Goal: Information Seeking & Learning: Compare options

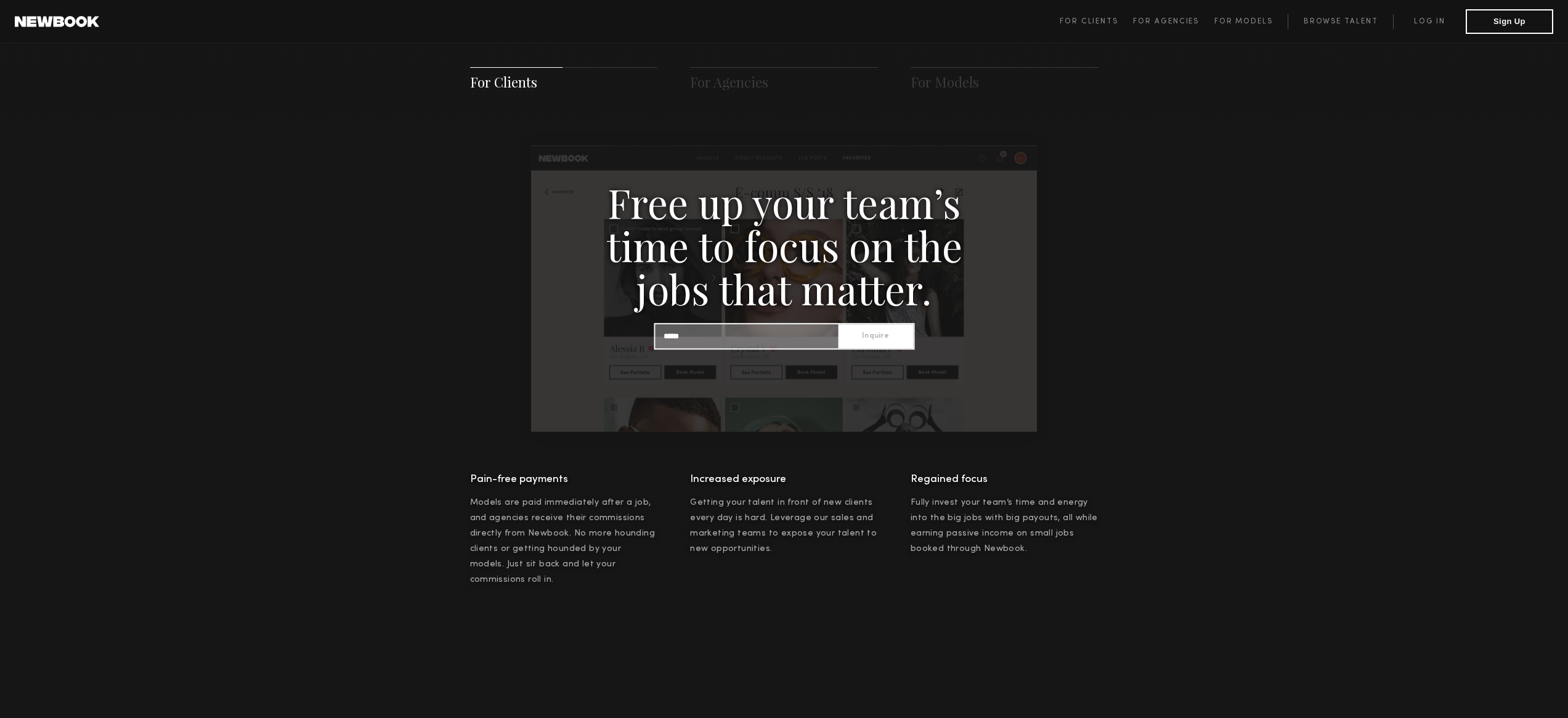
scroll to position [1204, 0]
click at [1243, 20] on span "For Models" at bounding box center [1243, 21] width 59 height 7
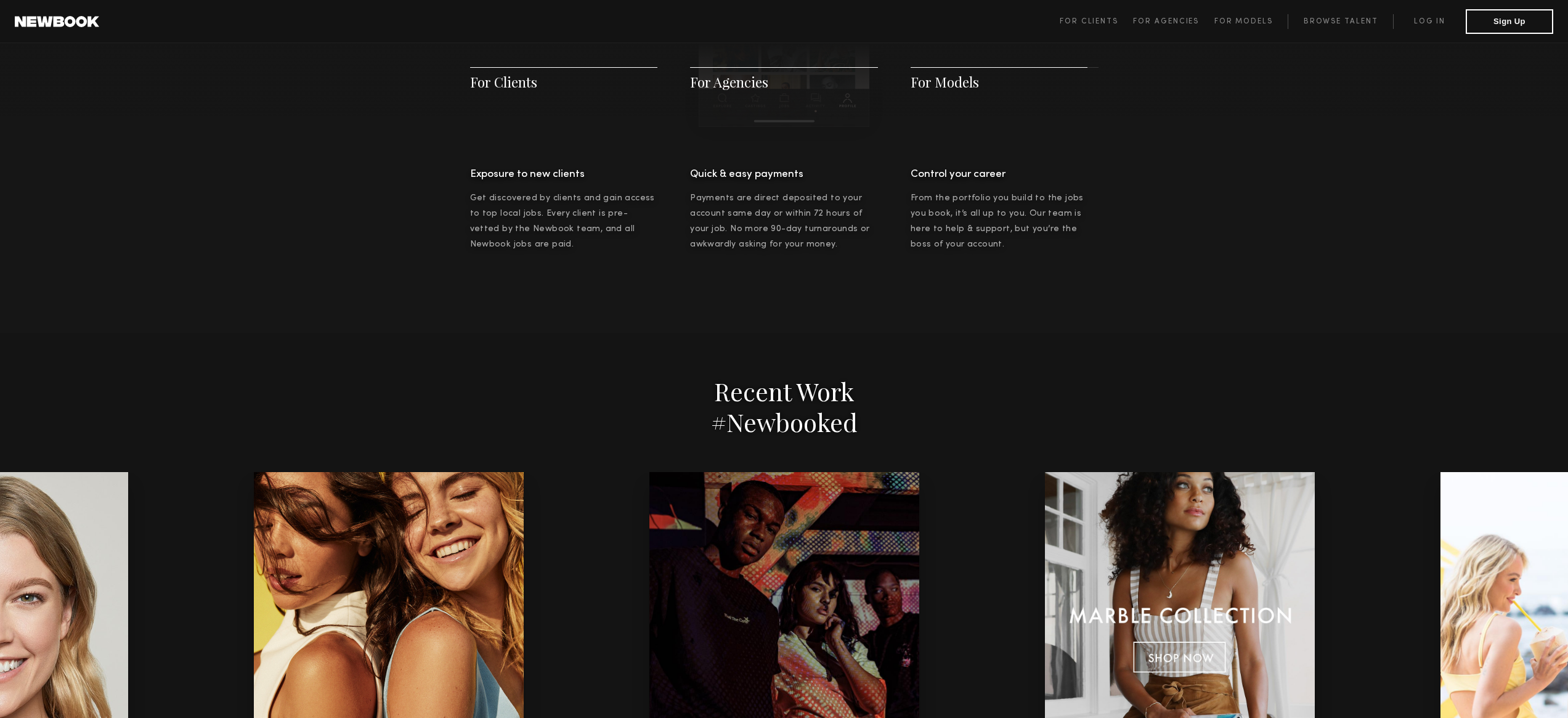
scroll to position [2390, 0]
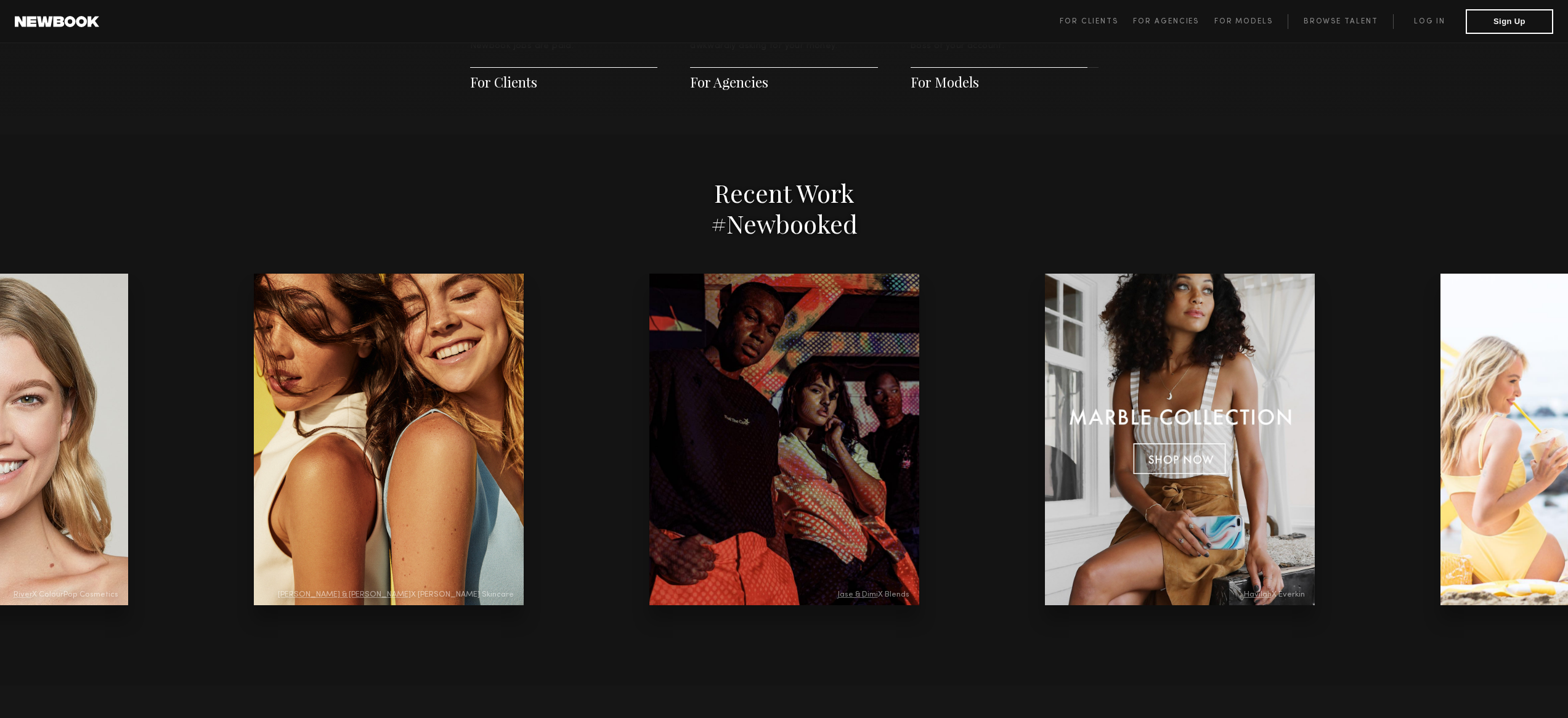
drag, startPoint x: 903, startPoint y: 364, endPoint x: 726, endPoint y: 384, distance: 178.1
click at [1440, 384] on div at bounding box center [1575, 440] width 270 height 332
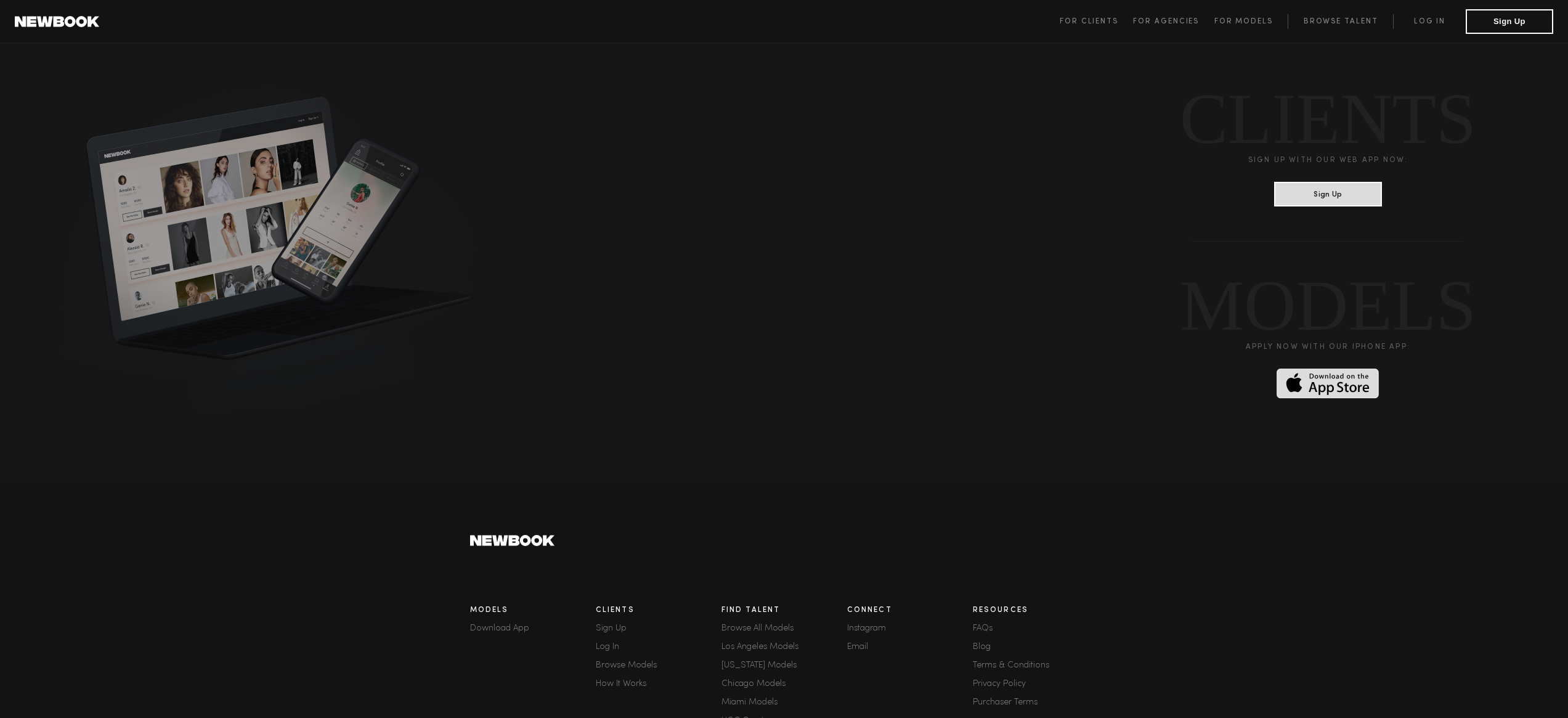
scroll to position [3147, 0]
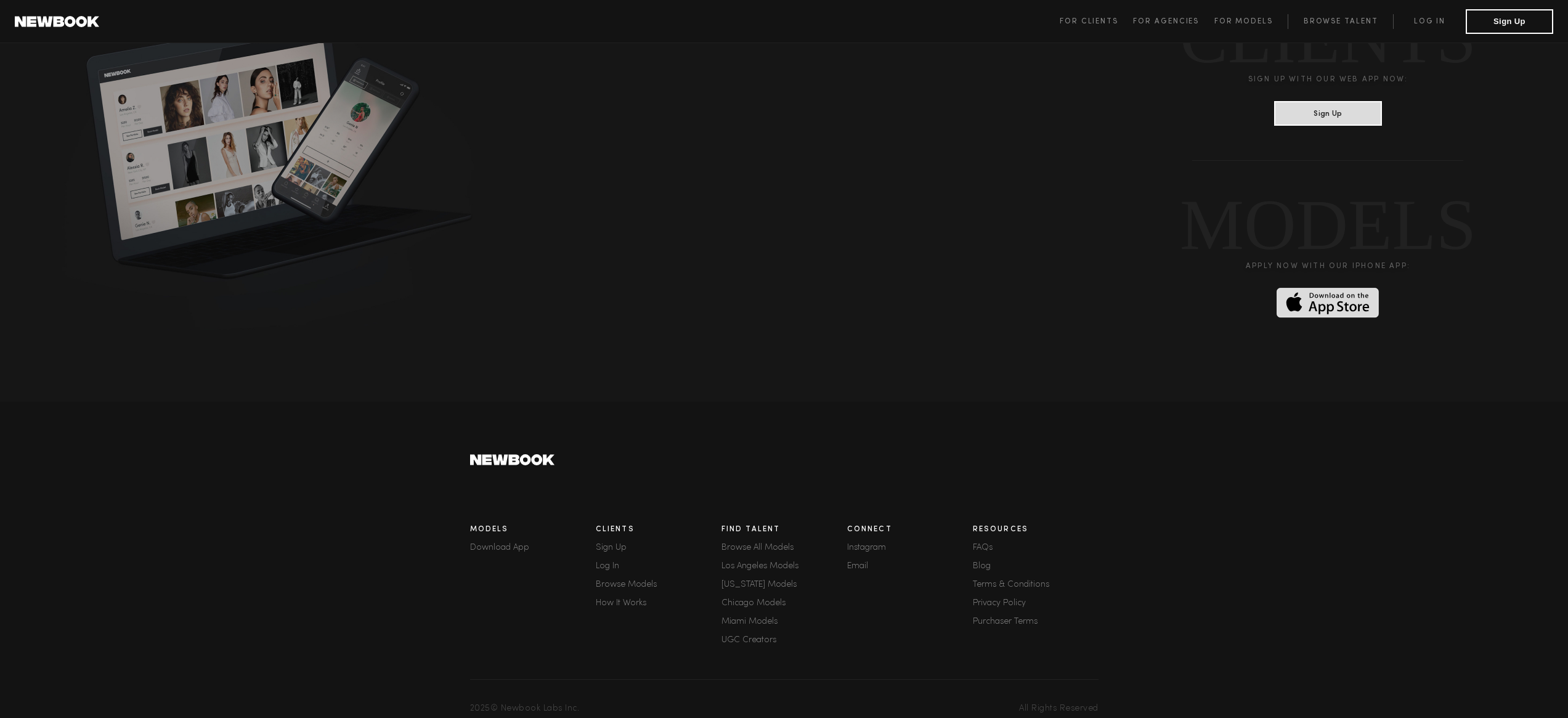
click at [756, 544] on link "Browse All Models" at bounding box center [784, 548] width 126 height 8
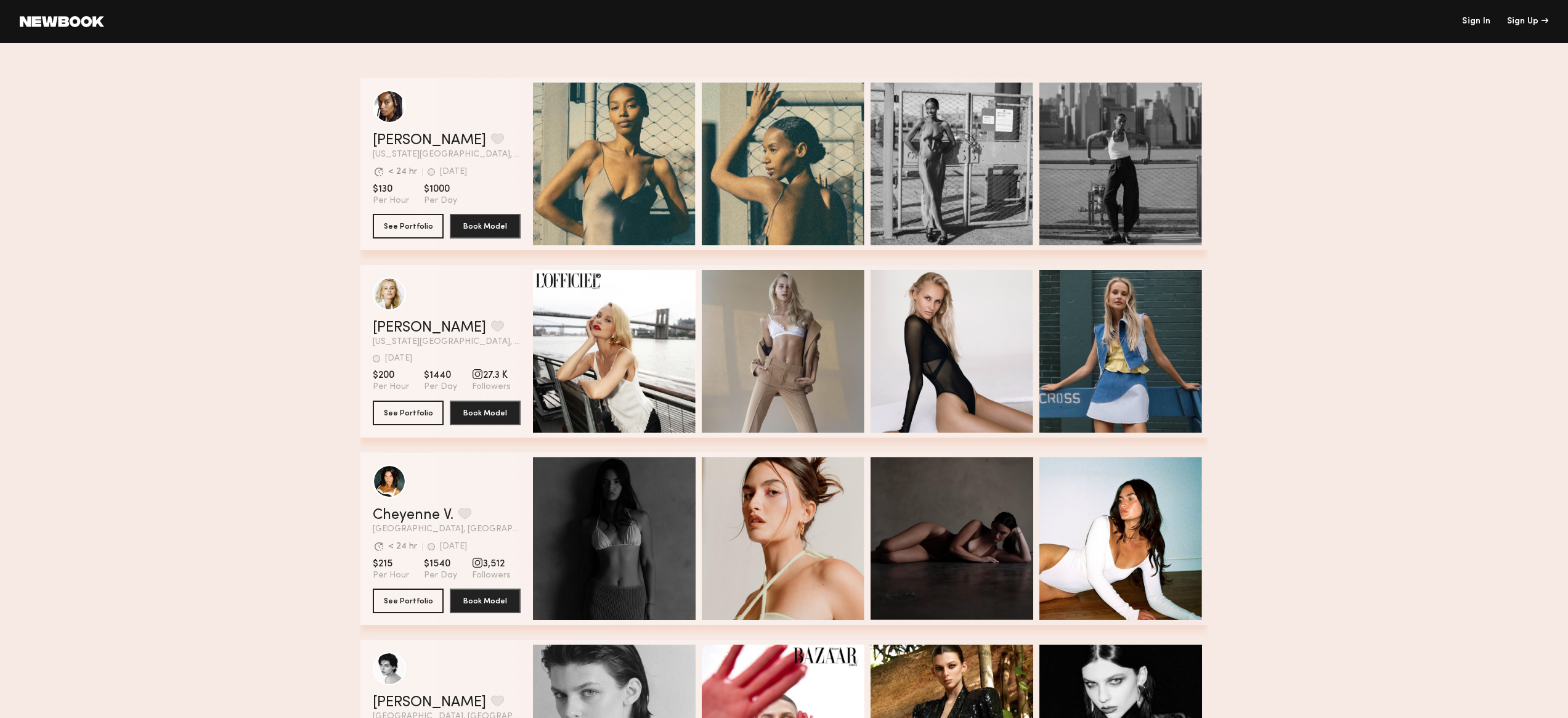
click at [28, 21] on link at bounding box center [62, 21] width 84 height 11
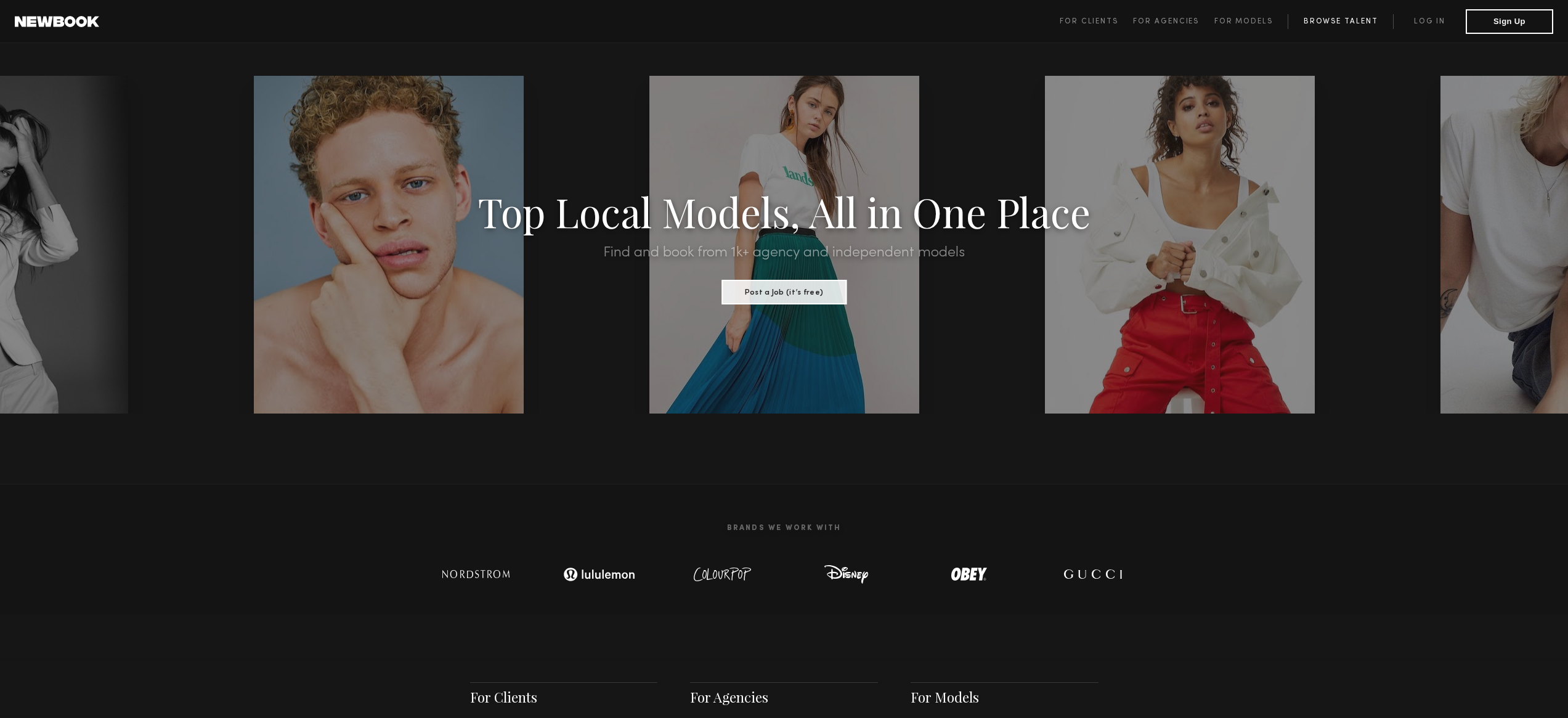
click at [1323, 21] on link "Browse Talent" at bounding box center [1341, 21] width 106 height 15
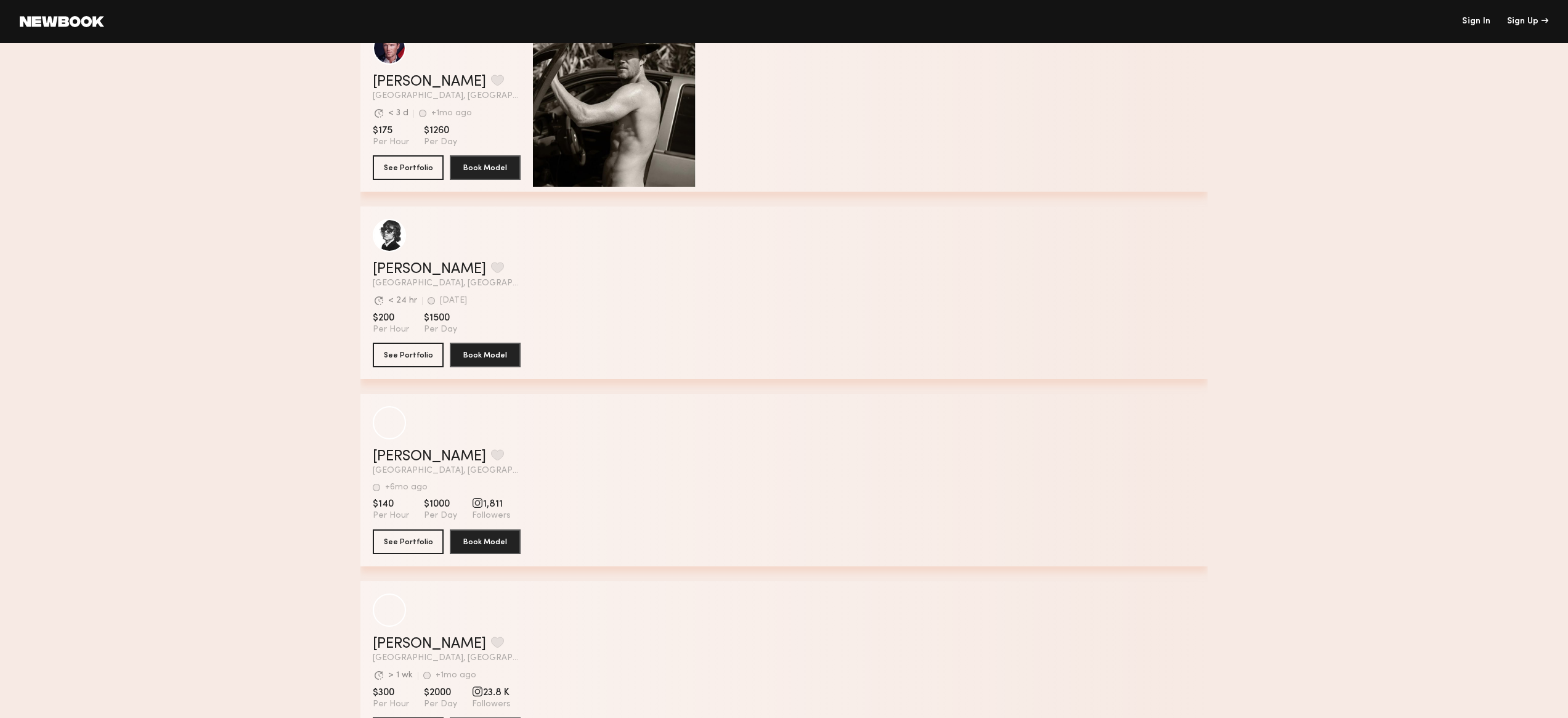
scroll to position [663, 0]
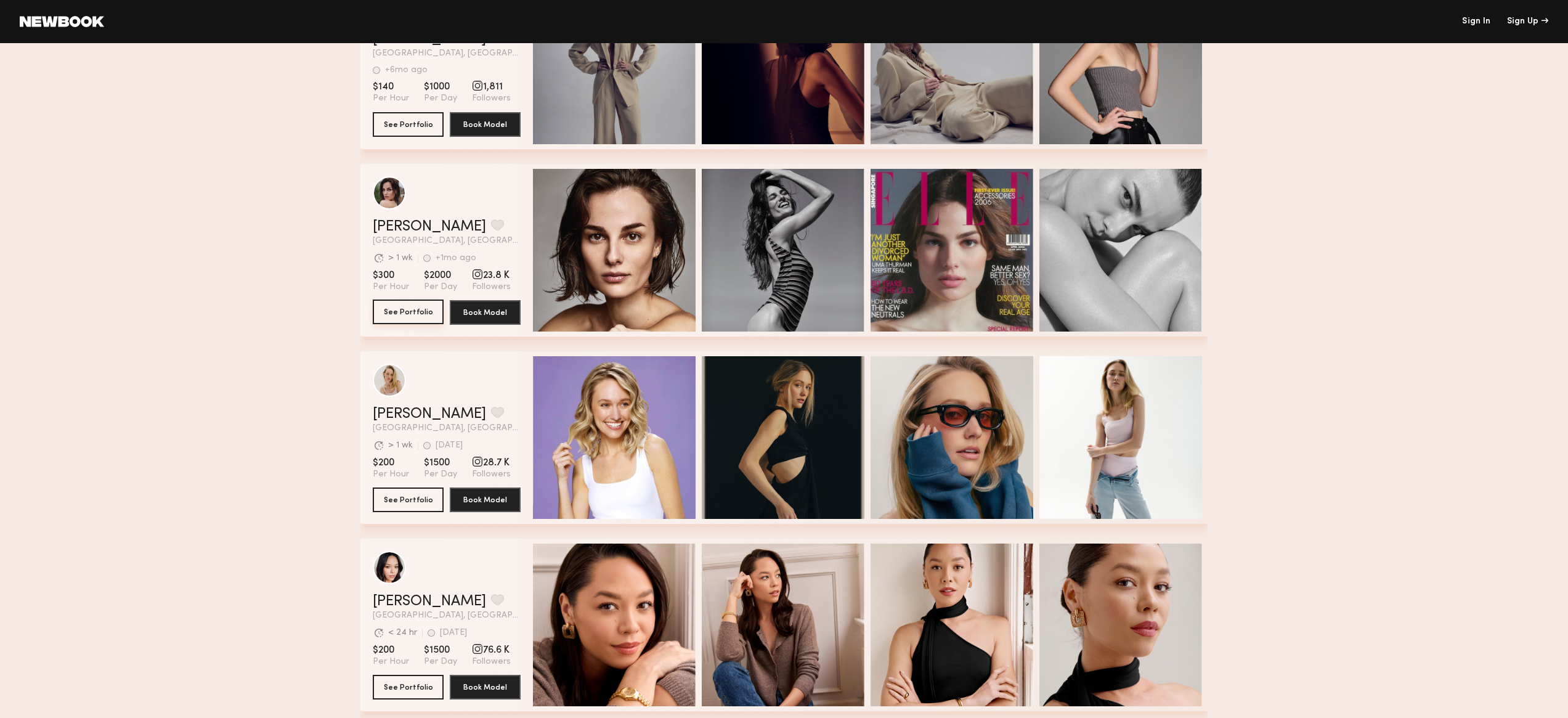
click at [417, 307] on button "See Portfolio" at bounding box center [408, 312] width 71 height 24
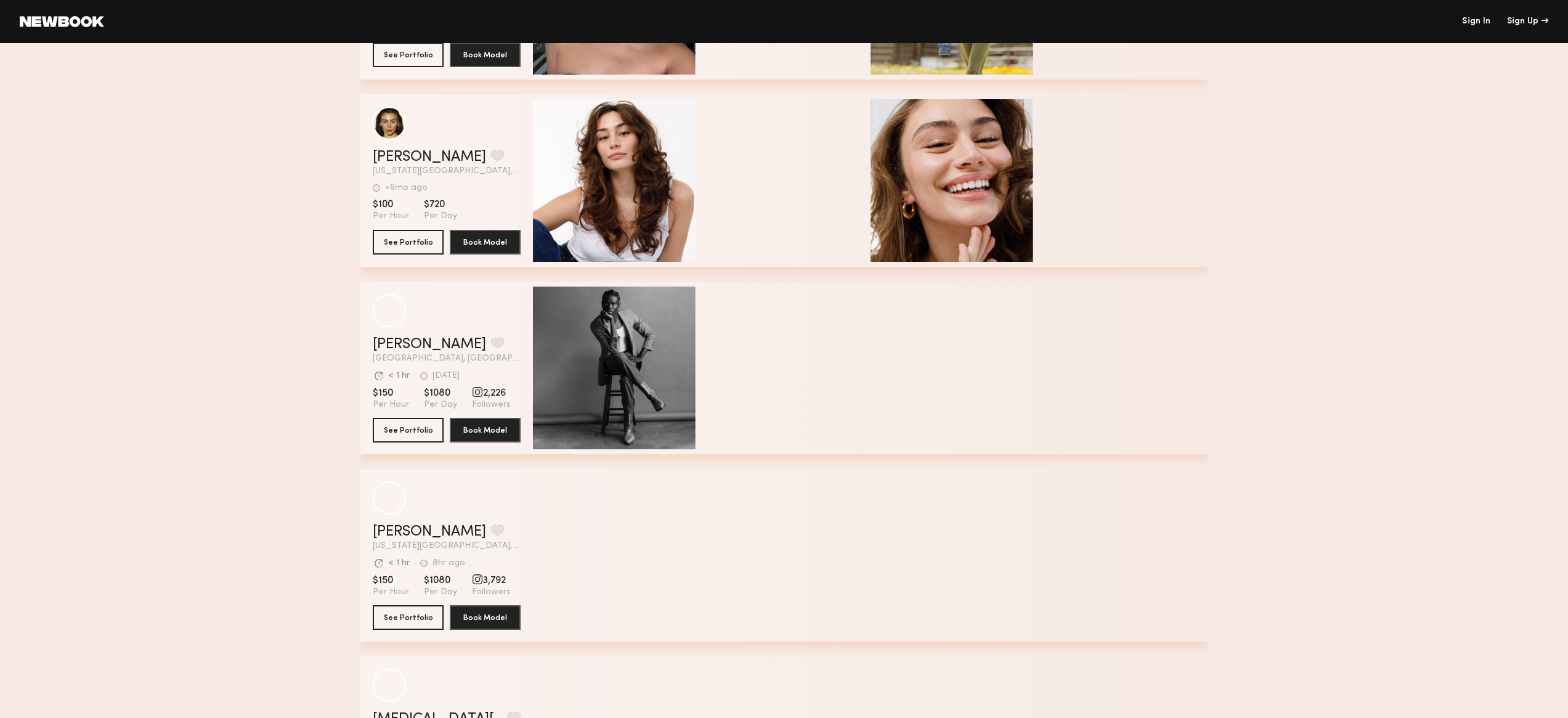
scroll to position [3559, 0]
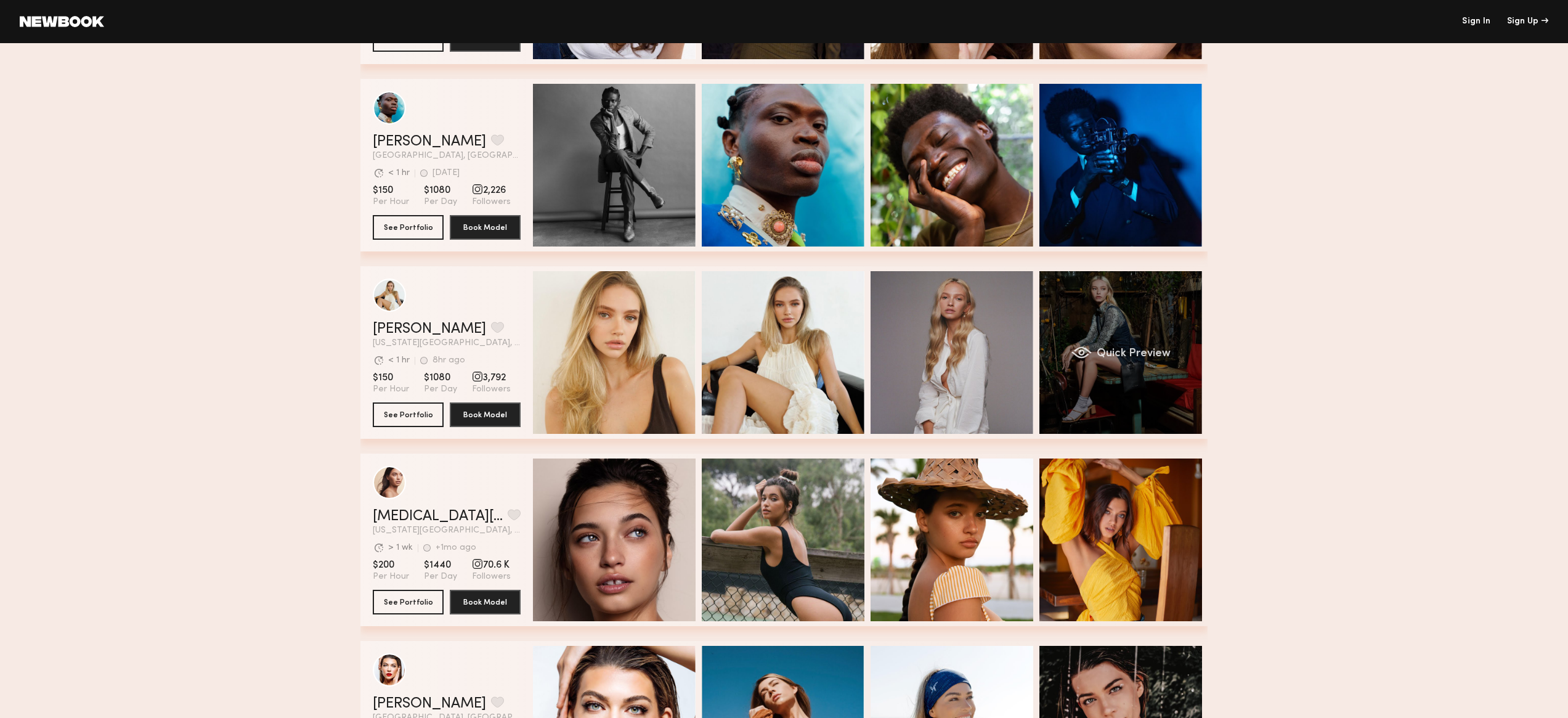
click at [1116, 364] on div "Quick Preview" at bounding box center [1120, 353] width 162 height 162
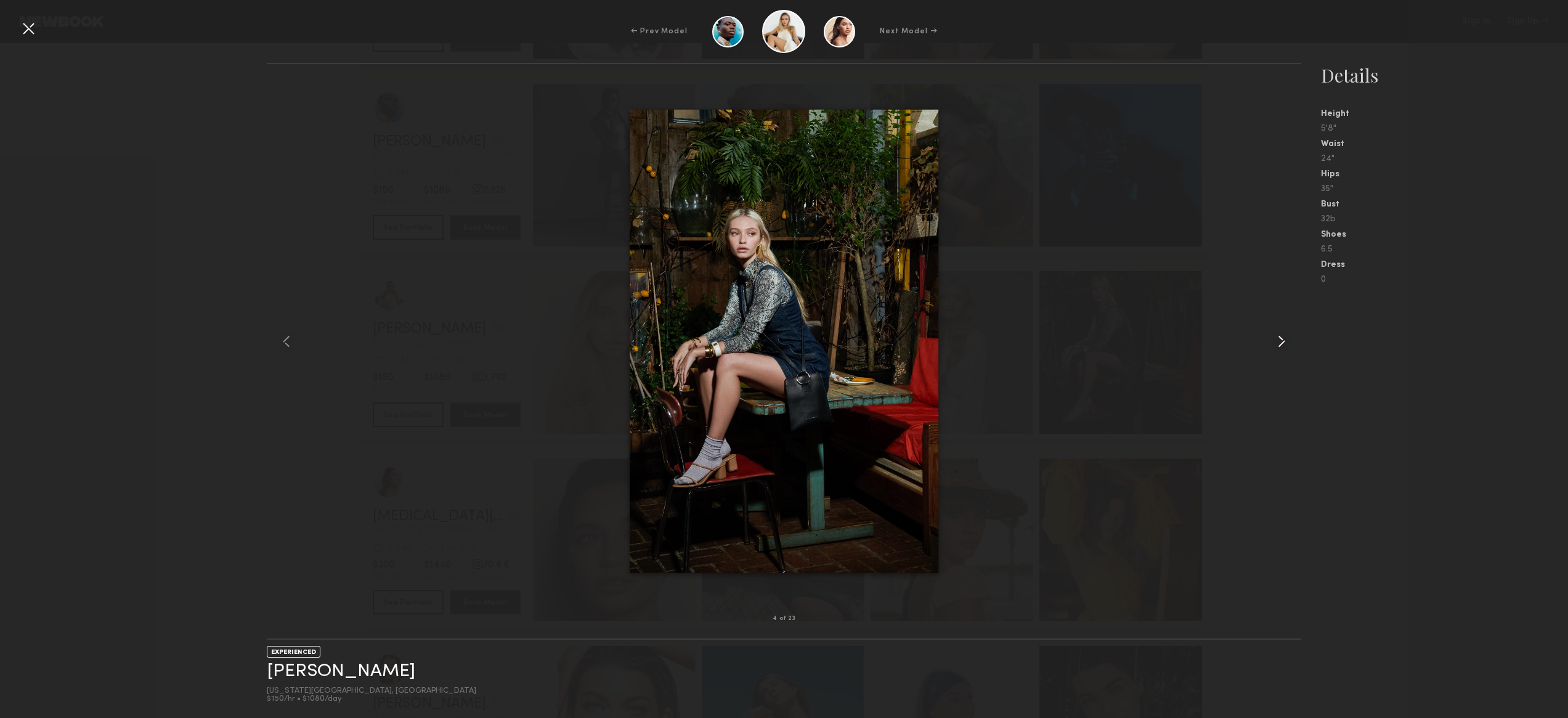
click at [1276, 338] on common-icon at bounding box center [1281, 342] width 20 height 20
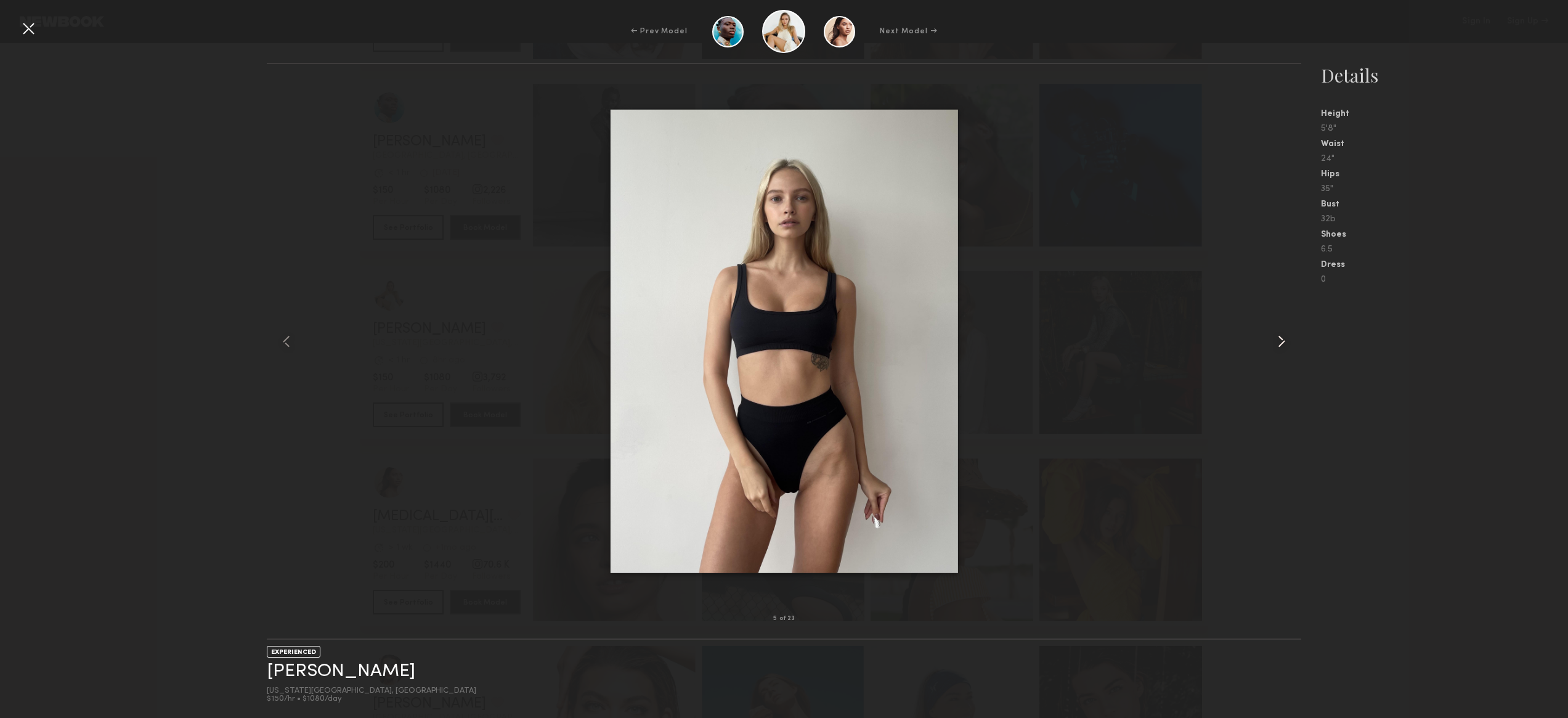
click at [1276, 338] on common-icon at bounding box center [1281, 342] width 20 height 20
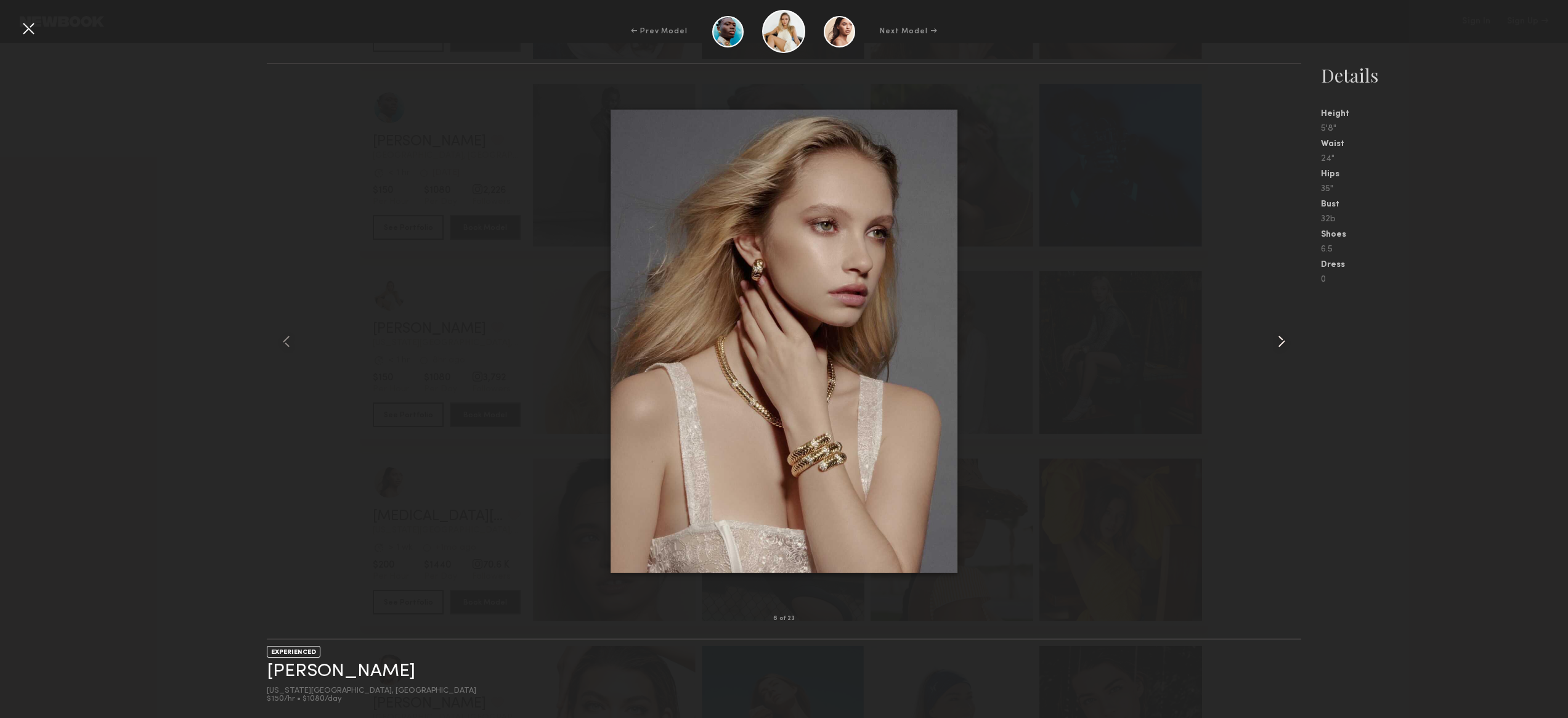
click at [1276, 338] on common-icon at bounding box center [1281, 342] width 20 height 20
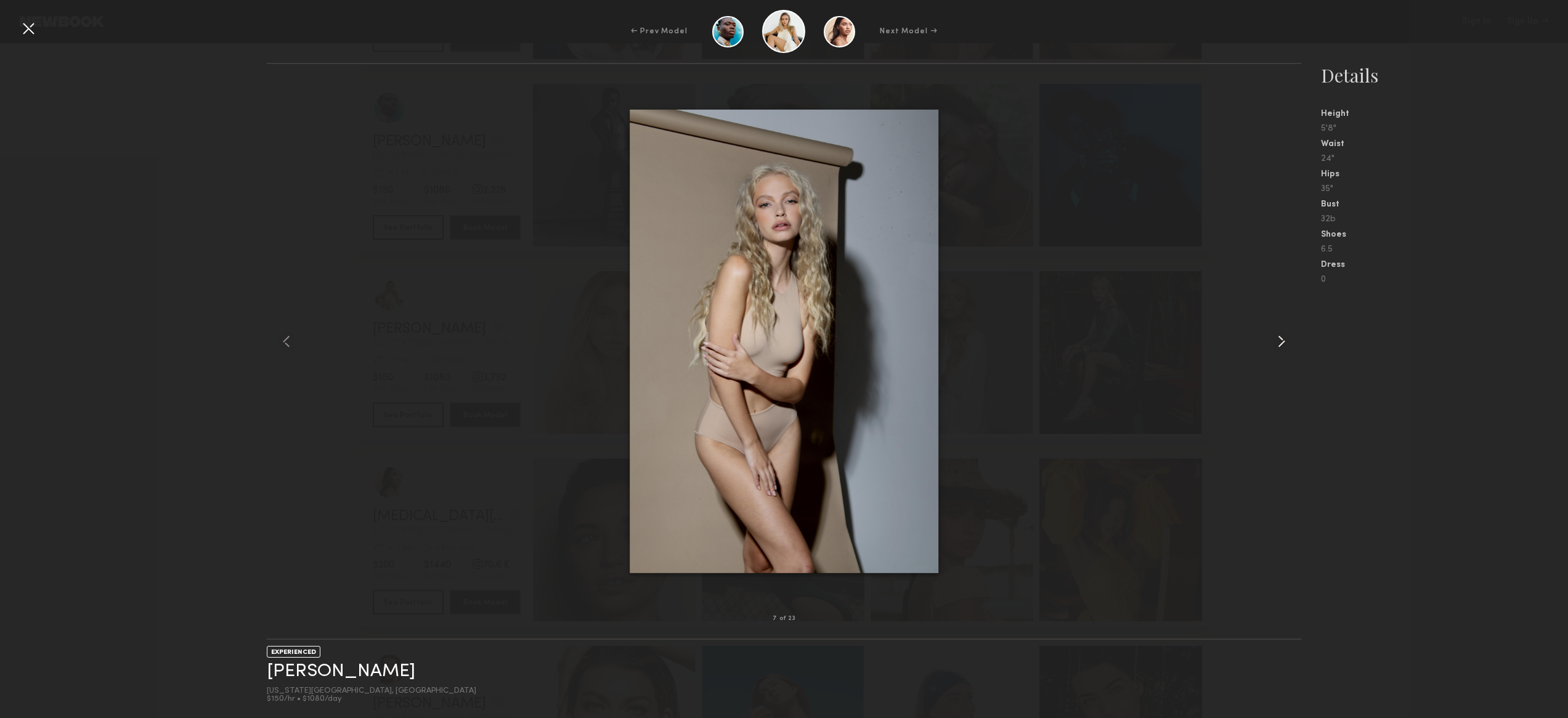
click at [1276, 338] on common-icon at bounding box center [1281, 342] width 20 height 20
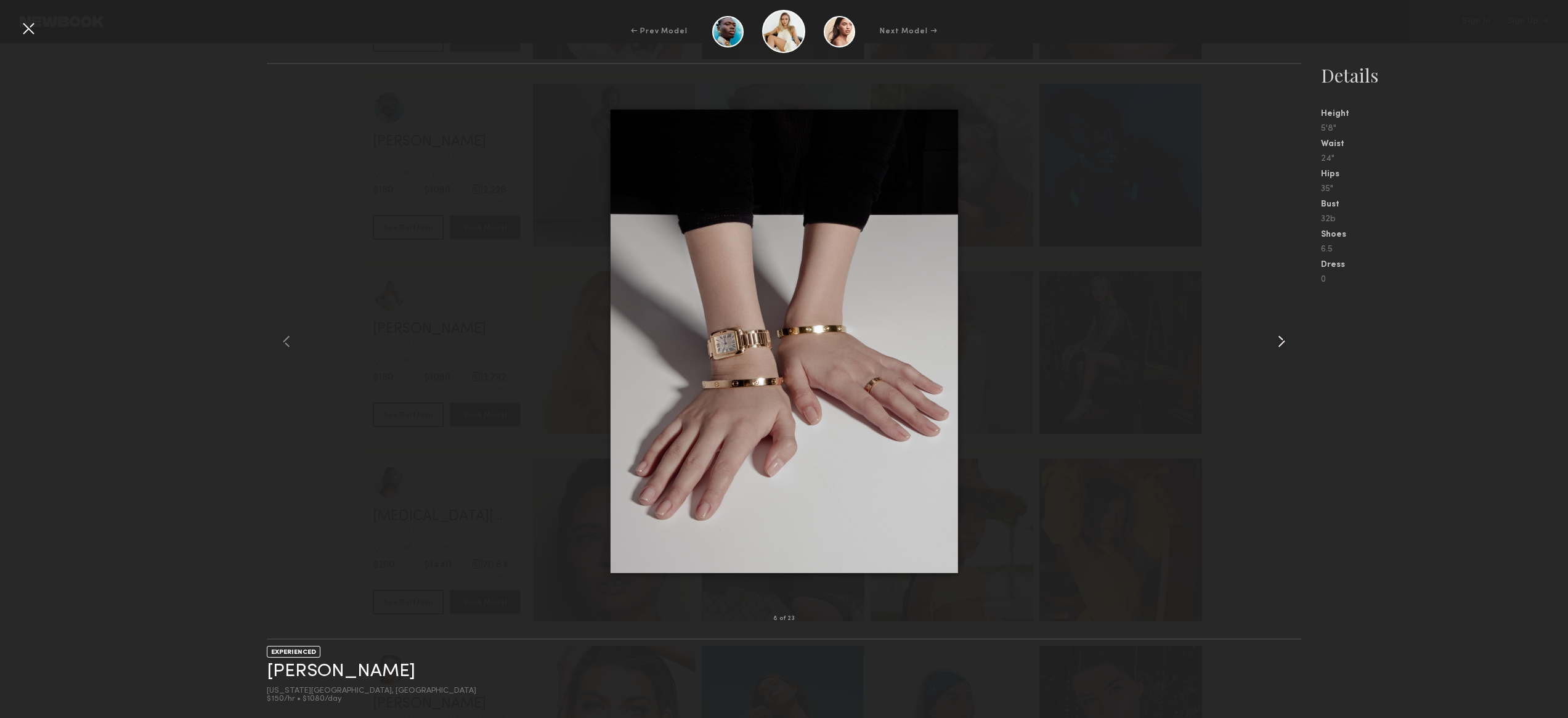
click at [1276, 338] on common-icon at bounding box center [1281, 342] width 20 height 20
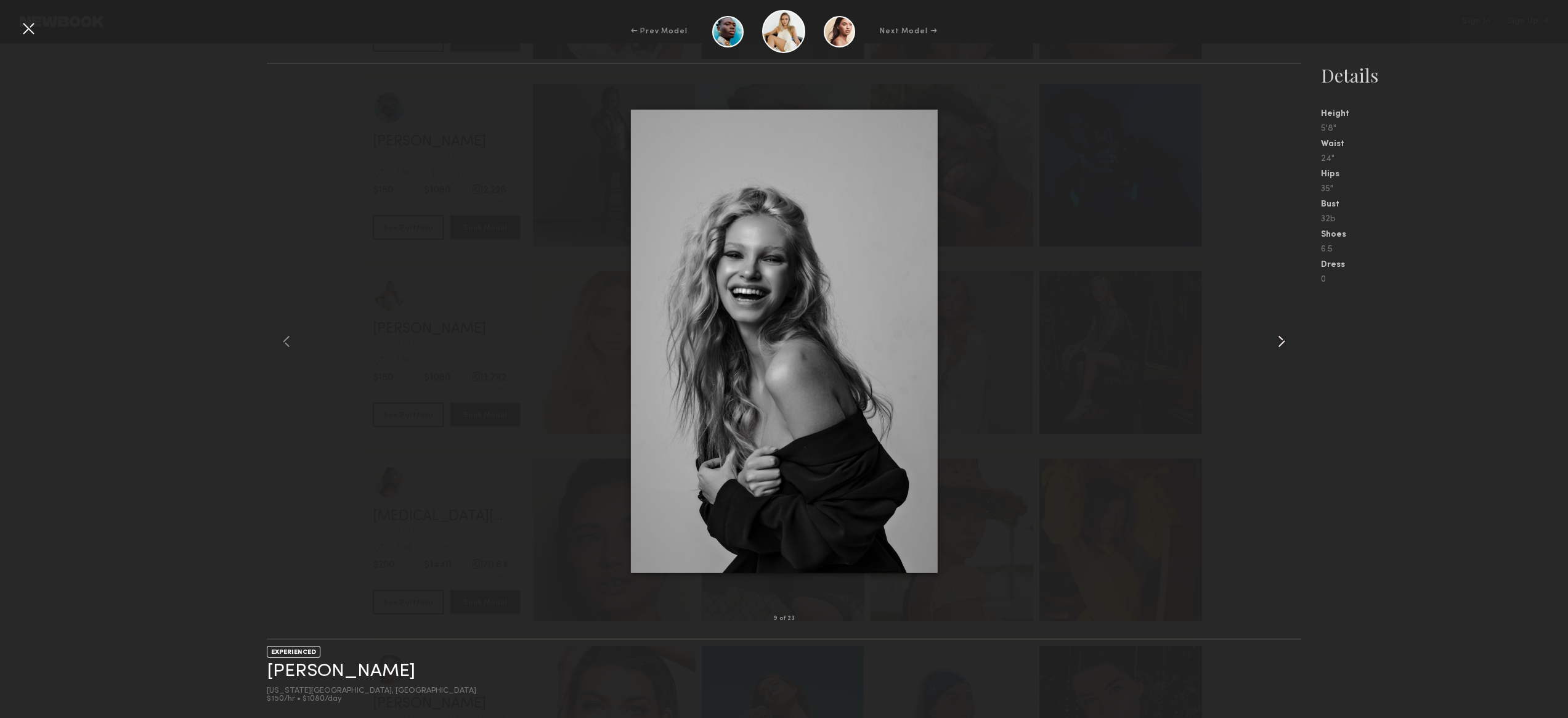
click at [1276, 338] on common-icon at bounding box center [1281, 342] width 20 height 20
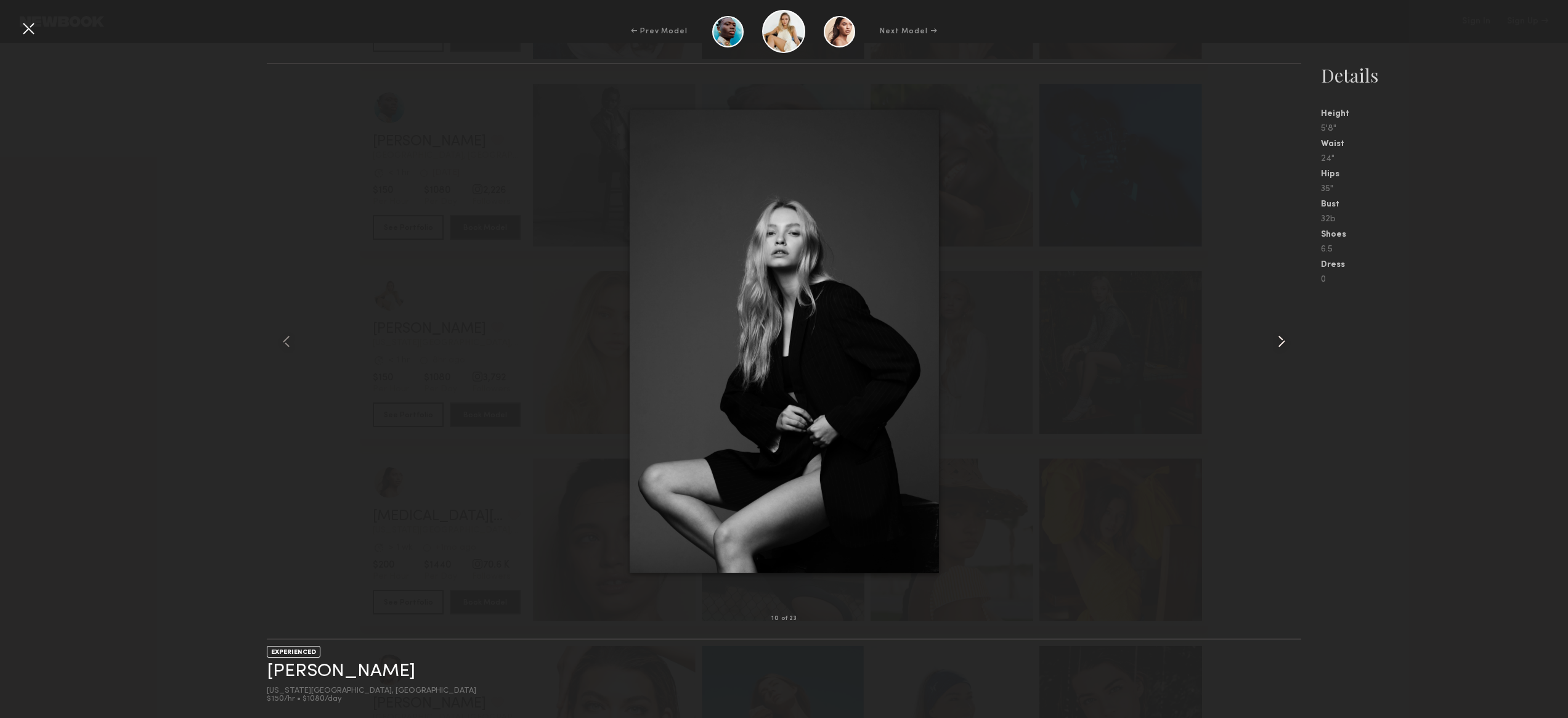
click at [1276, 338] on common-icon at bounding box center [1281, 342] width 20 height 20
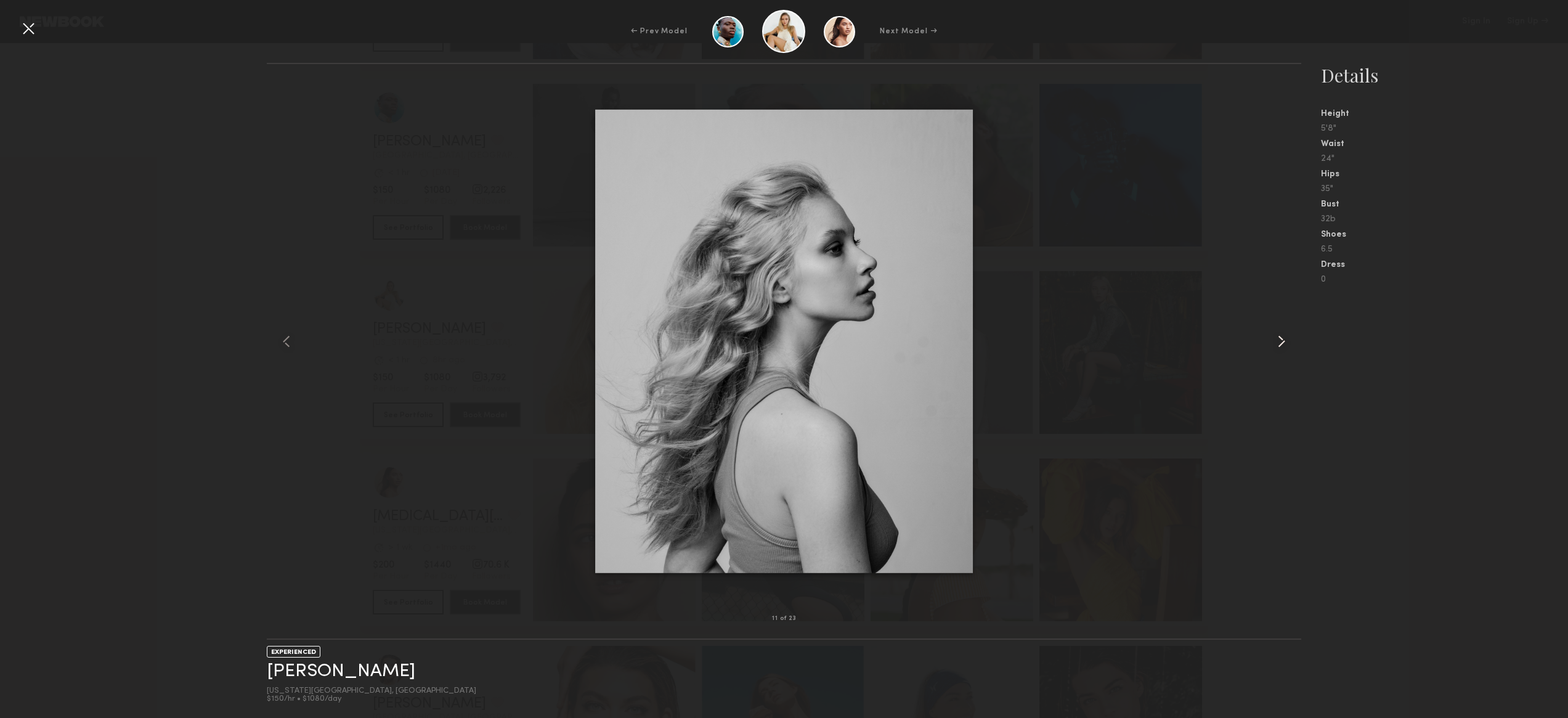
click at [1276, 338] on common-icon at bounding box center [1281, 342] width 20 height 20
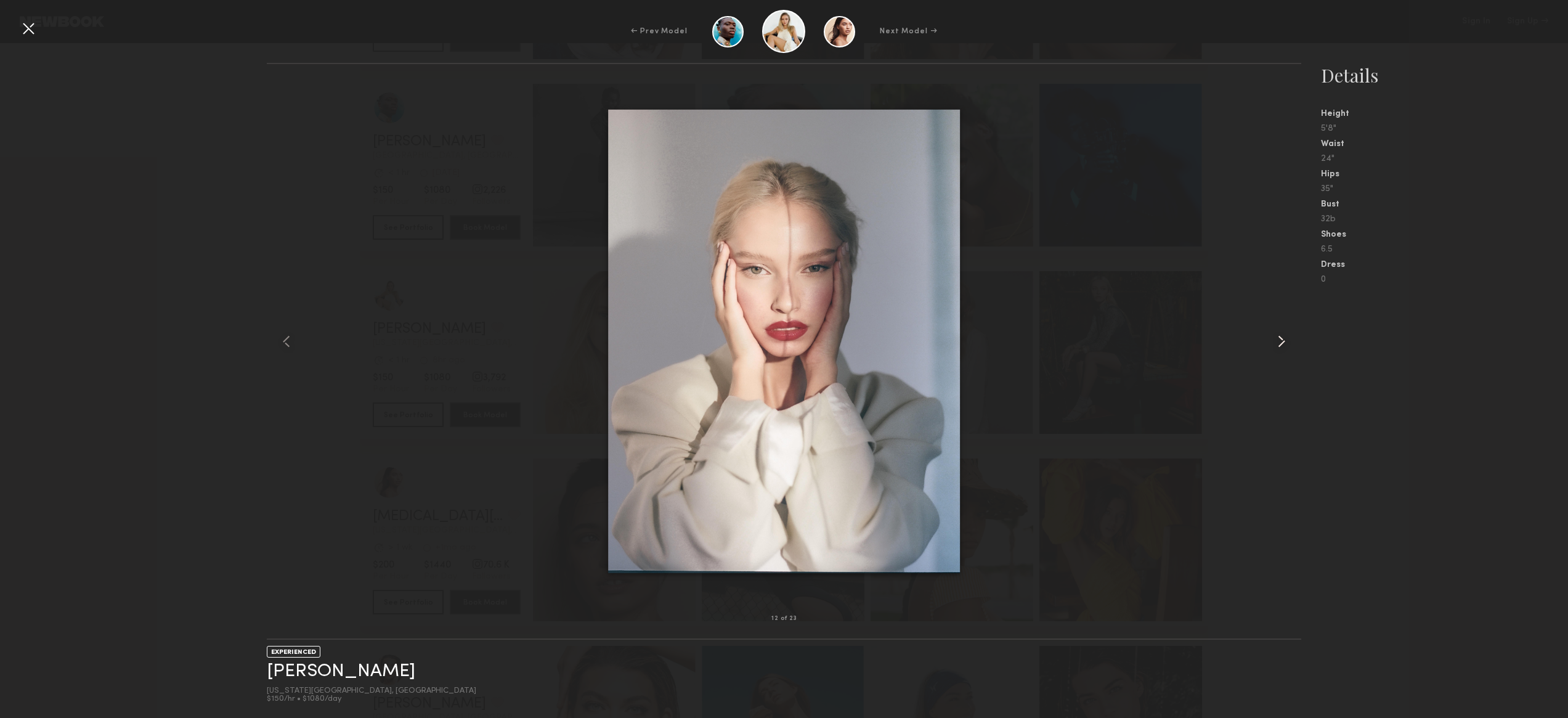
click at [1276, 338] on common-icon at bounding box center [1281, 342] width 20 height 20
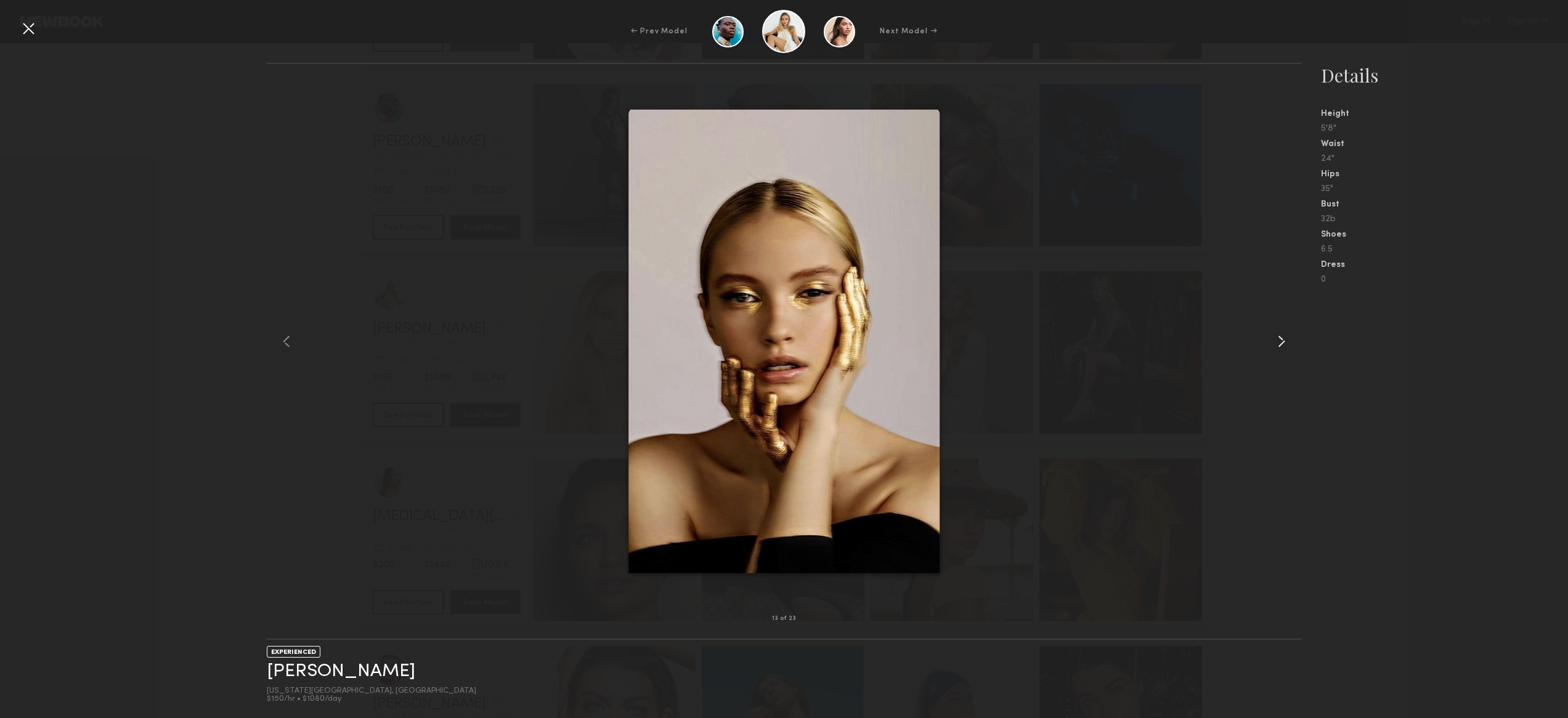
click at [1276, 340] on common-icon at bounding box center [1281, 342] width 20 height 20
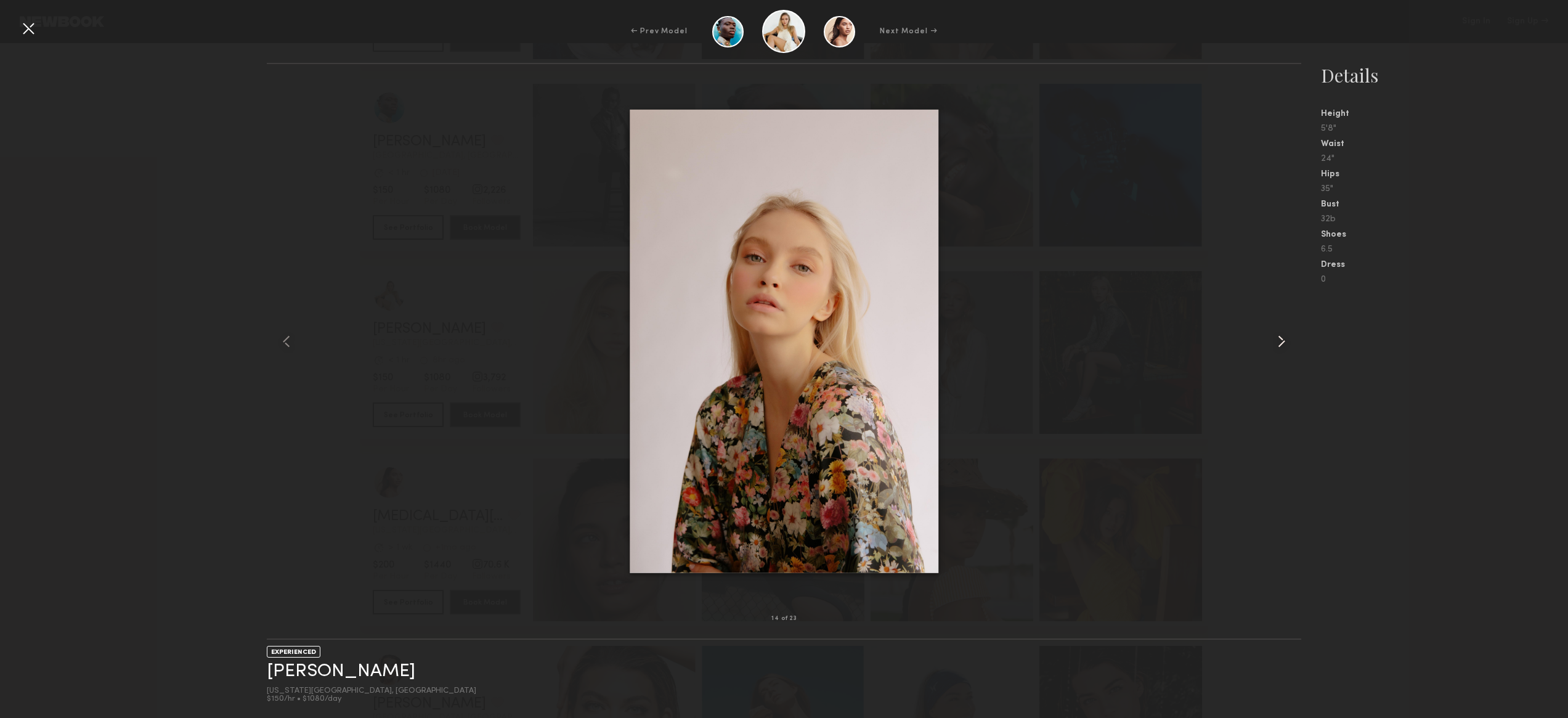
click at [1276, 340] on common-icon at bounding box center [1281, 342] width 20 height 20
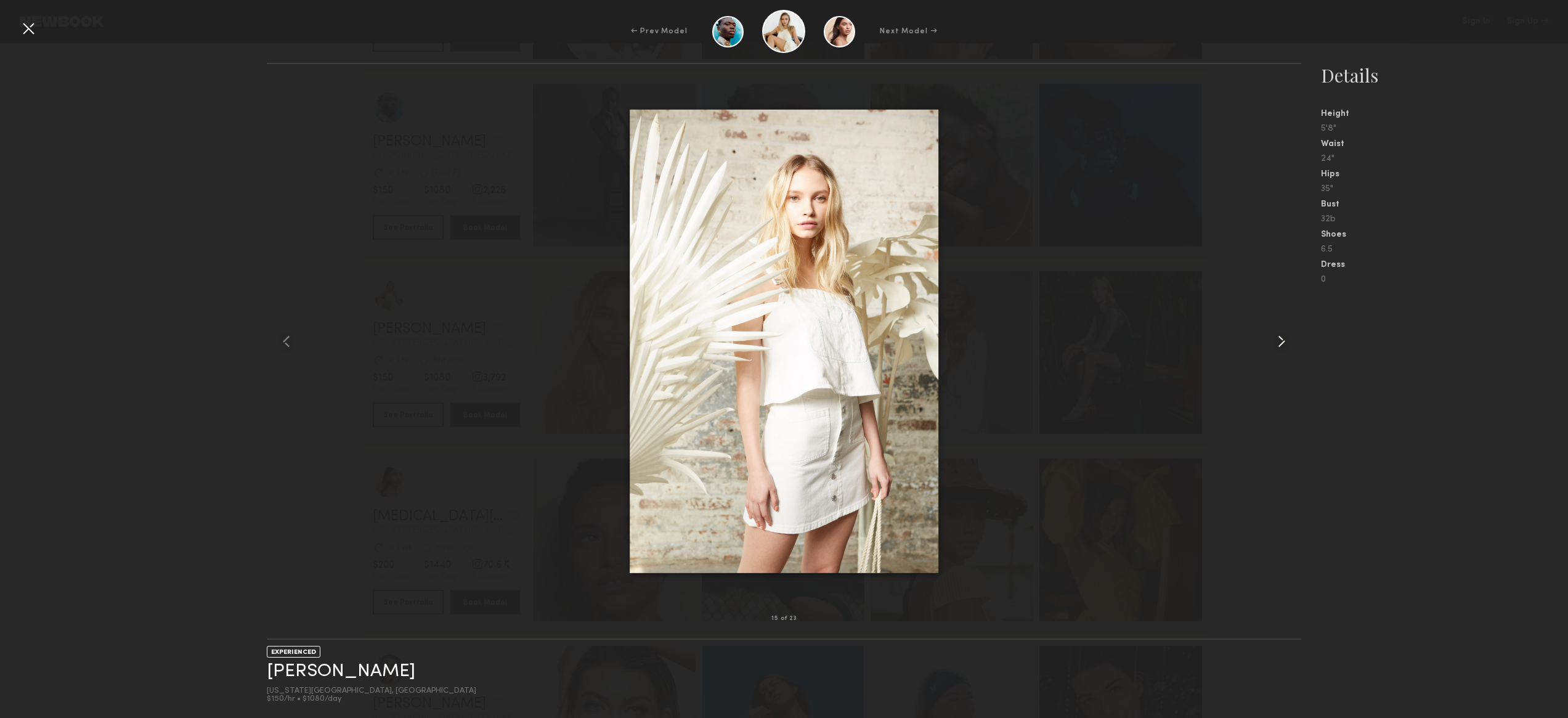
click at [1276, 340] on common-icon at bounding box center [1281, 342] width 20 height 20
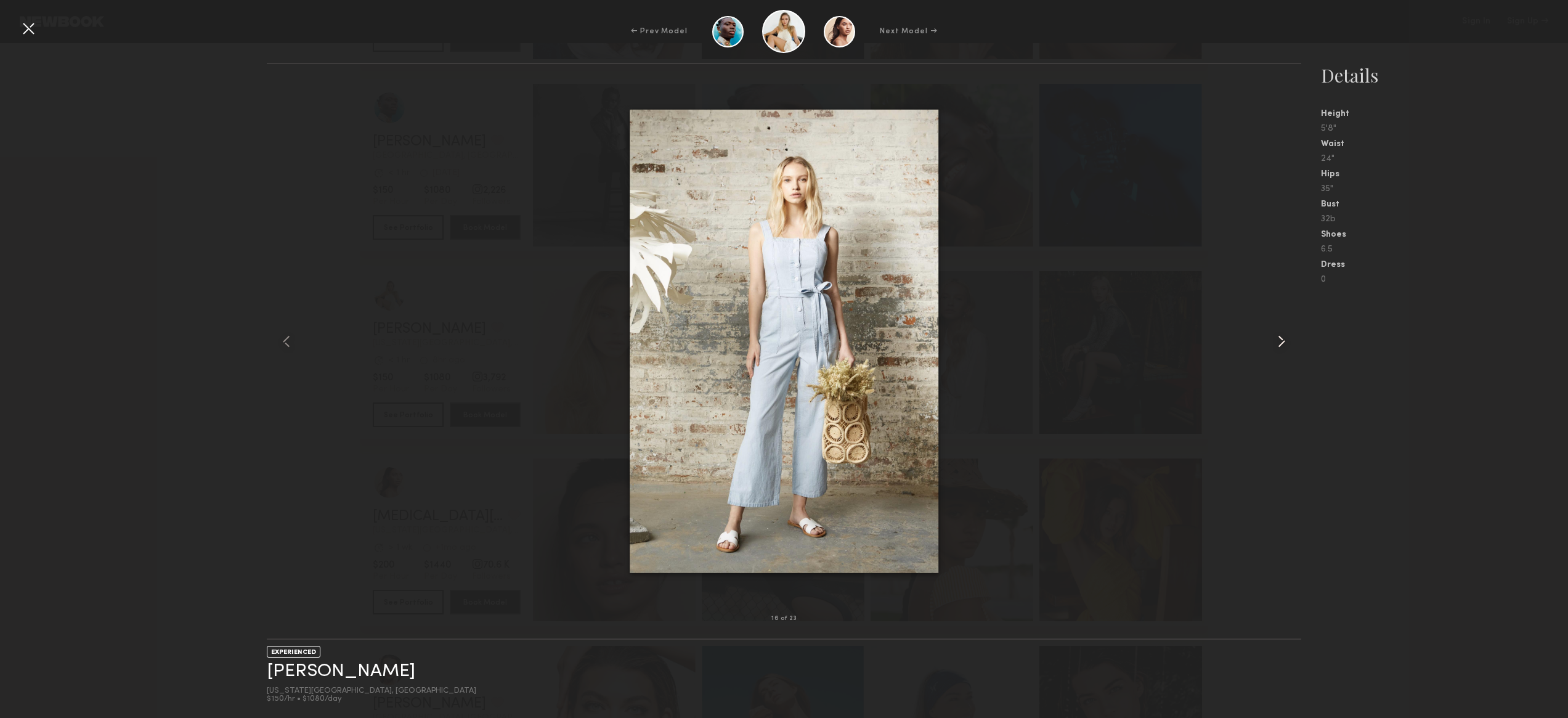
click at [1276, 340] on common-icon at bounding box center [1281, 342] width 20 height 20
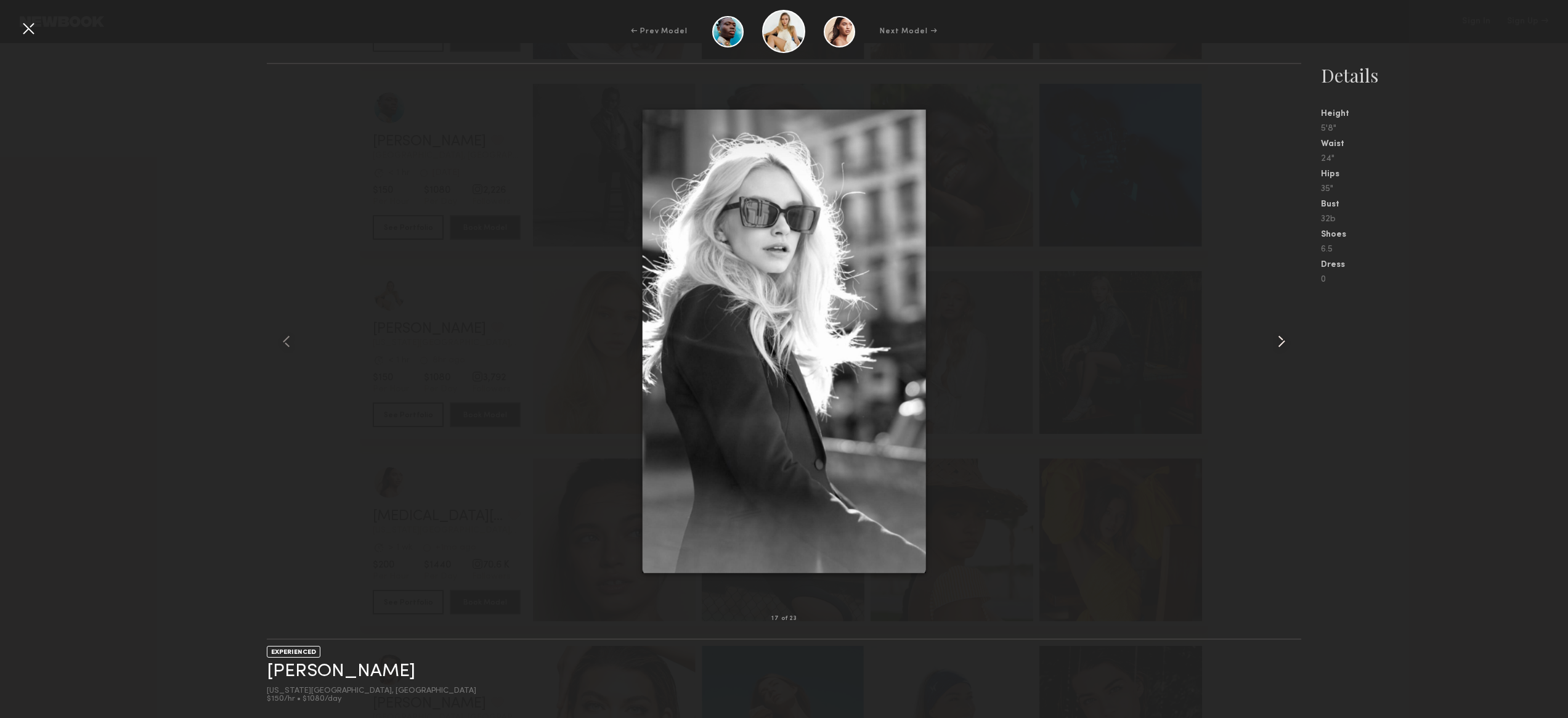
click at [1276, 340] on common-icon at bounding box center [1281, 342] width 20 height 20
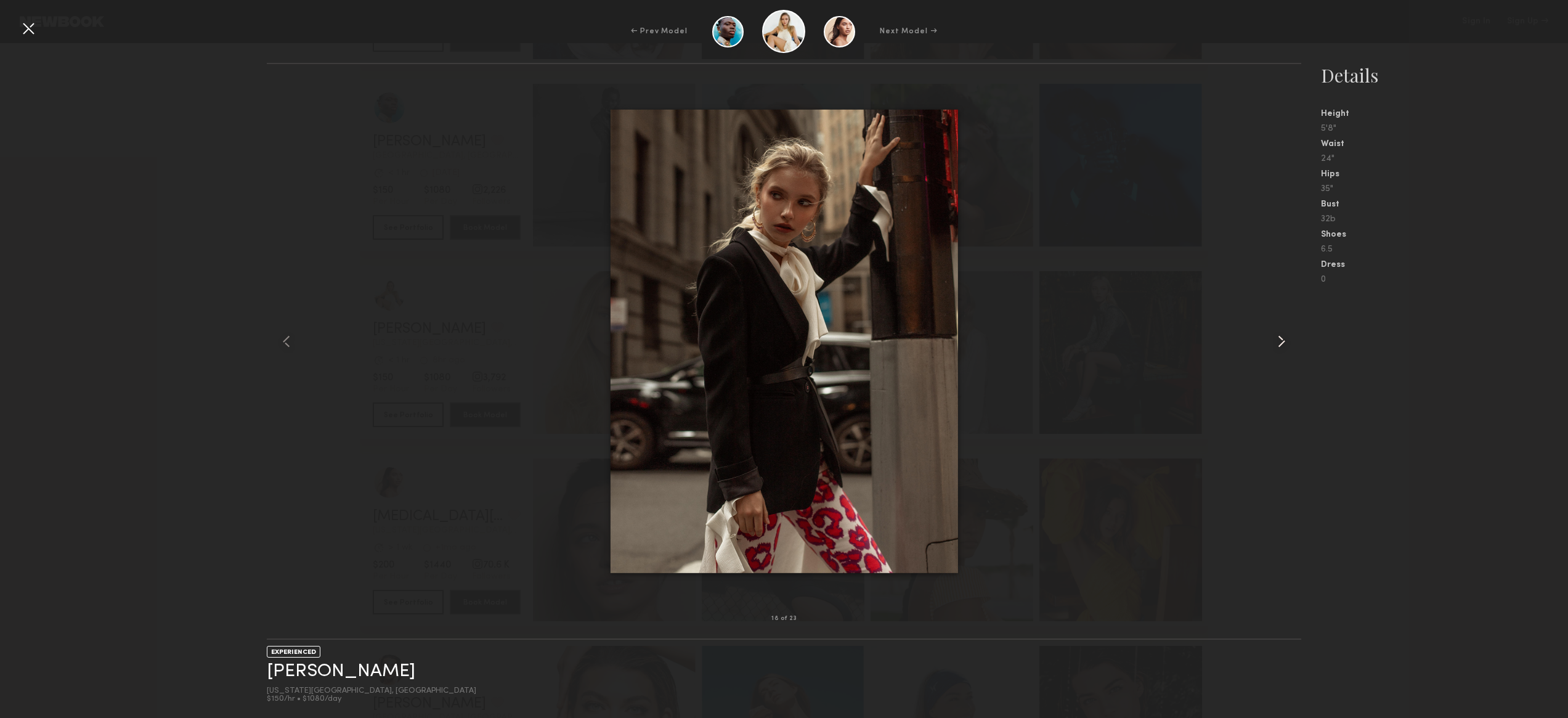
click at [1274, 341] on common-icon at bounding box center [1281, 342] width 20 height 20
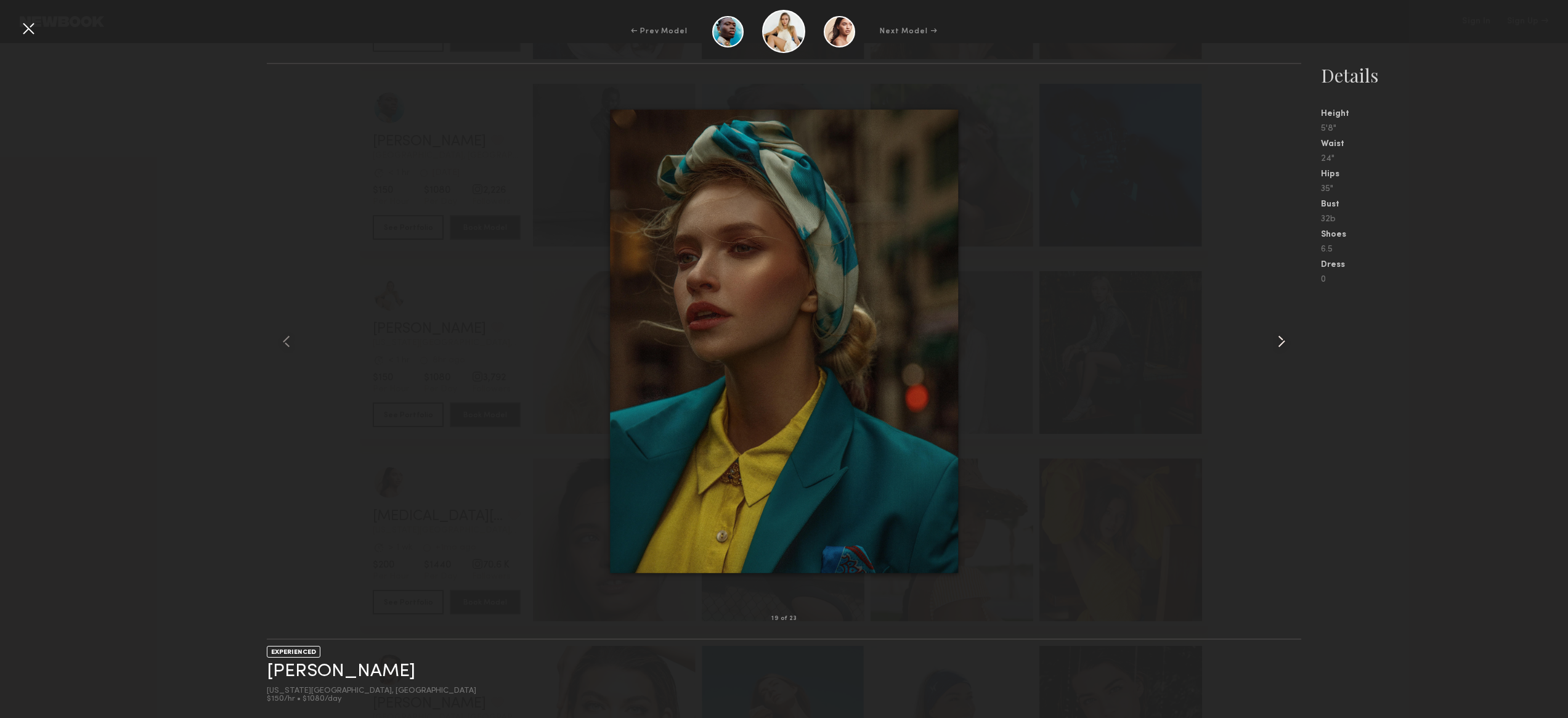
click at [1274, 341] on common-icon at bounding box center [1281, 342] width 20 height 20
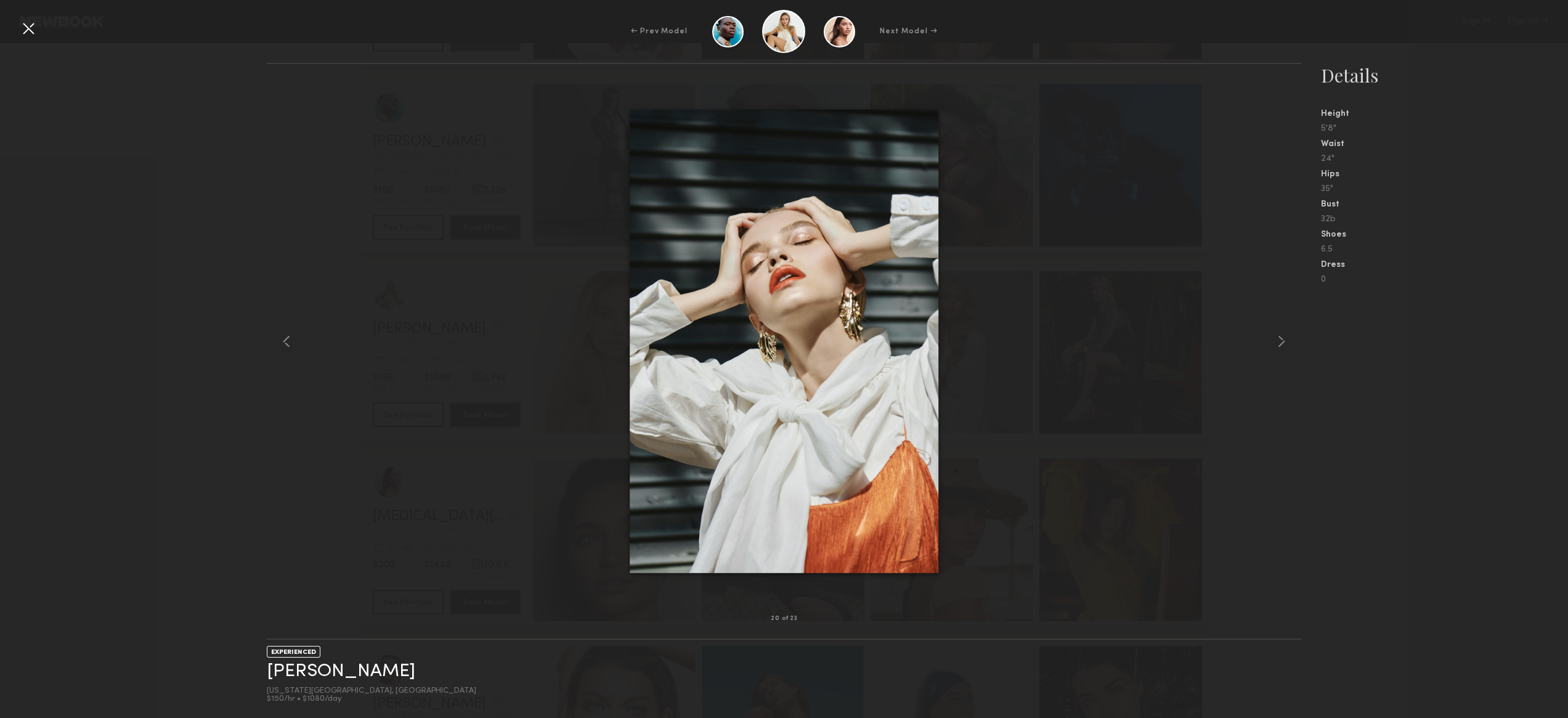
click at [35, 24] on div at bounding box center [28, 28] width 20 height 20
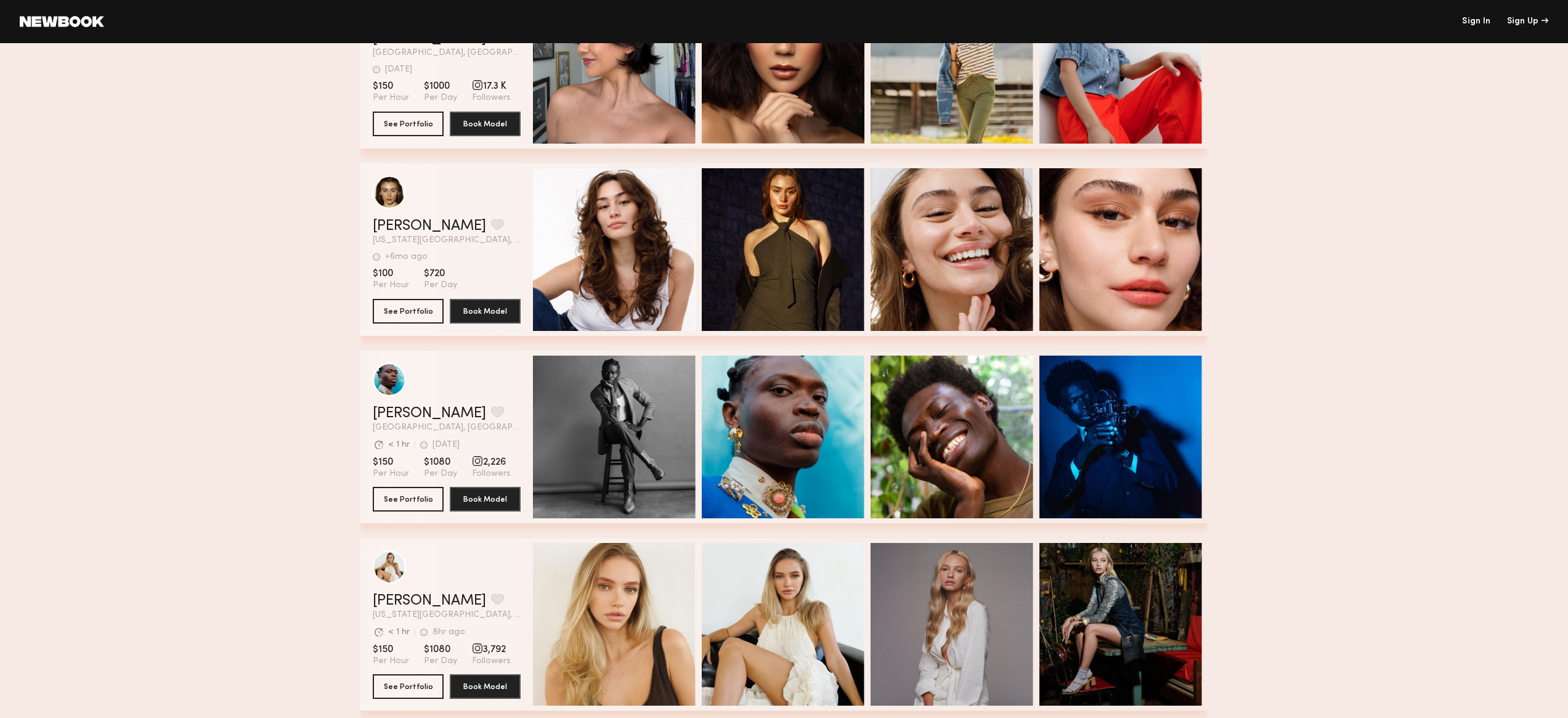
scroll to position [2954, 0]
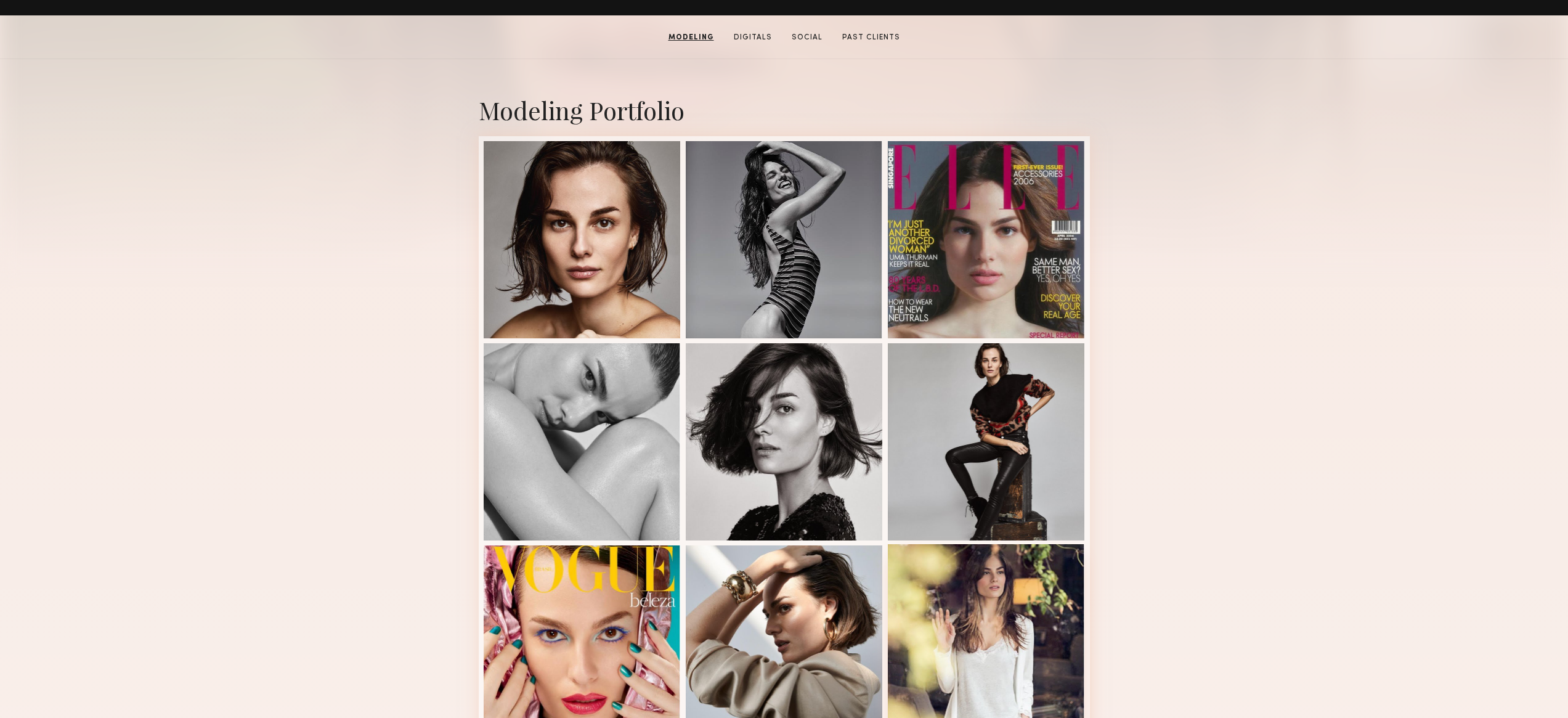
scroll to position [34, 0]
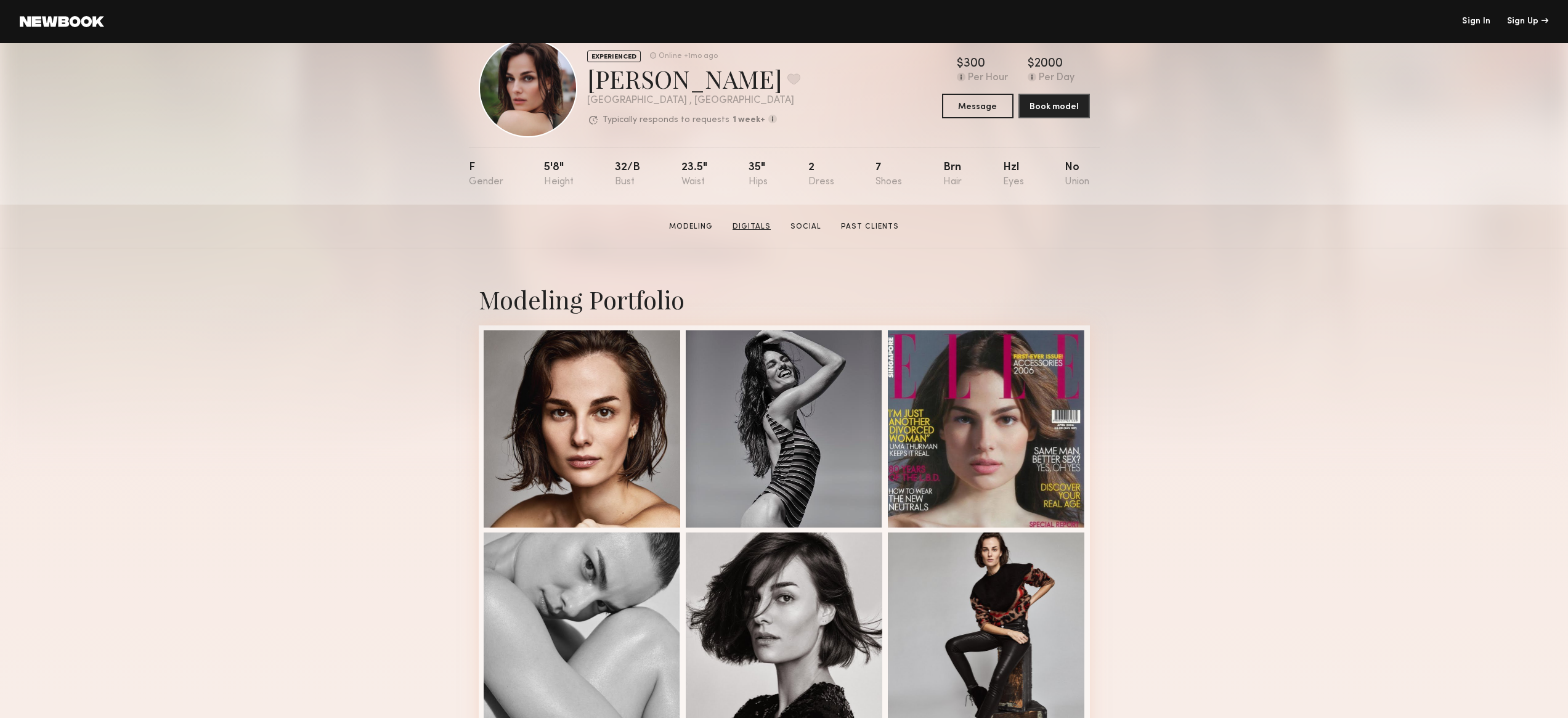
click at [747, 229] on link "Digitals" at bounding box center [752, 226] width 48 height 11
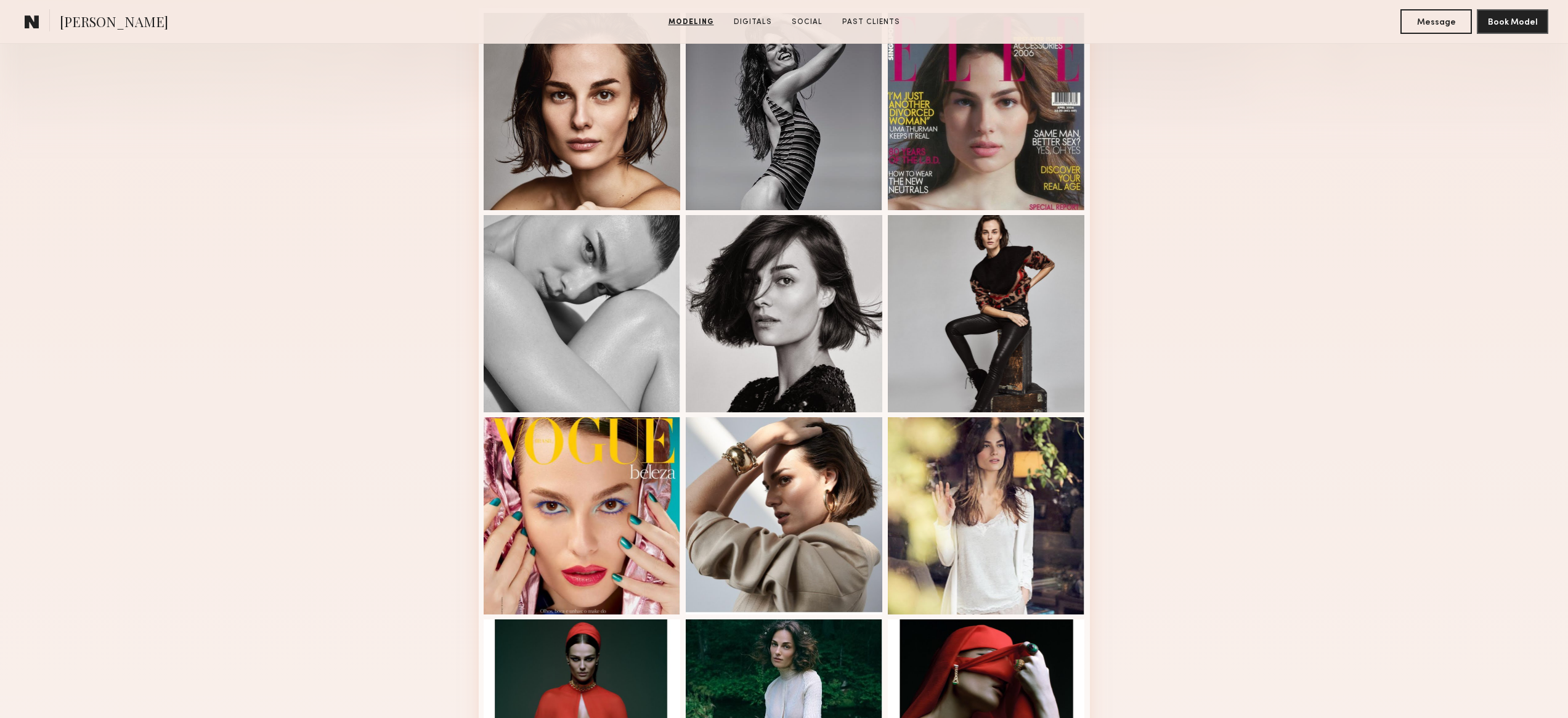
scroll to position [0, 0]
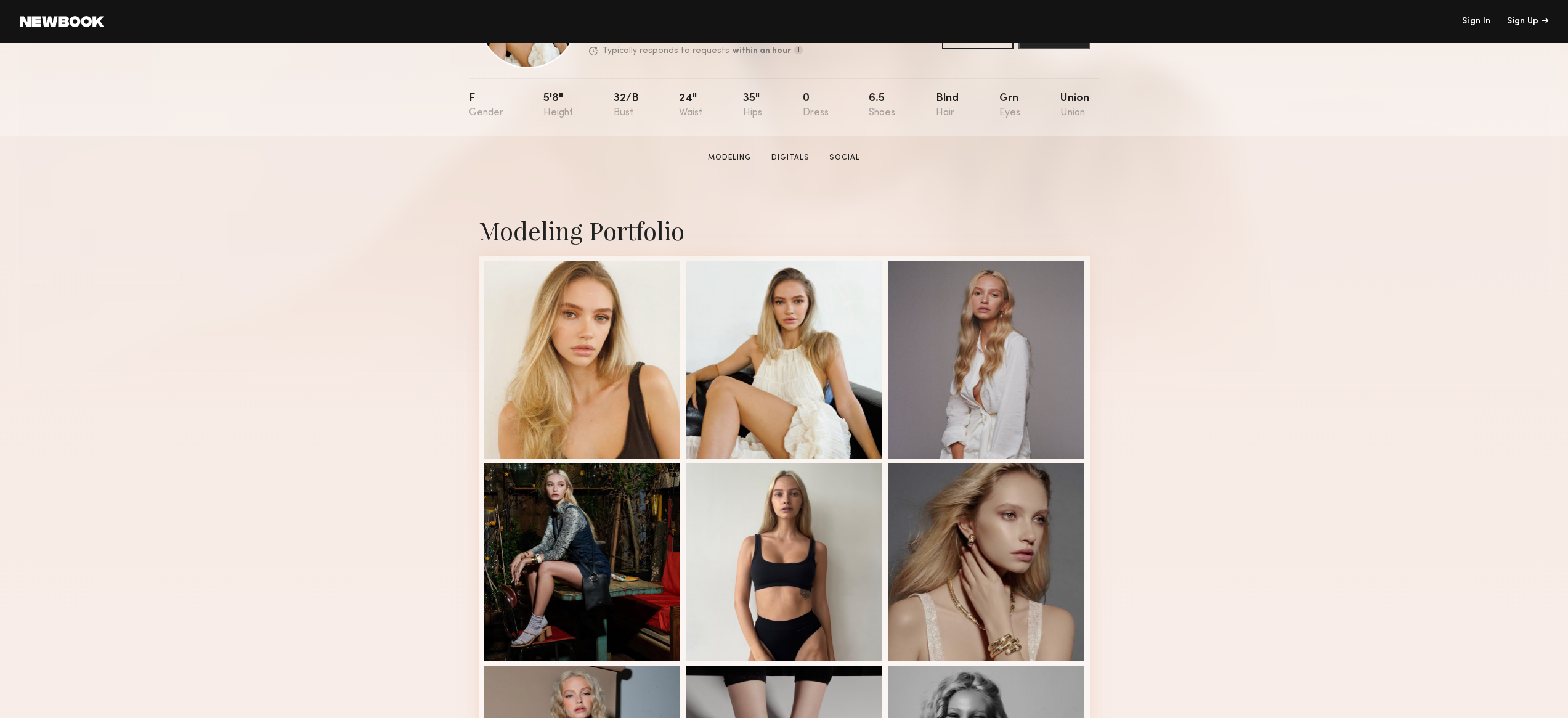
scroll to position [115, 0]
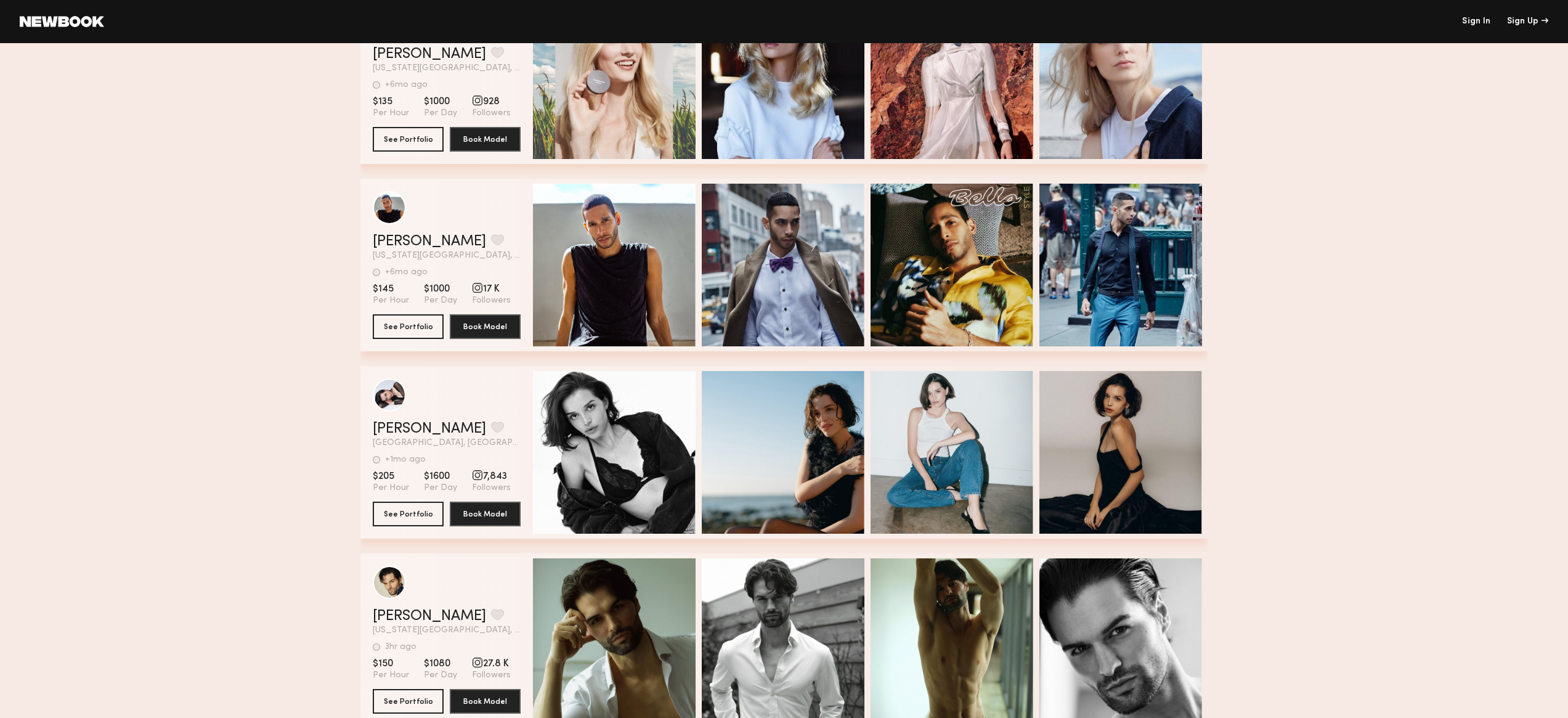
scroll to position [4017, 0]
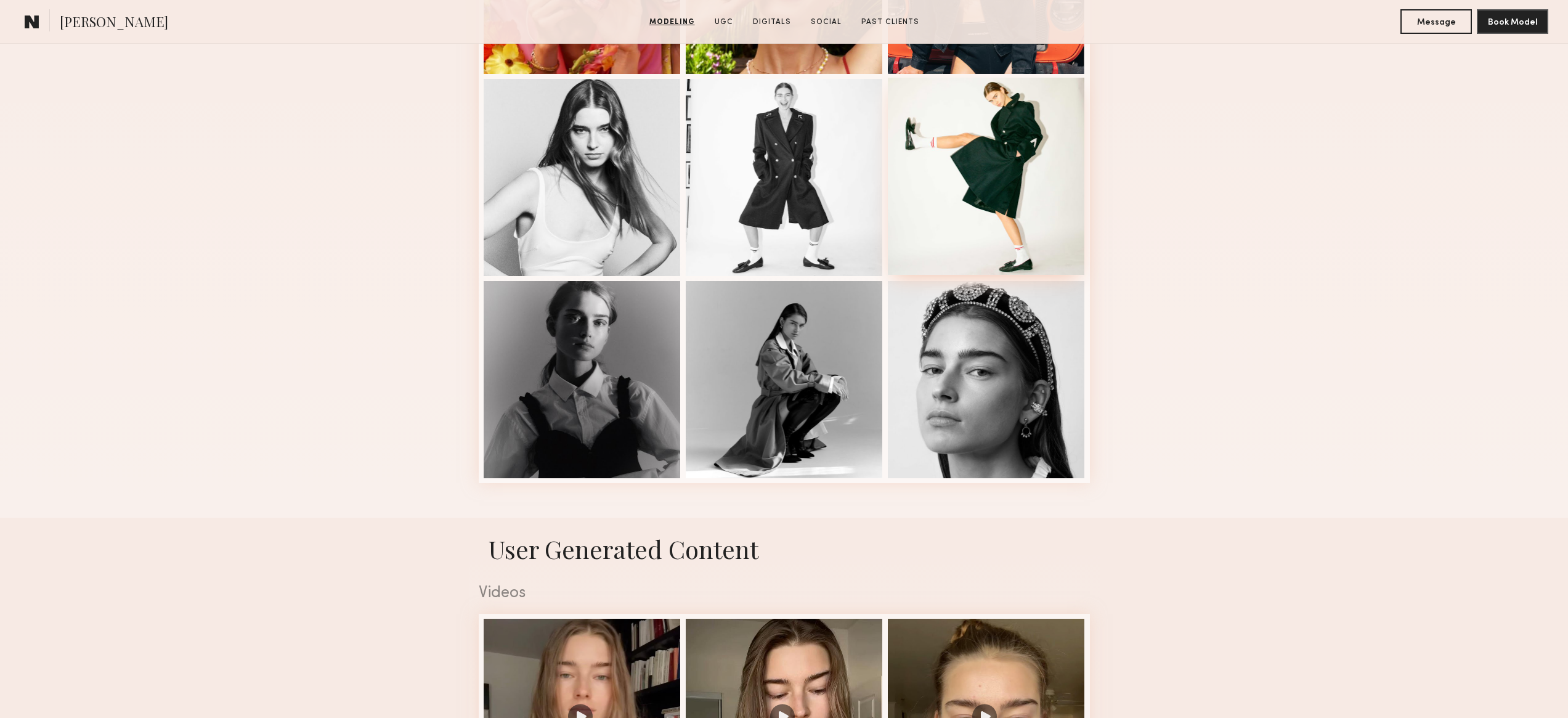
scroll to position [250, 0]
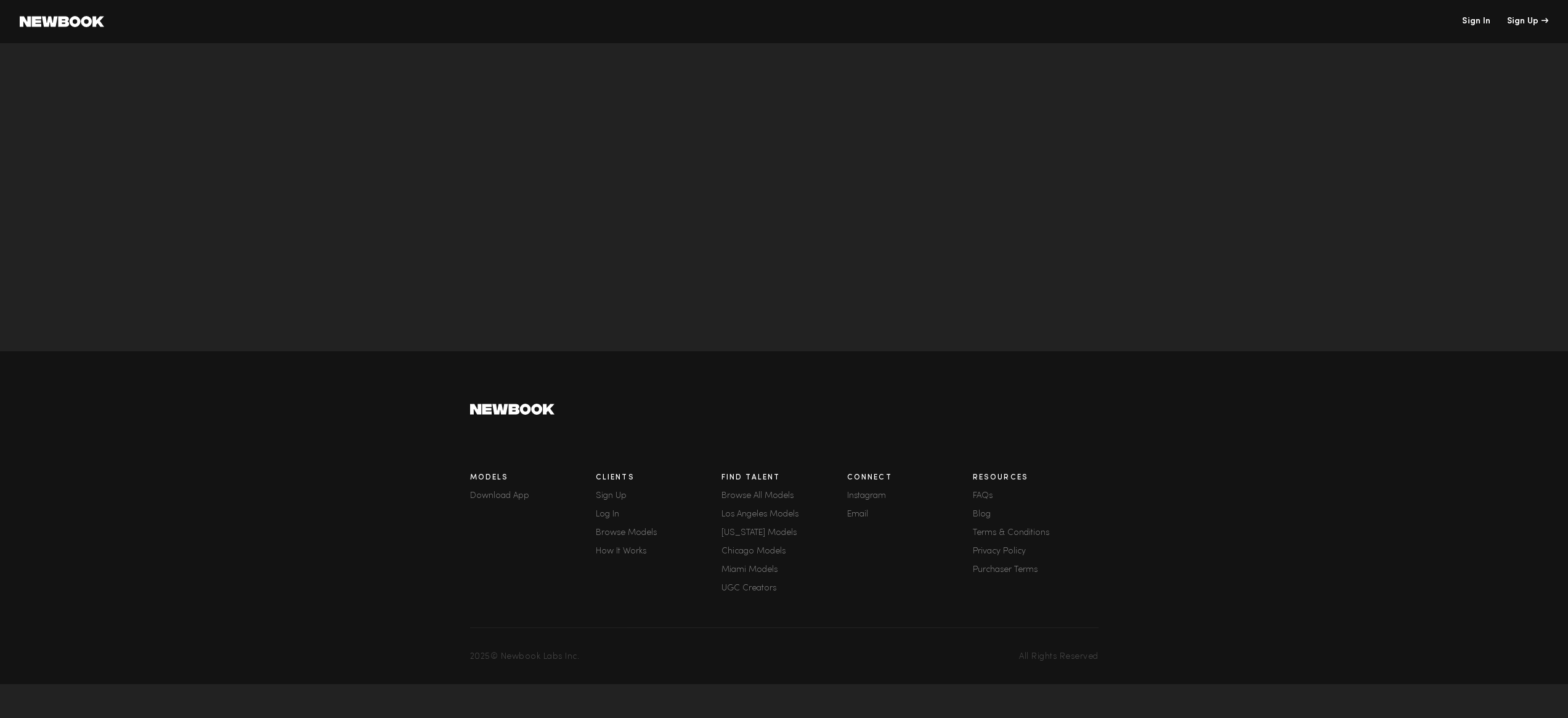
scroll to position [3985, 0]
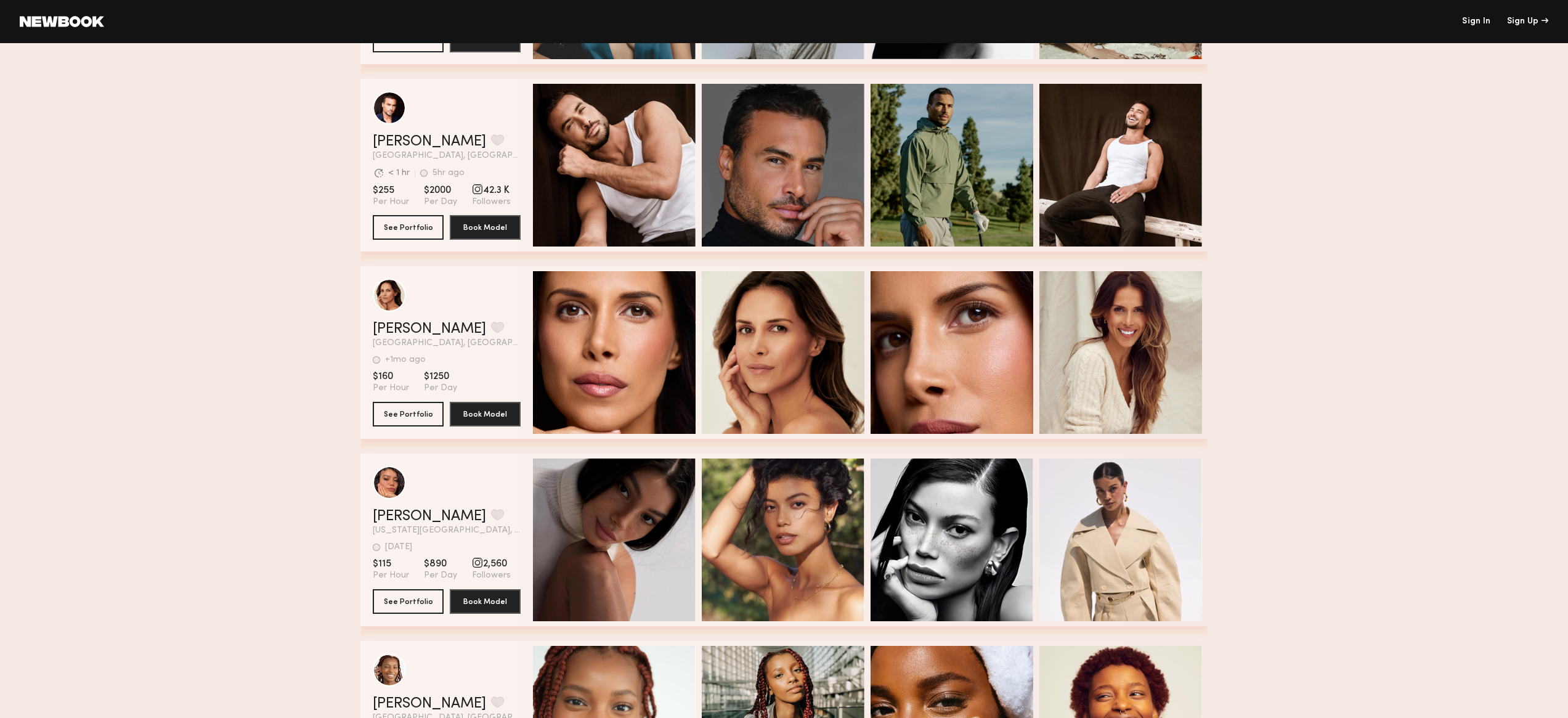
scroll to position [1698, 0]
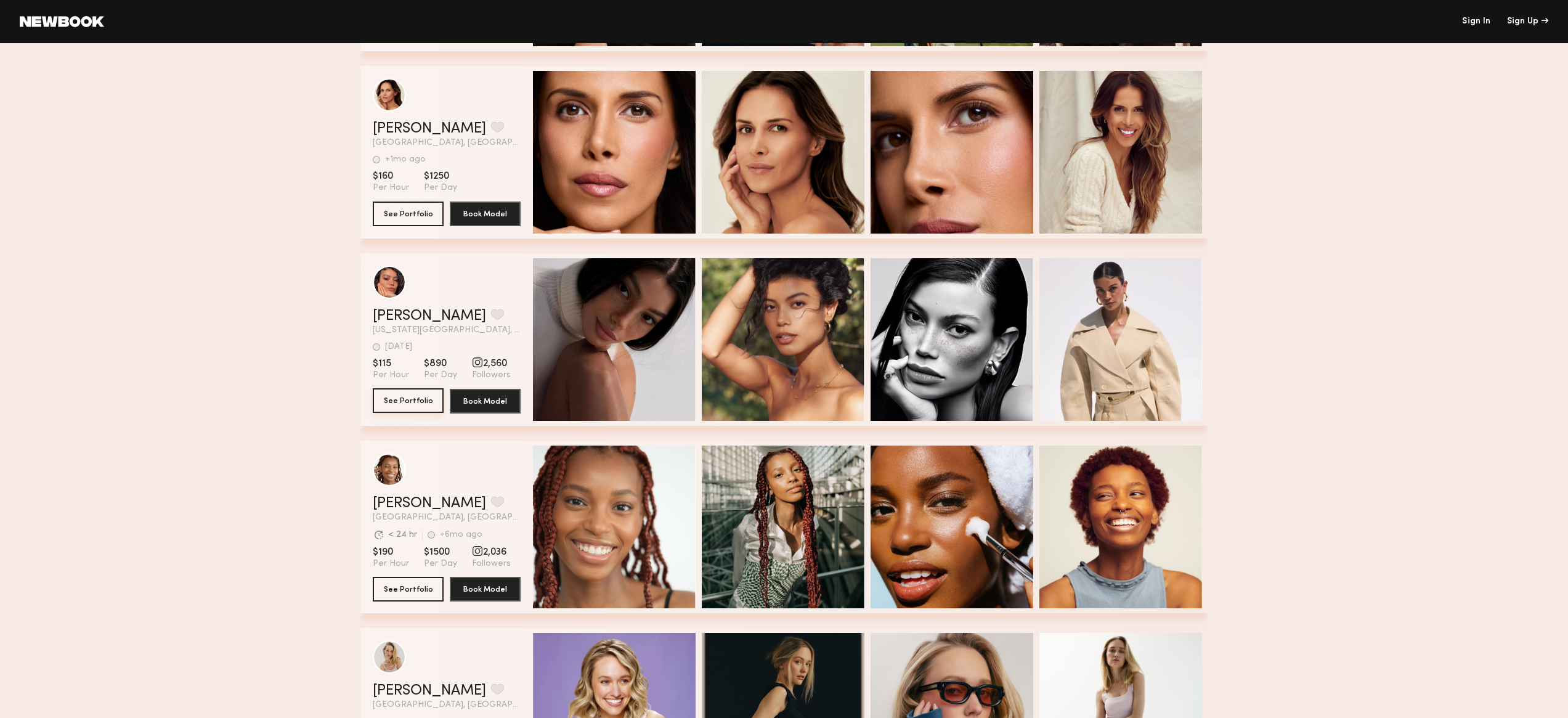
click at [431, 410] on button "See Portfolio" at bounding box center [408, 401] width 71 height 24
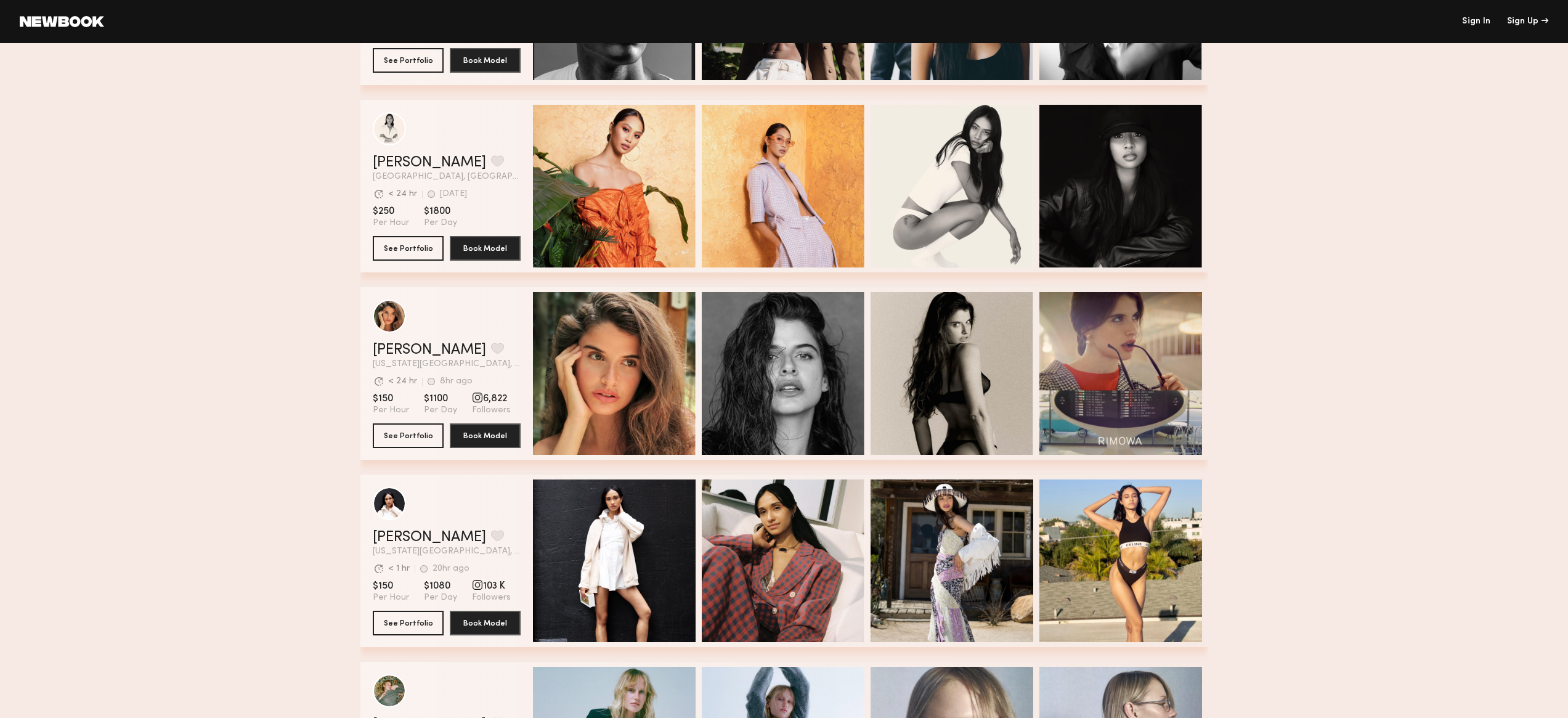
scroll to position [3966, 0]
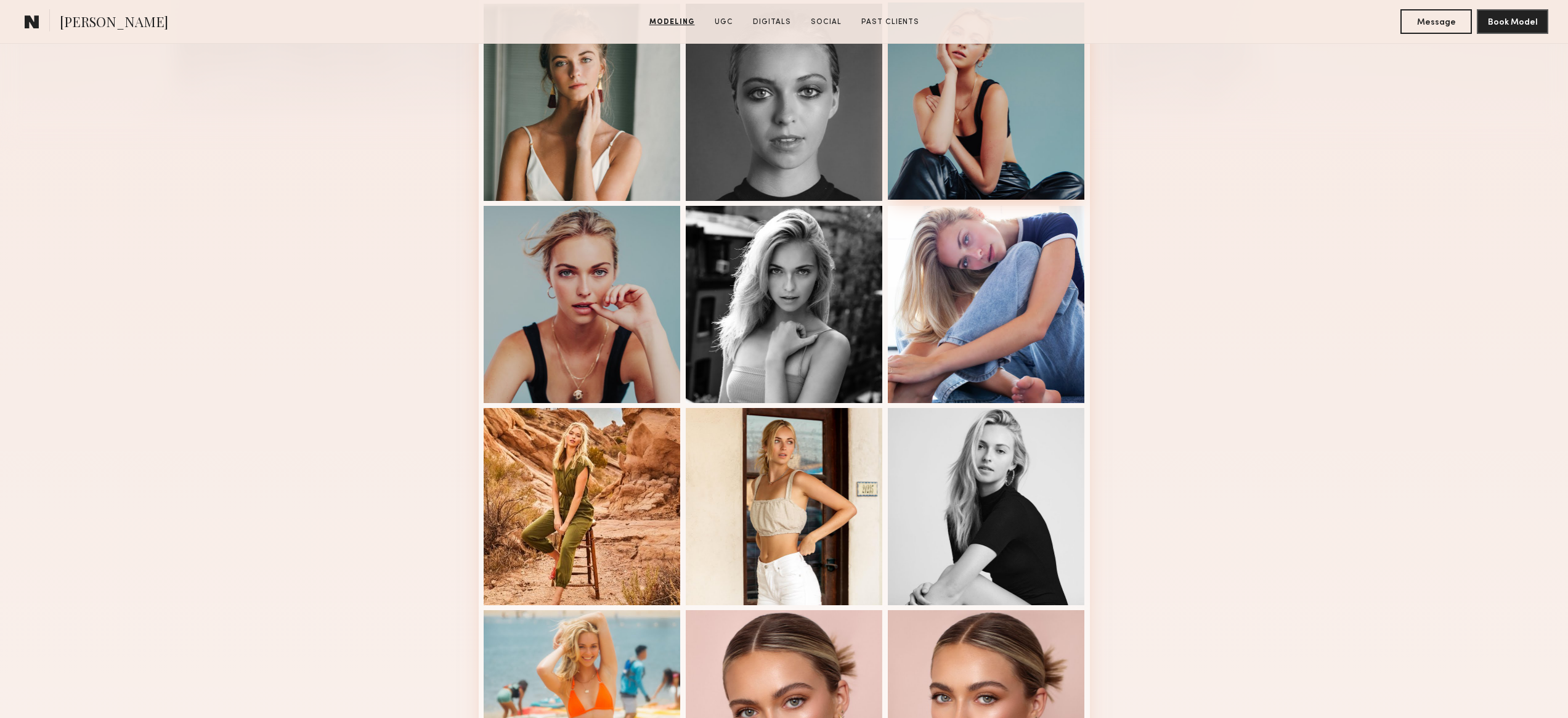
scroll to position [616, 0]
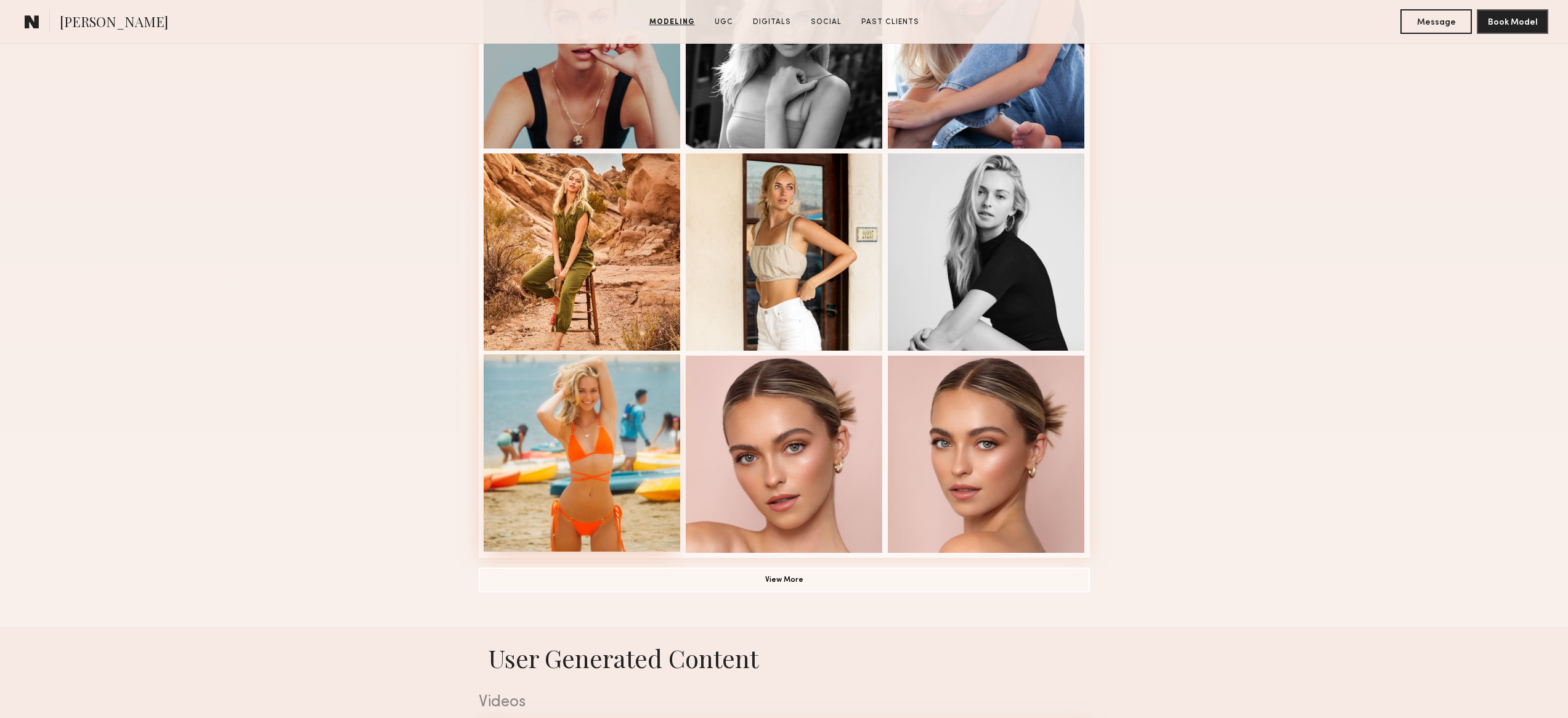
click at [586, 387] on div at bounding box center [582, 453] width 197 height 197
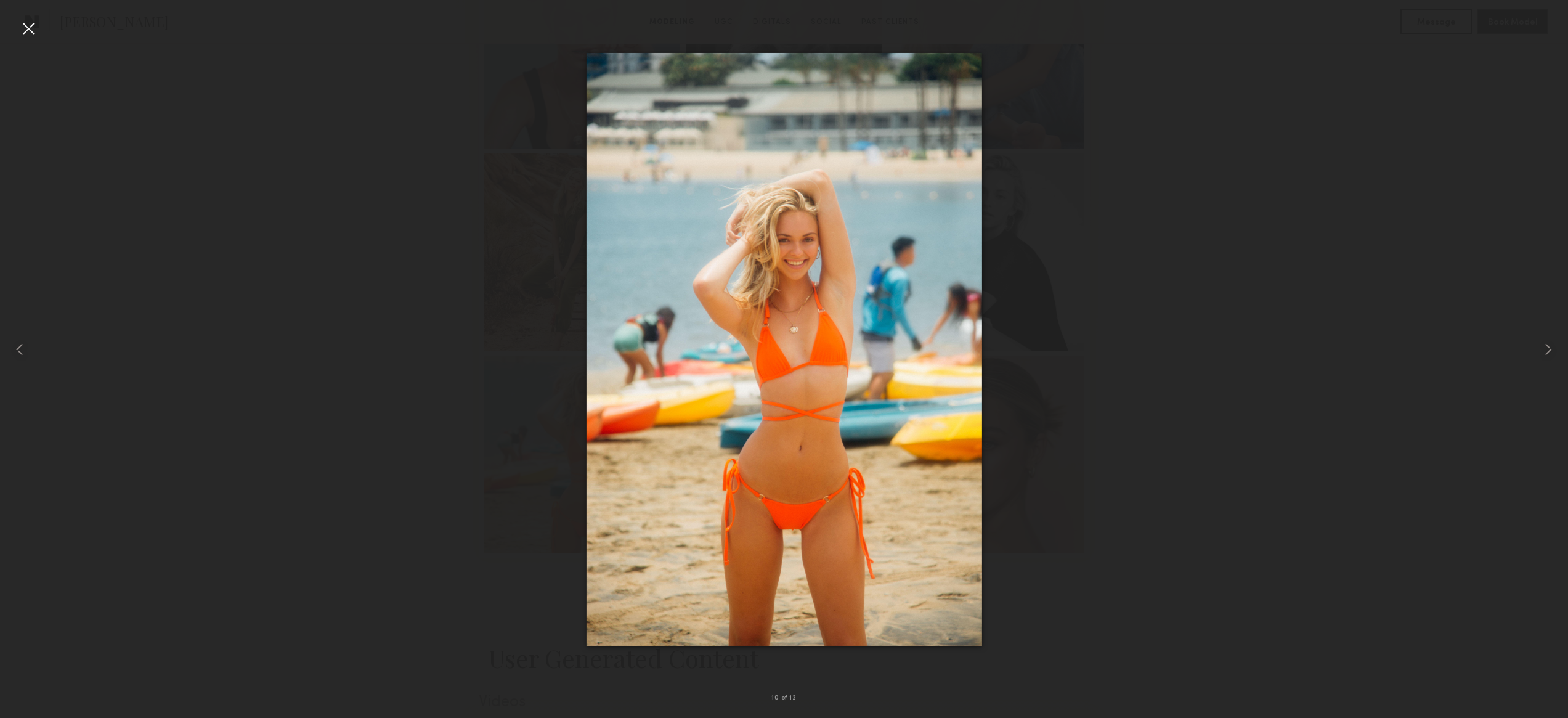
click at [270, 177] on div at bounding box center [784, 349] width 1568 height 659
click at [19, 31] on div at bounding box center [28, 28] width 20 height 20
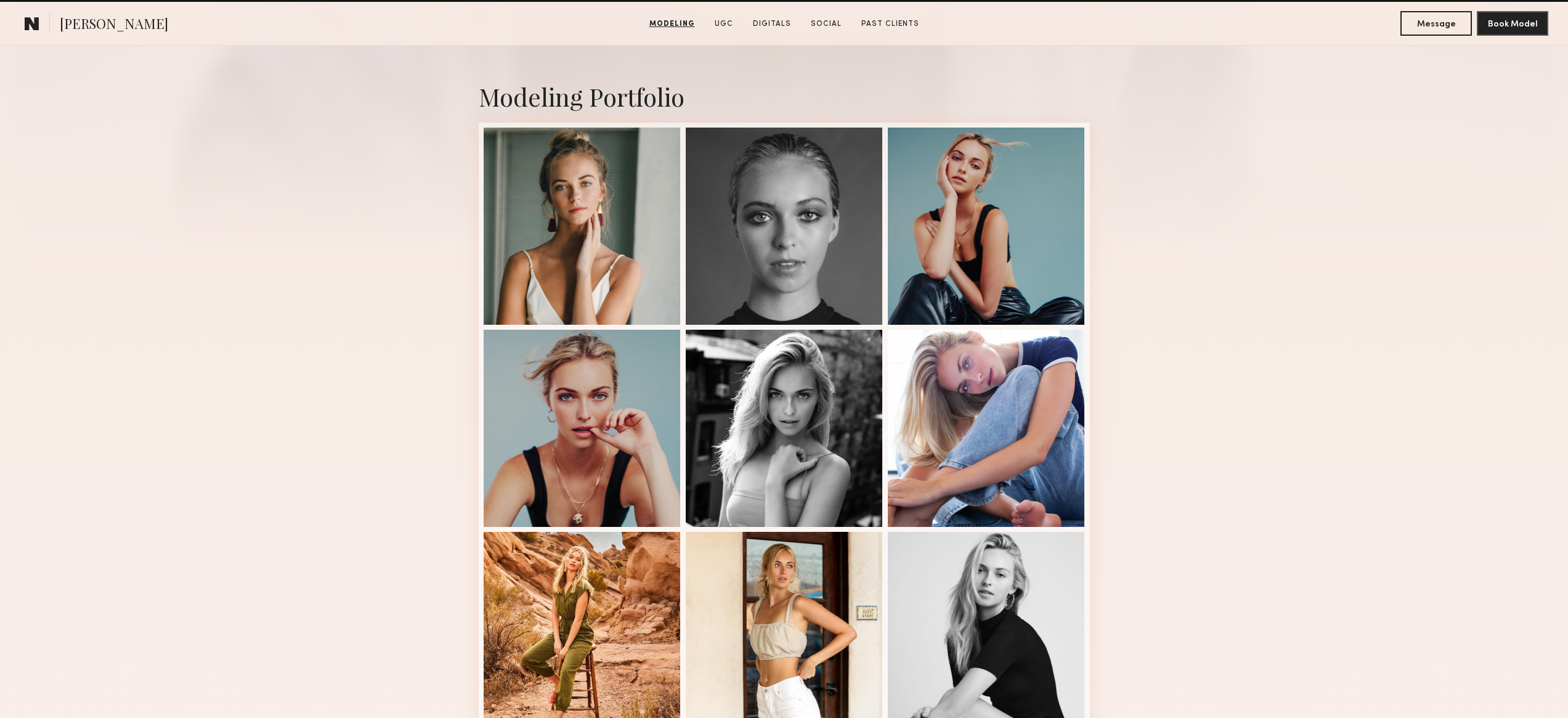
scroll to position [474, 0]
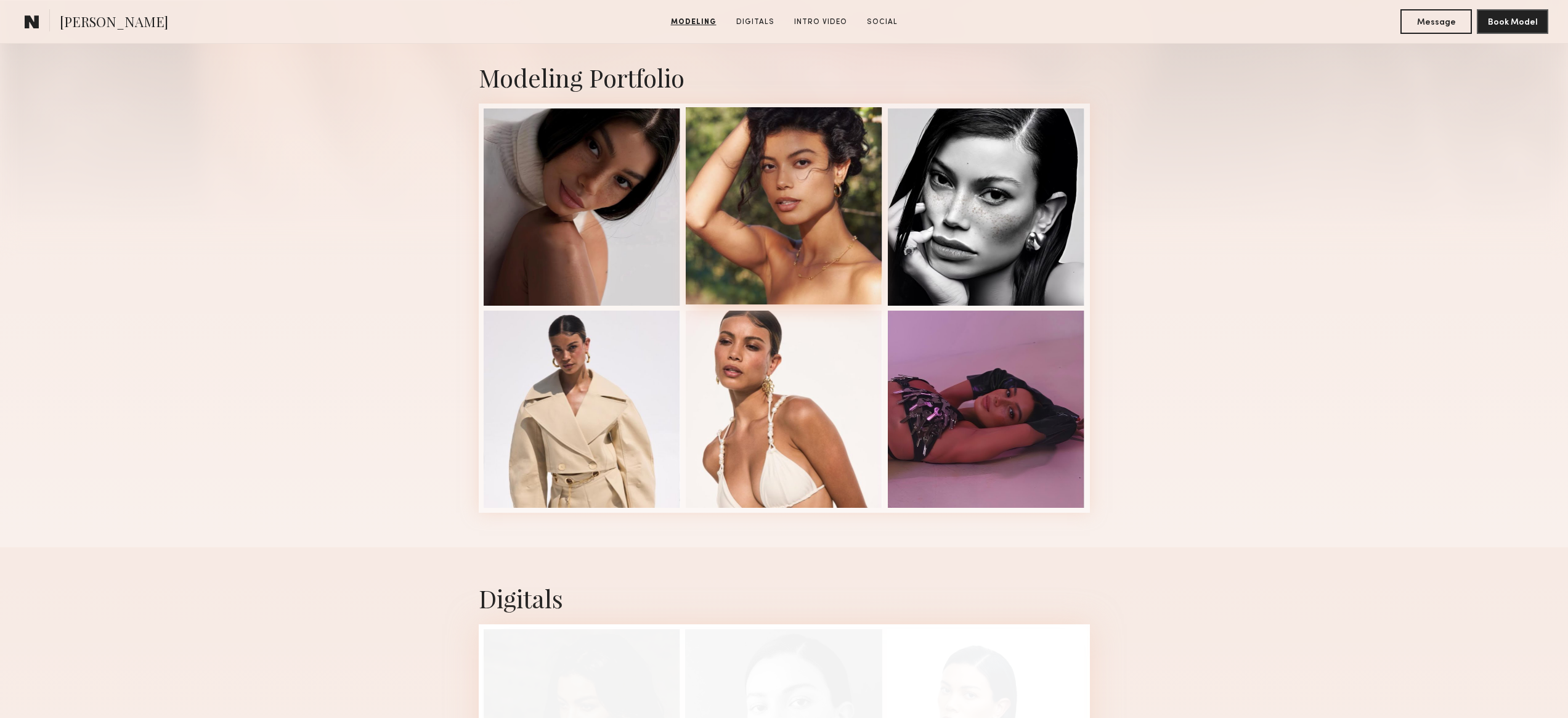
scroll to position [677, 0]
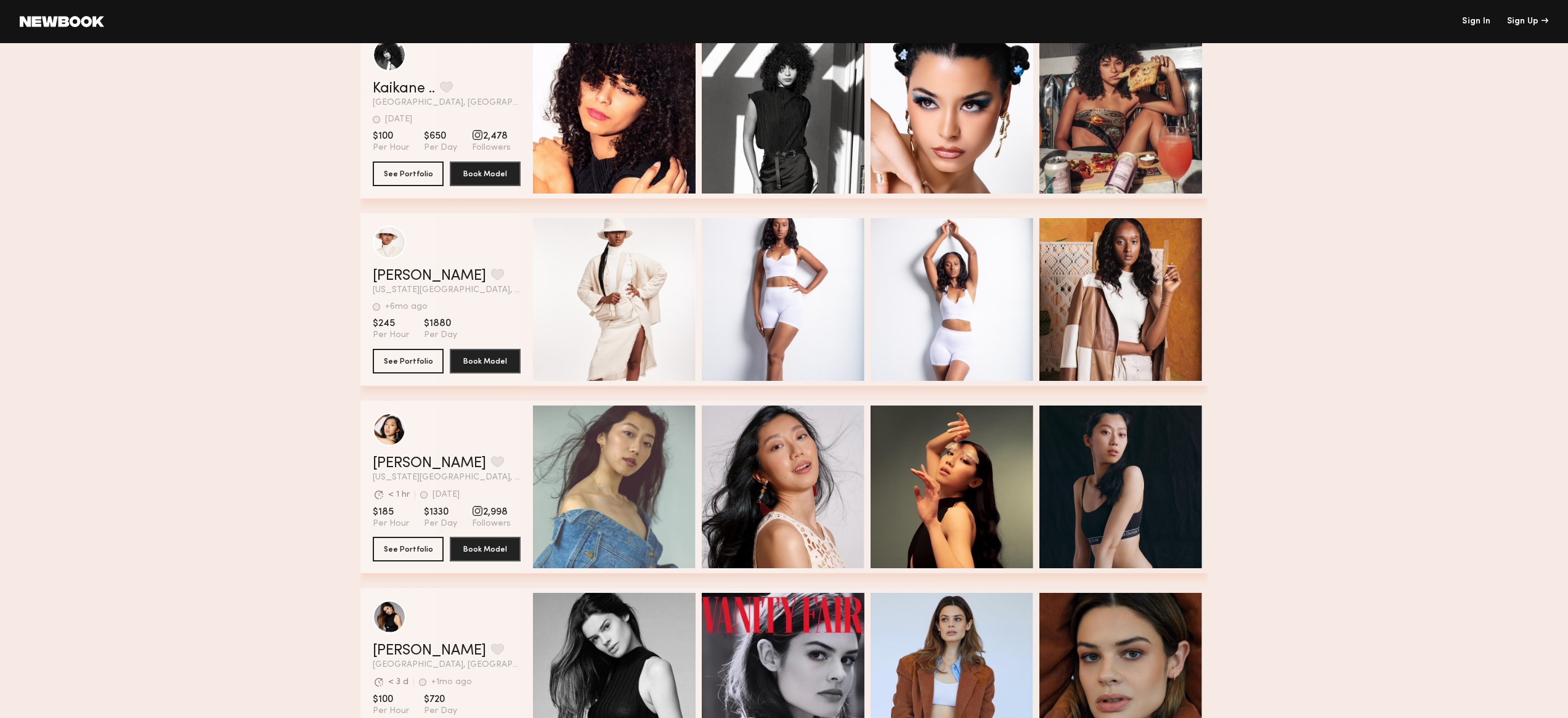
scroll to position [3632, 0]
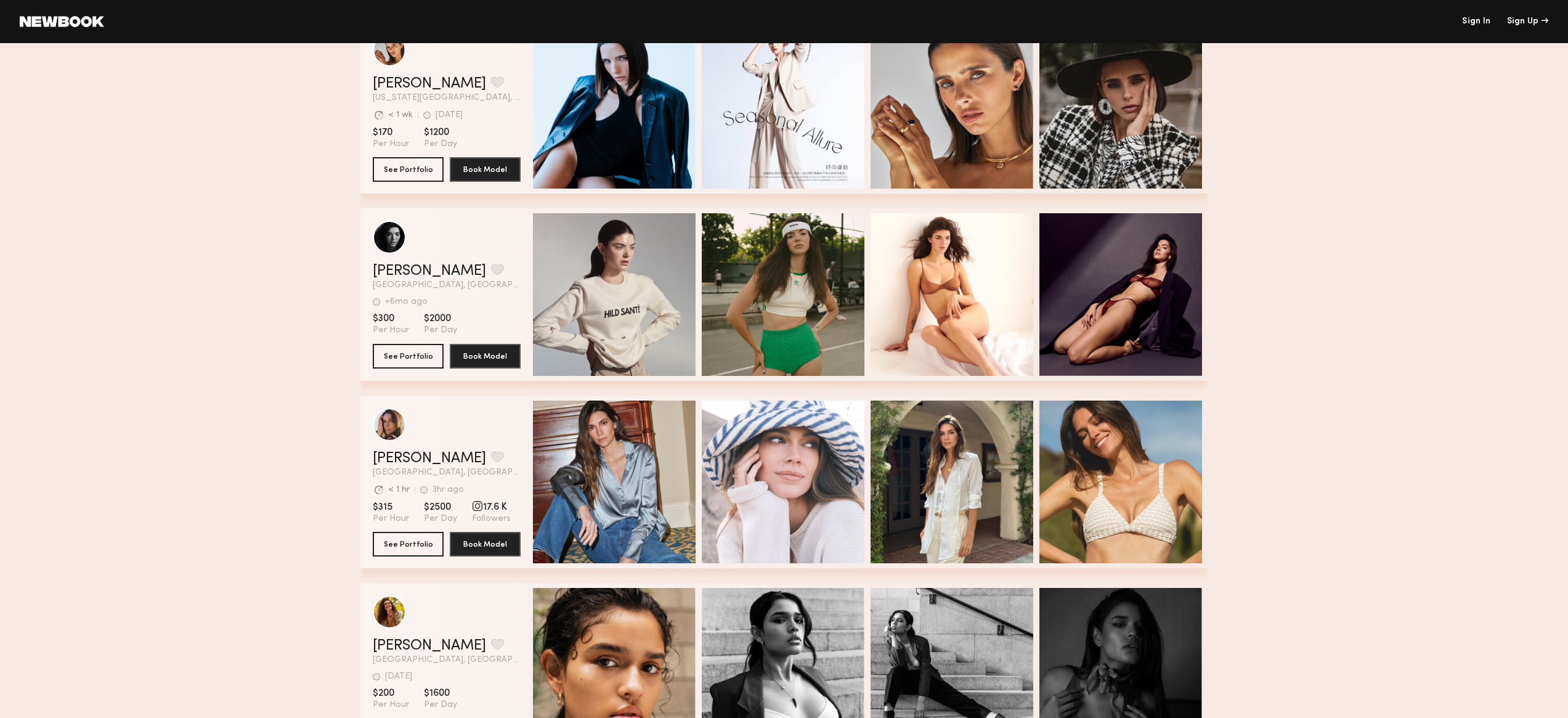
scroll to position [2681, 0]
click at [399, 542] on button "See Portfolio" at bounding box center [408, 543] width 71 height 24
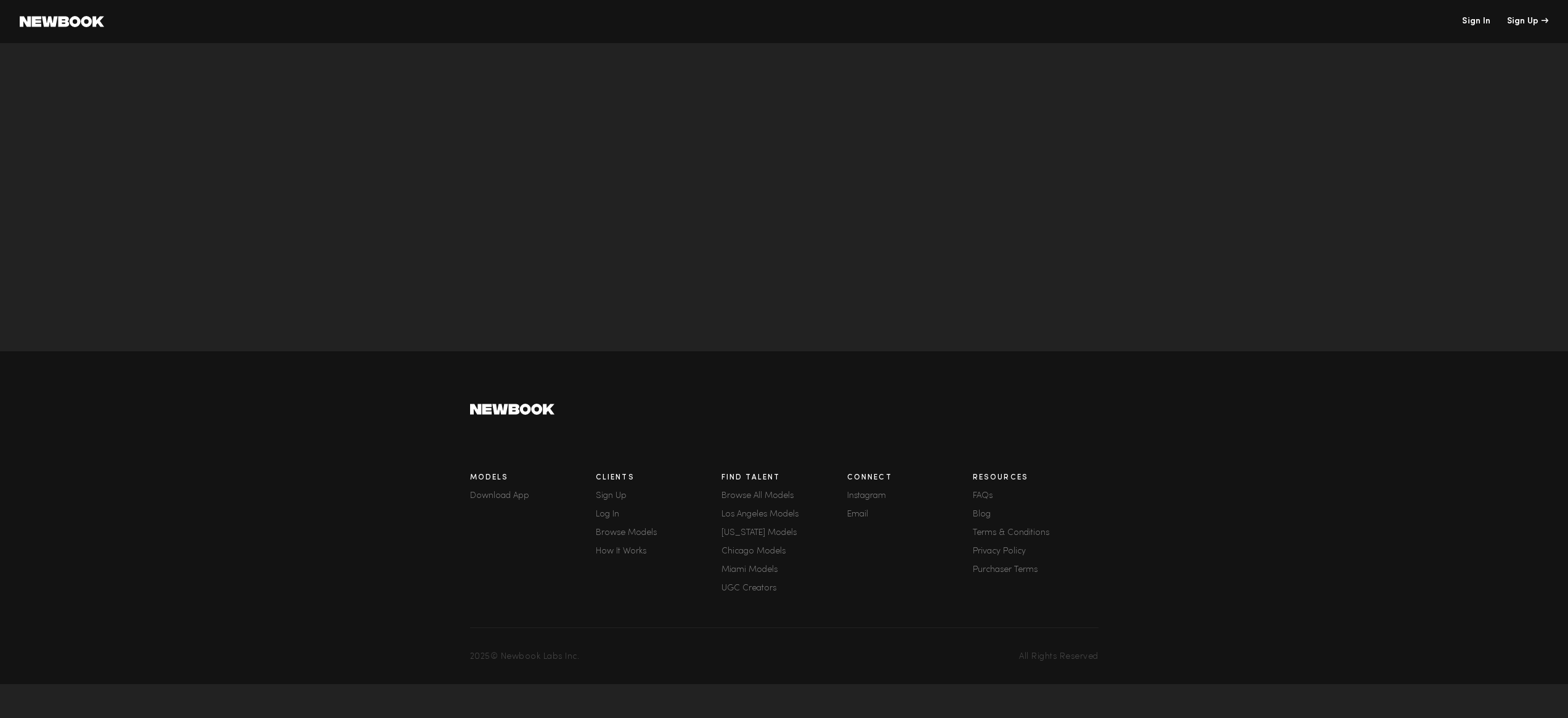
scroll to position [4282, 0]
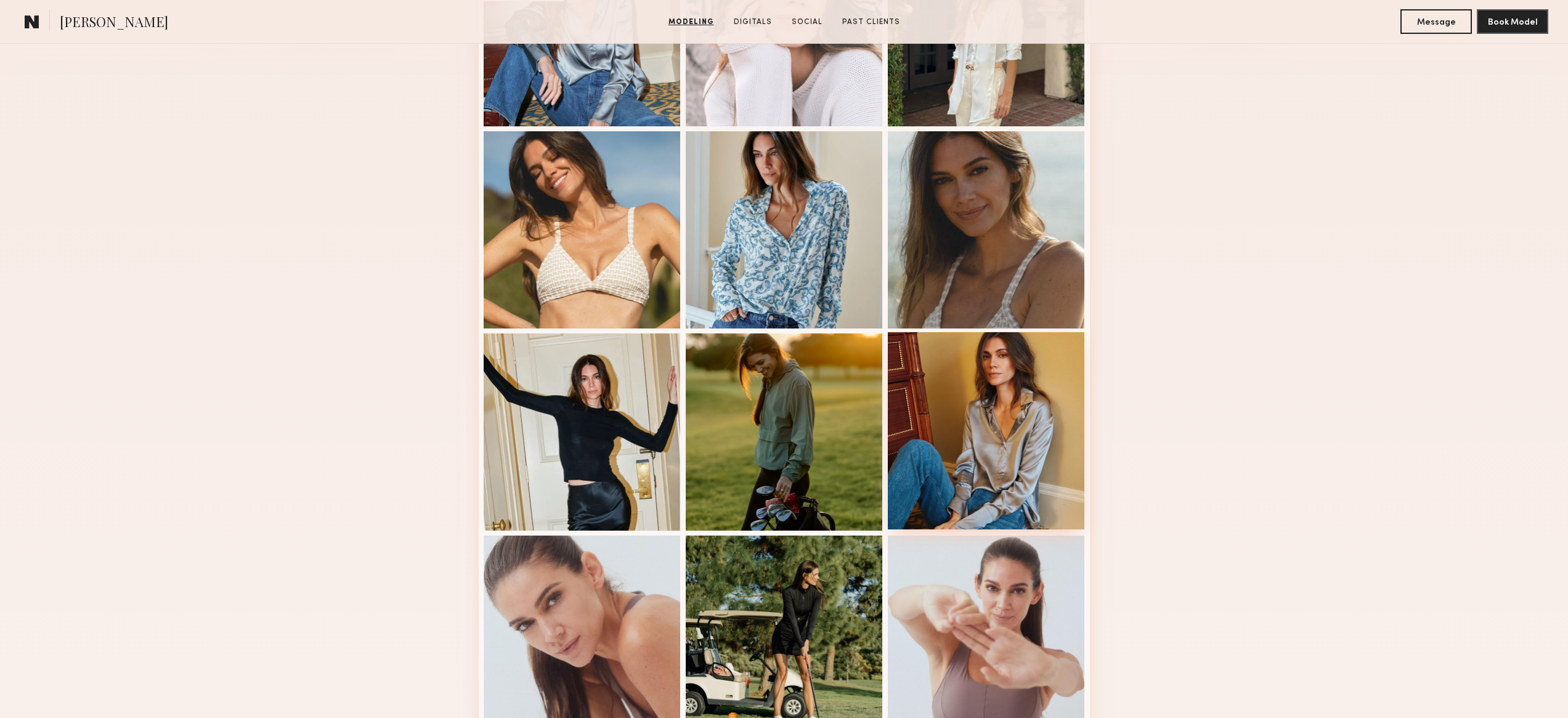
scroll to position [498, 0]
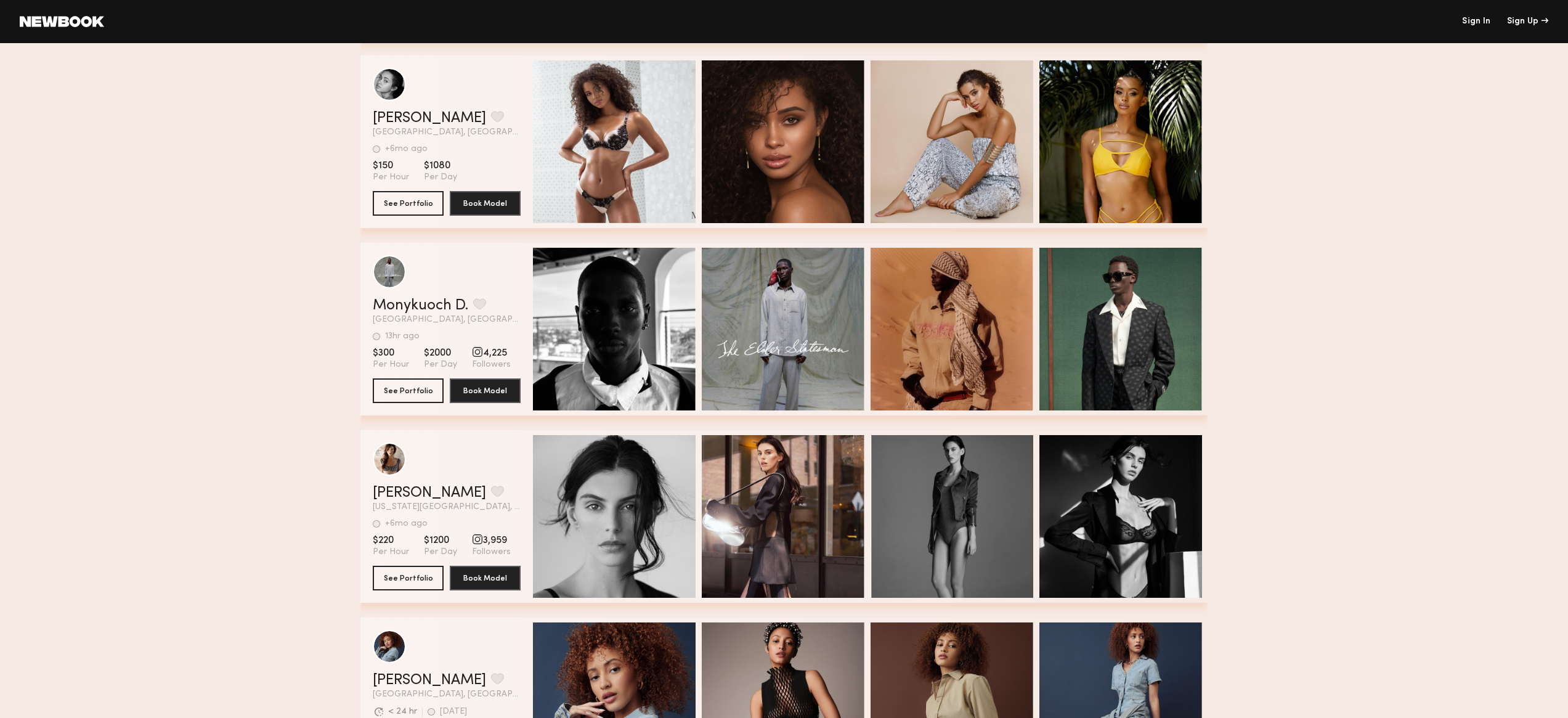
scroll to position [3377, 0]
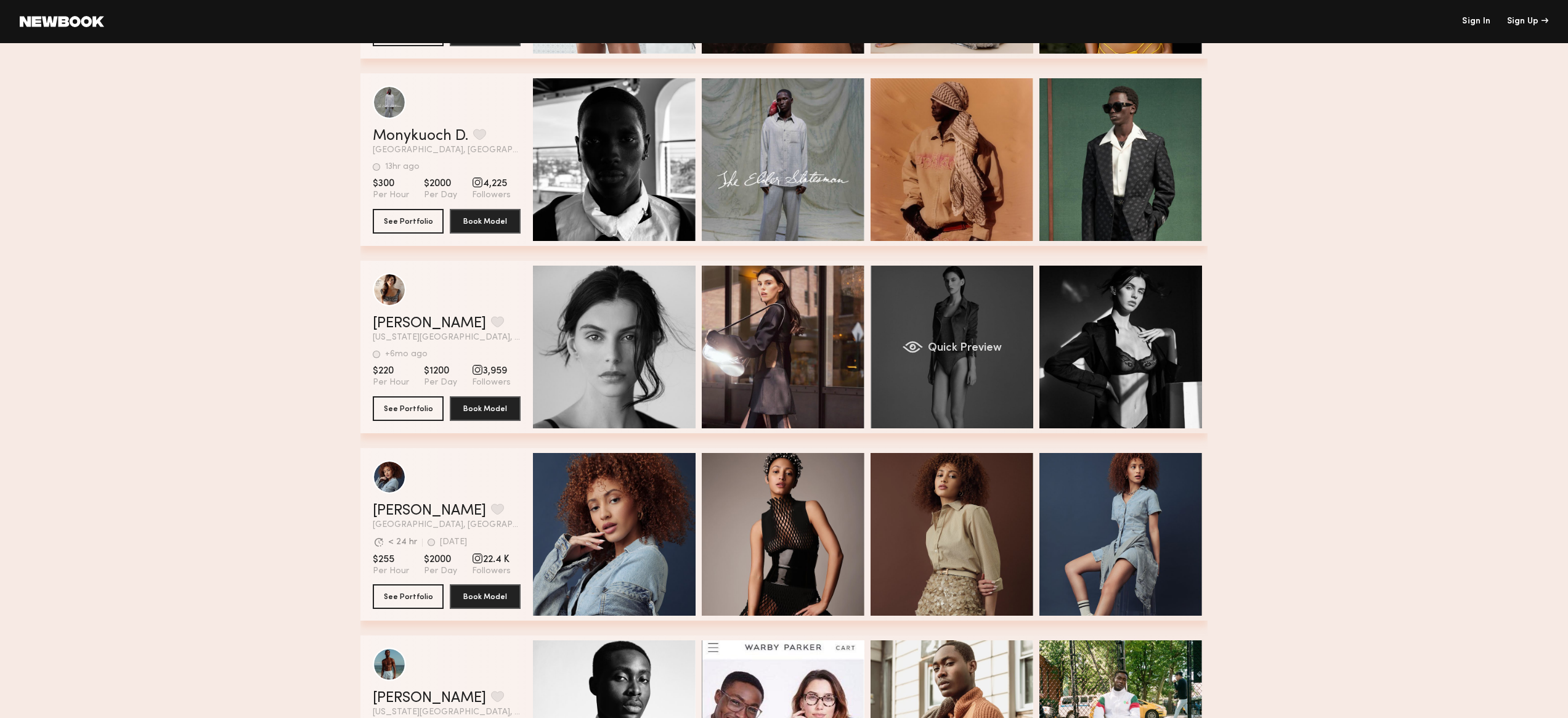
click at [979, 343] on span "Quick Preview" at bounding box center [964, 348] width 74 height 11
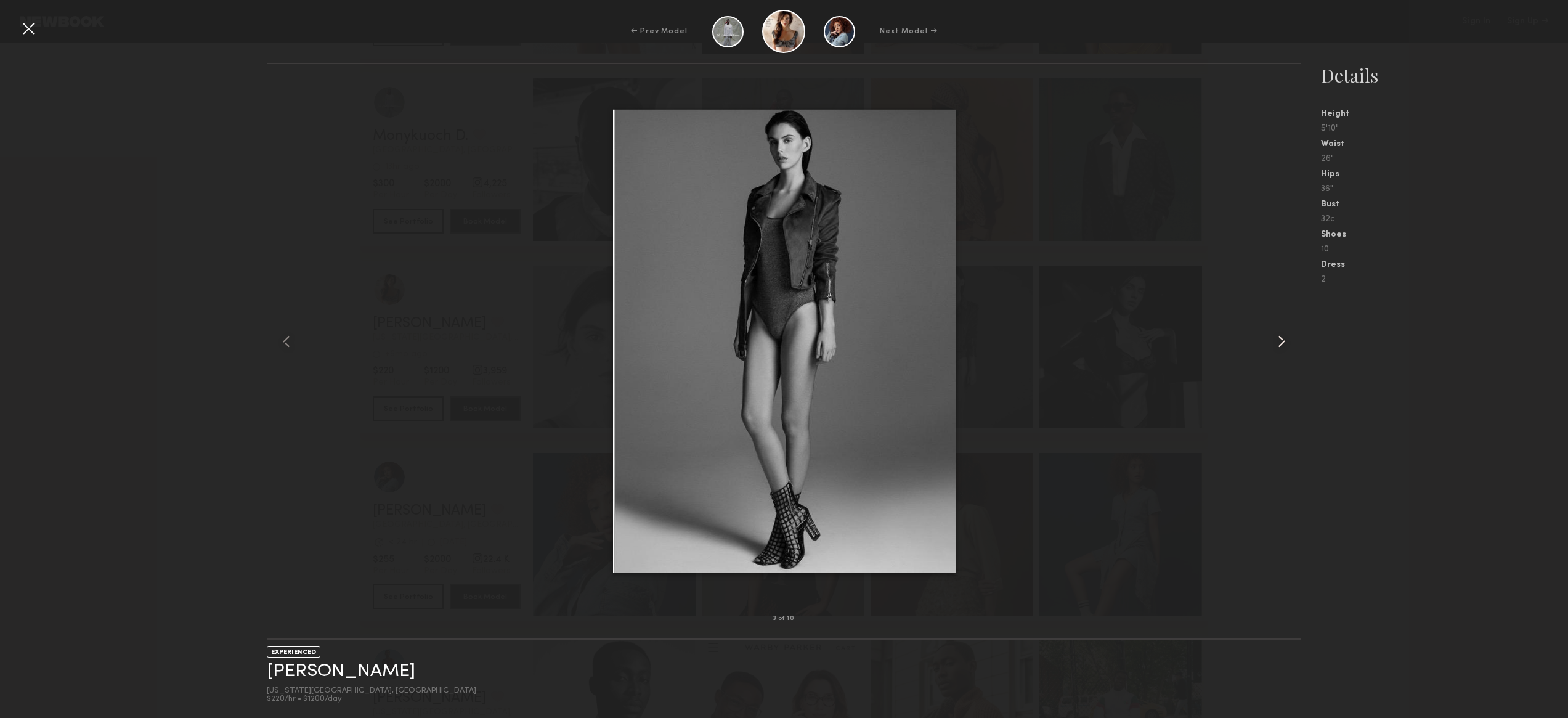
click at [1285, 343] on common-icon at bounding box center [1281, 342] width 20 height 20
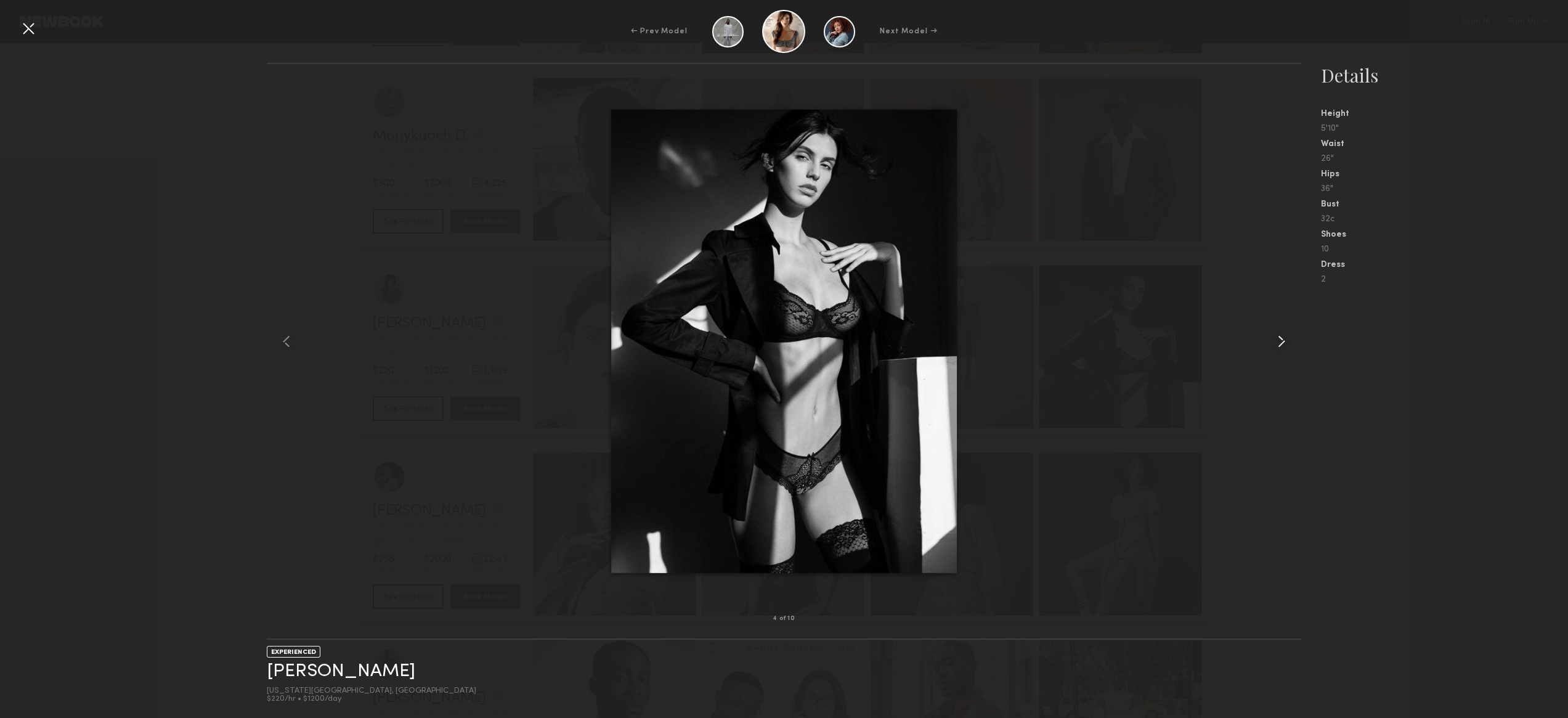
click at [1276, 338] on common-icon at bounding box center [1281, 342] width 20 height 20
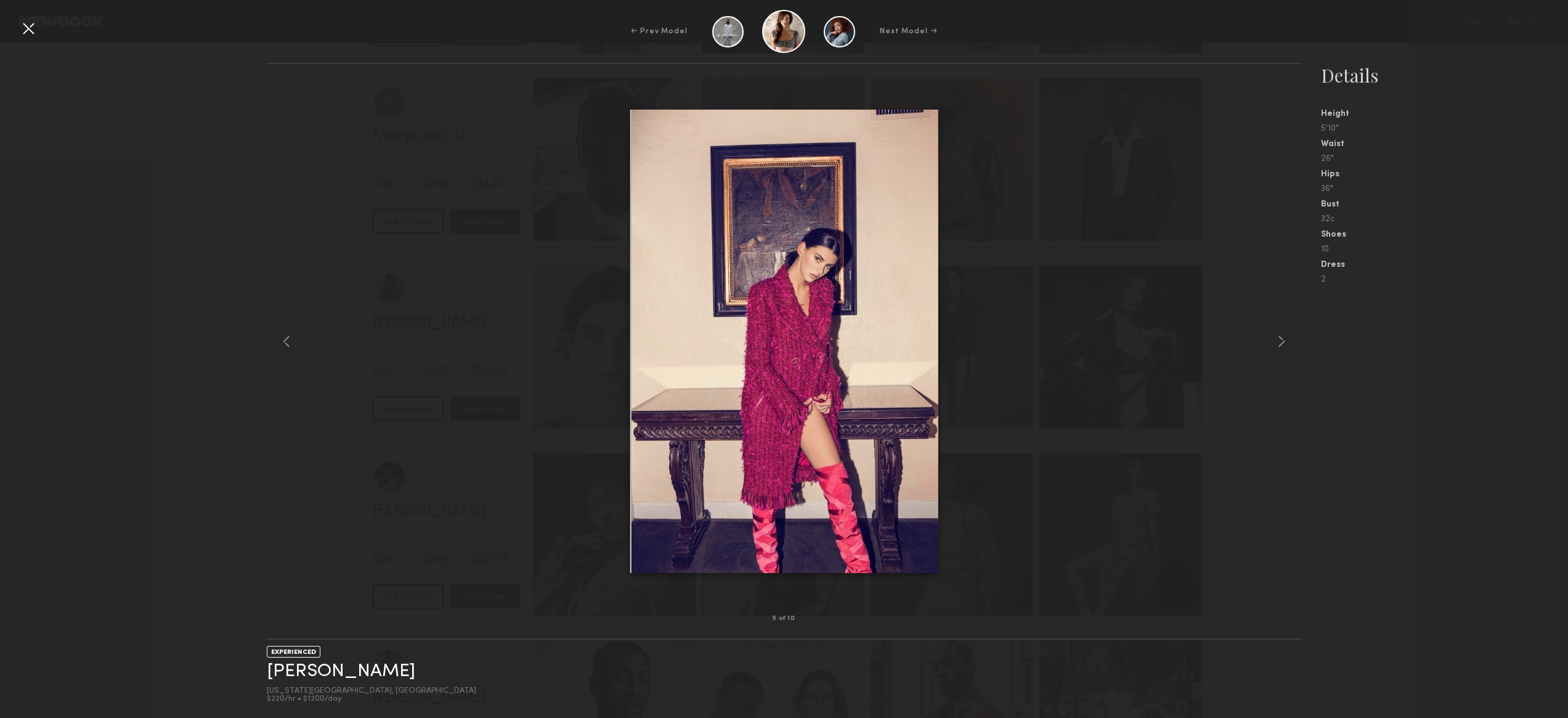
click at [30, 32] on div at bounding box center [28, 28] width 20 height 20
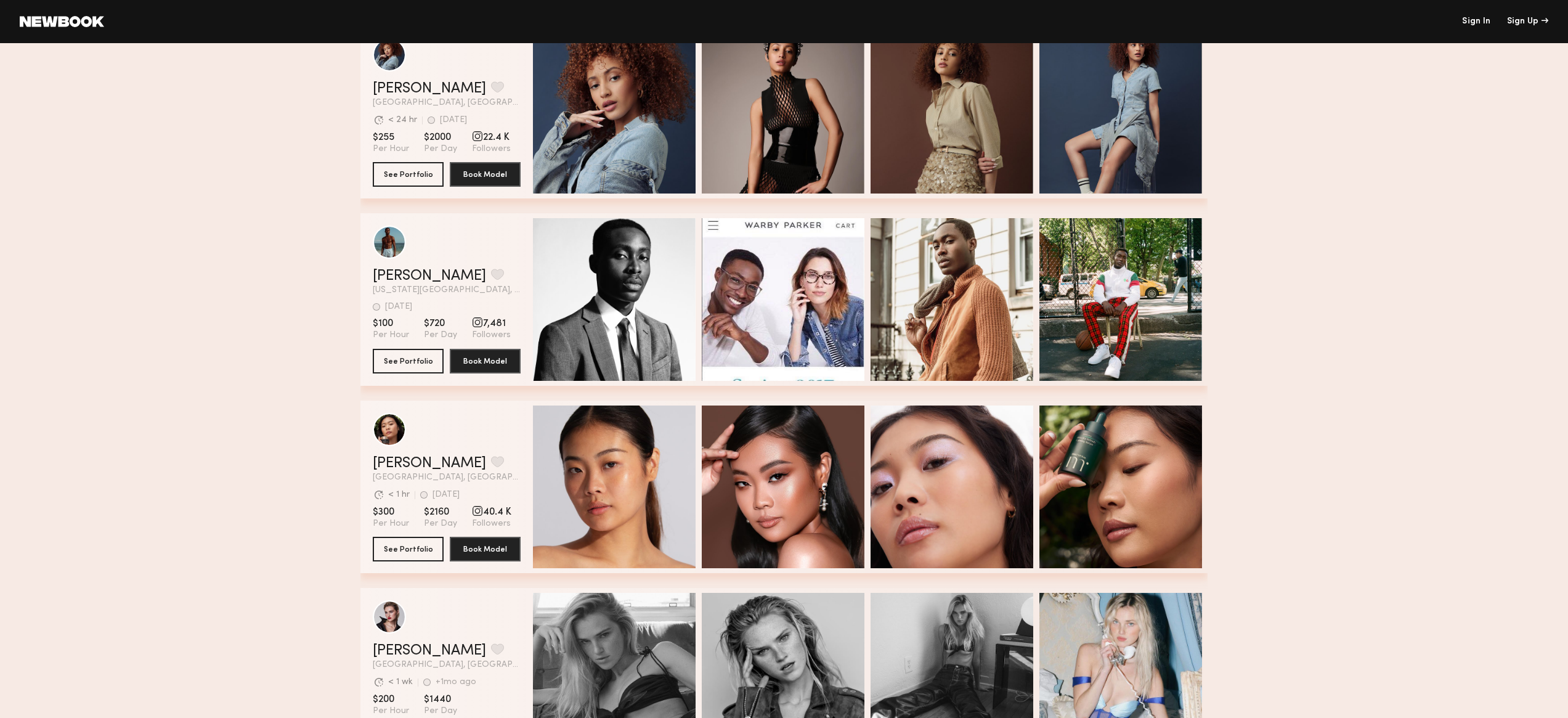
scroll to position [4059, 0]
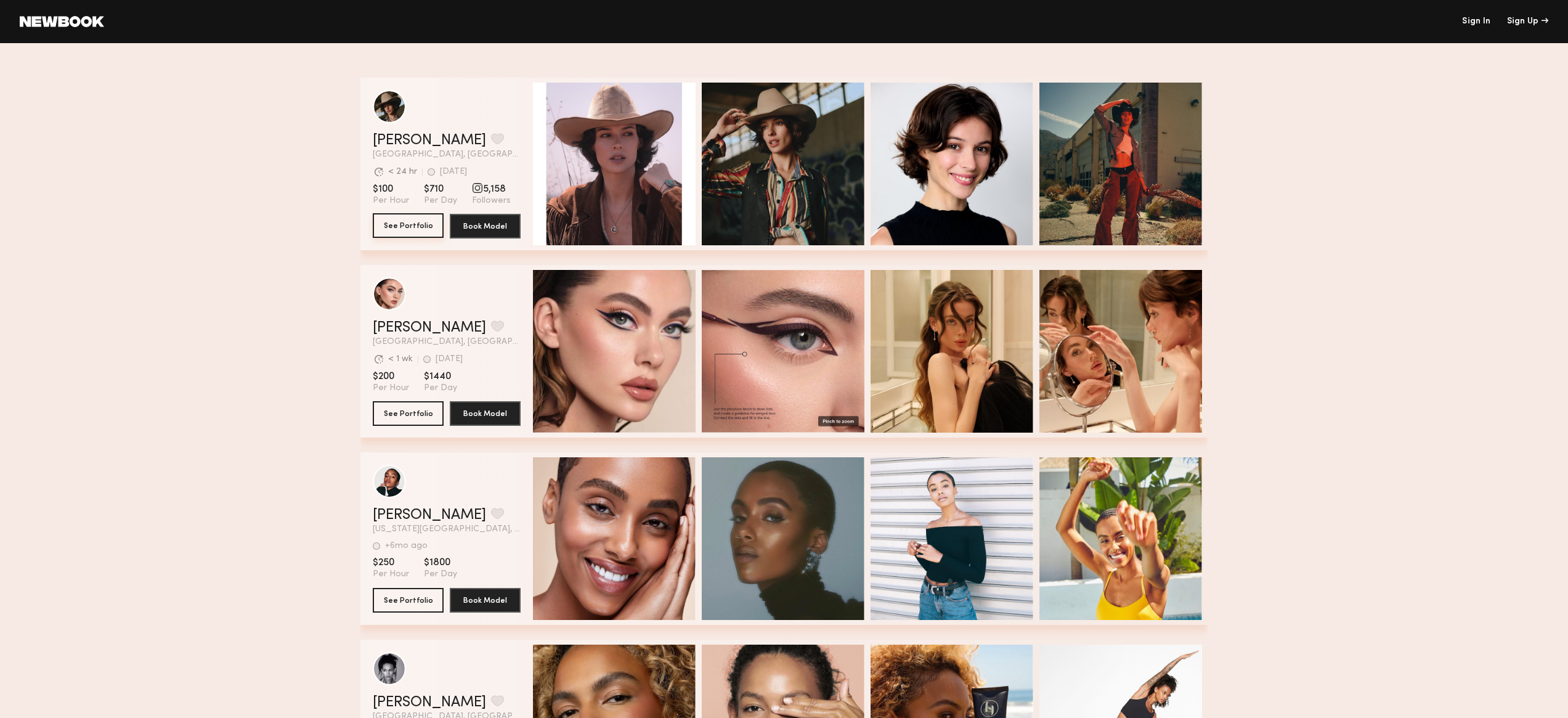
click at [415, 229] on button "See Portfolio" at bounding box center [408, 226] width 71 height 24
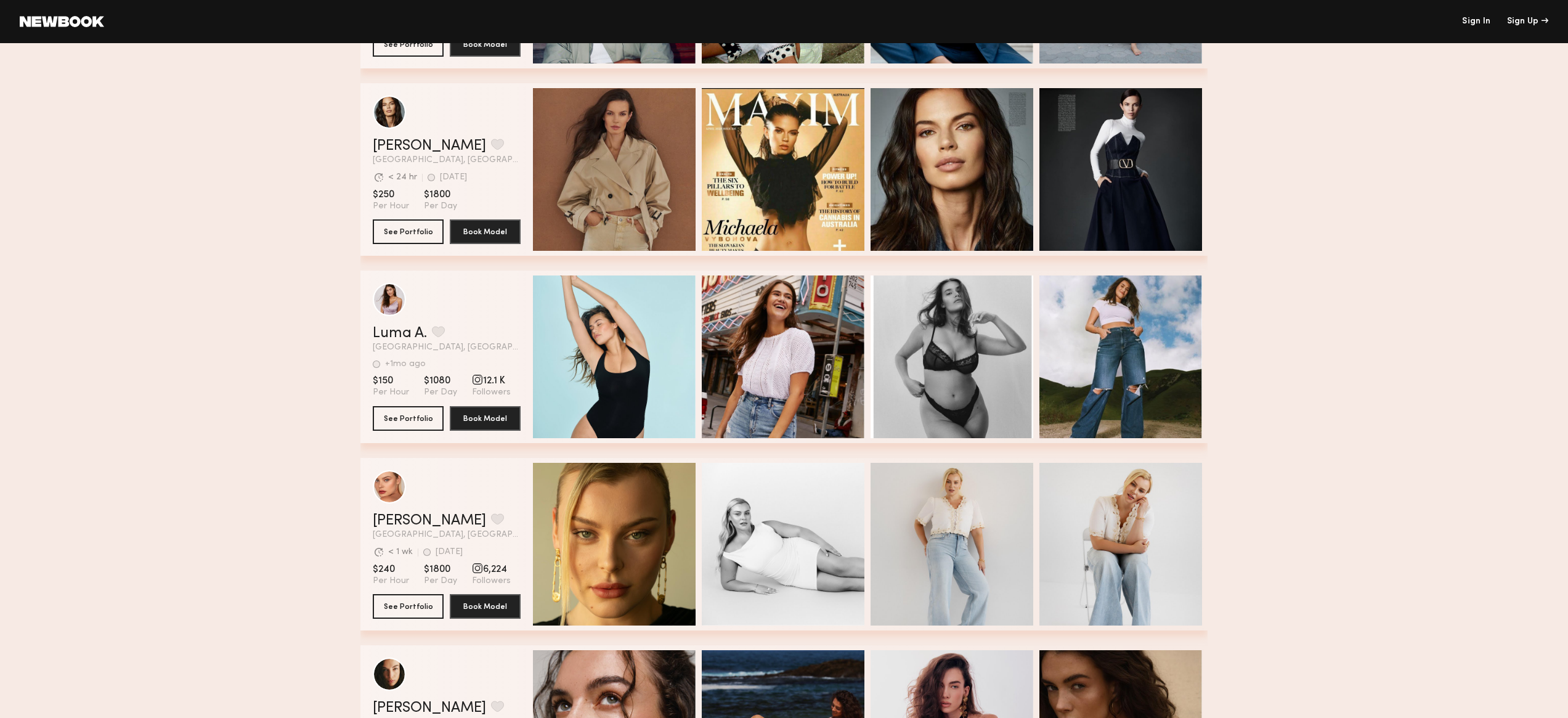
scroll to position [2311, 0]
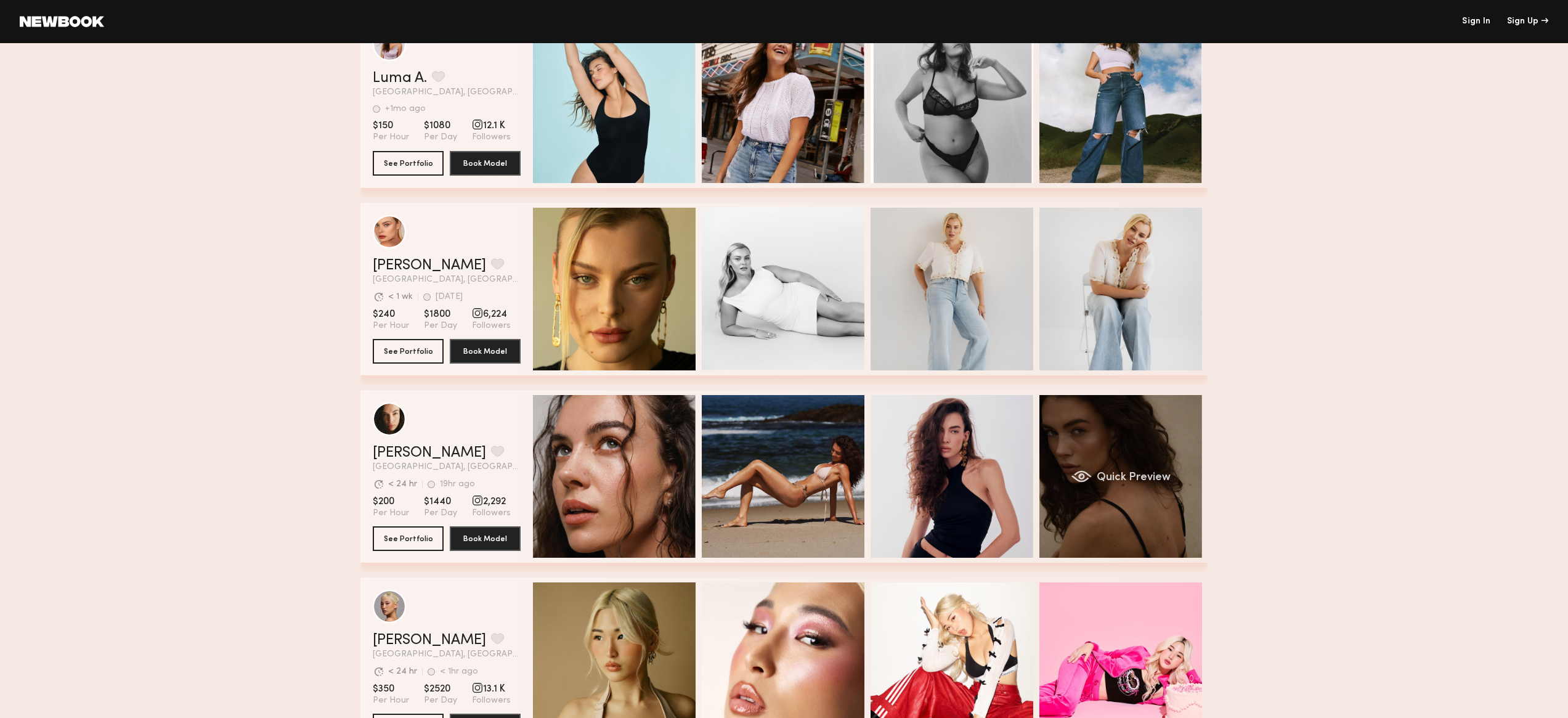
click at [1072, 448] on div "Quick Preview" at bounding box center [1120, 476] width 162 height 162
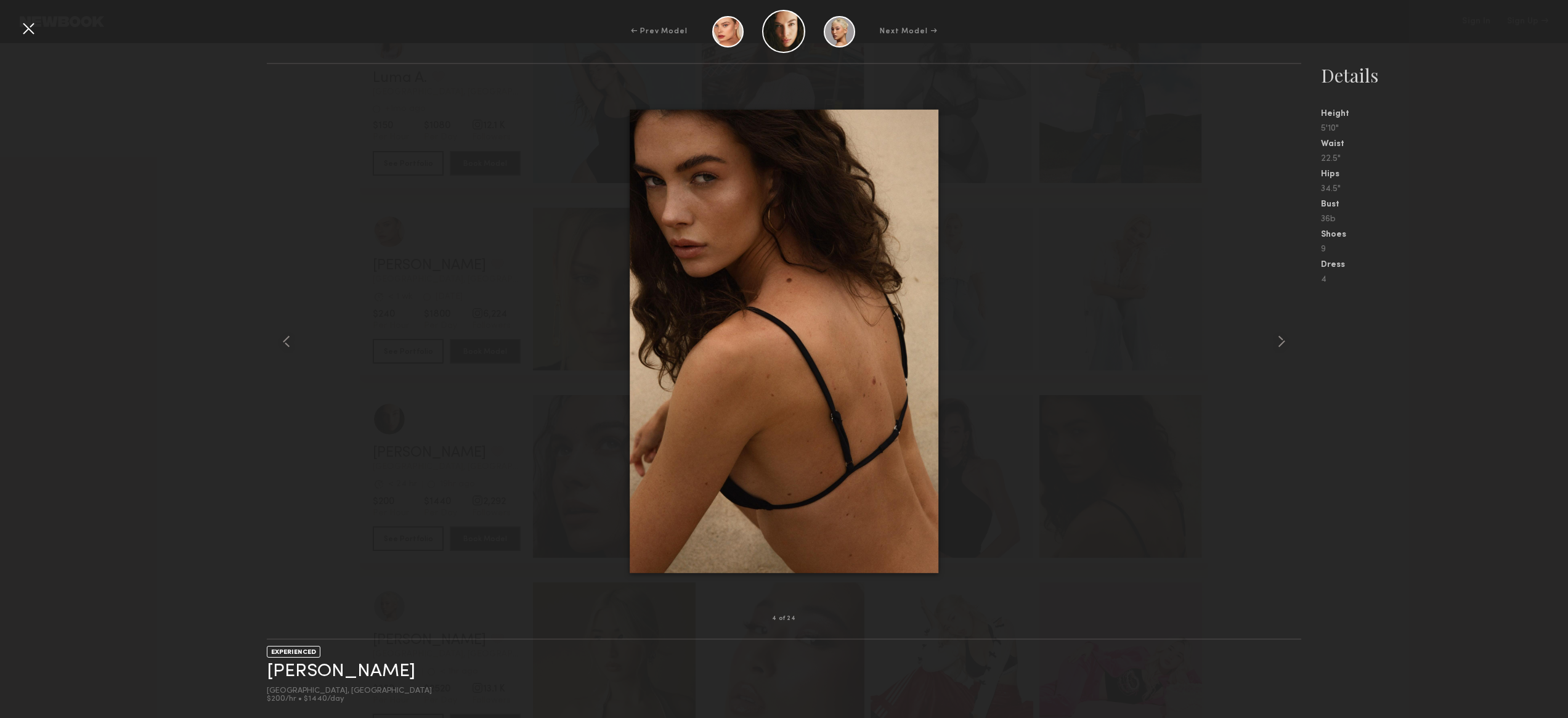
click at [160, 141] on div "4 of 24 EXPERIENCED Uliana V. Los Angeles, CA $200/hr • $1440/day Details Heigh…" at bounding box center [784, 391] width 1568 height 655
click at [1007, 43] on div "← Prev Model Next Model →" at bounding box center [784, 31] width 1568 height 43
click at [35, 29] on div at bounding box center [28, 28] width 20 height 20
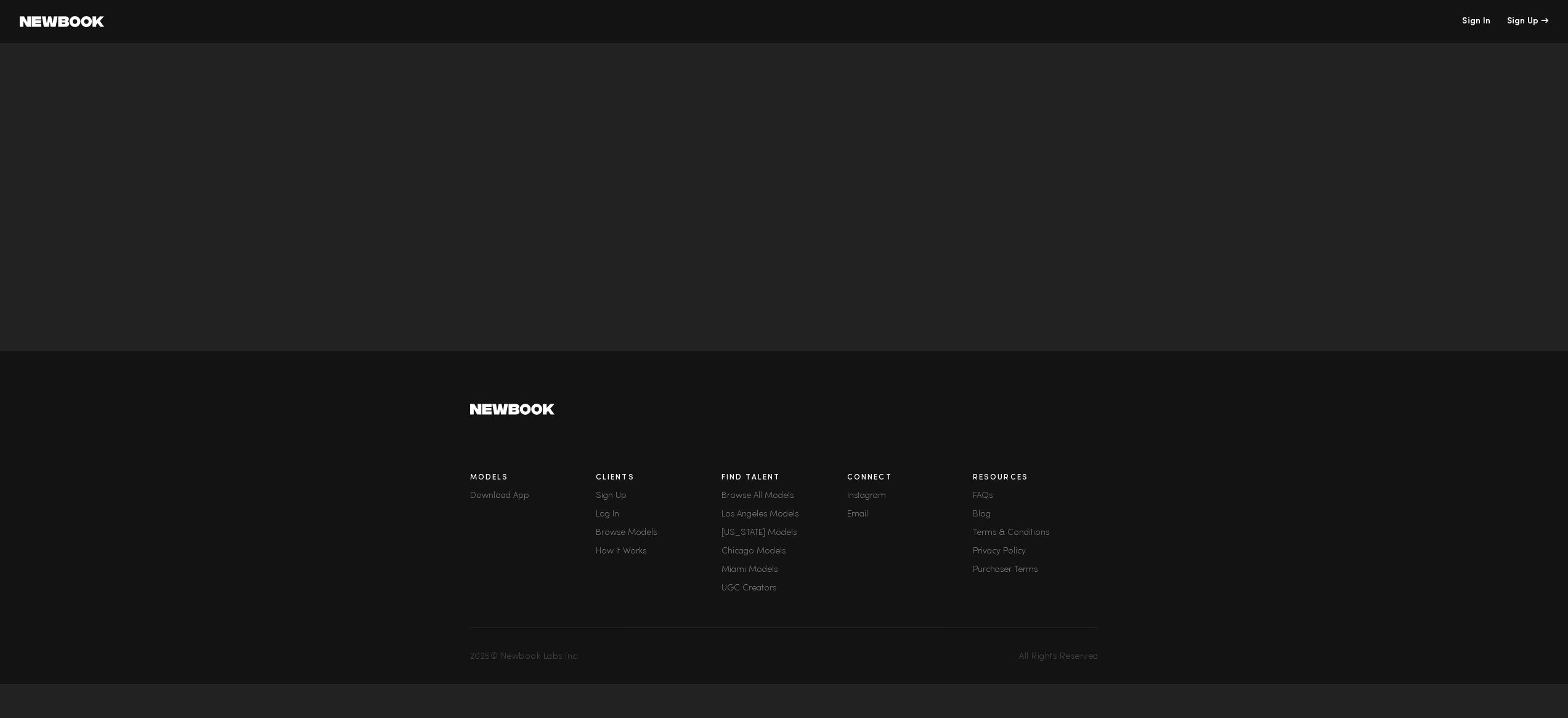
scroll to position [4343, 0]
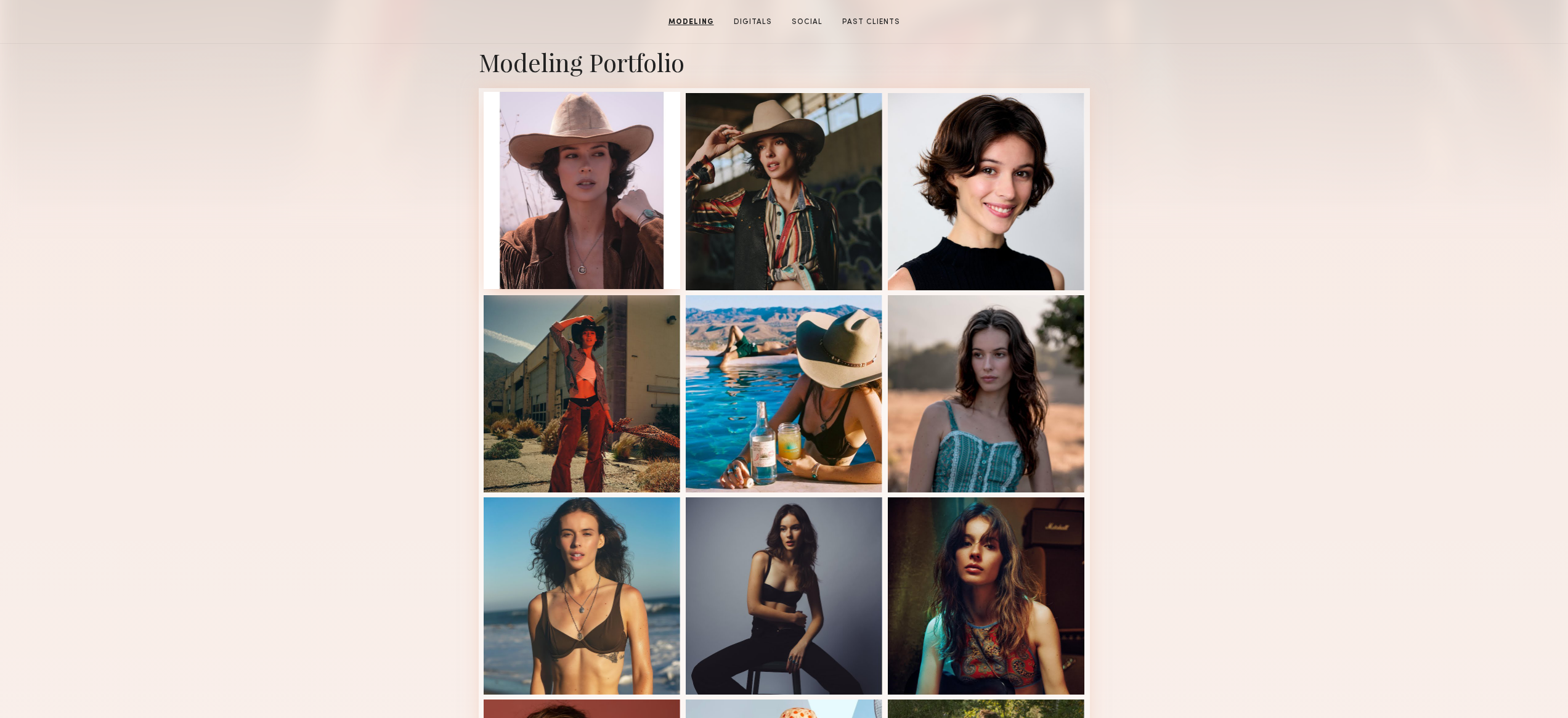
scroll to position [138, 0]
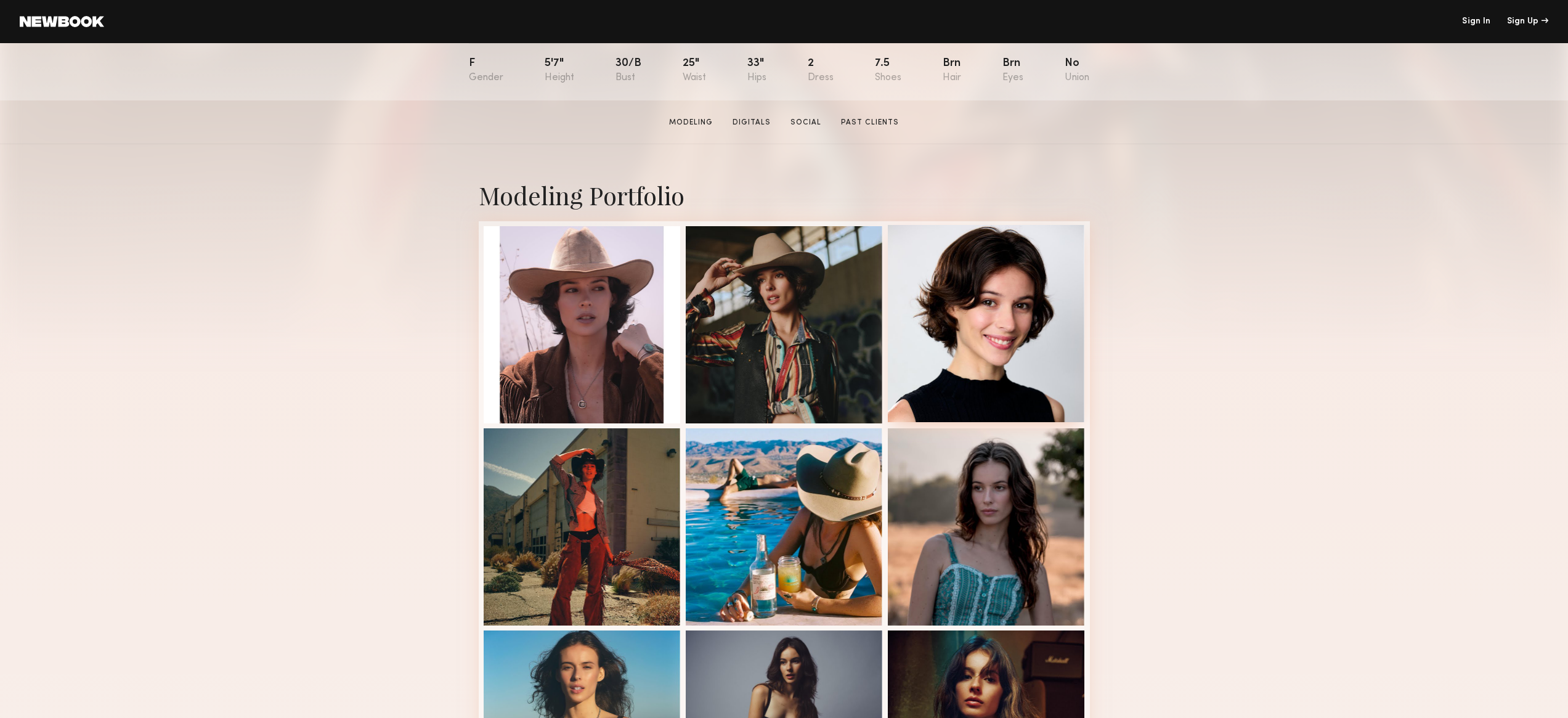
click at [980, 329] on div at bounding box center [986, 324] width 197 height 197
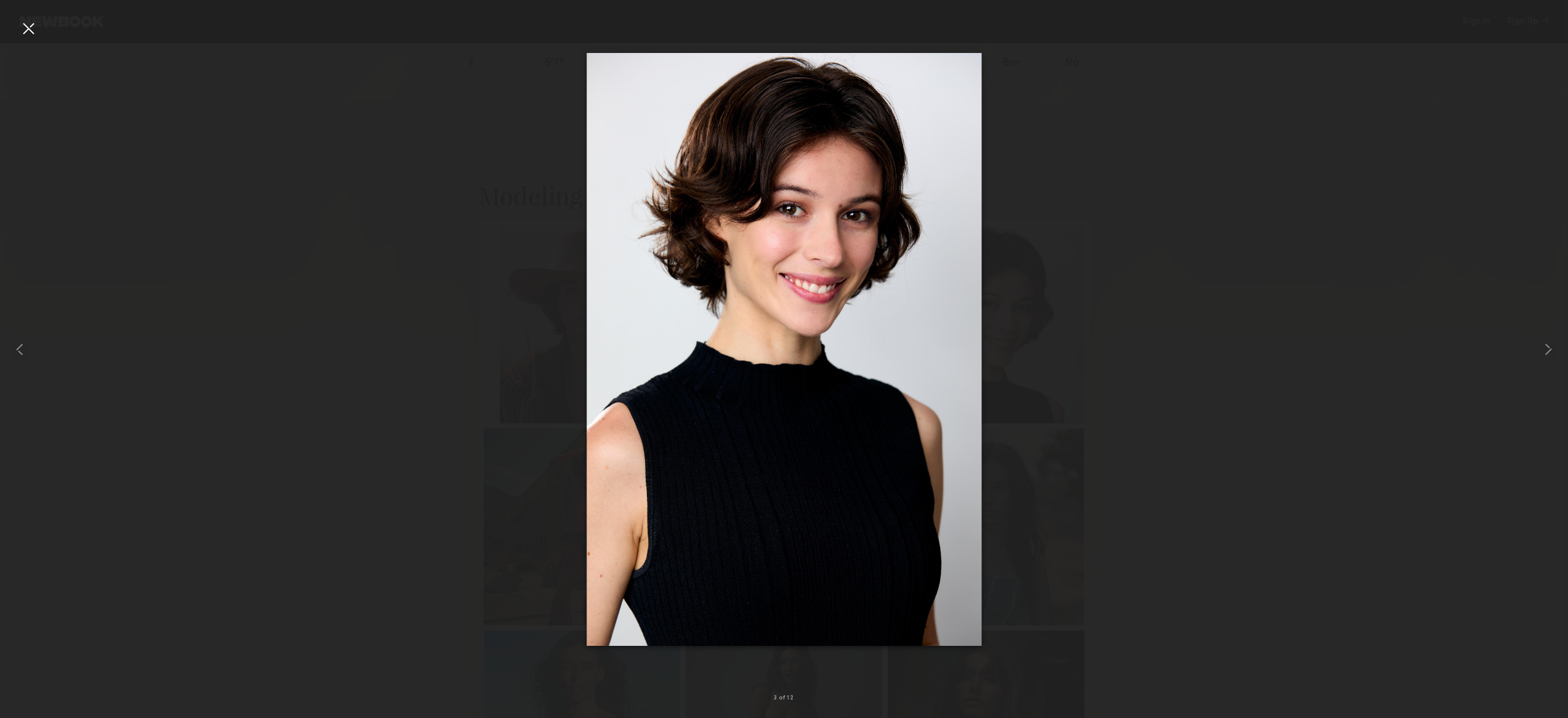
click at [361, 153] on div at bounding box center [784, 349] width 1568 height 659
click at [35, 28] on div at bounding box center [28, 28] width 20 height 20
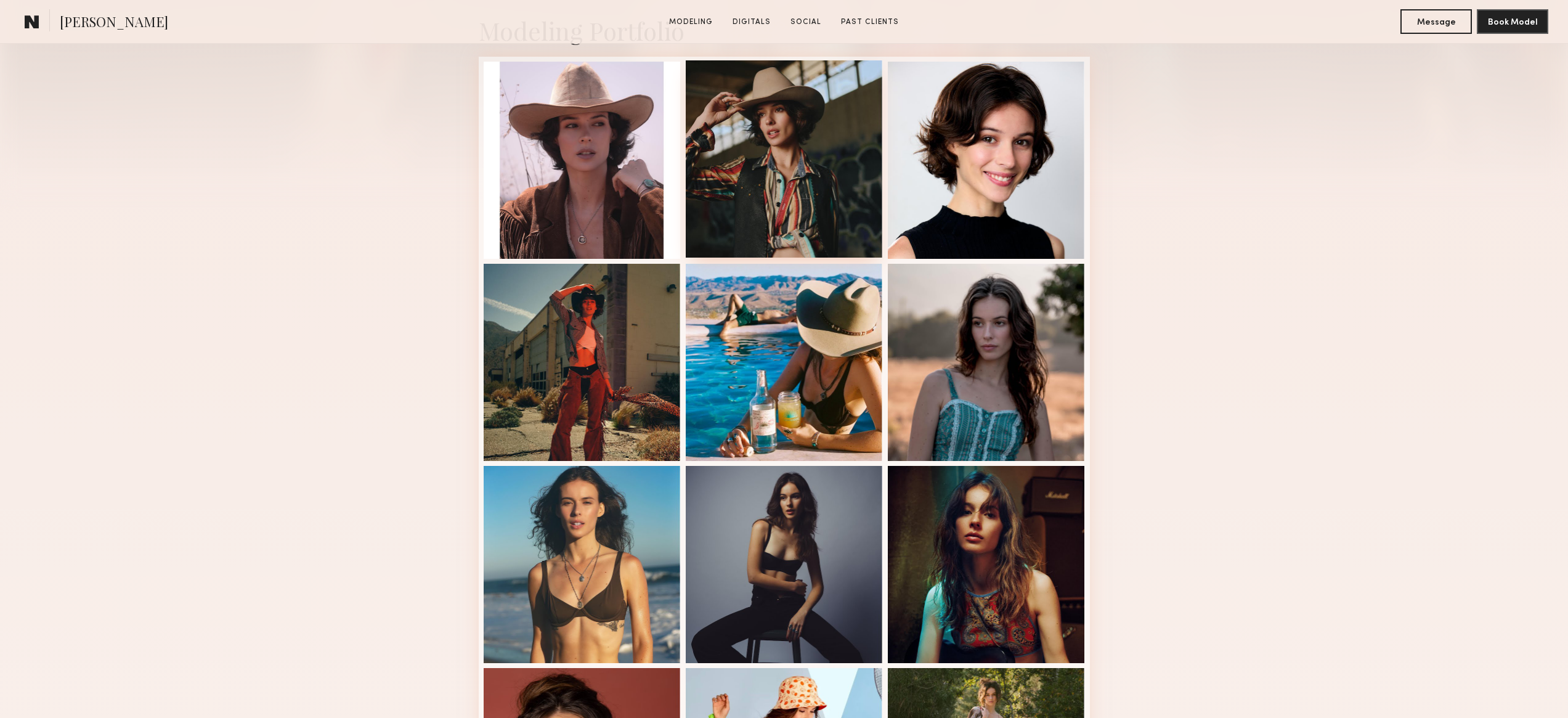
scroll to position [387, 0]
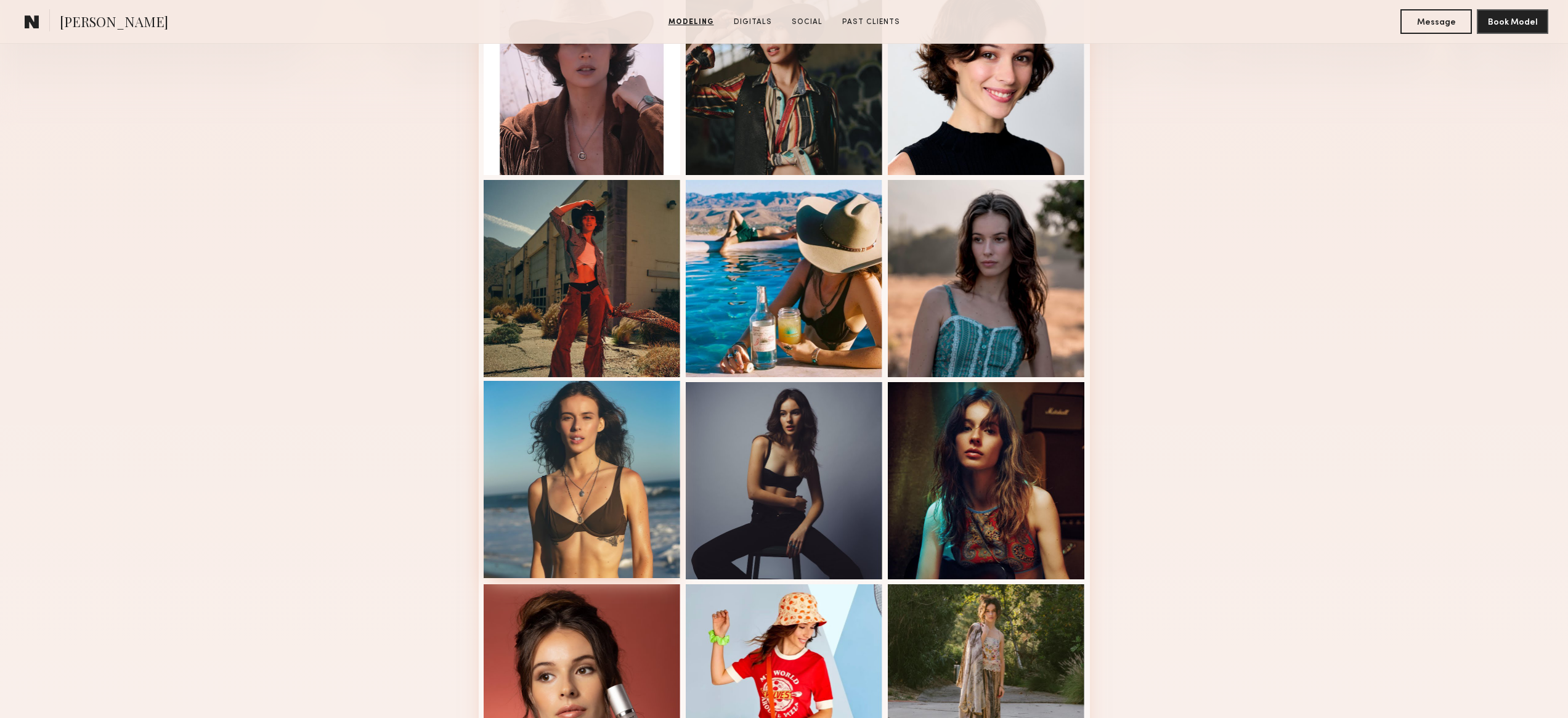
click at [571, 456] on div at bounding box center [582, 480] width 197 height 197
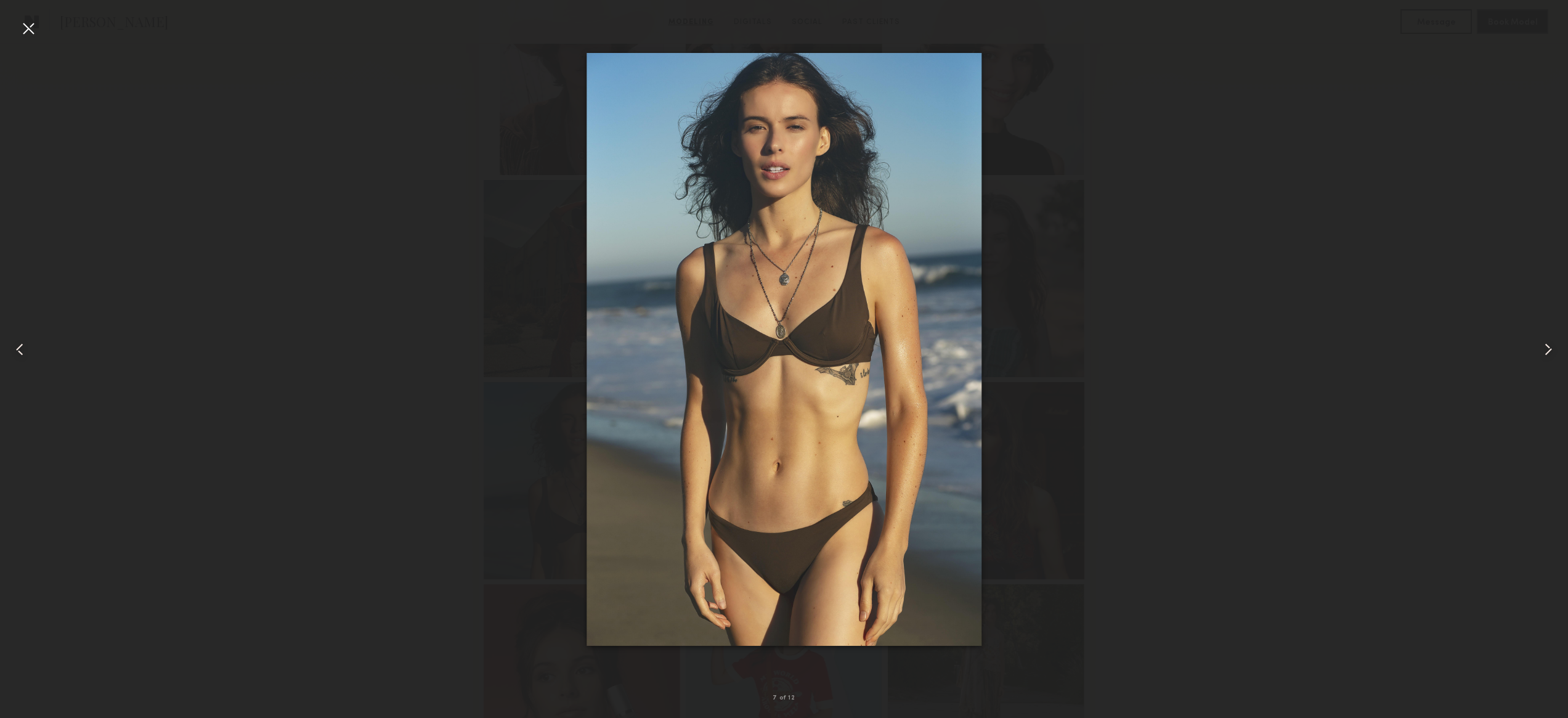
click at [26, 32] on div at bounding box center [28, 28] width 20 height 20
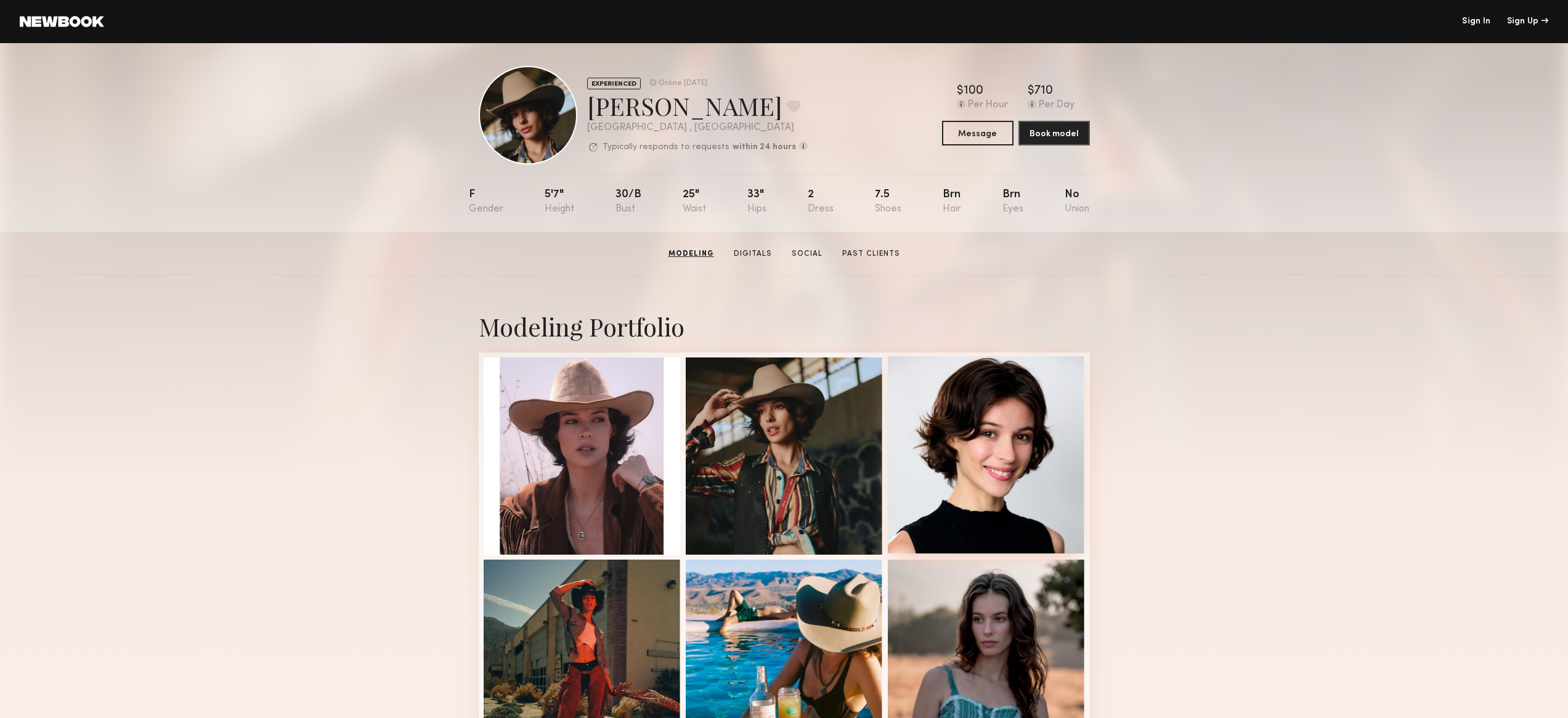
scroll to position [0, 0]
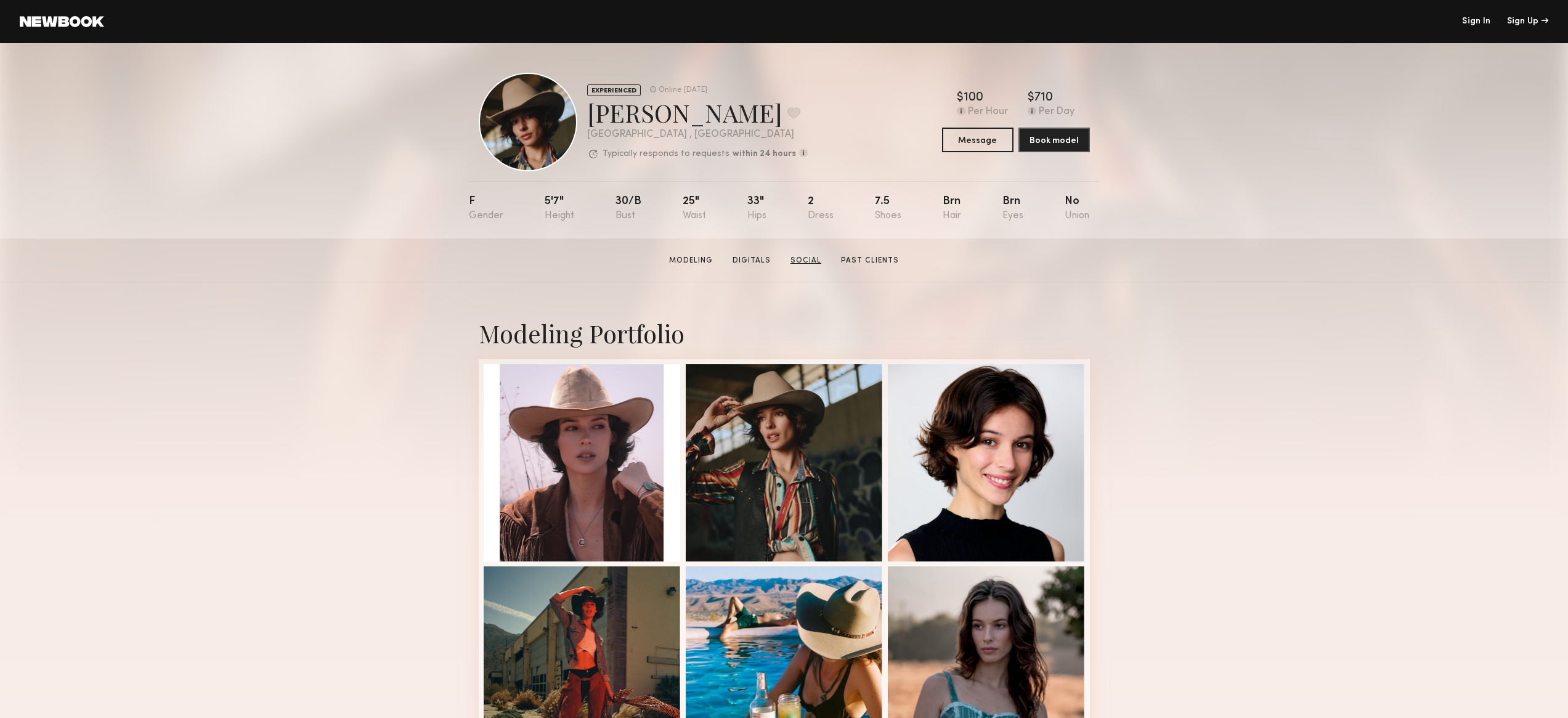
click at [815, 265] on link "Social" at bounding box center [805, 260] width 41 height 11
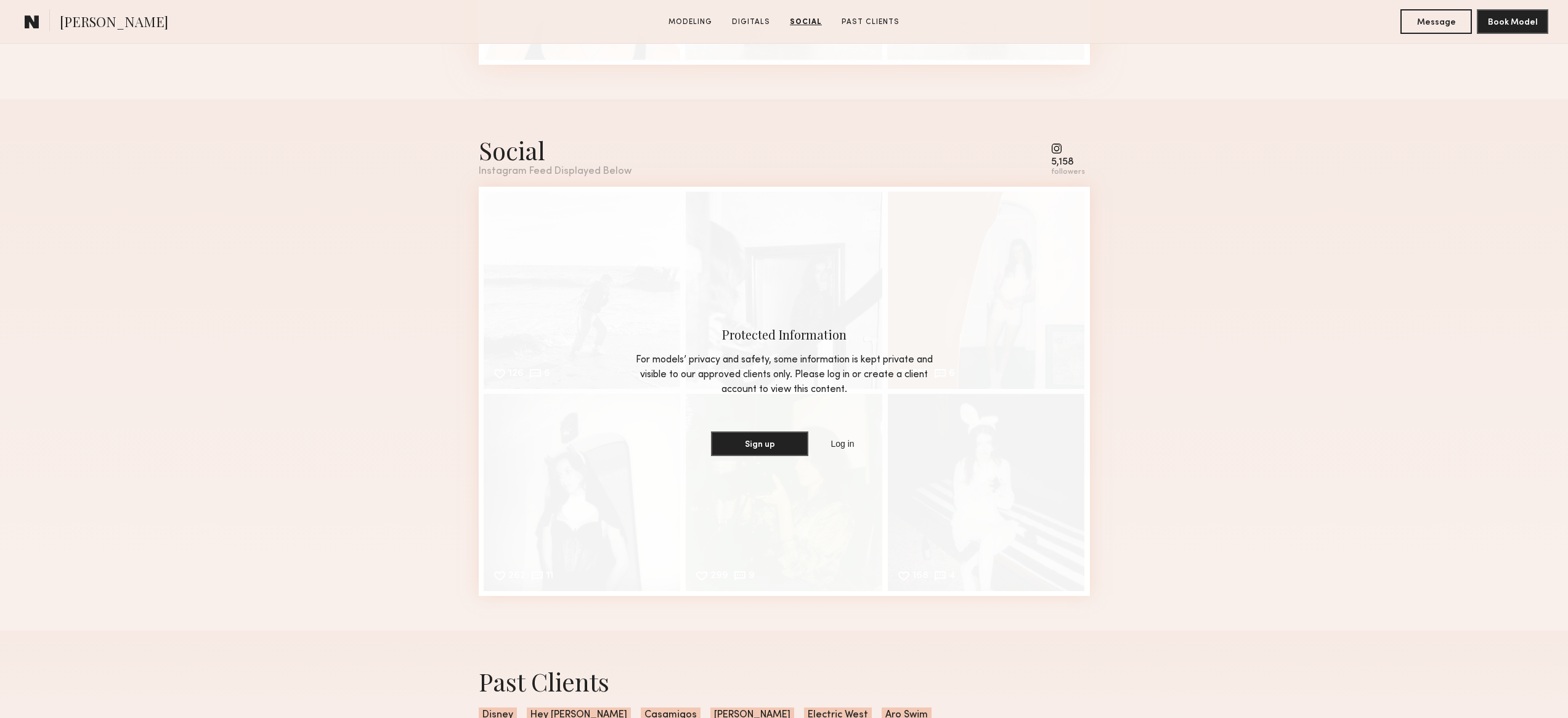
scroll to position [1689, 0]
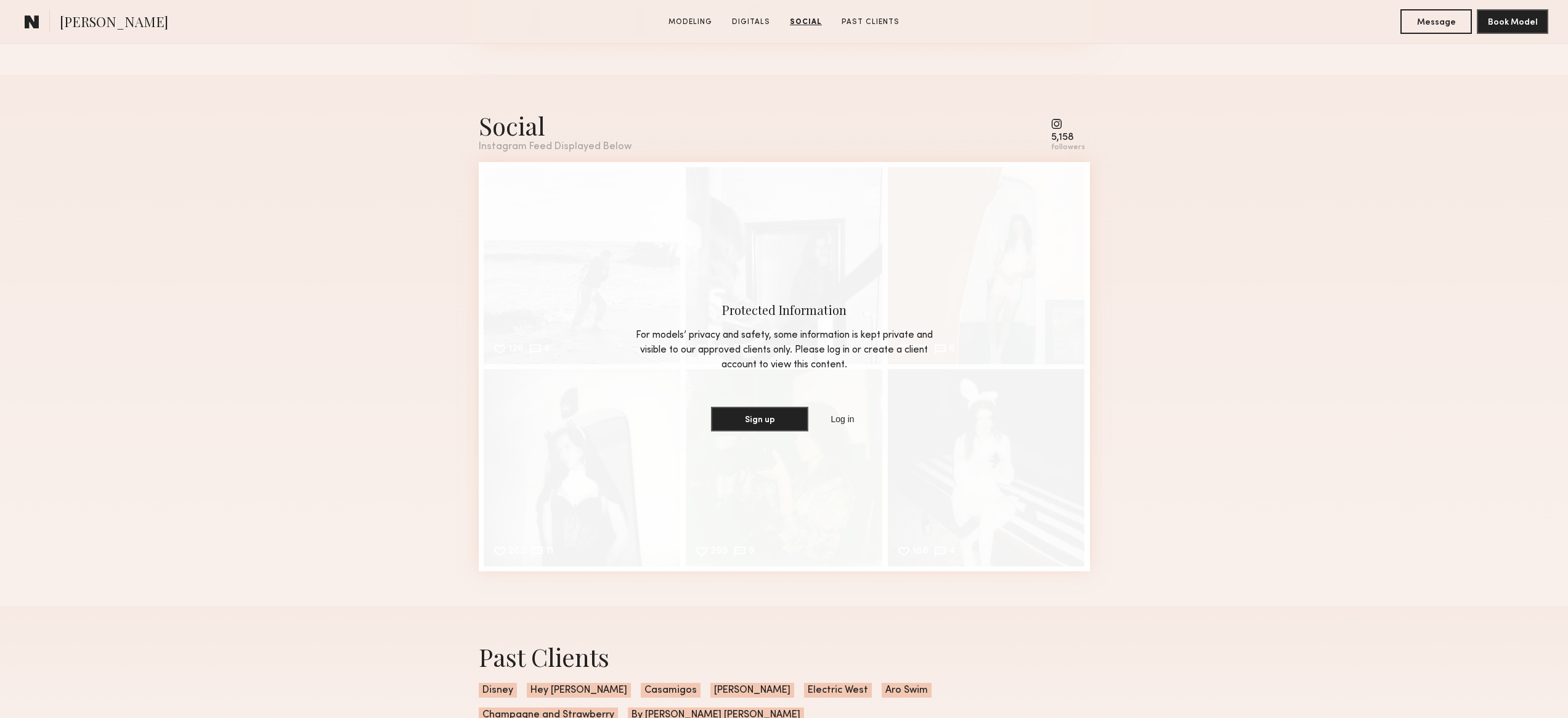
click at [1066, 146] on div "followers" at bounding box center [1068, 148] width 34 height 9
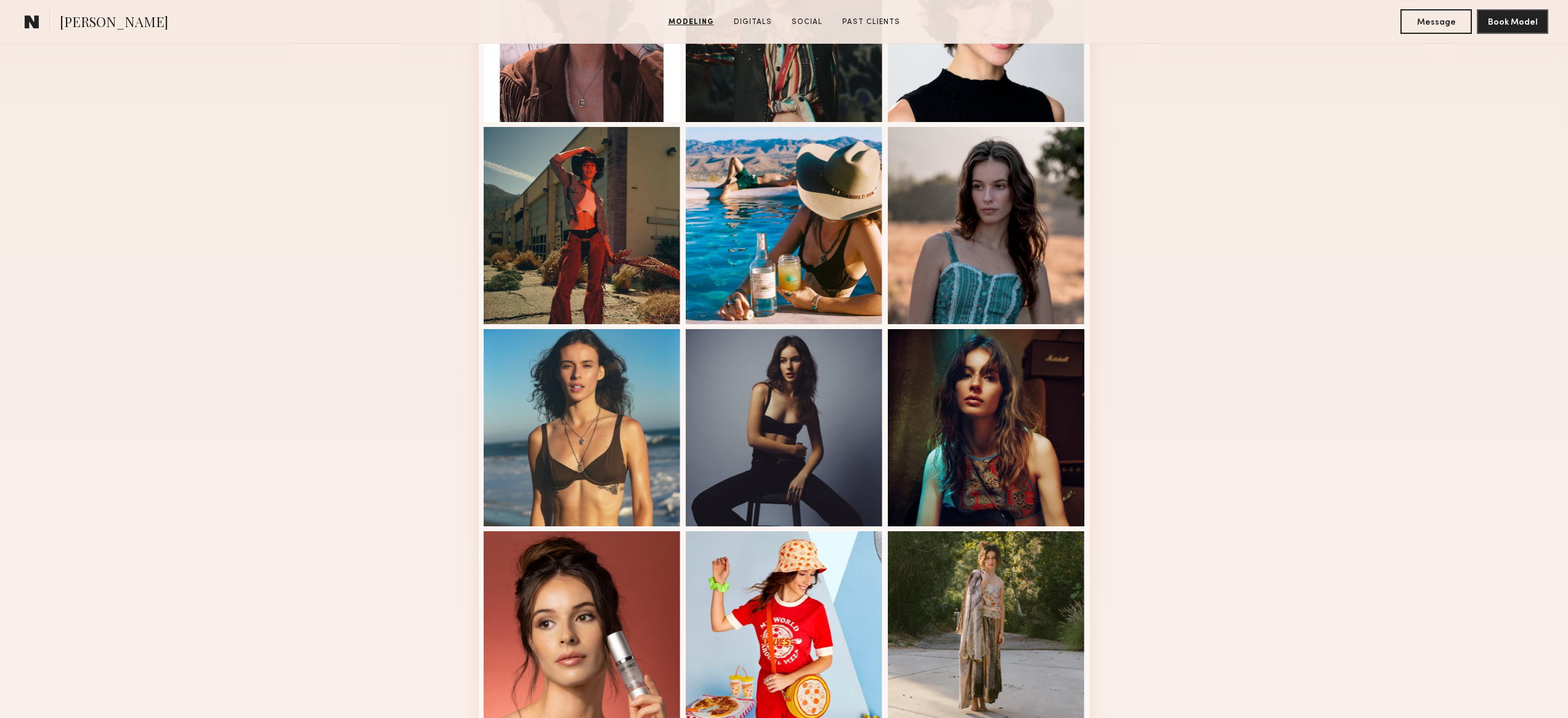
scroll to position [244, 0]
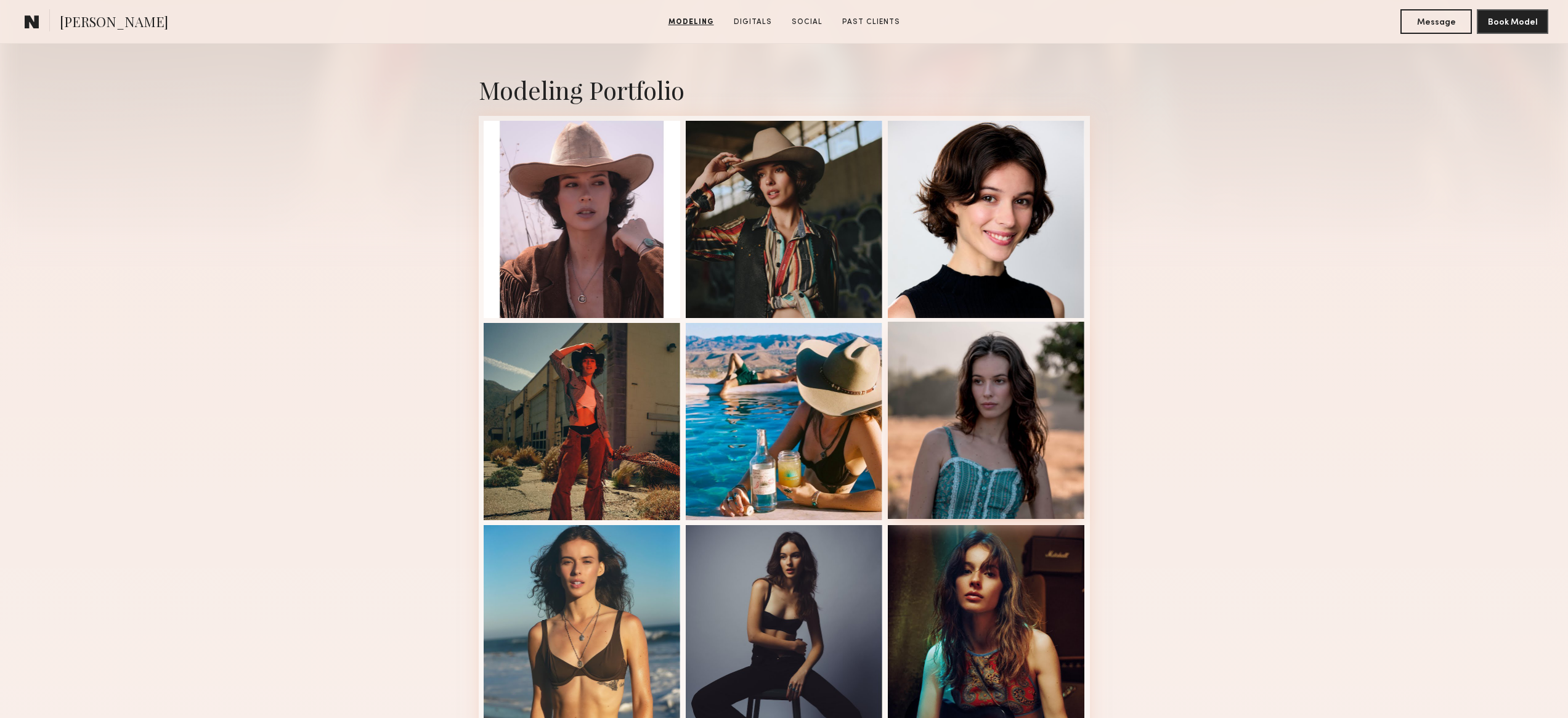
click at [966, 389] on div at bounding box center [986, 420] width 197 height 197
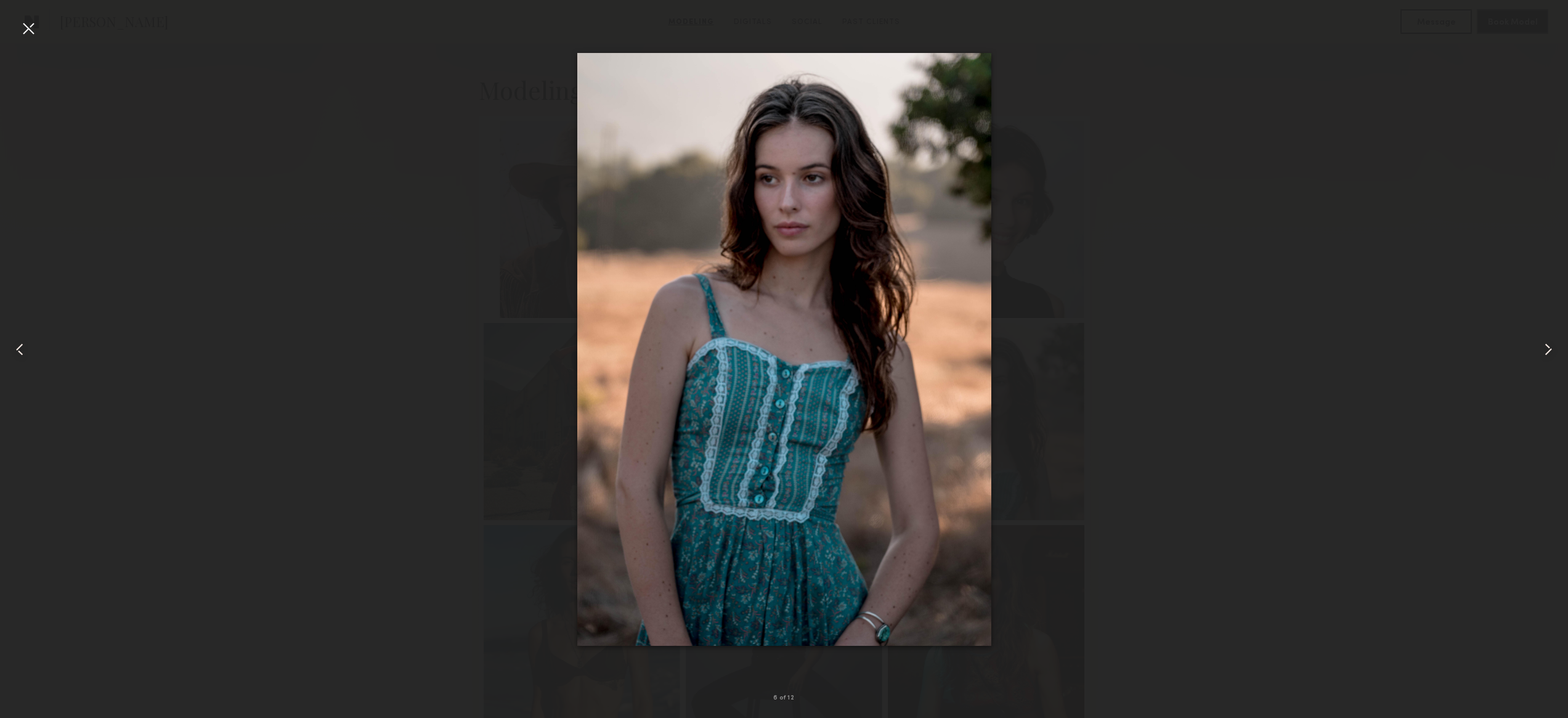
click at [1143, 135] on div at bounding box center [784, 349] width 1568 height 659
click at [1548, 349] on common-icon at bounding box center [1548, 349] width 20 height 20
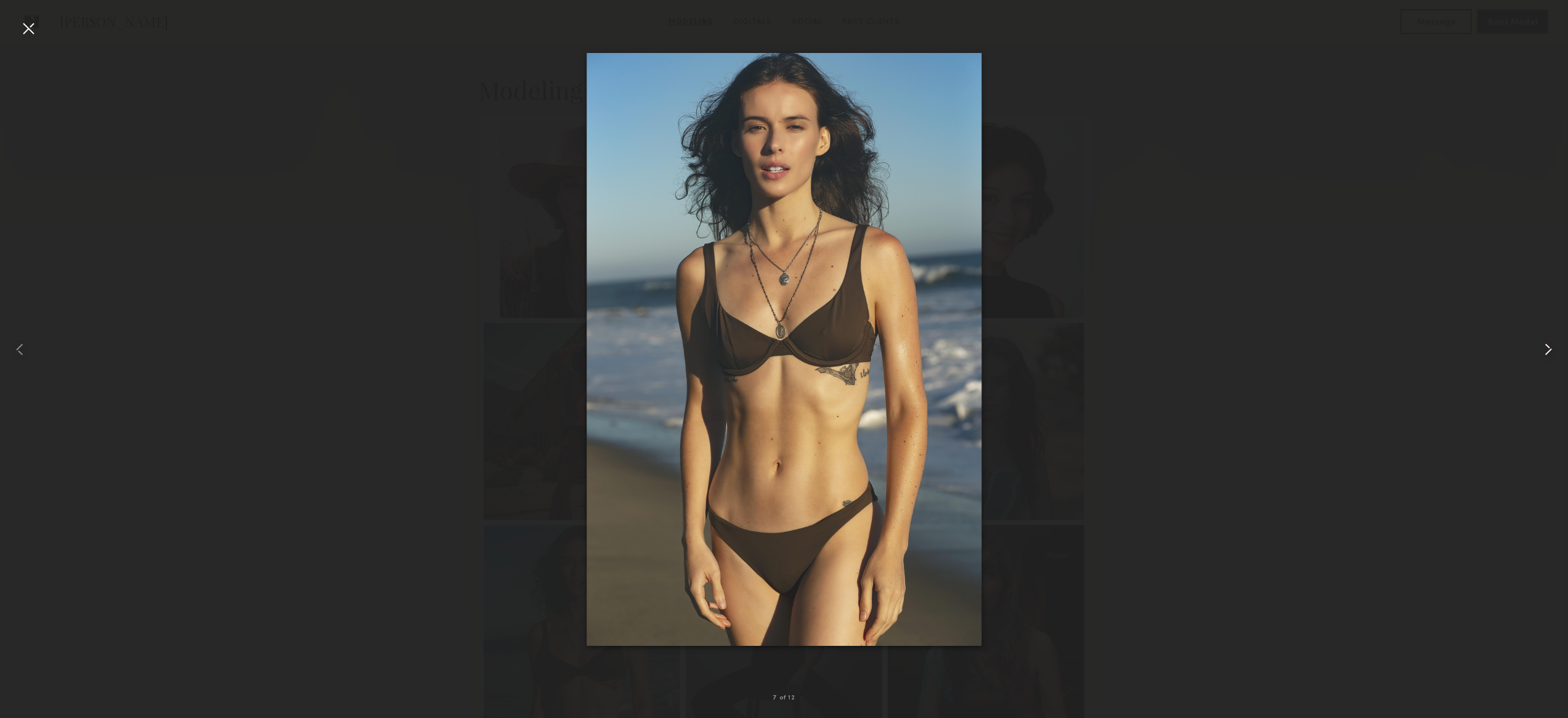
click at [1548, 349] on common-icon at bounding box center [1548, 349] width 20 height 20
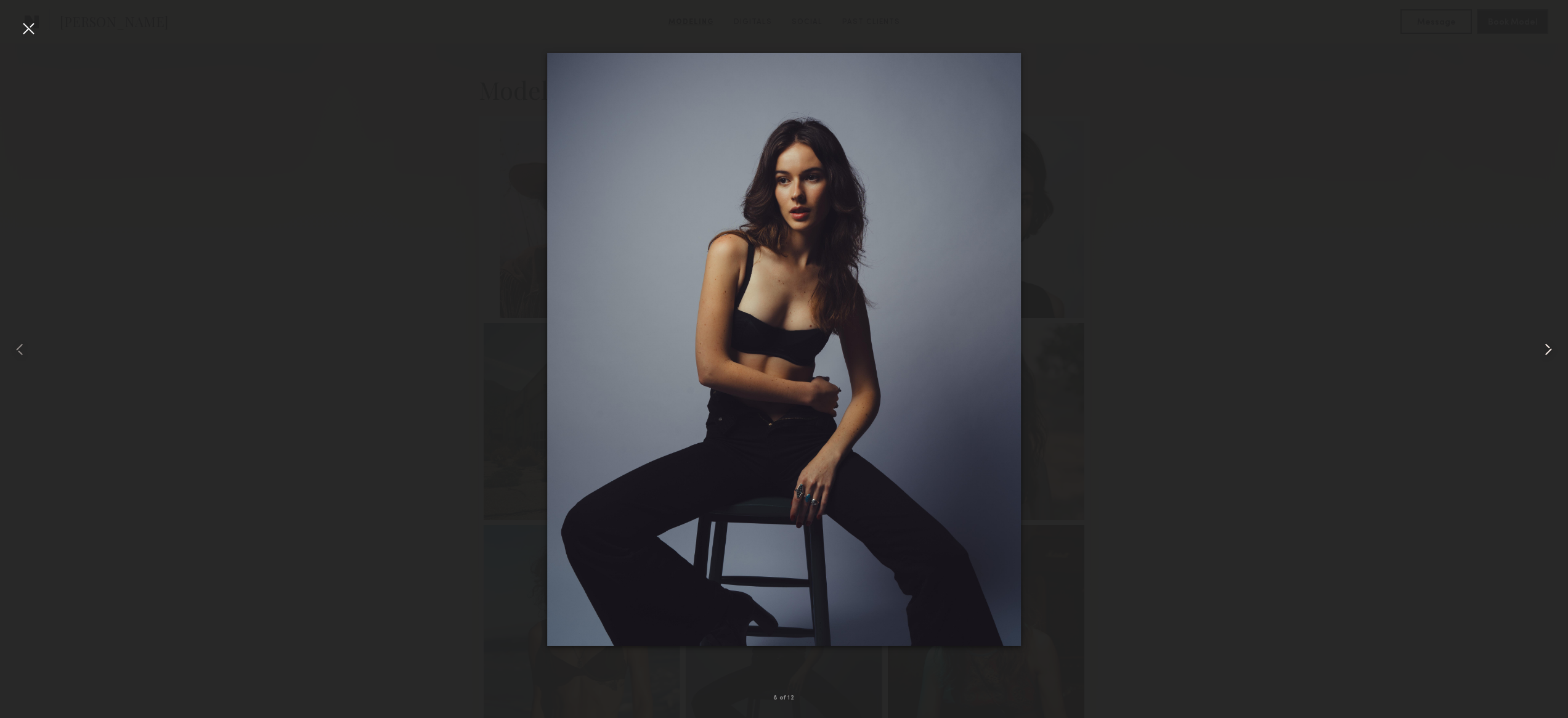
click at [1548, 349] on common-icon at bounding box center [1548, 349] width 20 height 20
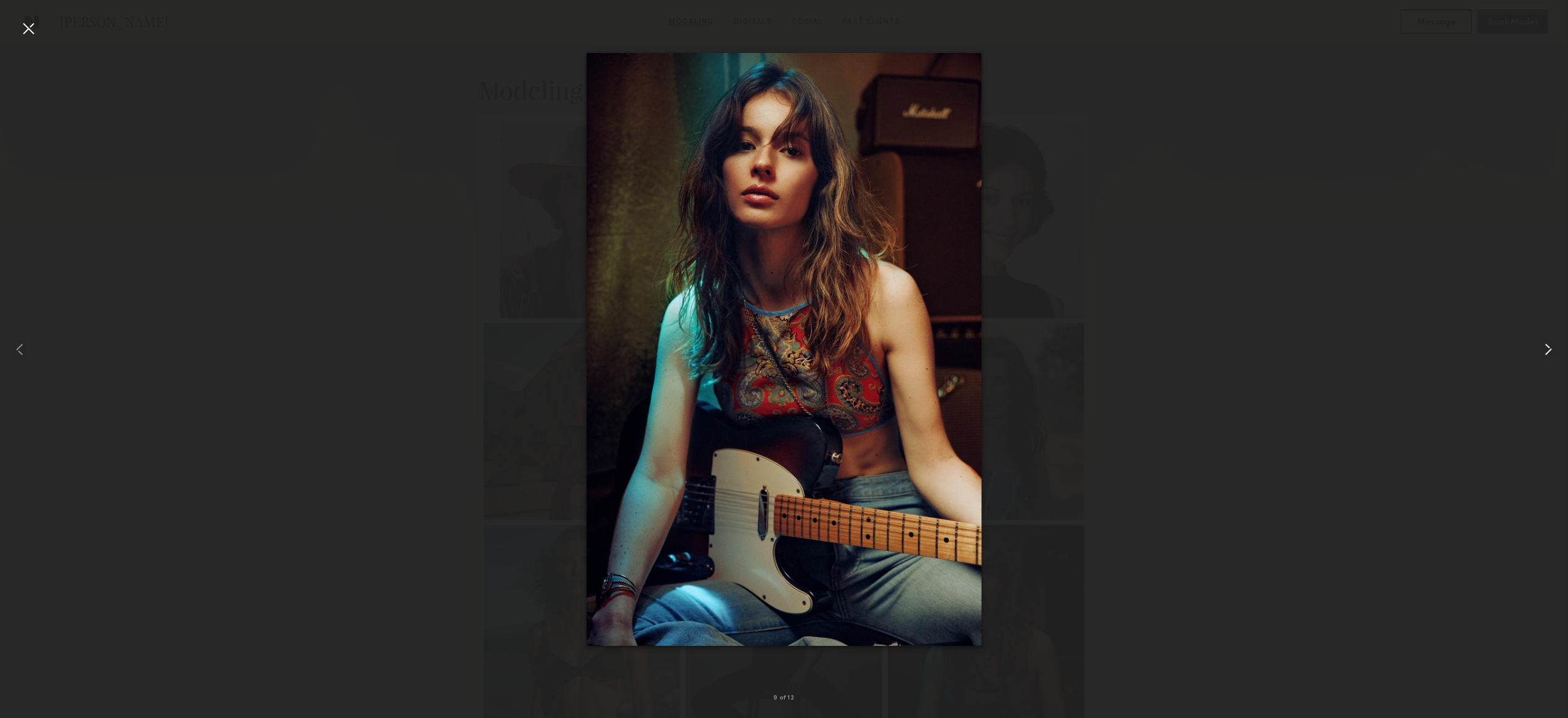
click at [1548, 349] on common-icon at bounding box center [1548, 349] width 20 height 20
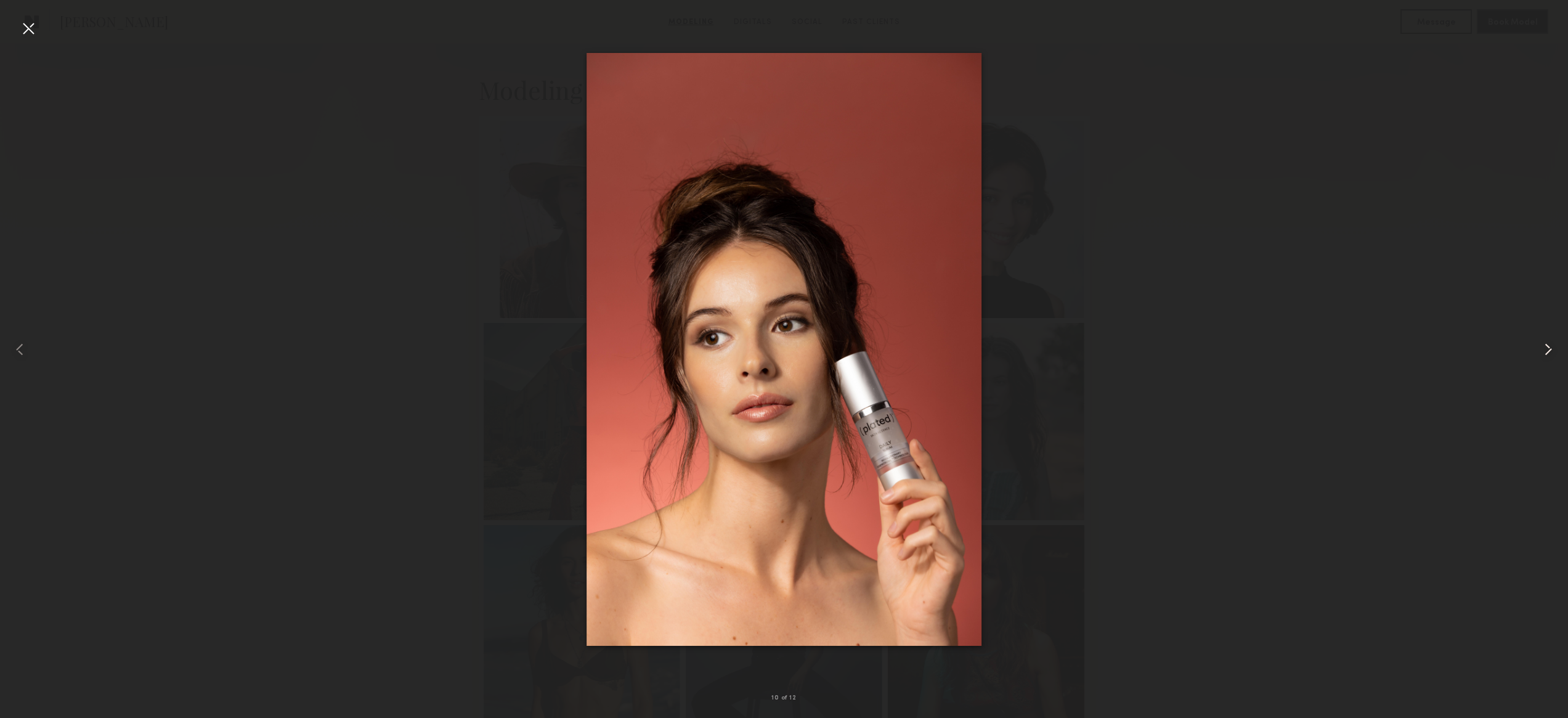
click at [1548, 349] on common-icon at bounding box center [1548, 349] width 20 height 20
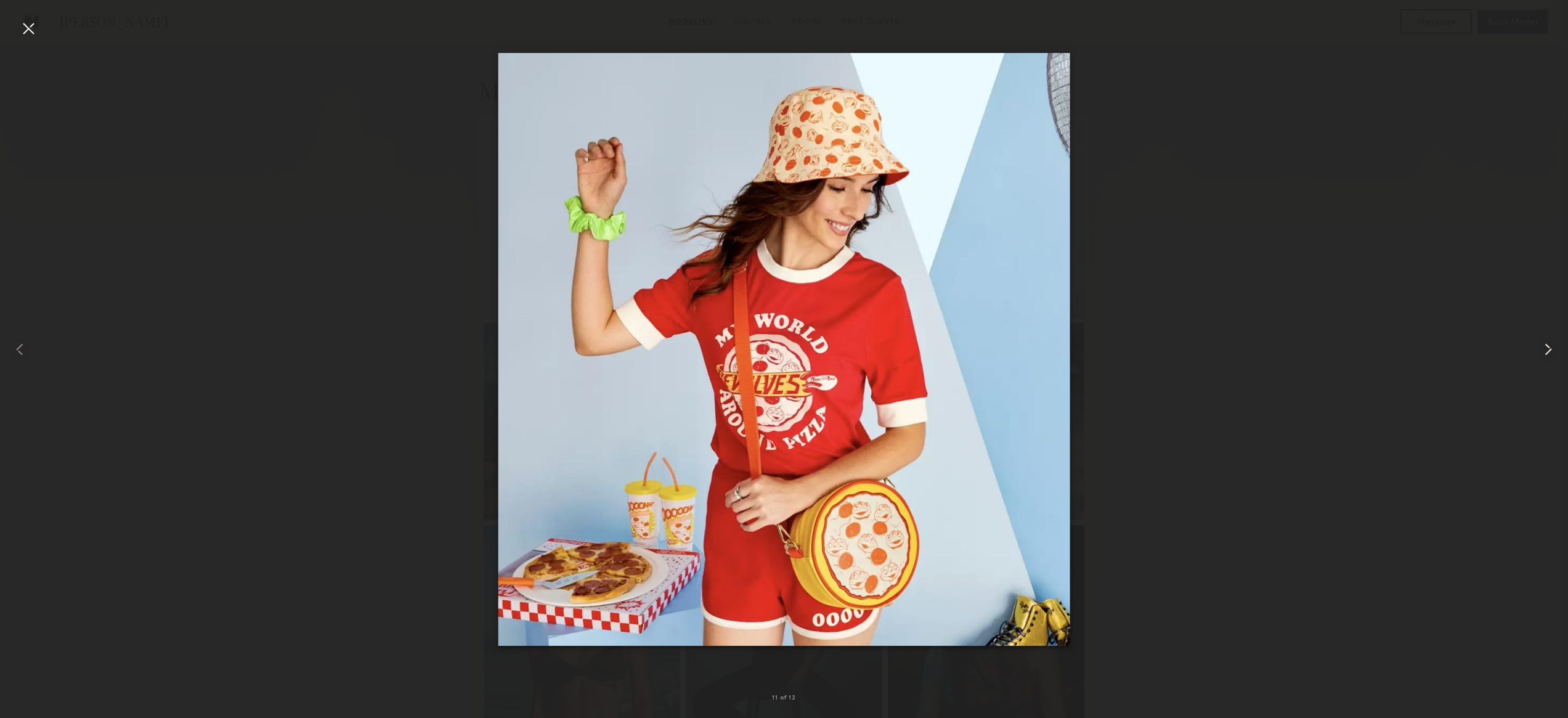
click at [1548, 349] on common-icon at bounding box center [1548, 349] width 20 height 20
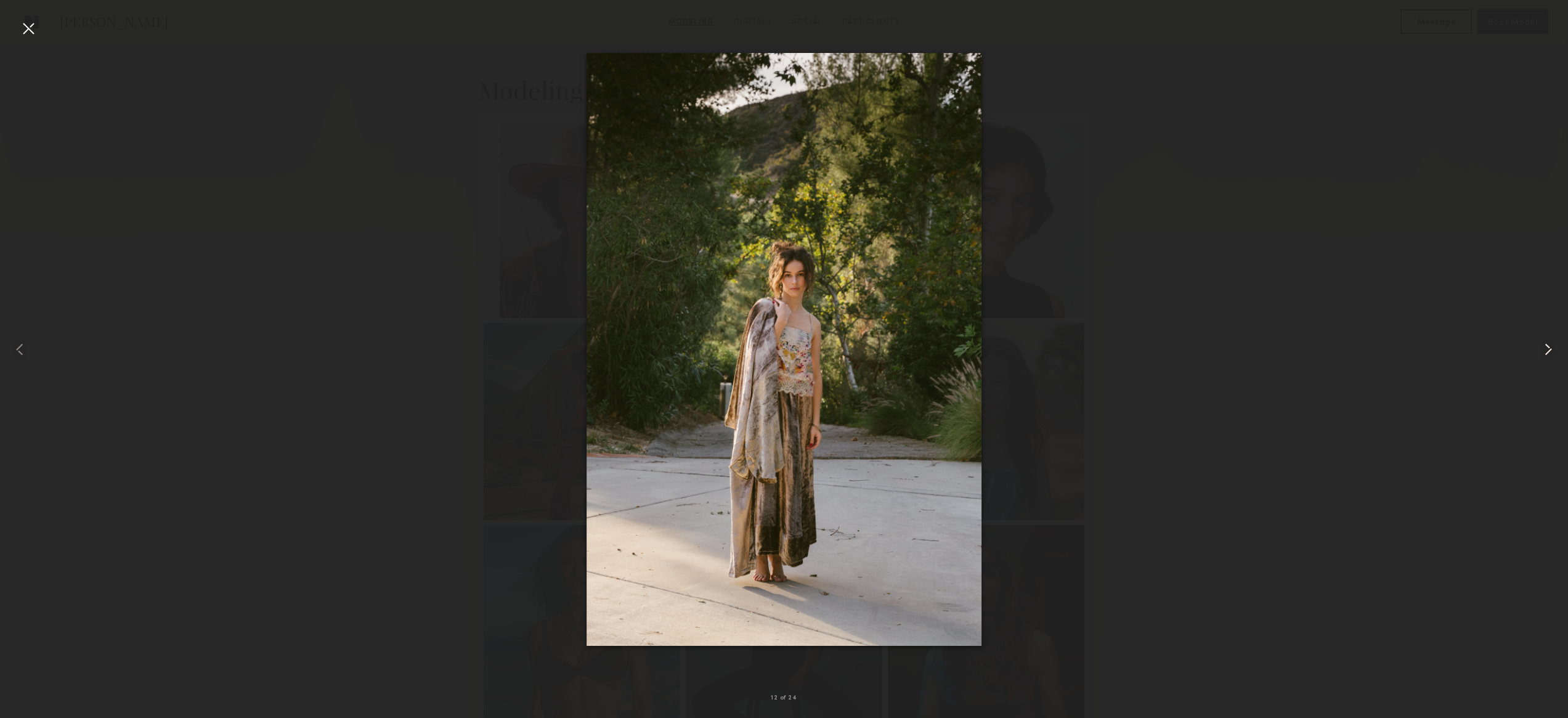
click at [1548, 349] on common-icon at bounding box center [1548, 349] width 20 height 20
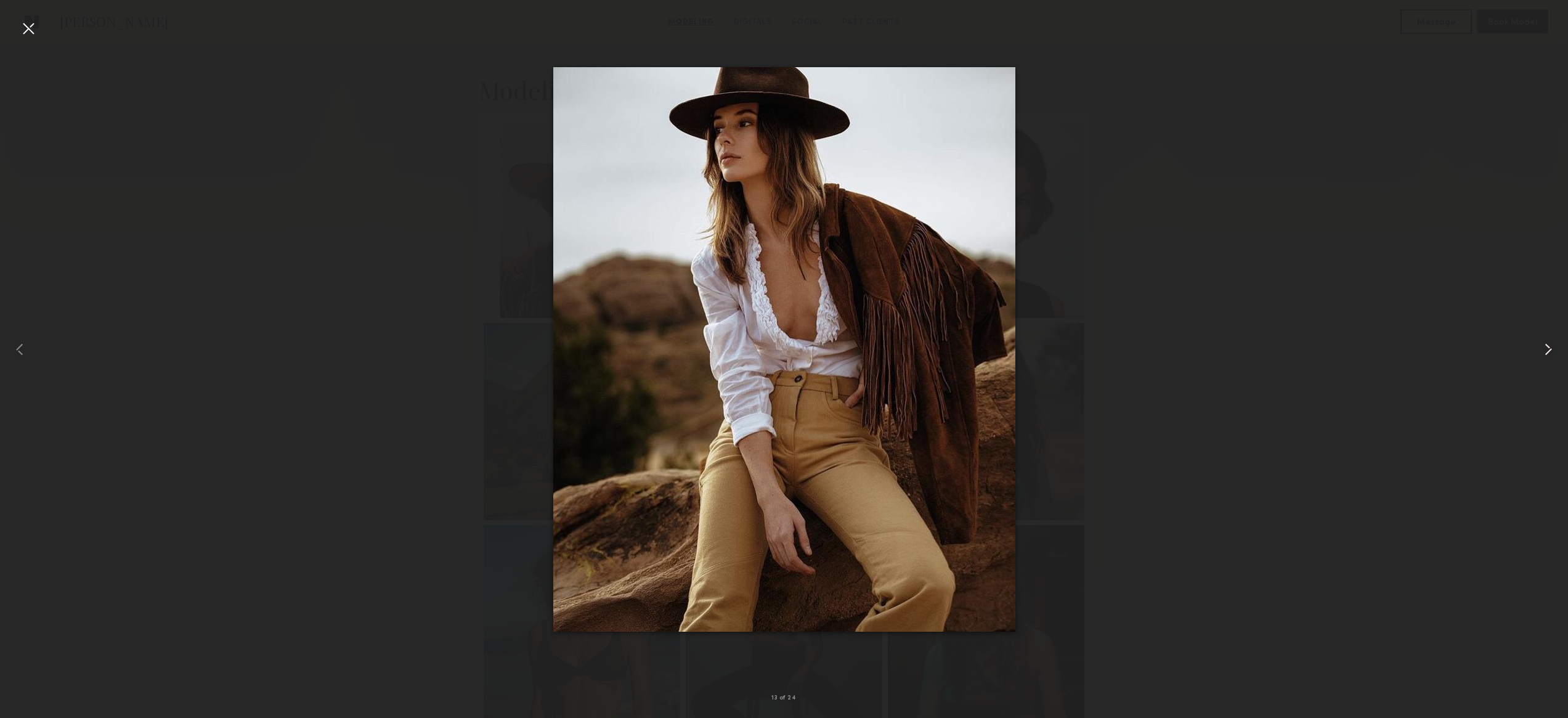
click at [1548, 349] on common-icon at bounding box center [1548, 349] width 20 height 20
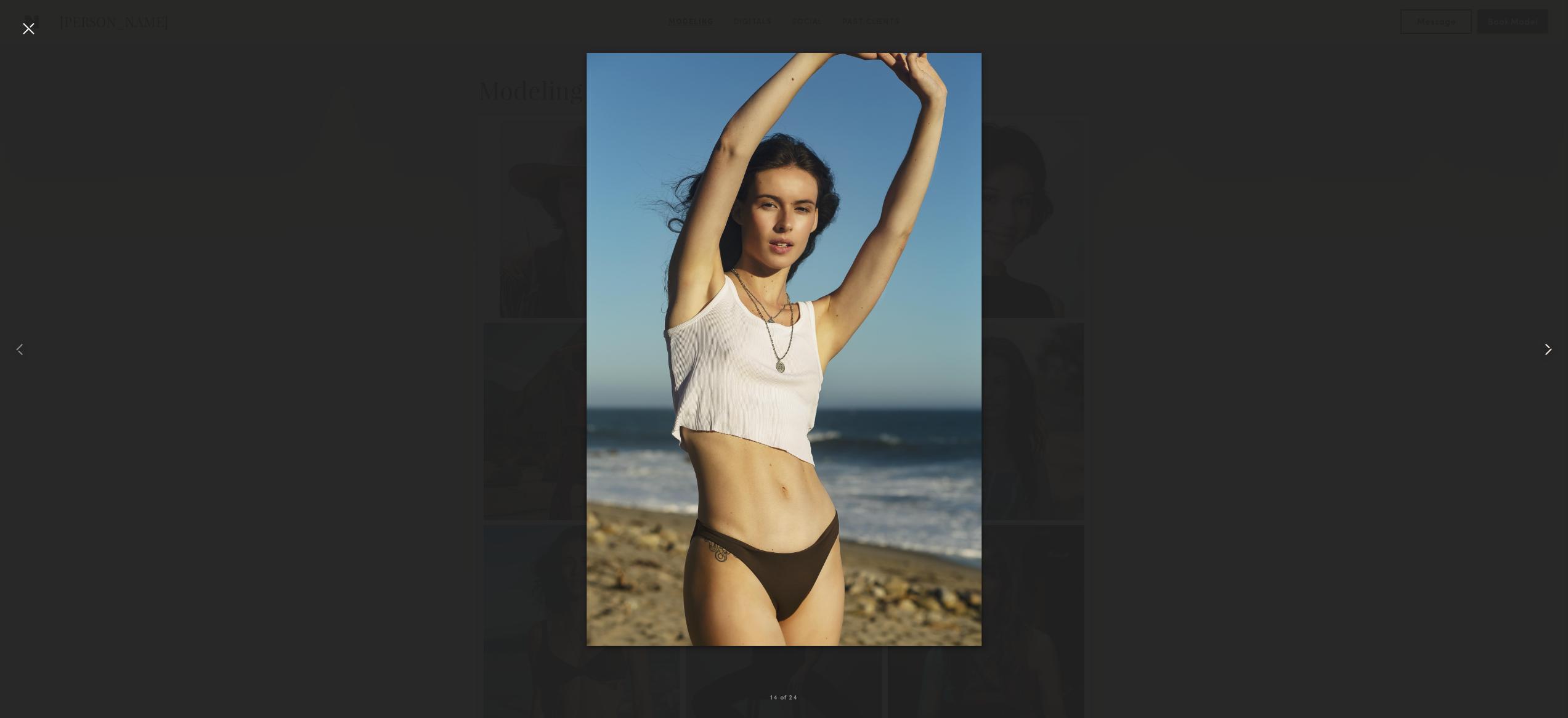
click at [1548, 349] on common-icon at bounding box center [1548, 349] width 20 height 20
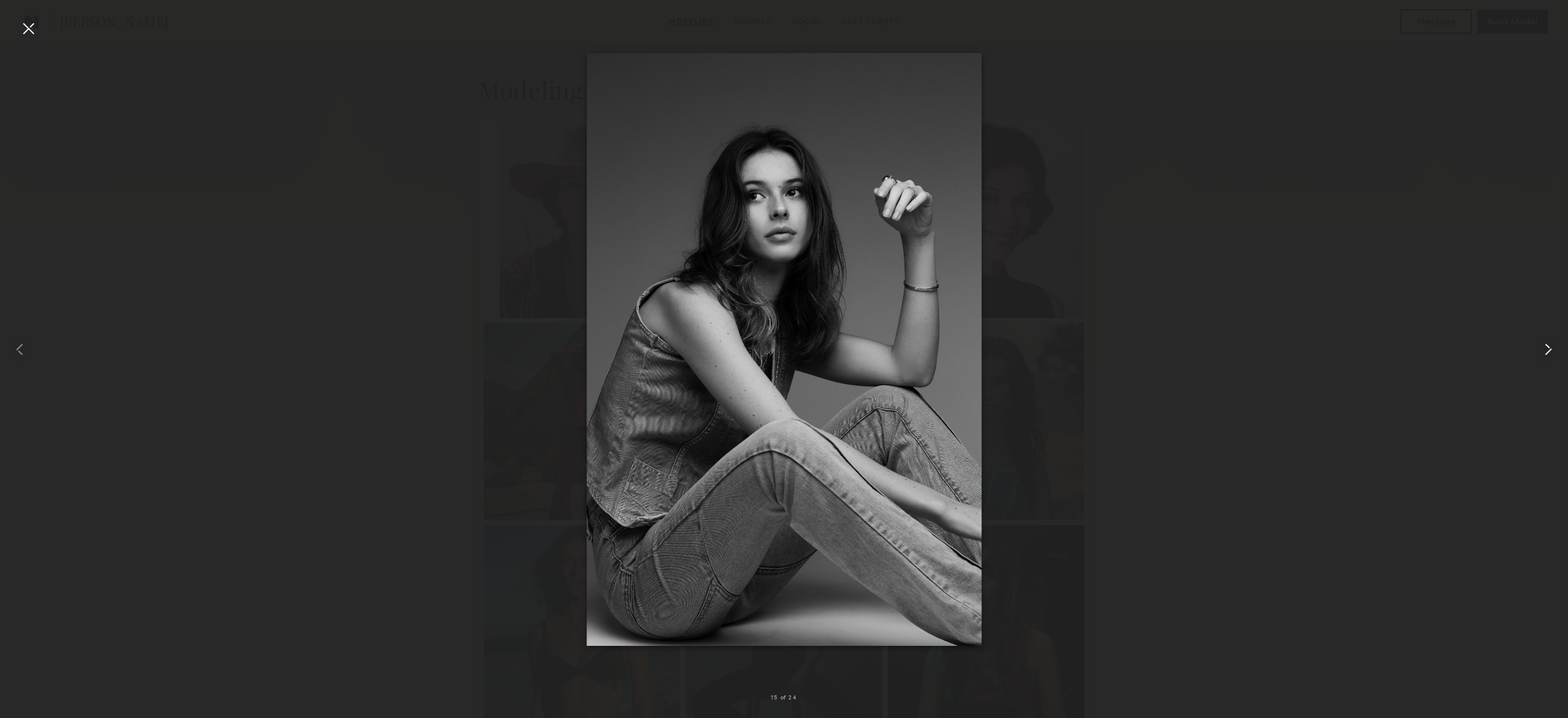
click at [1548, 349] on common-icon at bounding box center [1548, 349] width 20 height 20
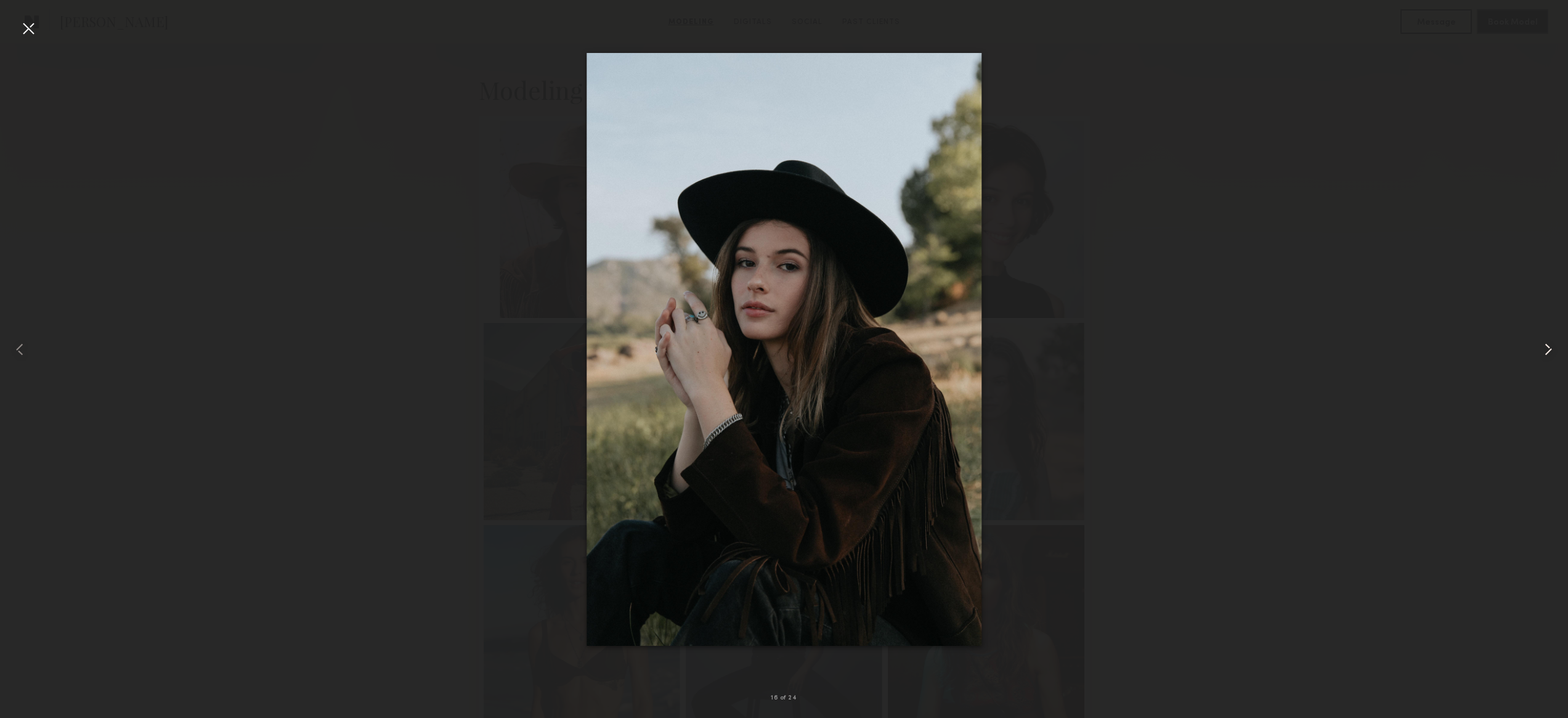
click at [1548, 349] on common-icon at bounding box center [1548, 349] width 20 height 20
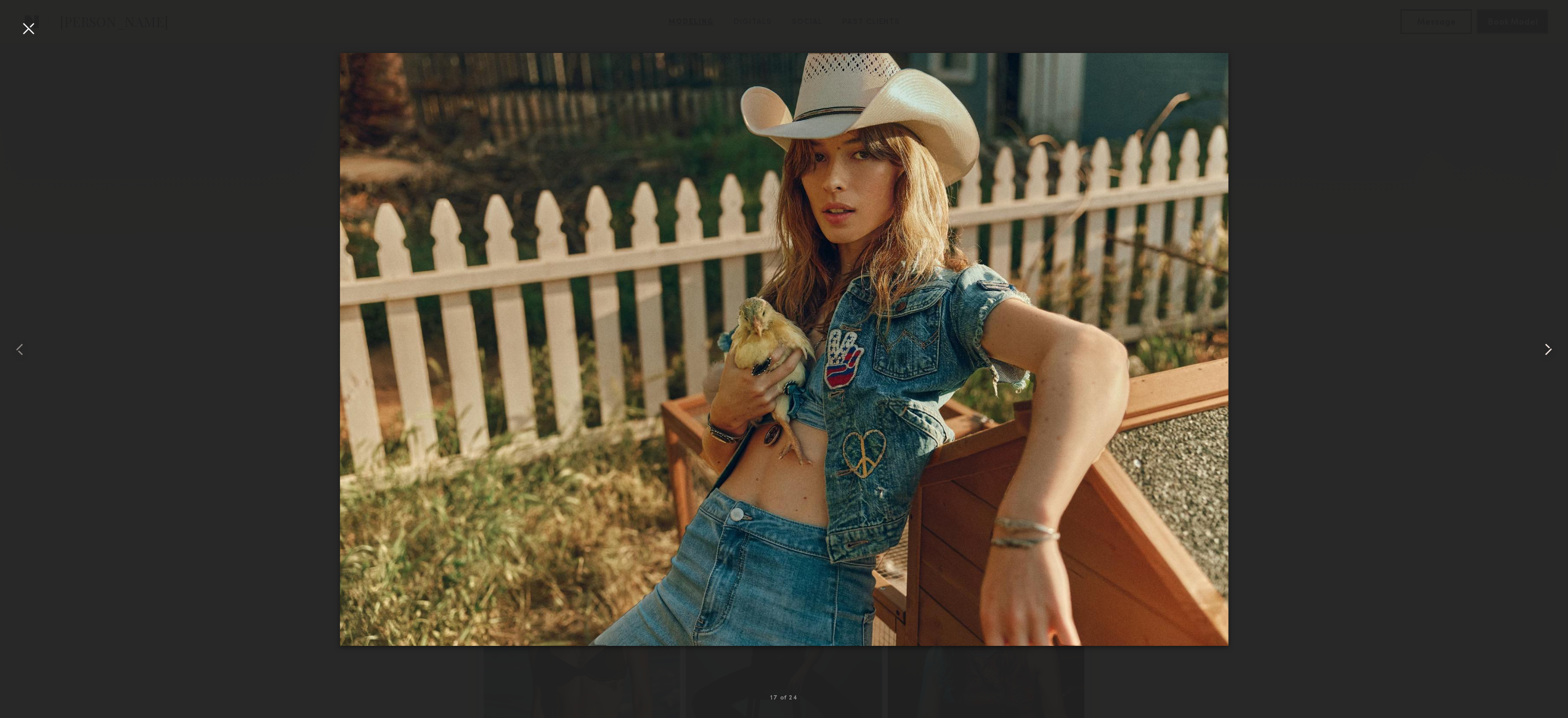
click at [1548, 349] on common-icon at bounding box center [1548, 349] width 20 height 20
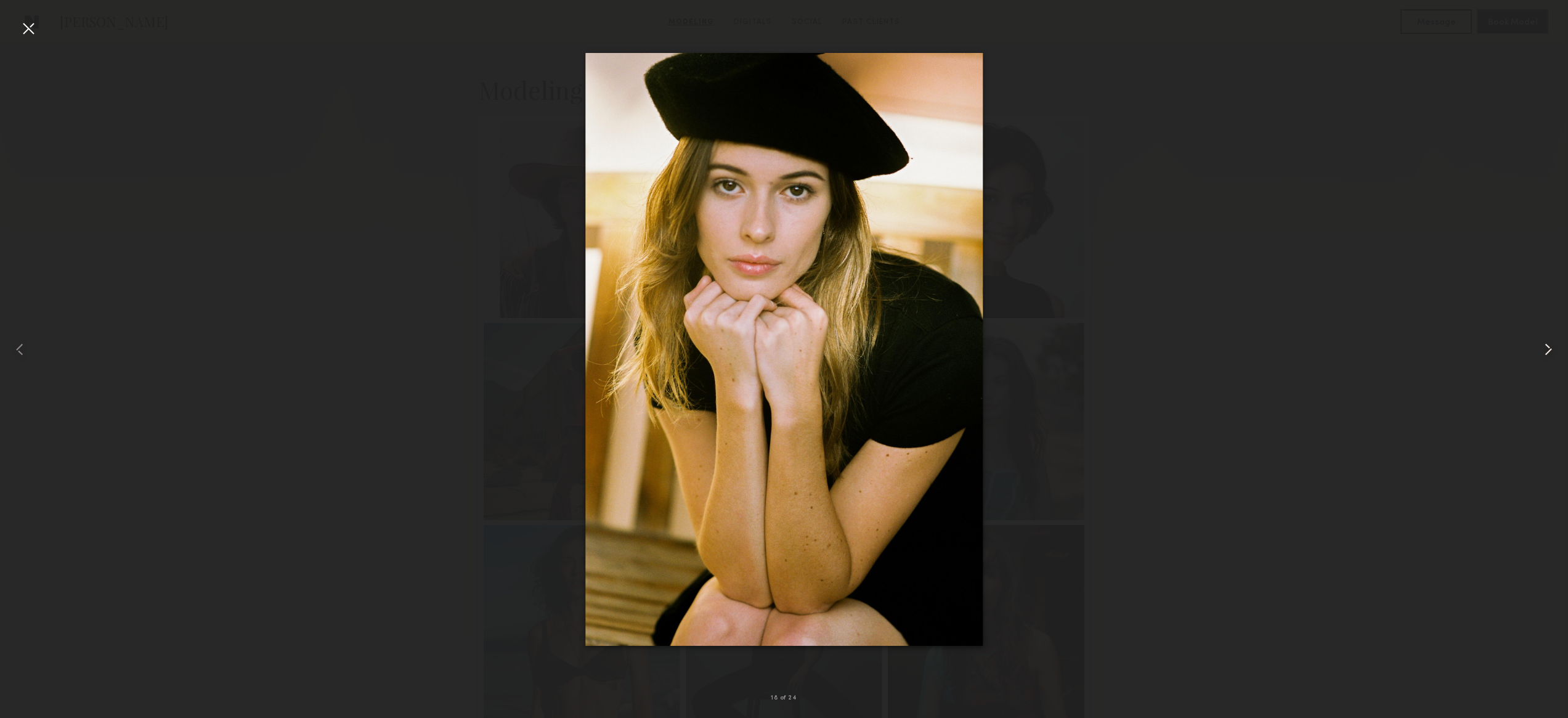
click at [1548, 349] on common-icon at bounding box center [1548, 349] width 20 height 20
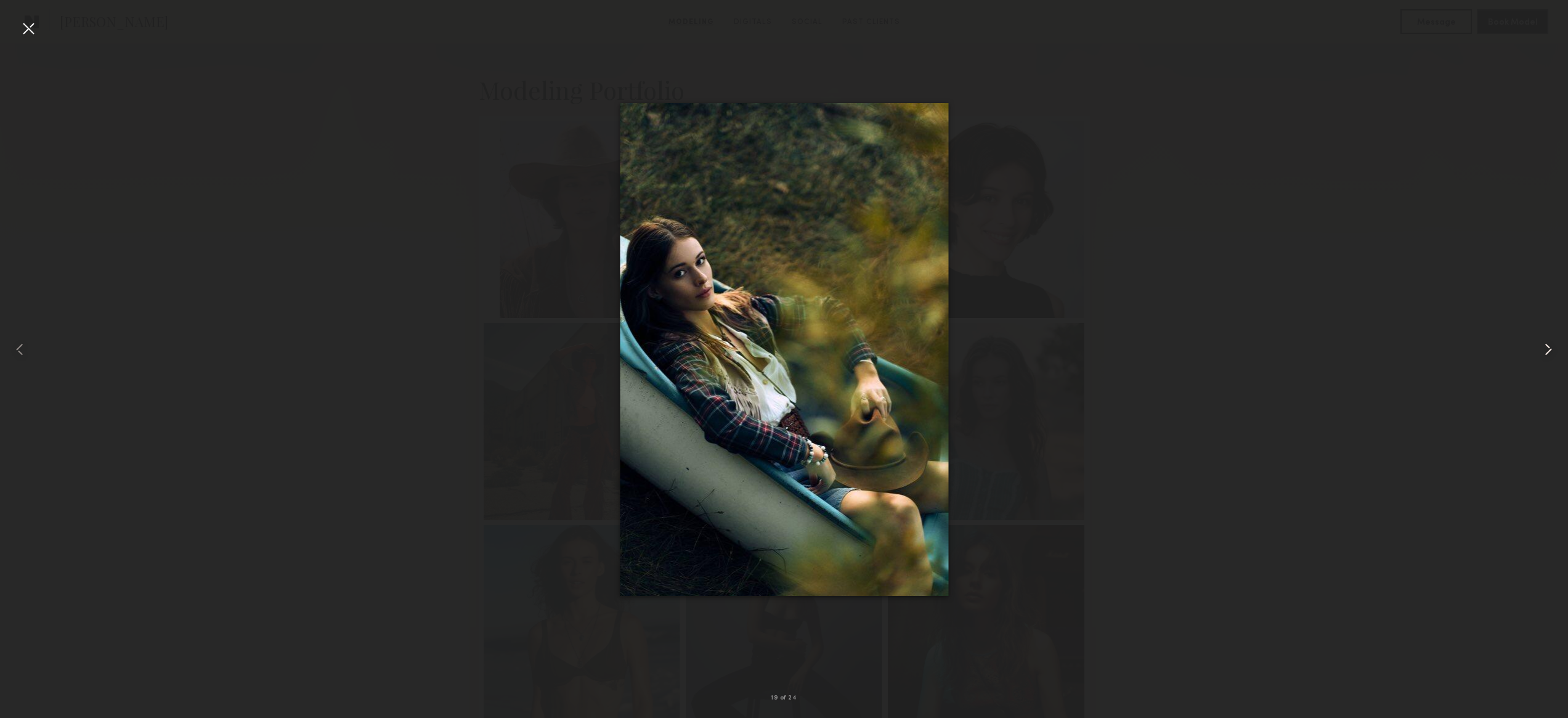
click at [1548, 349] on common-icon at bounding box center [1548, 349] width 20 height 20
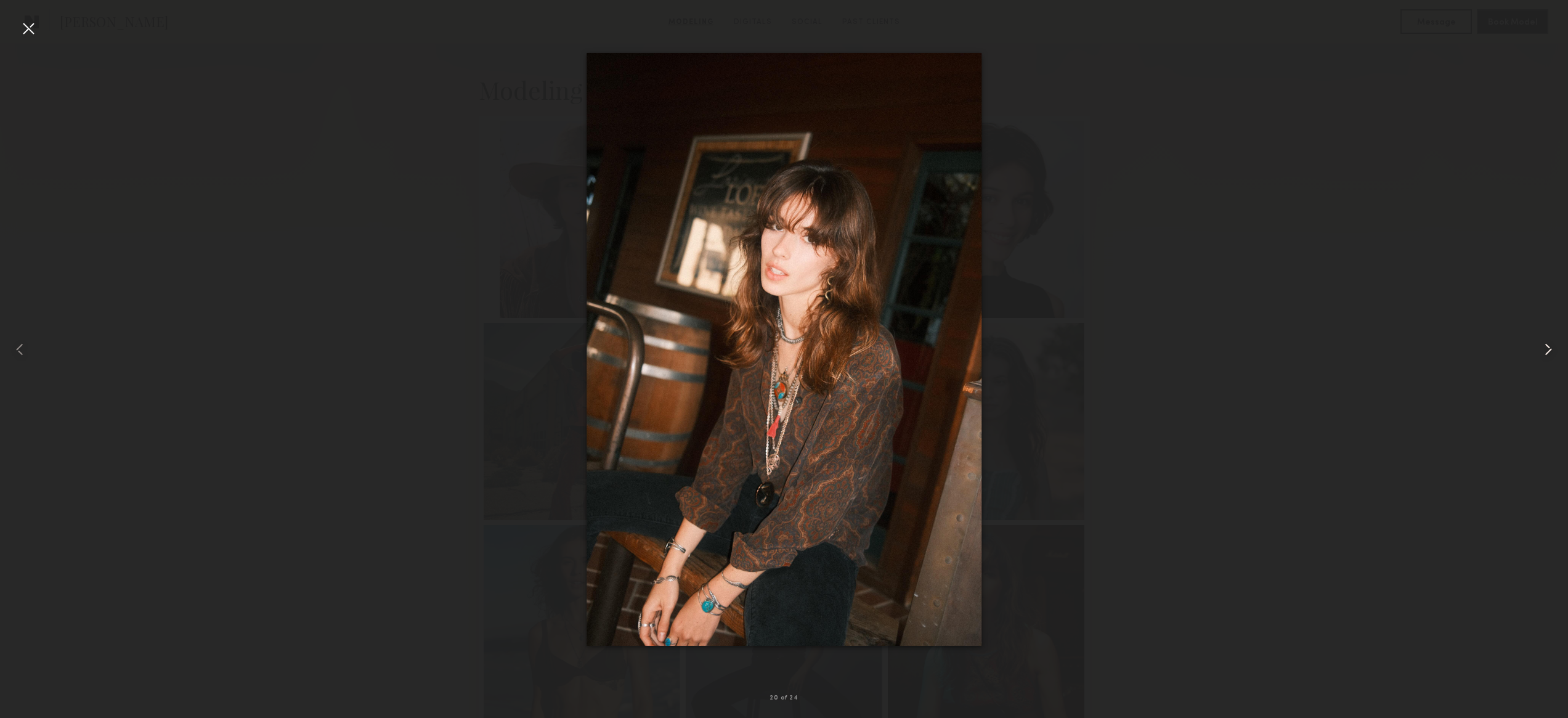
click at [1548, 349] on common-icon at bounding box center [1548, 349] width 20 height 20
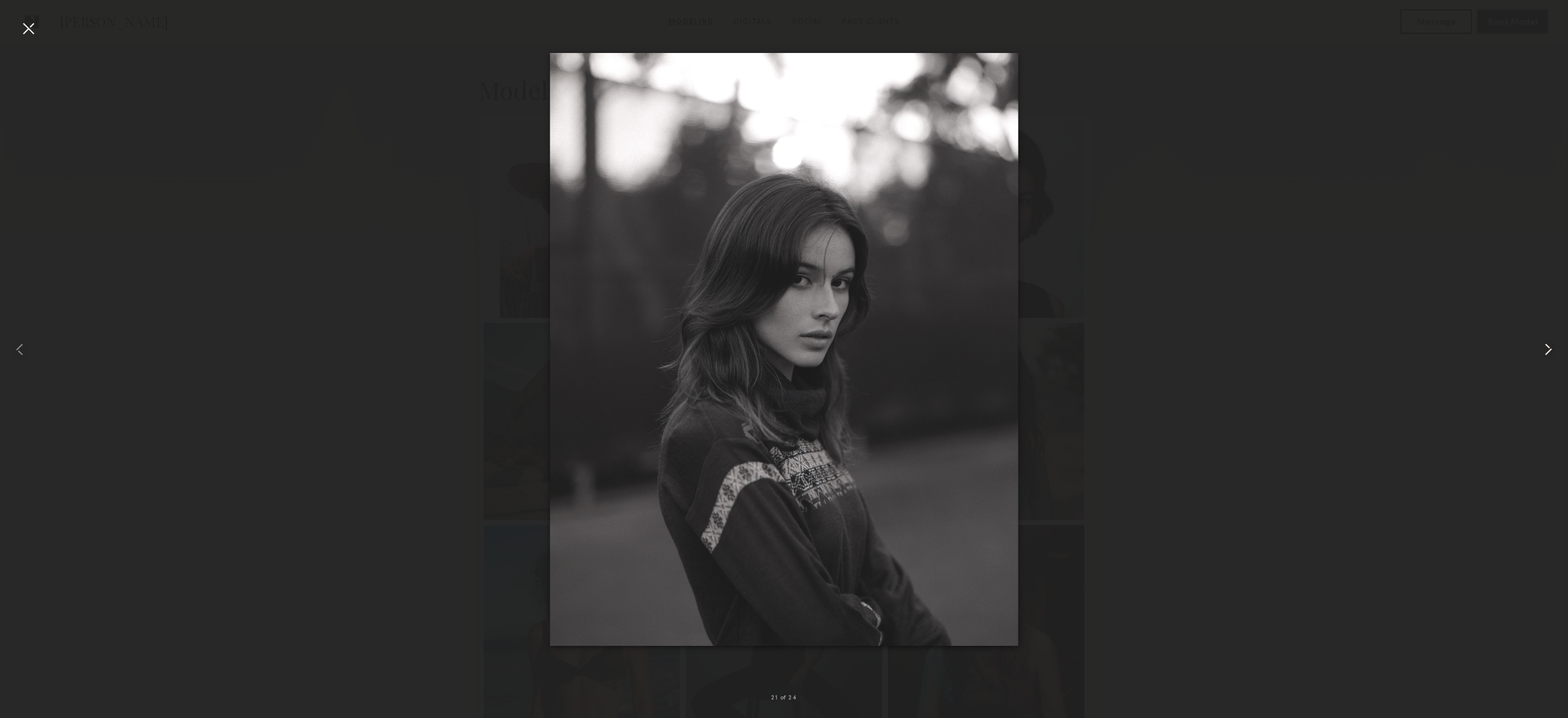
click at [1548, 349] on common-icon at bounding box center [1548, 349] width 20 height 20
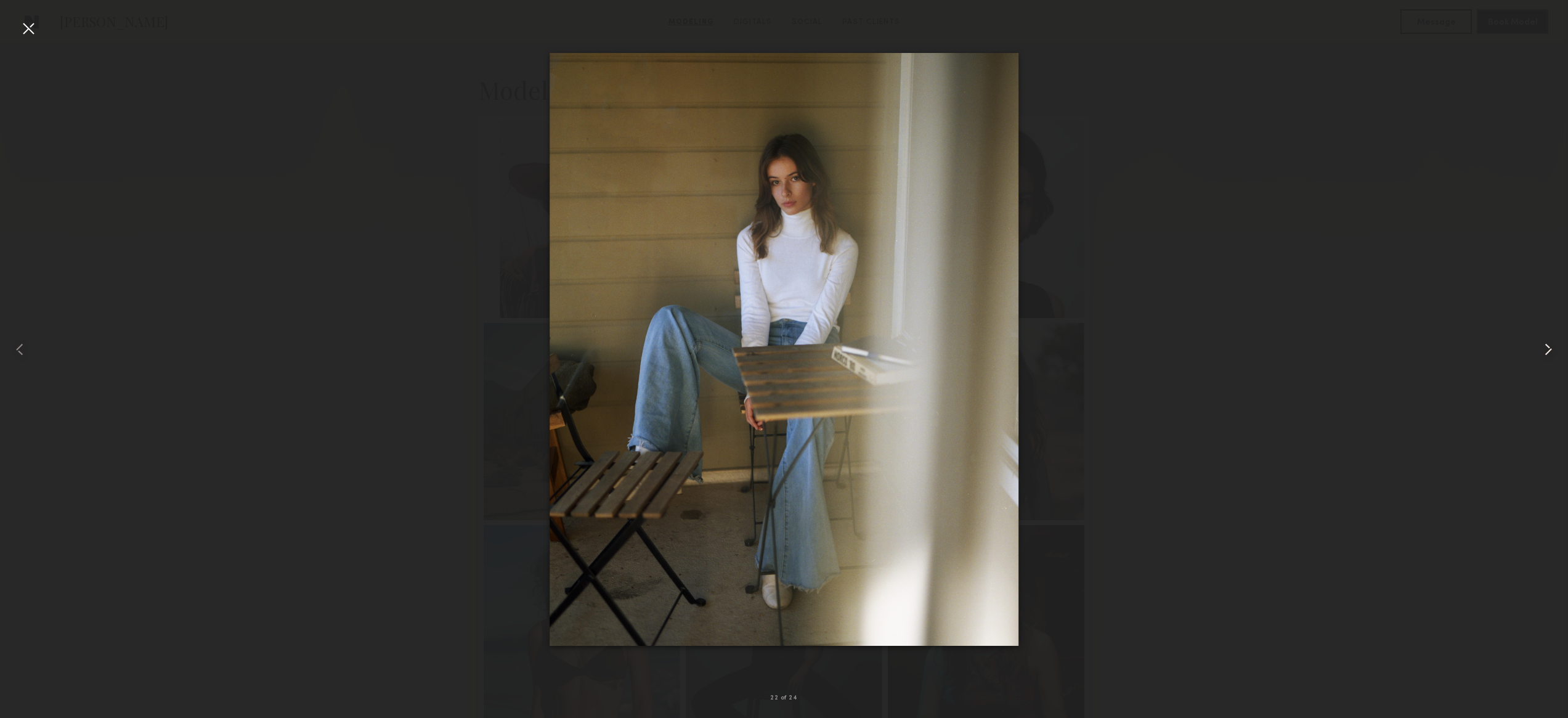
click at [1548, 349] on common-icon at bounding box center [1548, 349] width 20 height 20
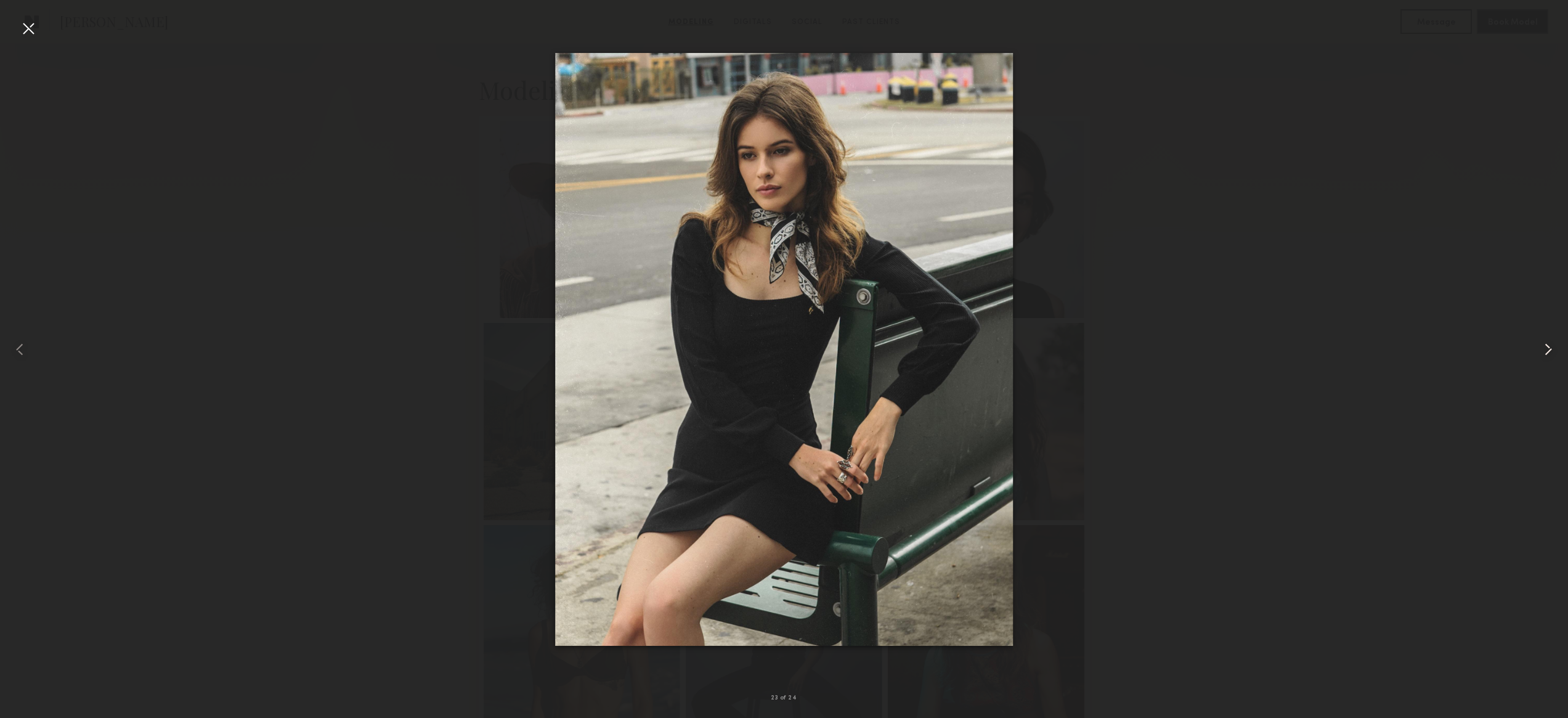
click at [1548, 349] on common-icon at bounding box center [1548, 349] width 20 height 20
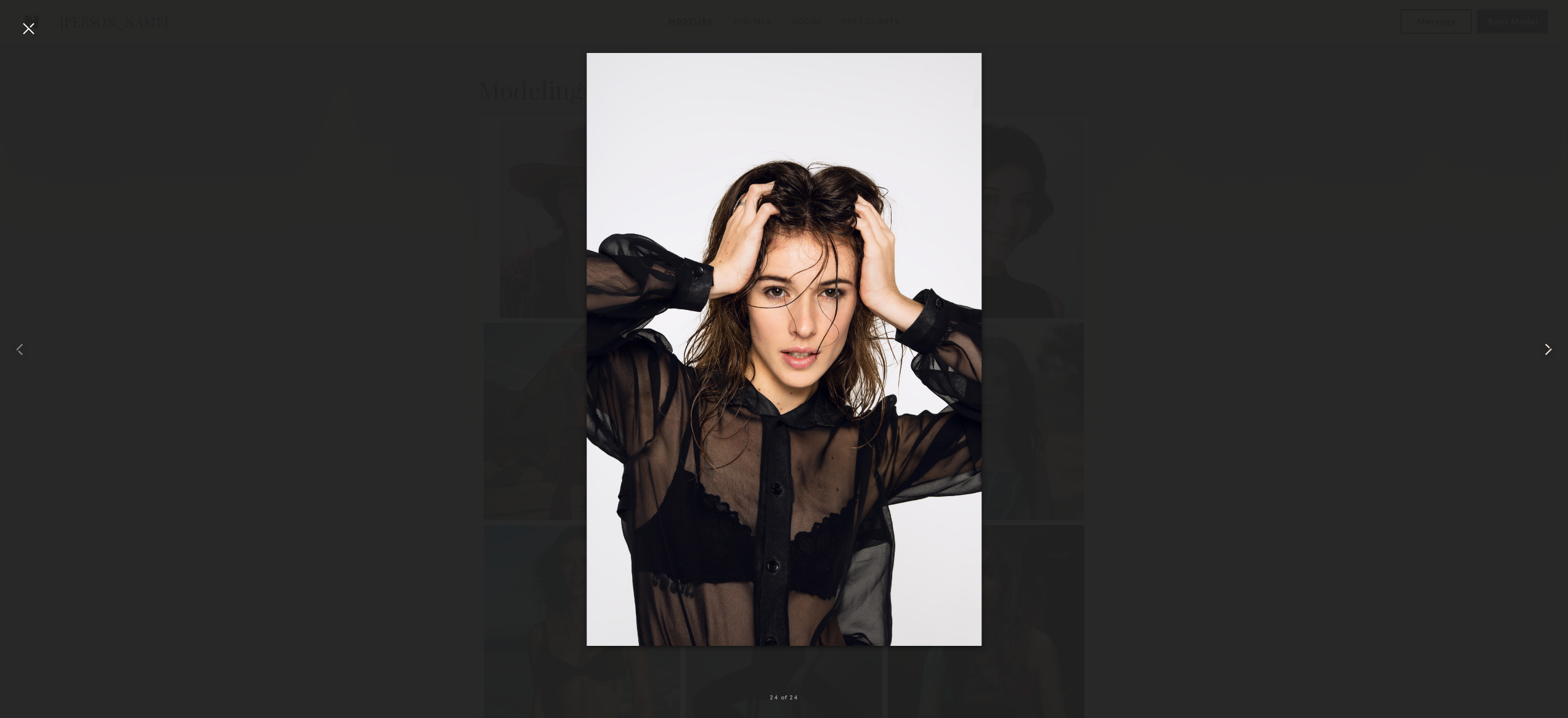
click at [1548, 349] on common-icon at bounding box center [1548, 349] width 20 height 20
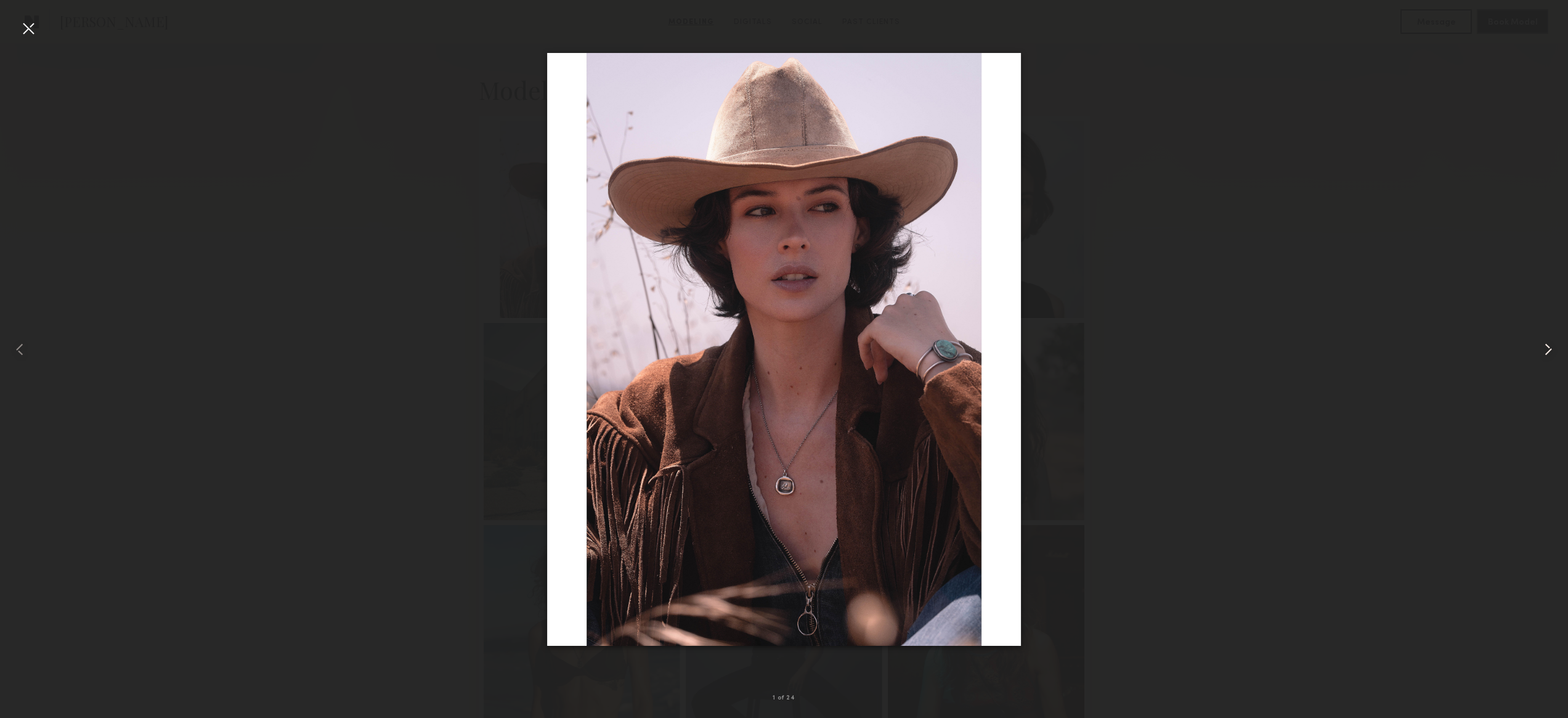
click at [1548, 349] on common-icon at bounding box center [1548, 349] width 20 height 20
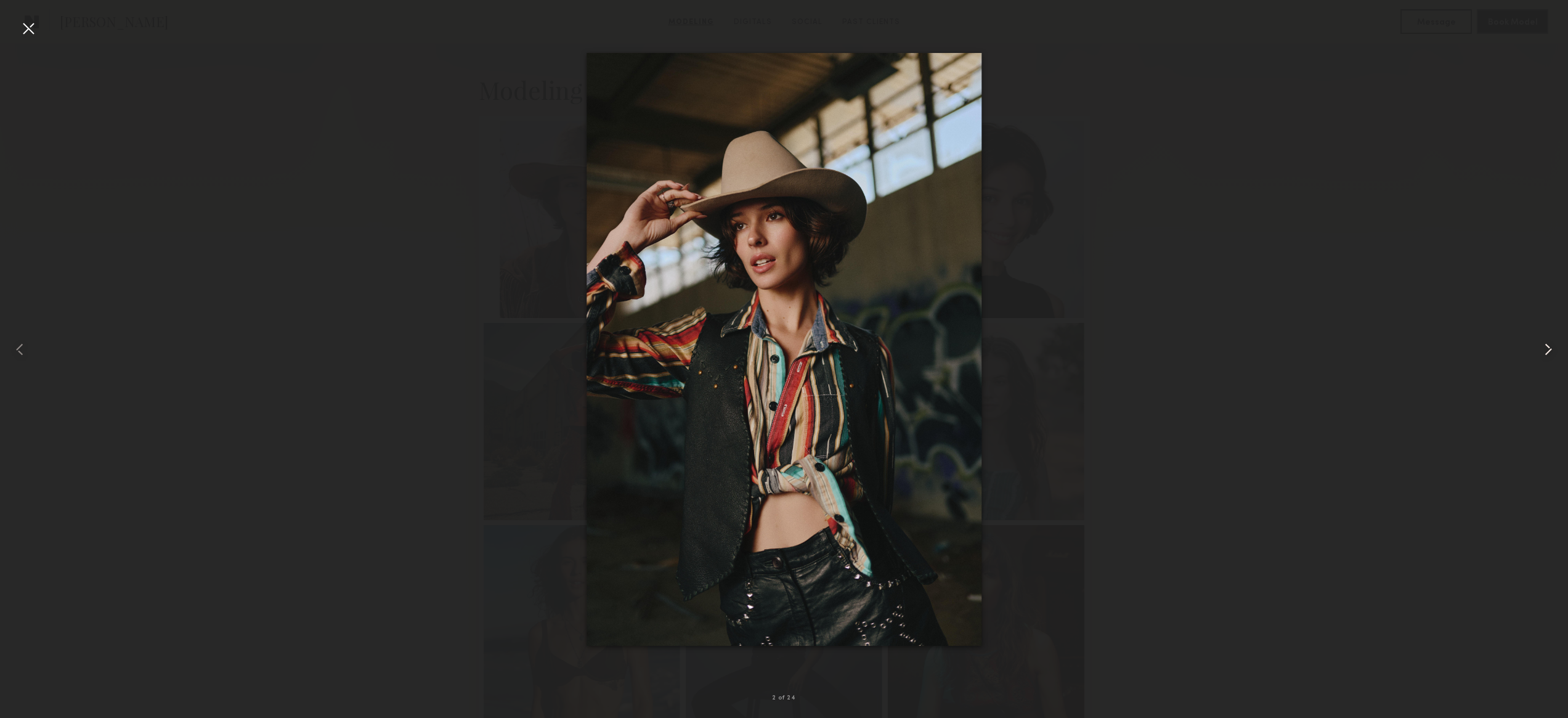
click at [1548, 349] on common-icon at bounding box center [1548, 349] width 20 height 20
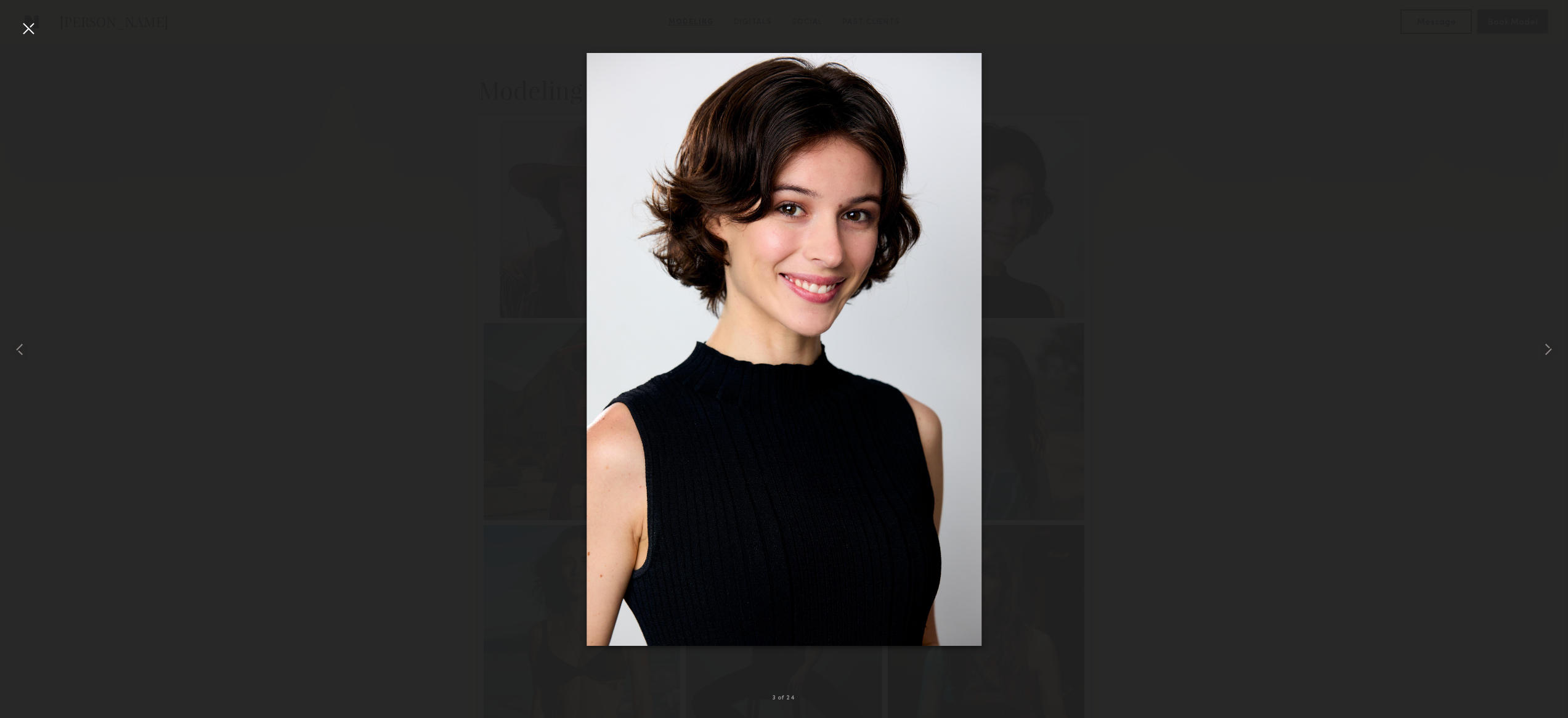
click at [1125, 290] on div at bounding box center [784, 349] width 1568 height 659
click at [33, 28] on div at bounding box center [28, 28] width 20 height 20
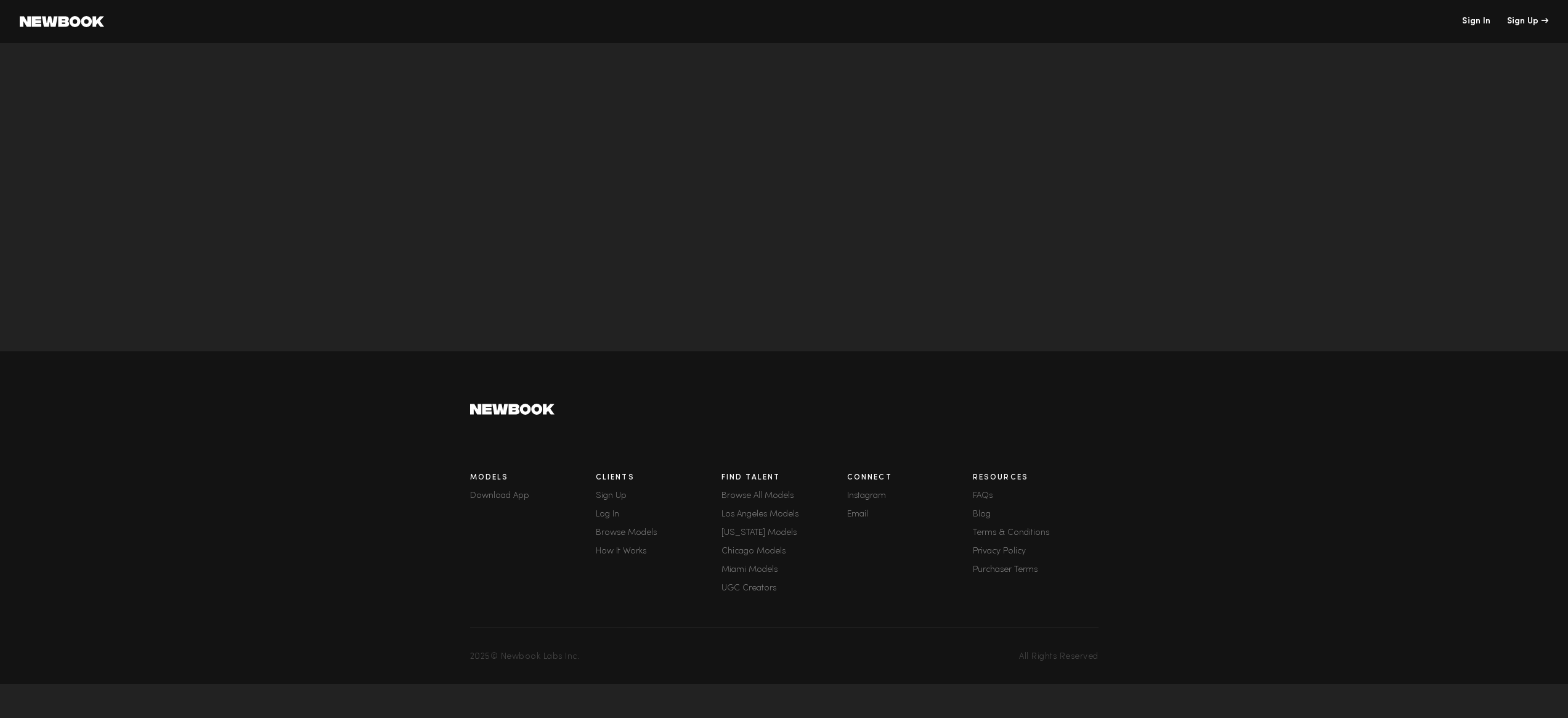
scroll to position [4012, 0]
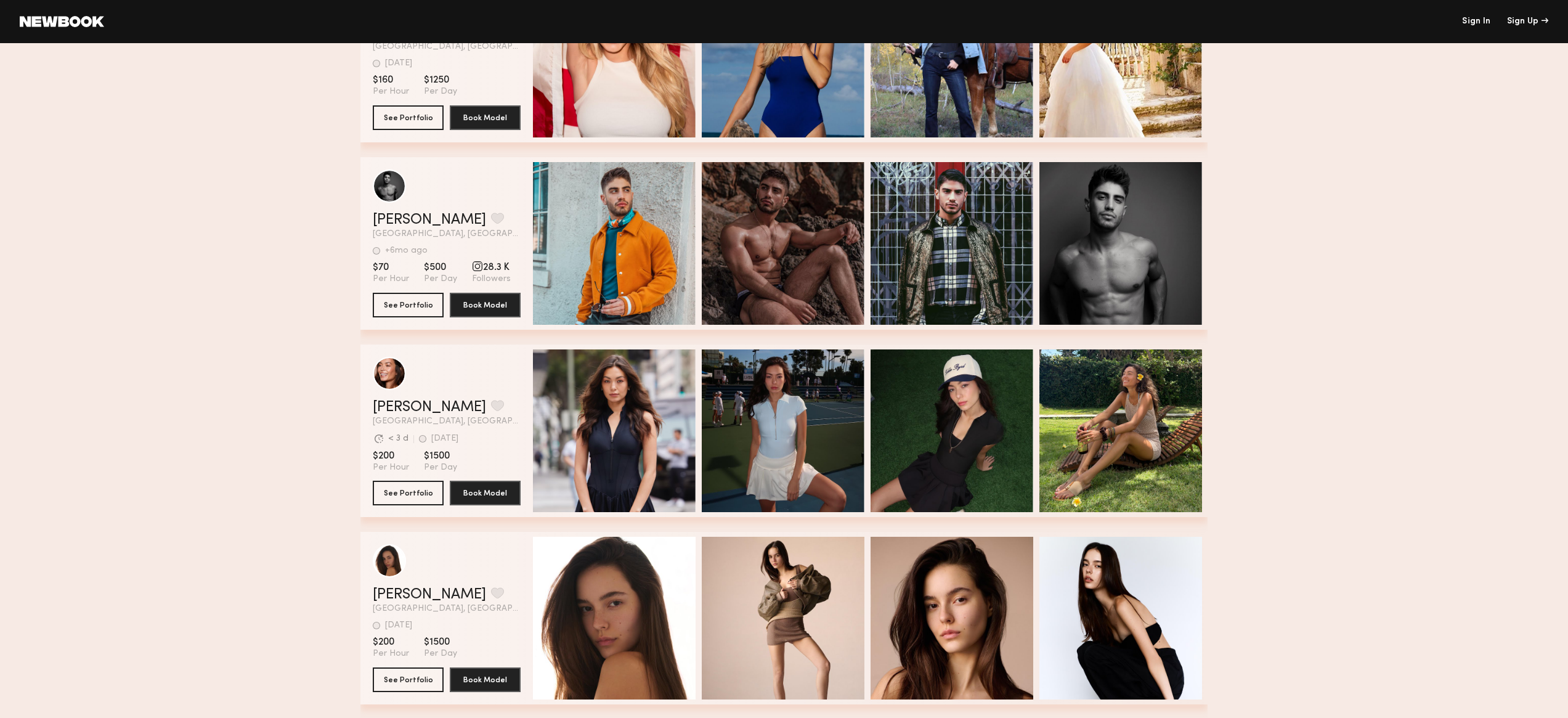
scroll to position [250, 0]
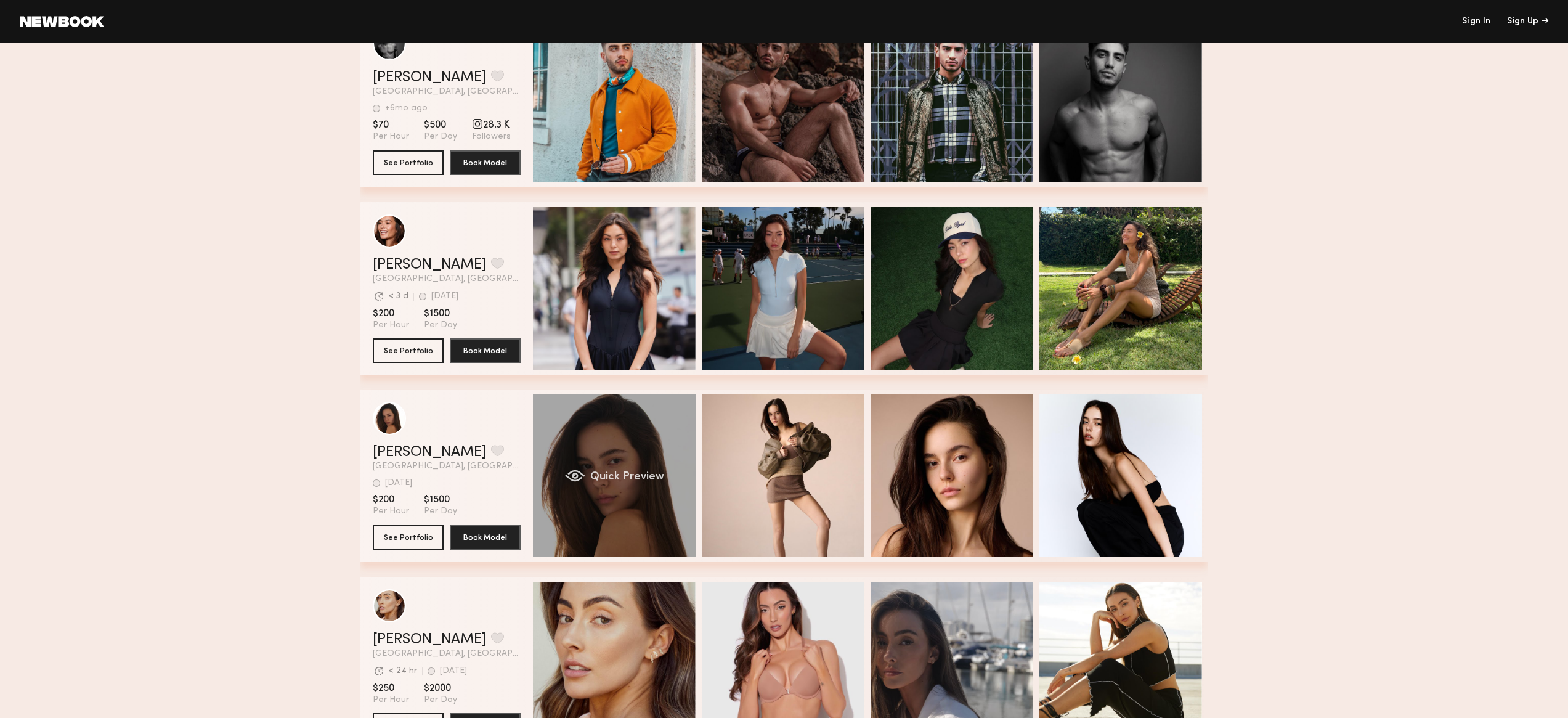
click at [597, 475] on span "Quick Preview" at bounding box center [627, 477] width 74 height 11
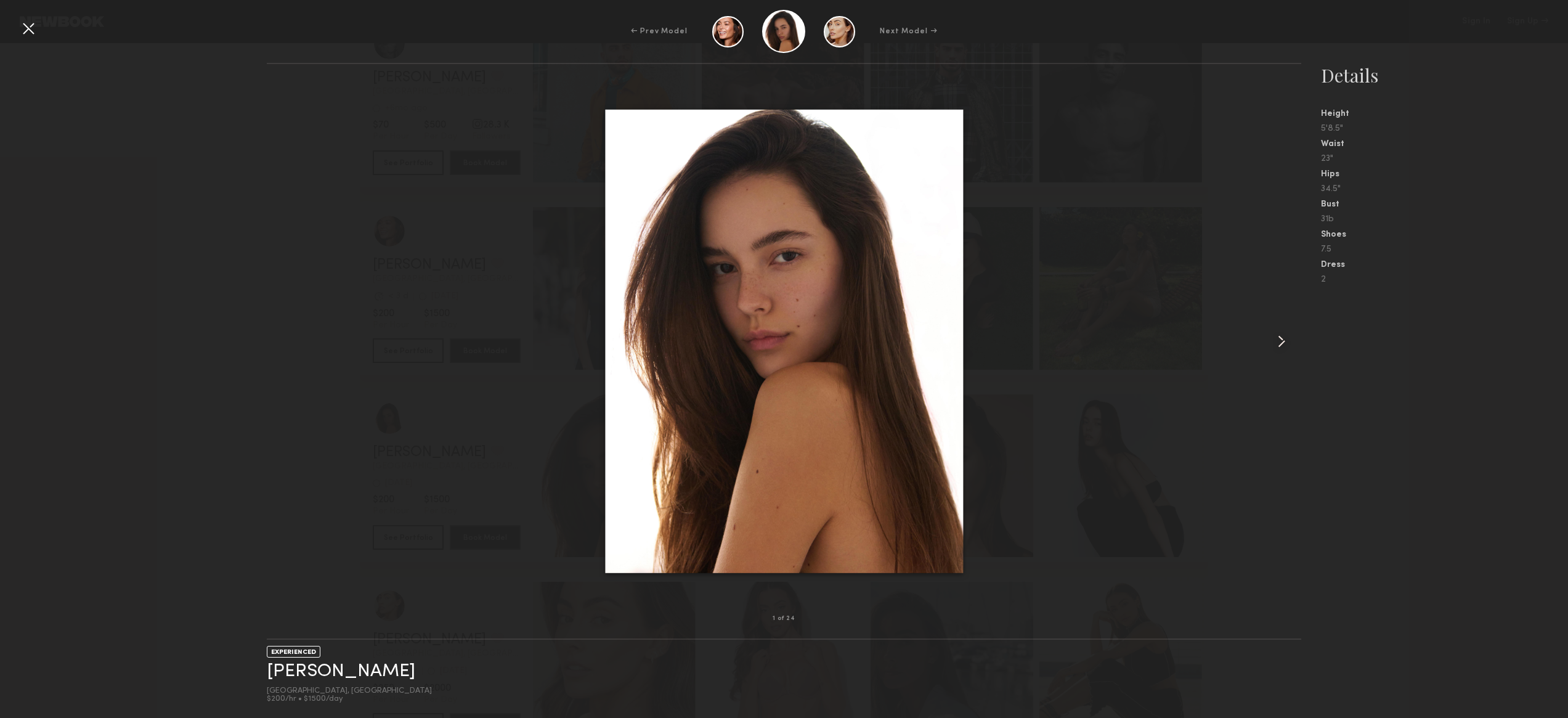
click at [1284, 338] on common-icon at bounding box center [1281, 342] width 20 height 20
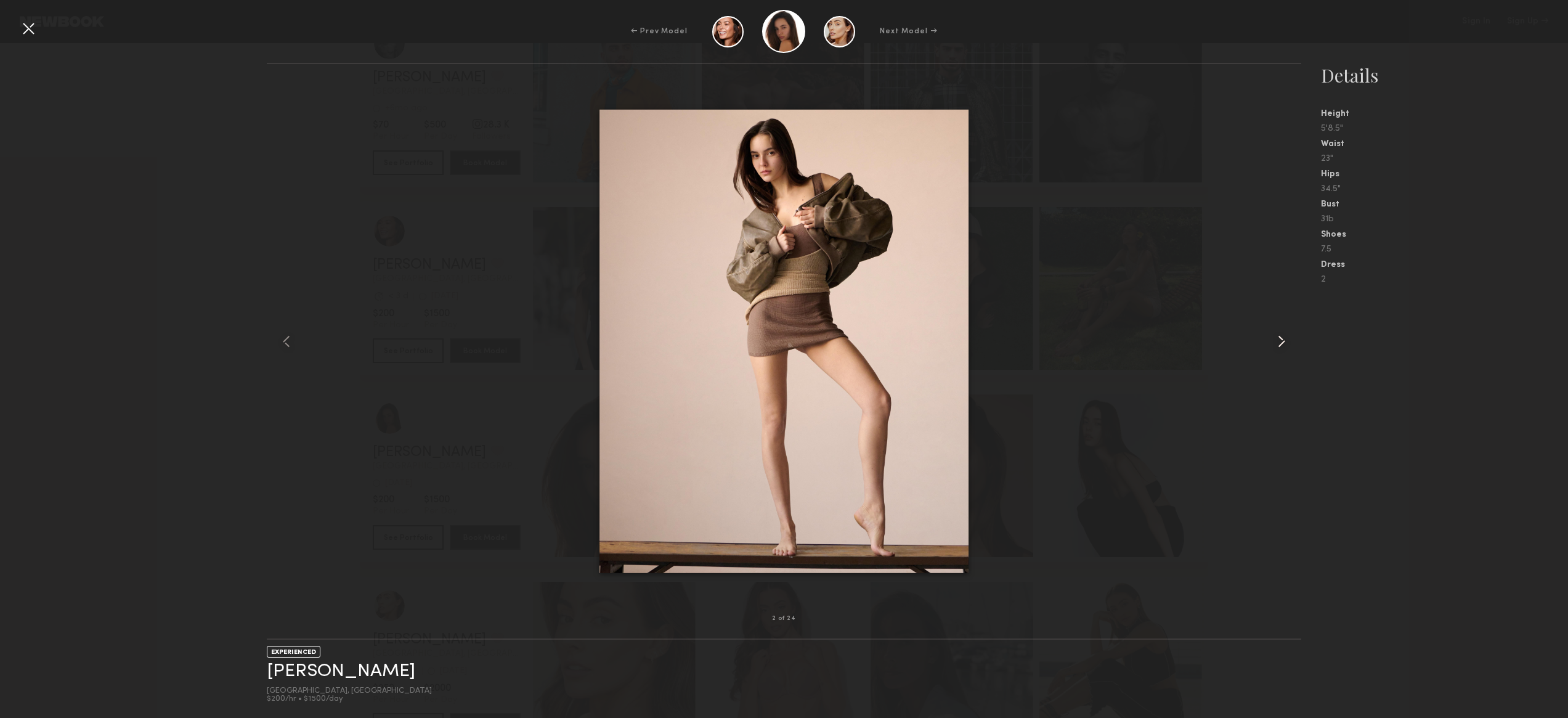
click at [1284, 338] on common-icon at bounding box center [1281, 342] width 20 height 20
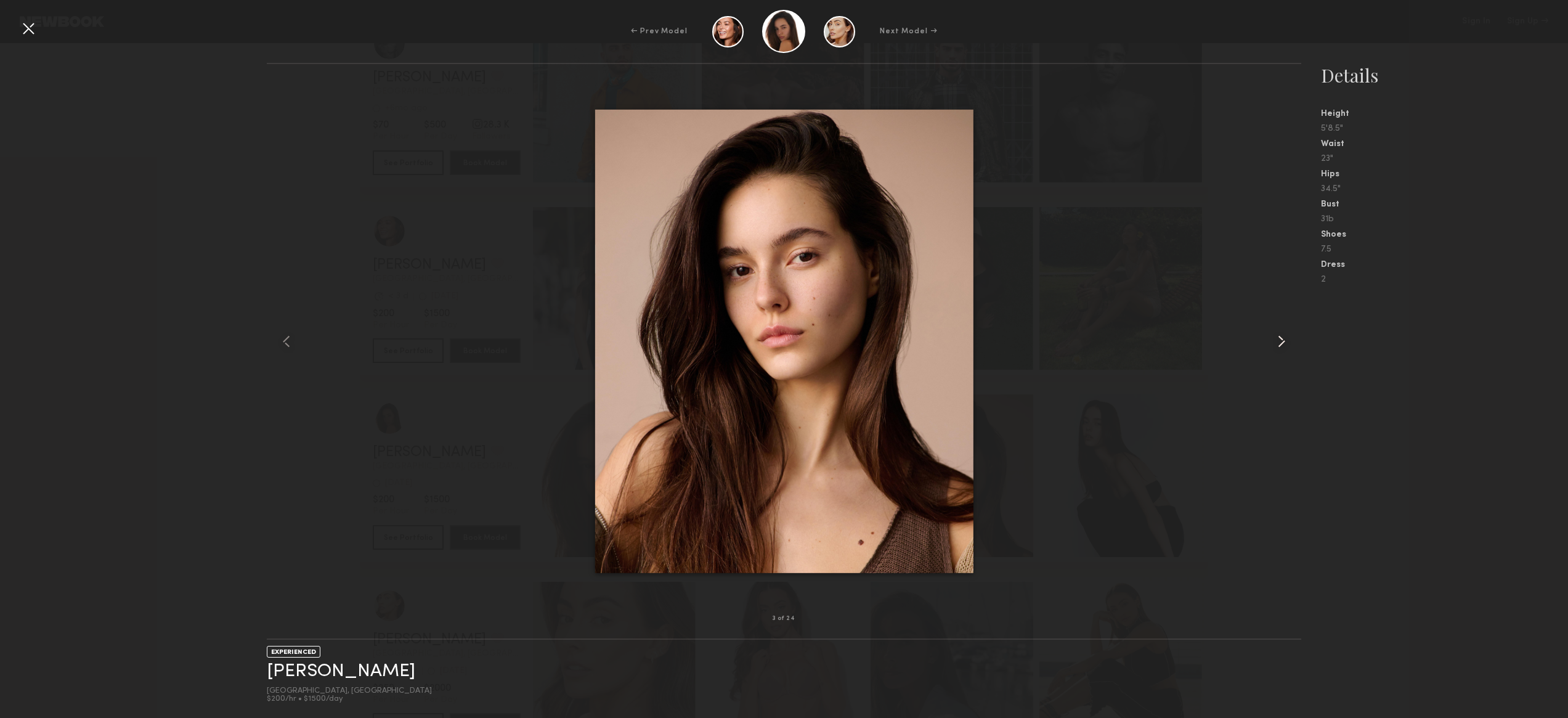
click at [1284, 338] on common-icon at bounding box center [1281, 342] width 20 height 20
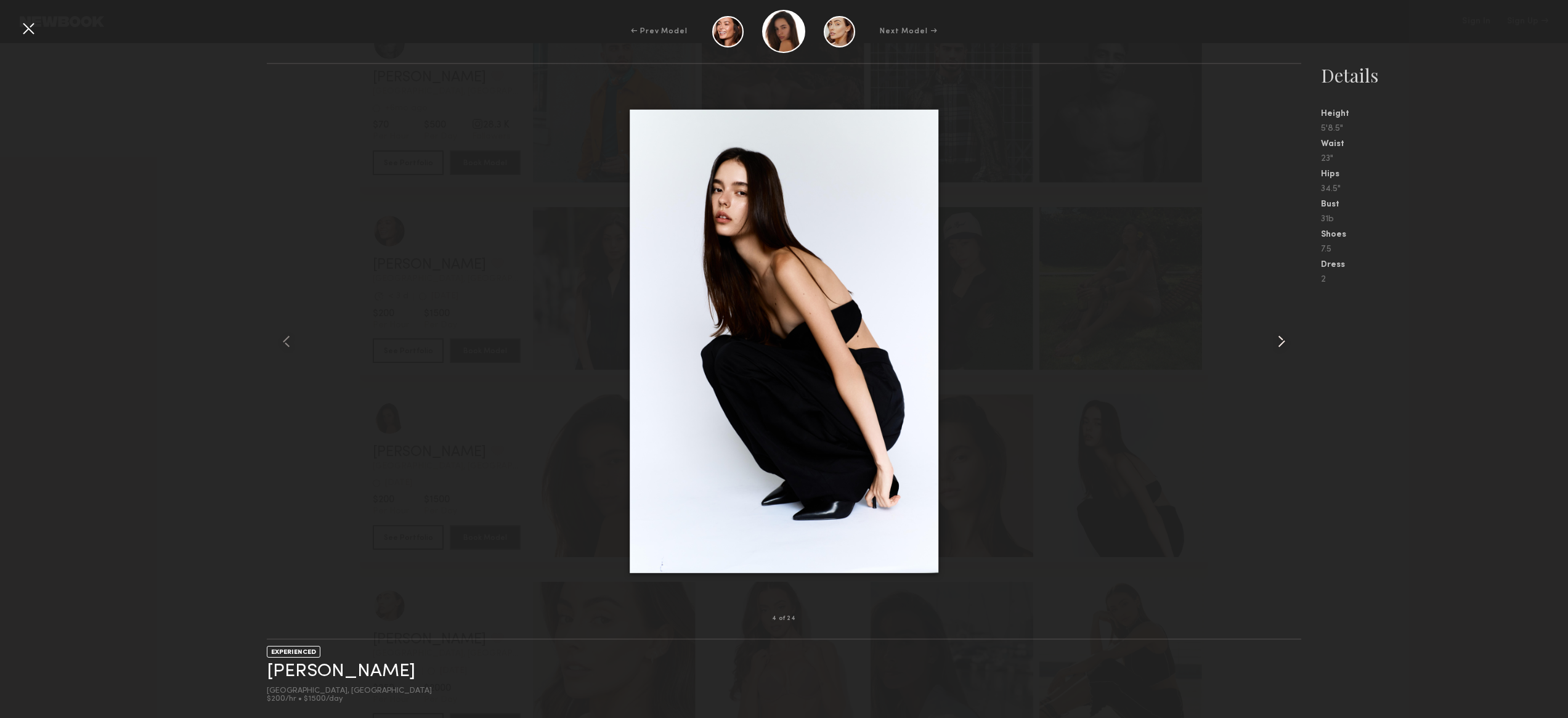
click at [1284, 338] on common-icon at bounding box center [1281, 342] width 20 height 20
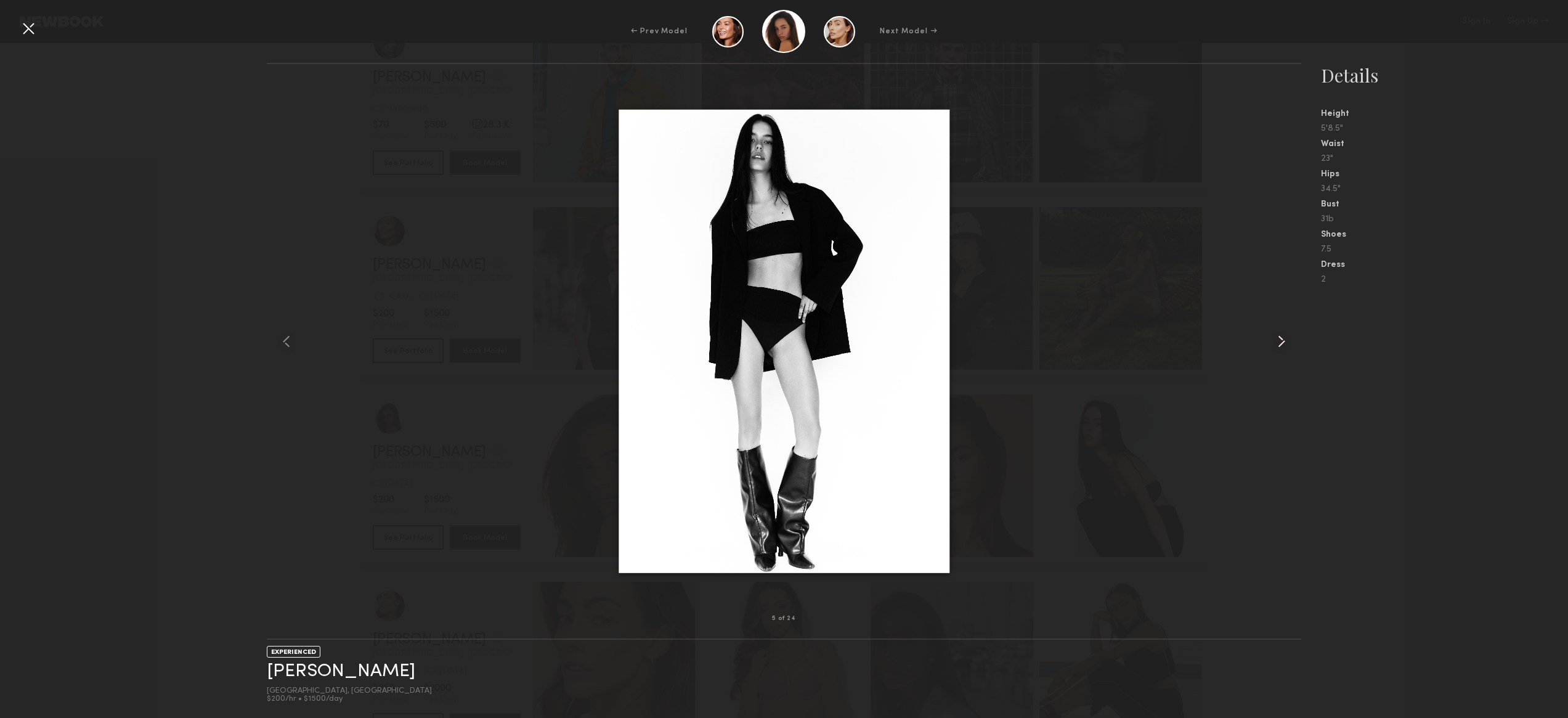
click at [1284, 338] on common-icon at bounding box center [1281, 342] width 20 height 20
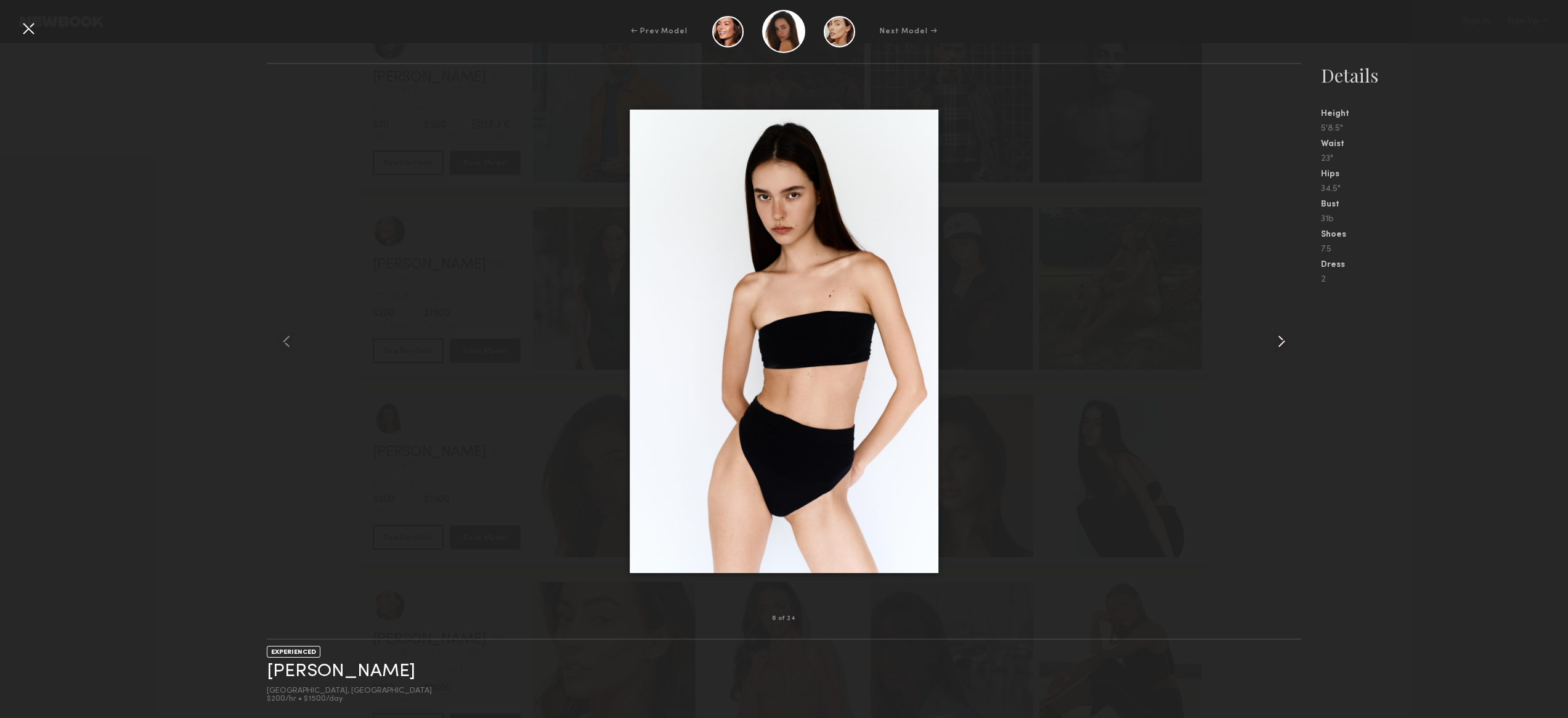
click at [1284, 338] on common-icon at bounding box center [1281, 342] width 20 height 20
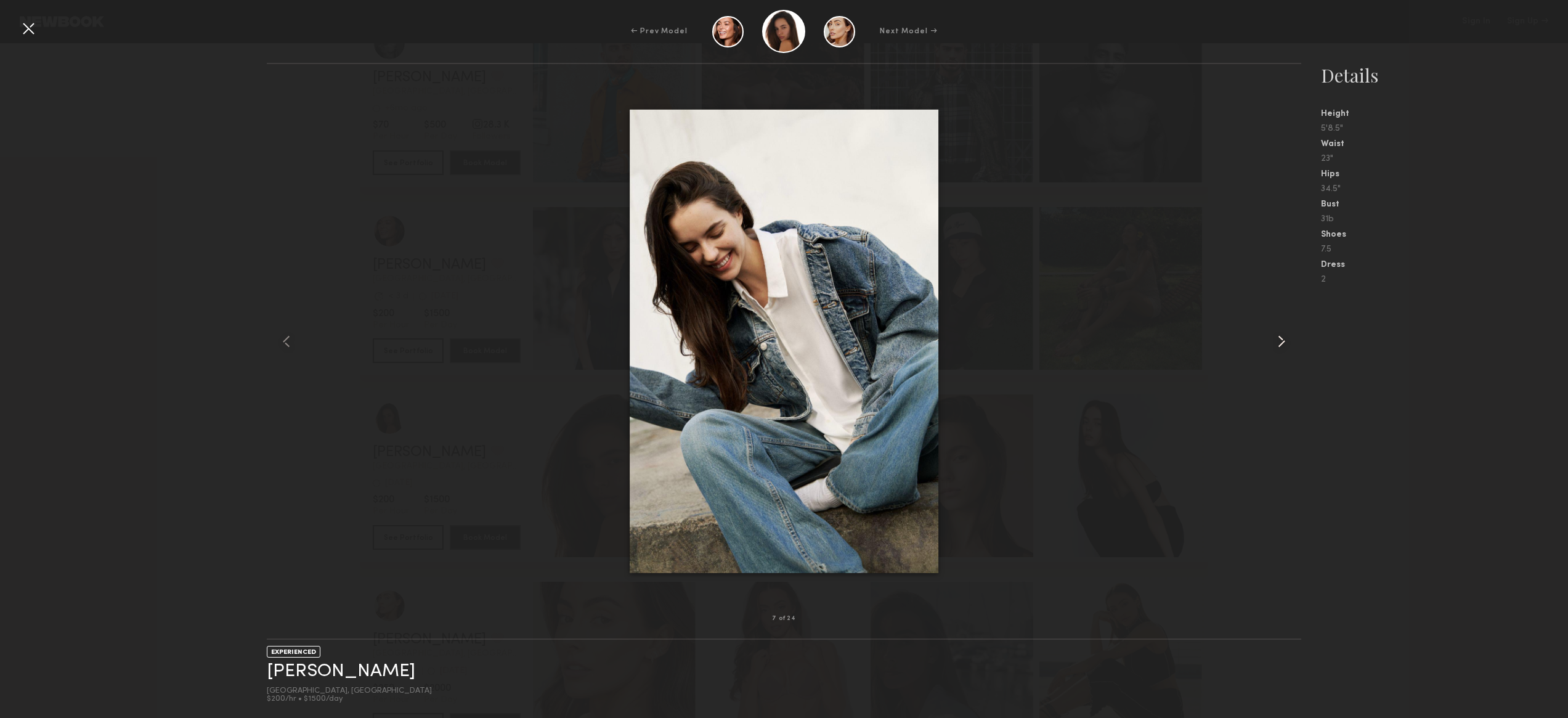
click at [1284, 338] on common-icon at bounding box center [1281, 342] width 20 height 20
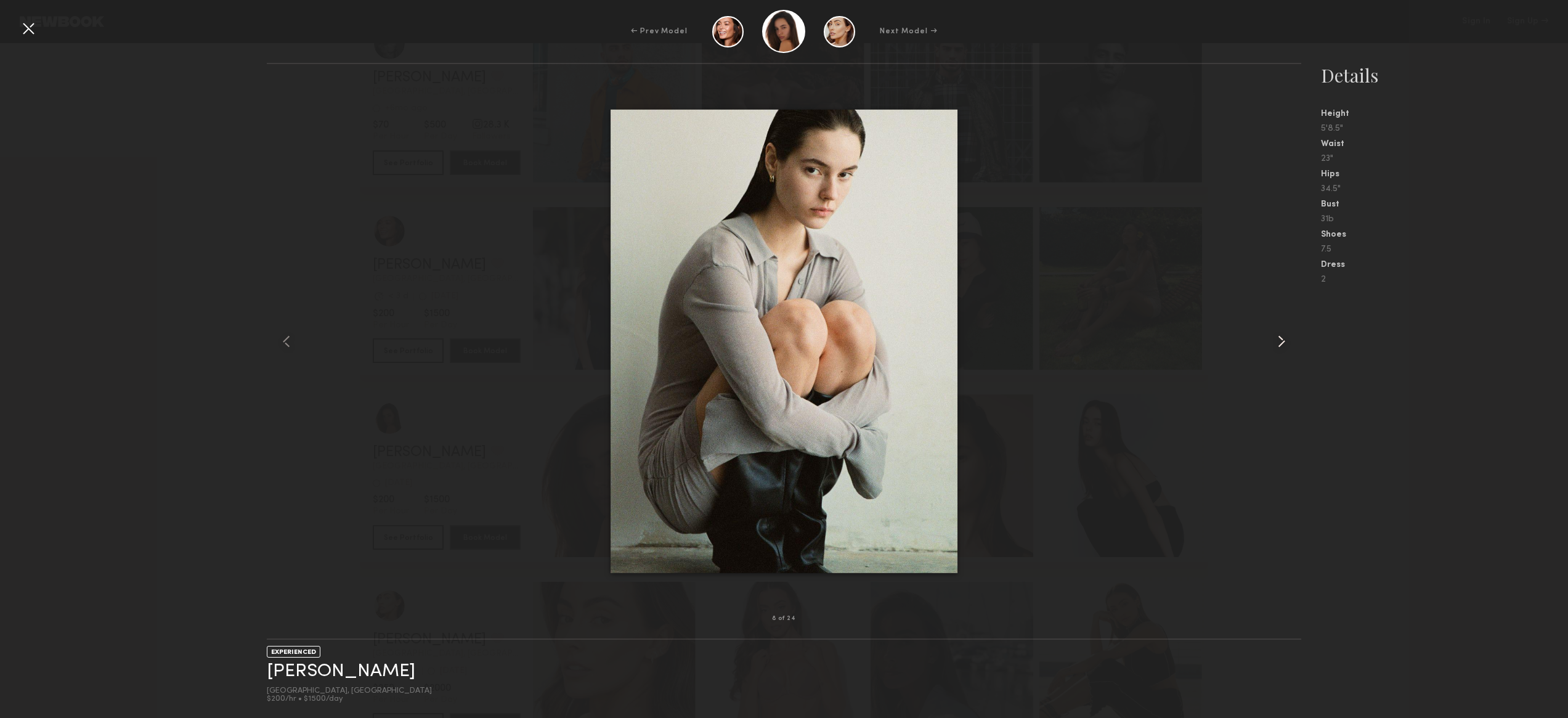
click at [1284, 338] on common-icon at bounding box center [1281, 342] width 20 height 20
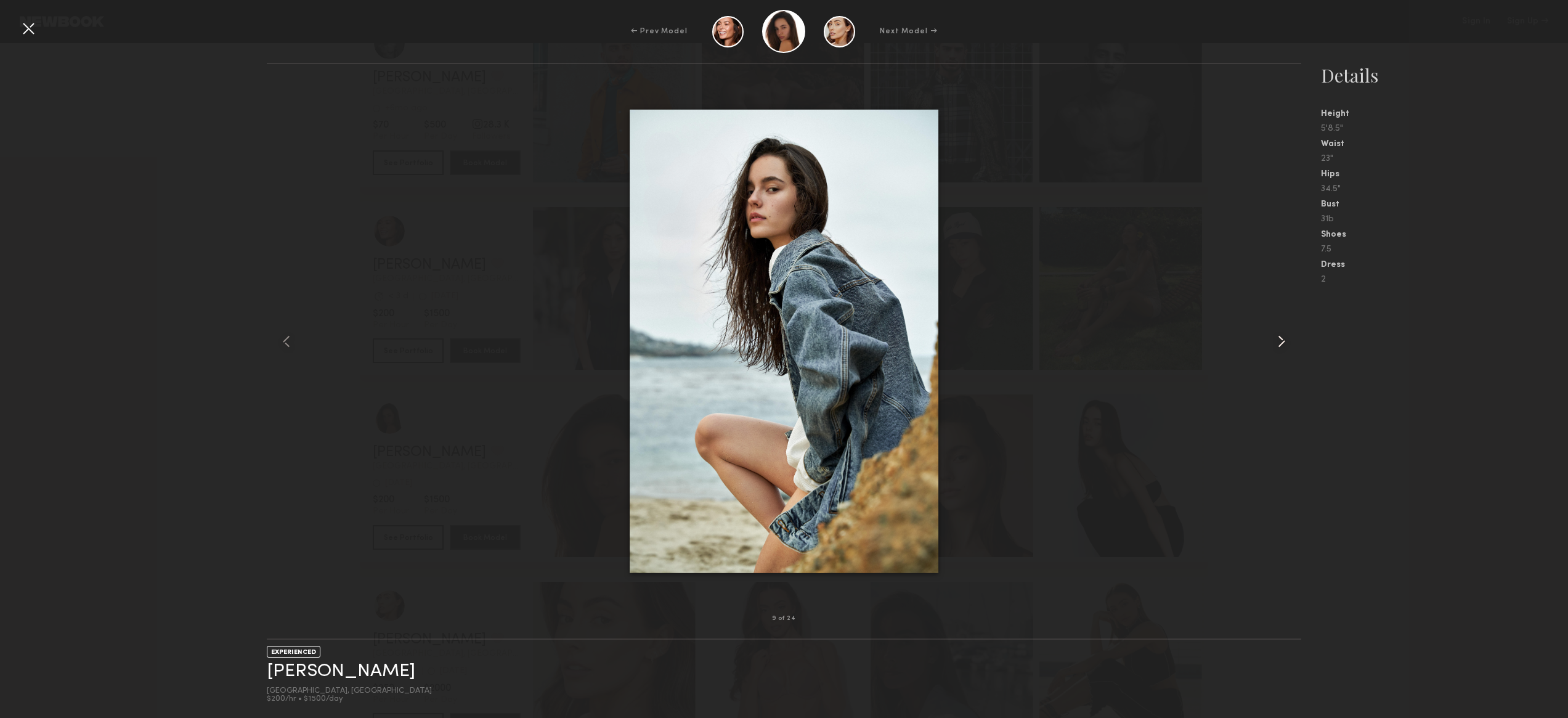
click at [1284, 338] on common-icon at bounding box center [1281, 342] width 20 height 20
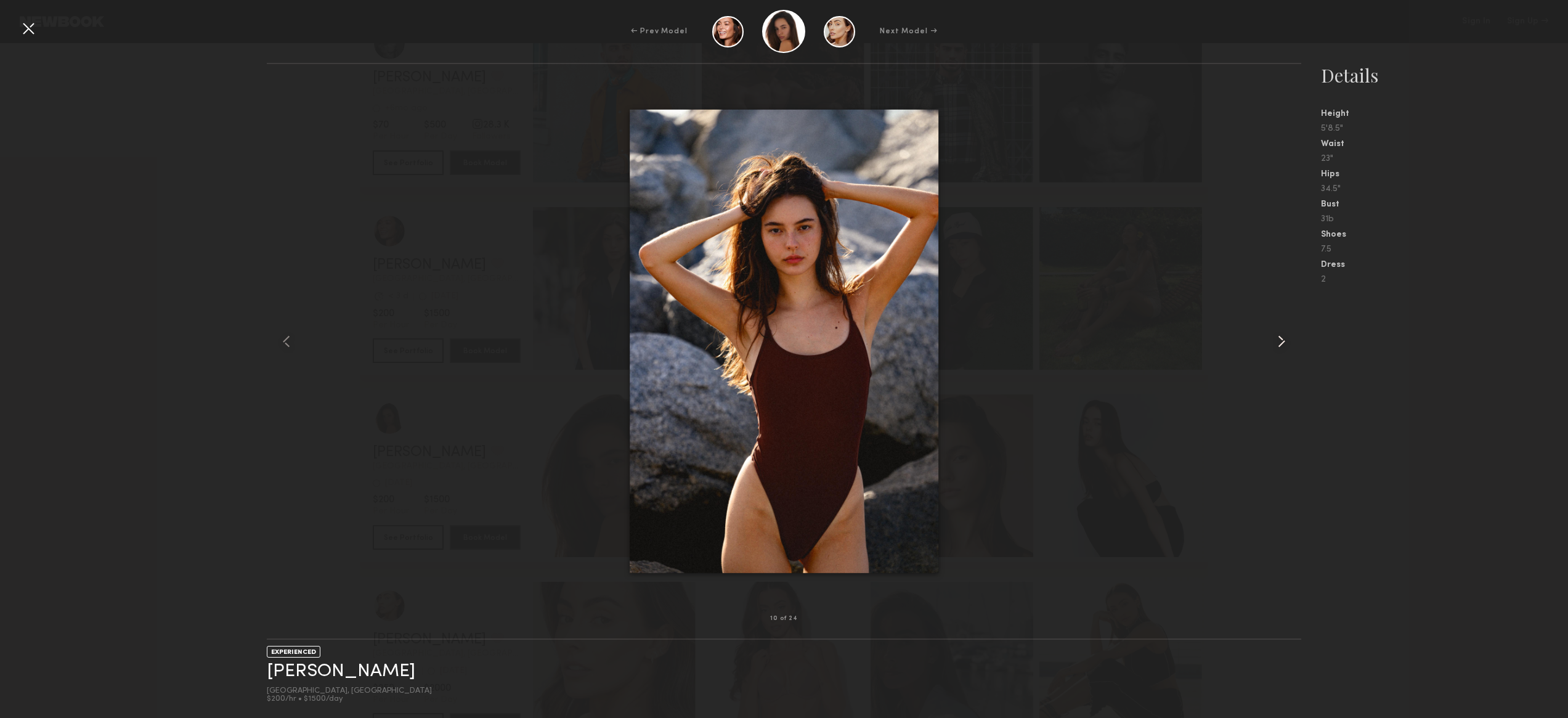
click at [1284, 338] on common-icon at bounding box center [1281, 342] width 20 height 20
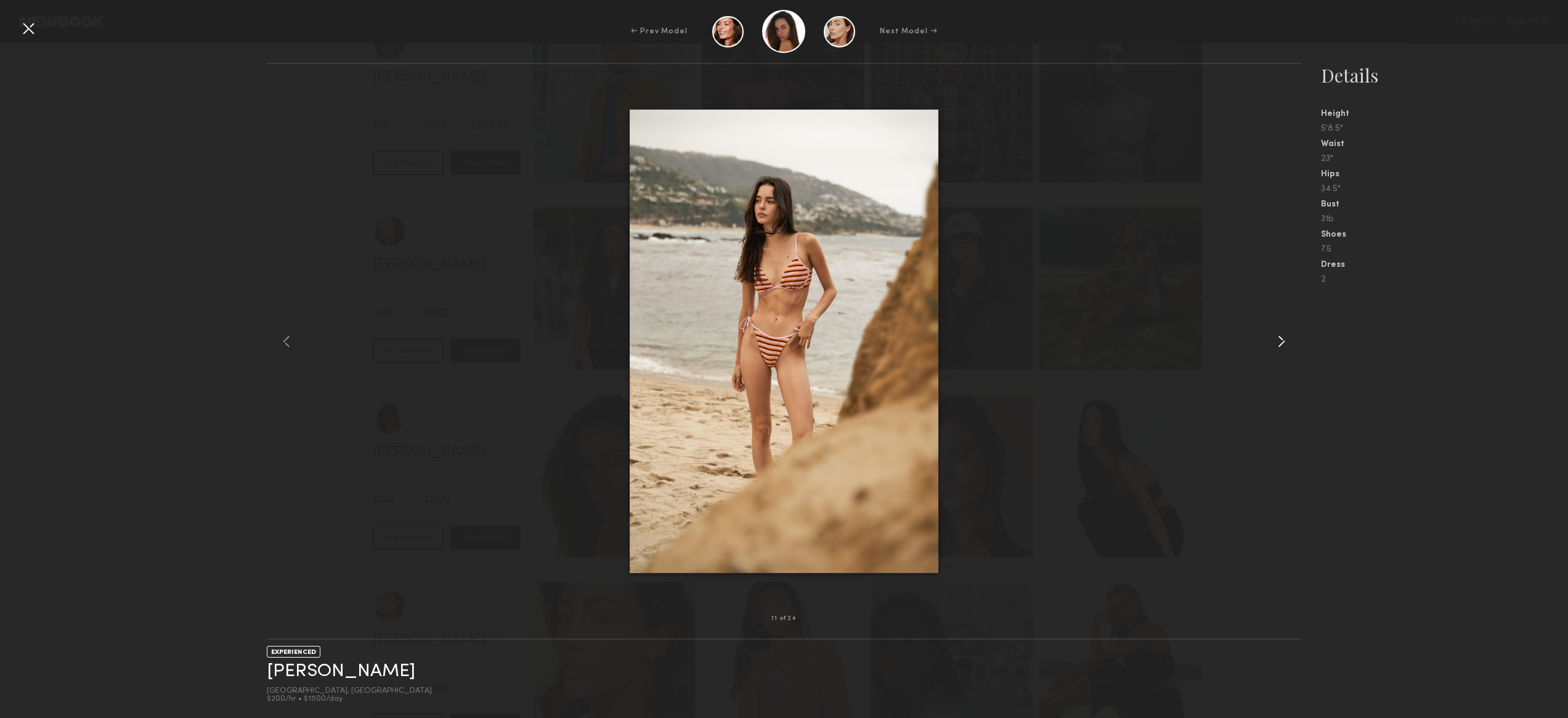
click at [1284, 338] on common-icon at bounding box center [1281, 342] width 20 height 20
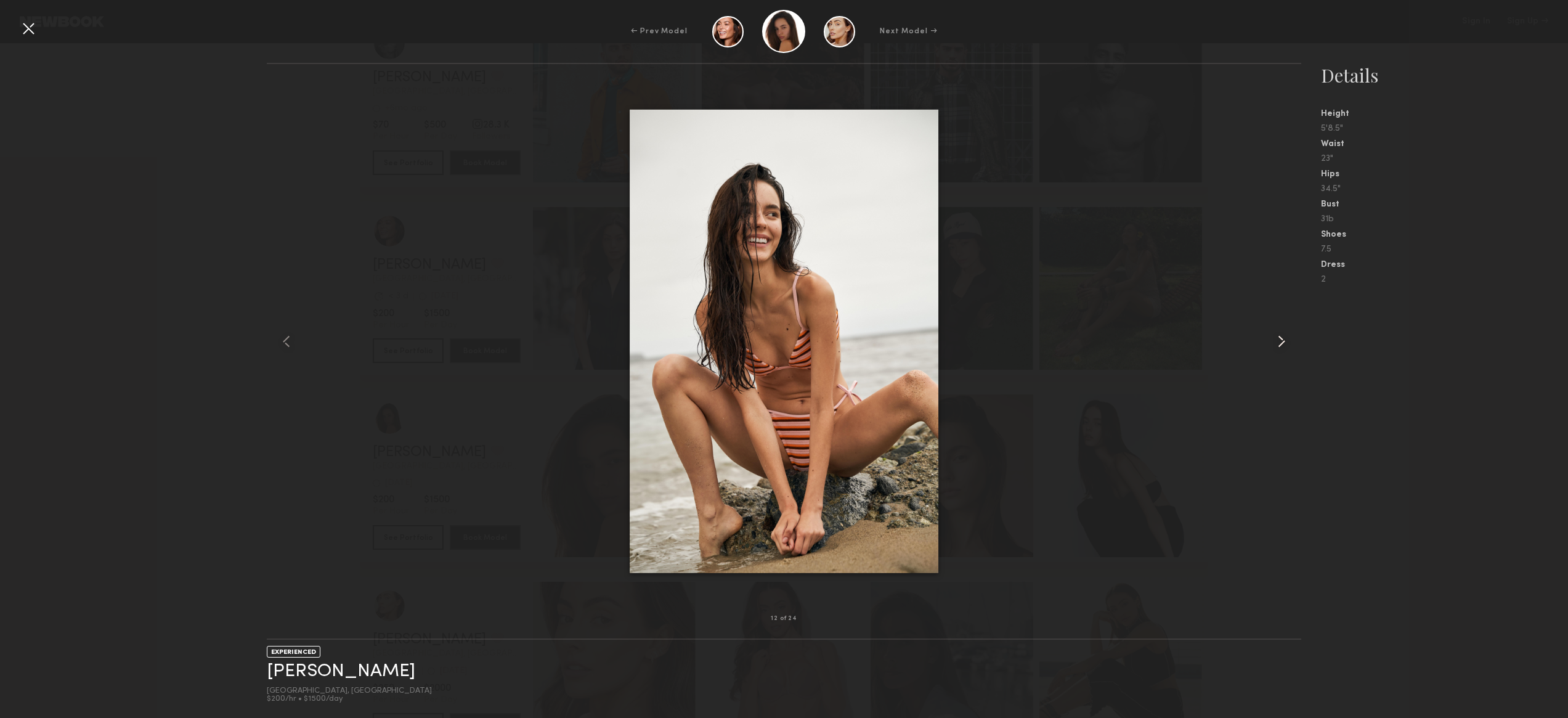
click at [1284, 338] on common-icon at bounding box center [1281, 342] width 20 height 20
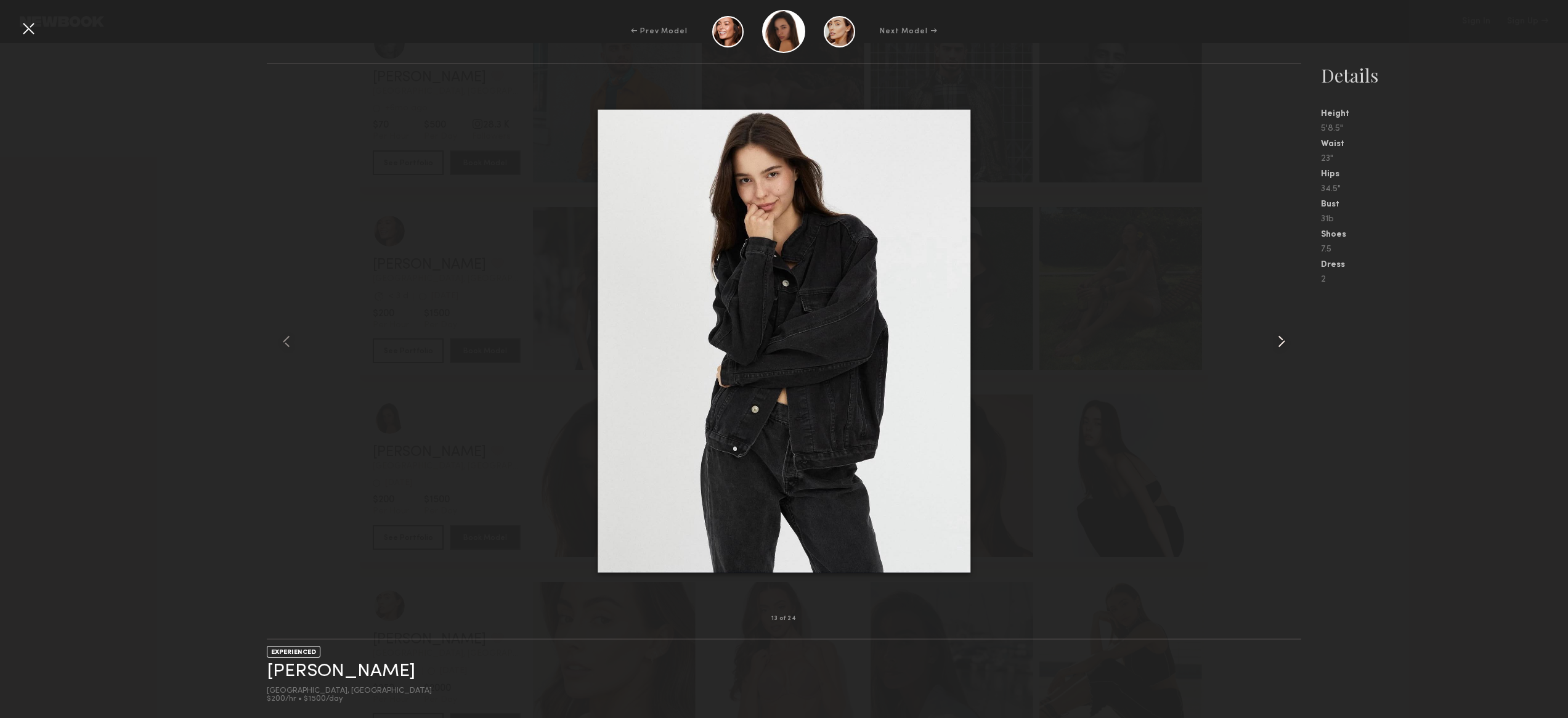
click at [1284, 338] on common-icon at bounding box center [1281, 342] width 20 height 20
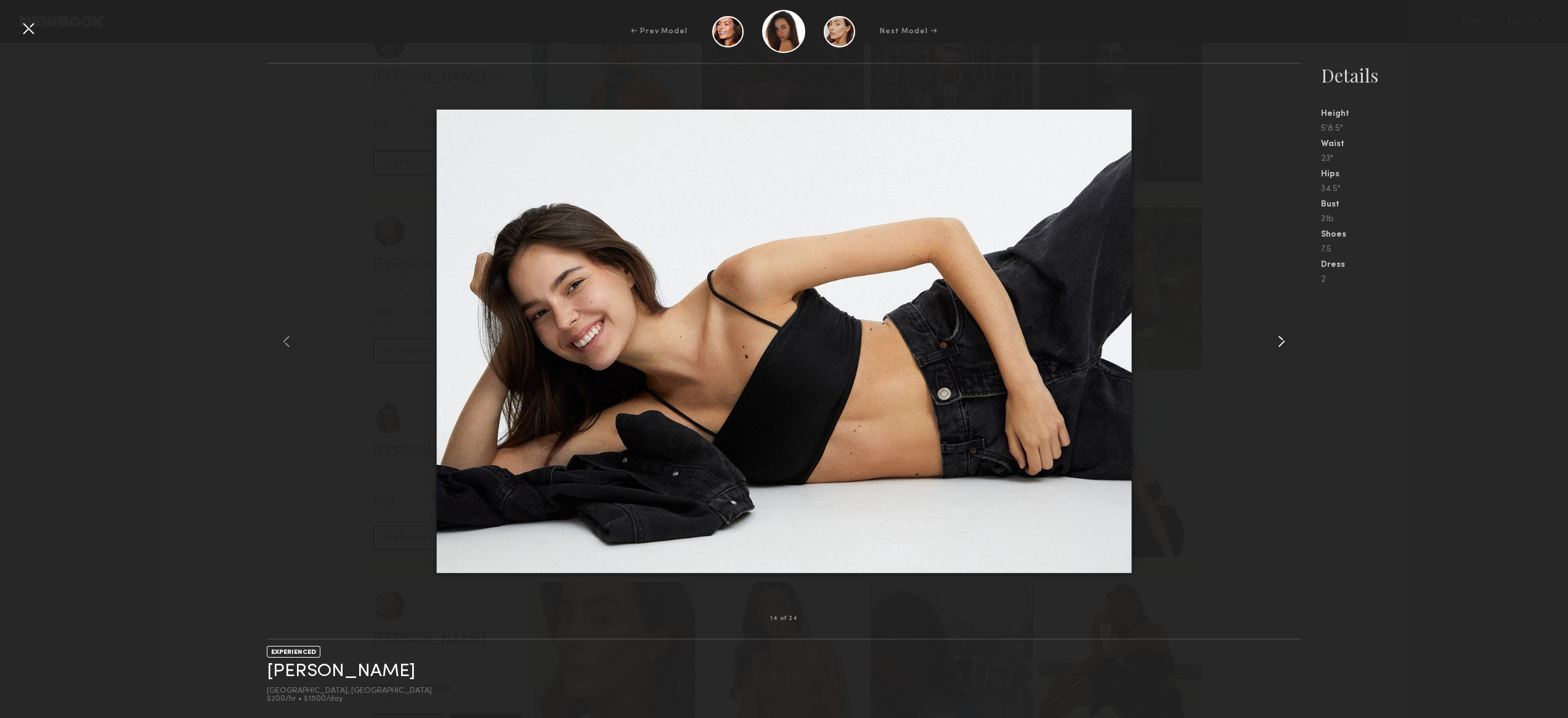
click at [1284, 338] on common-icon at bounding box center [1281, 342] width 20 height 20
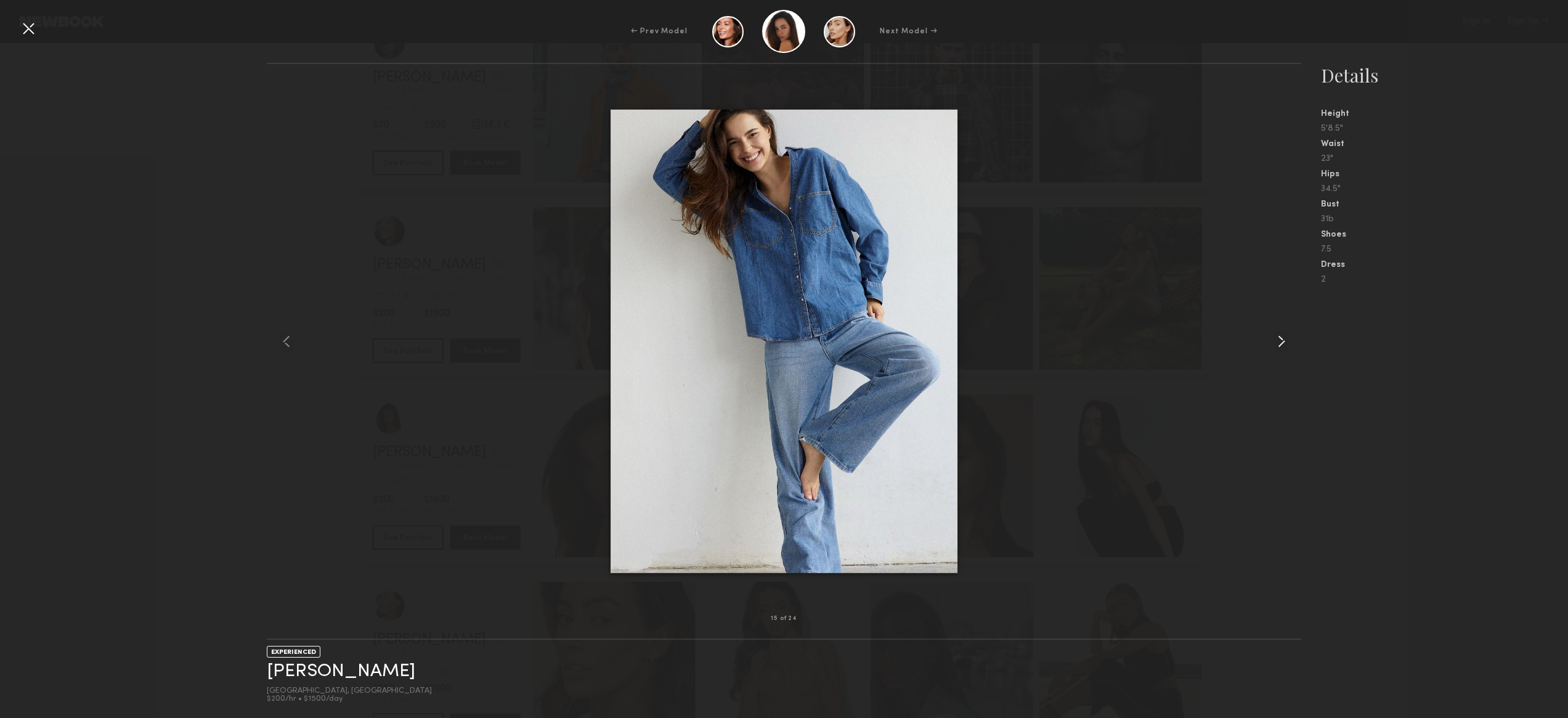
click at [1284, 338] on common-icon at bounding box center [1281, 342] width 20 height 20
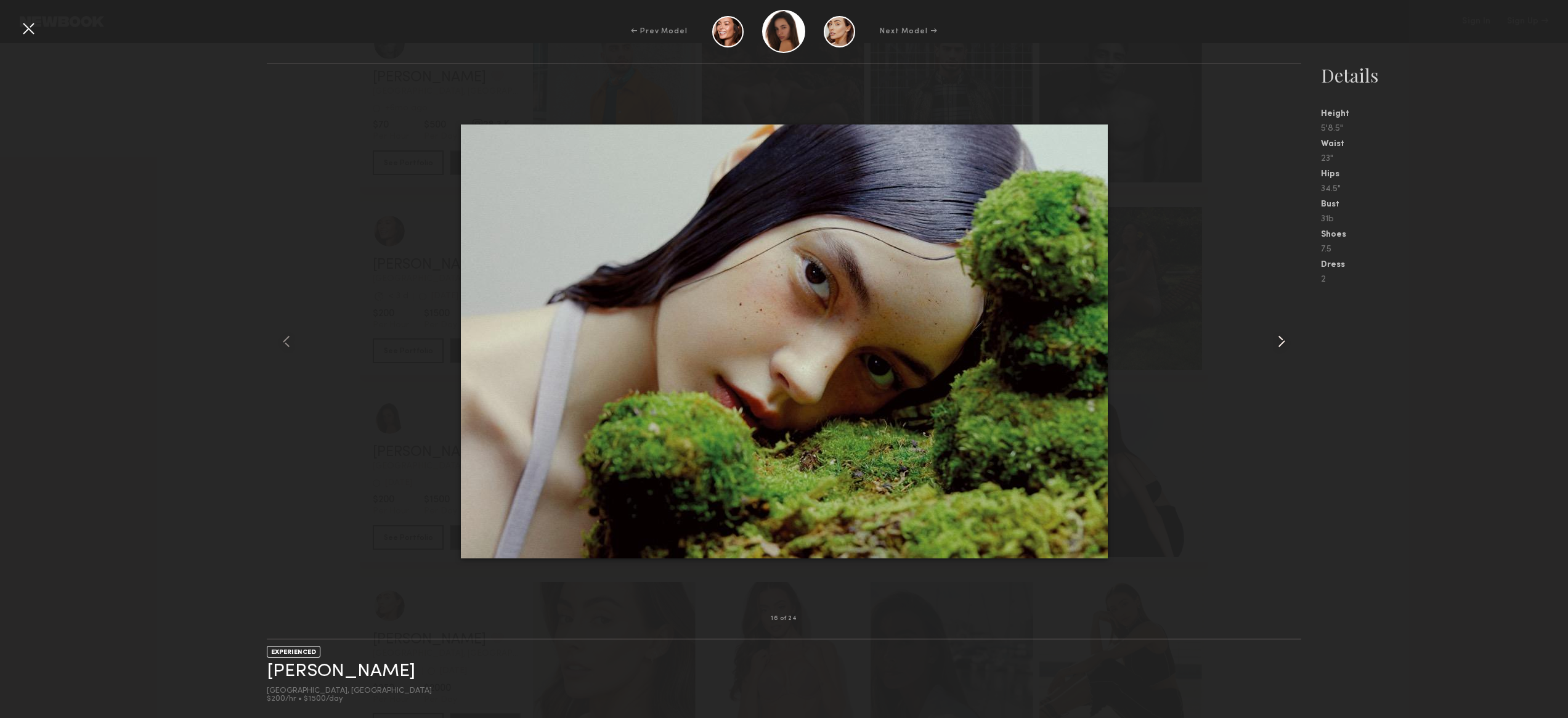
click at [1284, 338] on common-icon at bounding box center [1281, 342] width 20 height 20
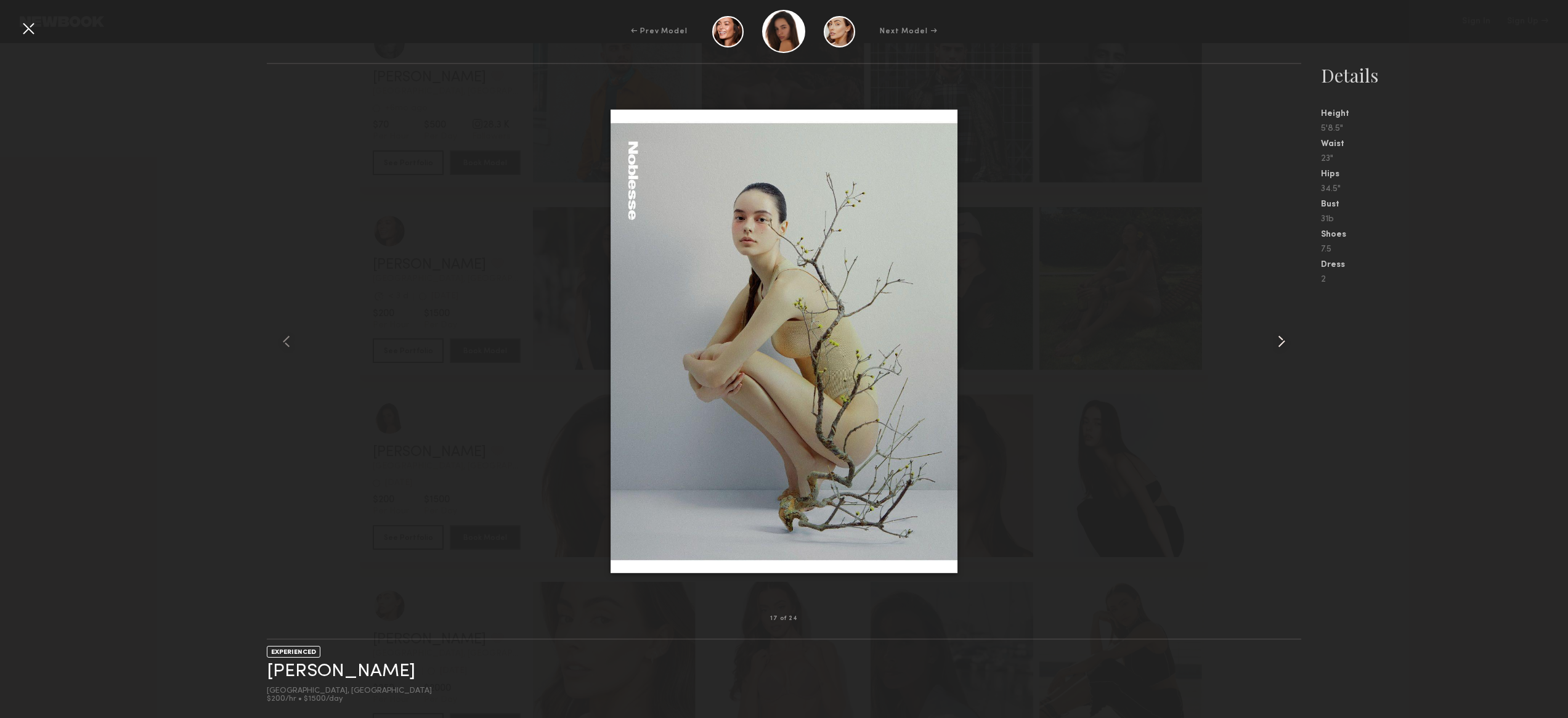
click at [1284, 338] on common-icon at bounding box center [1281, 342] width 20 height 20
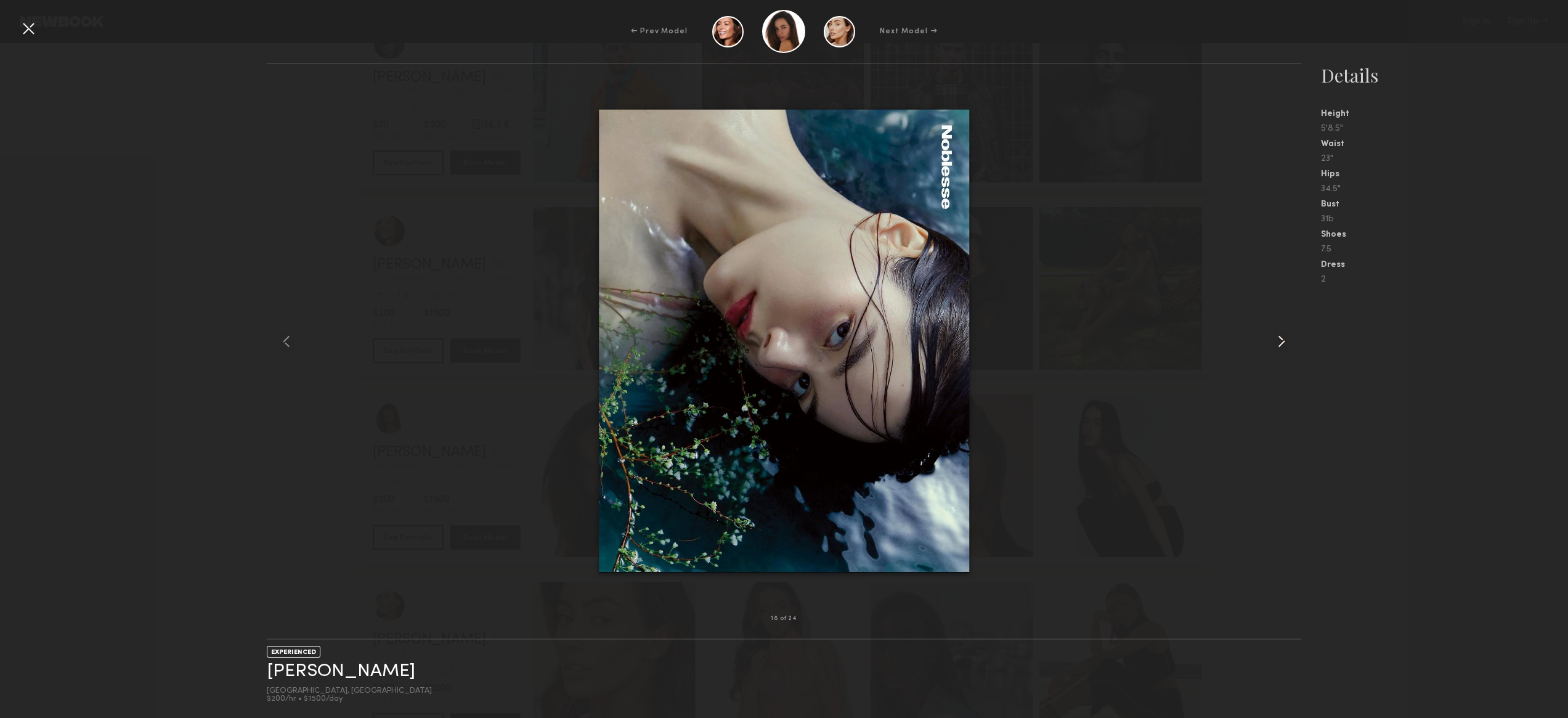
click at [1284, 338] on common-icon at bounding box center [1281, 342] width 20 height 20
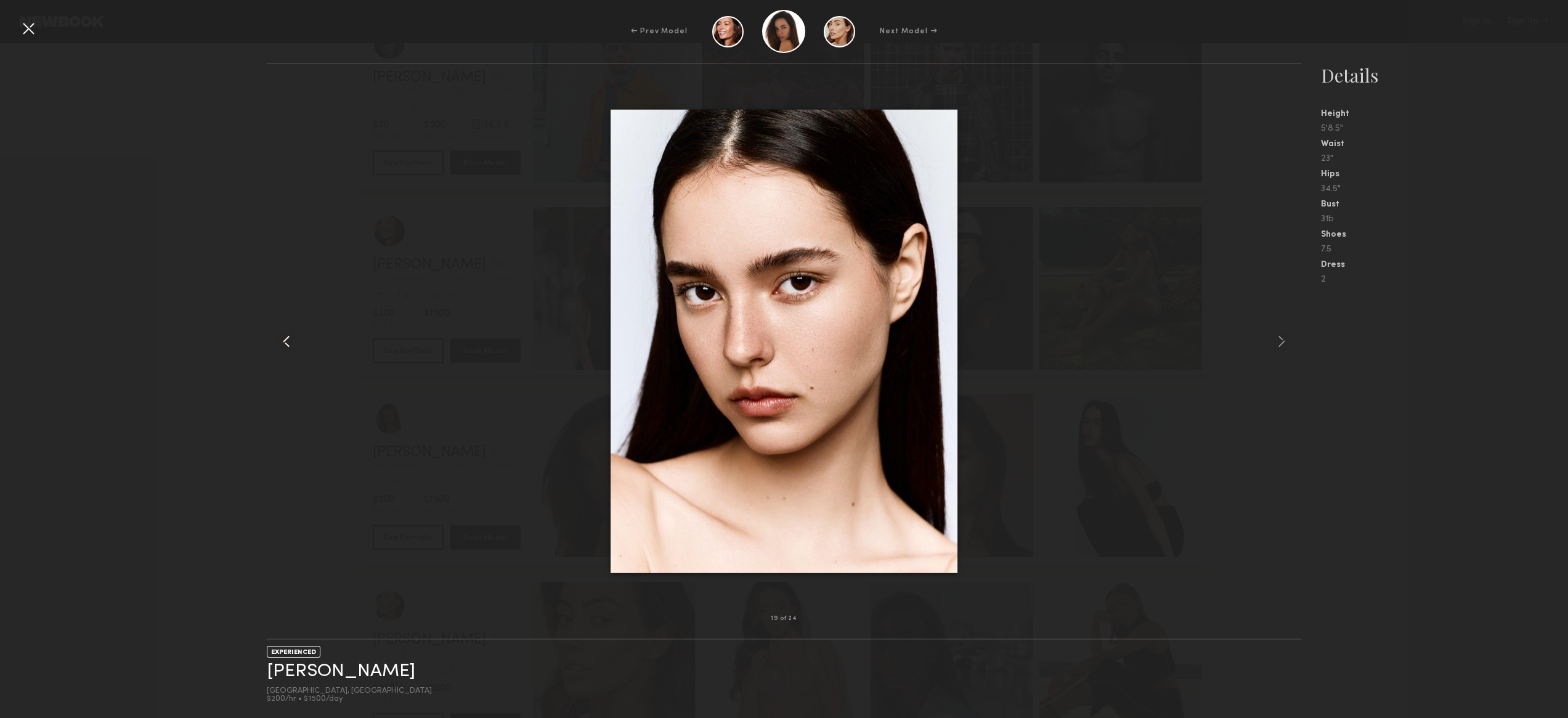
click at [285, 345] on common-icon at bounding box center [286, 342] width 20 height 20
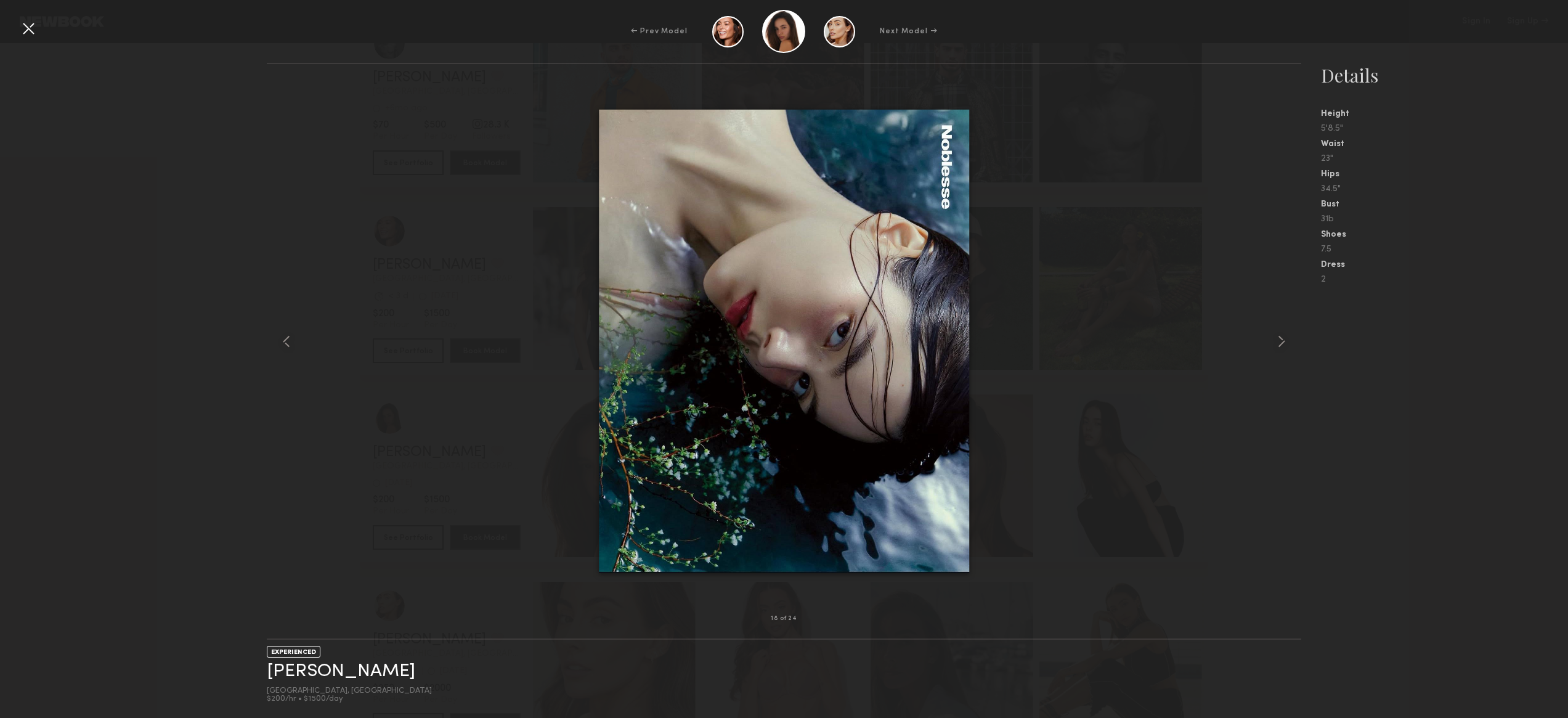
click at [551, 64] on nb-gallery-light "18 of 24" at bounding box center [784, 351] width 1035 height 577
click at [26, 32] on div at bounding box center [28, 28] width 20 height 20
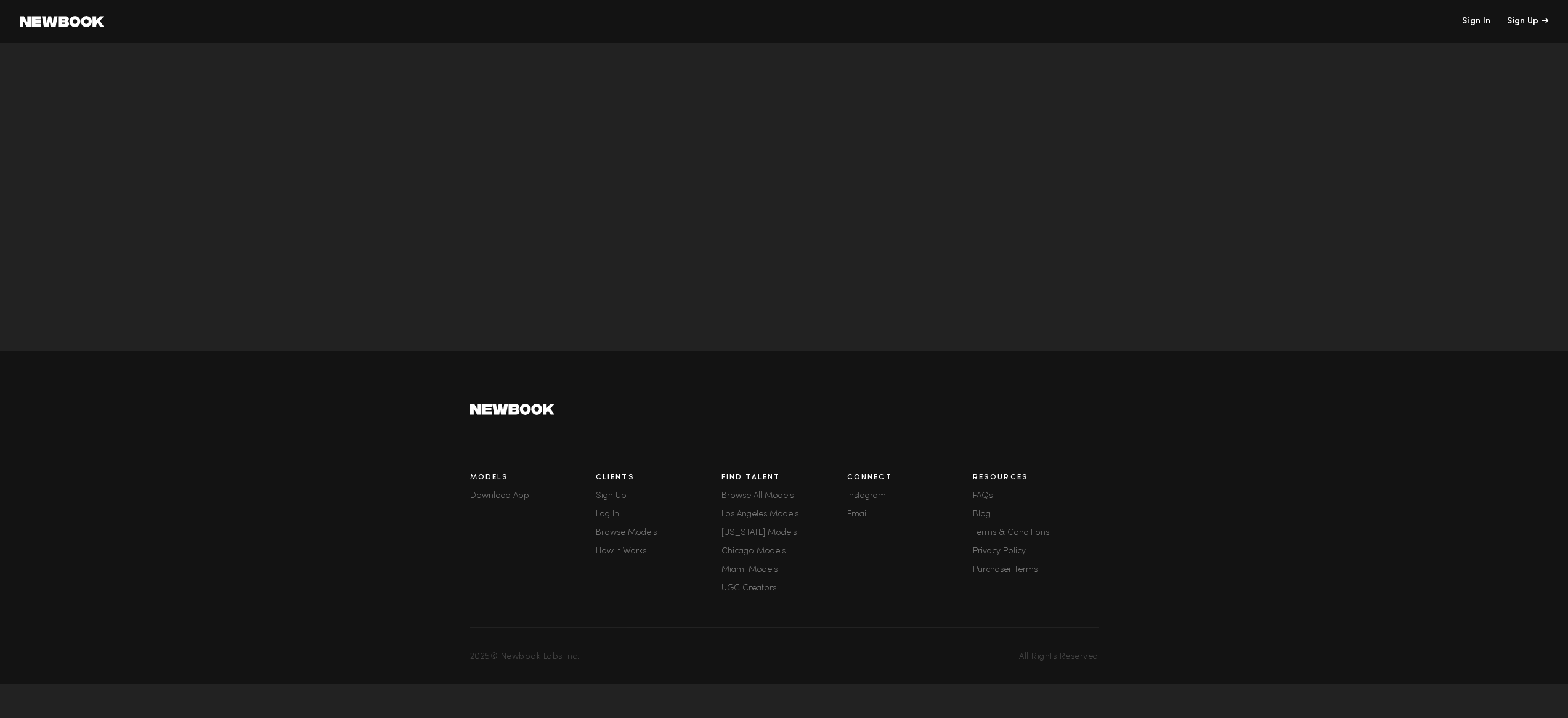
scroll to position [4029, 0]
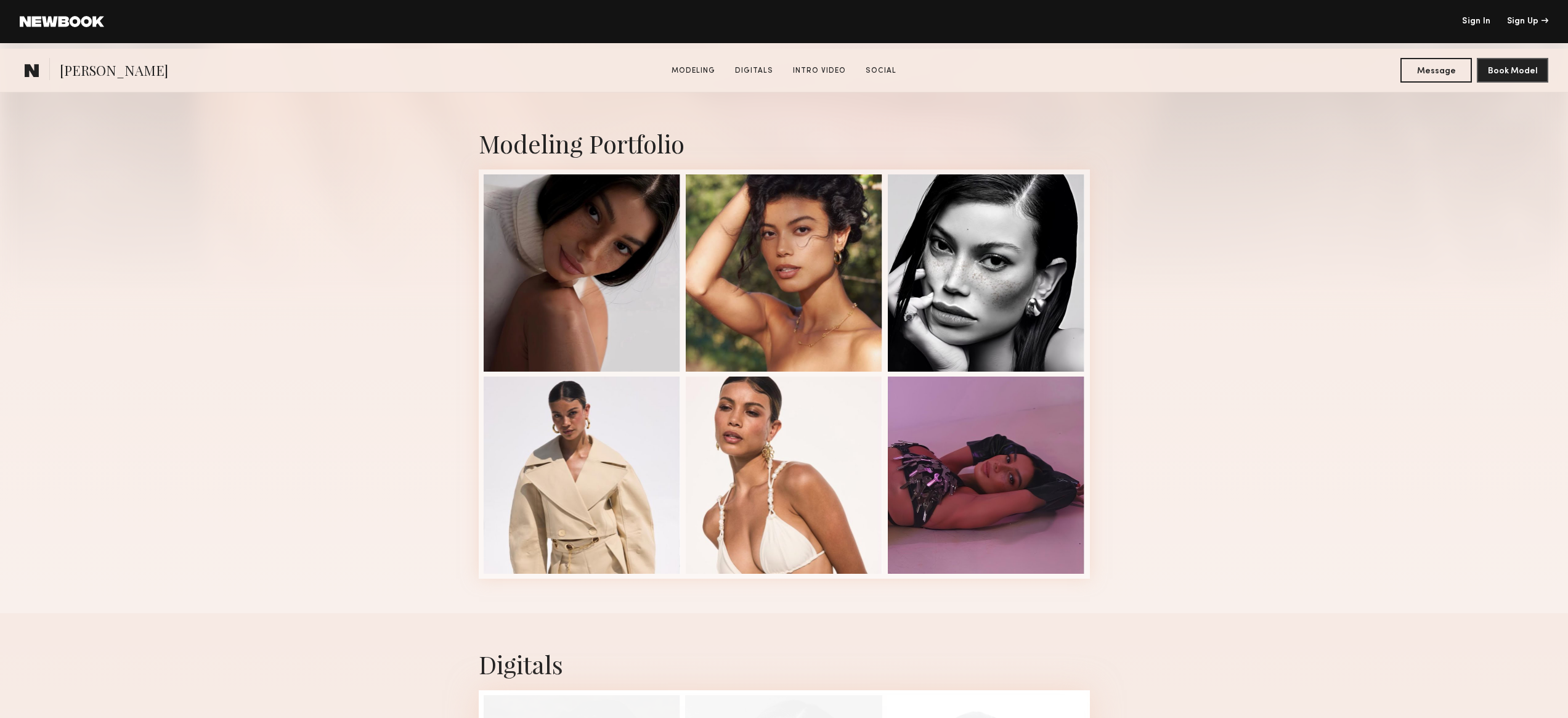
scroll to position [256, 0]
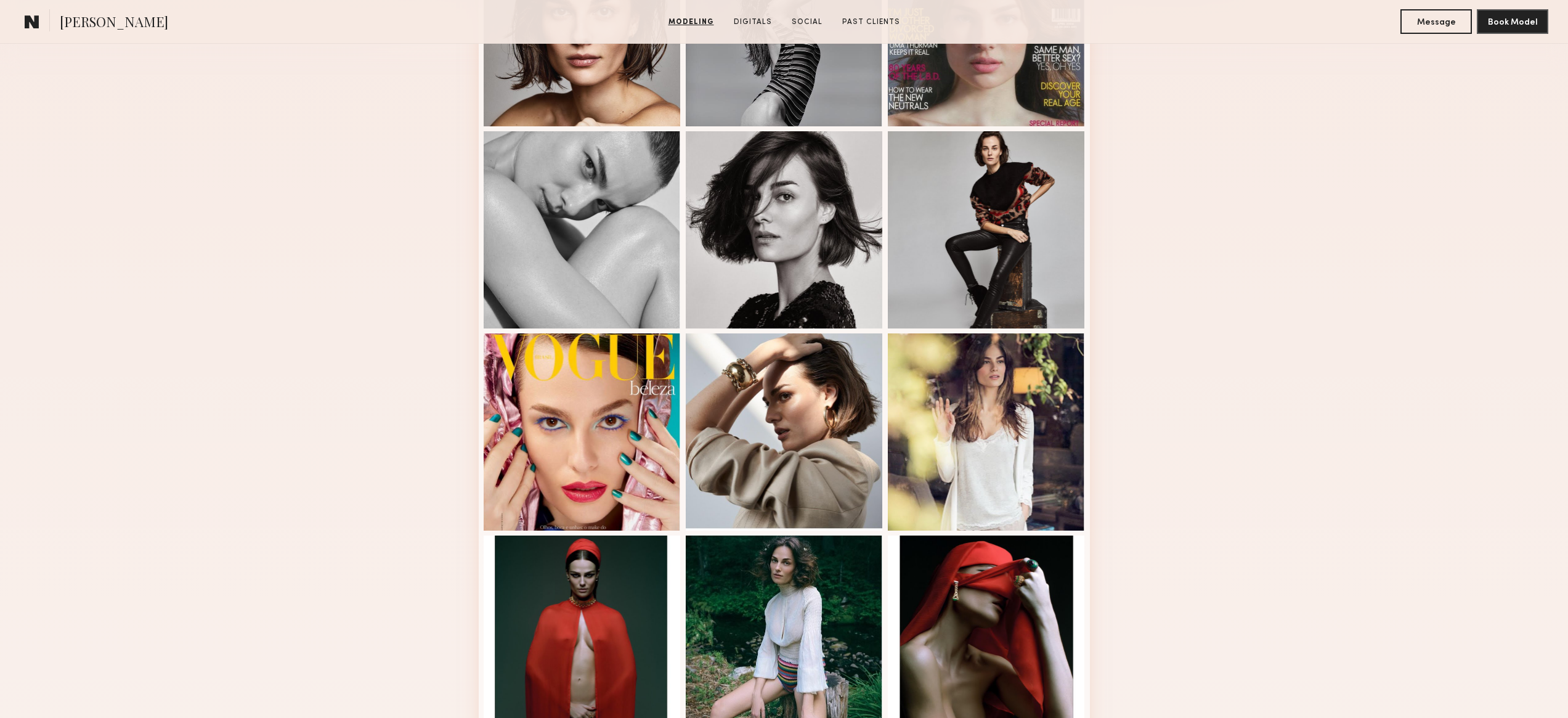
scroll to position [514, 0]
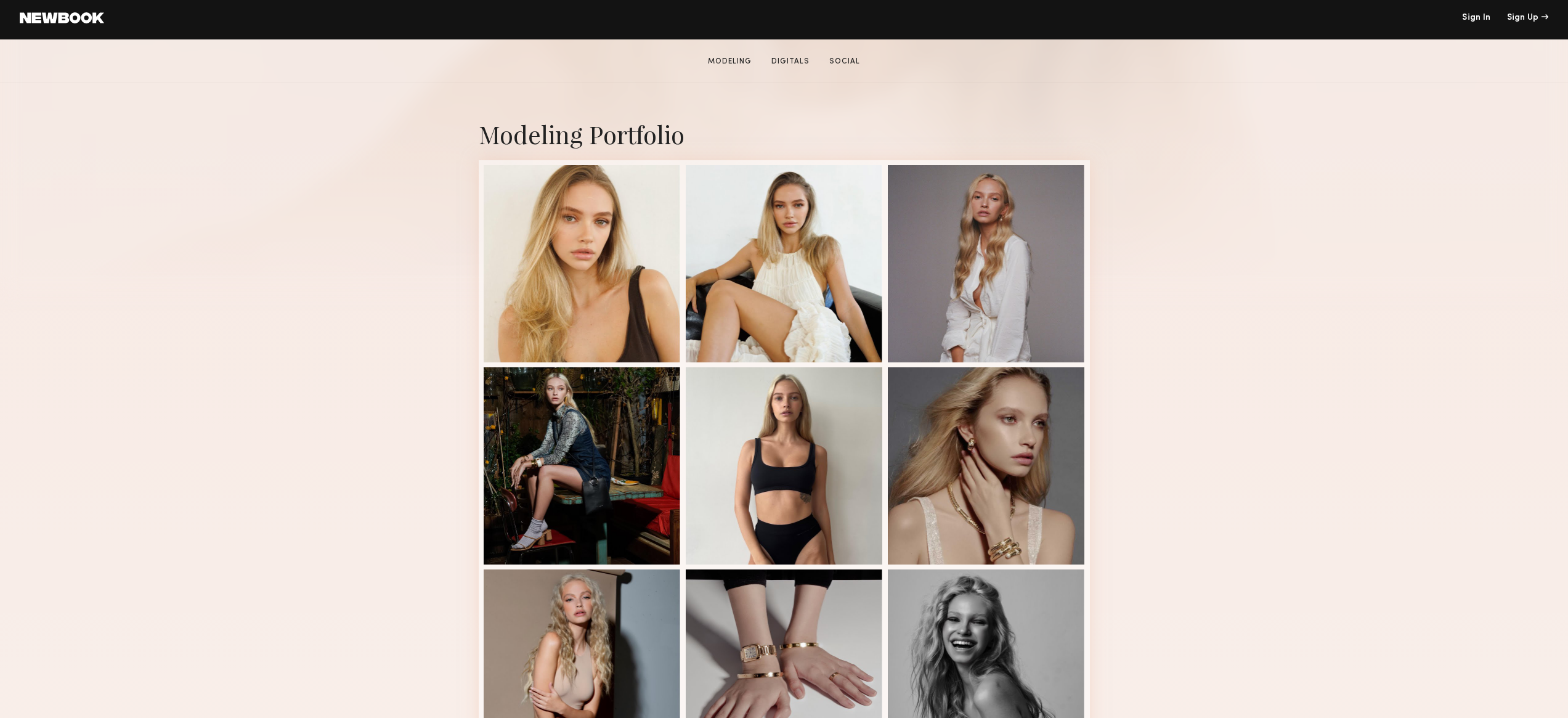
scroll to position [370, 0]
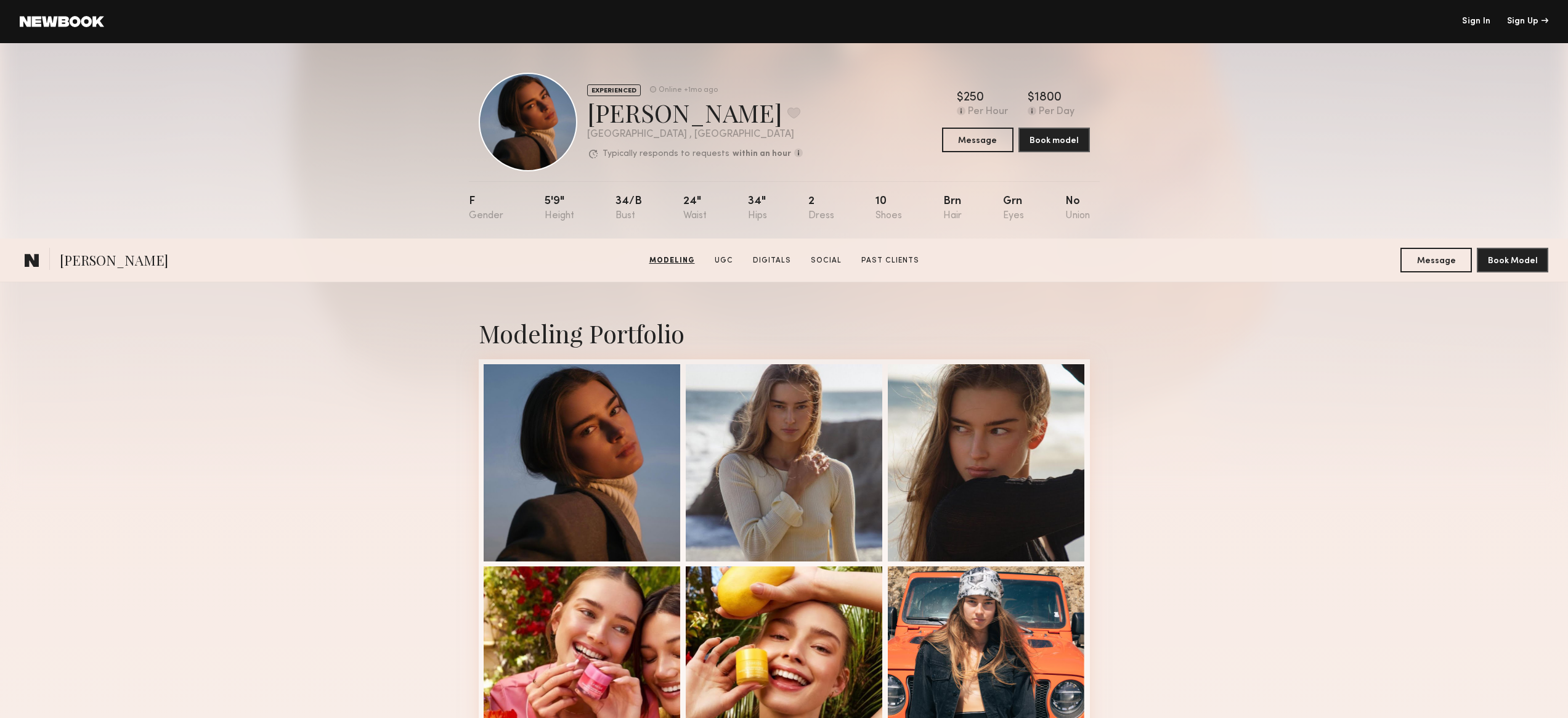
scroll to position [250, 0]
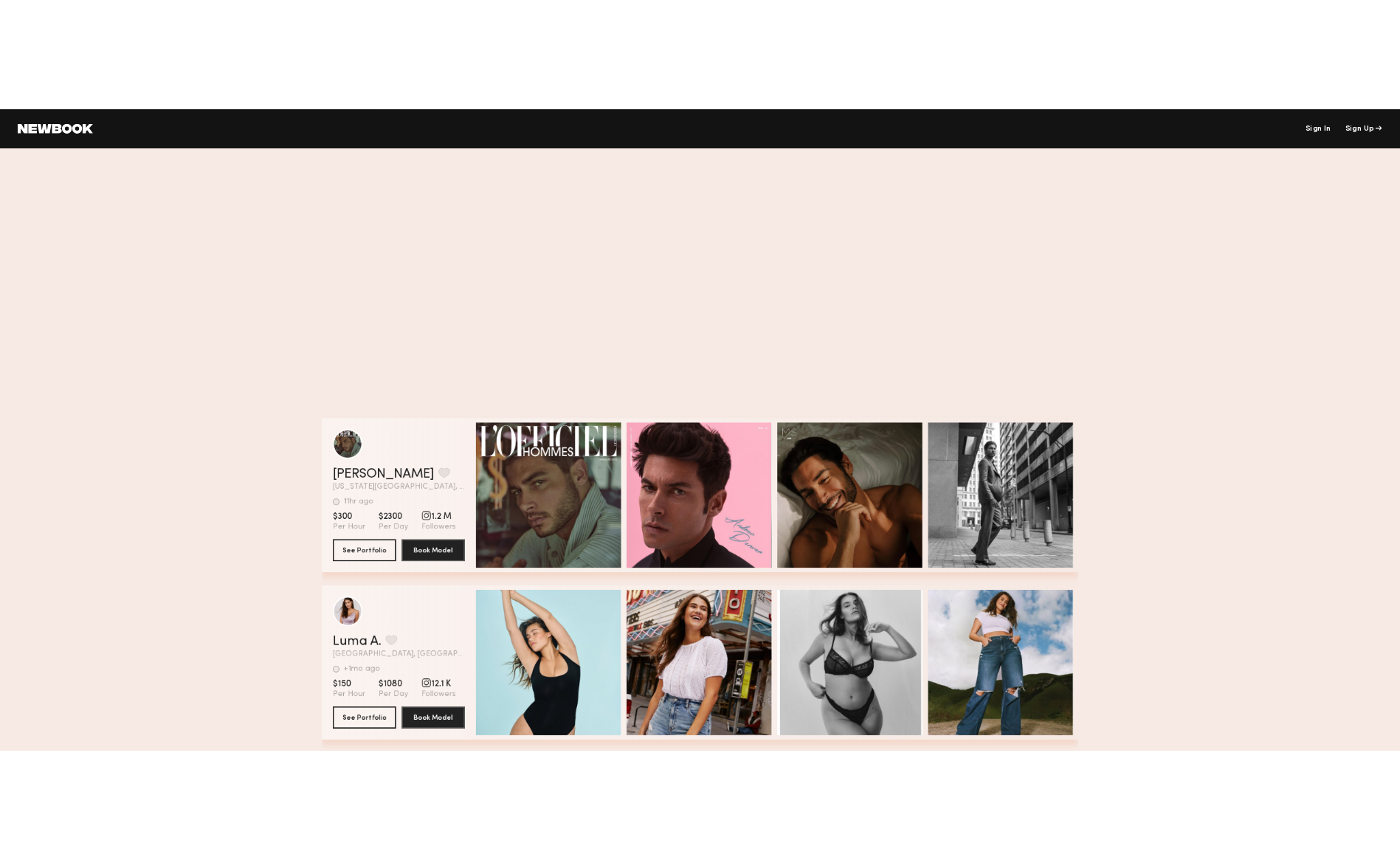
scroll to position [5373, 0]
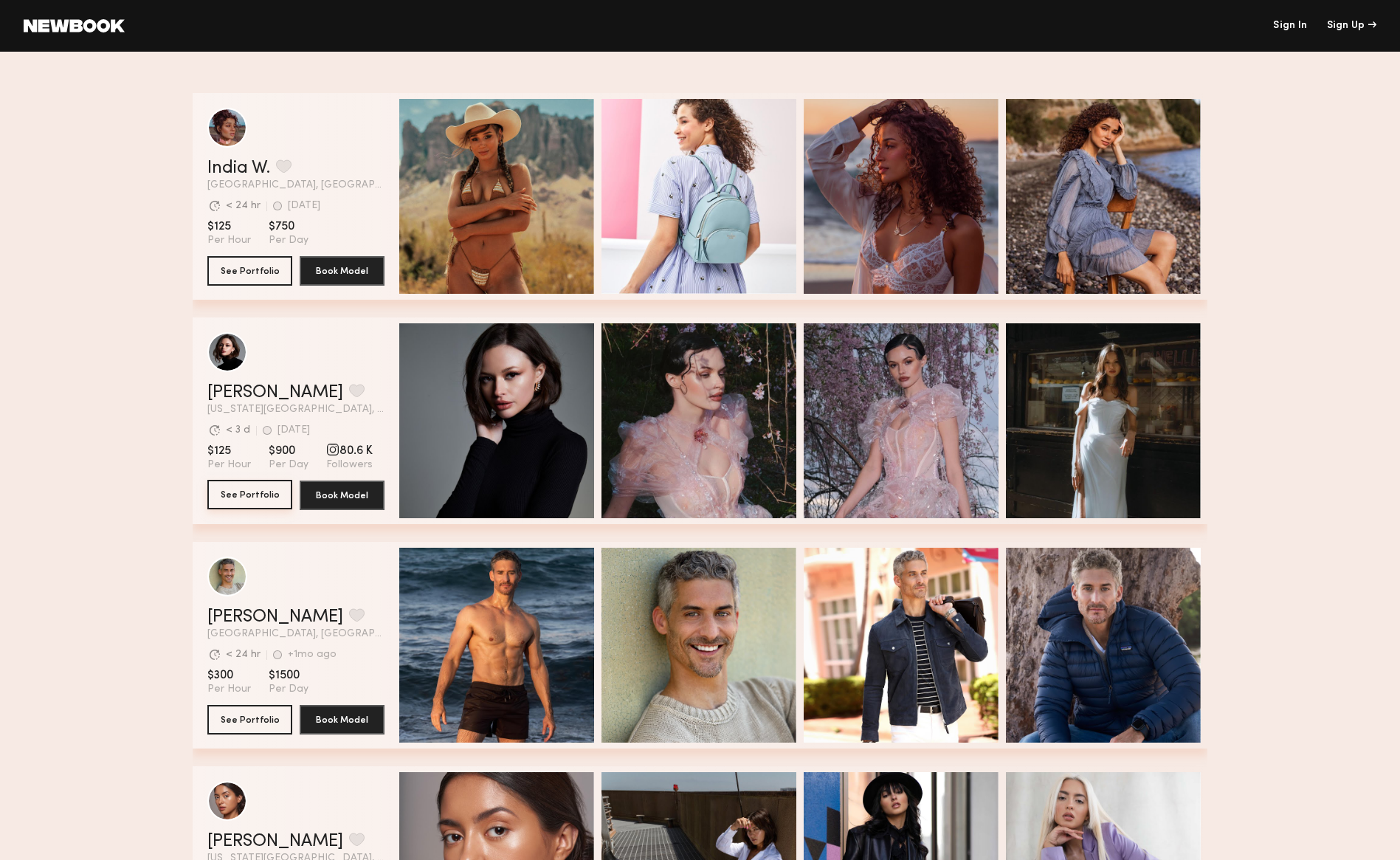
click at [250, 496] on button "See Portfolio" at bounding box center [250, 495] width 85 height 29
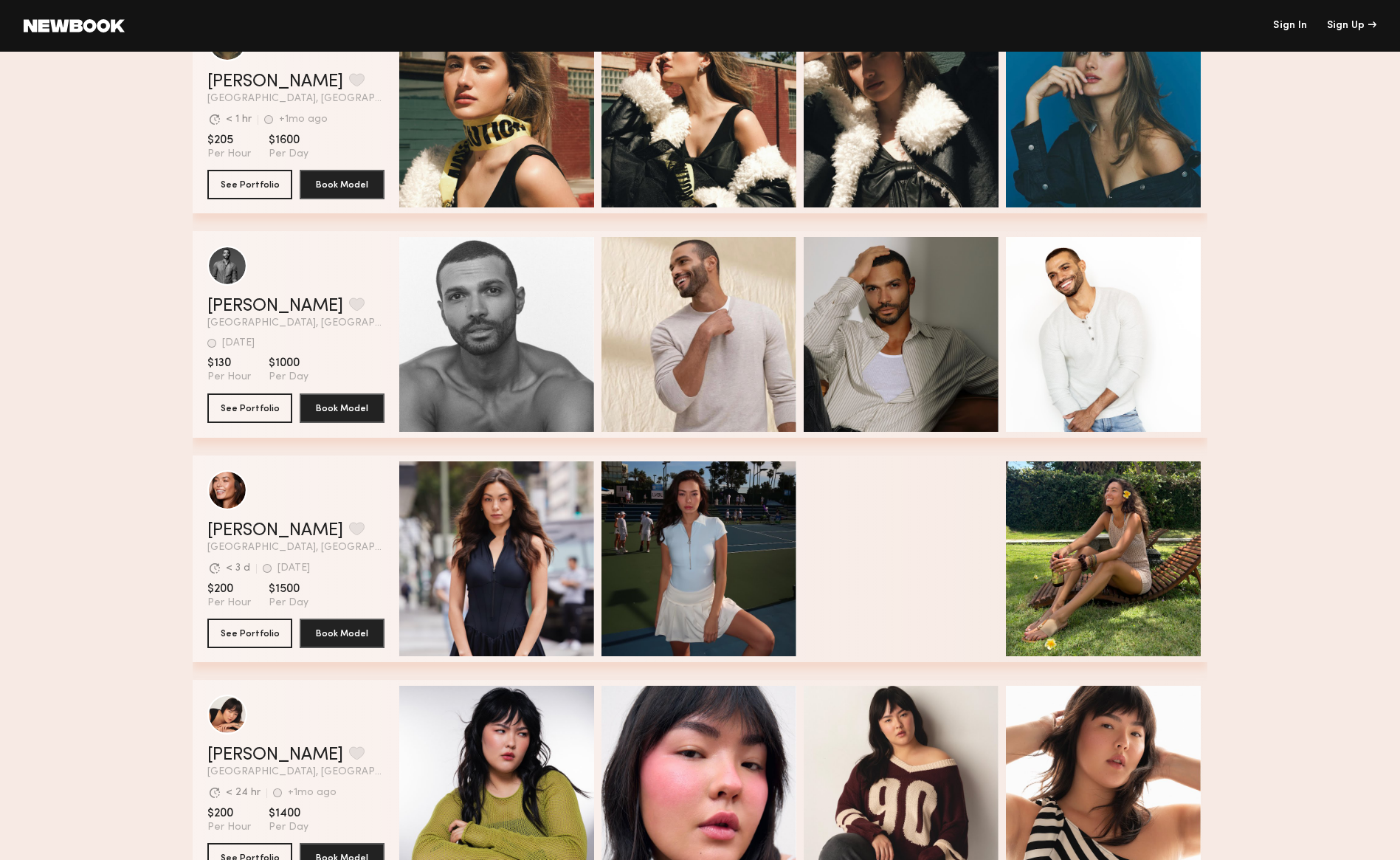
scroll to position [3254, 0]
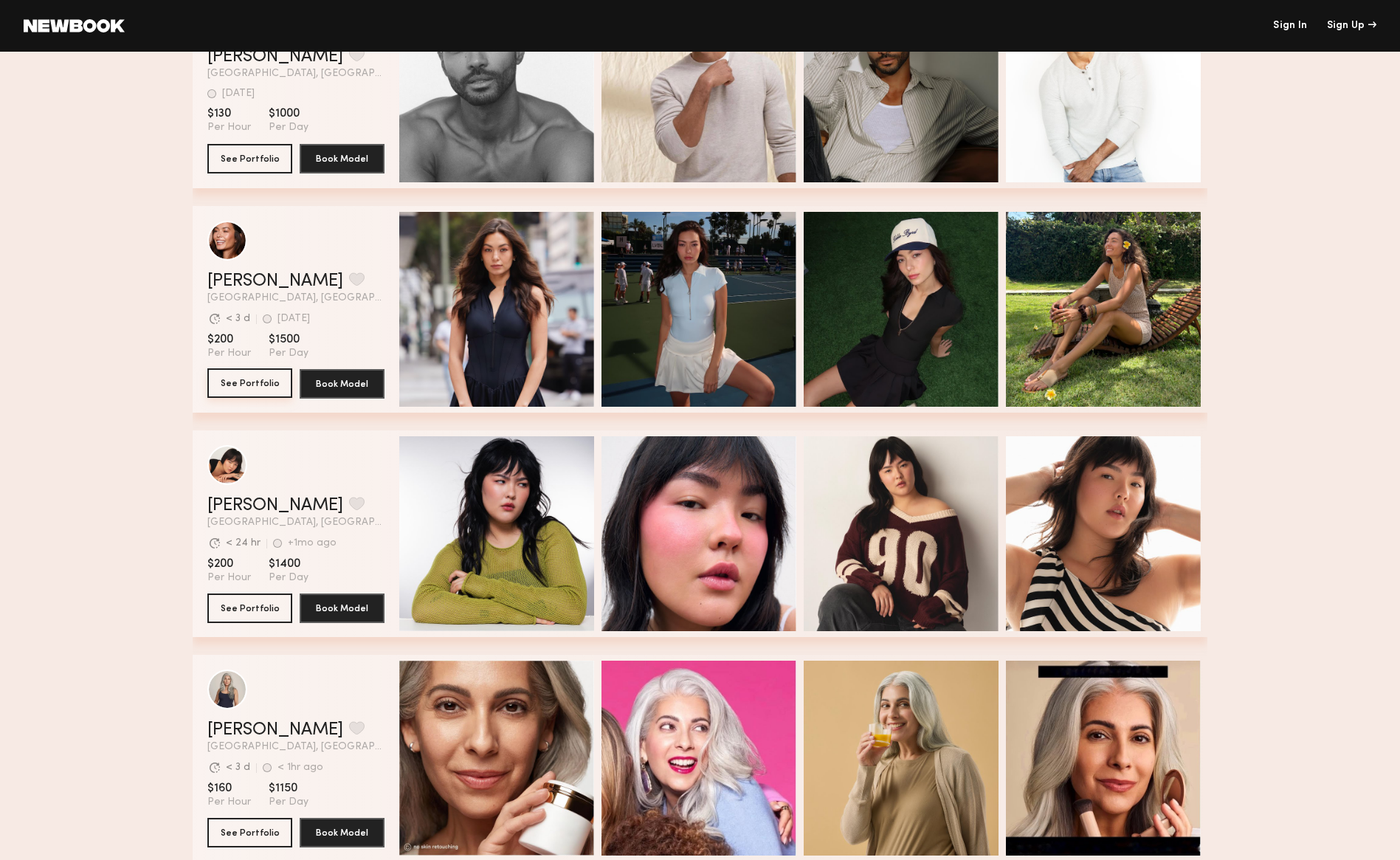
click at [284, 381] on button "See Portfolio" at bounding box center [250, 383] width 85 height 29
click at [268, 378] on button "See Portfolio" at bounding box center [250, 383] width 85 height 29
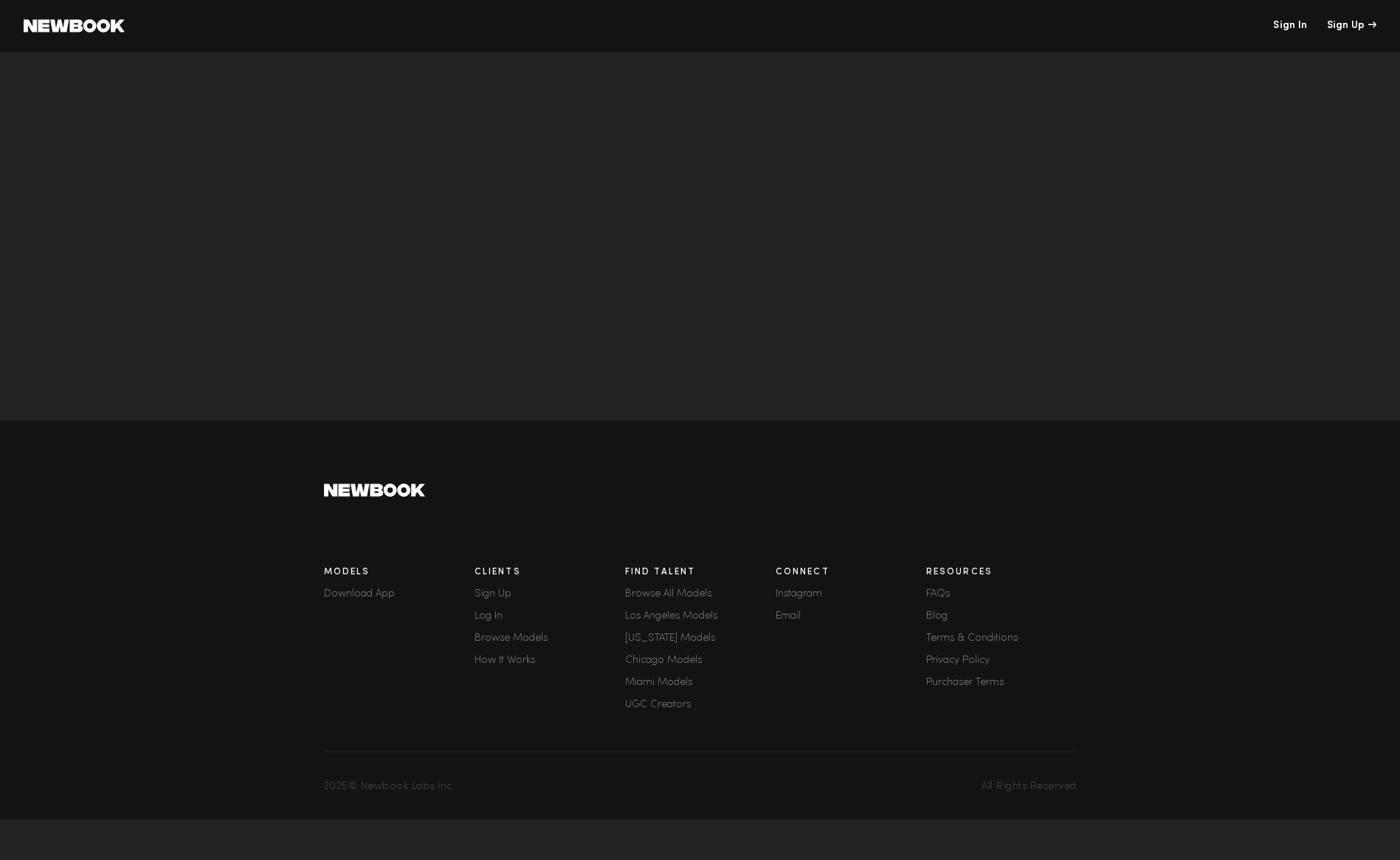
scroll to position [5190, 0]
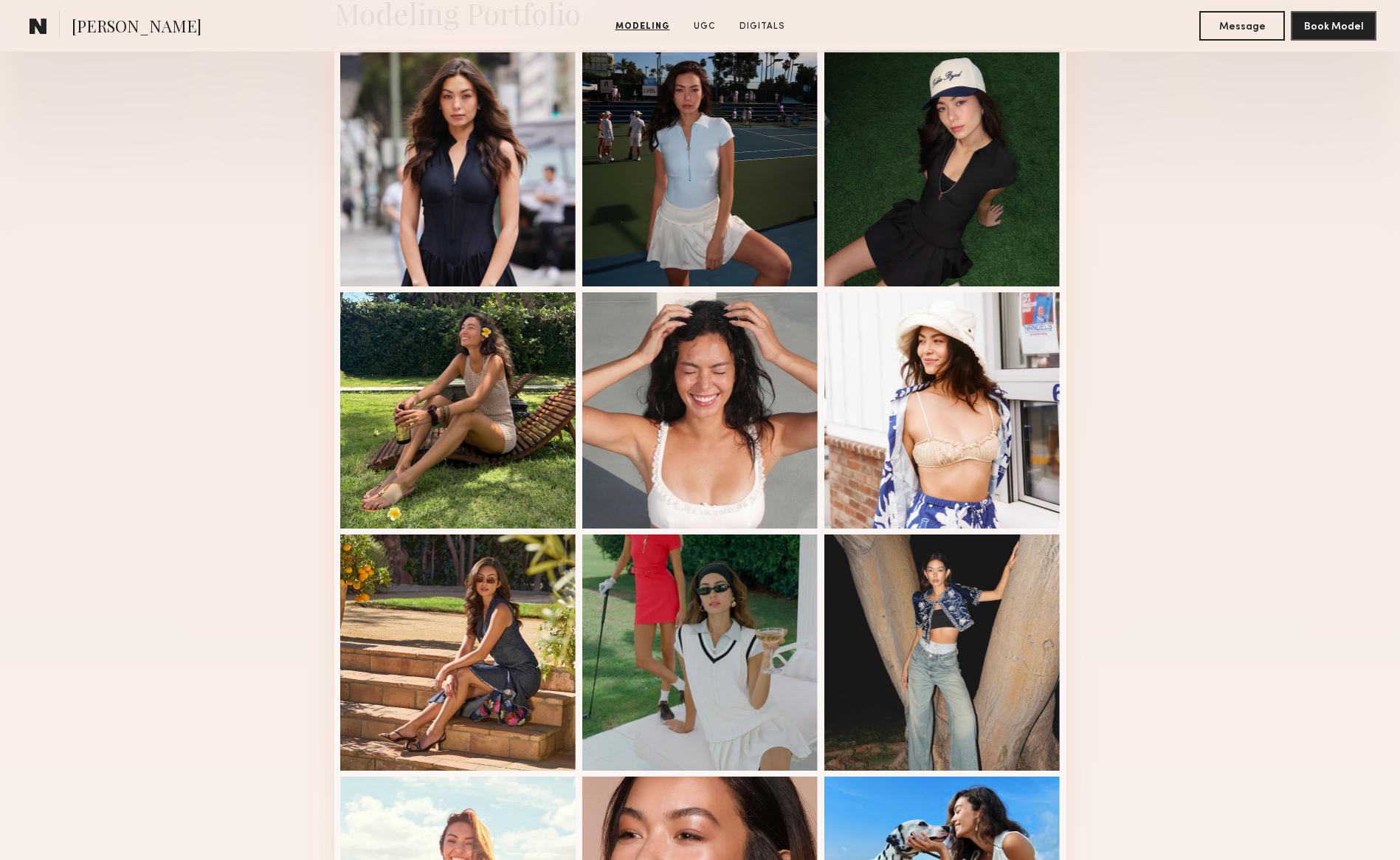
scroll to position [282, 0]
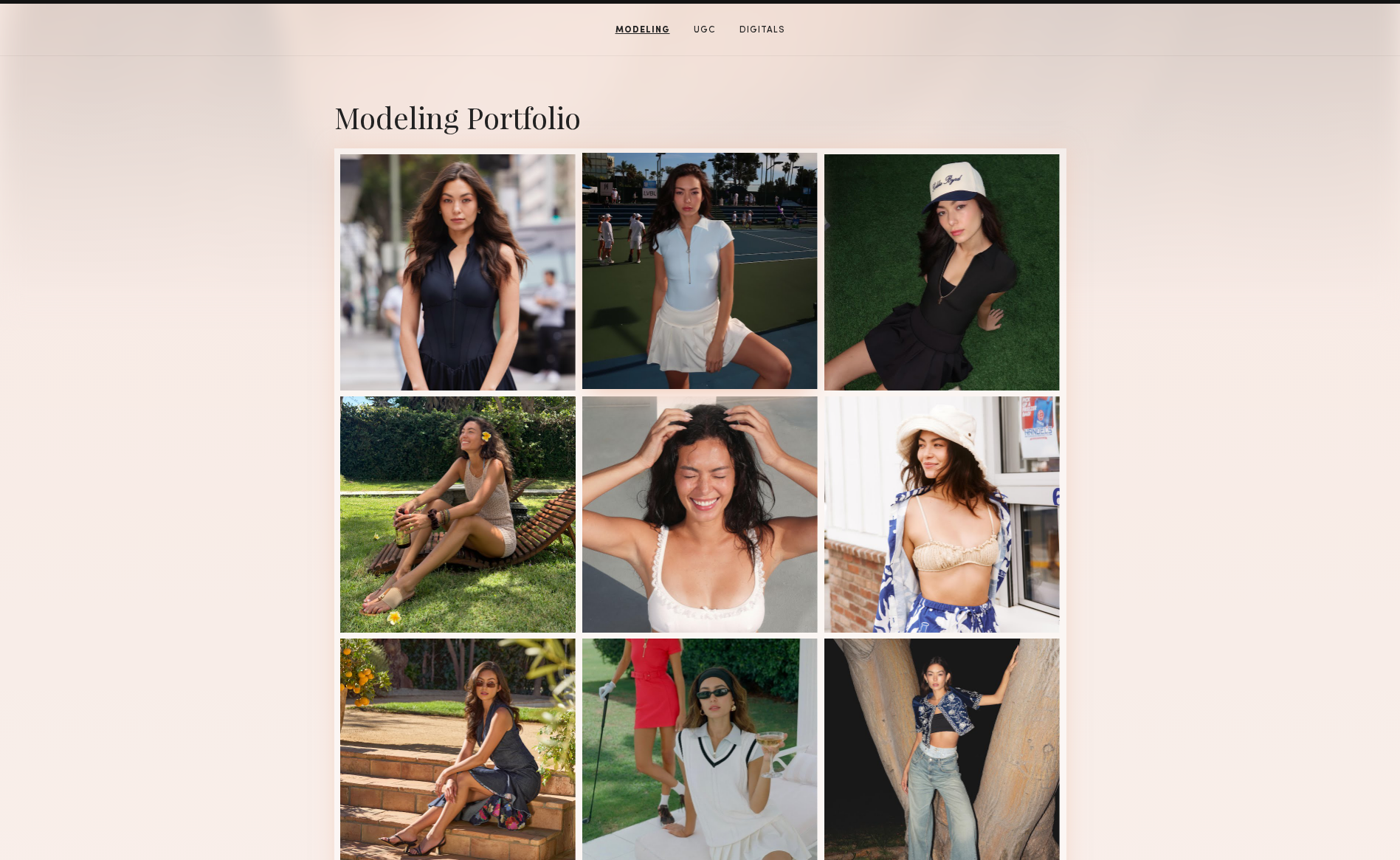
click at [695, 205] on div at bounding box center [701, 271] width 236 height 236
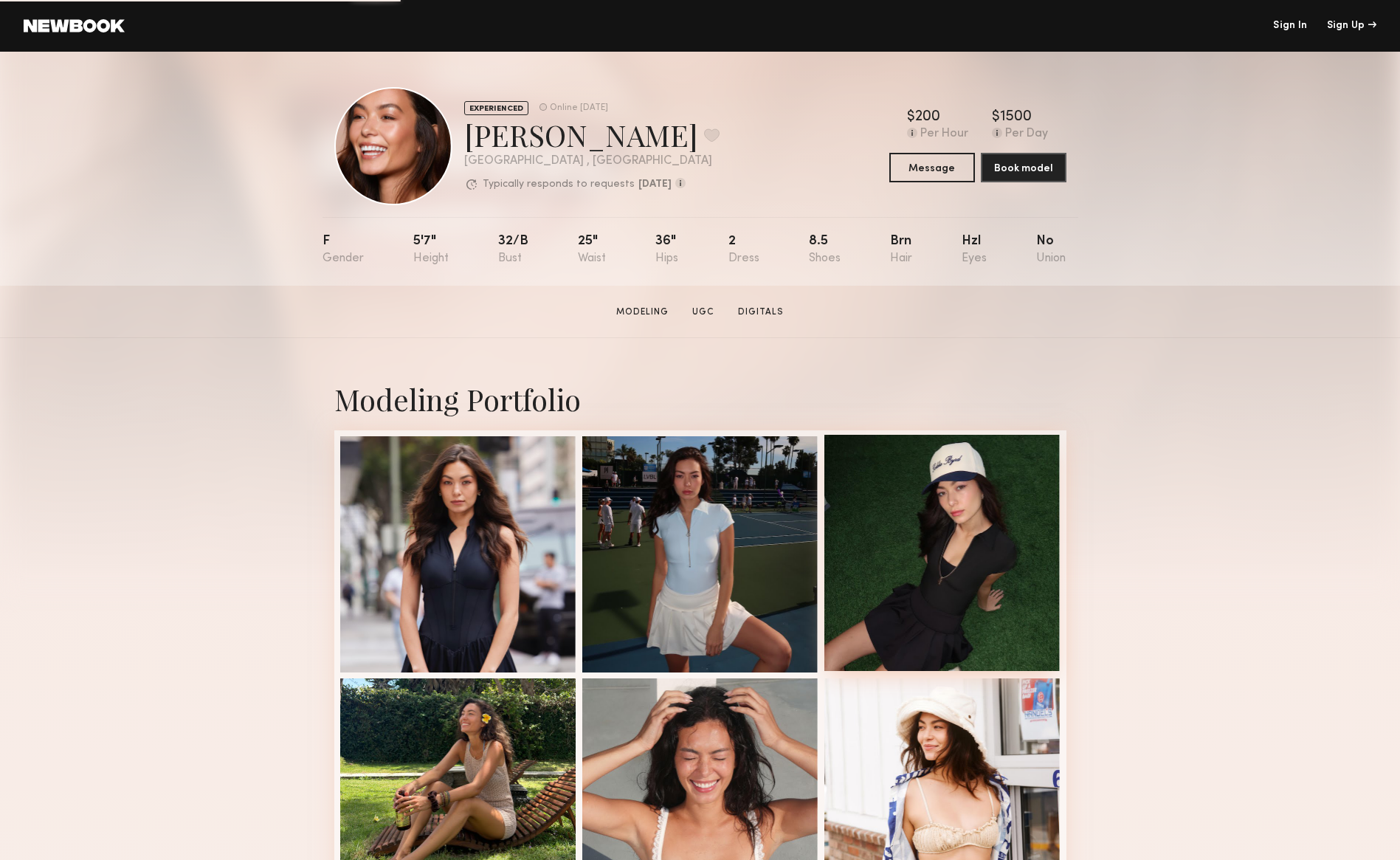
click at [950, 503] on div at bounding box center [942, 553] width 236 height 236
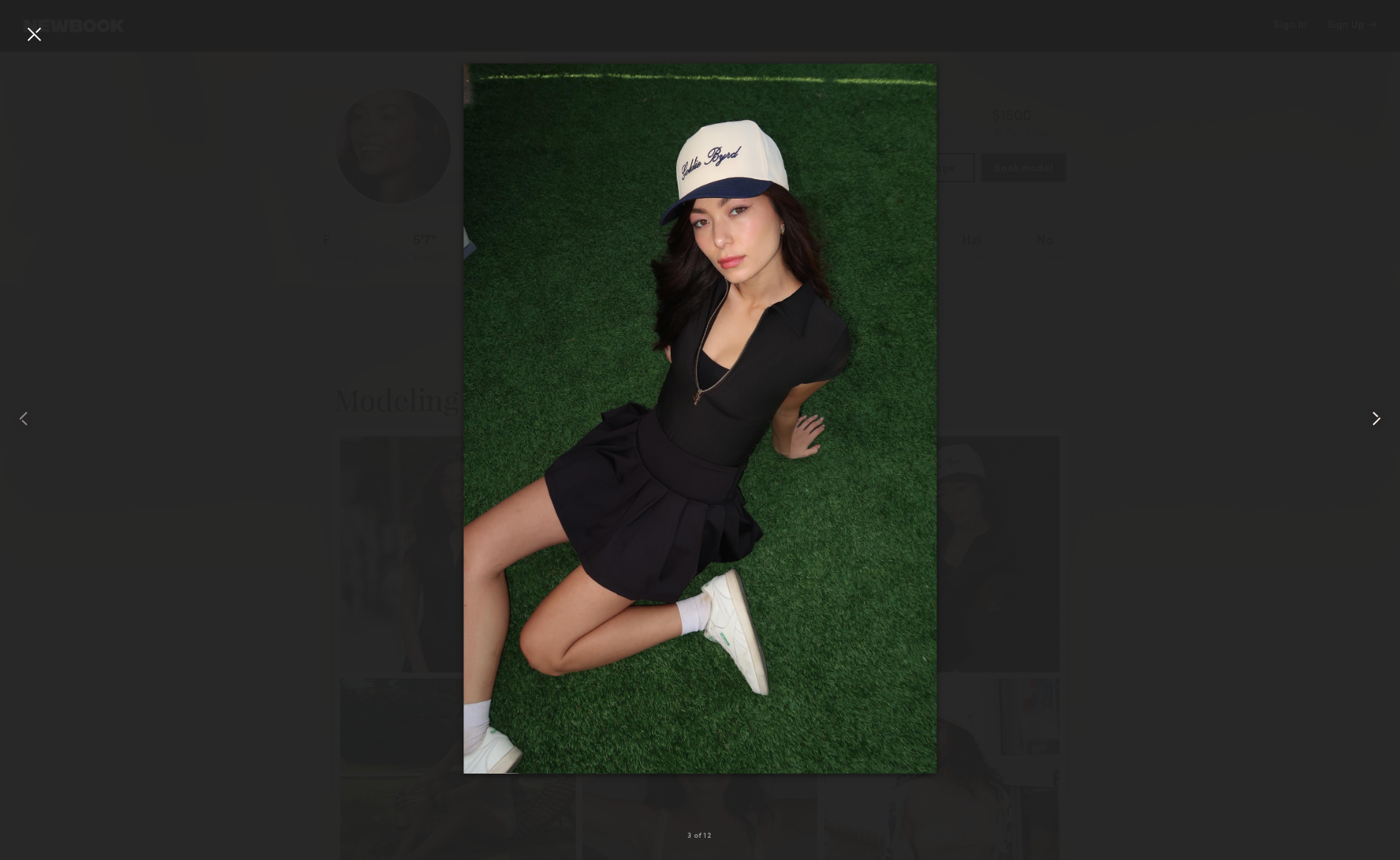
click at [1369, 415] on common-icon at bounding box center [1376, 418] width 24 height 24
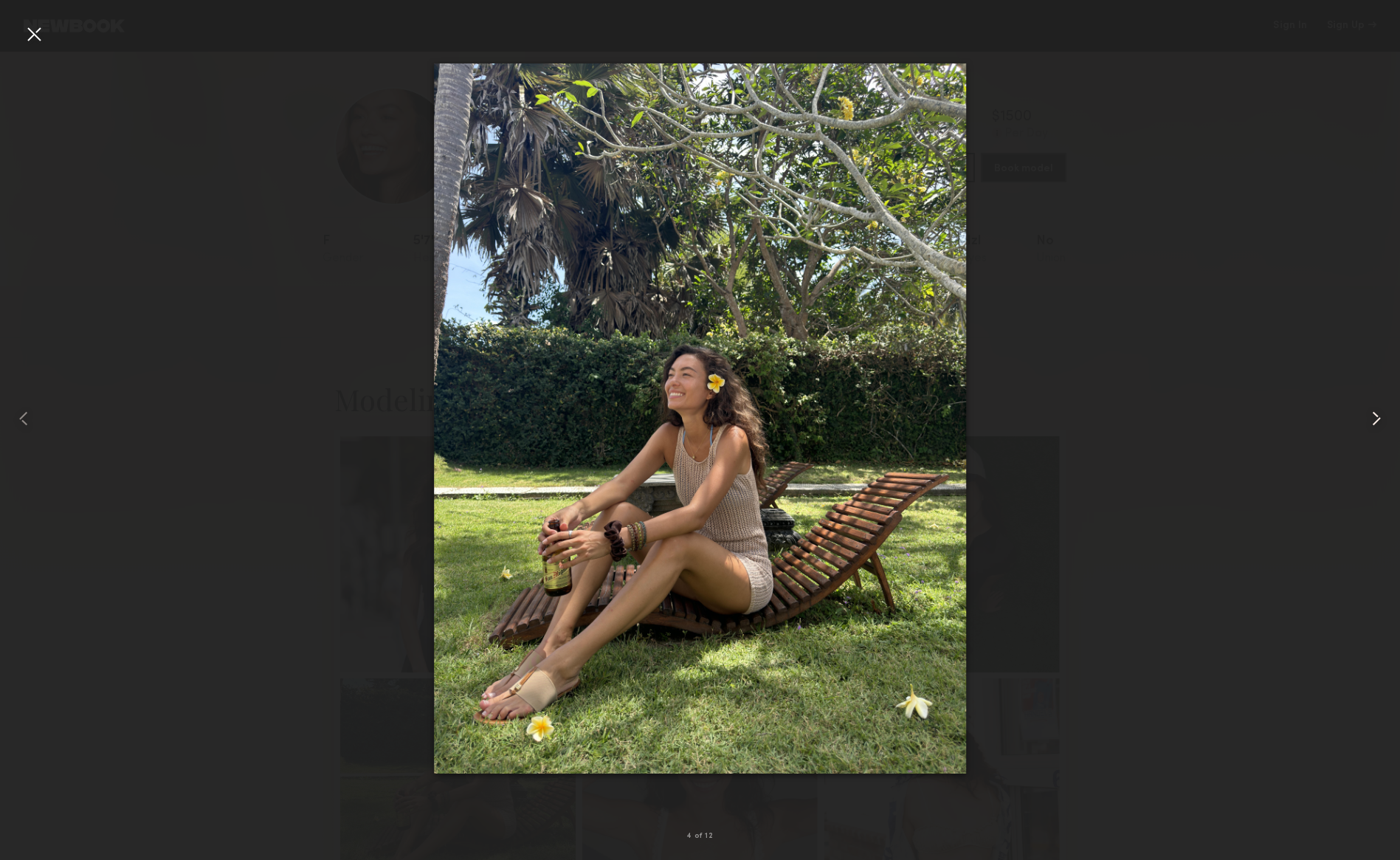
click at [1369, 415] on common-icon at bounding box center [1376, 418] width 24 height 24
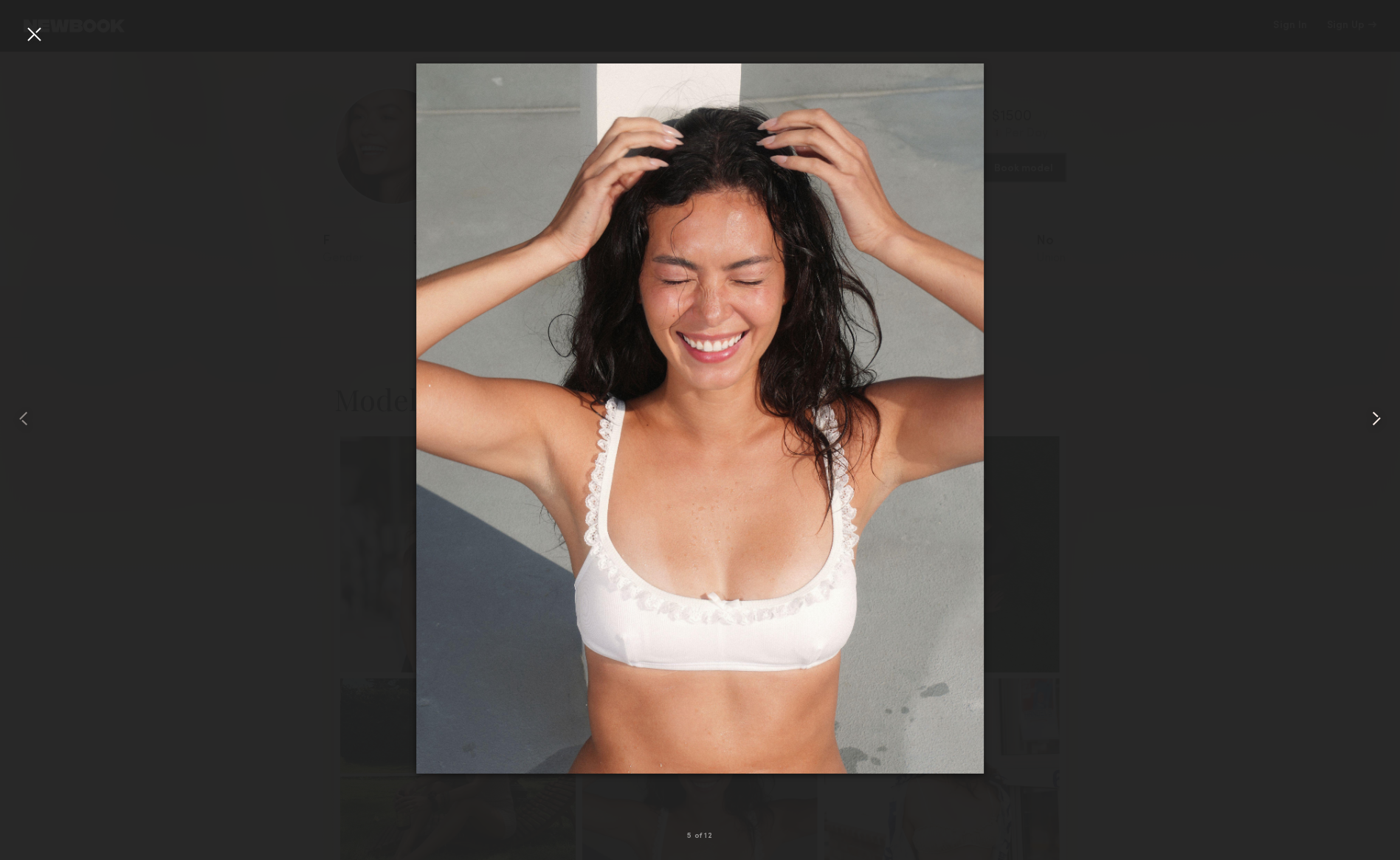
click at [1369, 415] on common-icon at bounding box center [1376, 418] width 24 height 24
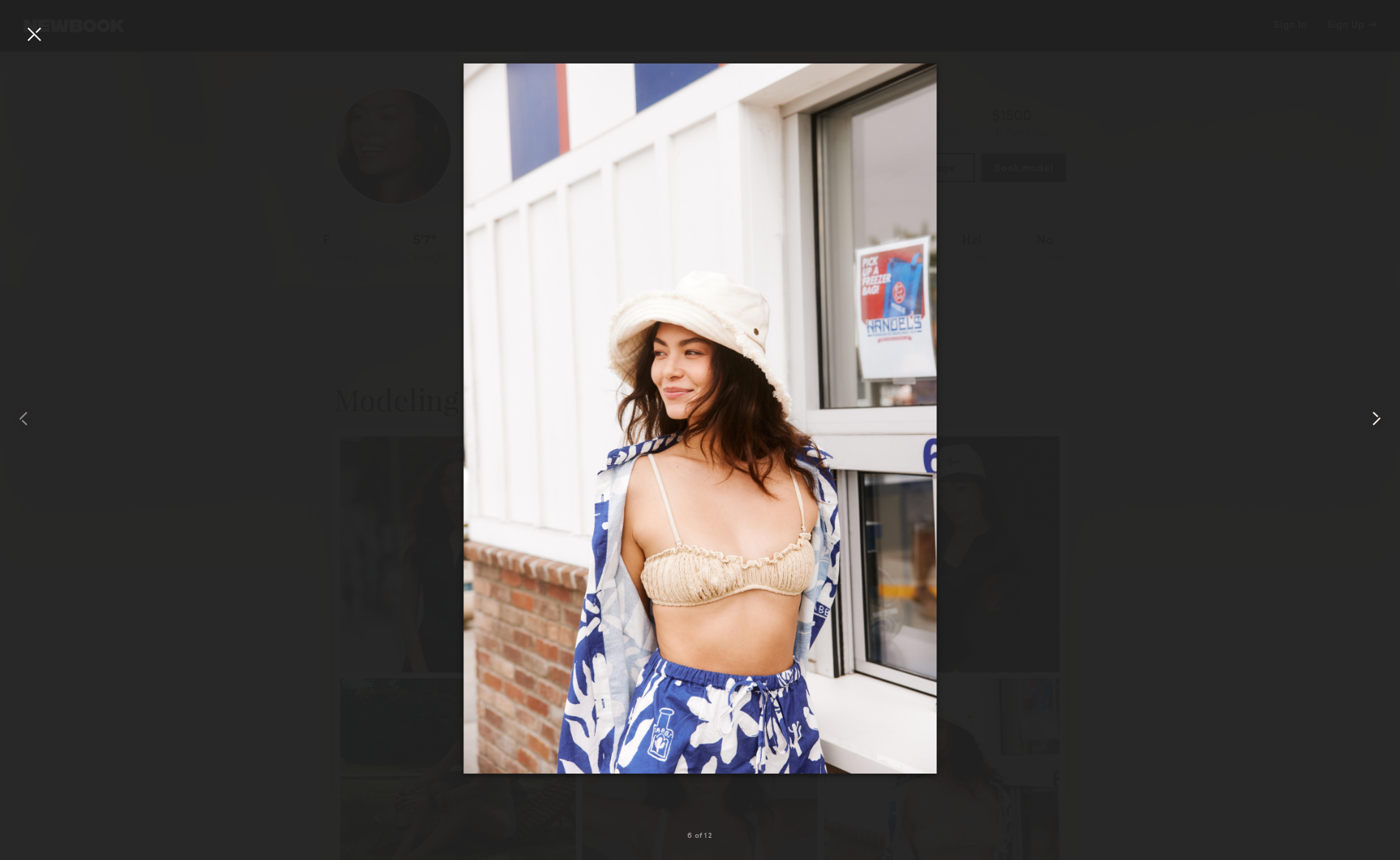
click at [1369, 415] on common-icon at bounding box center [1376, 418] width 24 height 24
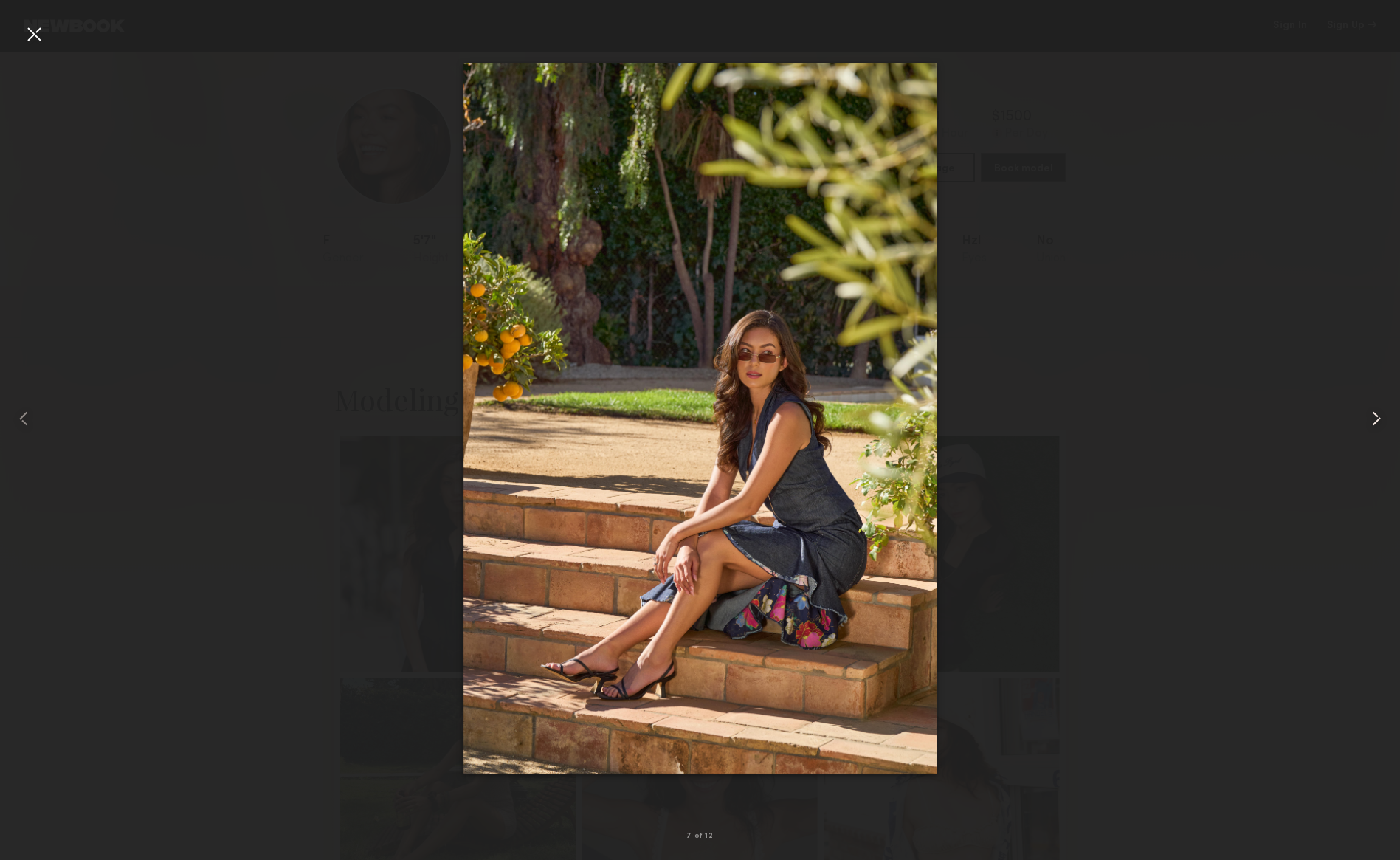
click at [1369, 415] on common-icon at bounding box center [1376, 418] width 24 height 24
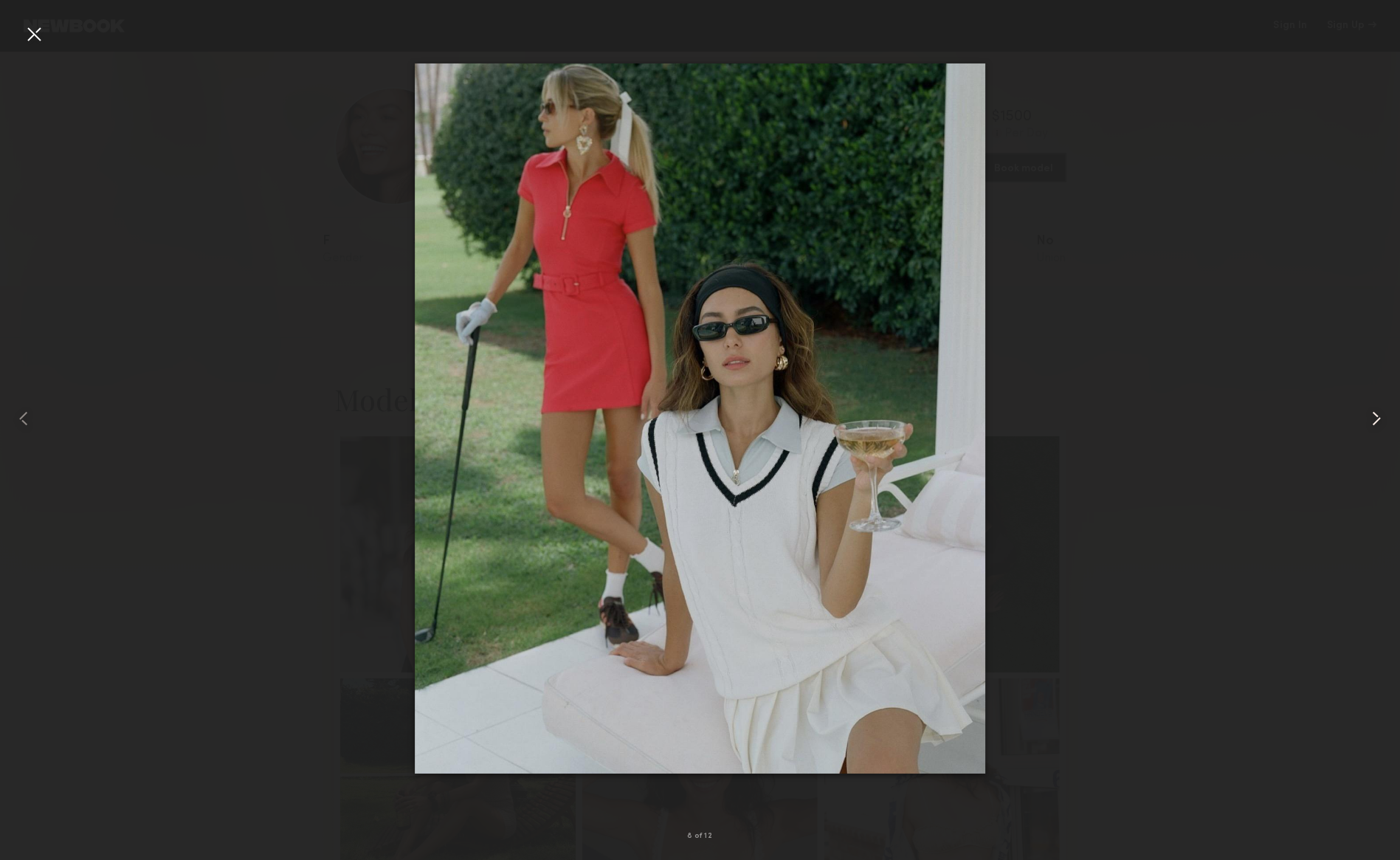
click at [1369, 415] on common-icon at bounding box center [1376, 418] width 24 height 24
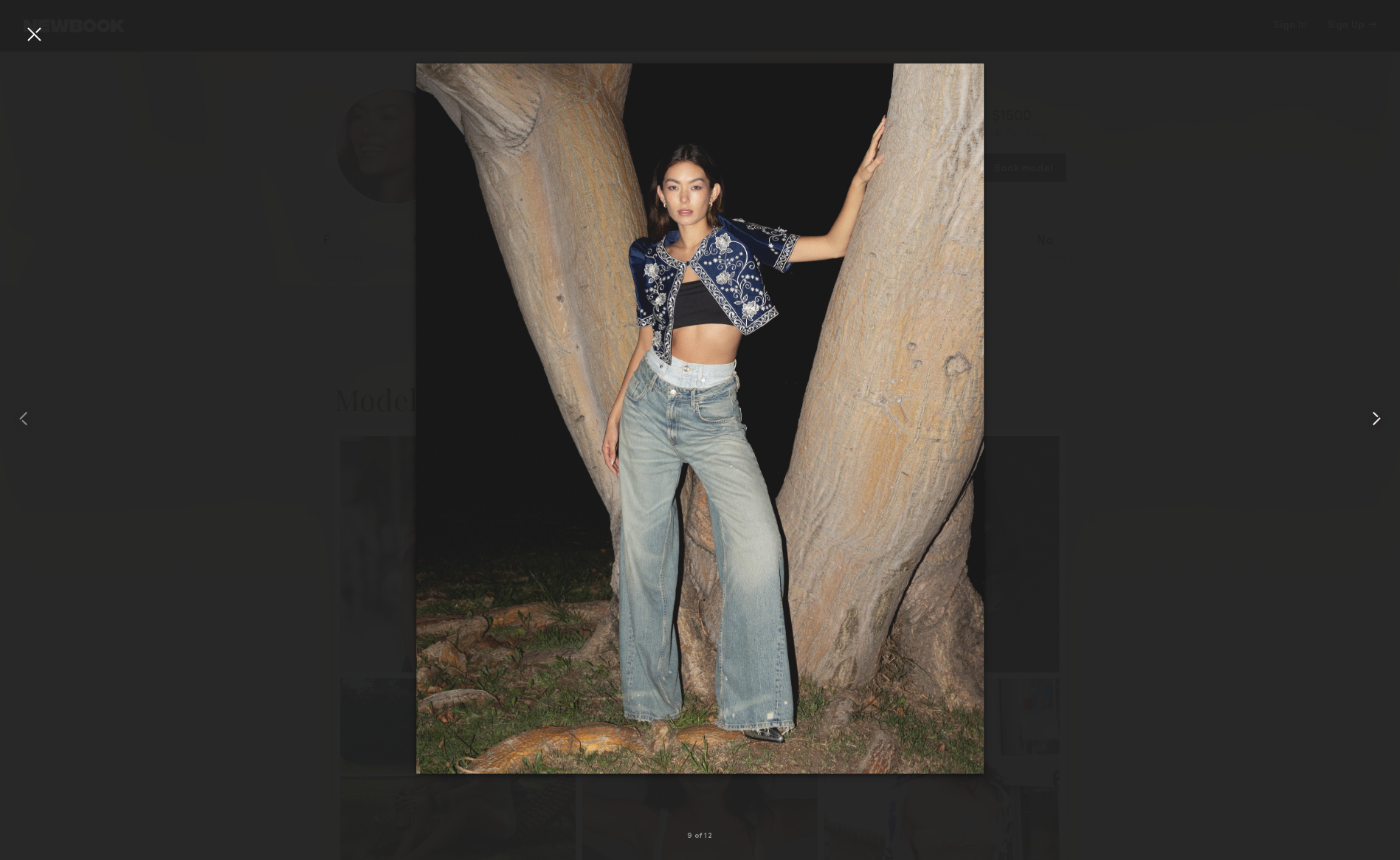
click at [1369, 415] on common-icon at bounding box center [1376, 418] width 24 height 24
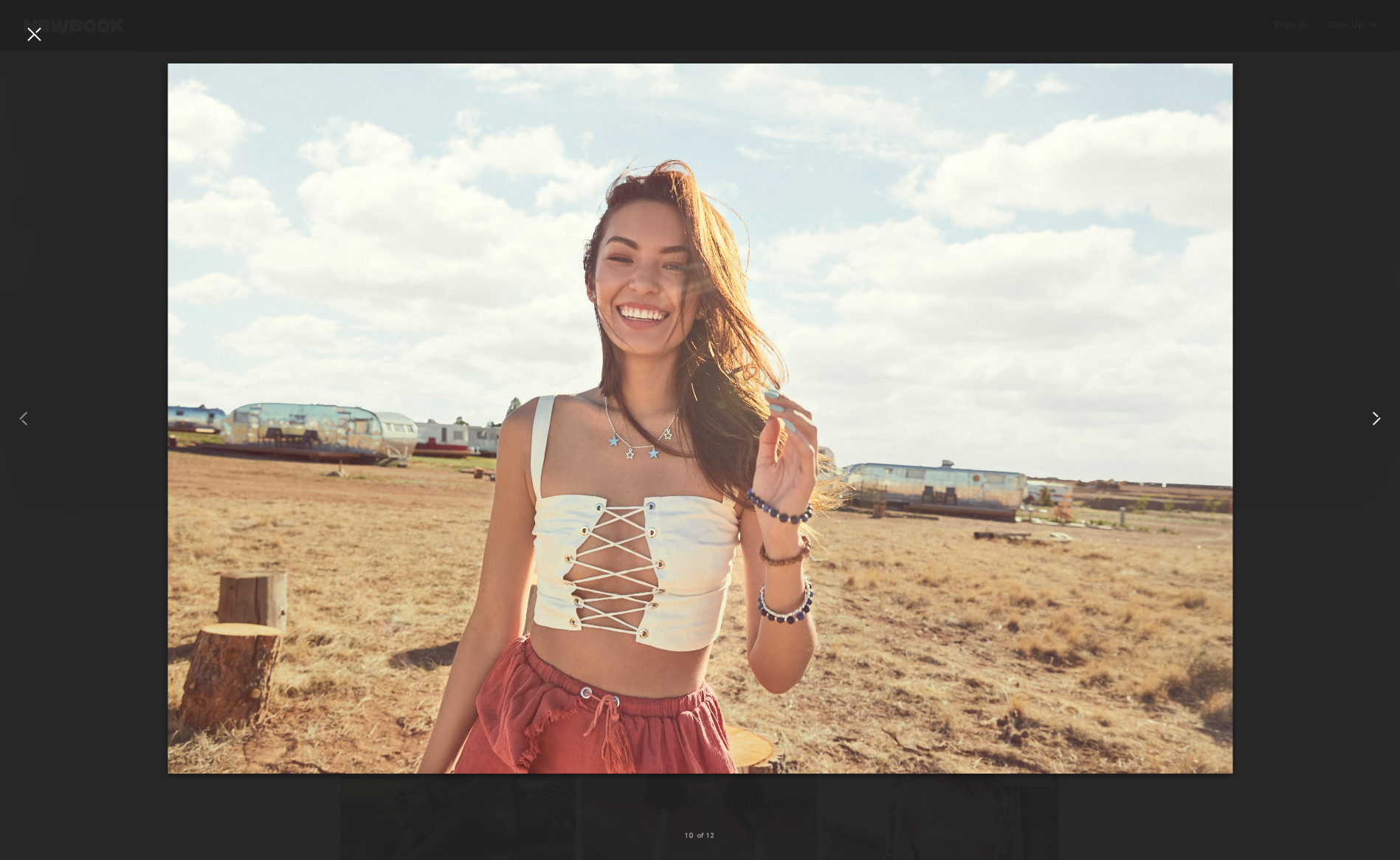
click at [1369, 415] on common-icon at bounding box center [1376, 418] width 24 height 24
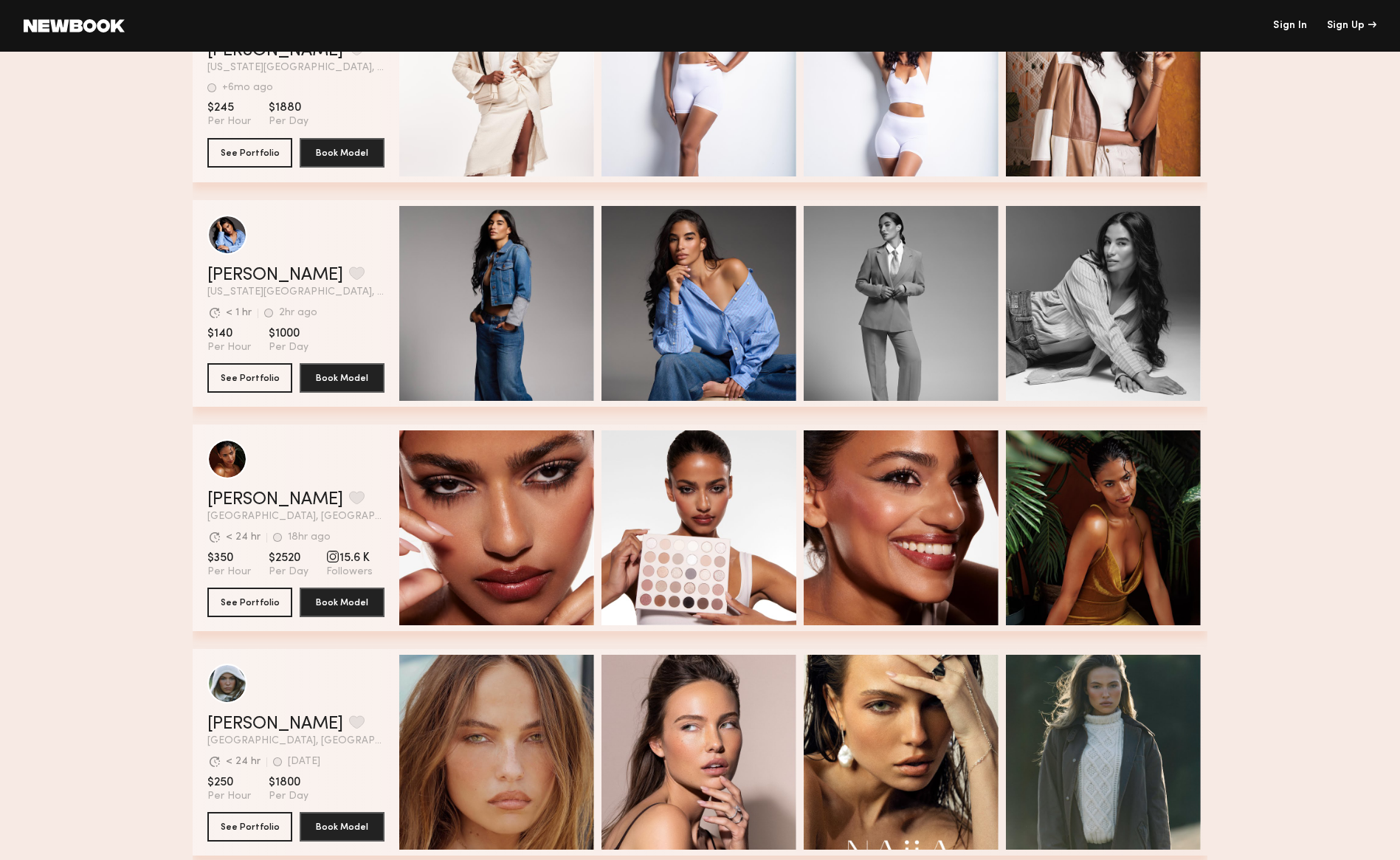
scroll to position [1058, 0]
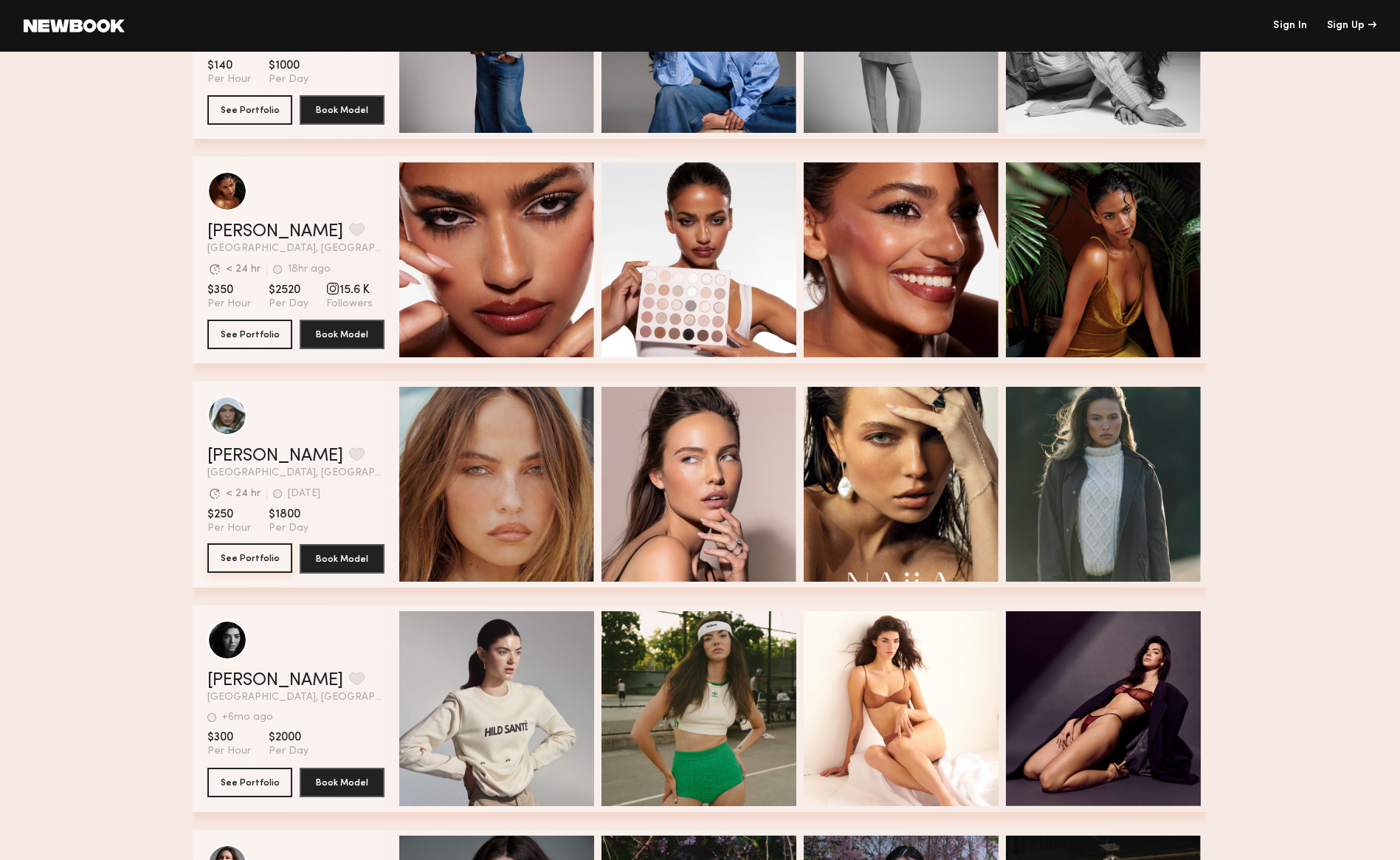
click at [278, 550] on button "See Portfolio" at bounding box center [250, 558] width 85 height 29
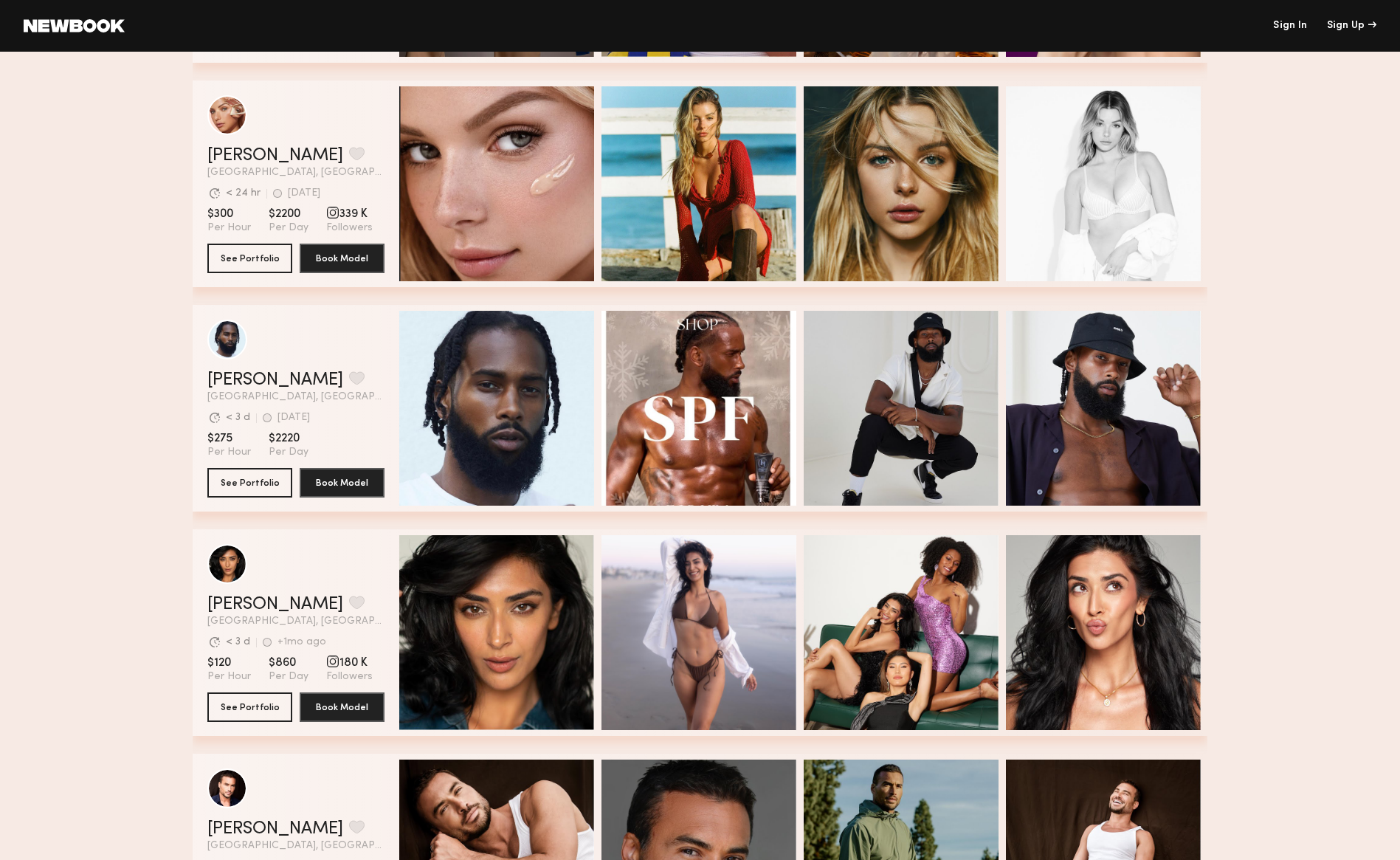
scroll to position [4779, 0]
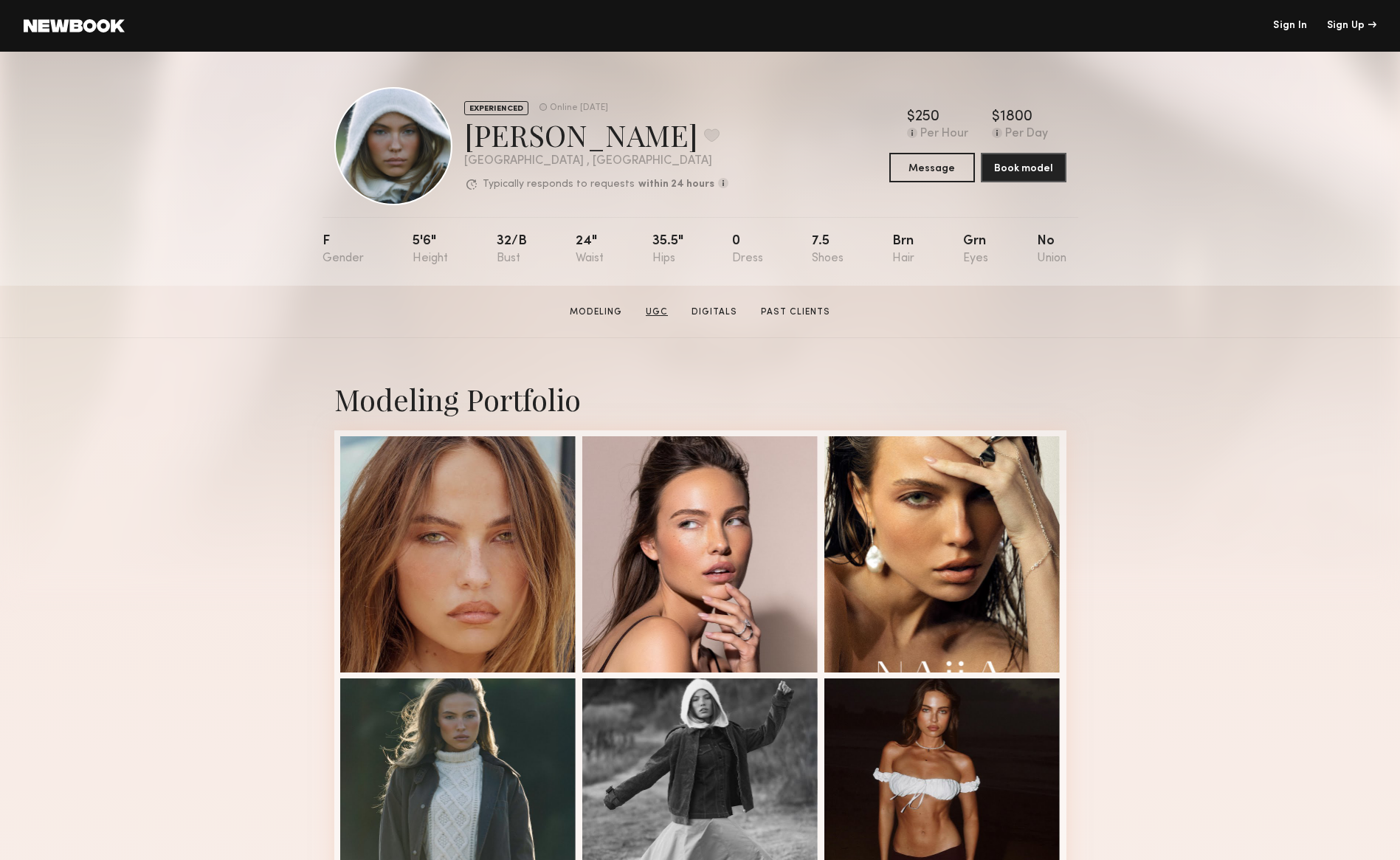
click at [664, 310] on link "UGC" at bounding box center [657, 312] width 34 height 13
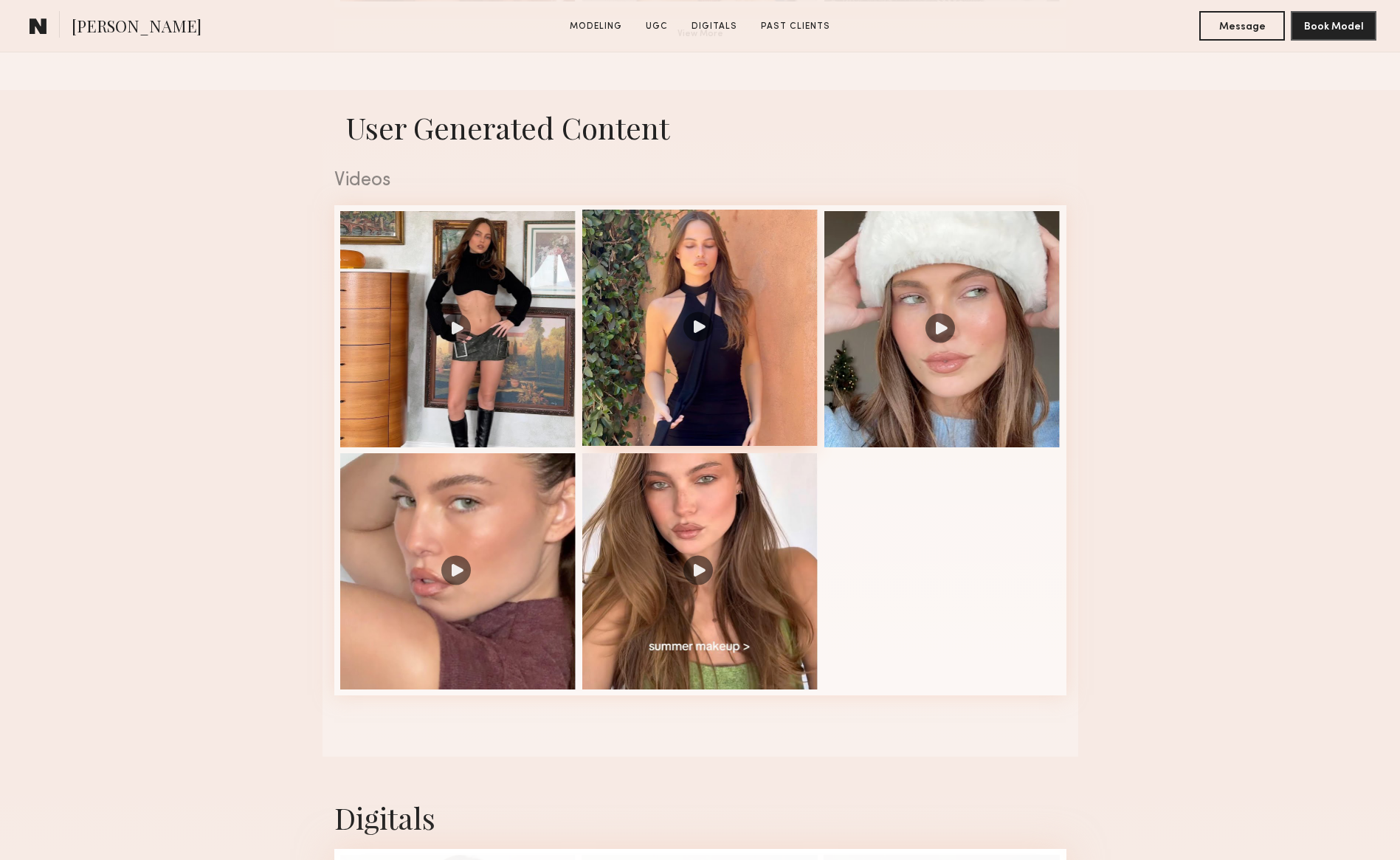
scroll to position [1398, 0]
click at [447, 323] on div at bounding box center [458, 327] width 236 height 236
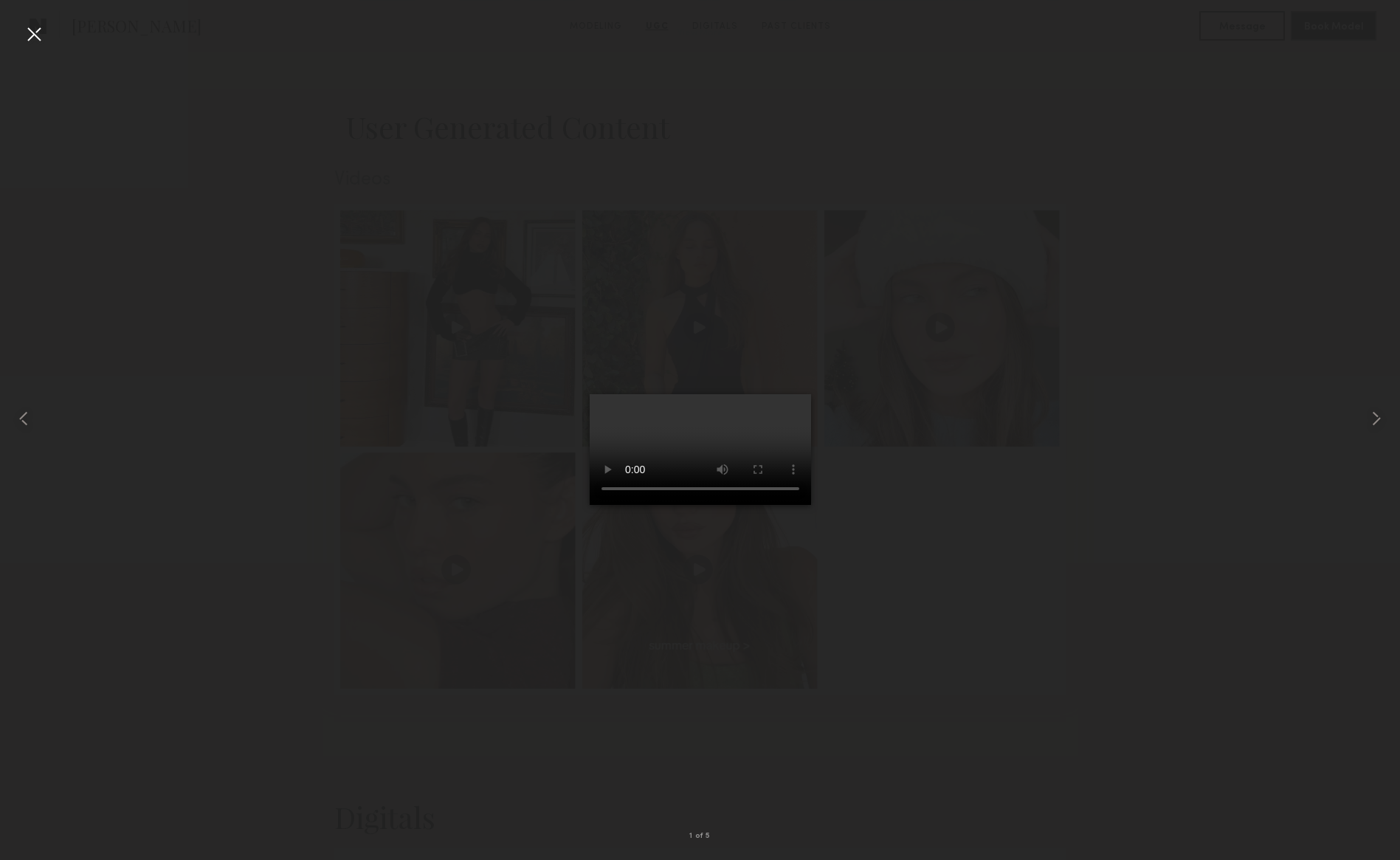
click at [998, 410] on div at bounding box center [700, 418] width 1400 height 789
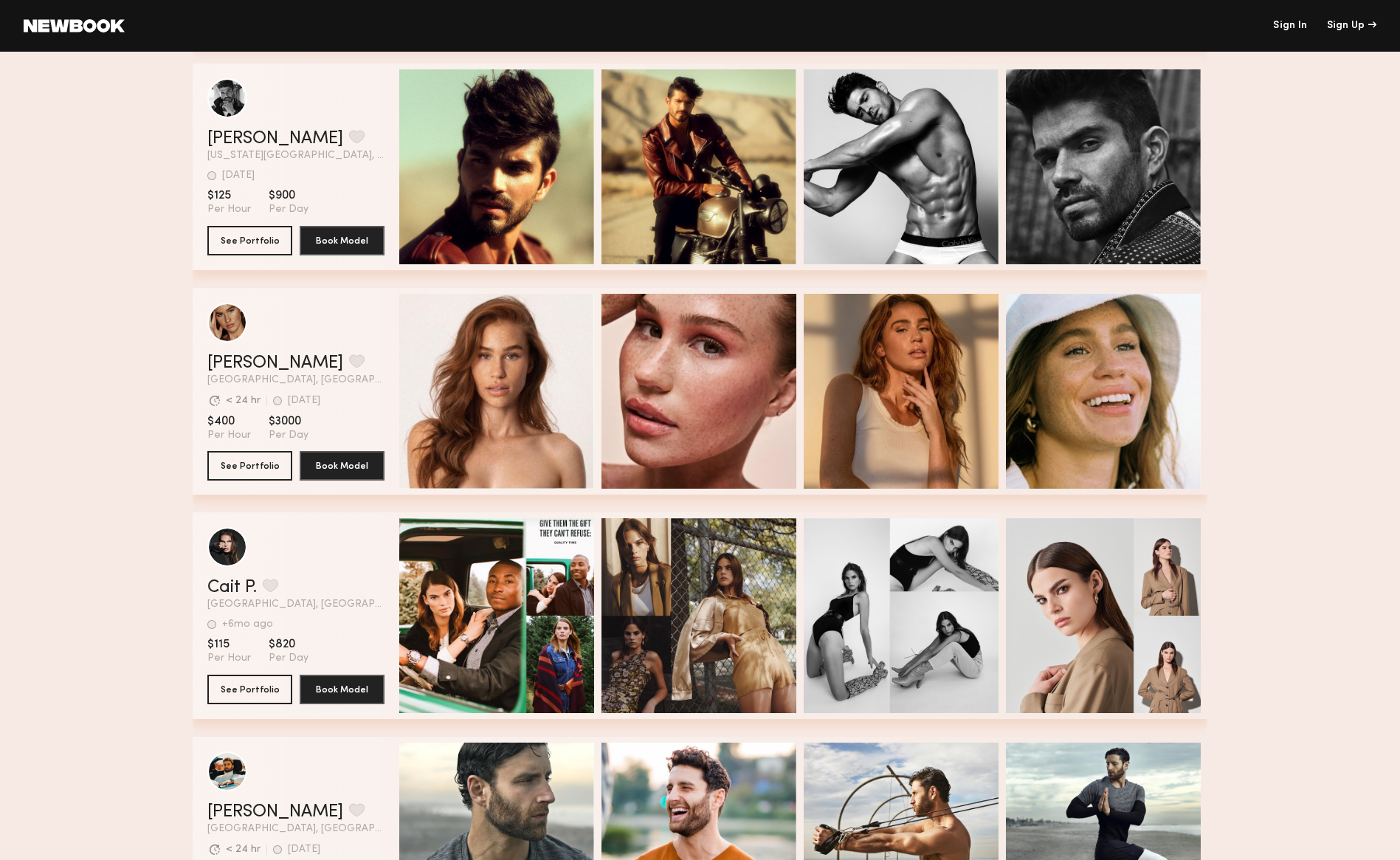
scroll to position [1671, 0]
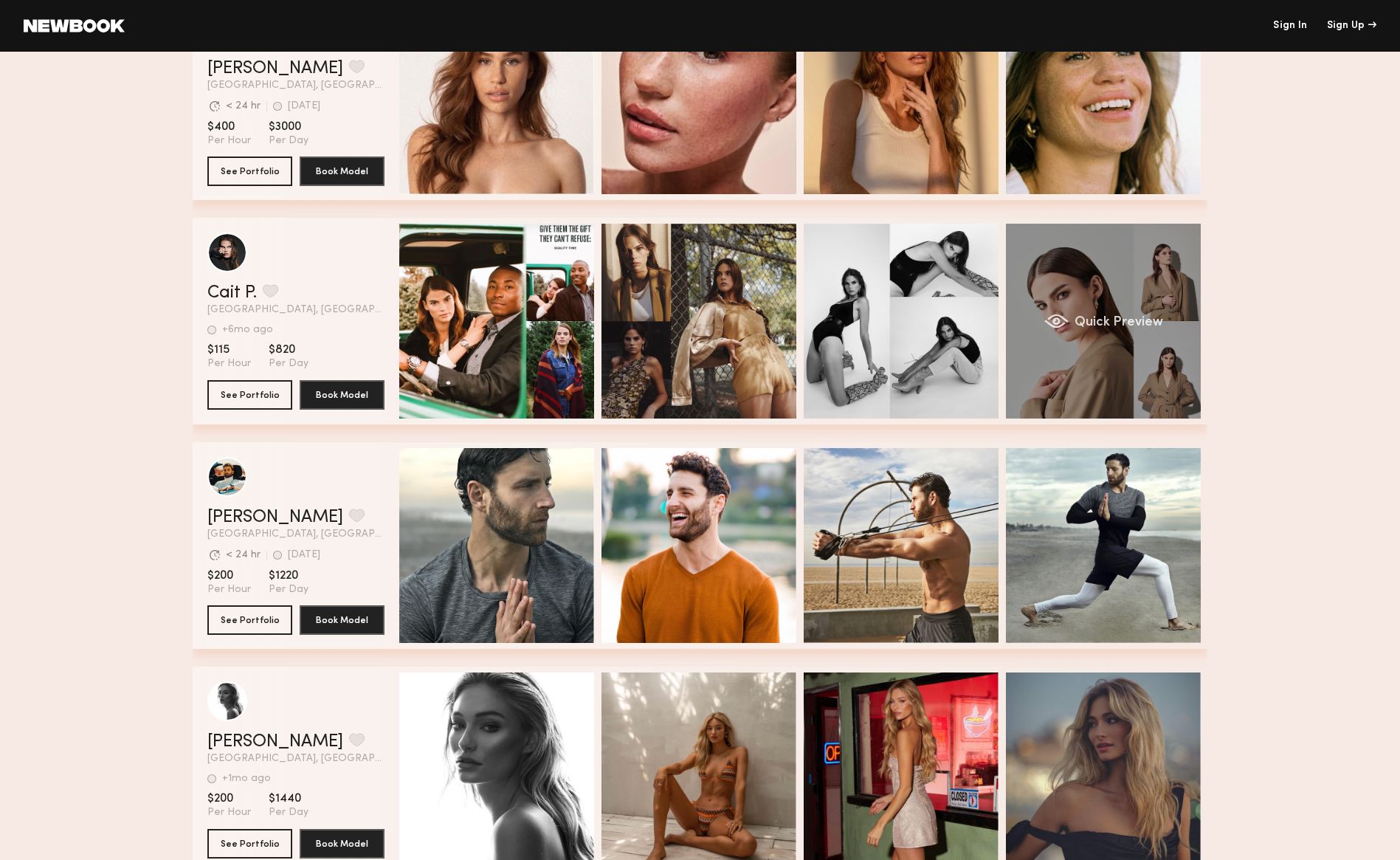
click at [1109, 330] on div "Quick Preview" at bounding box center [1104, 321] width 194 height 195
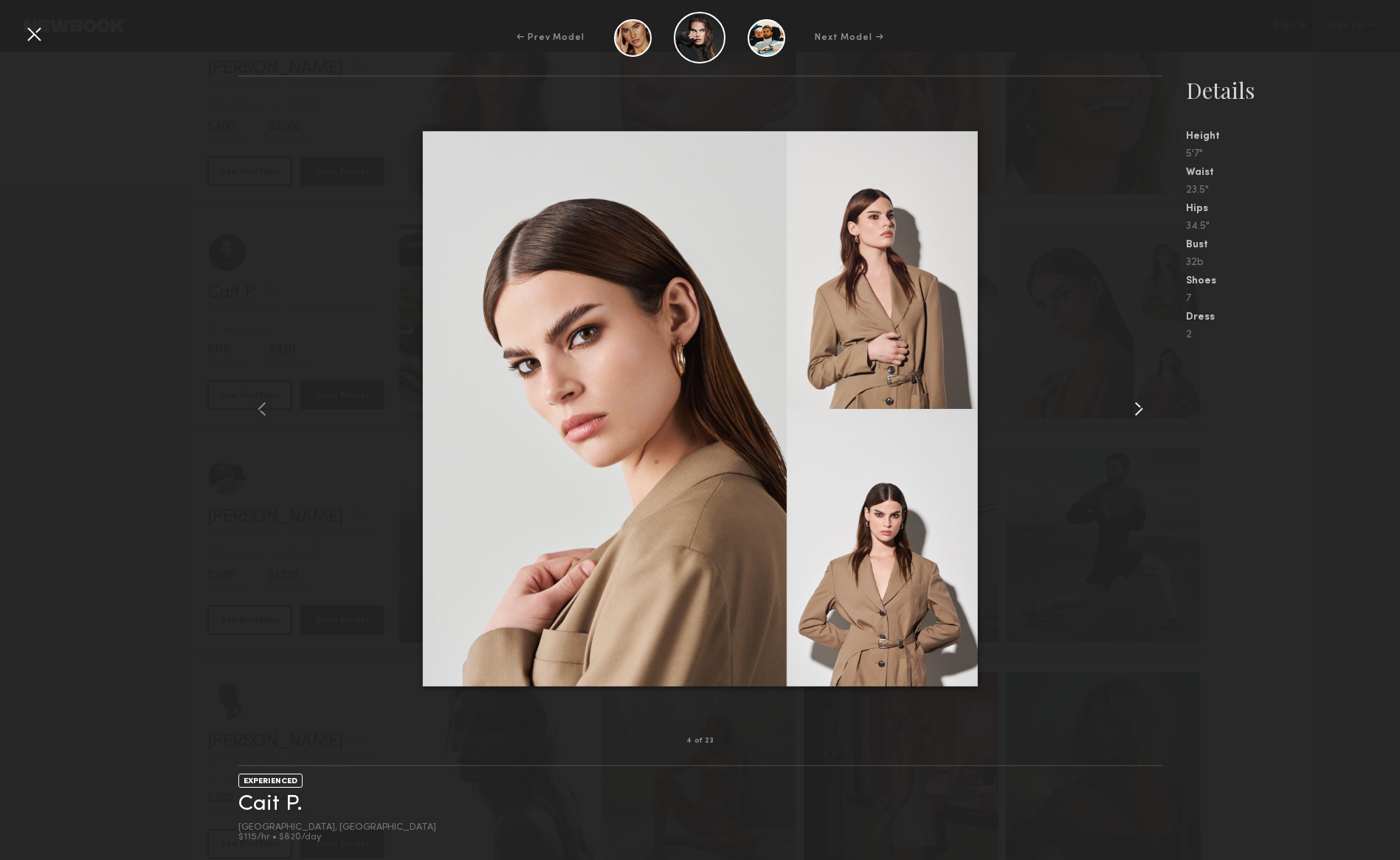
click at [1138, 411] on common-icon at bounding box center [1138, 409] width 24 height 24
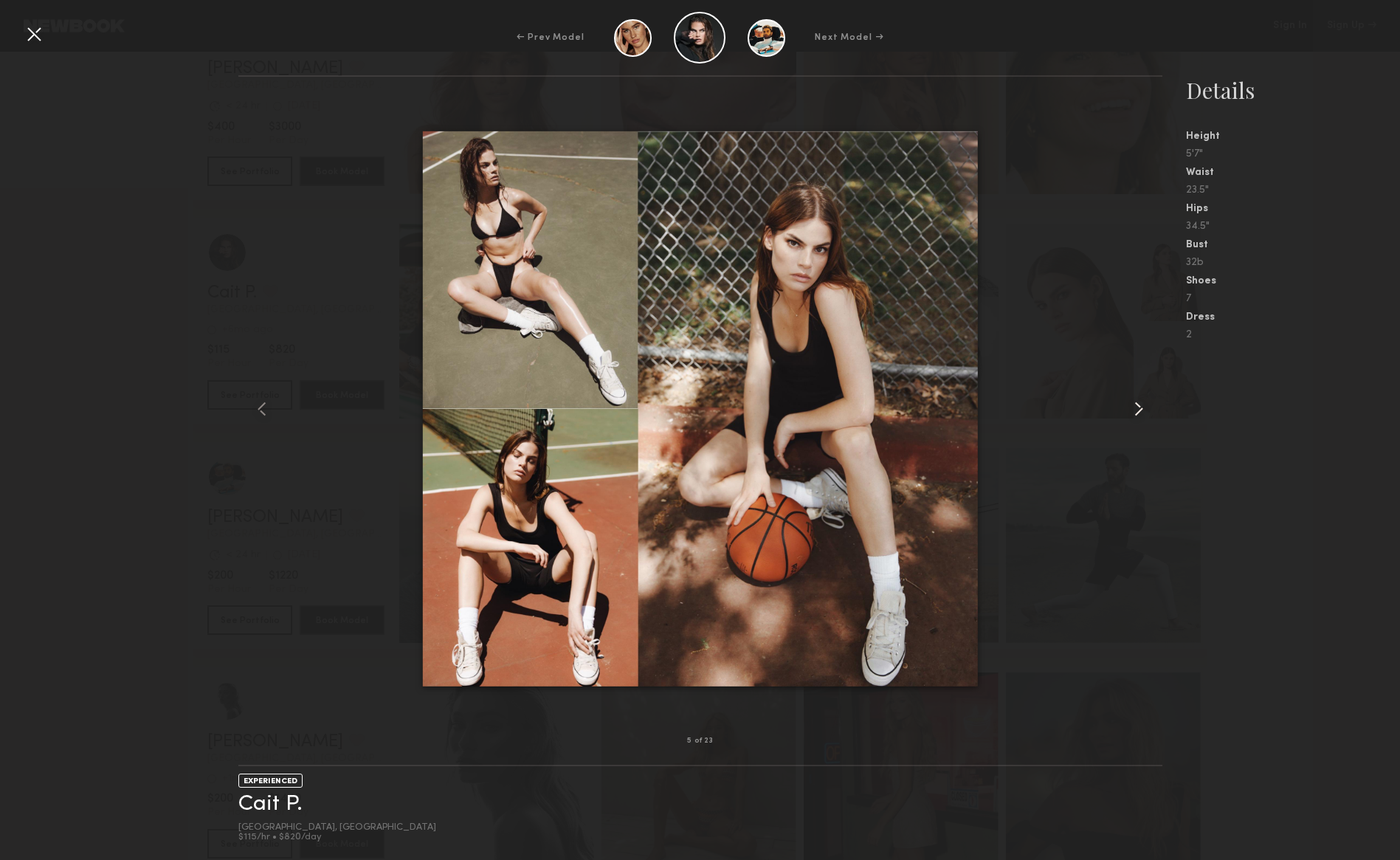
click at [1138, 411] on common-icon at bounding box center [1138, 409] width 24 height 24
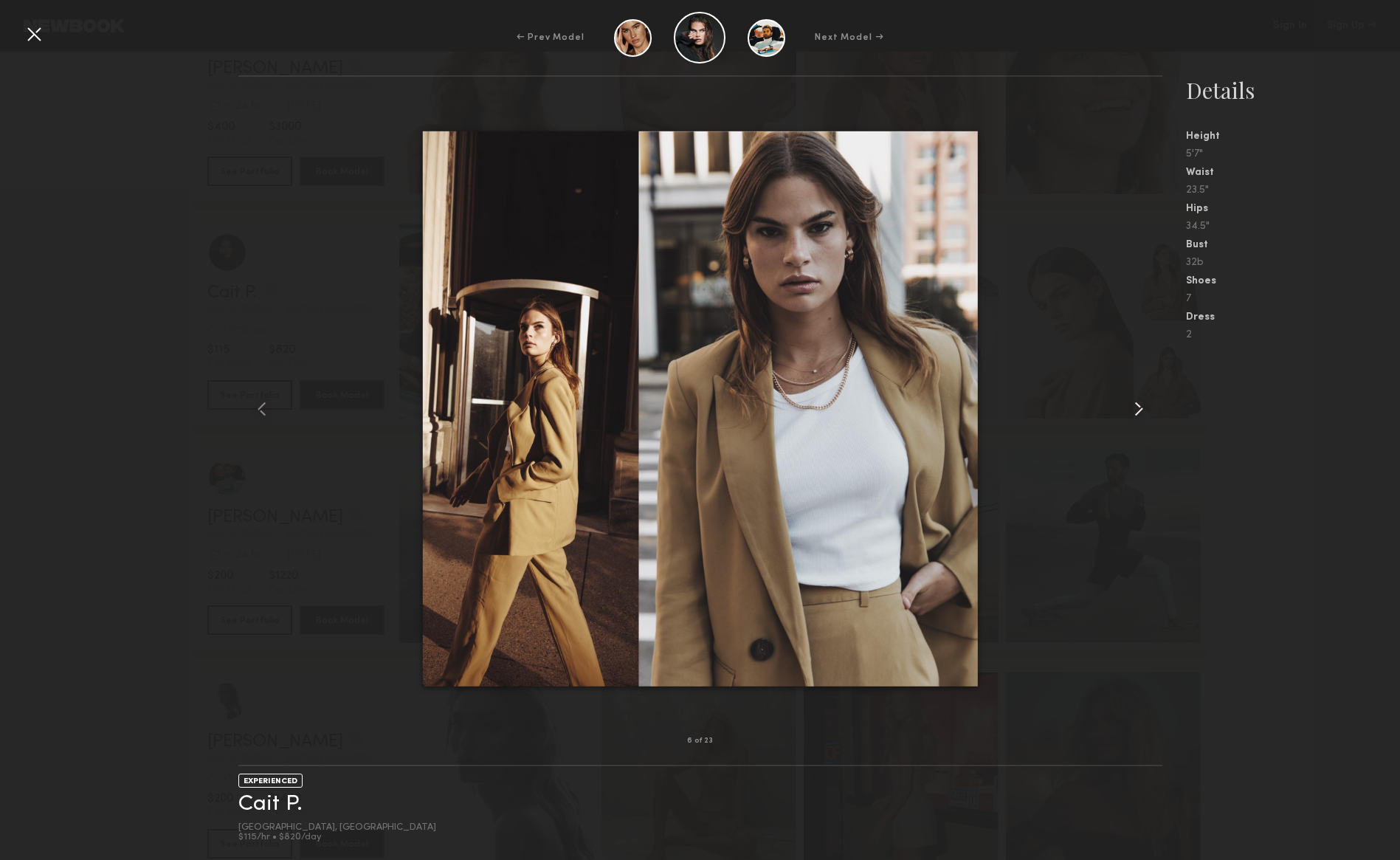
click at [1138, 411] on common-icon at bounding box center [1138, 409] width 24 height 24
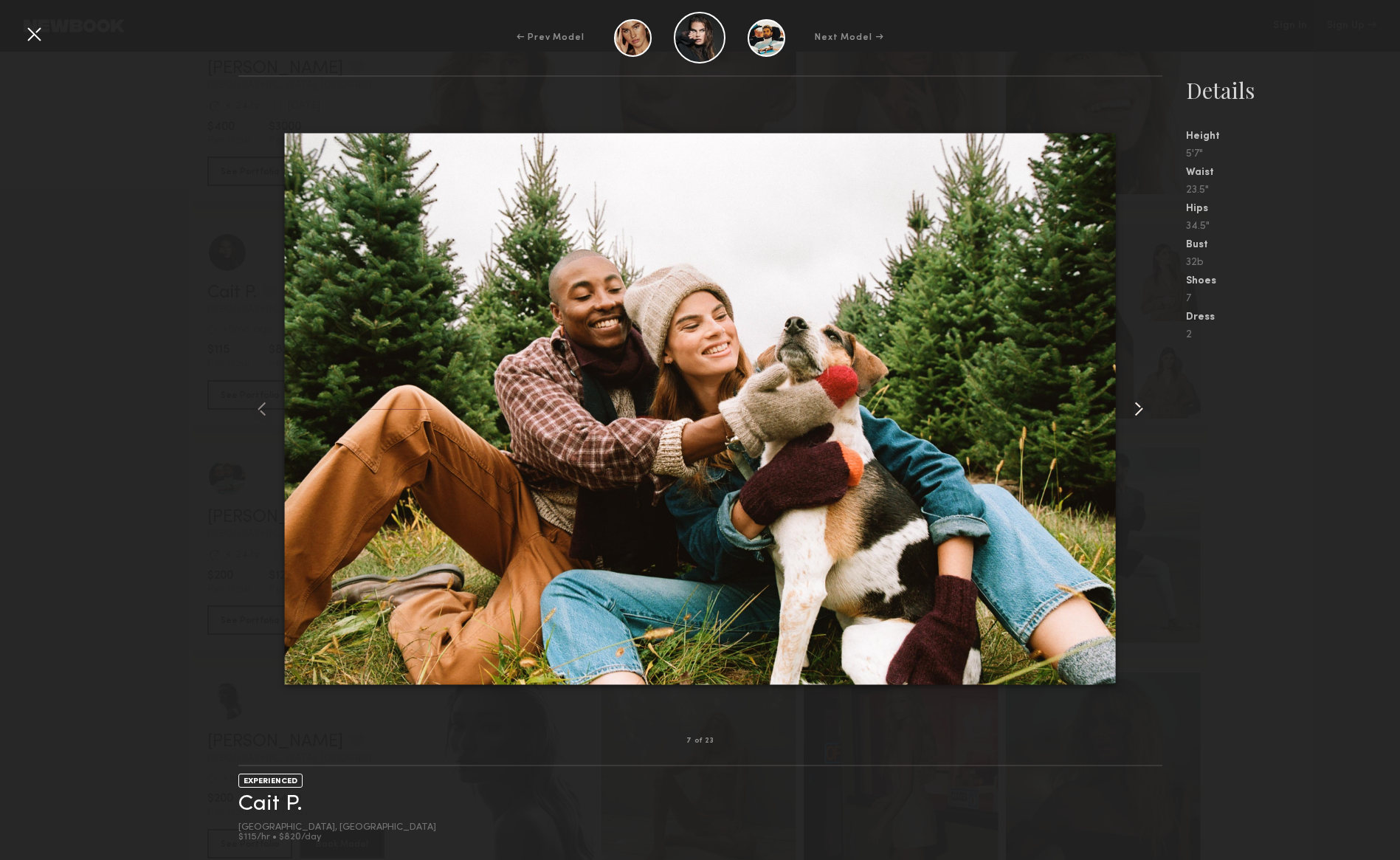
click at [1138, 411] on common-icon at bounding box center [1138, 409] width 24 height 24
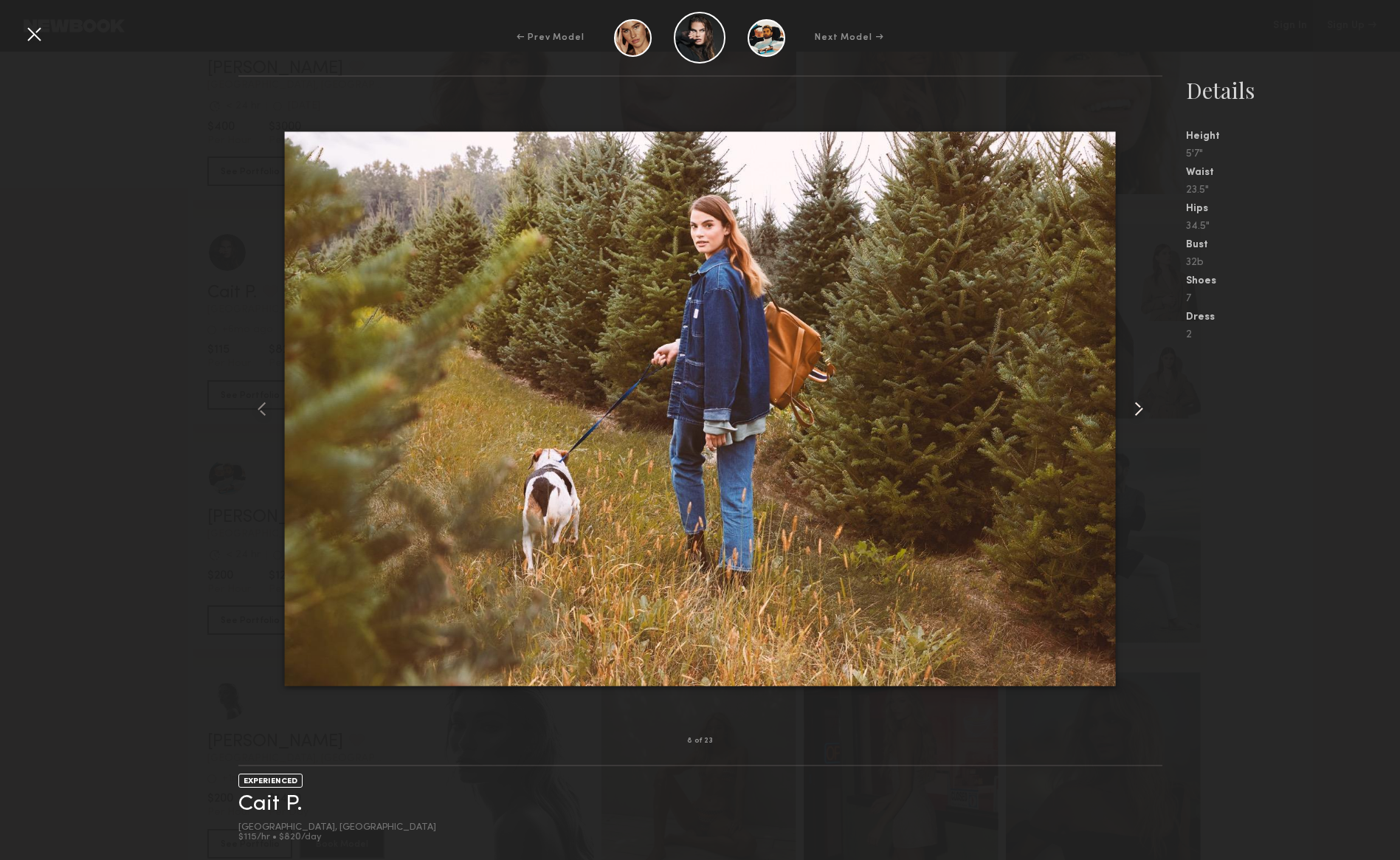
click at [1138, 411] on common-icon at bounding box center [1138, 409] width 24 height 24
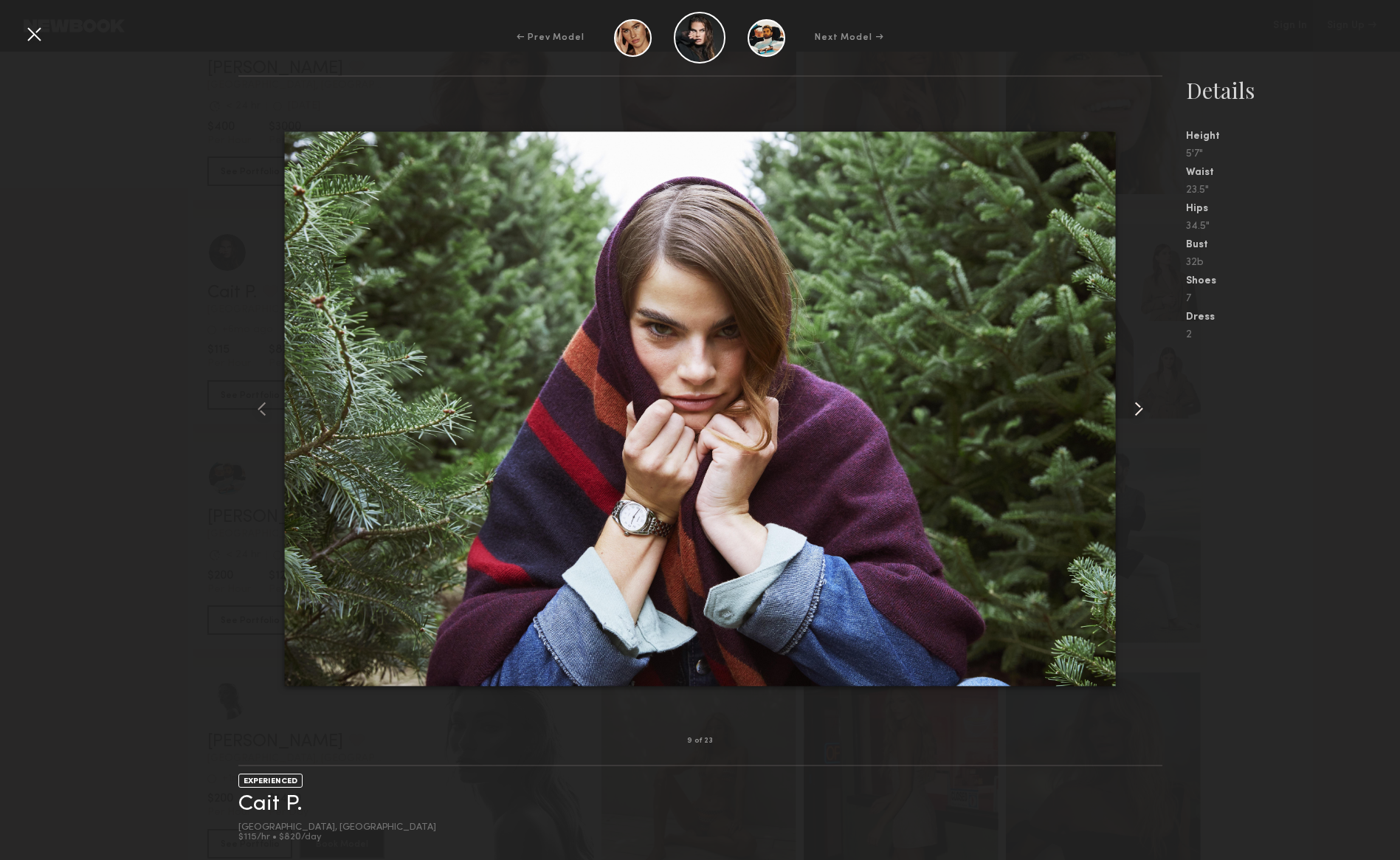
click at [1138, 411] on common-icon at bounding box center [1138, 409] width 24 height 24
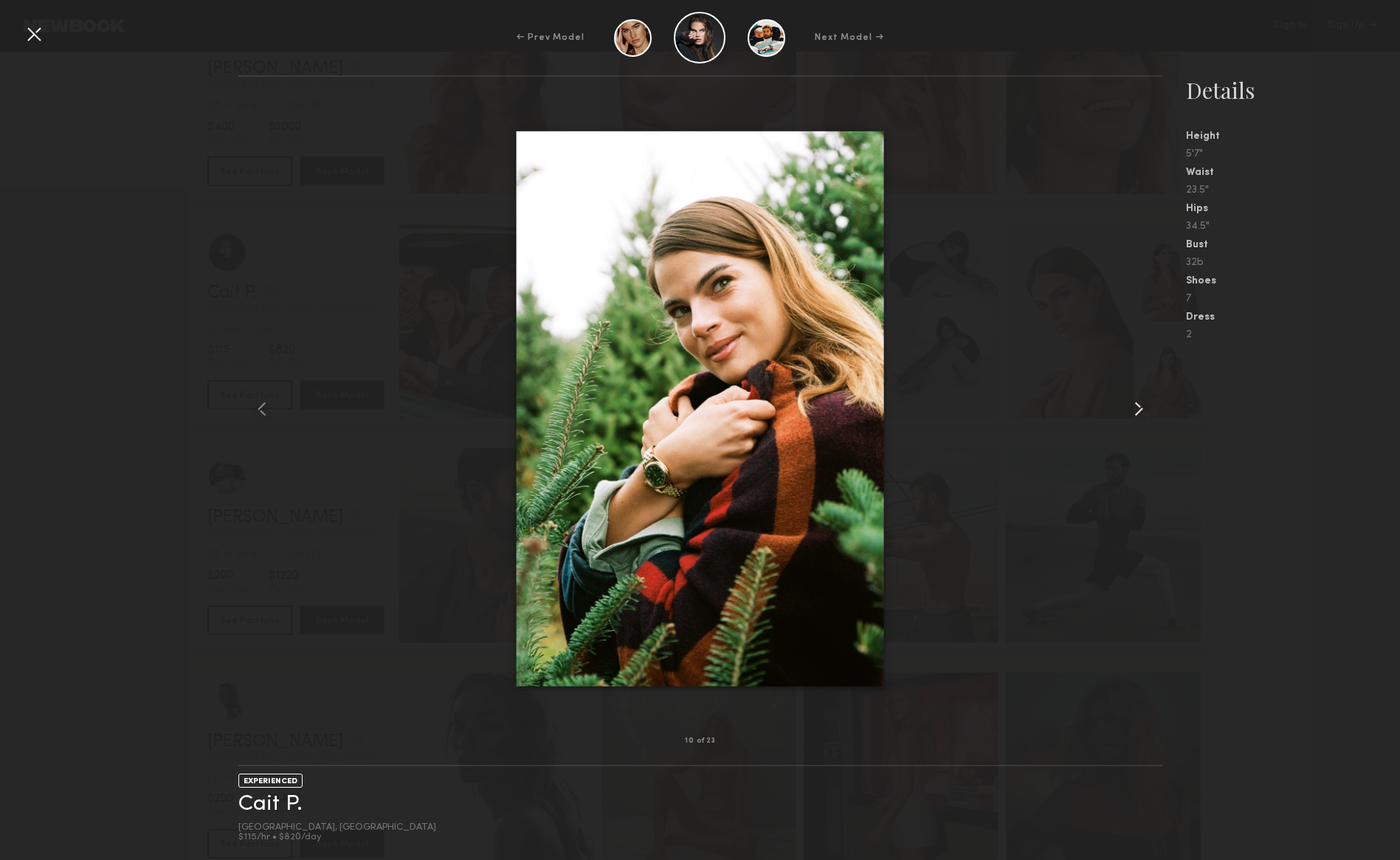
click at [1138, 411] on common-icon at bounding box center [1138, 409] width 24 height 24
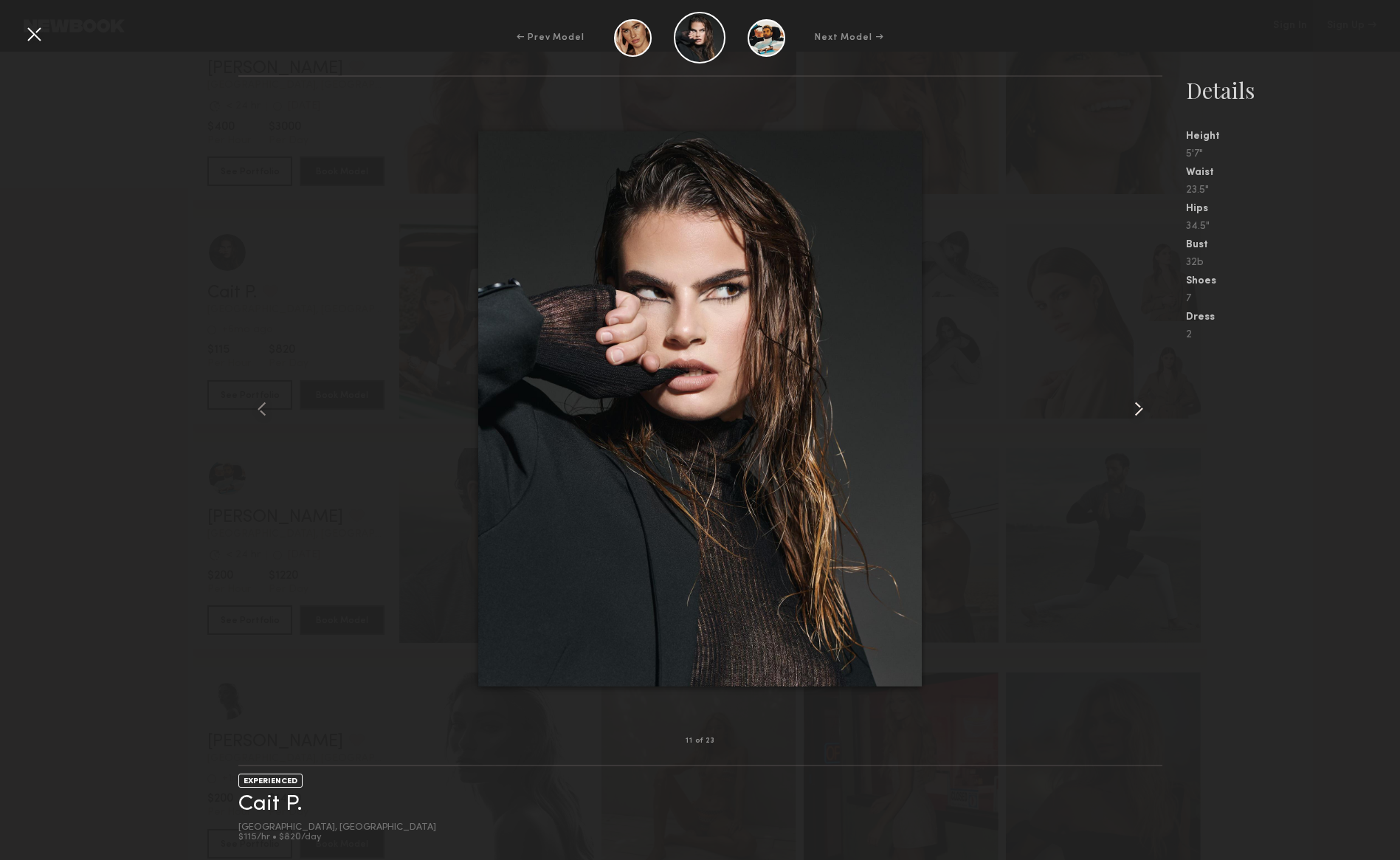
click at [1138, 411] on common-icon at bounding box center [1138, 409] width 24 height 24
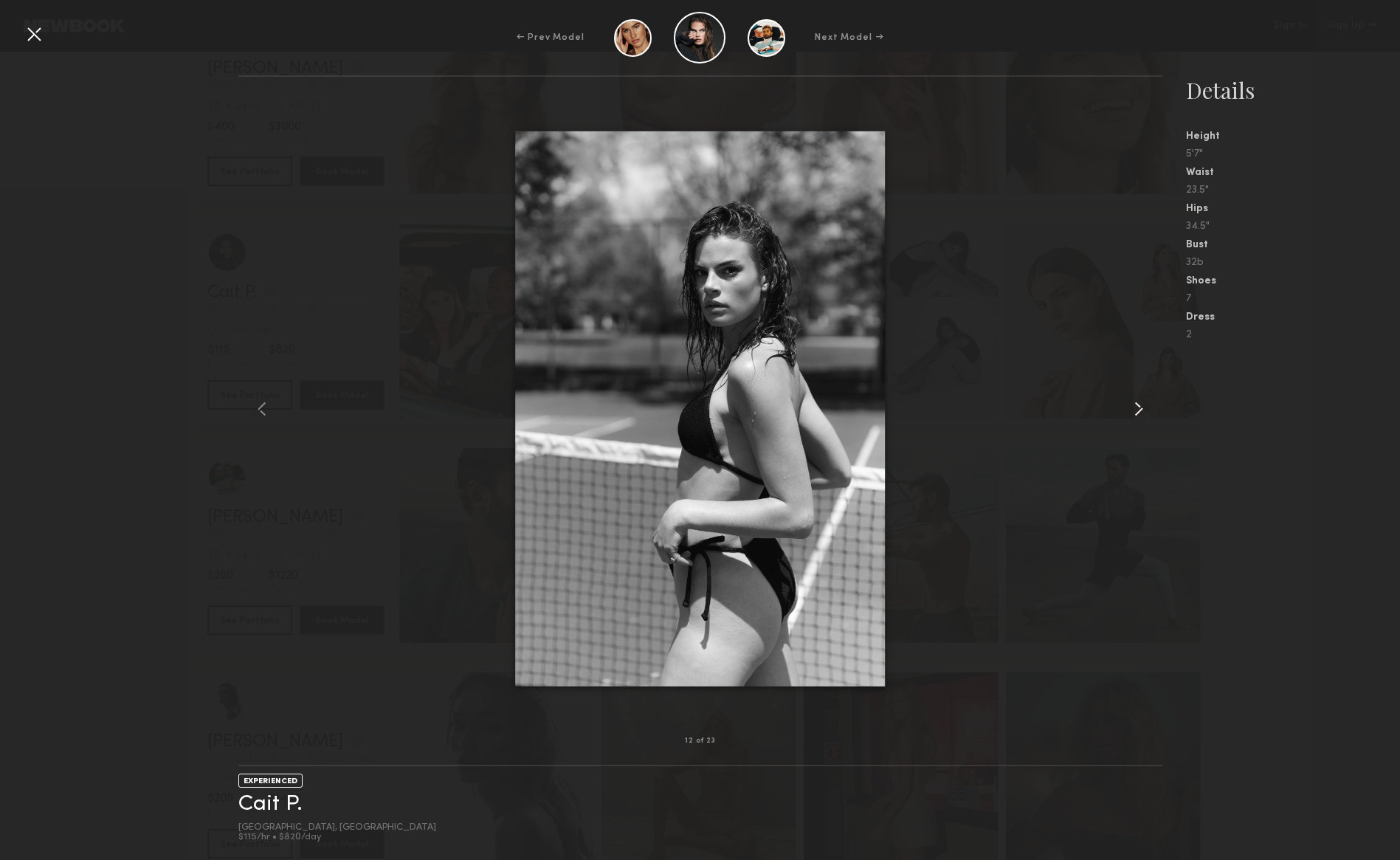
click at [1138, 411] on common-icon at bounding box center [1138, 409] width 24 height 24
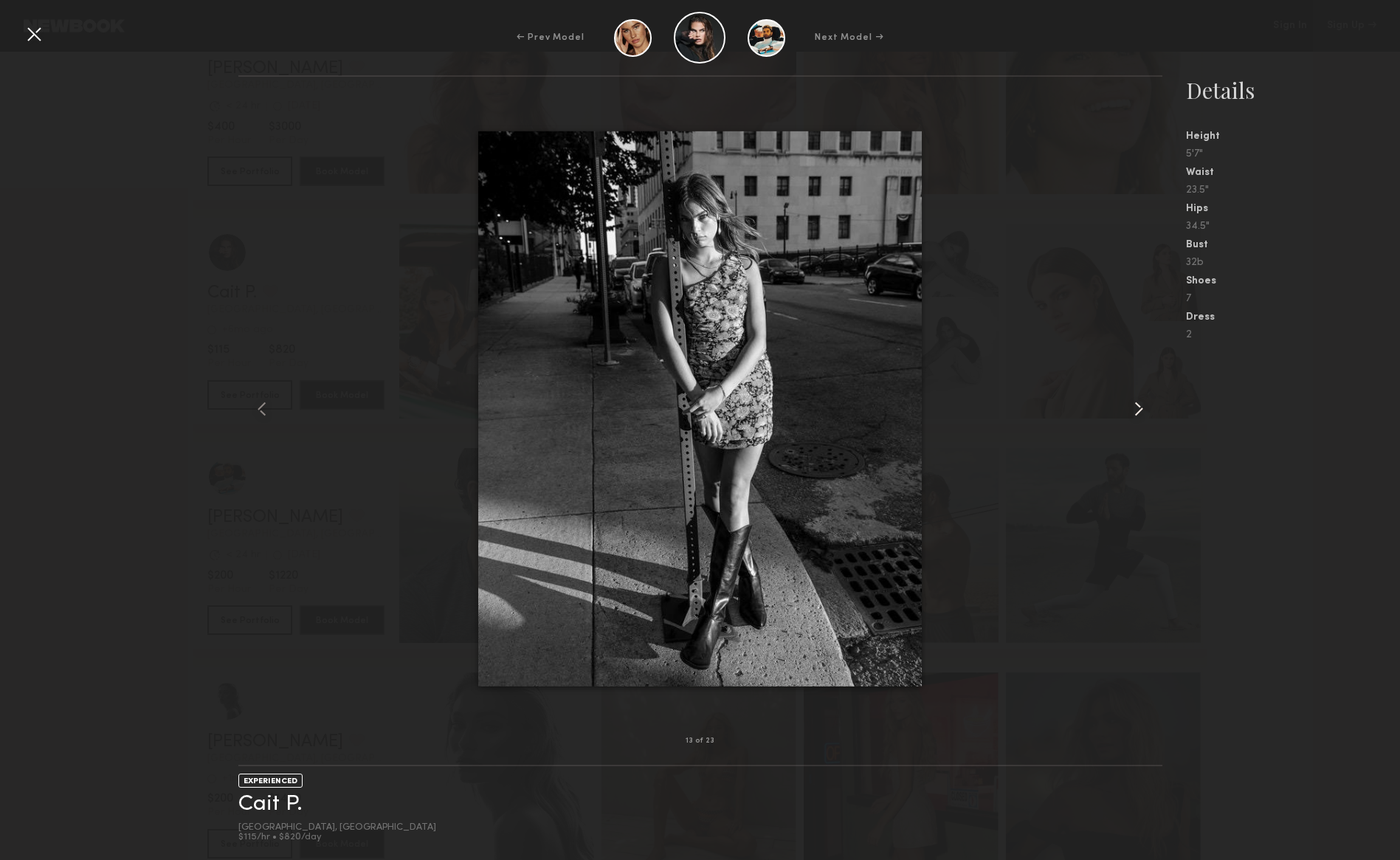
click at [1138, 411] on common-icon at bounding box center [1138, 409] width 24 height 24
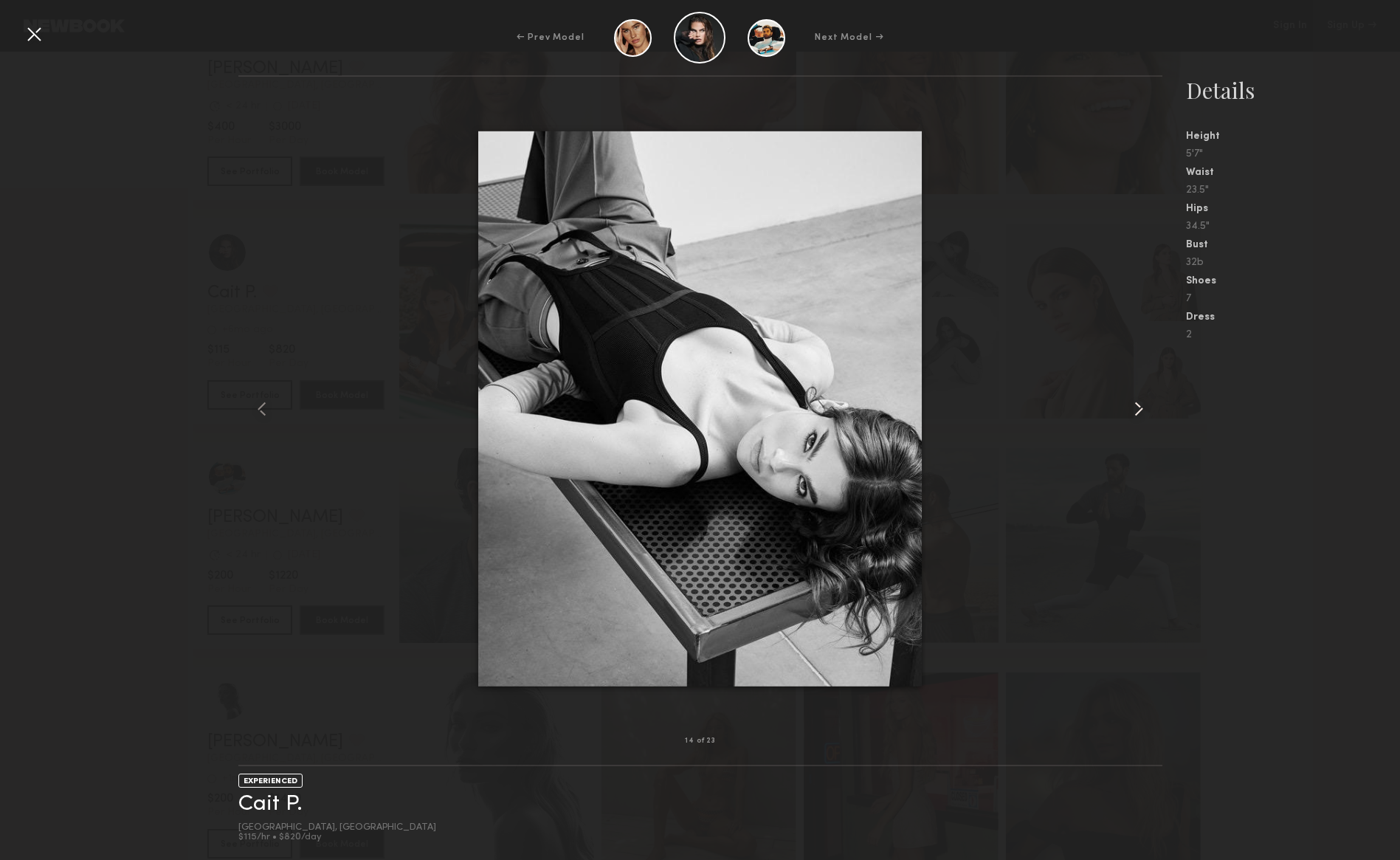
click at [1138, 411] on common-icon at bounding box center [1138, 409] width 24 height 24
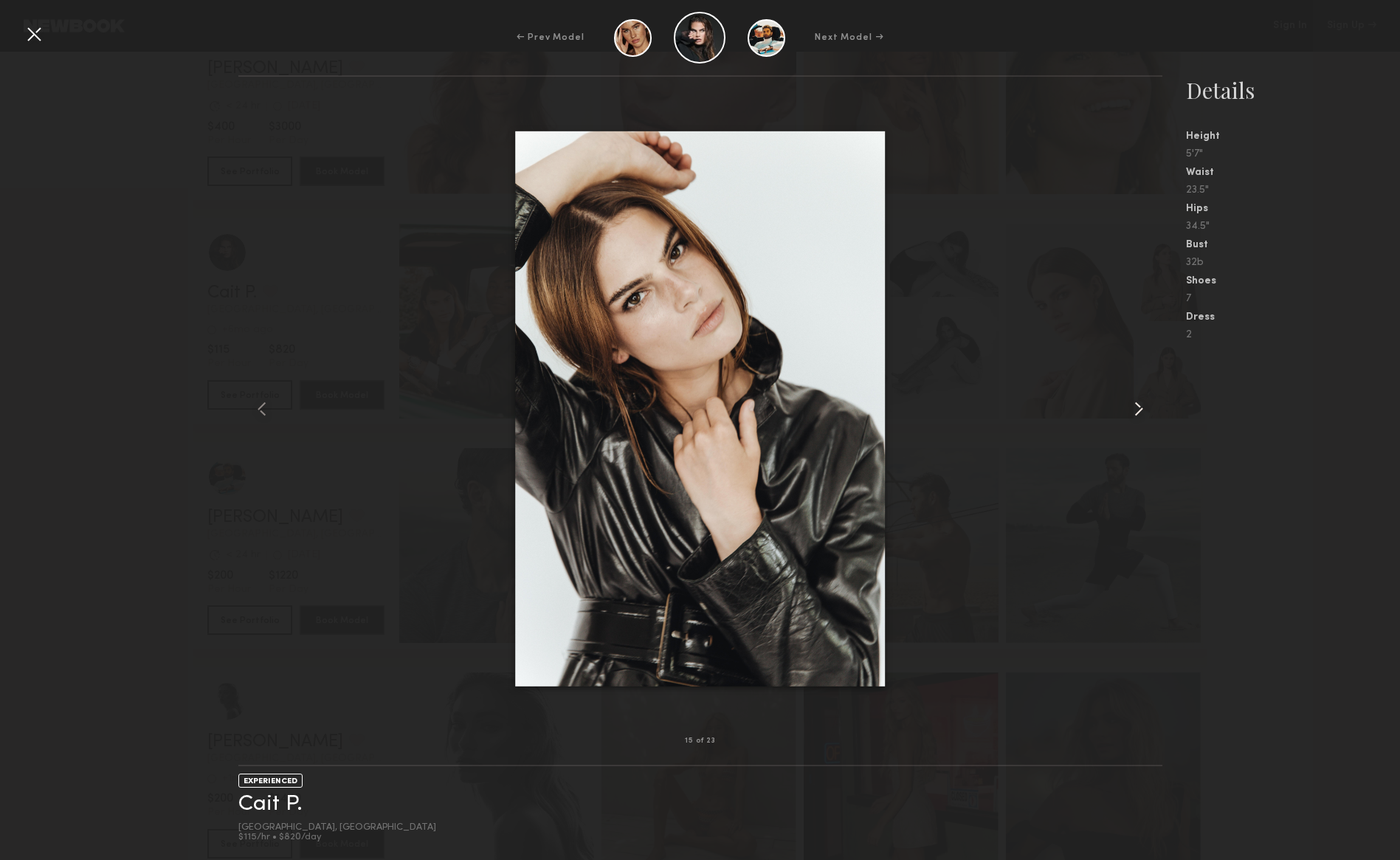
click at [1138, 411] on common-icon at bounding box center [1138, 409] width 24 height 24
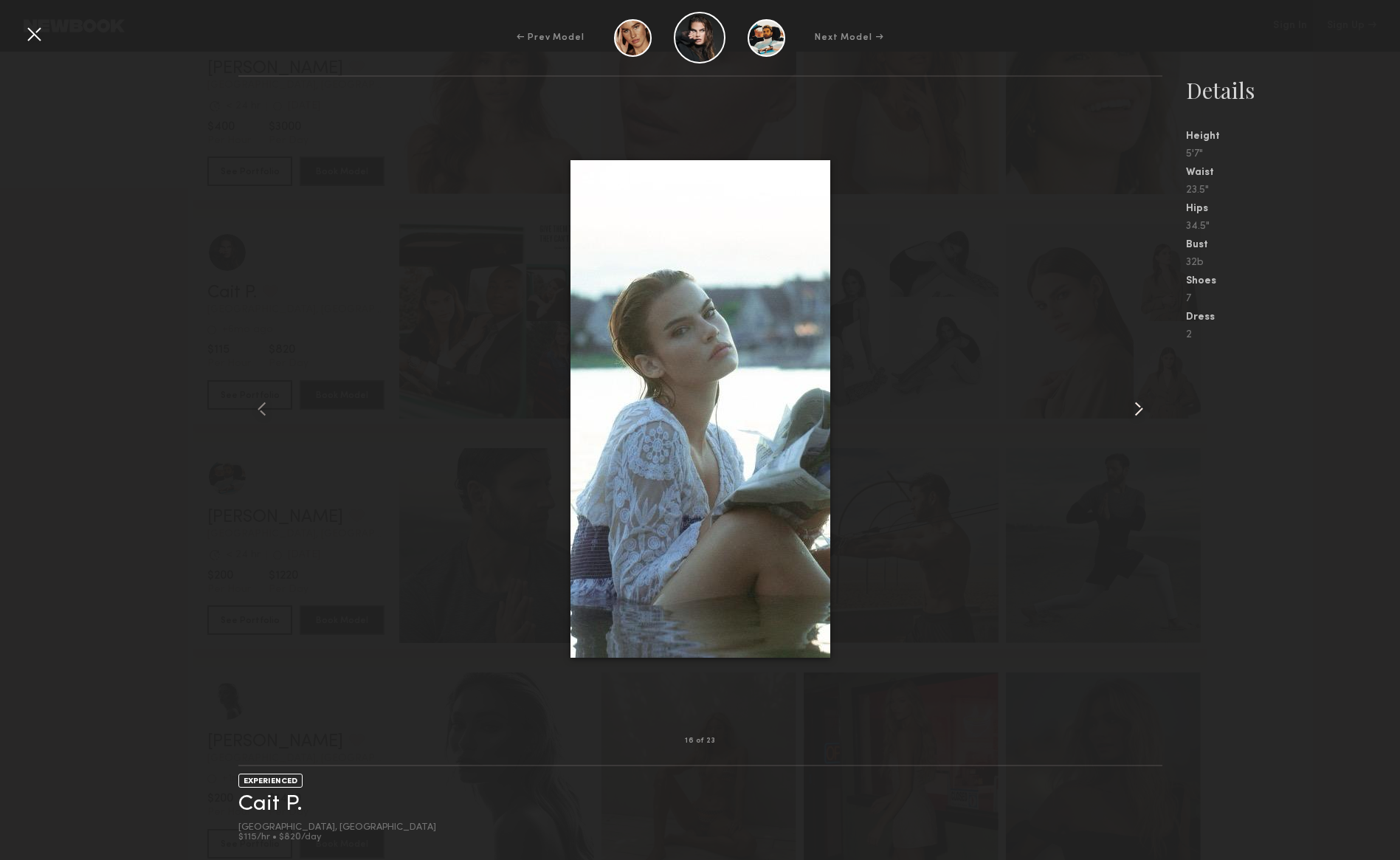
click at [1138, 411] on common-icon at bounding box center [1138, 409] width 24 height 24
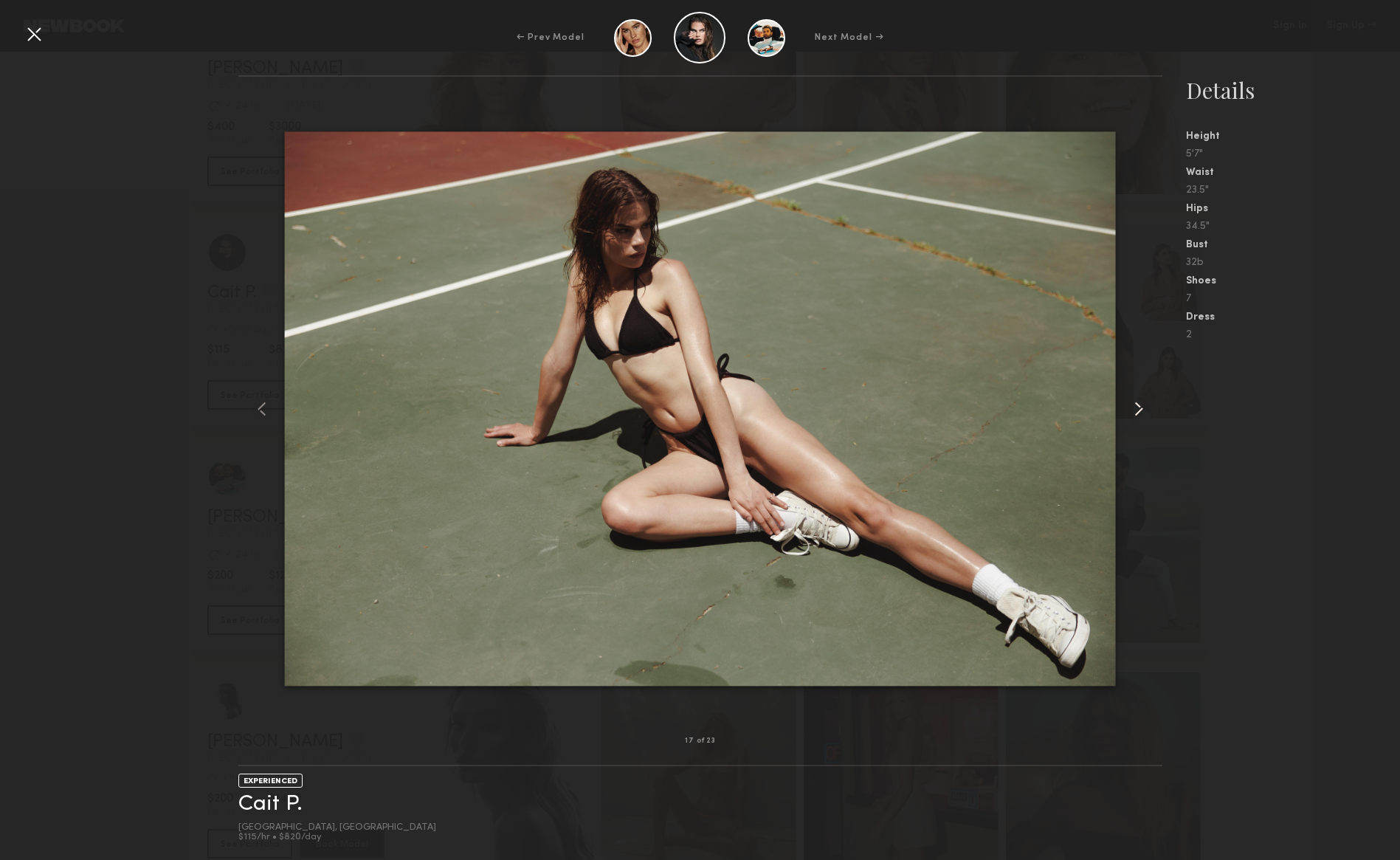
click at [1138, 411] on common-icon at bounding box center [1138, 409] width 24 height 24
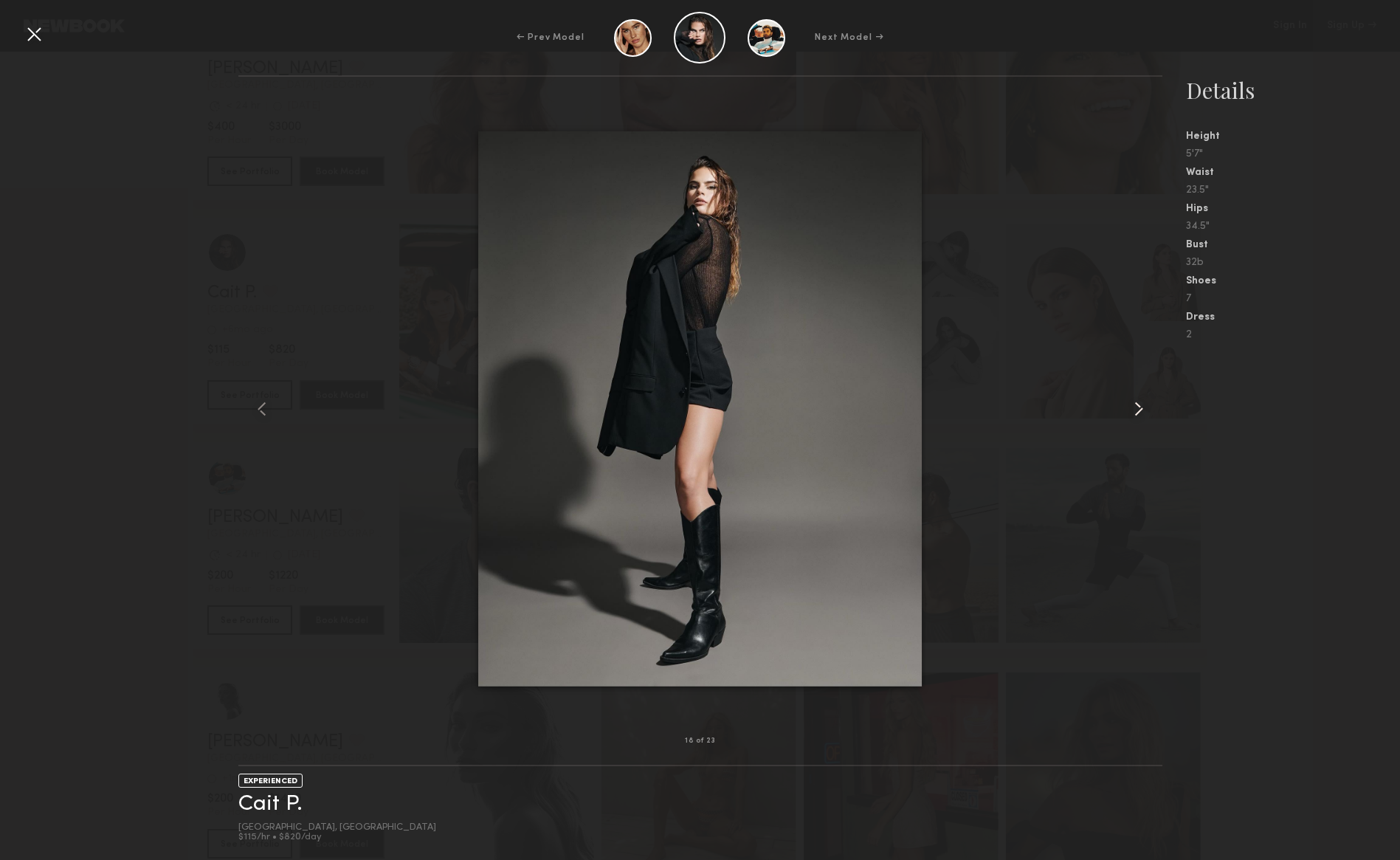
click at [1138, 411] on common-icon at bounding box center [1138, 409] width 24 height 24
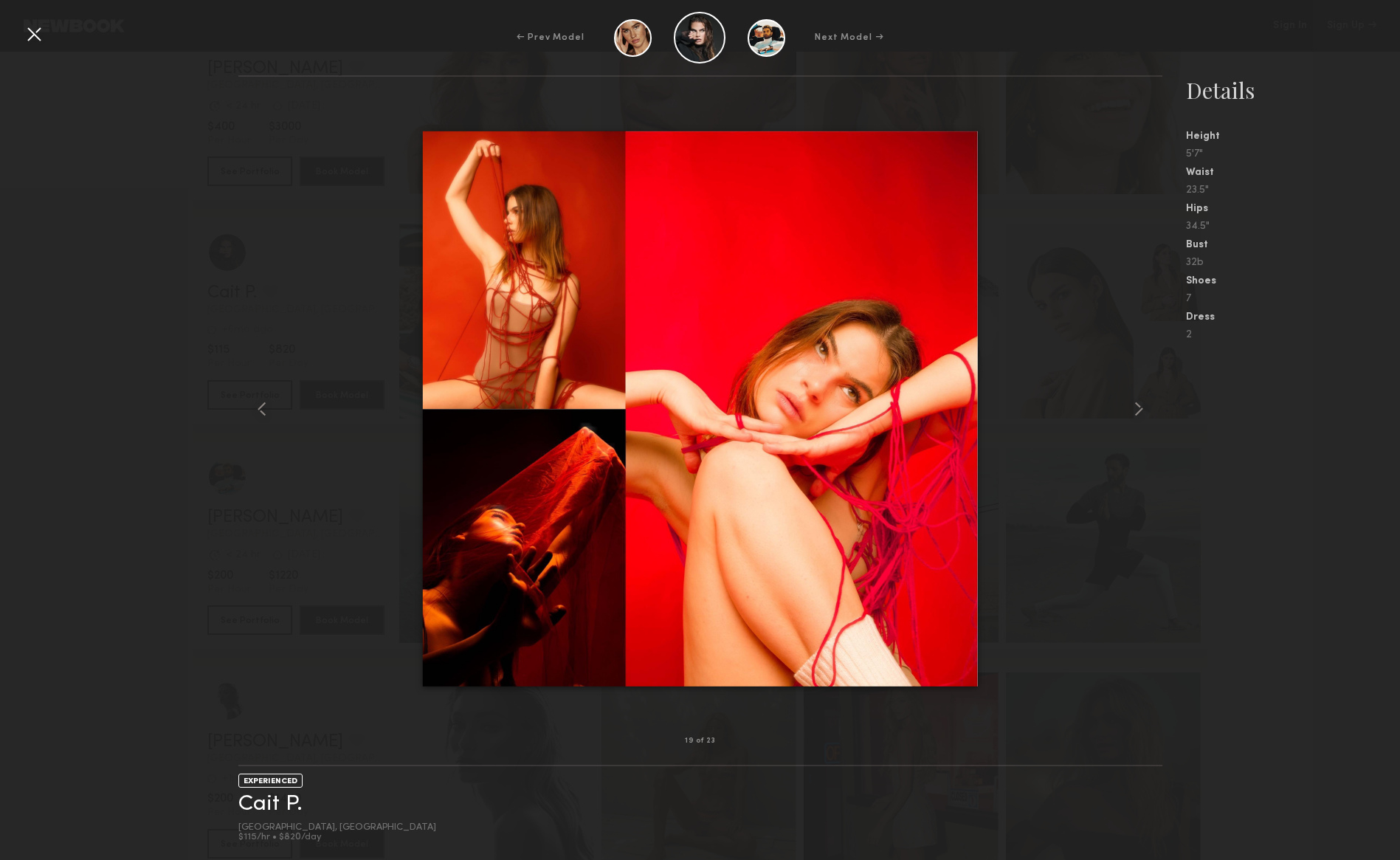
click at [42, 31] on div at bounding box center [34, 34] width 24 height 24
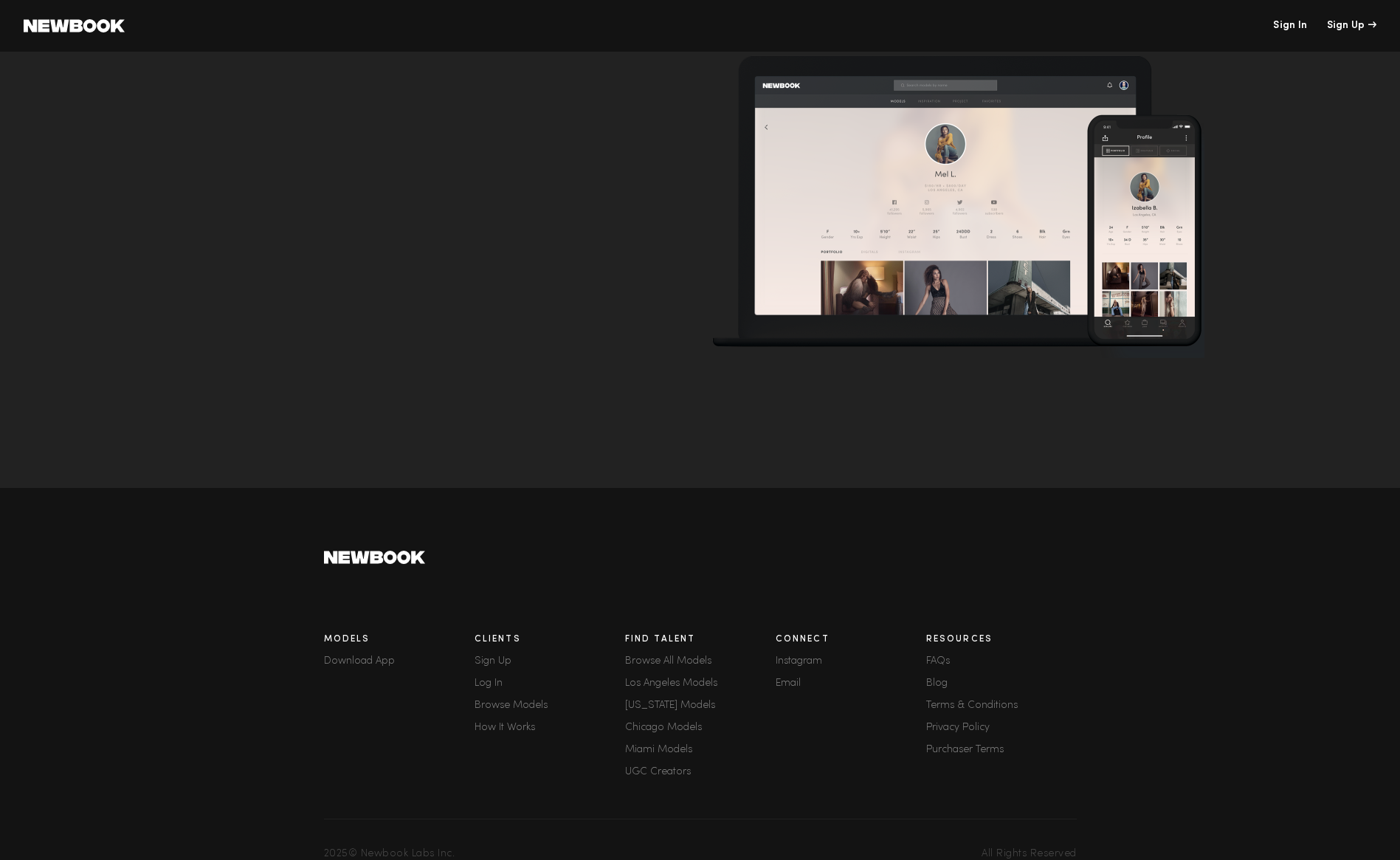
scroll to position [3, 0]
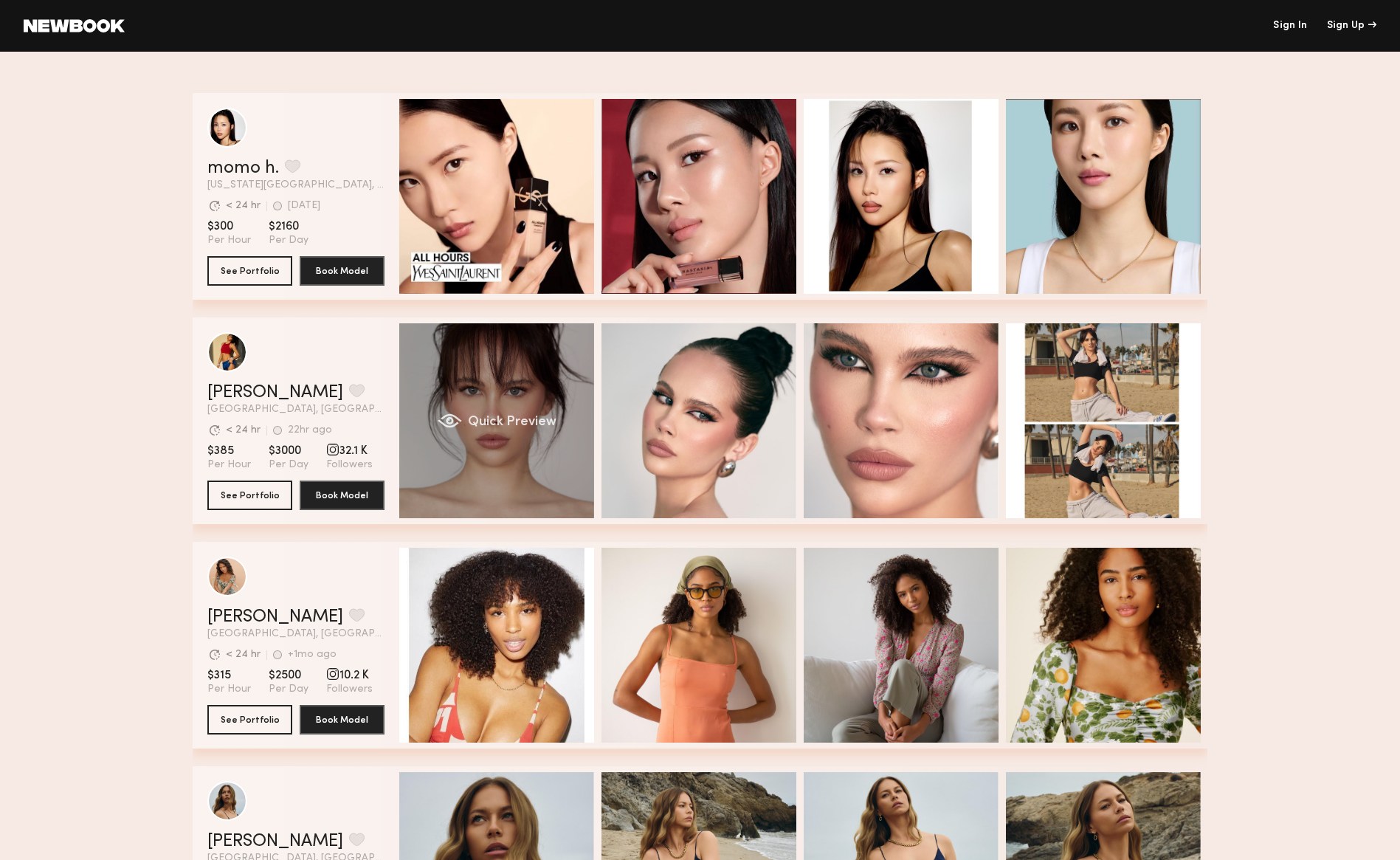
click at [453, 384] on div "Quick Preview" at bounding box center [496, 421] width 194 height 195
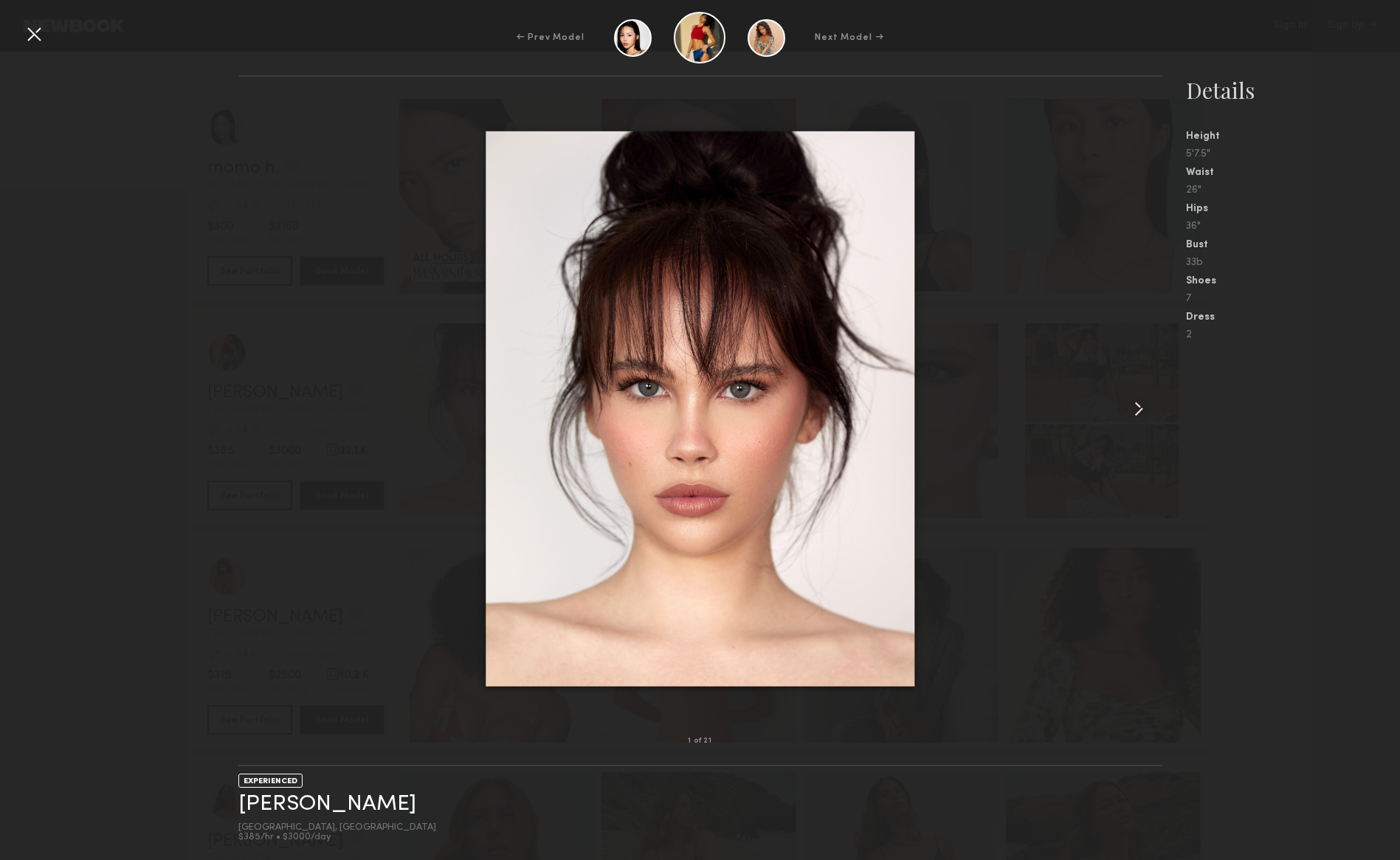
click at [1138, 402] on common-icon at bounding box center [1138, 409] width 24 height 24
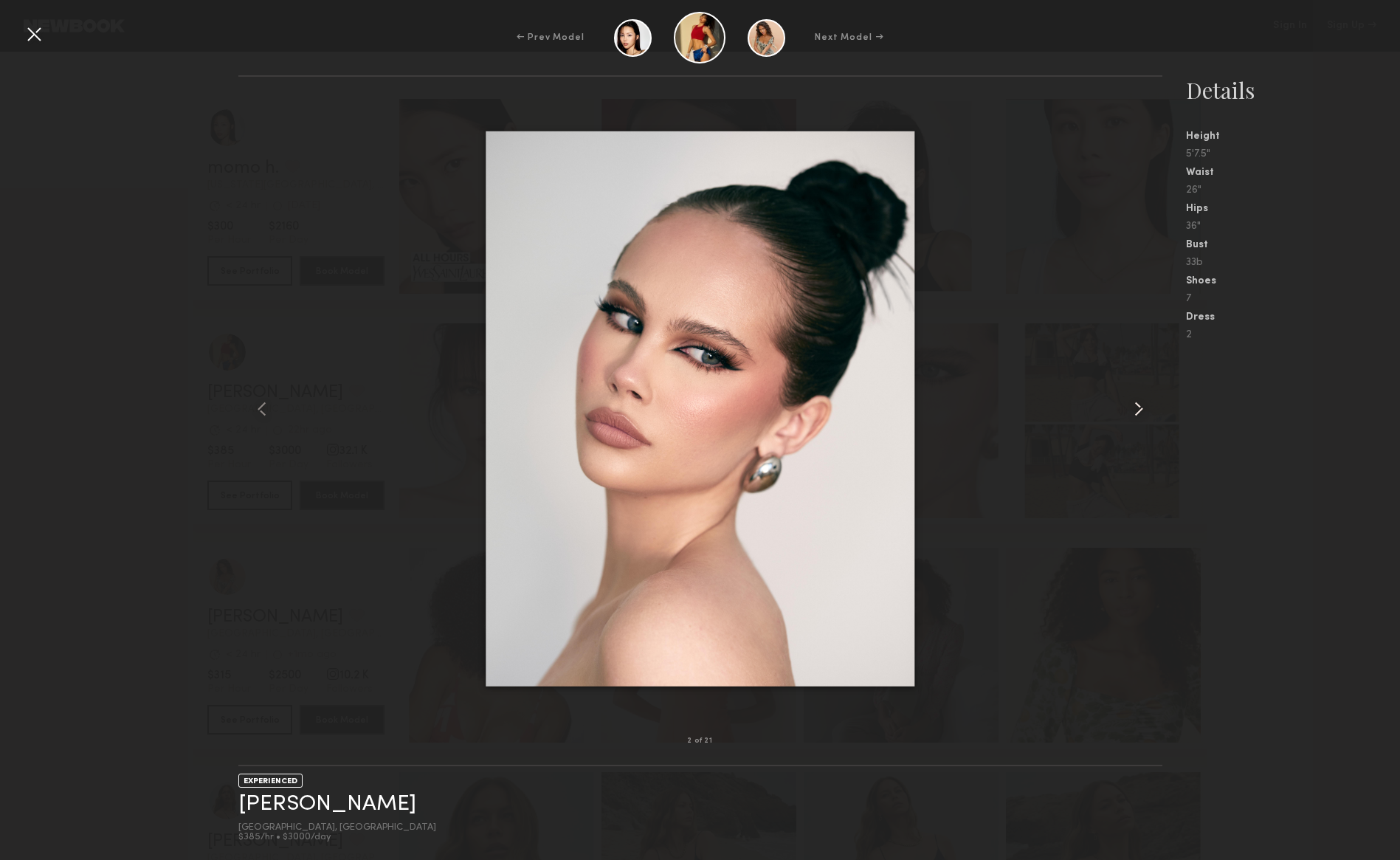
click at [1138, 402] on common-icon at bounding box center [1138, 409] width 24 height 24
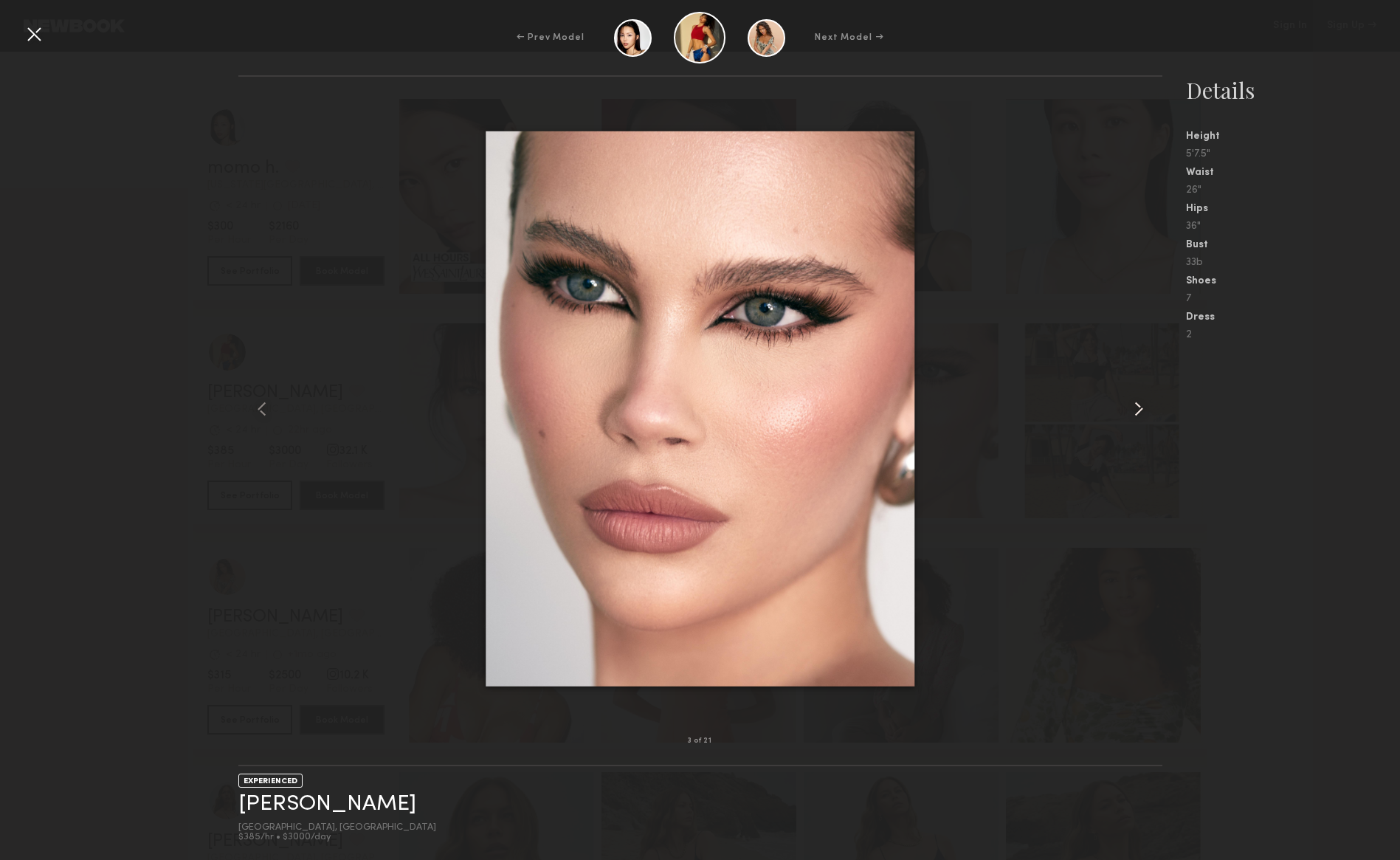
click at [1138, 402] on common-icon at bounding box center [1138, 409] width 24 height 24
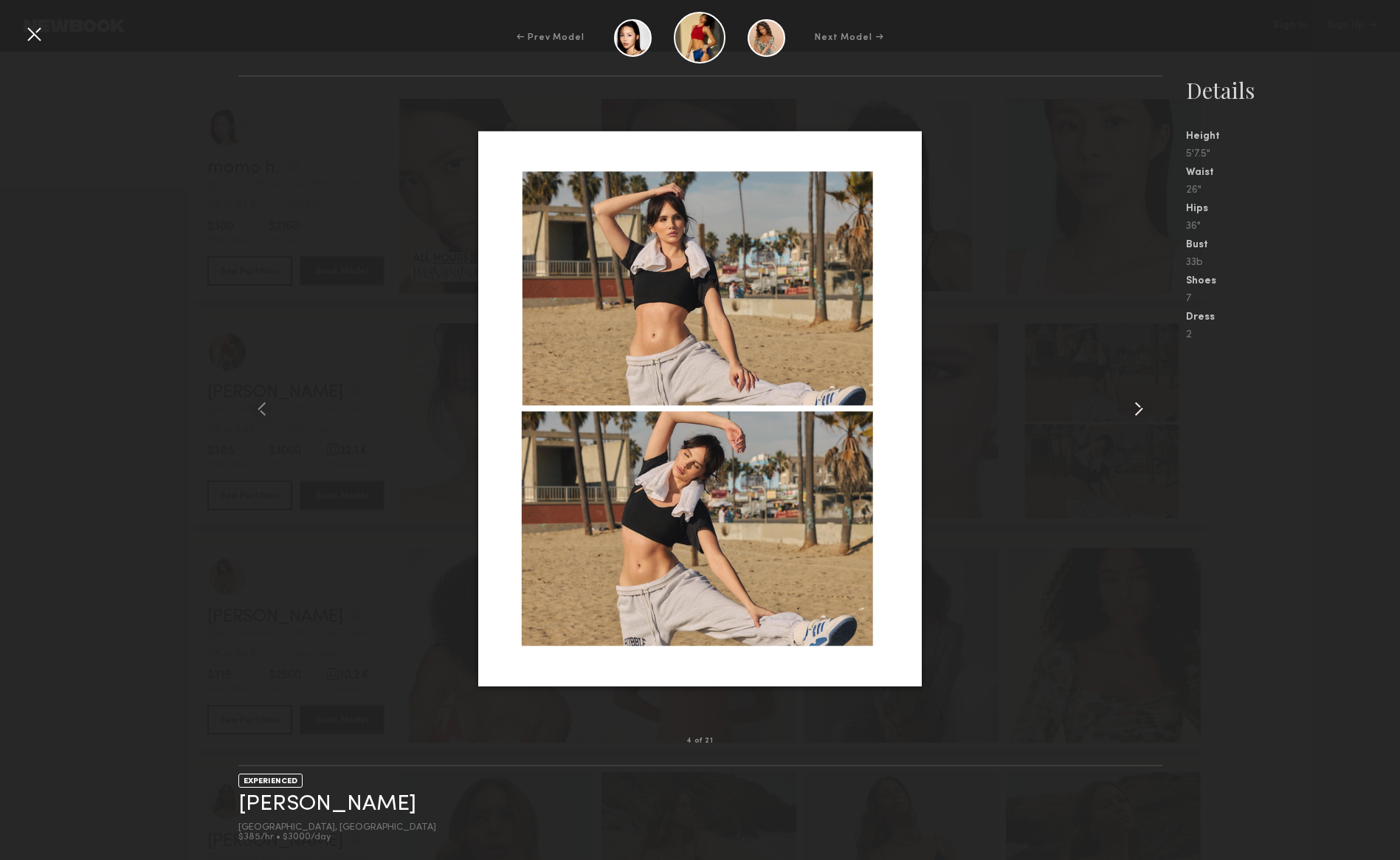
click at [1138, 402] on common-icon at bounding box center [1138, 409] width 24 height 24
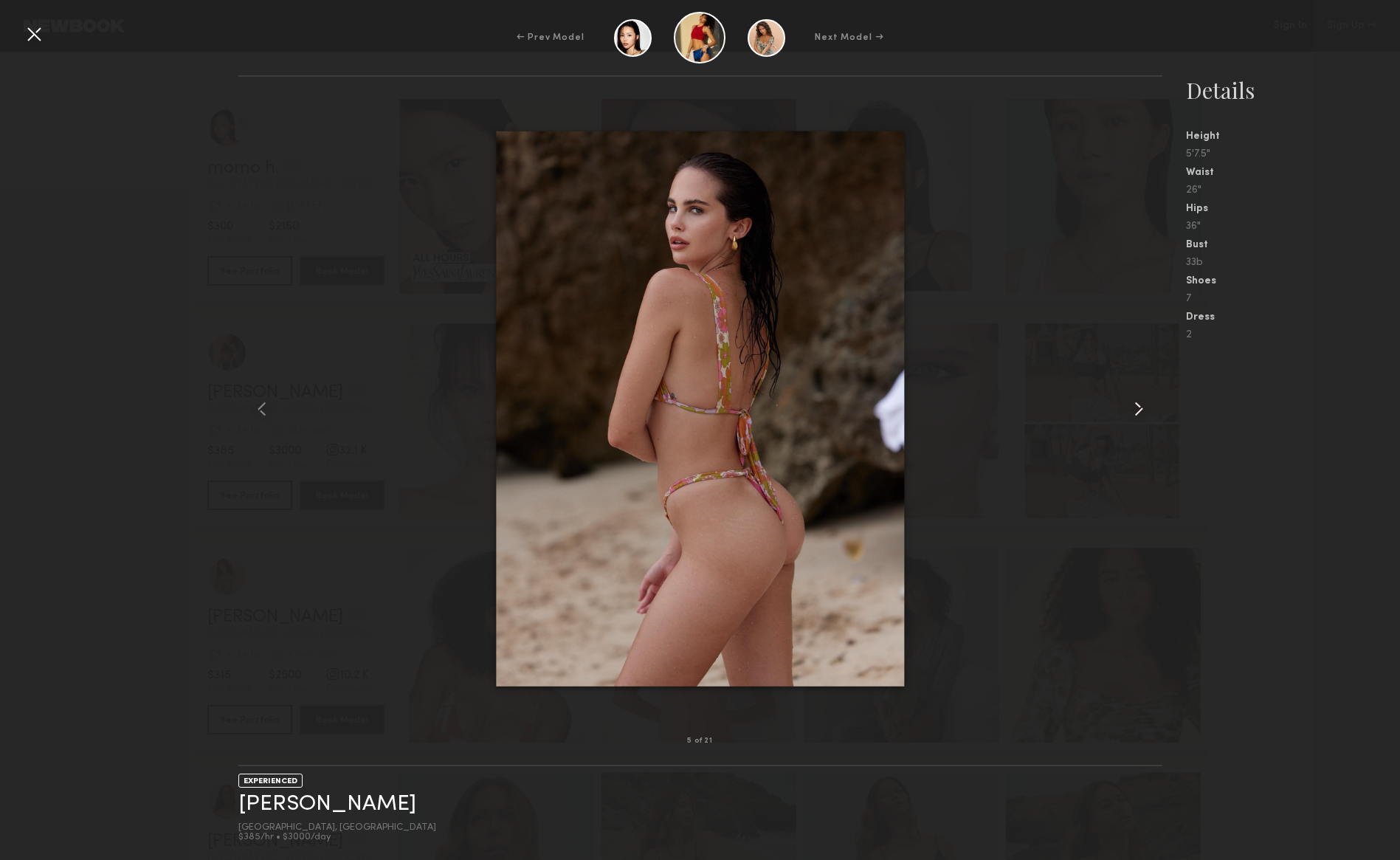
click at [1138, 402] on common-icon at bounding box center [1138, 409] width 24 height 24
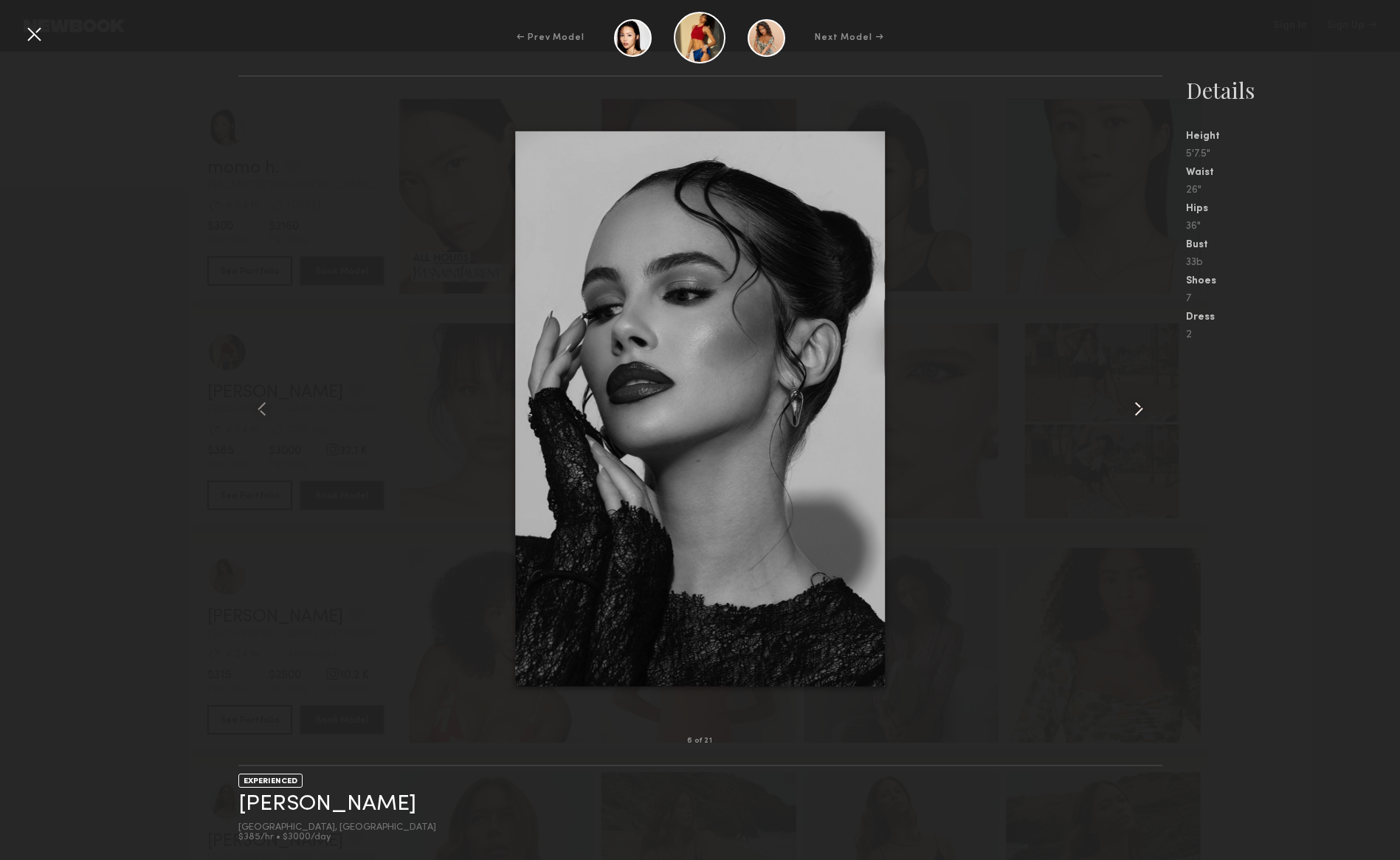
click at [1138, 402] on common-icon at bounding box center [1138, 409] width 24 height 24
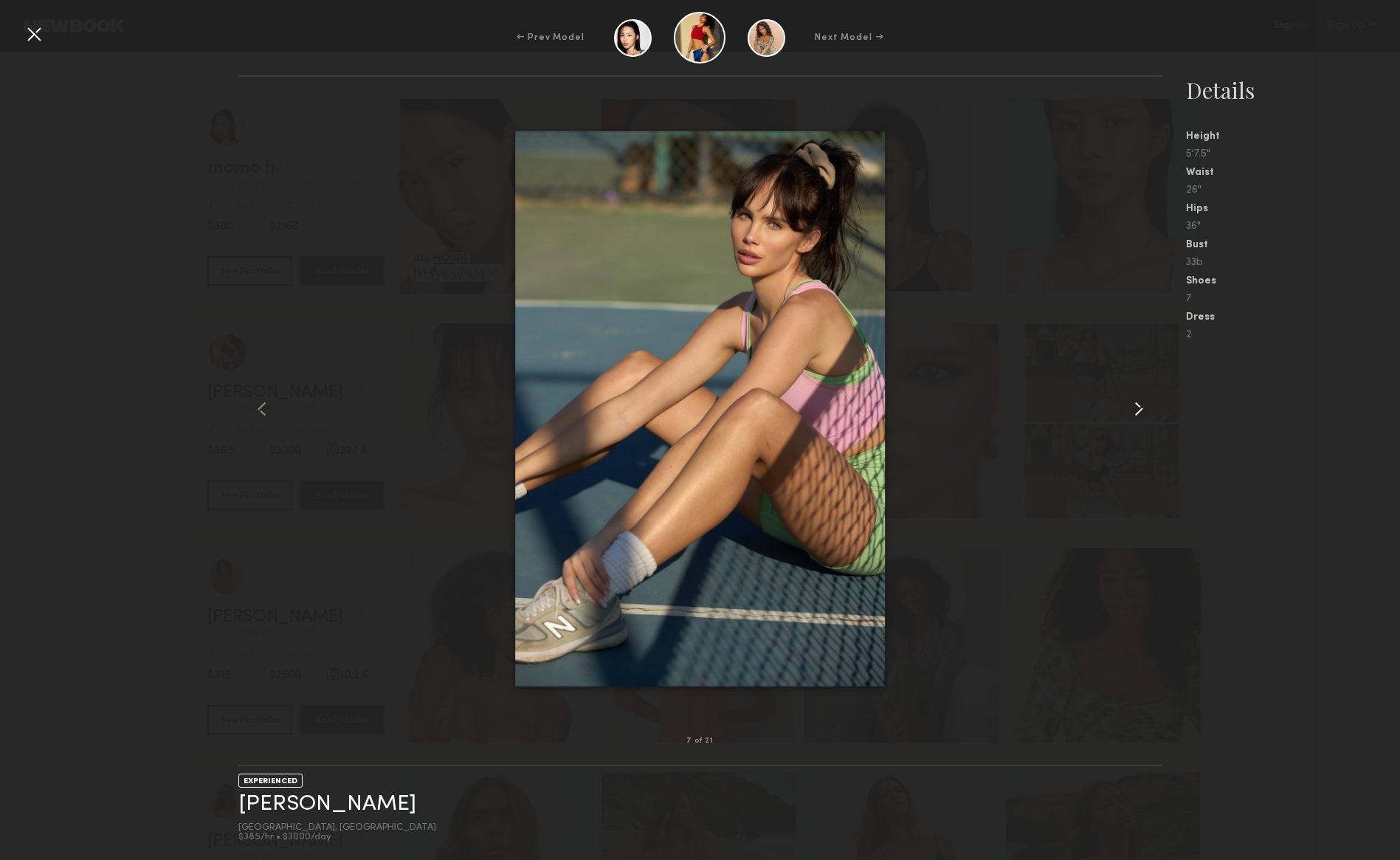
click at [1138, 402] on common-icon at bounding box center [1138, 409] width 24 height 24
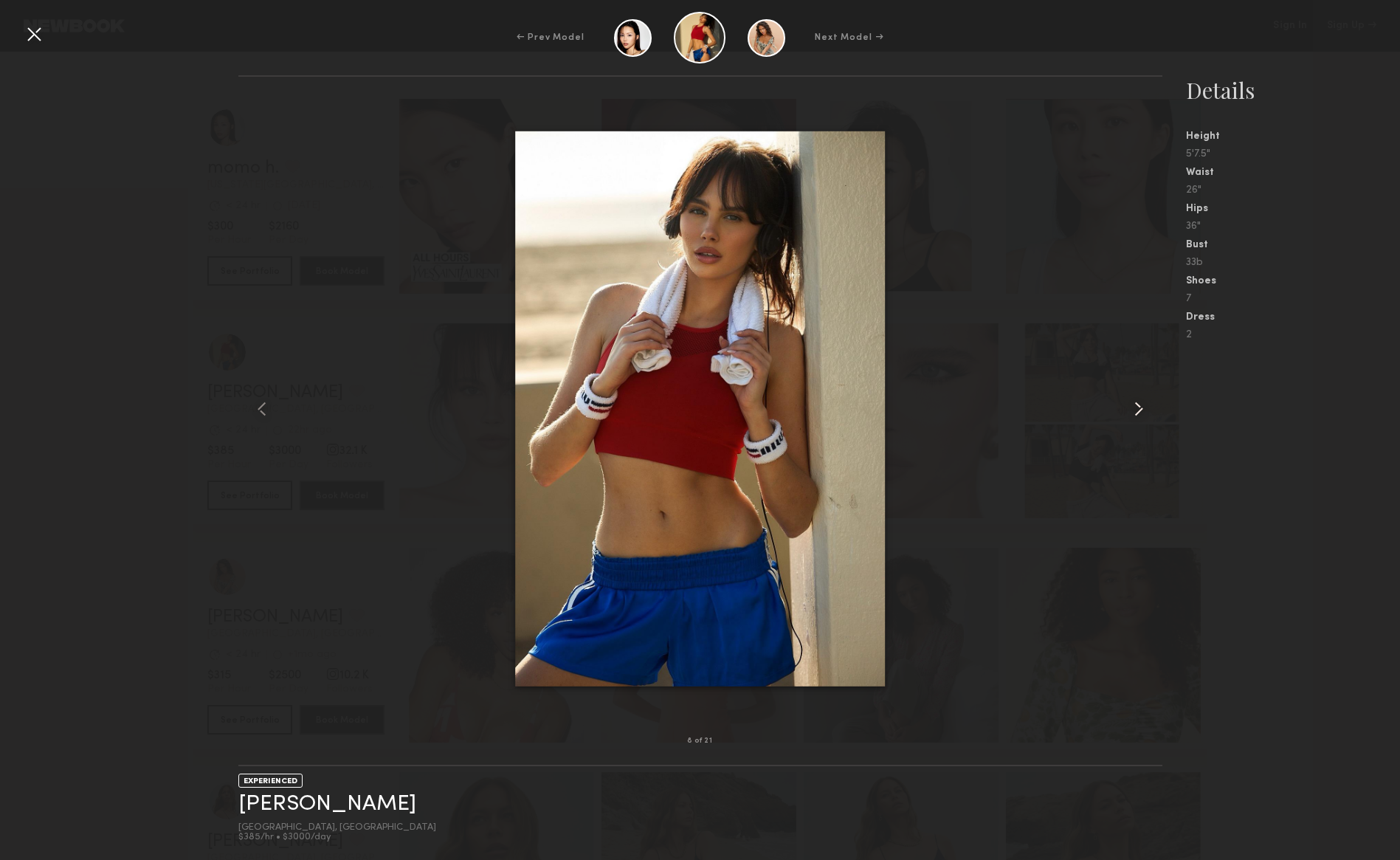
click at [1138, 402] on common-icon at bounding box center [1138, 409] width 24 height 24
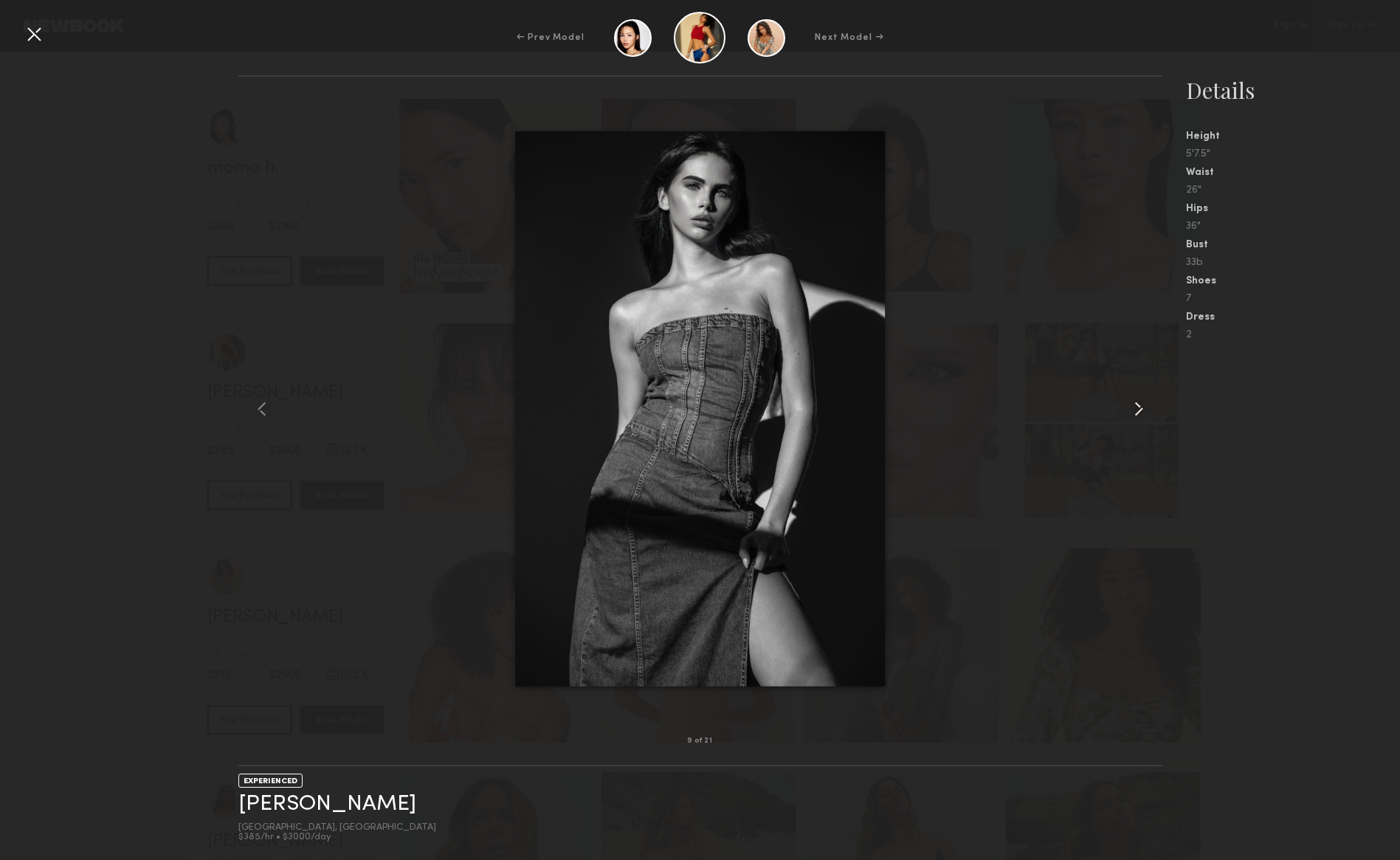
click at [1138, 402] on common-icon at bounding box center [1138, 409] width 24 height 24
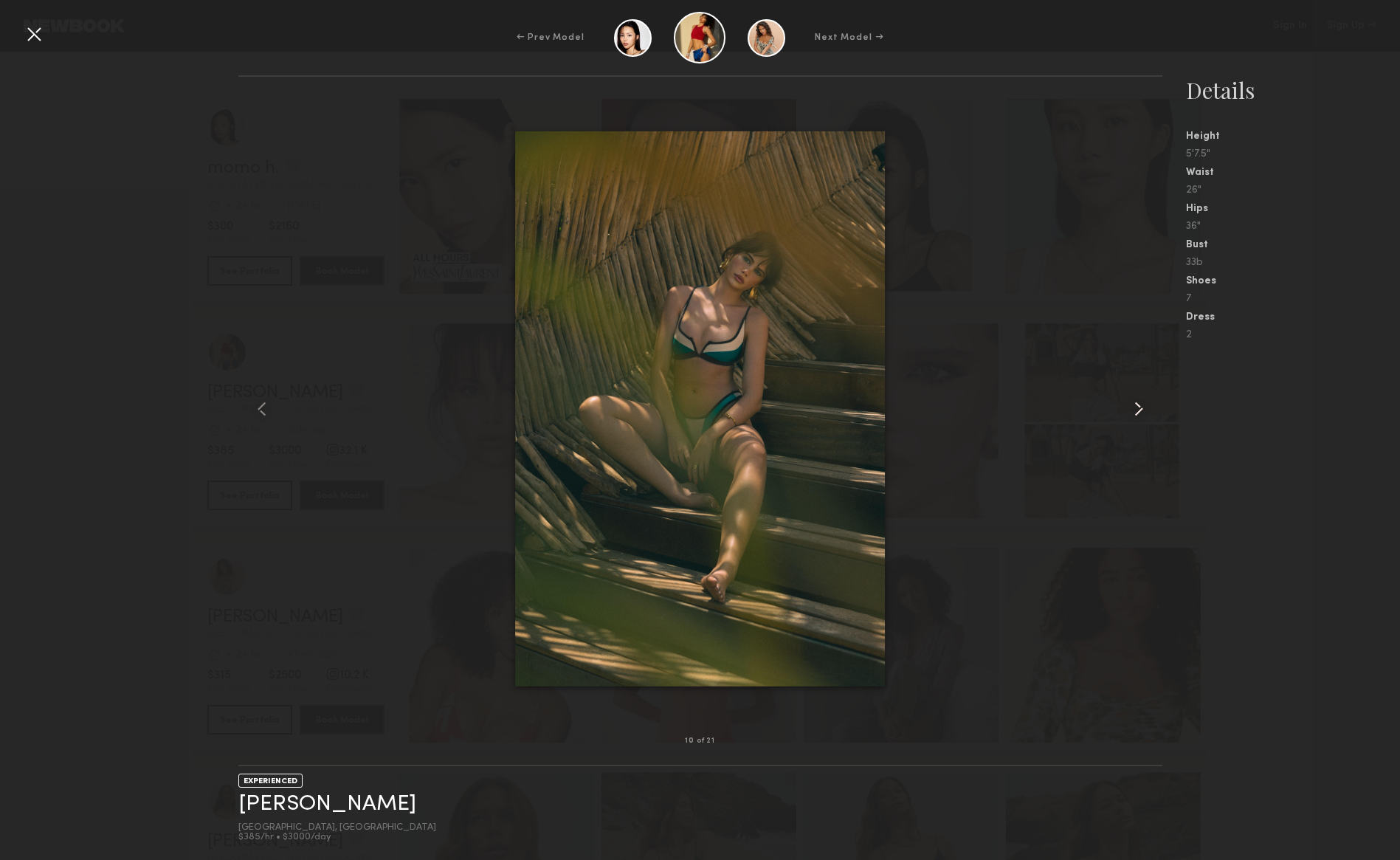
click at [1138, 402] on common-icon at bounding box center [1138, 409] width 24 height 24
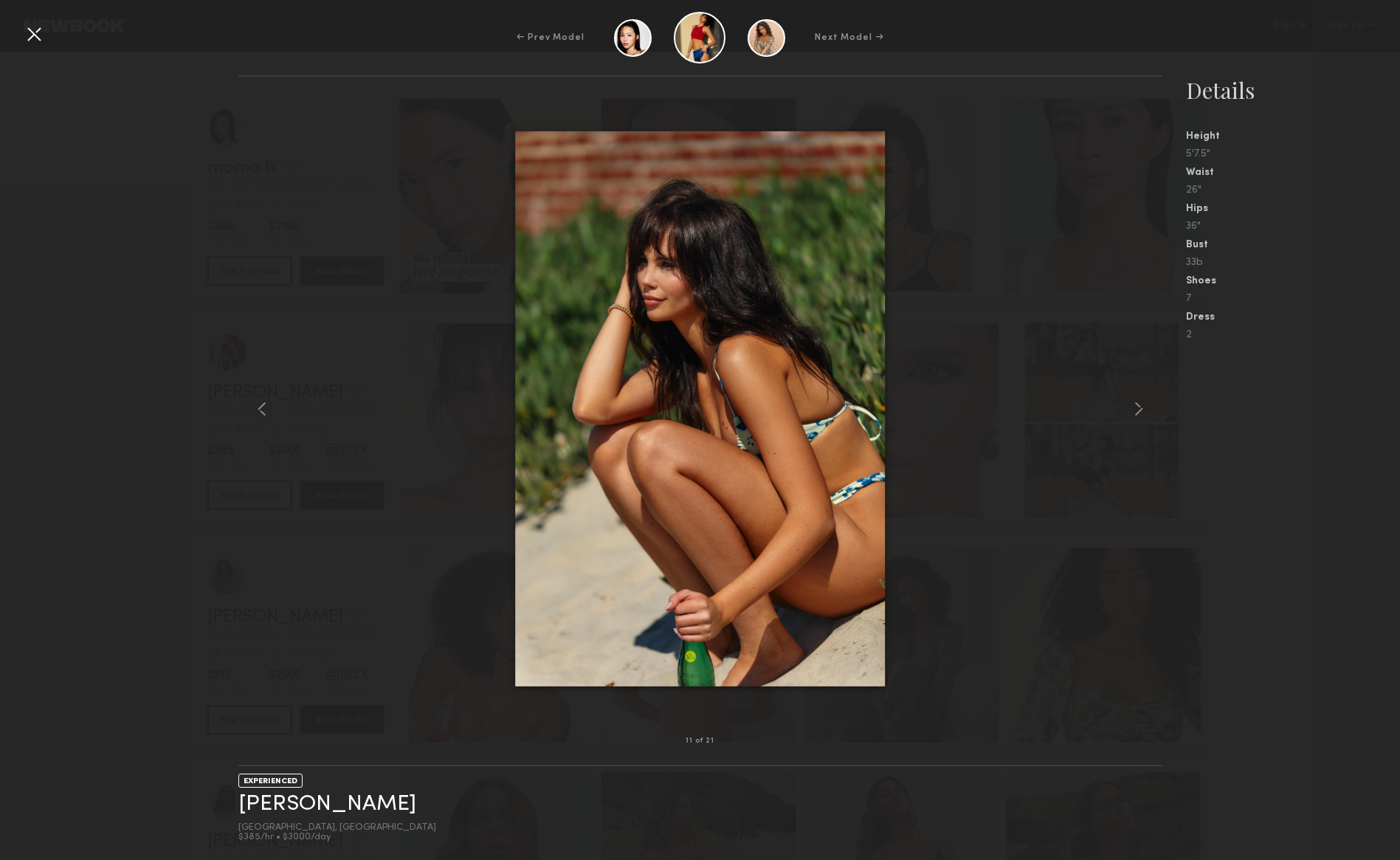
click at [44, 39] on div at bounding box center [34, 34] width 24 height 24
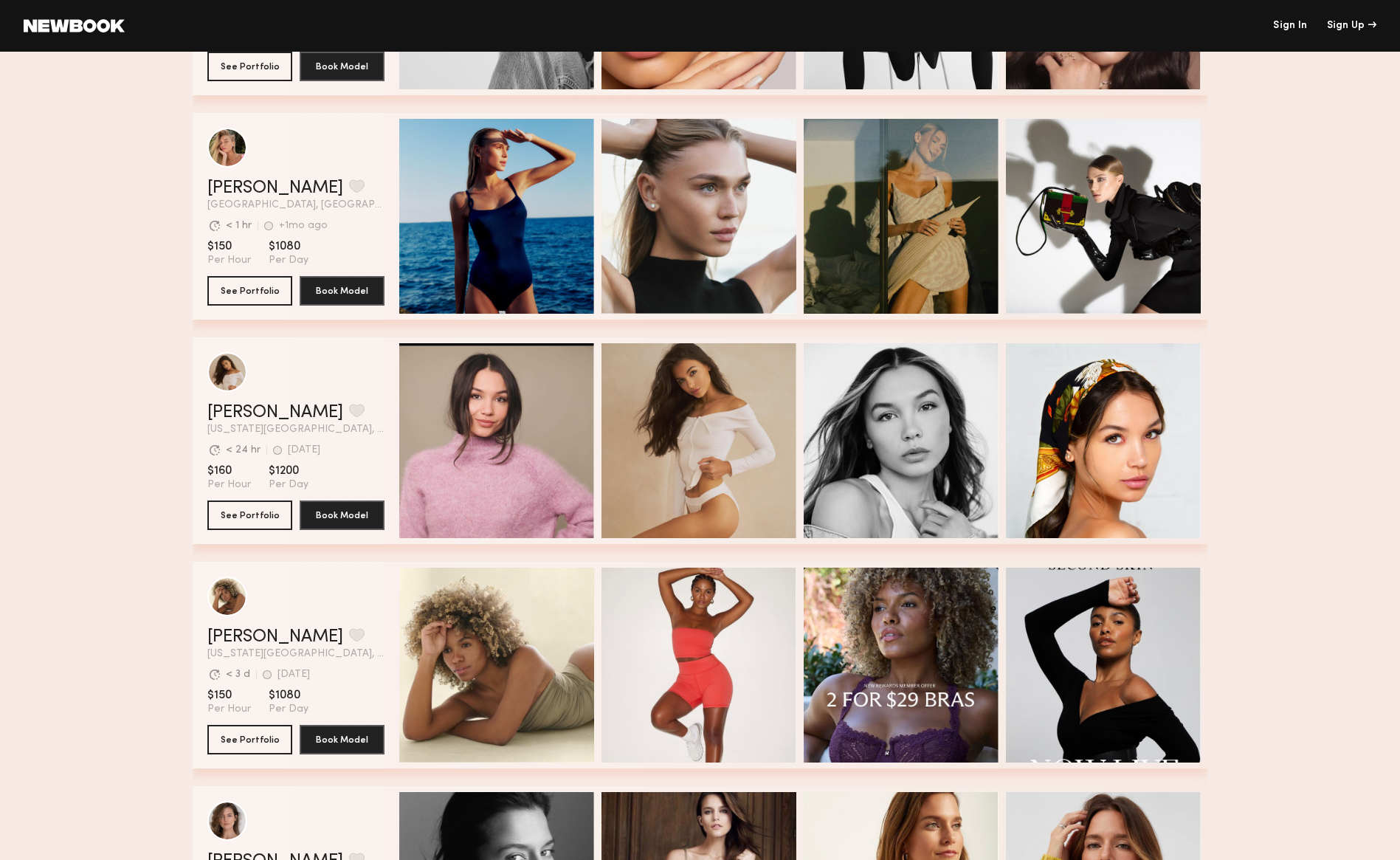
scroll to position [2741, 0]
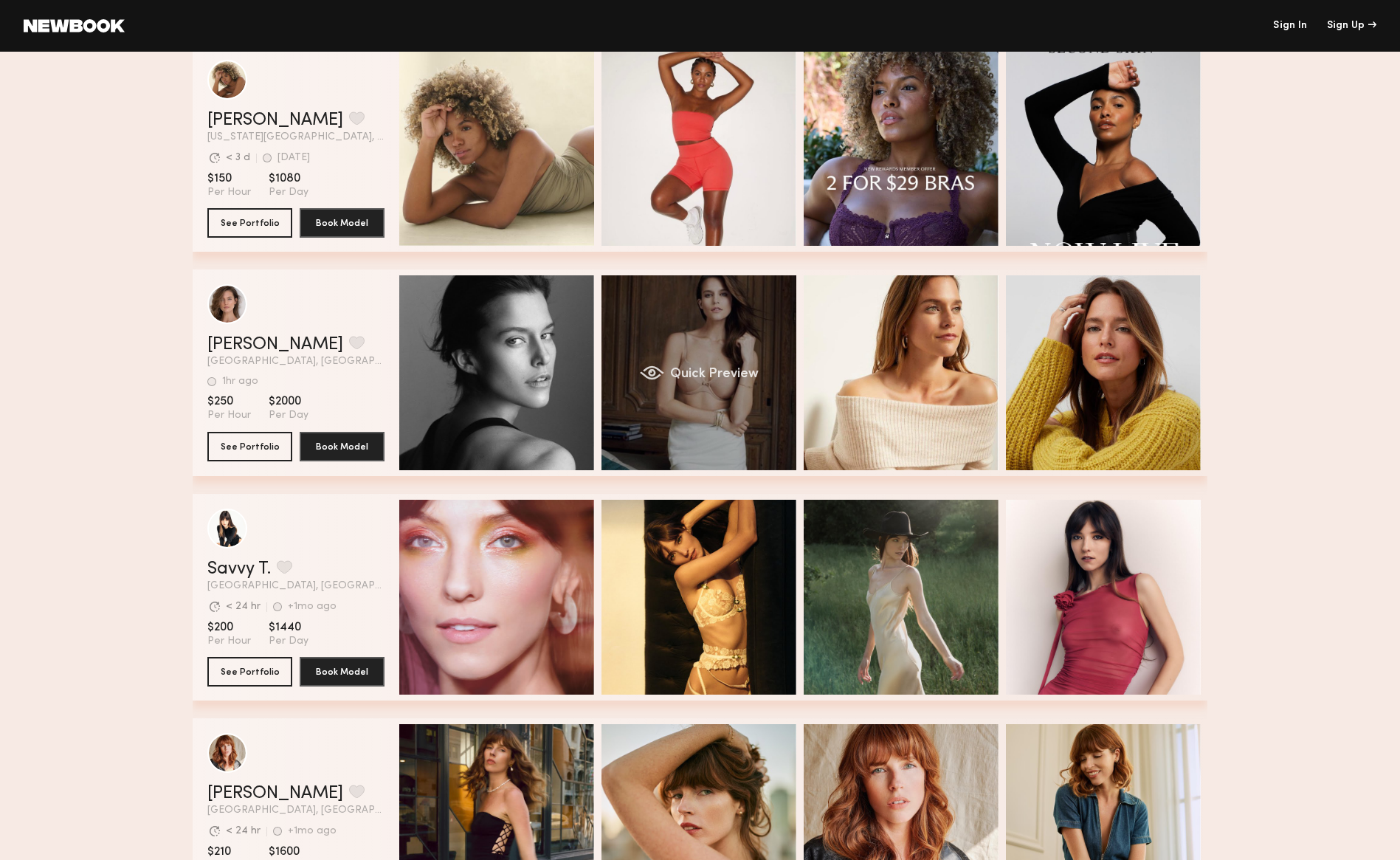
click at [699, 365] on div "Quick Preview" at bounding box center [698, 373] width 194 height 195
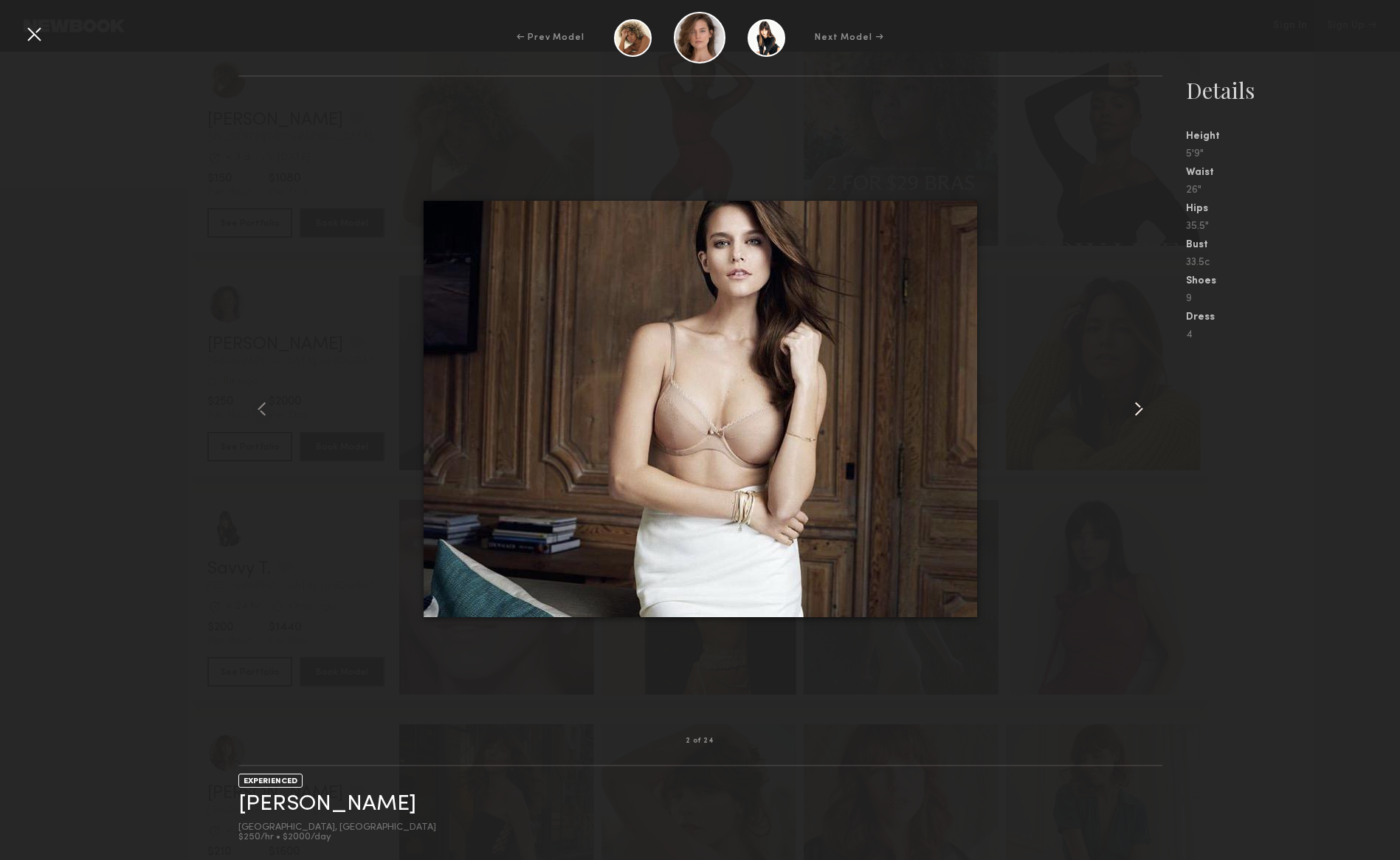
click at [1140, 404] on common-icon at bounding box center [1138, 409] width 24 height 24
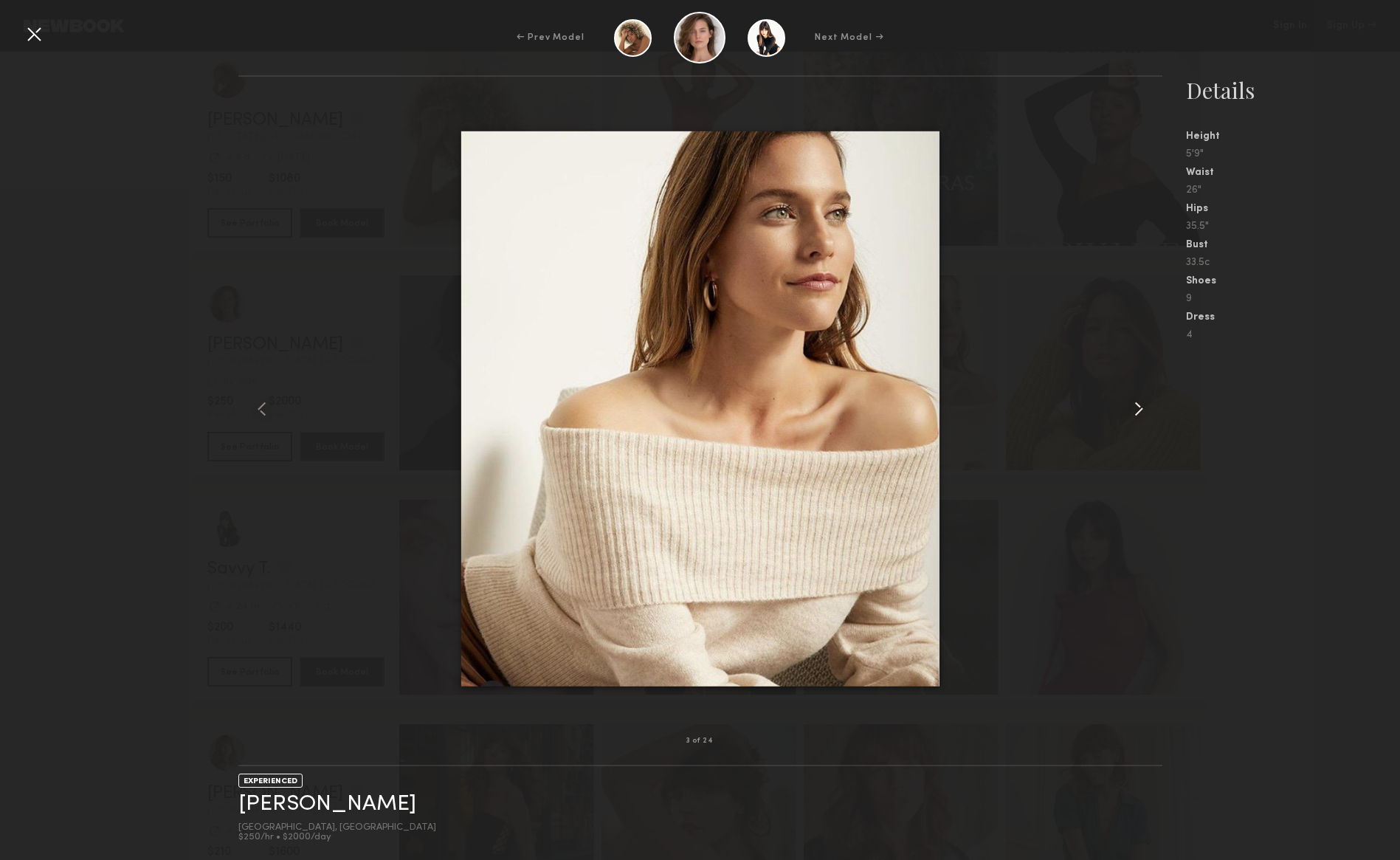
click at [1140, 404] on common-icon at bounding box center [1138, 409] width 24 height 24
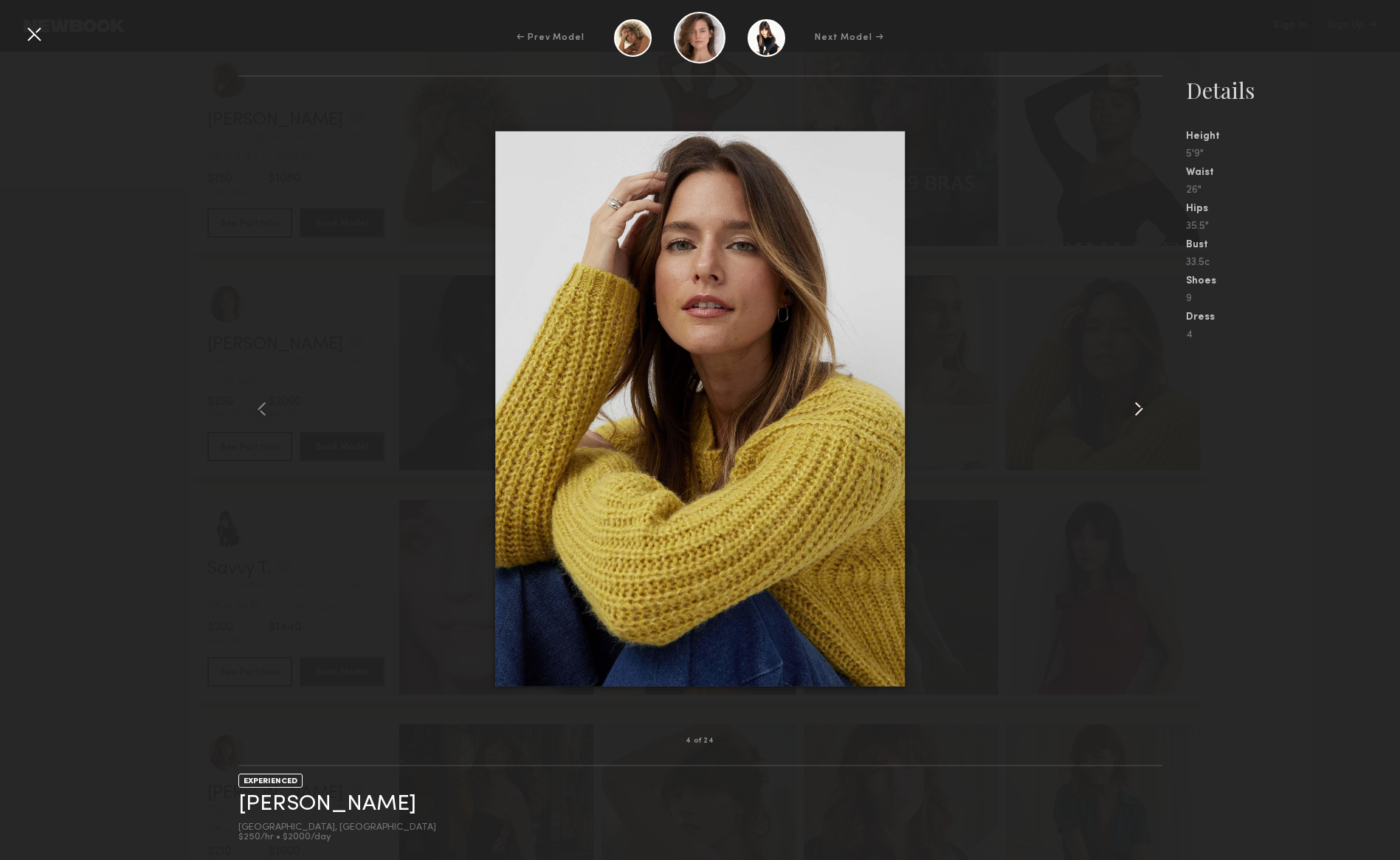
click at [1141, 405] on common-icon at bounding box center [1138, 409] width 24 height 24
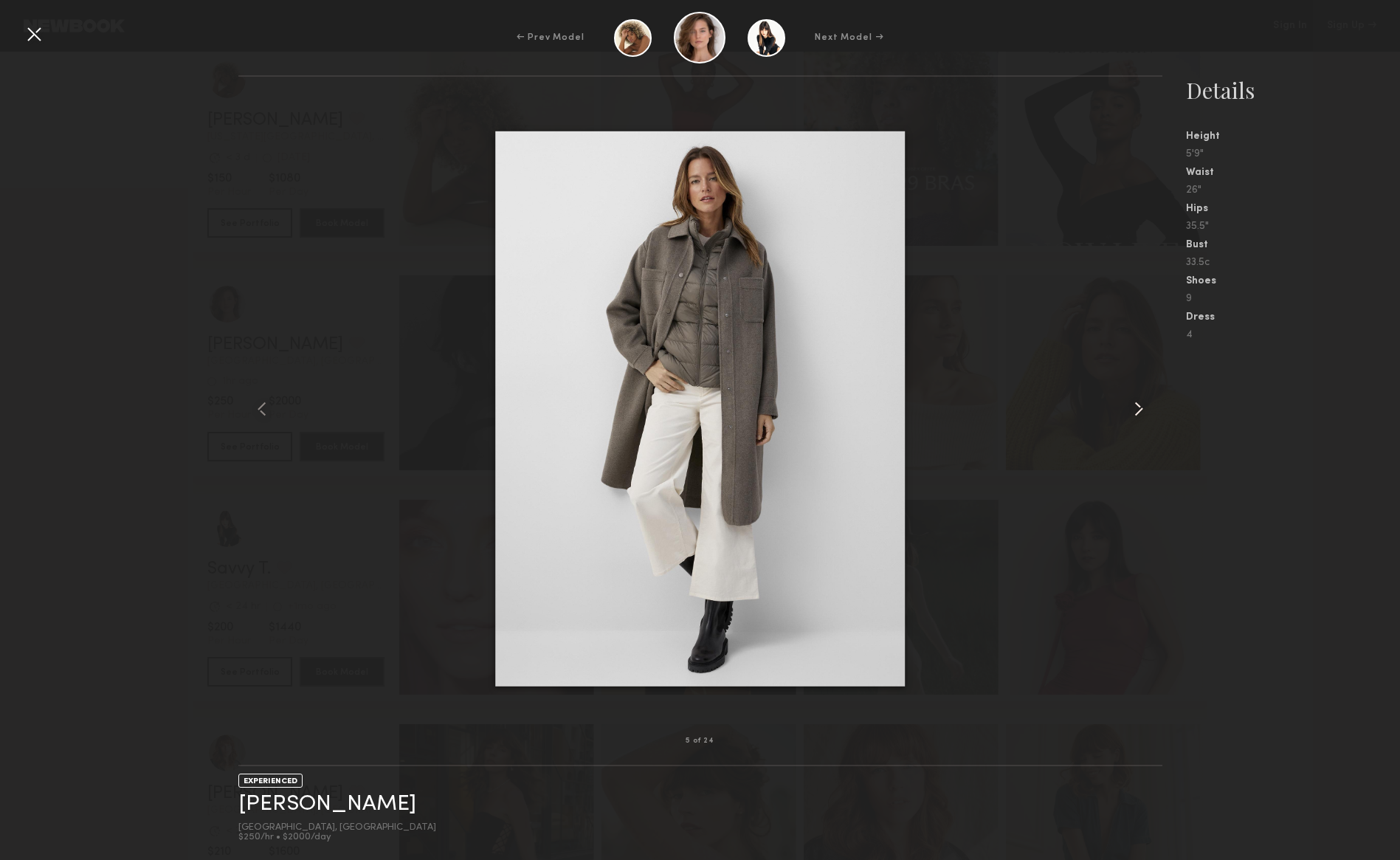
click at [1141, 405] on common-icon at bounding box center [1138, 409] width 24 height 24
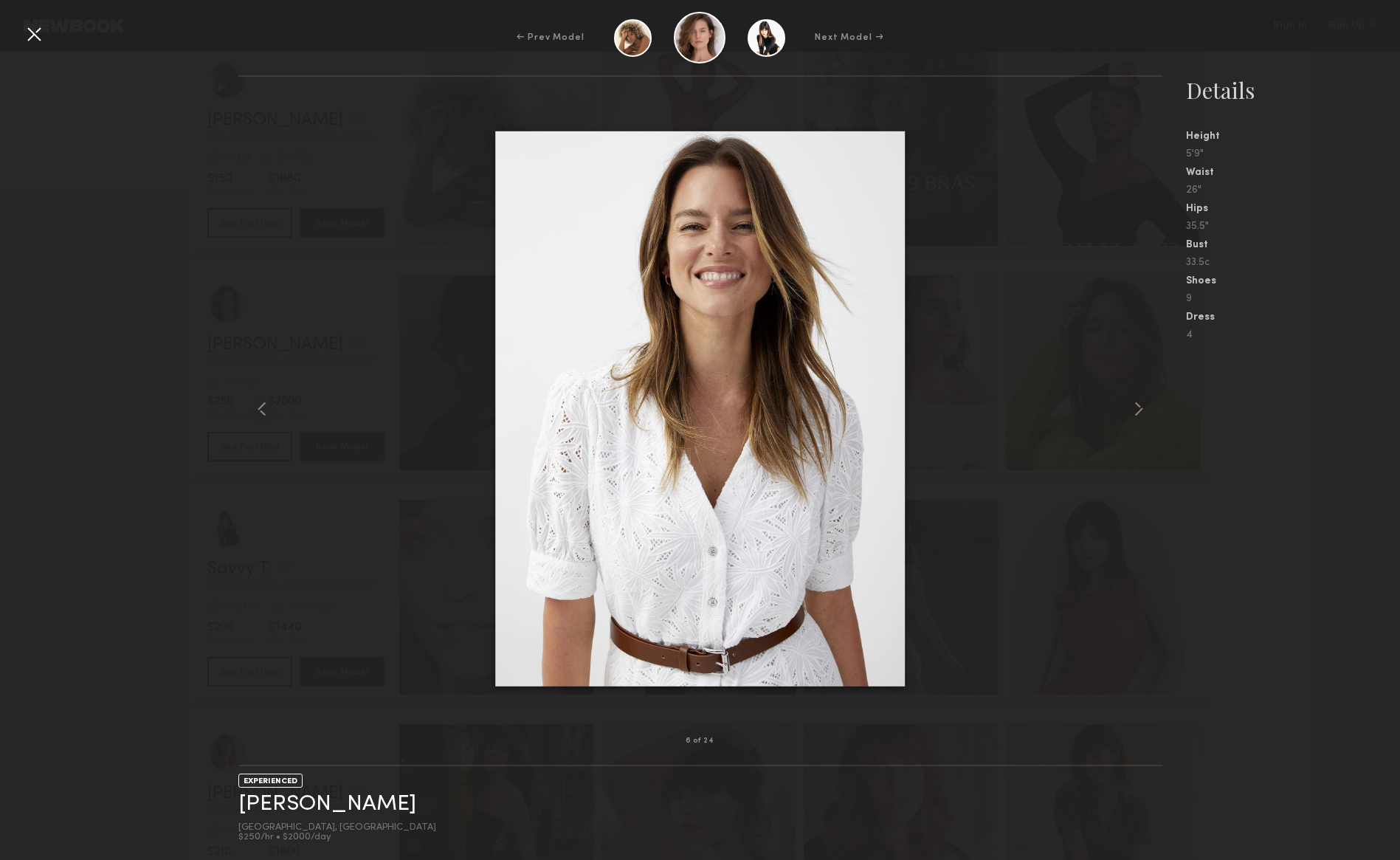
click at [1064, 211] on div at bounding box center [700, 409] width 924 height 618
click at [1282, 120] on div "Details Height 5'9" Waist 26" Hips 35.5" Bust 33.5c Shoes 9 Dress 4" at bounding box center [1293, 208] width 214 height 265
click at [372, 100] on div at bounding box center [700, 409] width 924 height 618
click at [264, 408] on common-icon at bounding box center [262, 409] width 24 height 24
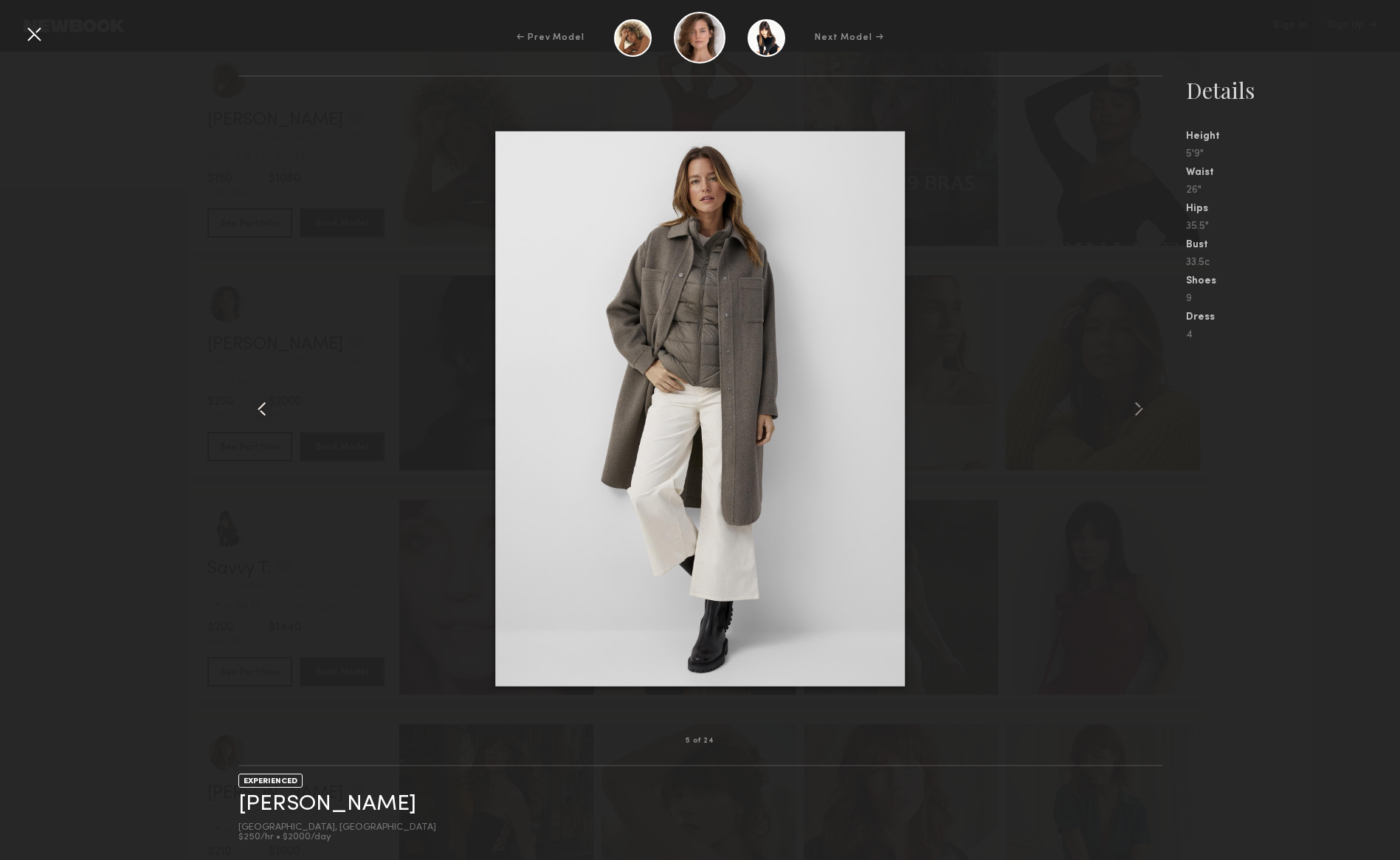
click at [265, 408] on common-icon at bounding box center [262, 409] width 24 height 24
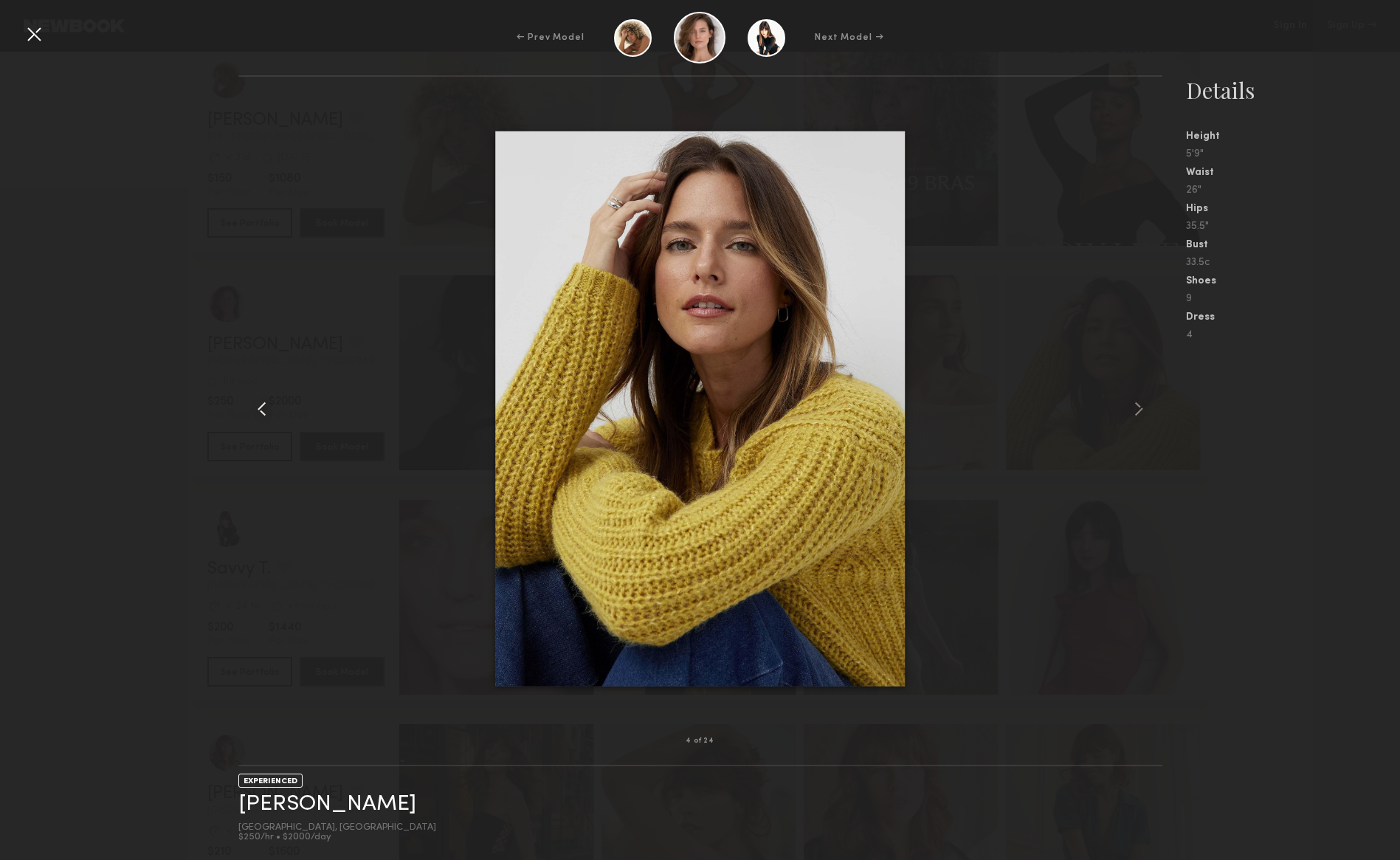
click at [265, 408] on common-icon at bounding box center [262, 409] width 24 height 24
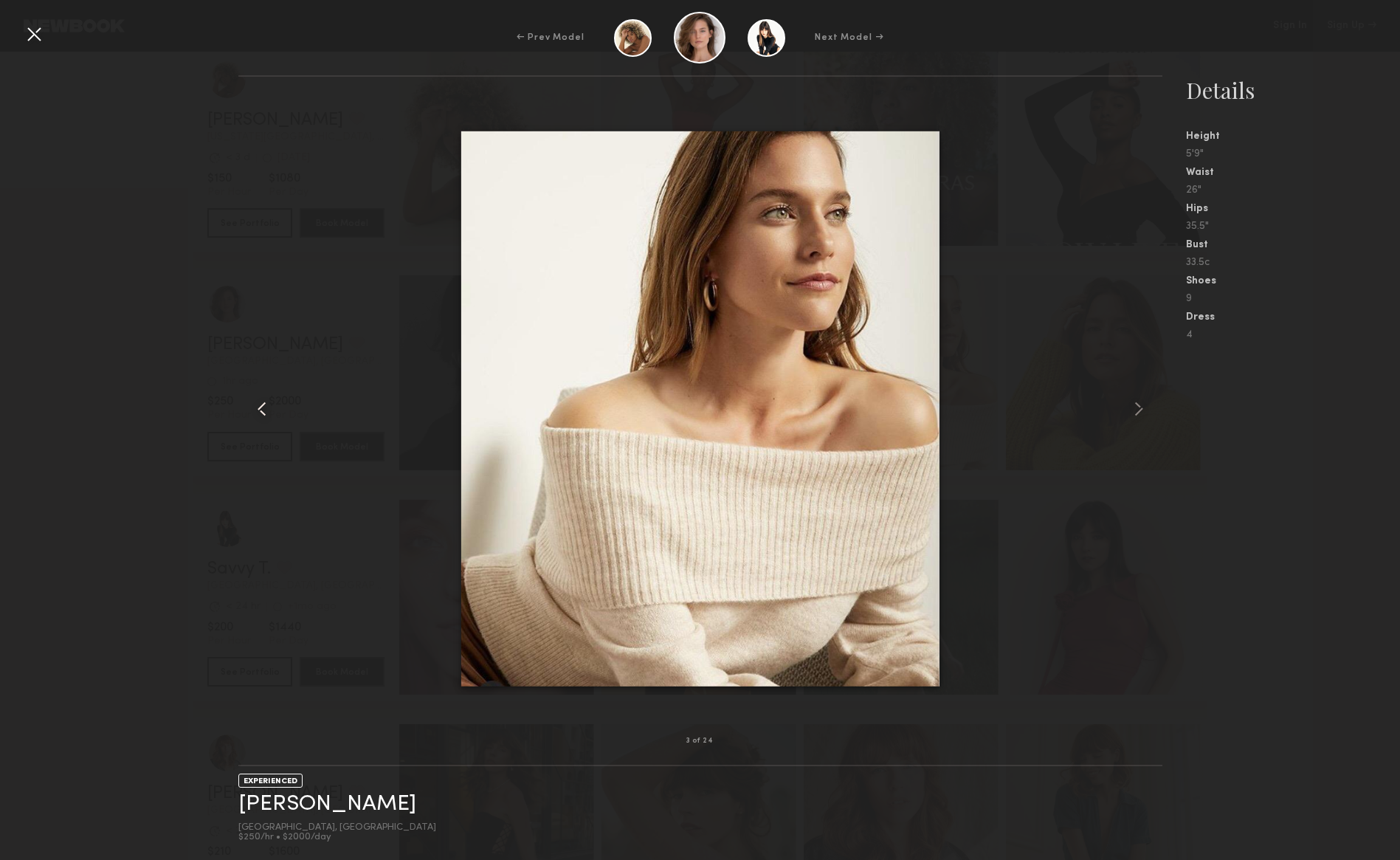
click at [265, 408] on common-icon at bounding box center [262, 409] width 24 height 24
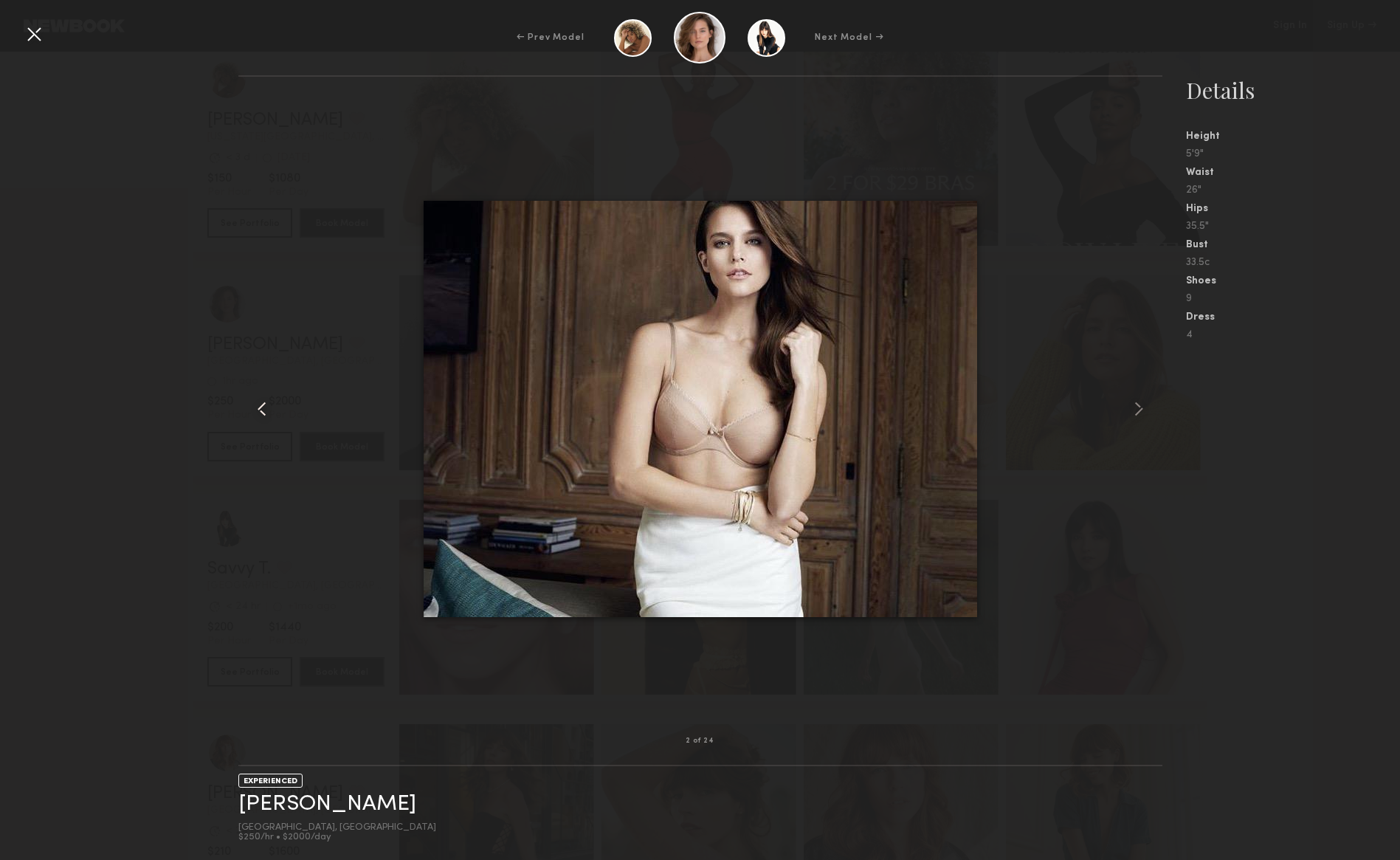
click at [265, 408] on common-icon at bounding box center [262, 409] width 24 height 24
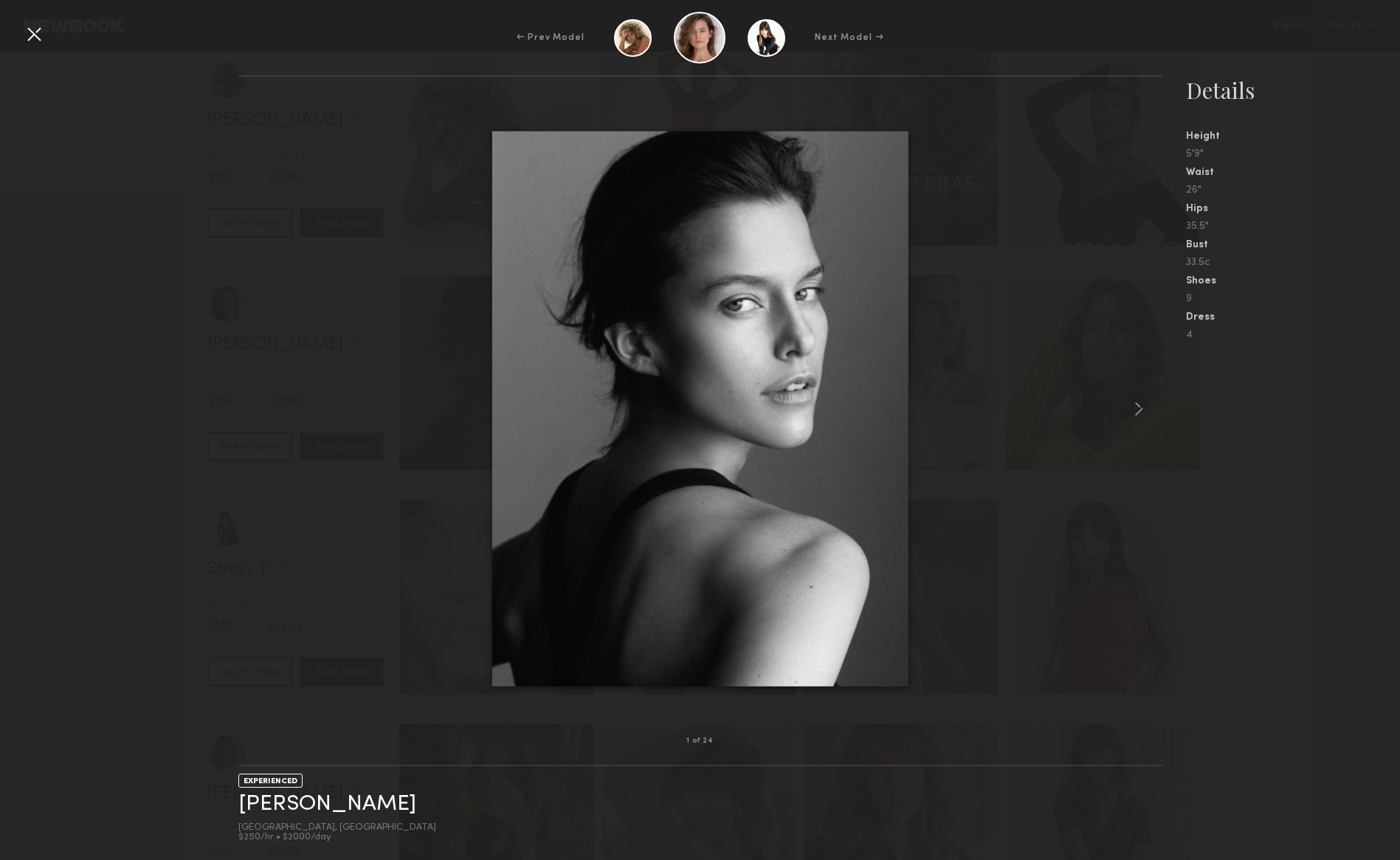
click at [265, 408] on div at bounding box center [700, 409] width 924 height 618
click at [25, 34] on div at bounding box center [34, 34] width 24 height 24
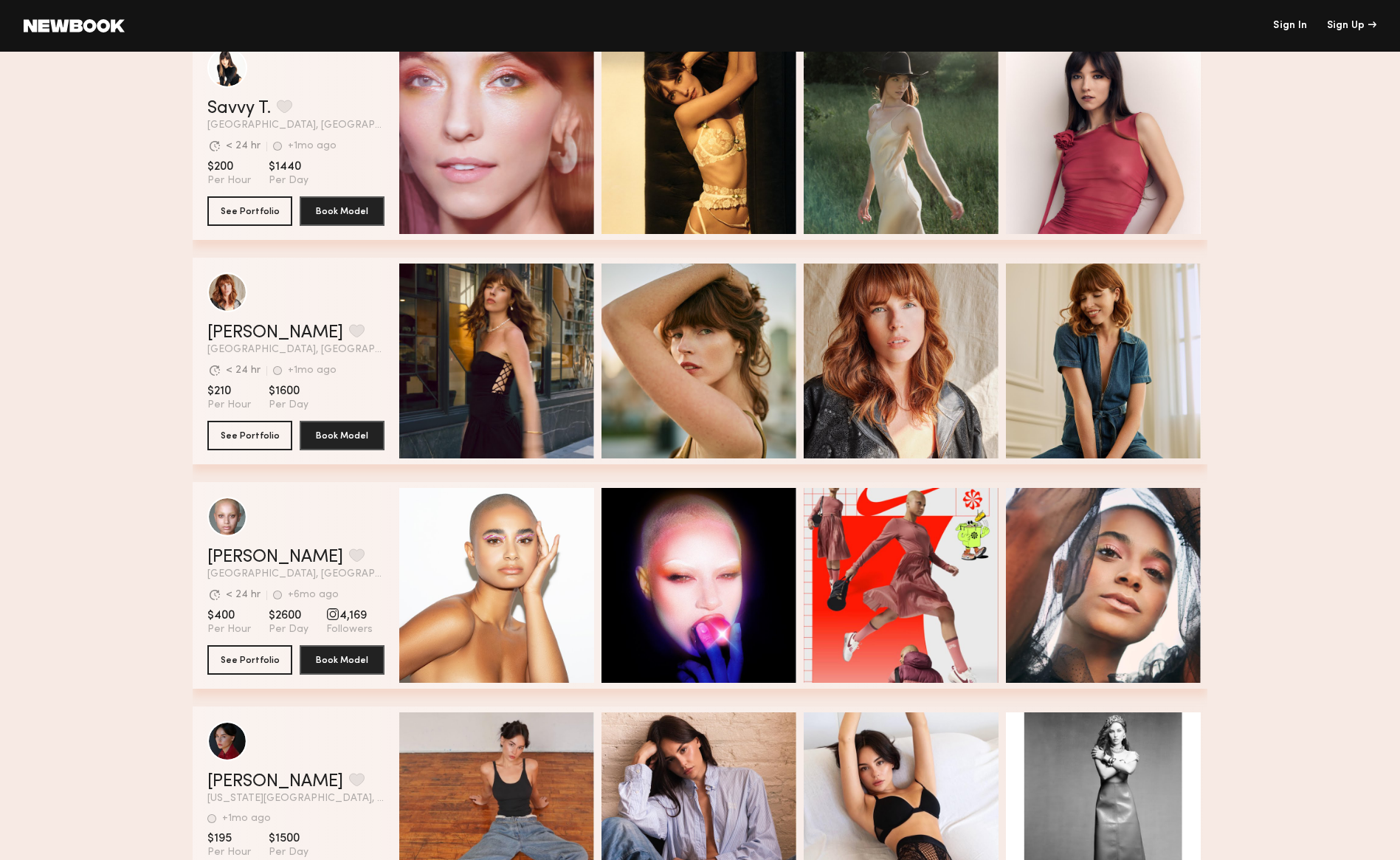
scroll to position [3516, 0]
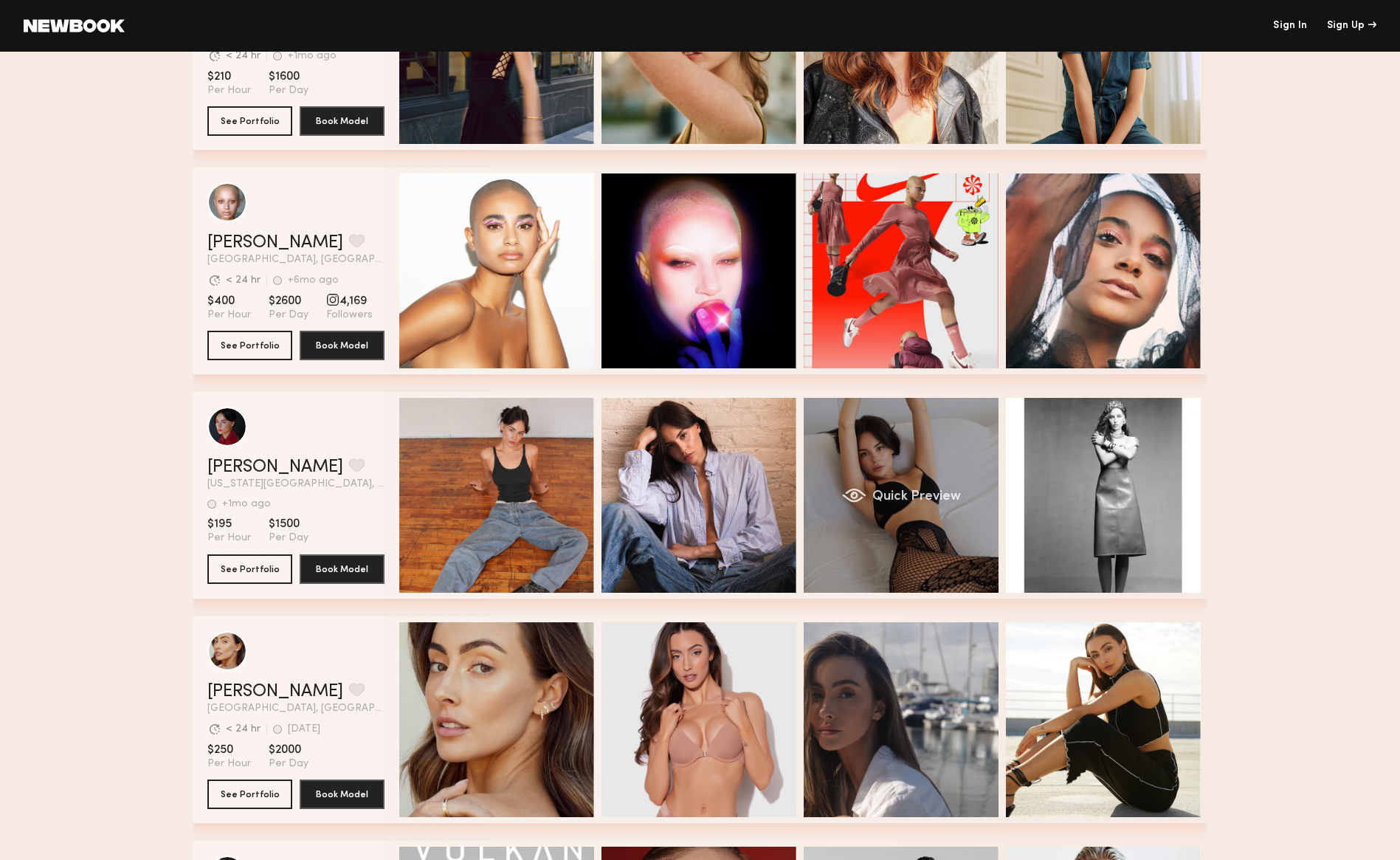
click at [947, 484] on div "Quick Preview" at bounding box center [901, 496] width 194 height 195
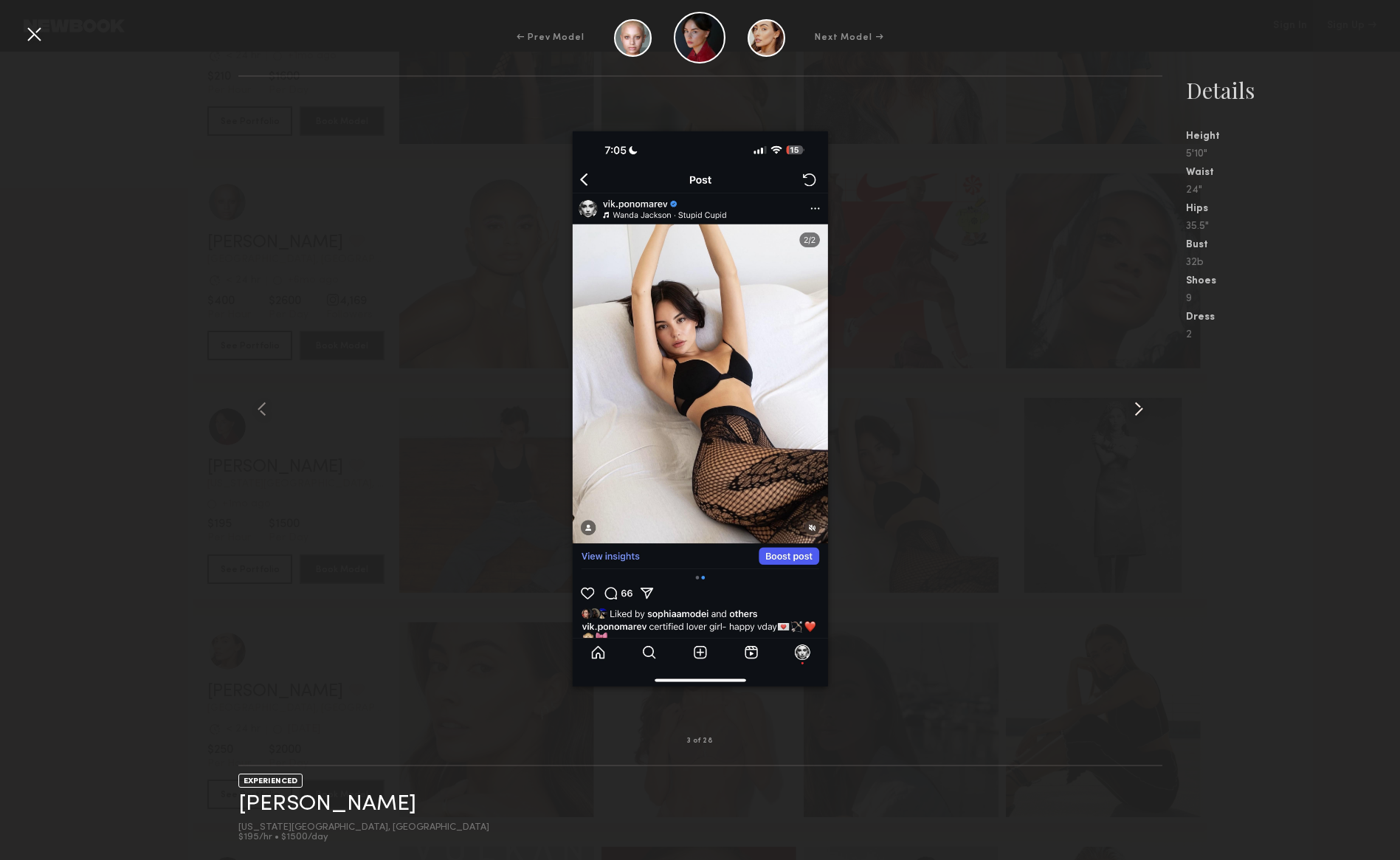
click at [1138, 405] on common-icon at bounding box center [1138, 409] width 24 height 24
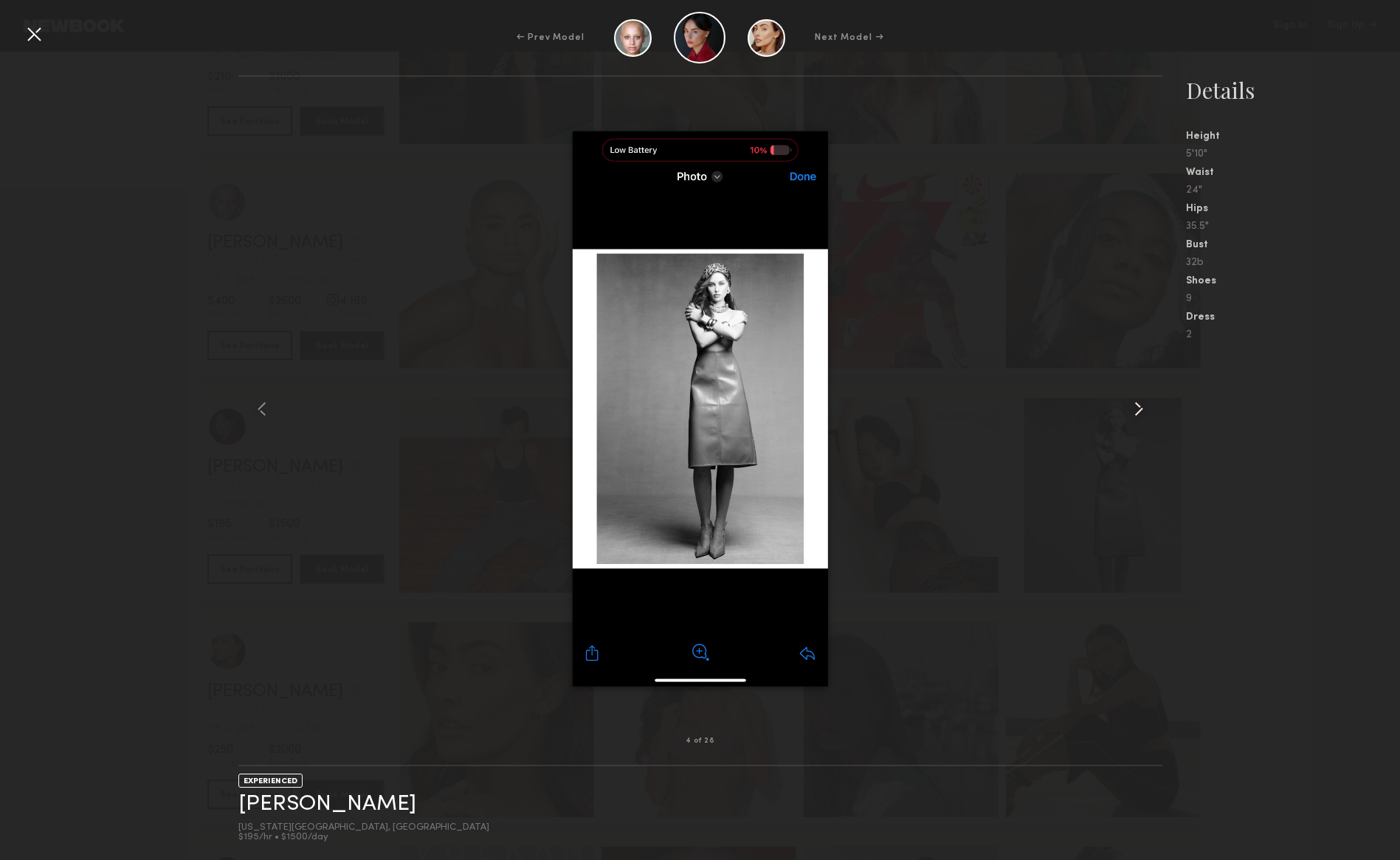
click at [1138, 405] on common-icon at bounding box center [1138, 409] width 24 height 24
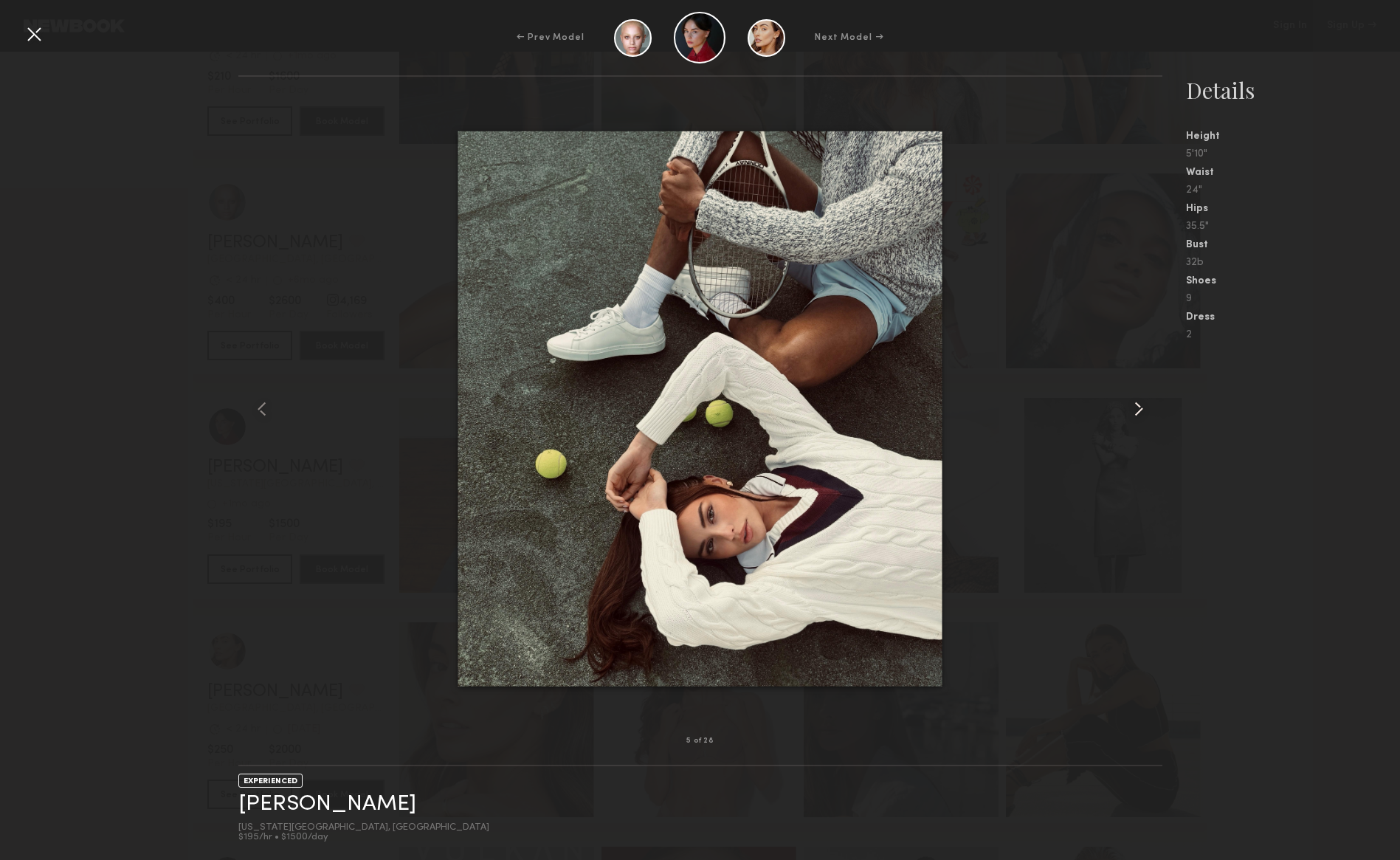
click at [1138, 405] on common-icon at bounding box center [1138, 409] width 24 height 24
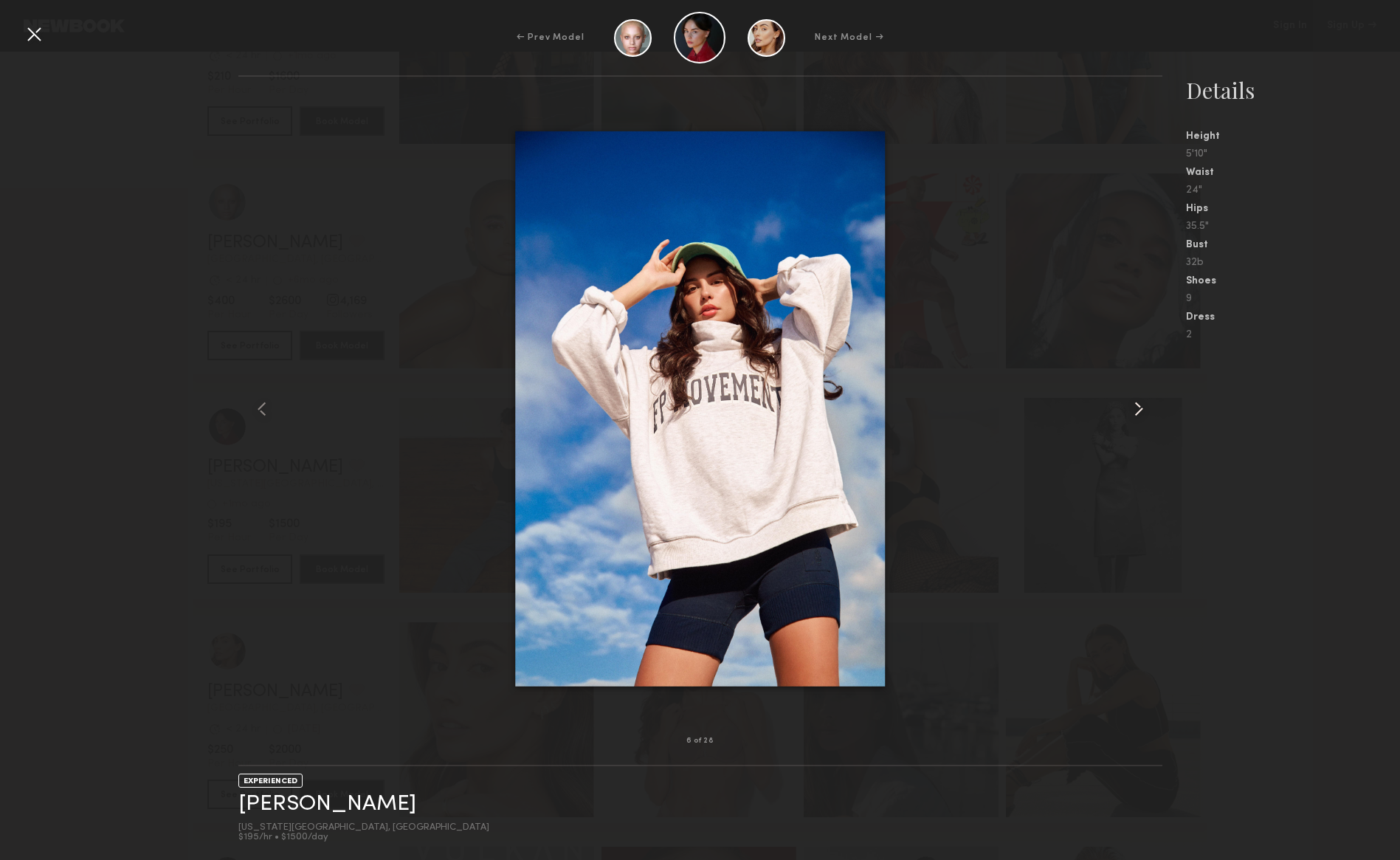
click at [1138, 405] on common-icon at bounding box center [1138, 409] width 24 height 24
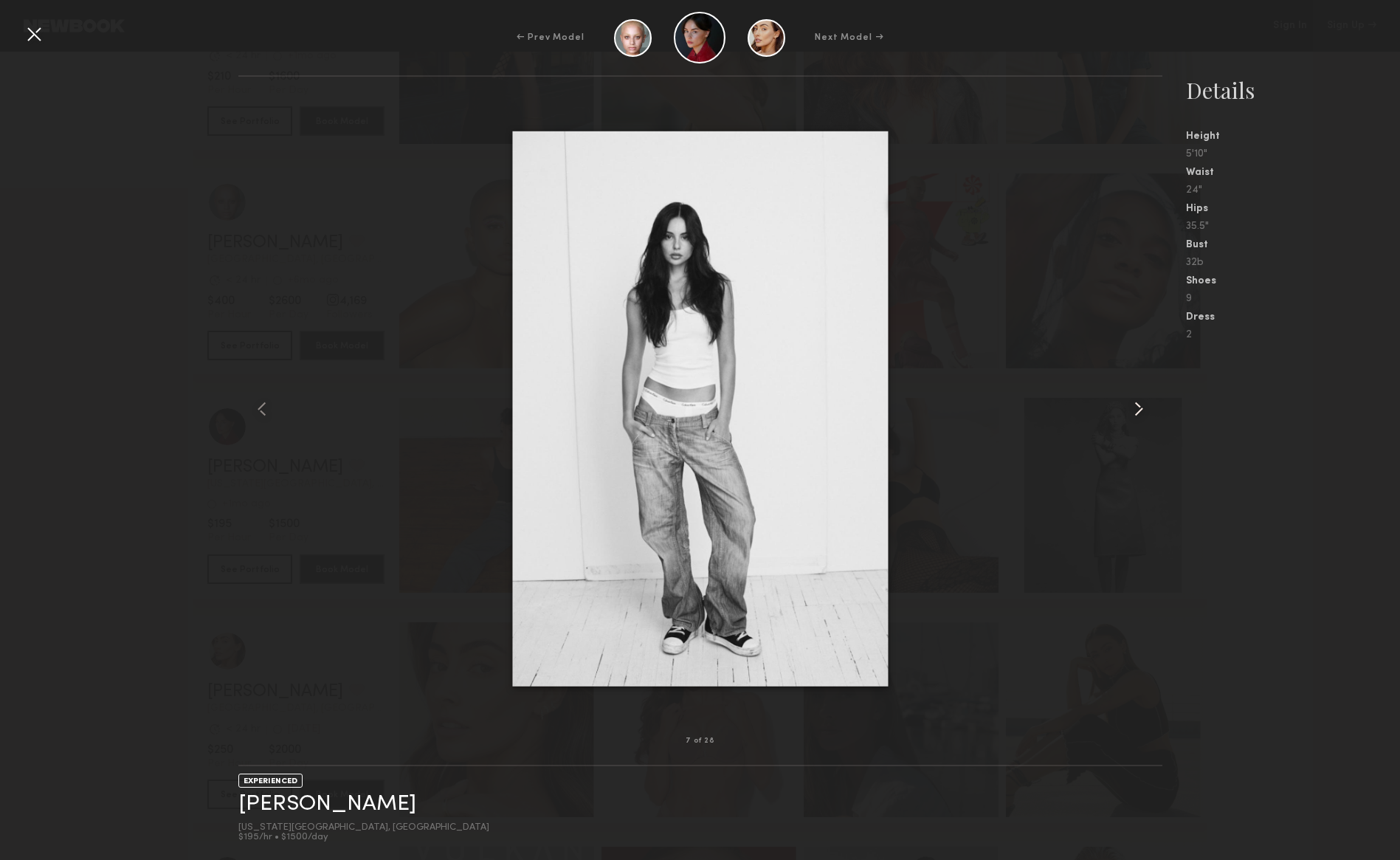
click at [1138, 405] on common-icon at bounding box center [1138, 409] width 24 height 24
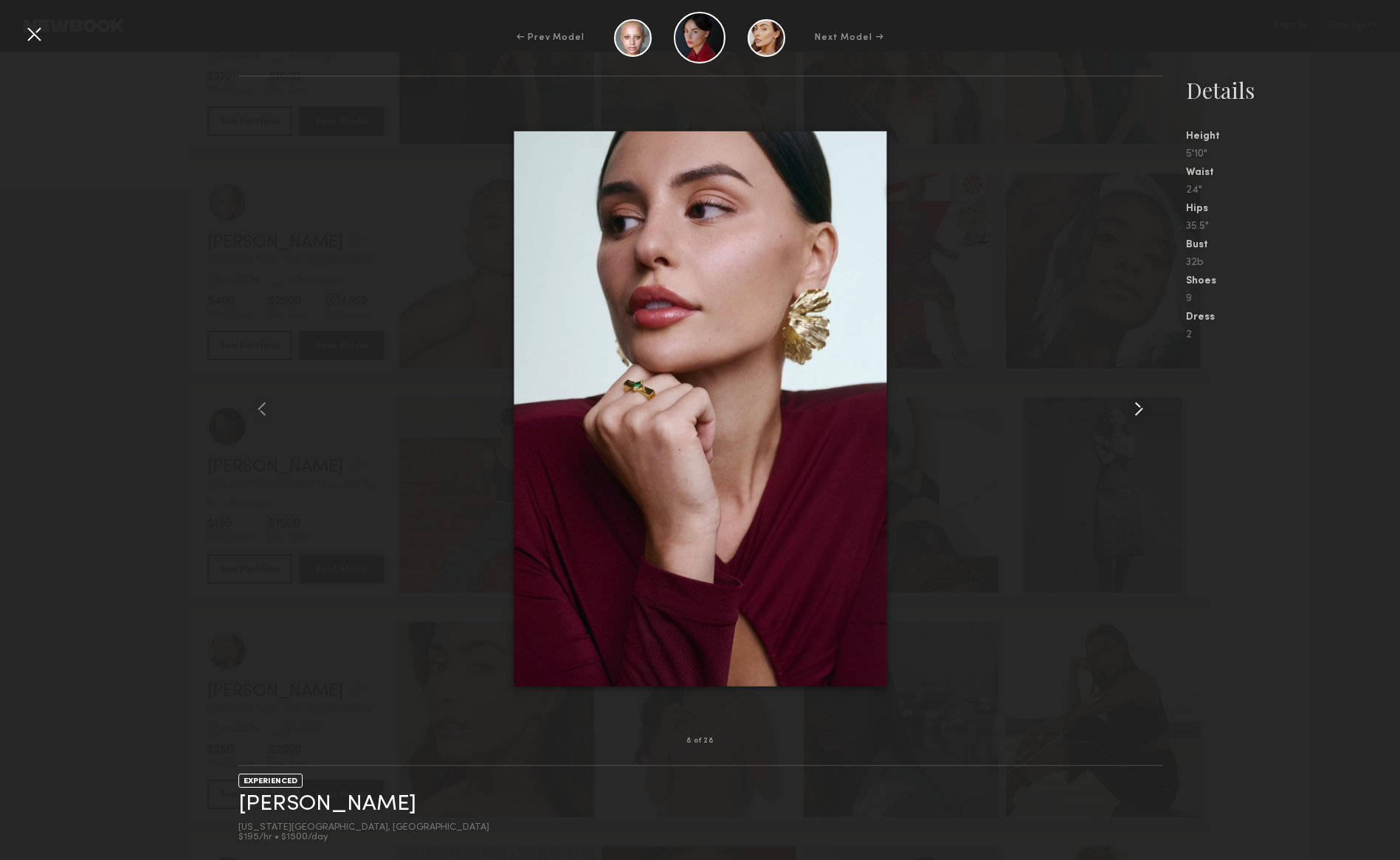
click at [1138, 405] on common-icon at bounding box center [1138, 409] width 24 height 24
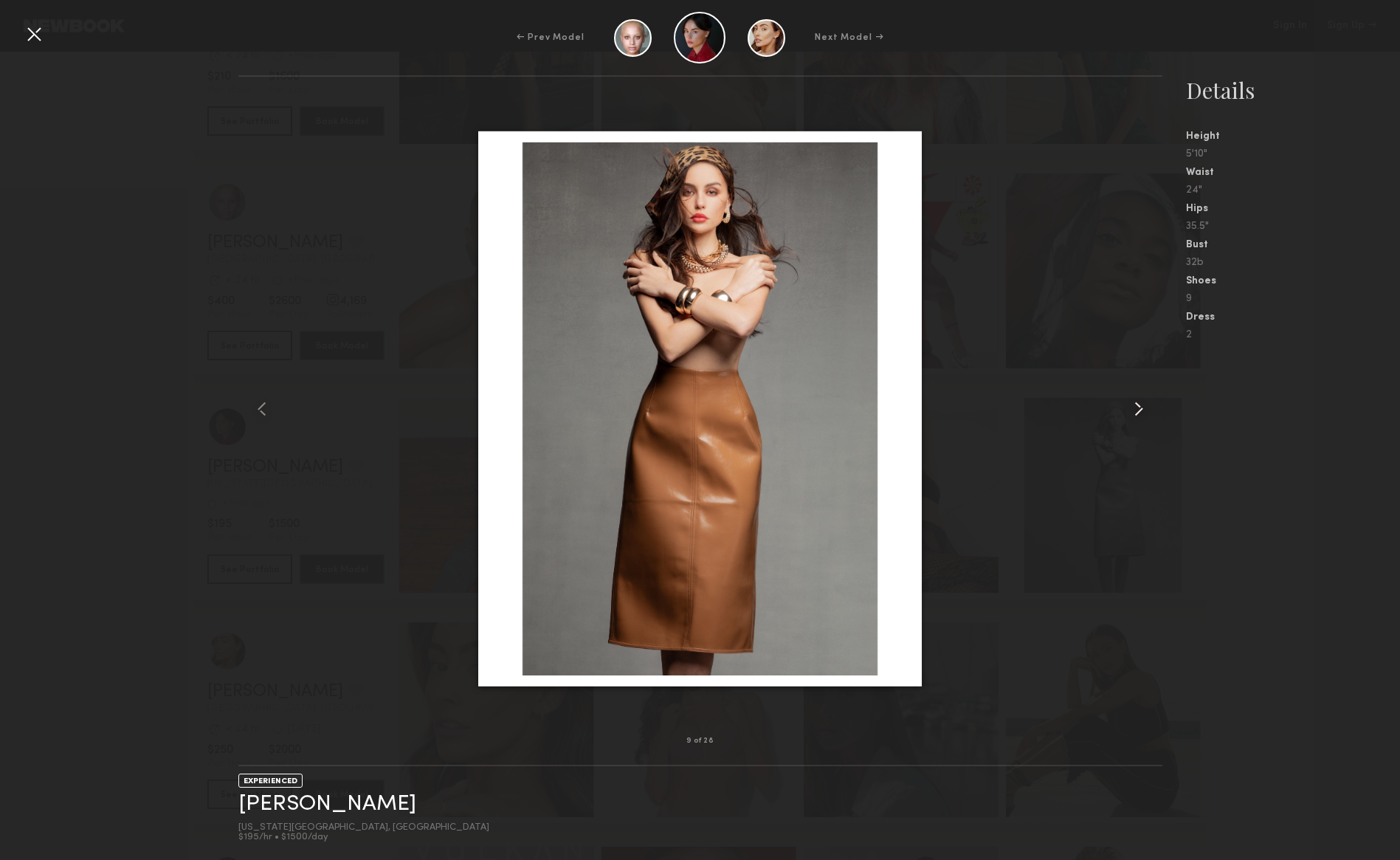
click at [1138, 405] on common-icon at bounding box center [1138, 409] width 24 height 24
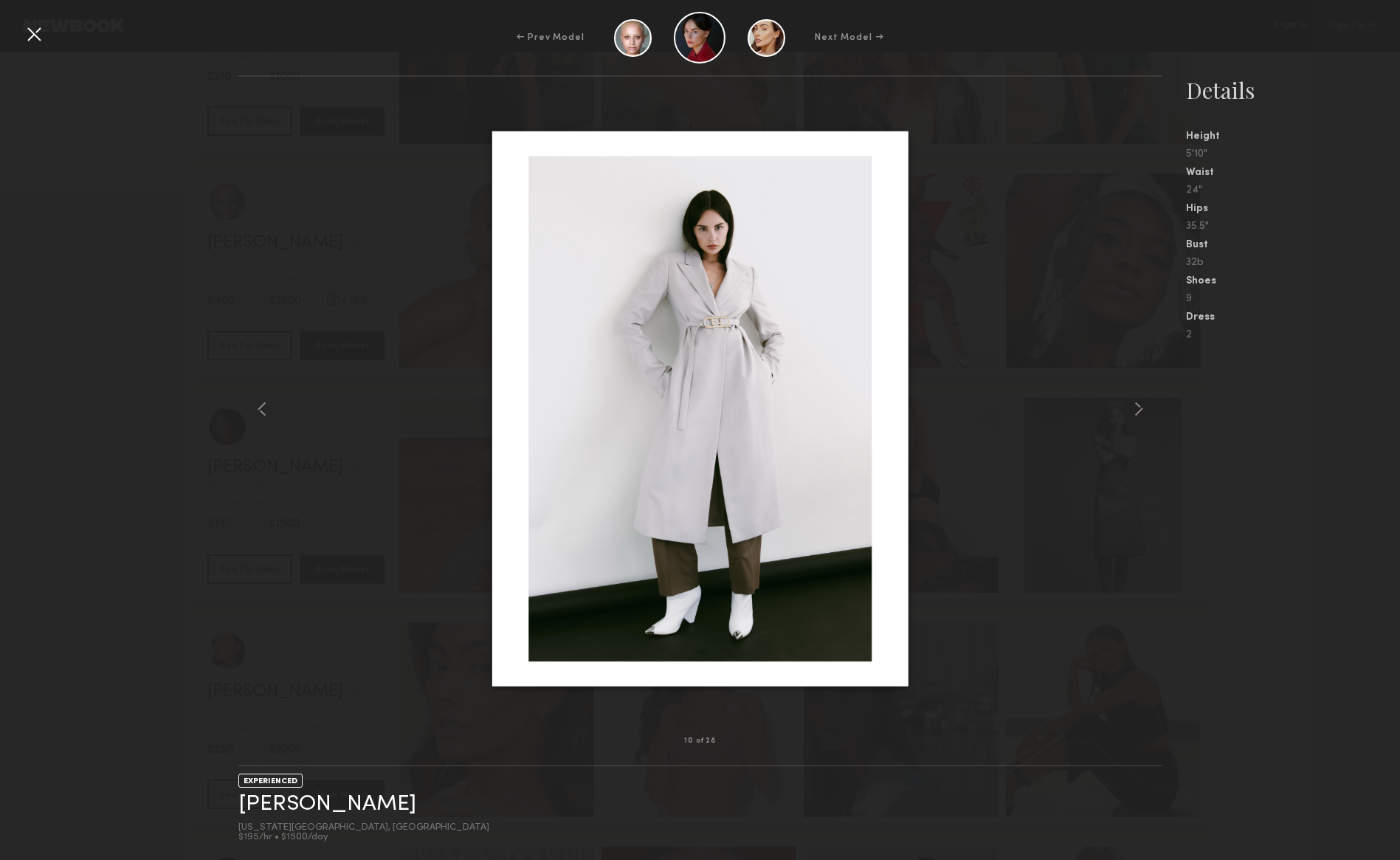
click at [33, 29] on div at bounding box center [34, 34] width 24 height 24
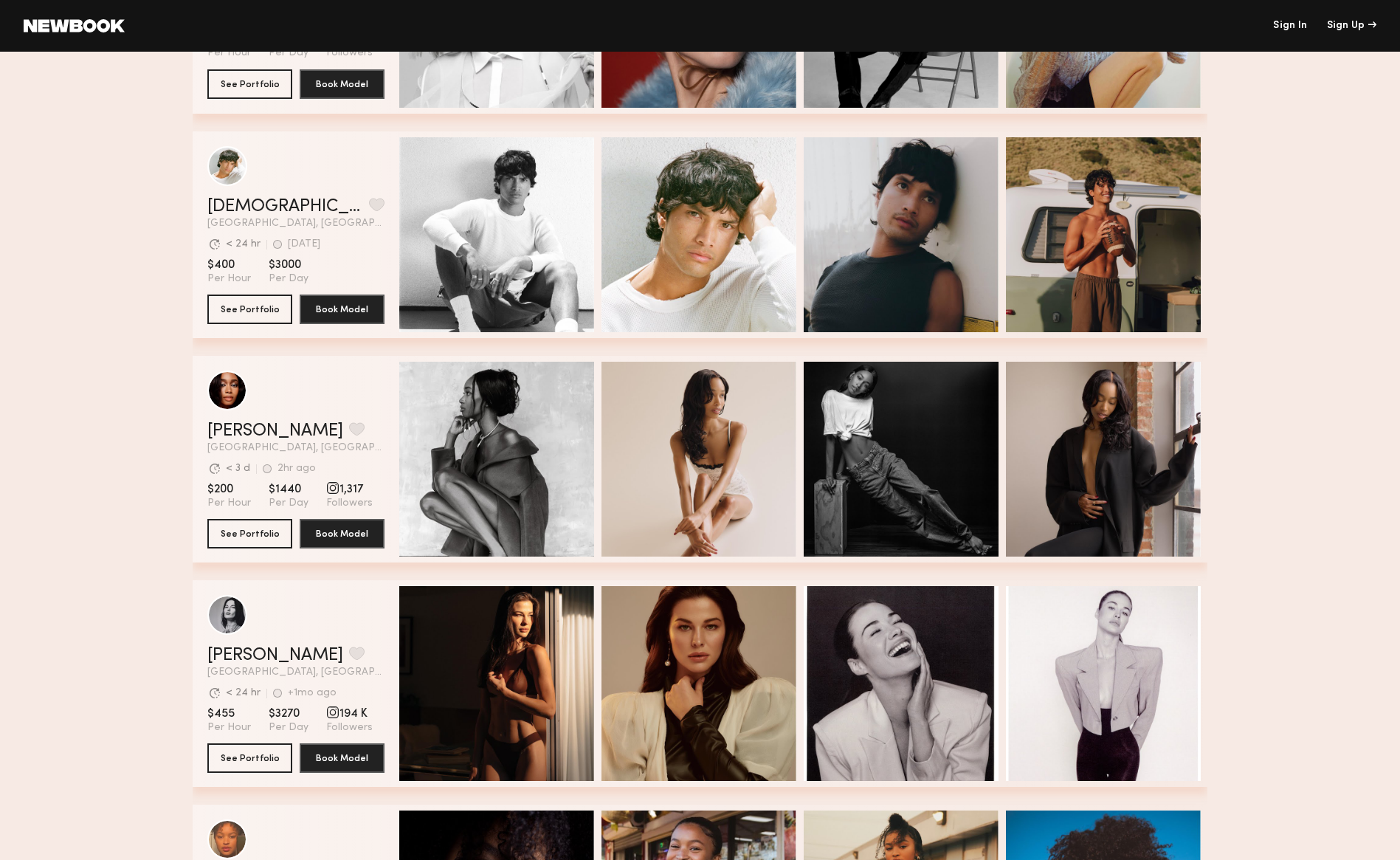
scroll to position [4768, 0]
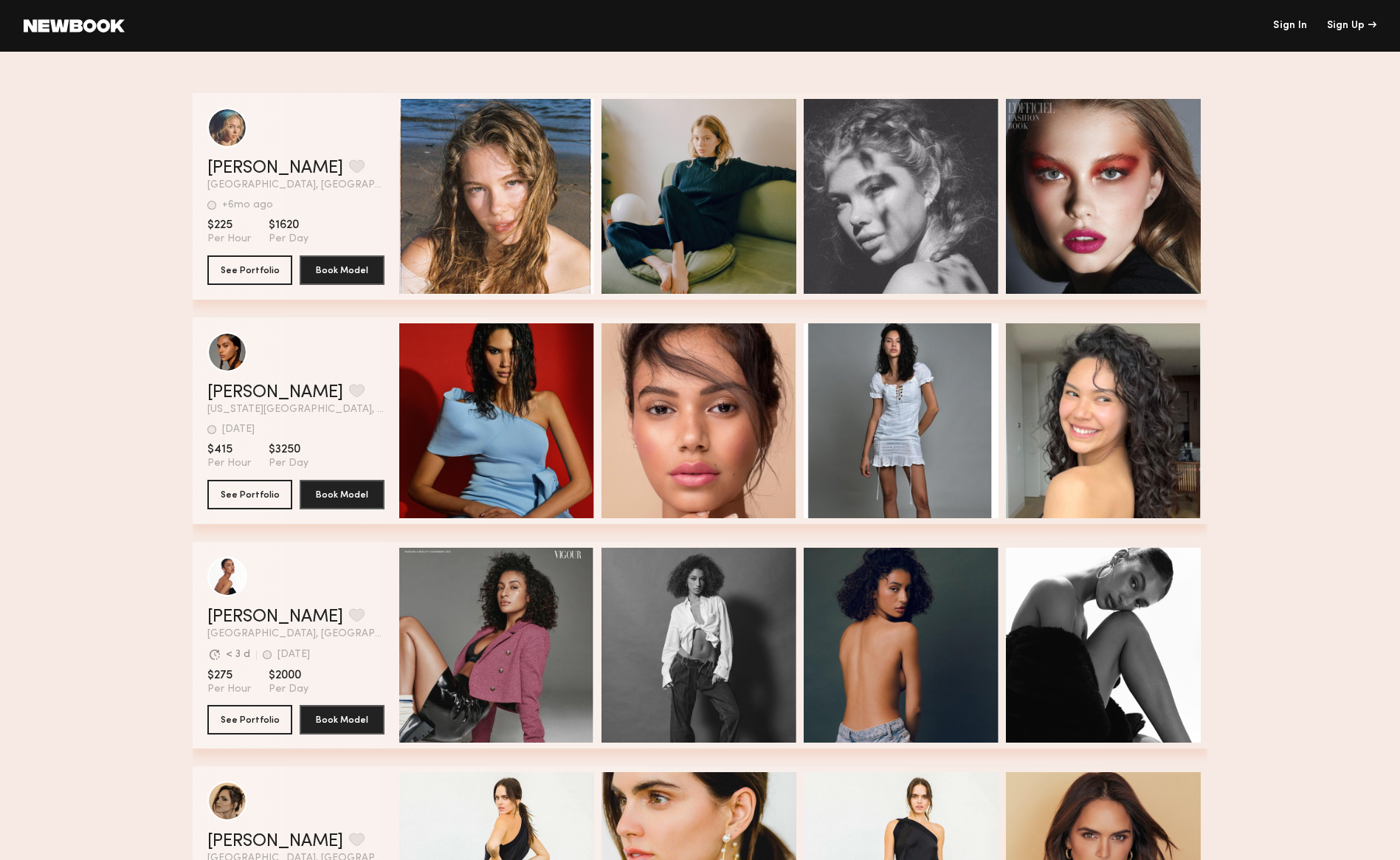
scroll to position [269, 0]
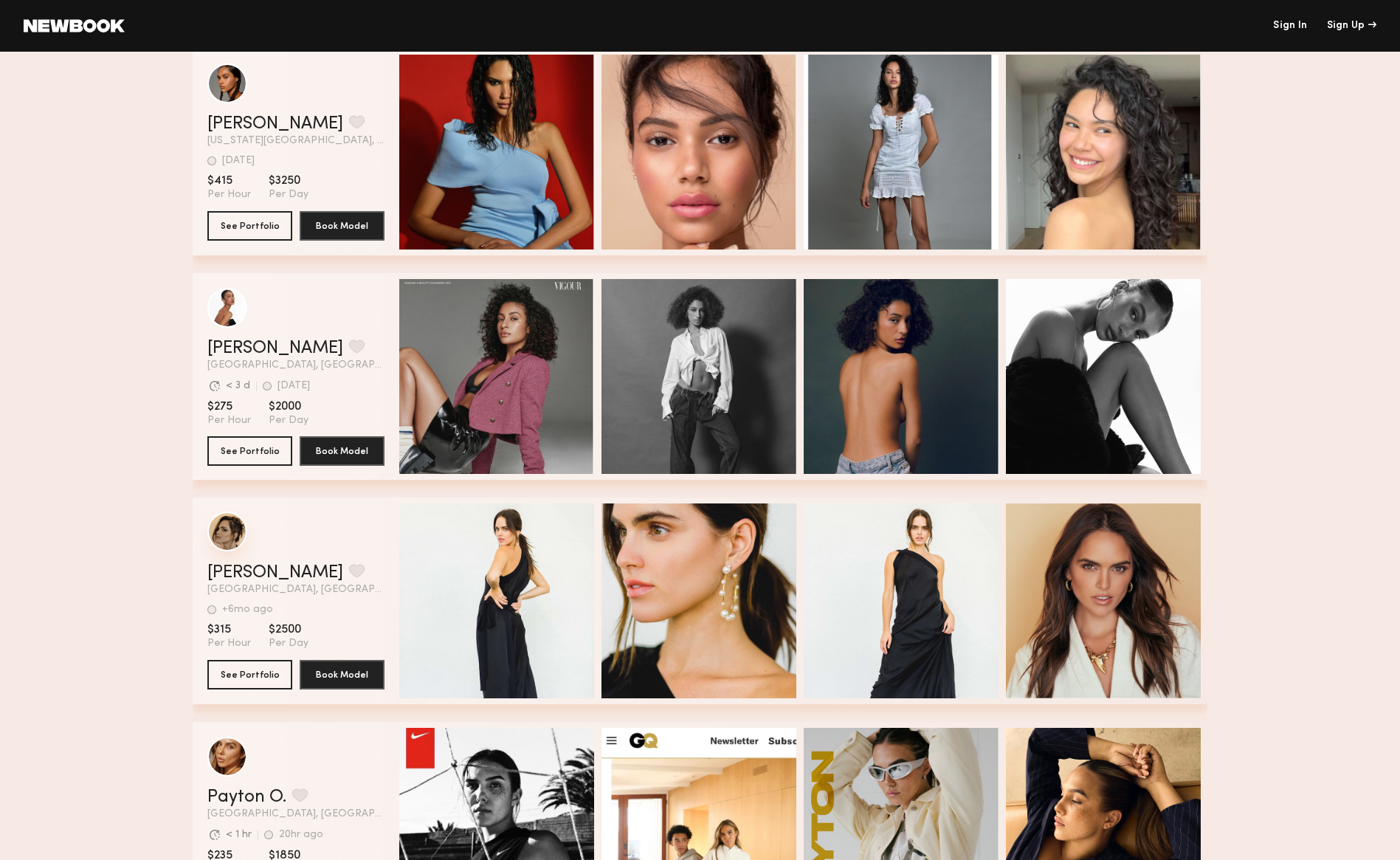
click at [225, 533] on div "grid" at bounding box center [228, 532] width 40 height 40
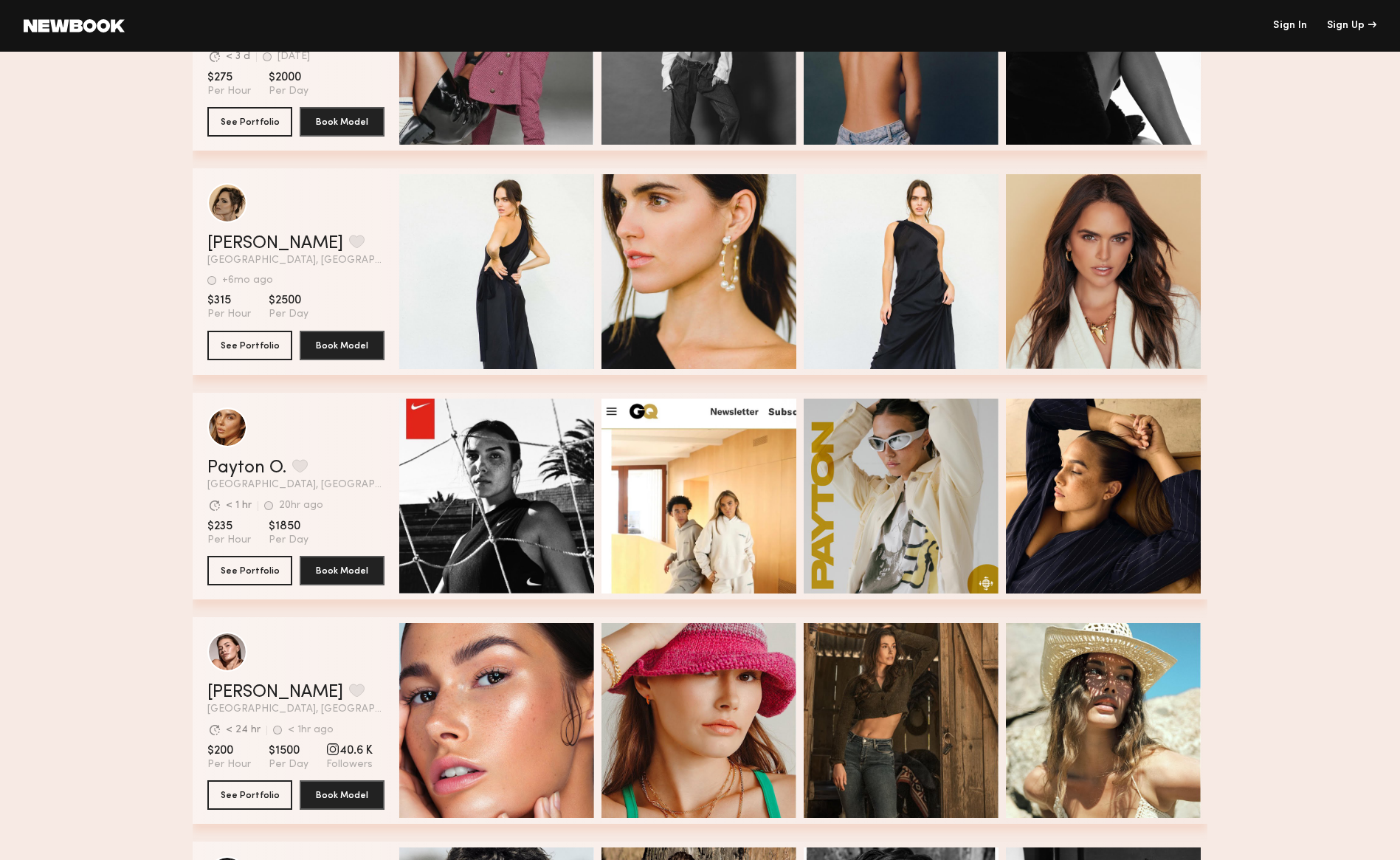
scroll to position [1076, 0]
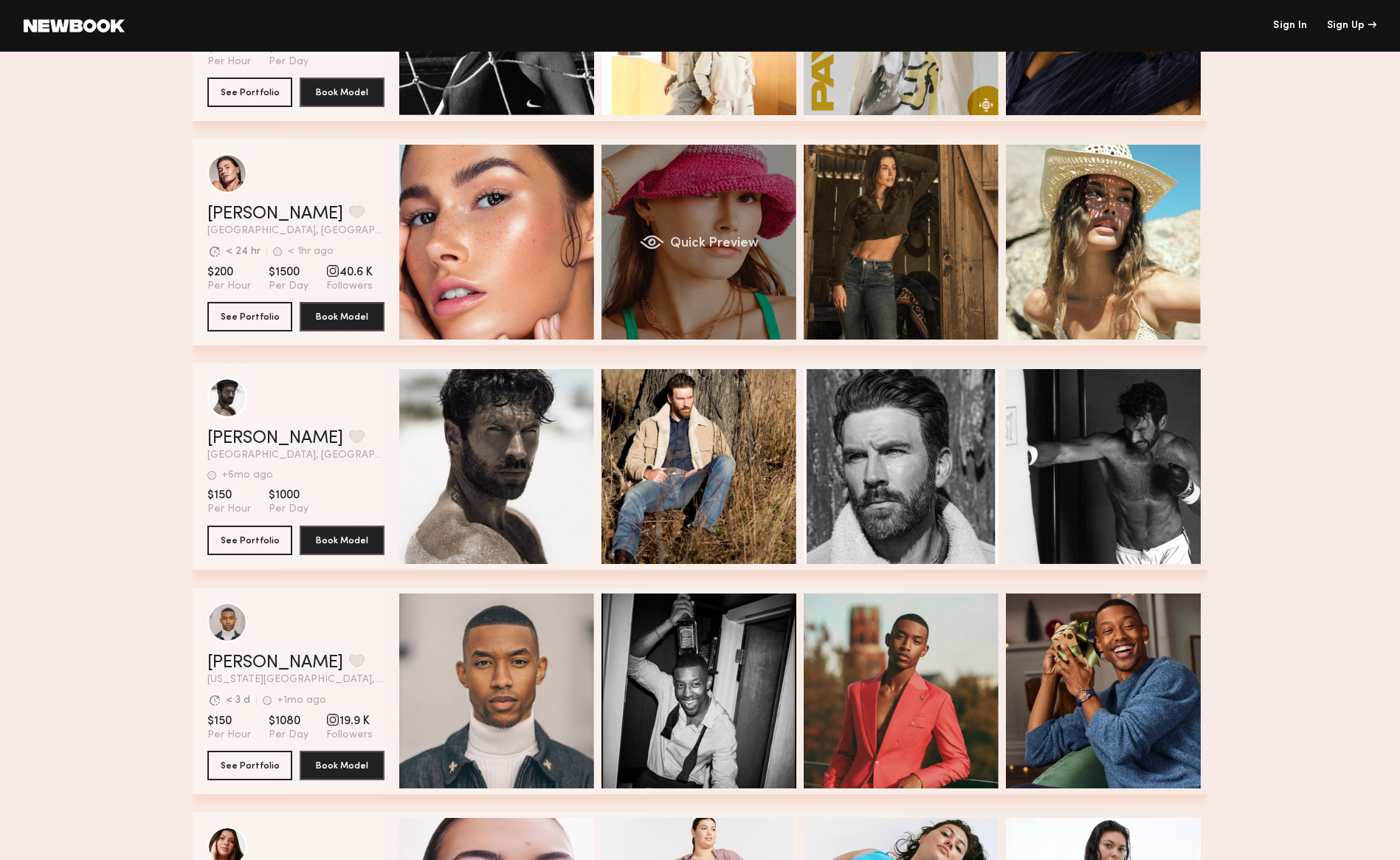
click at [615, 198] on div "Quick Preview" at bounding box center [698, 242] width 194 height 195
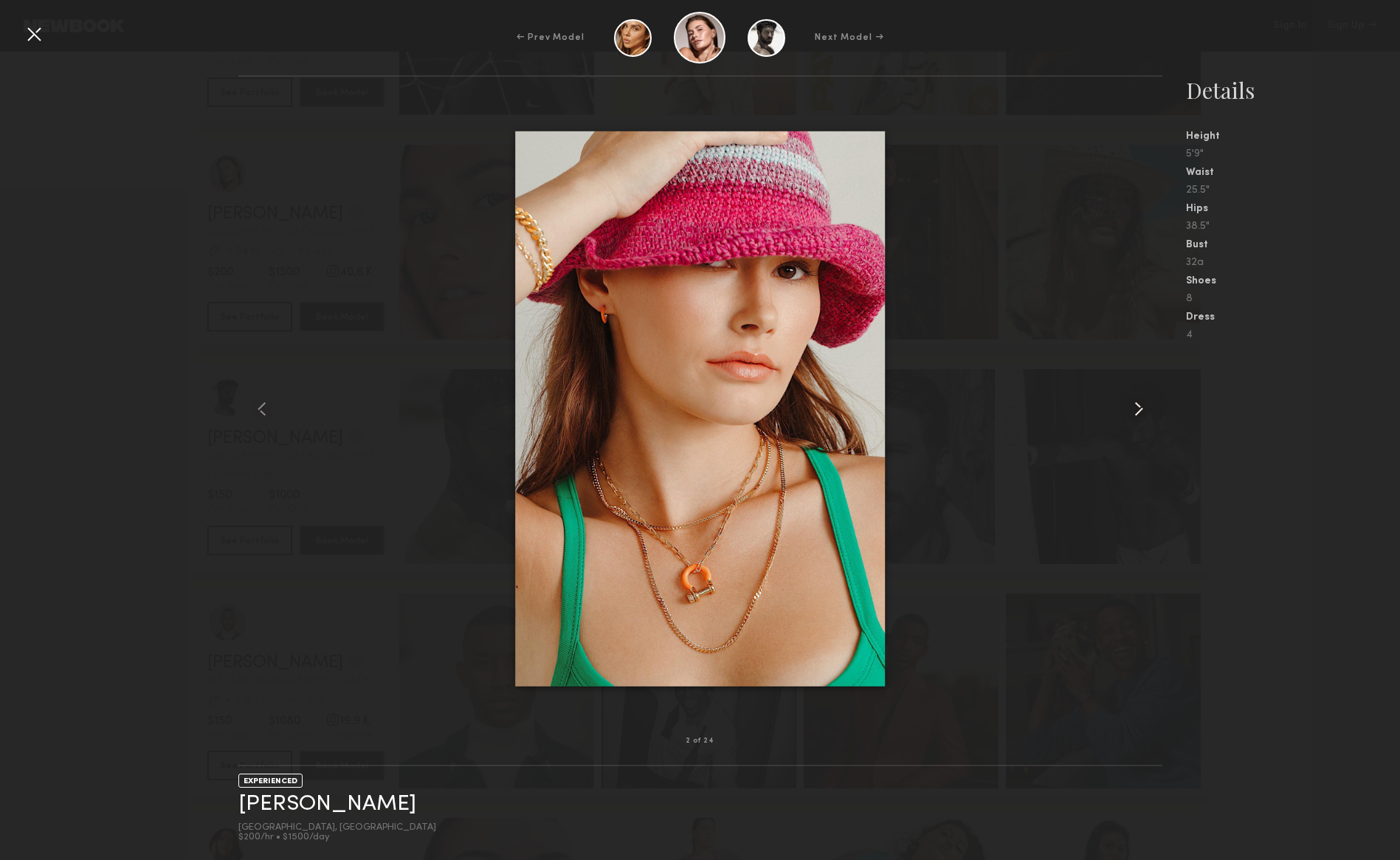
click at [1143, 415] on common-icon at bounding box center [1138, 409] width 24 height 24
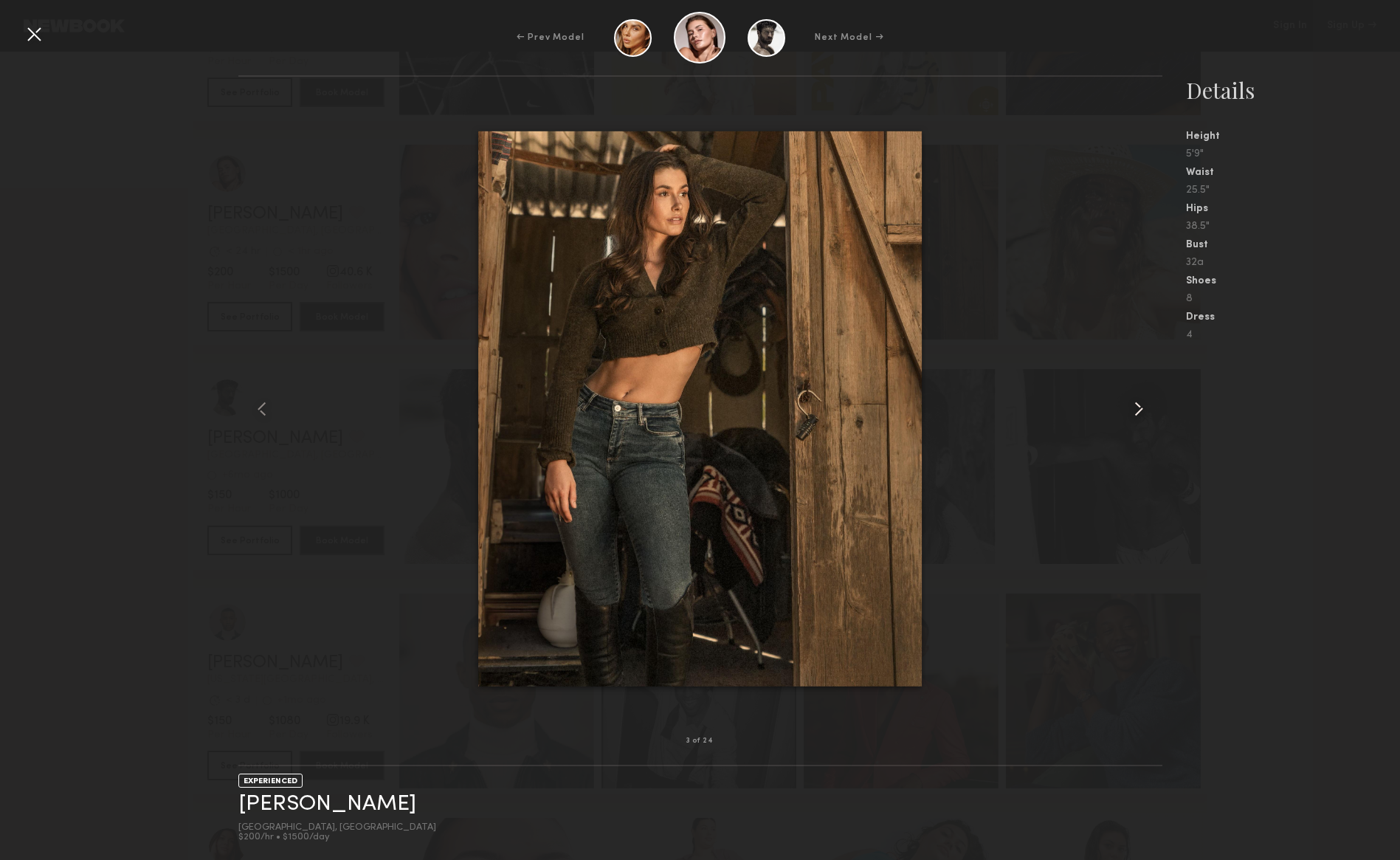
click at [1143, 415] on common-icon at bounding box center [1138, 409] width 24 height 24
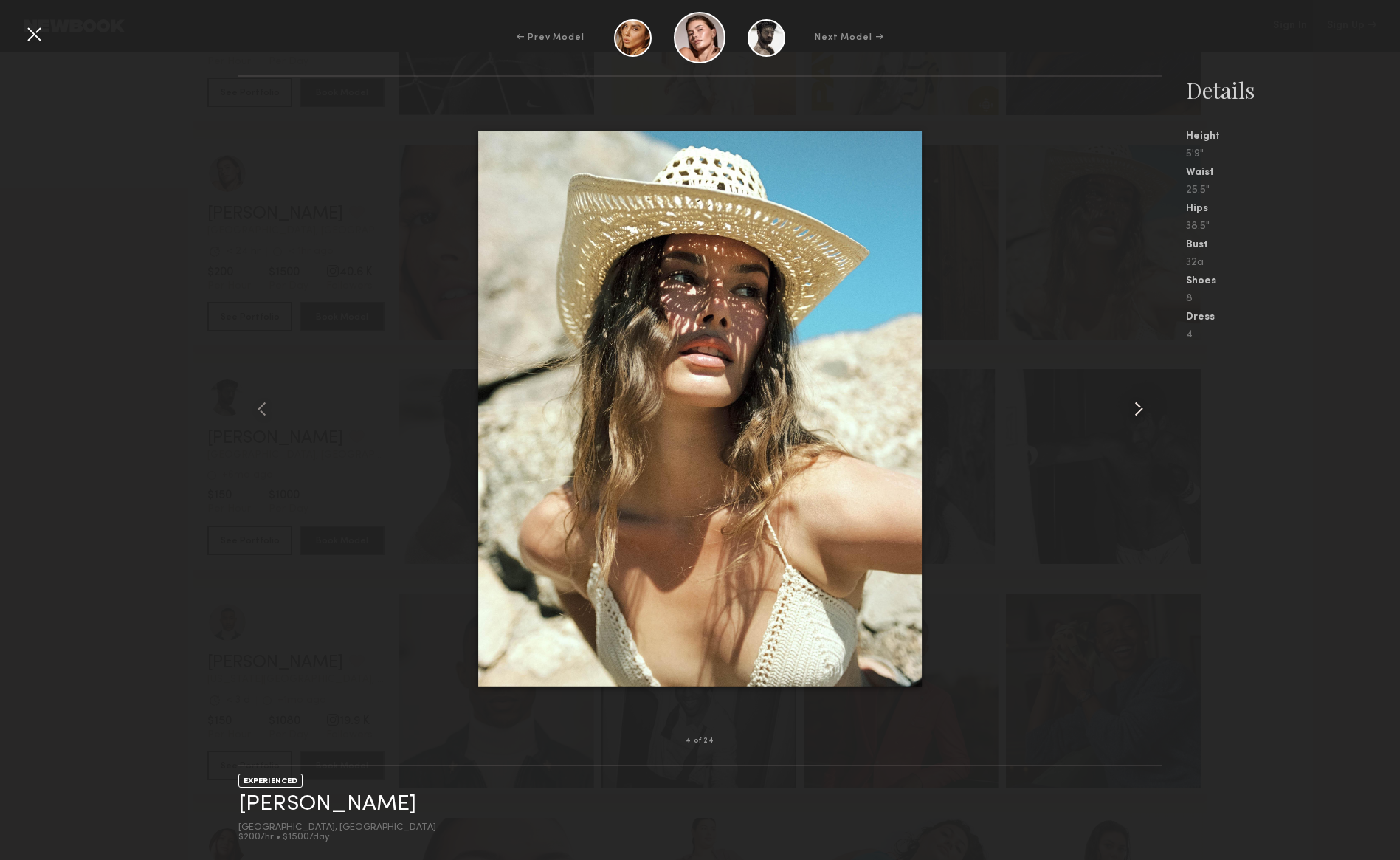
click at [1143, 415] on common-icon at bounding box center [1138, 409] width 24 height 24
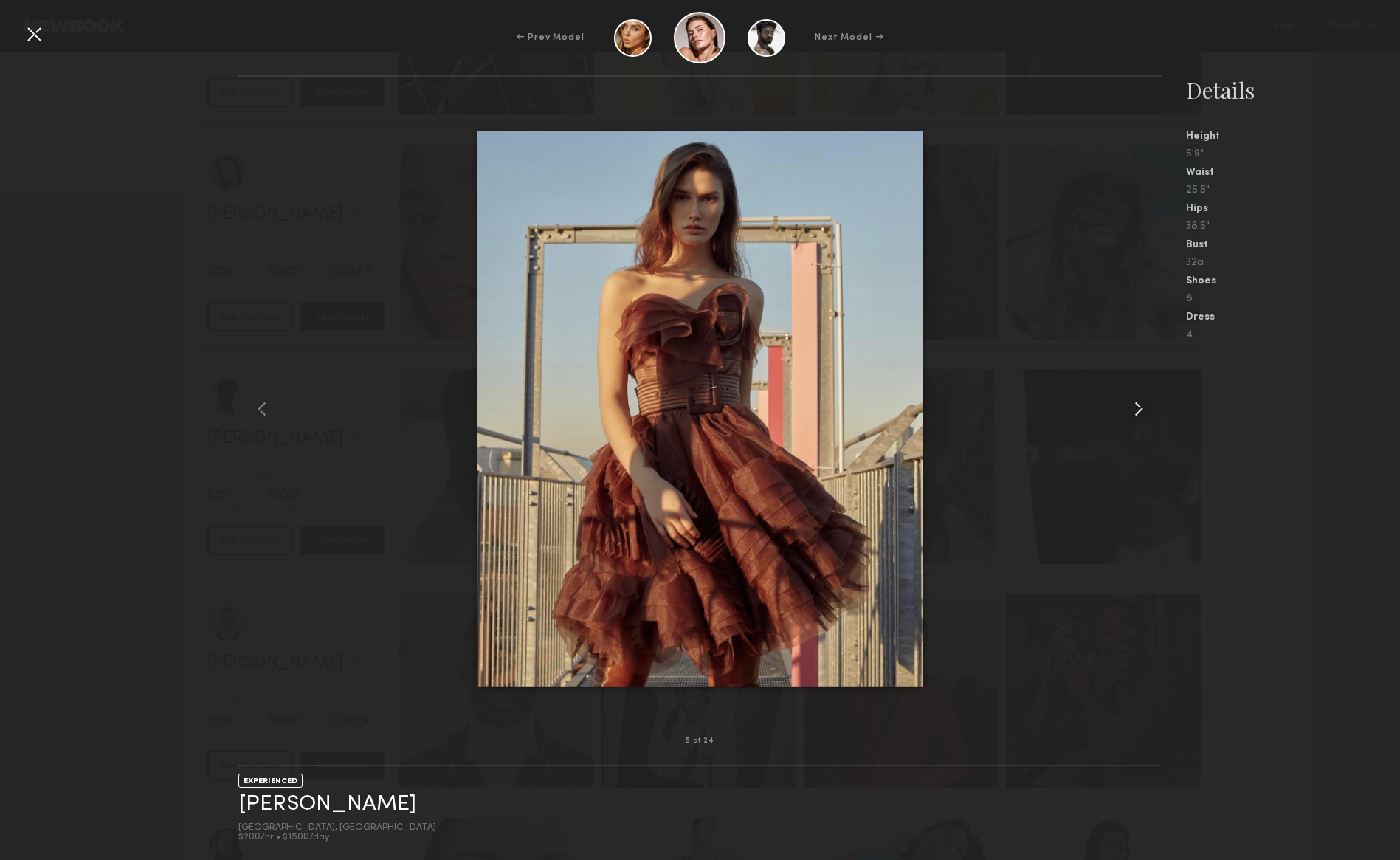
click at [1143, 415] on common-icon at bounding box center [1138, 409] width 24 height 24
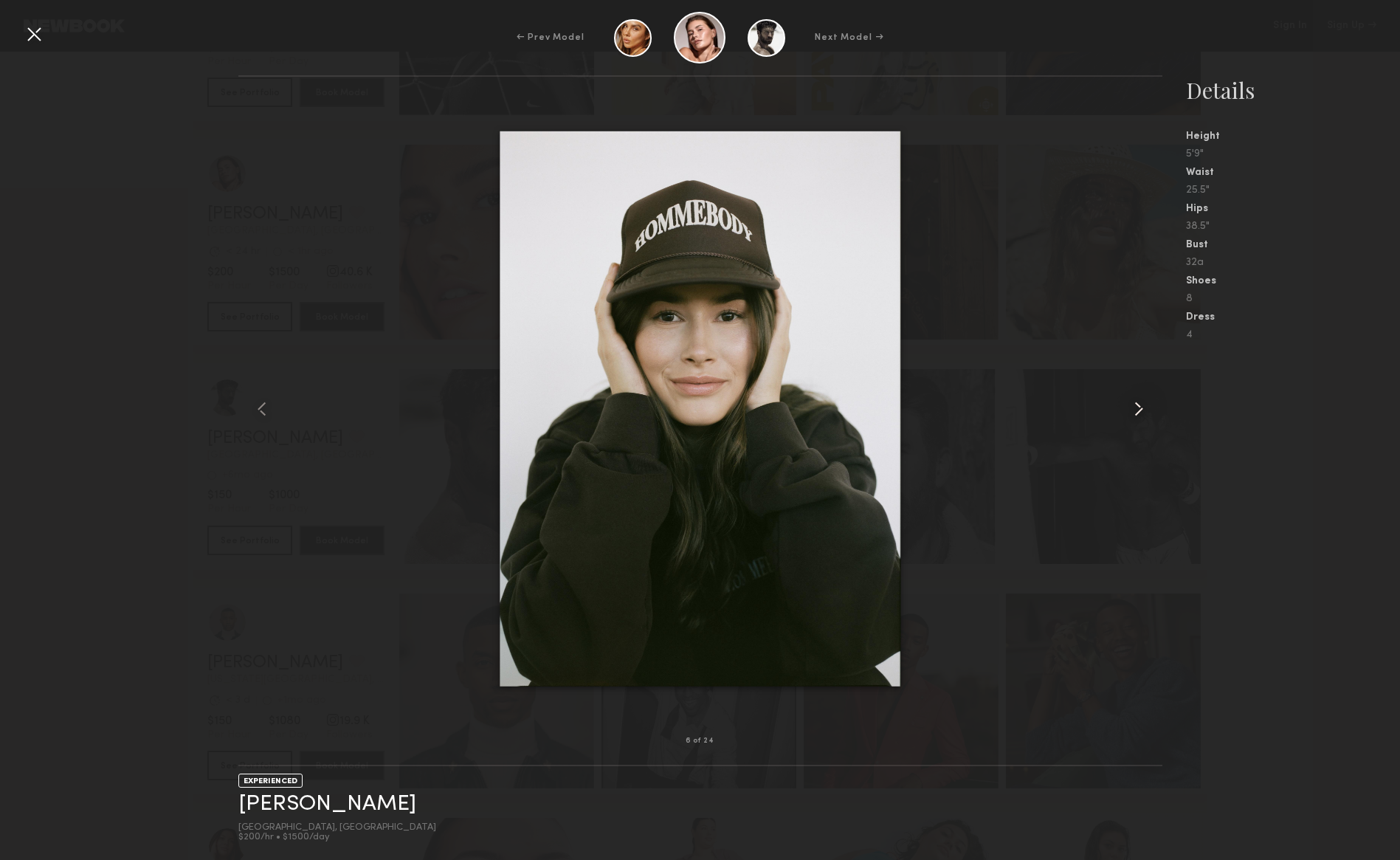
click at [1143, 415] on common-icon at bounding box center [1138, 409] width 24 height 24
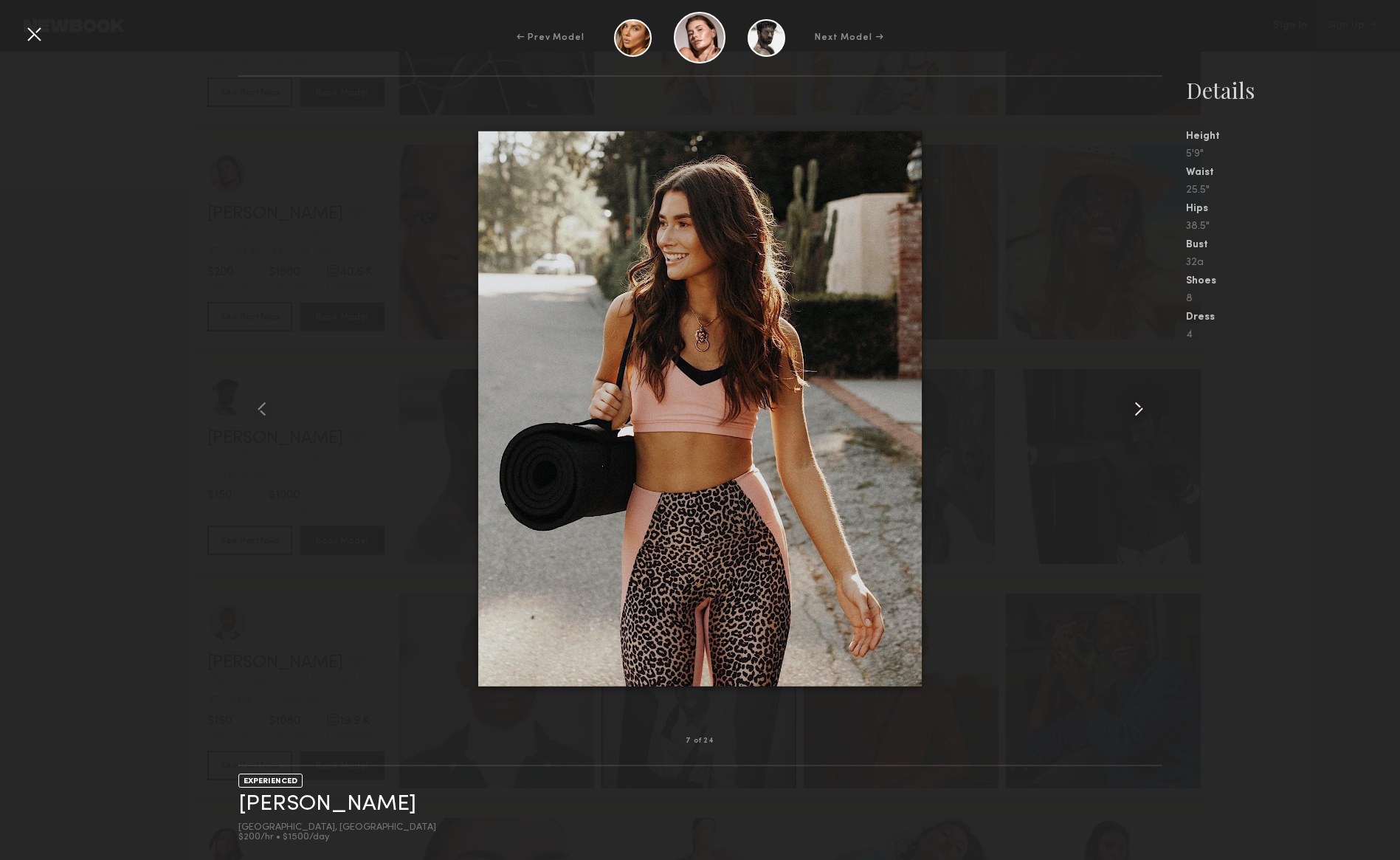
click at [1143, 415] on common-icon at bounding box center [1138, 409] width 24 height 24
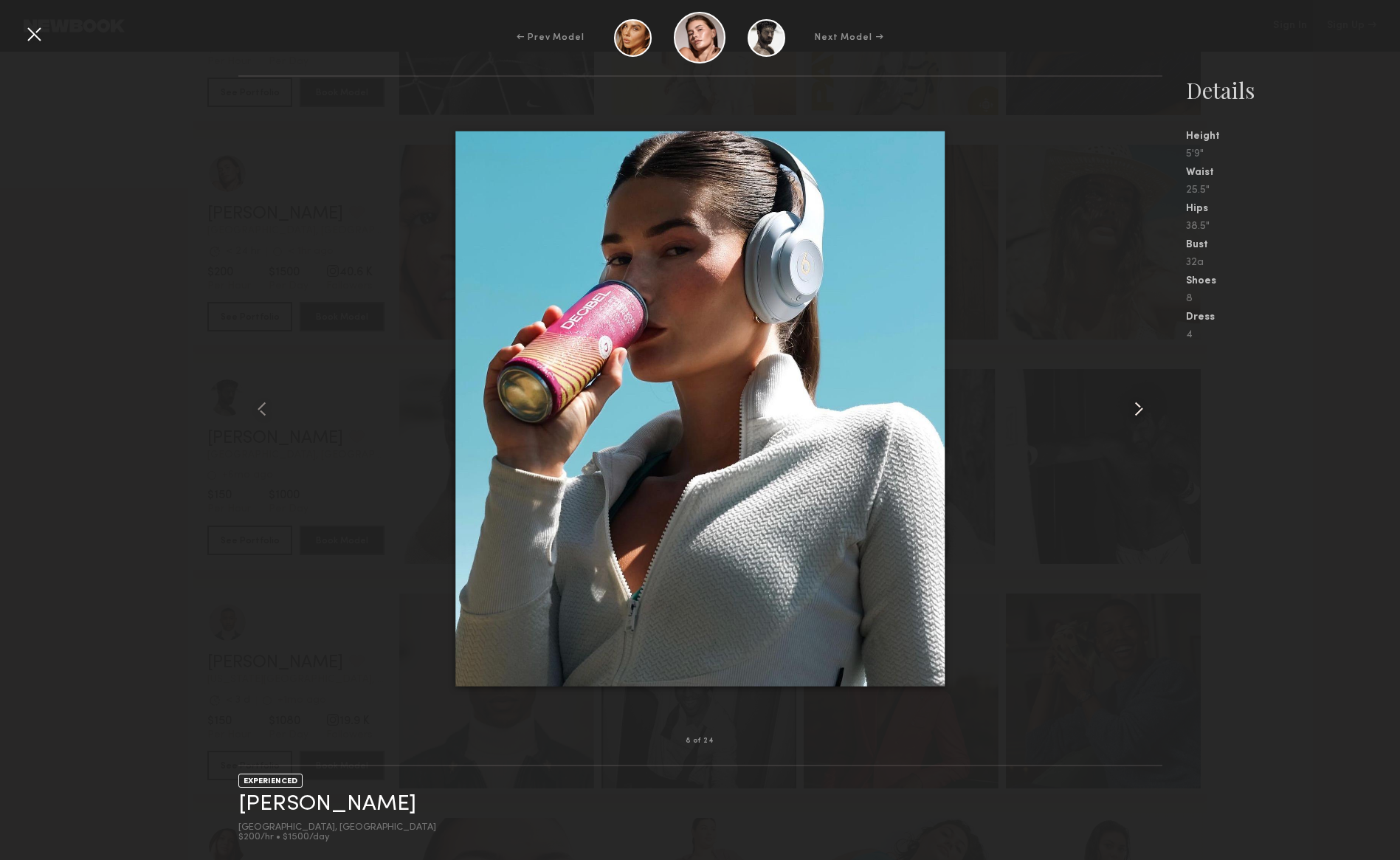
click at [1143, 415] on common-icon at bounding box center [1138, 409] width 24 height 24
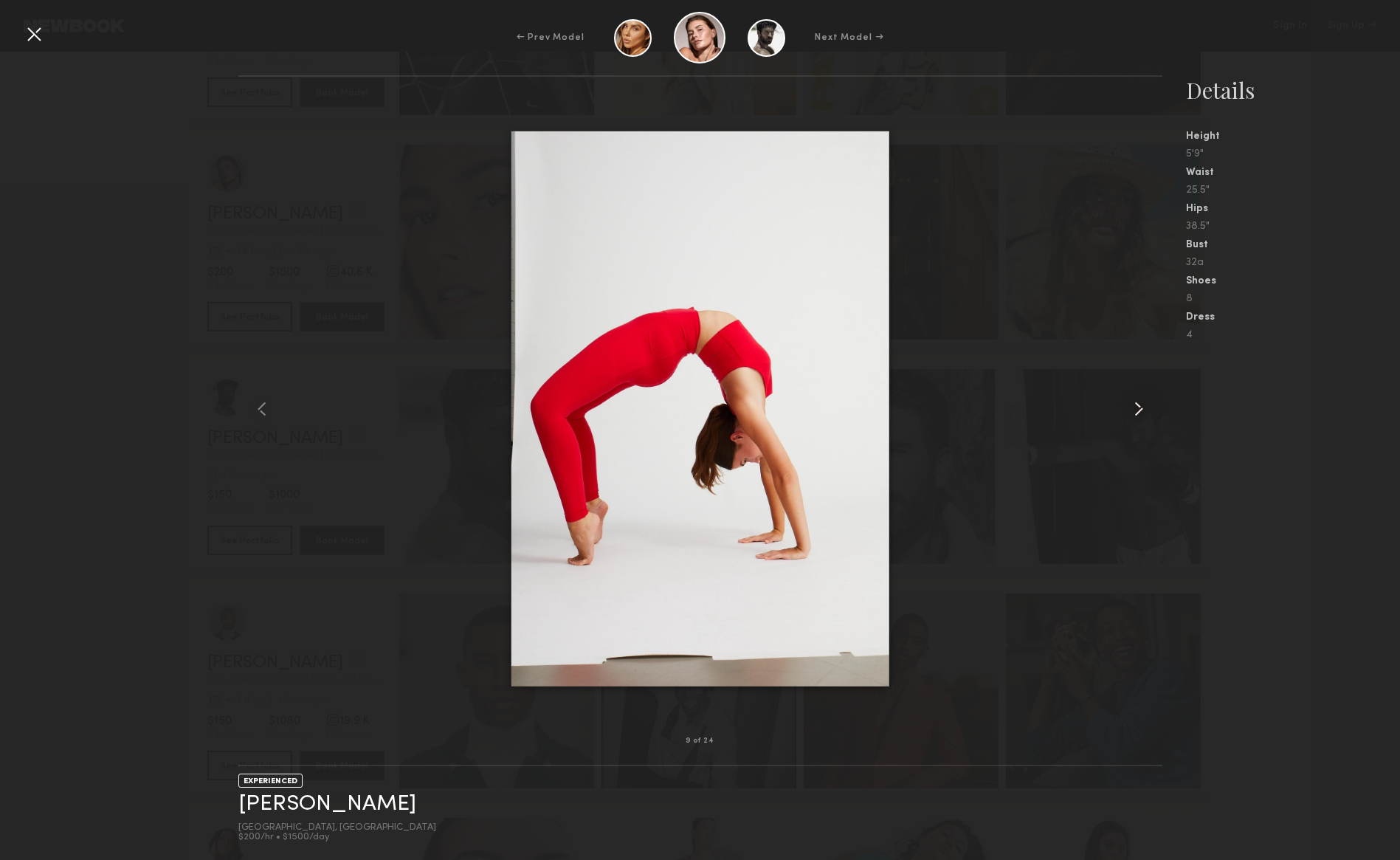
click at [1143, 415] on common-icon at bounding box center [1138, 409] width 24 height 24
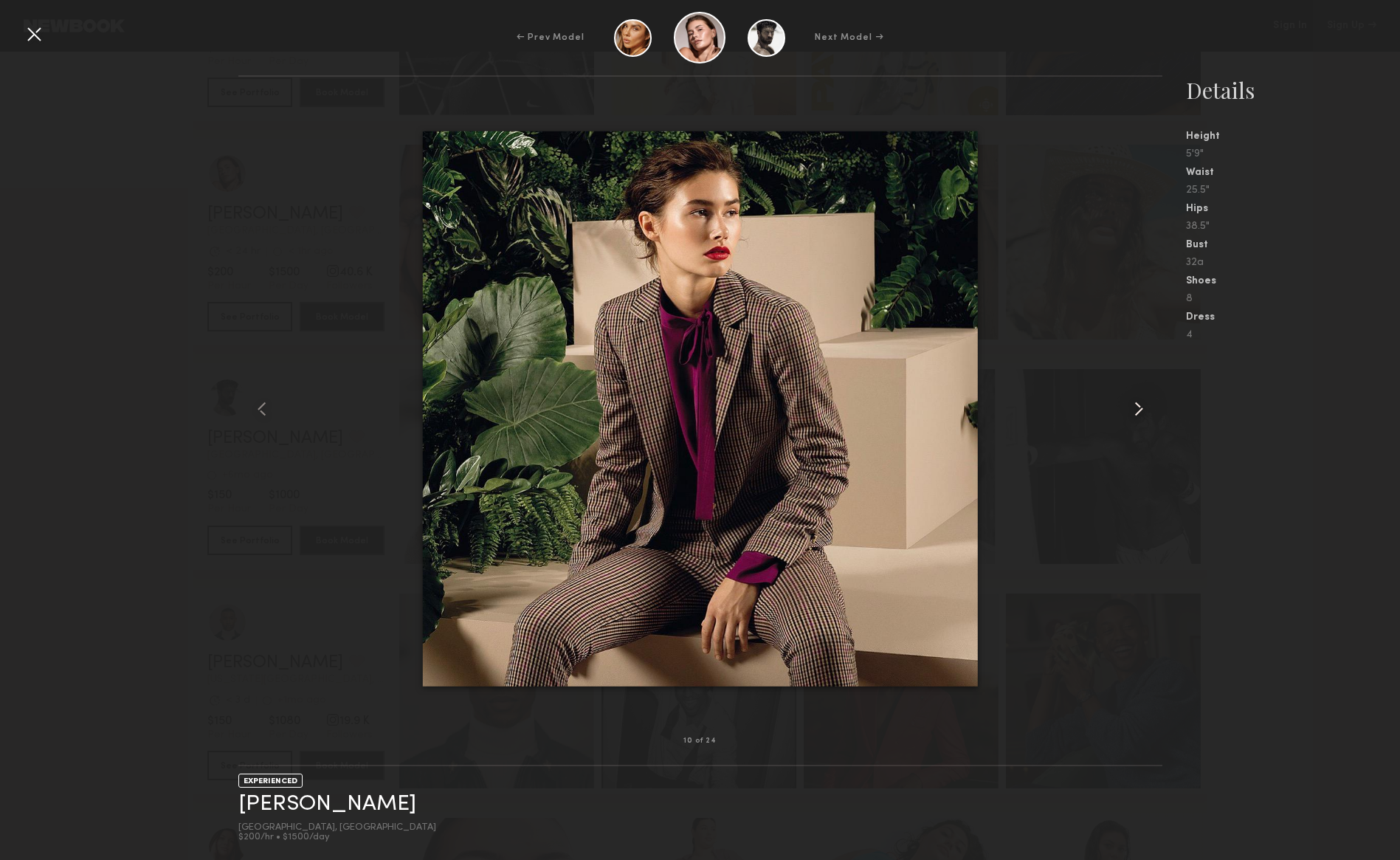
click at [1143, 415] on common-icon at bounding box center [1138, 409] width 24 height 24
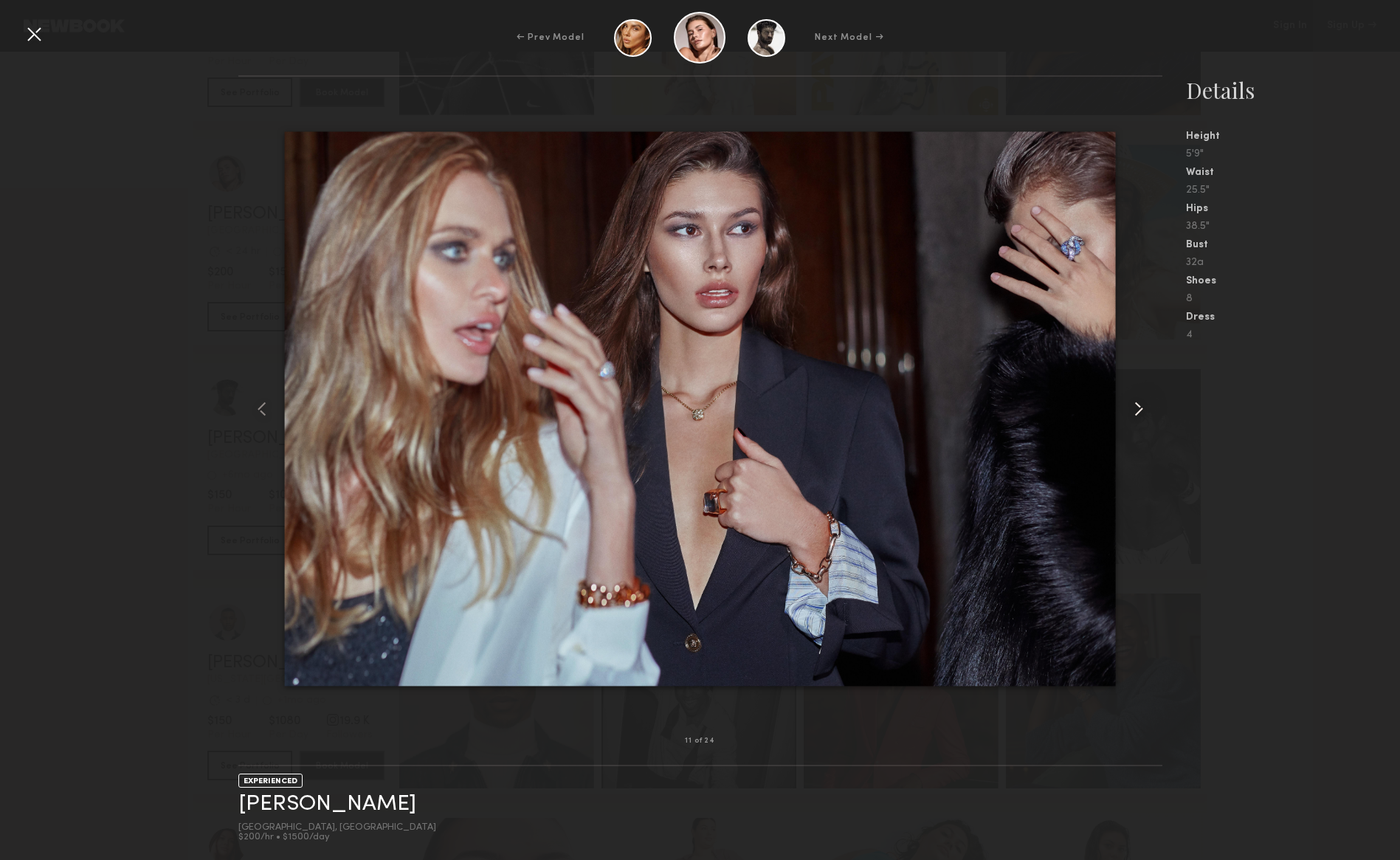
click at [1143, 415] on common-icon at bounding box center [1138, 409] width 24 height 24
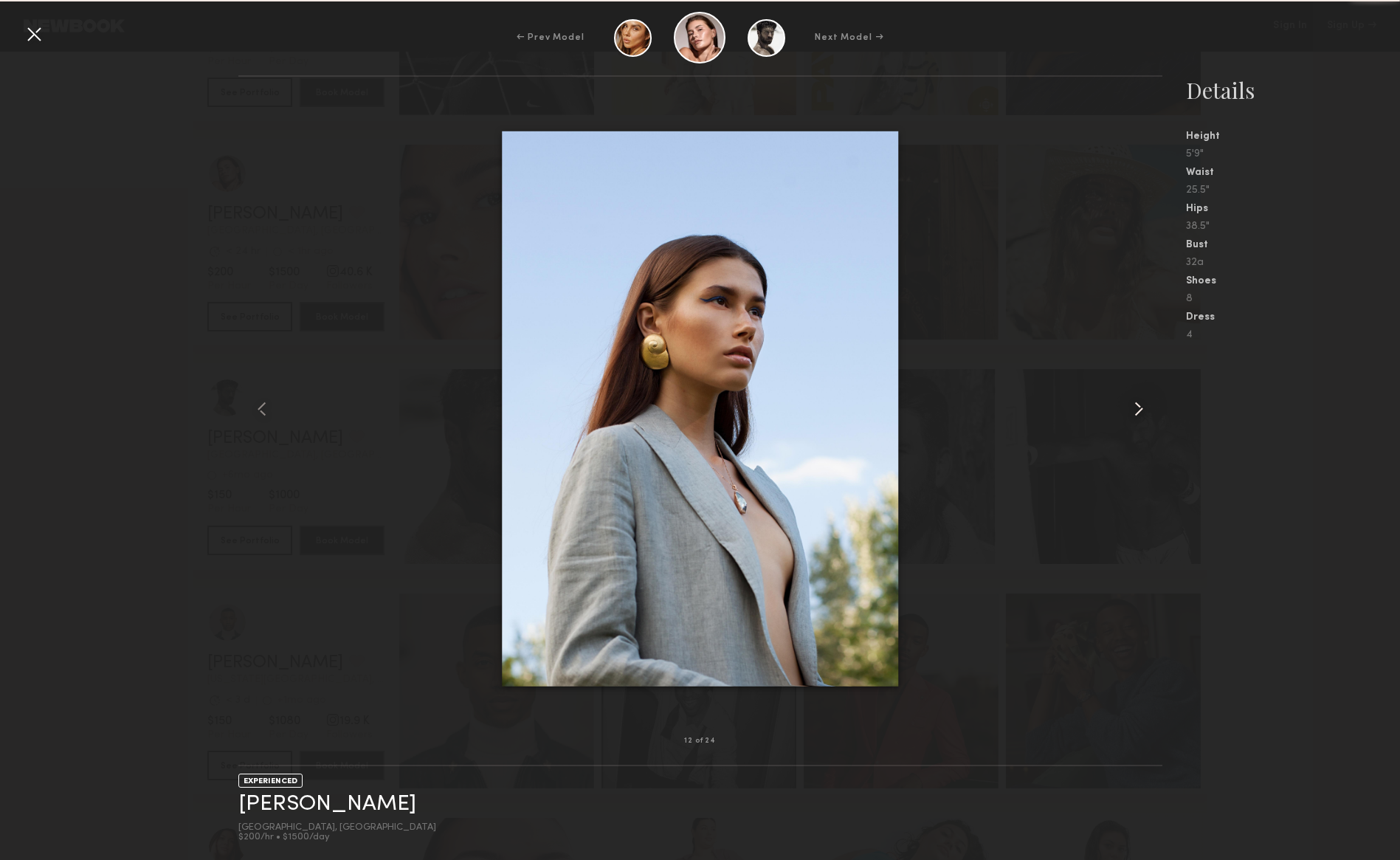
click at [1143, 415] on common-icon at bounding box center [1138, 409] width 24 height 24
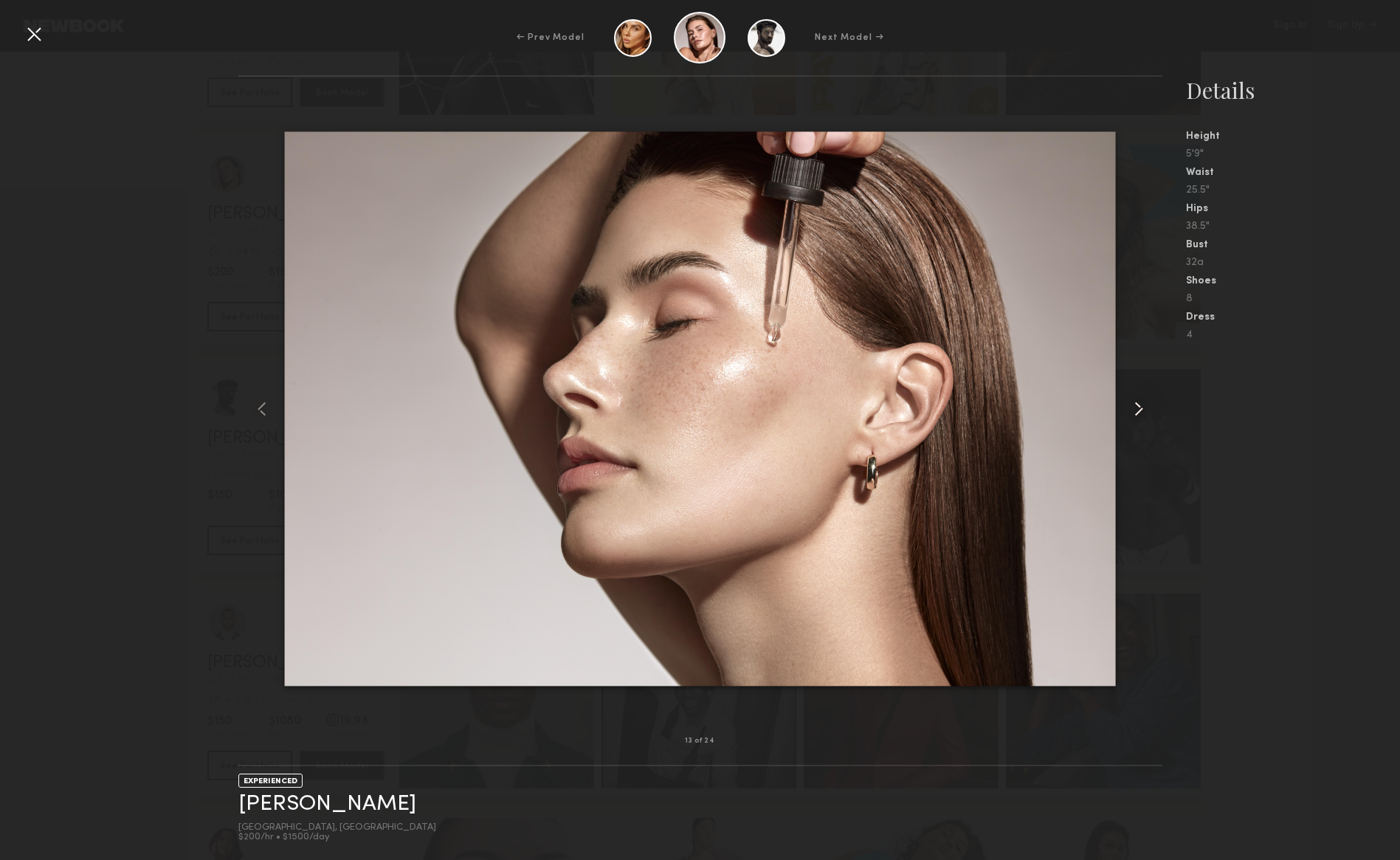
click at [1143, 415] on common-icon at bounding box center [1138, 409] width 24 height 24
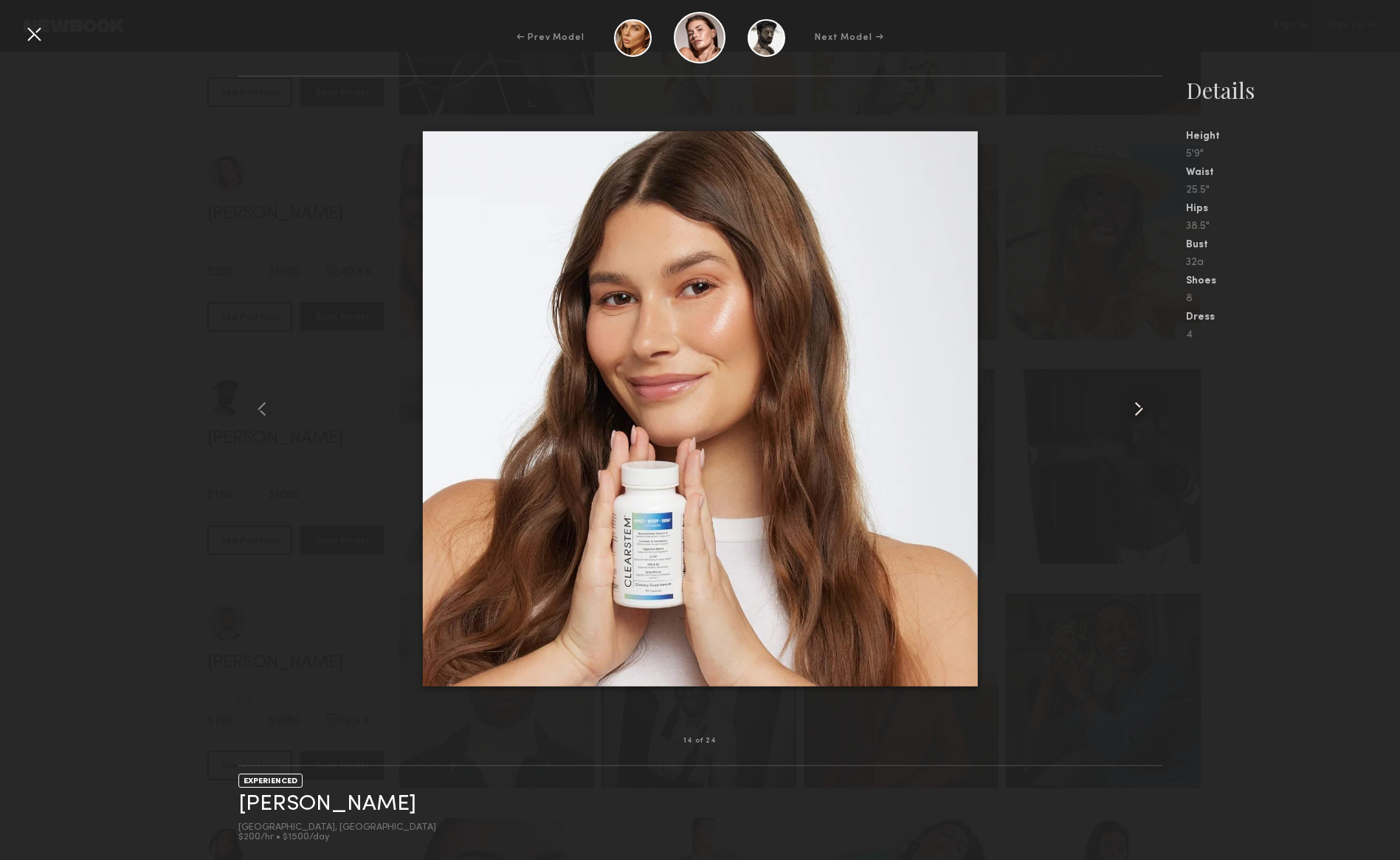
click at [1143, 415] on common-icon at bounding box center [1138, 409] width 24 height 24
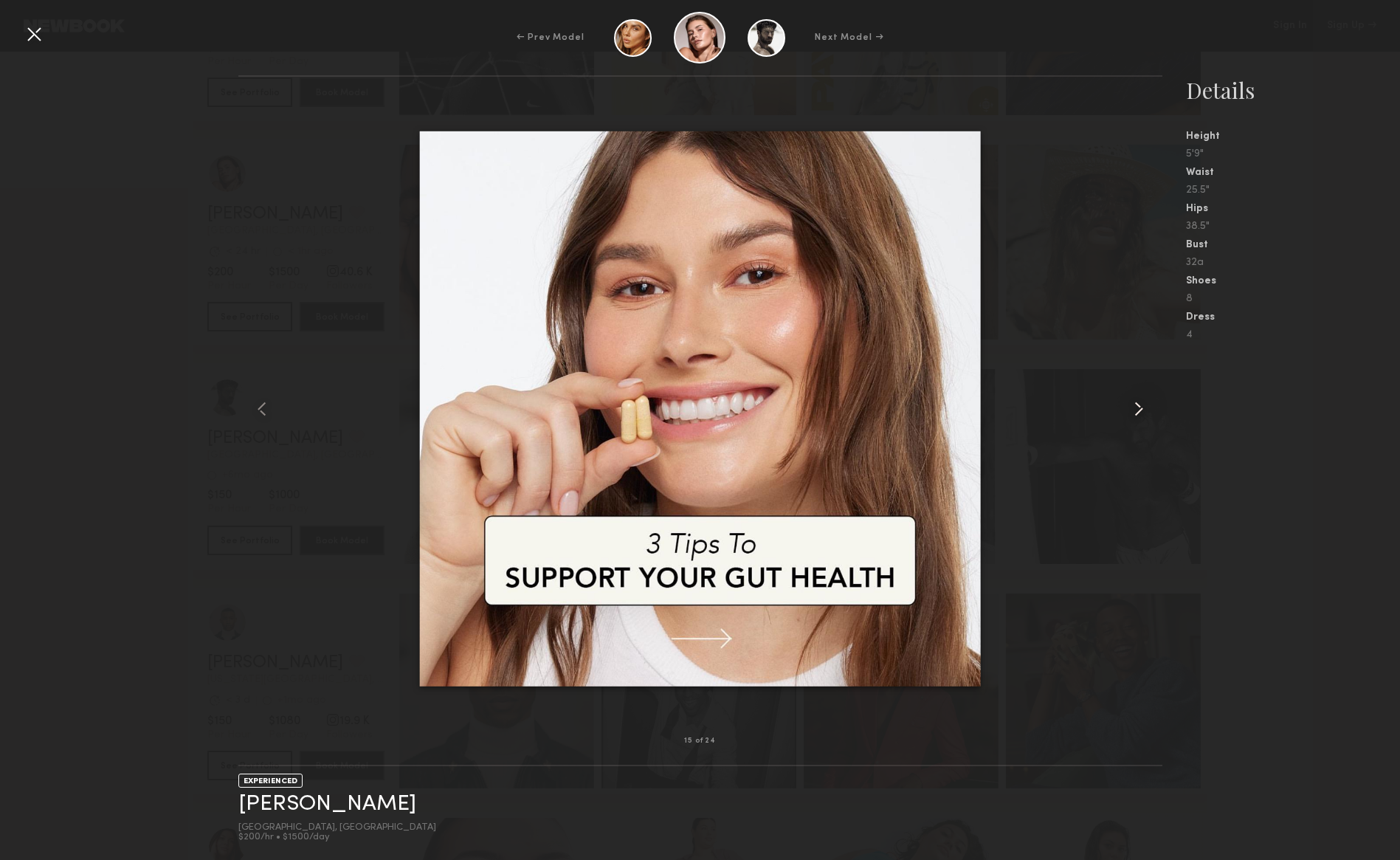
click at [1143, 415] on common-icon at bounding box center [1138, 409] width 24 height 24
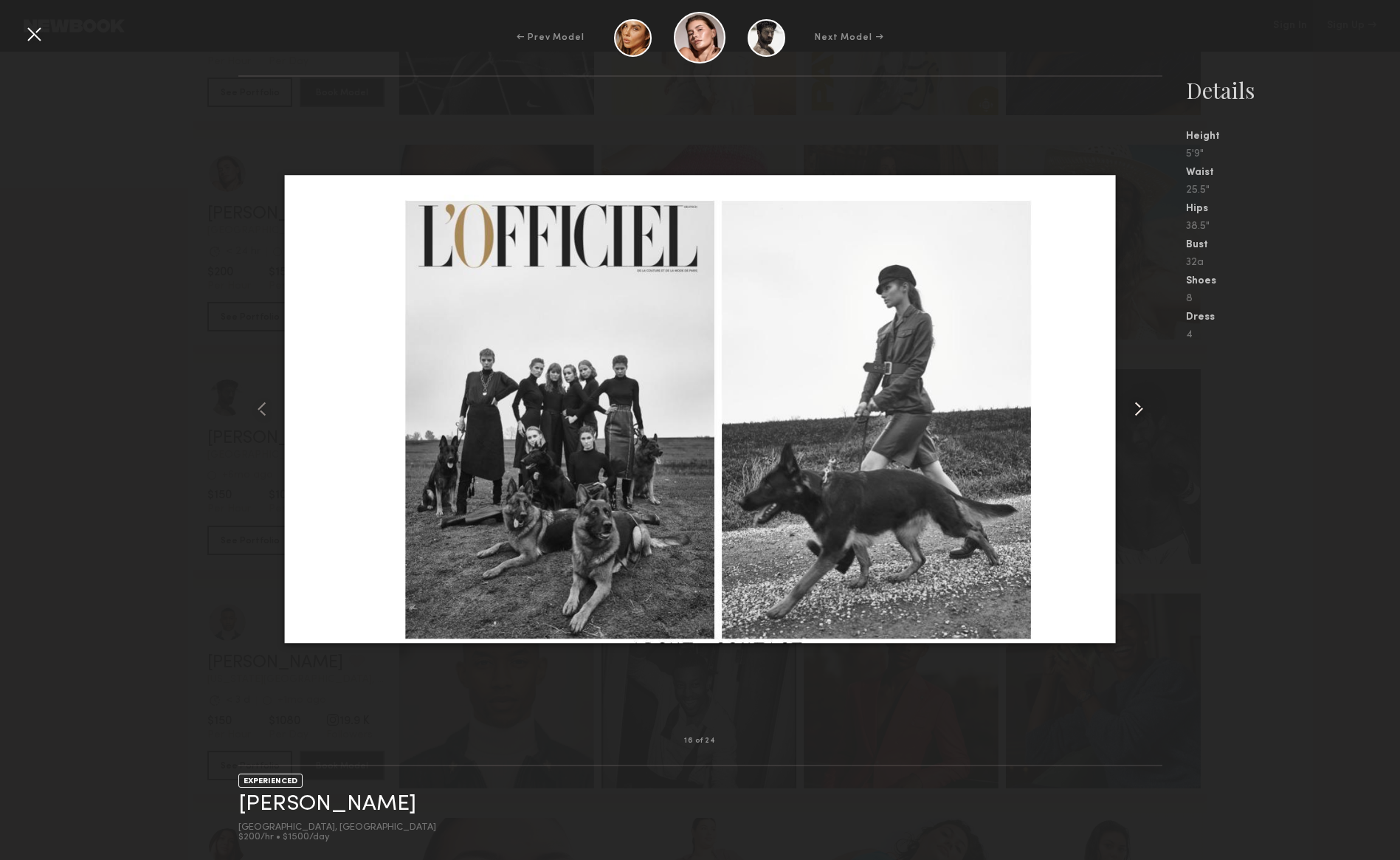
click at [1143, 415] on common-icon at bounding box center [1138, 409] width 24 height 24
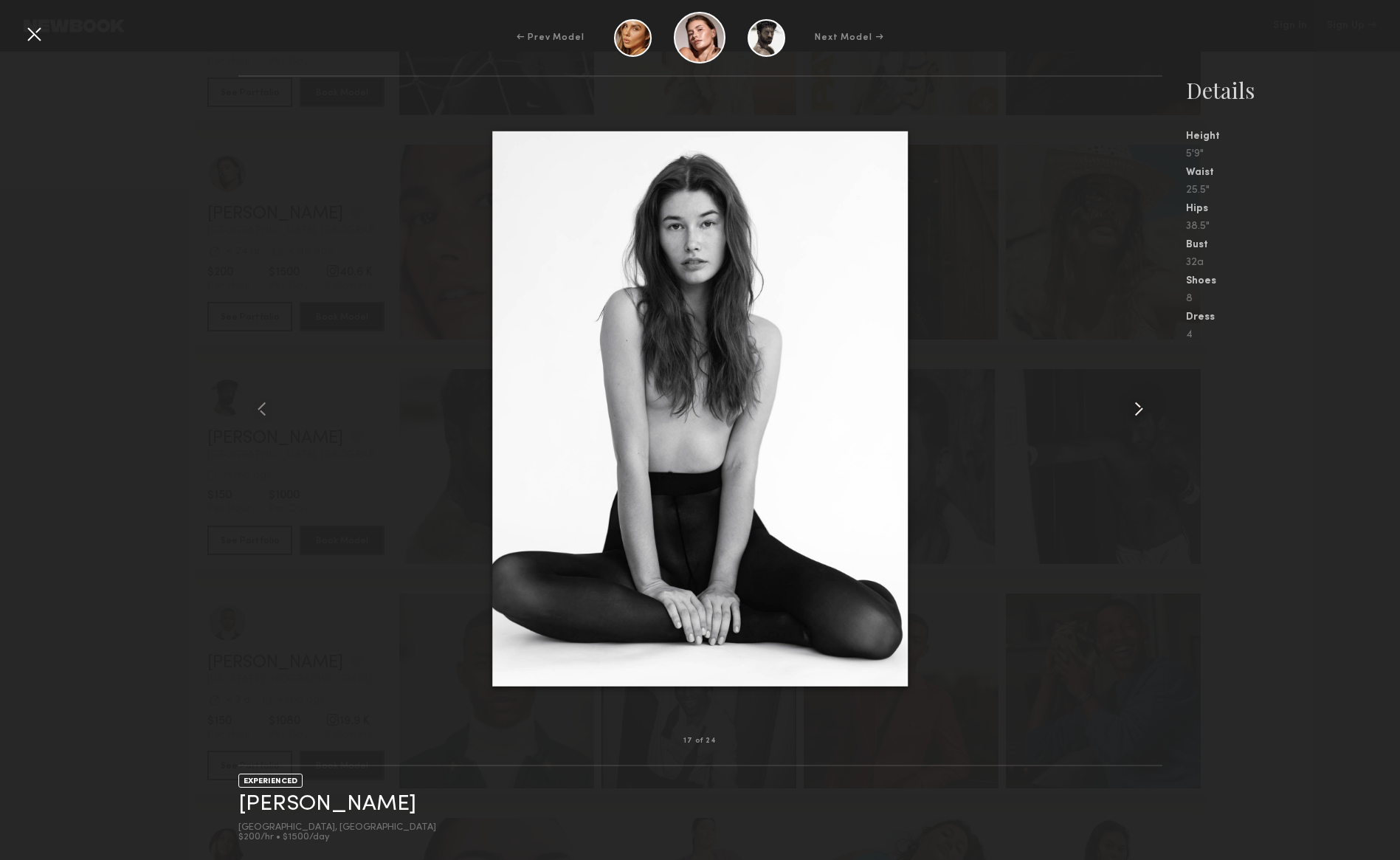
click at [1143, 415] on common-icon at bounding box center [1138, 409] width 24 height 24
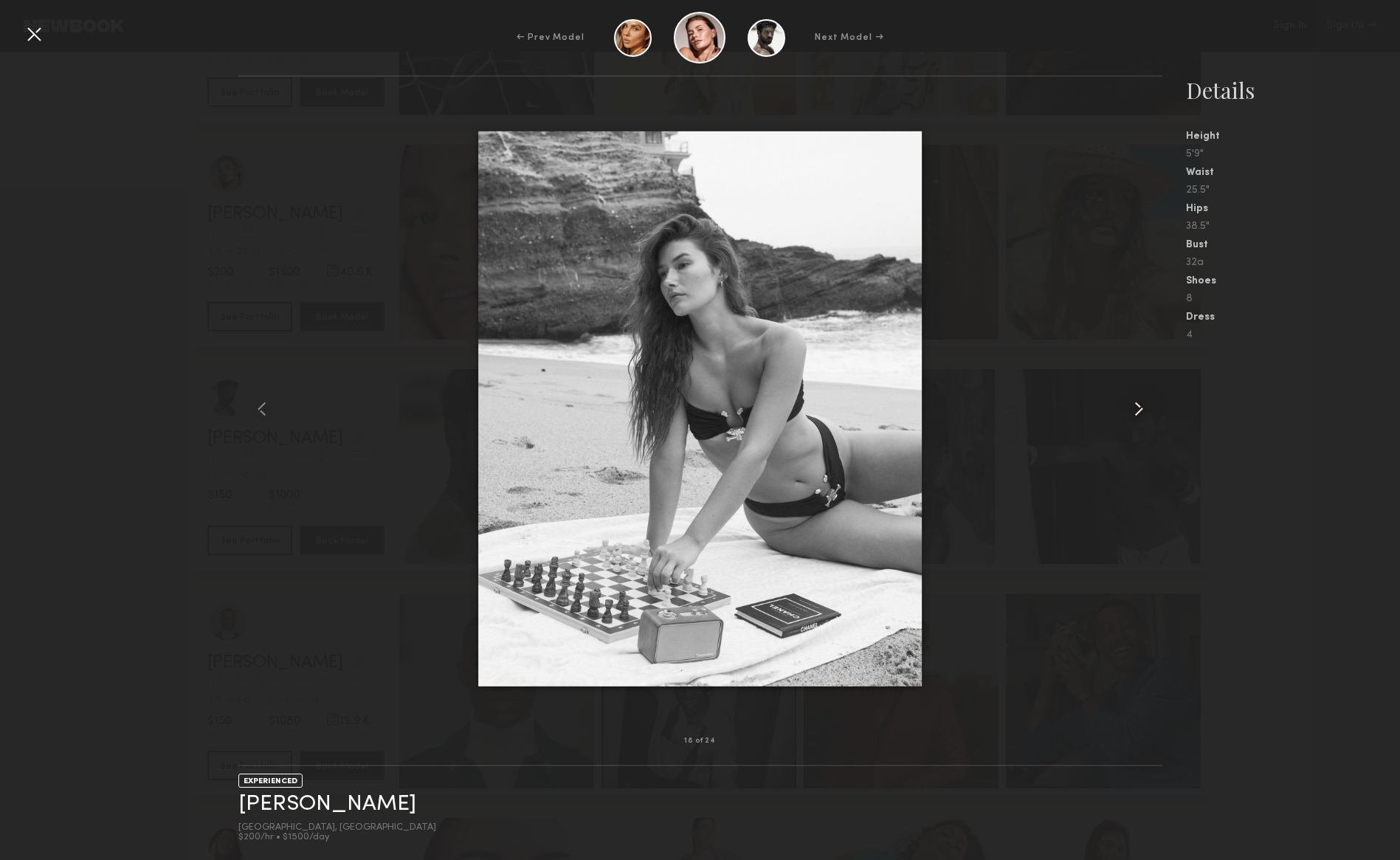
click at [1142, 415] on common-icon at bounding box center [1138, 409] width 24 height 24
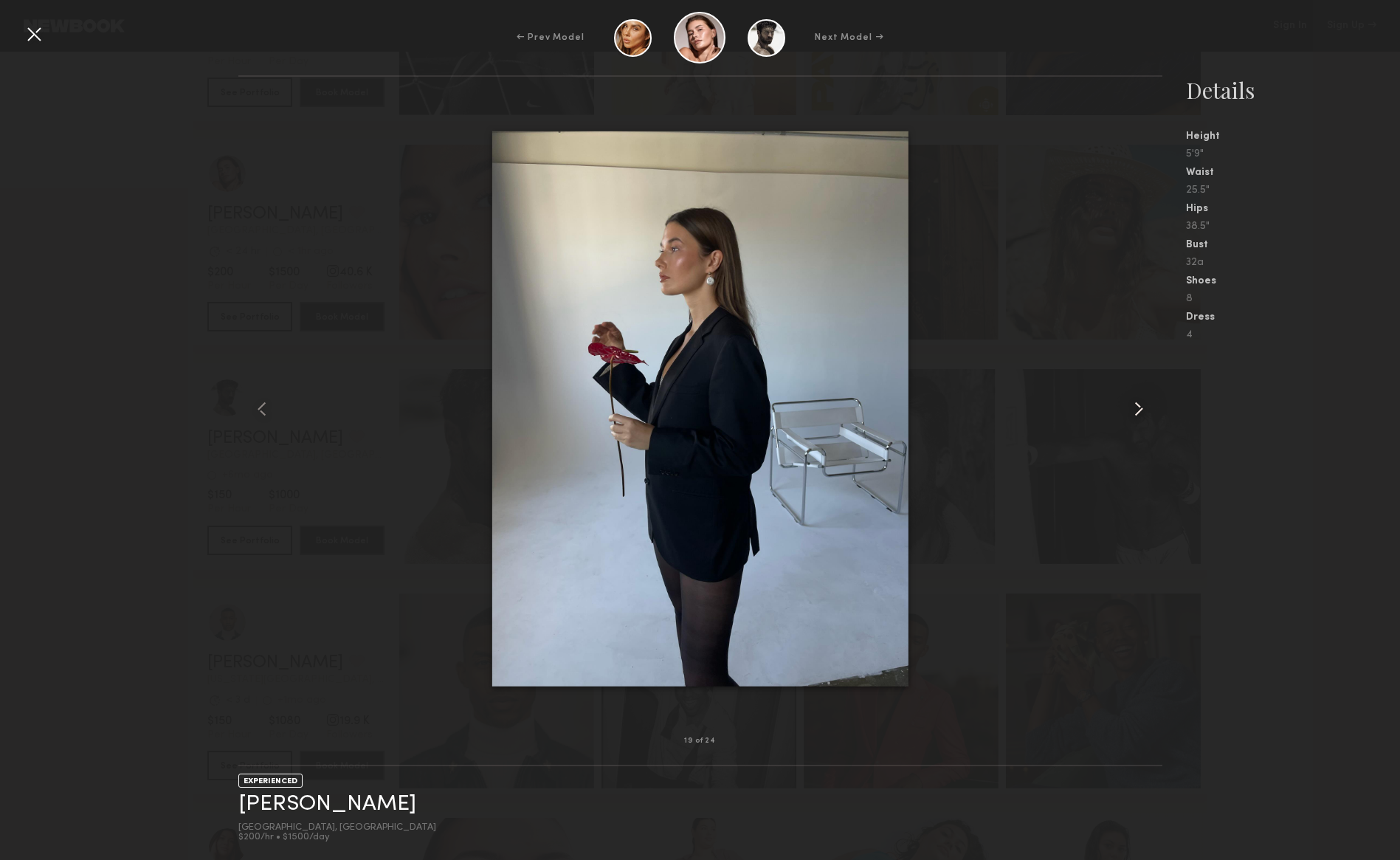
click at [1142, 415] on common-icon at bounding box center [1138, 409] width 24 height 24
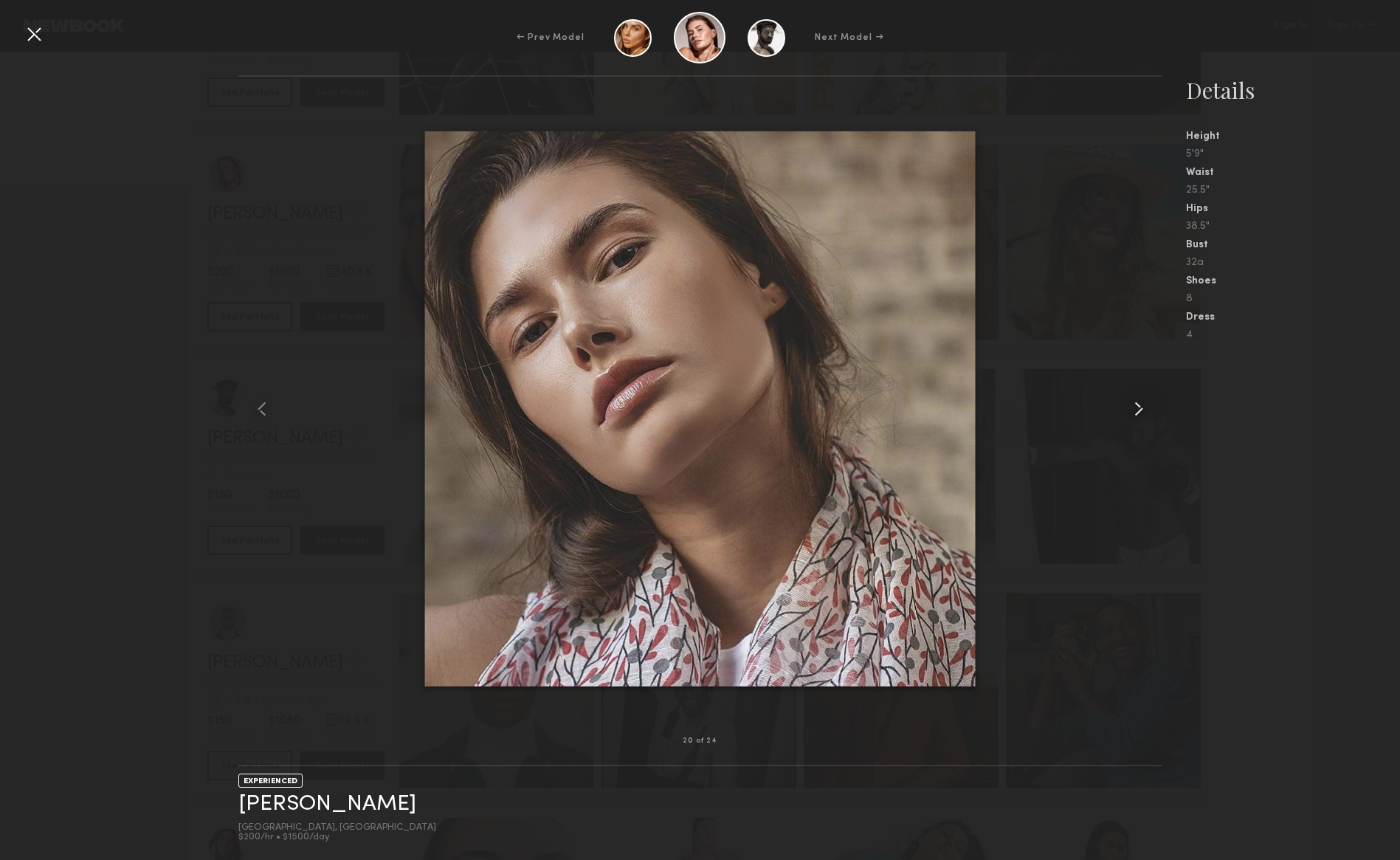
click at [1142, 415] on common-icon at bounding box center [1138, 409] width 24 height 24
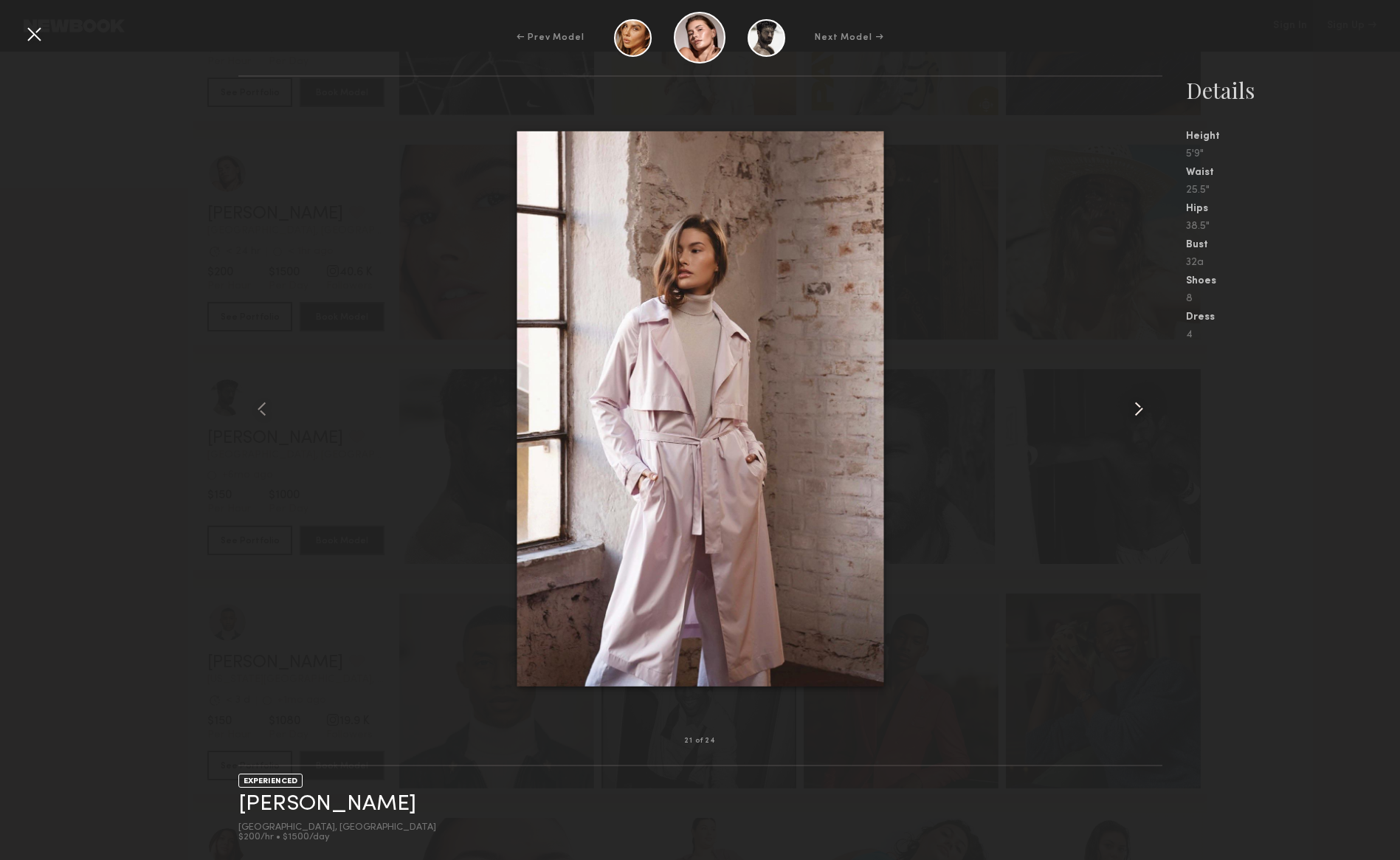
click at [1139, 415] on common-icon at bounding box center [1138, 409] width 24 height 24
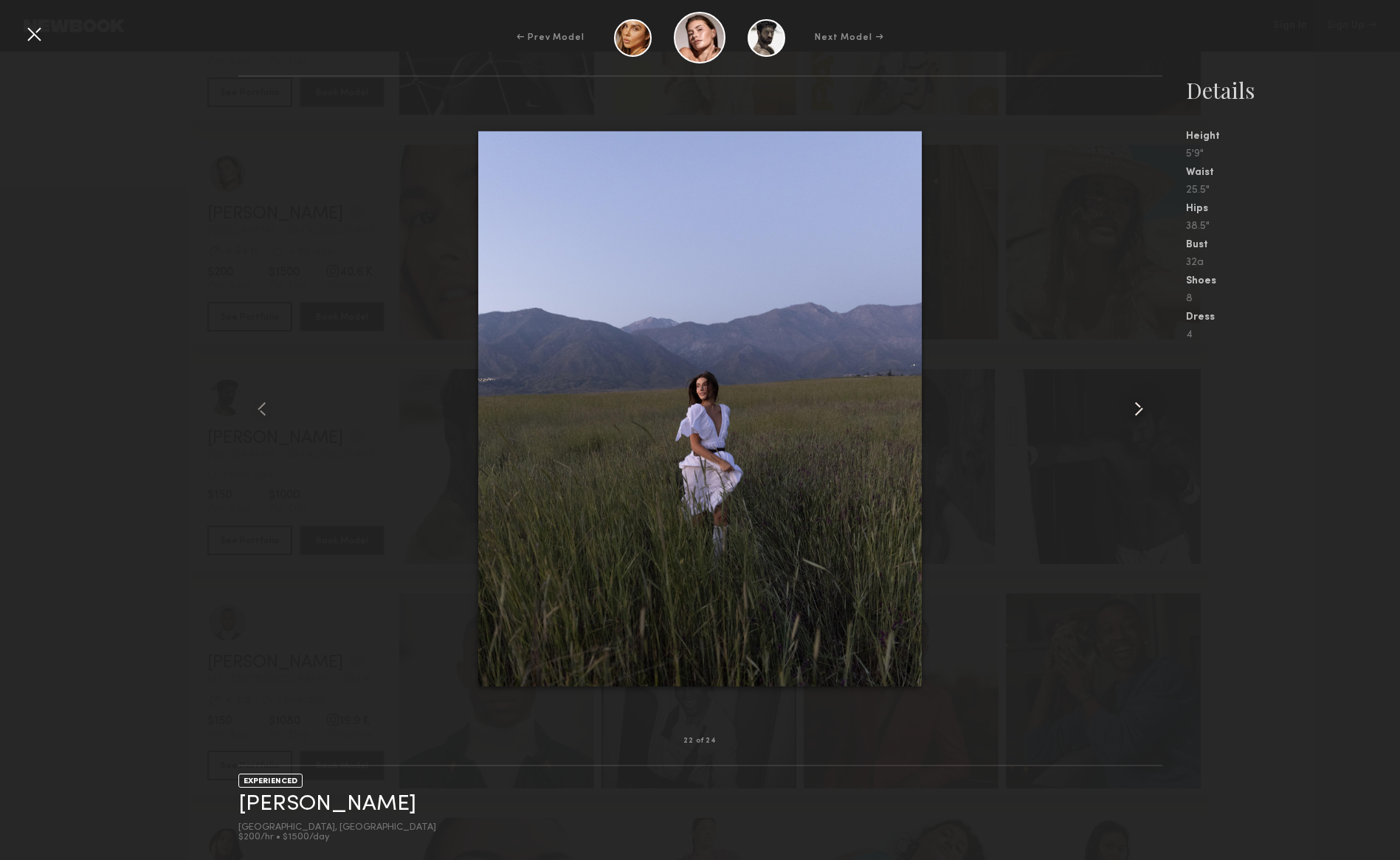
click at [1139, 415] on common-icon at bounding box center [1138, 409] width 24 height 24
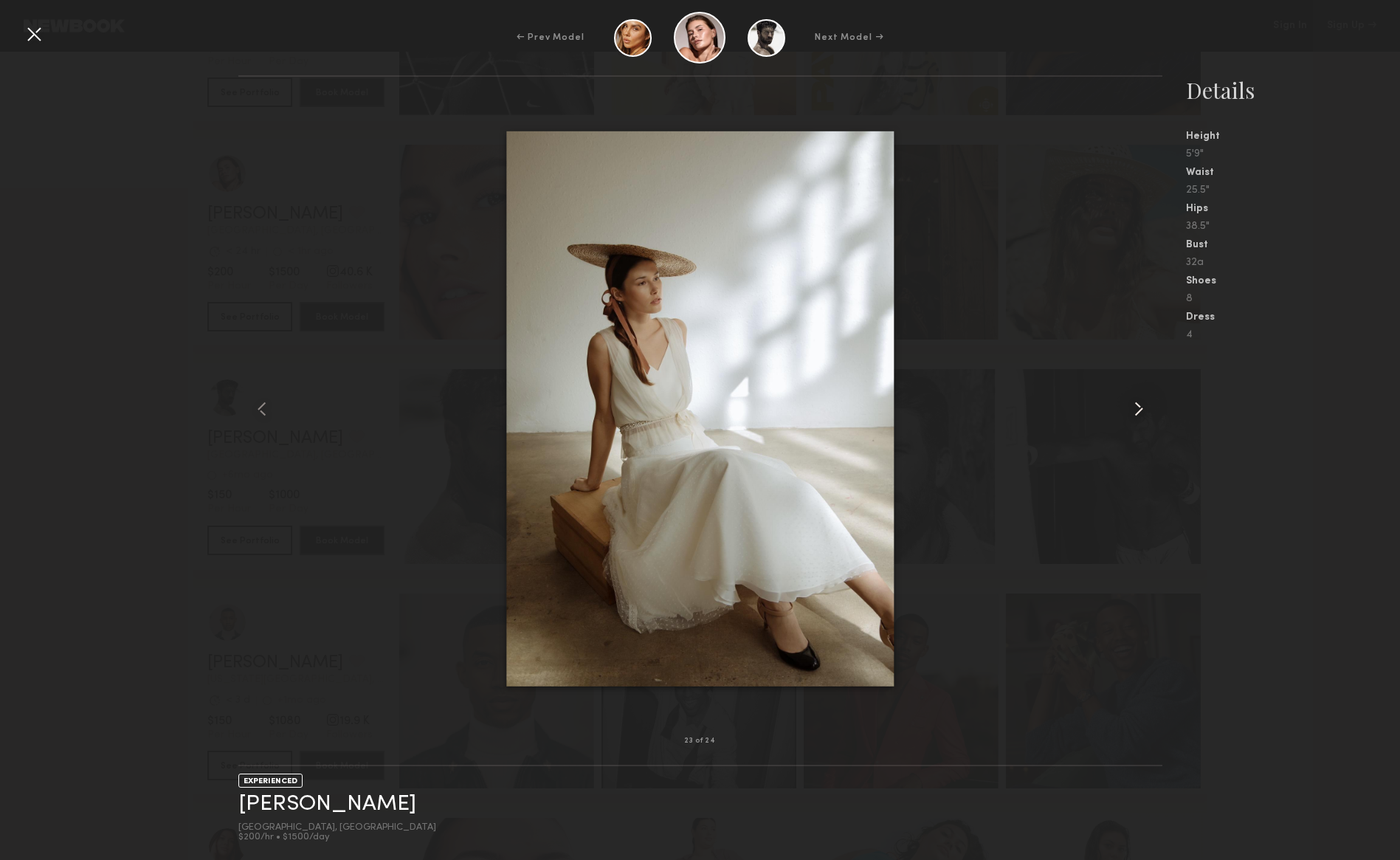
click at [1139, 415] on common-icon at bounding box center [1138, 409] width 24 height 24
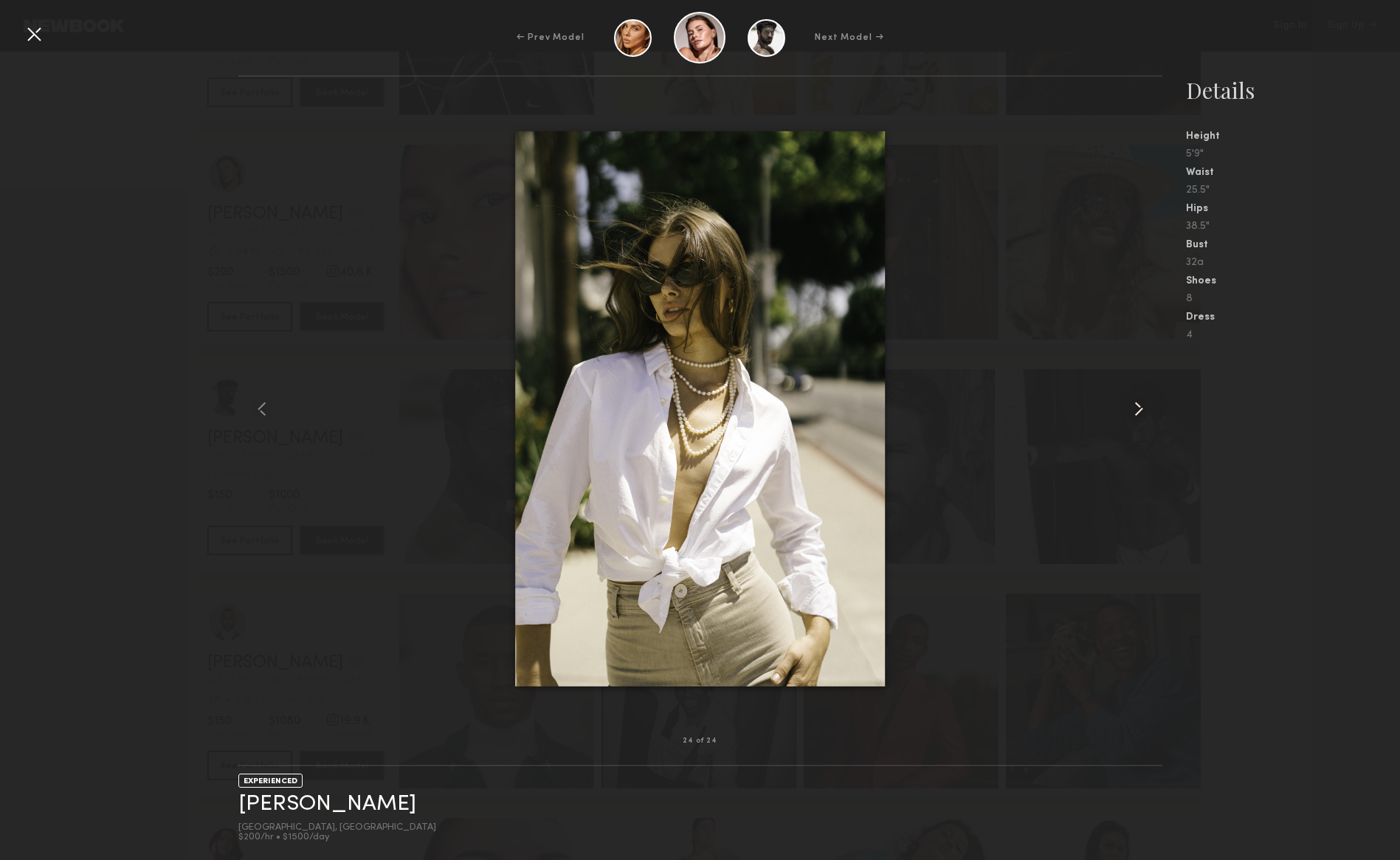
click at [1139, 415] on common-icon at bounding box center [1138, 409] width 24 height 24
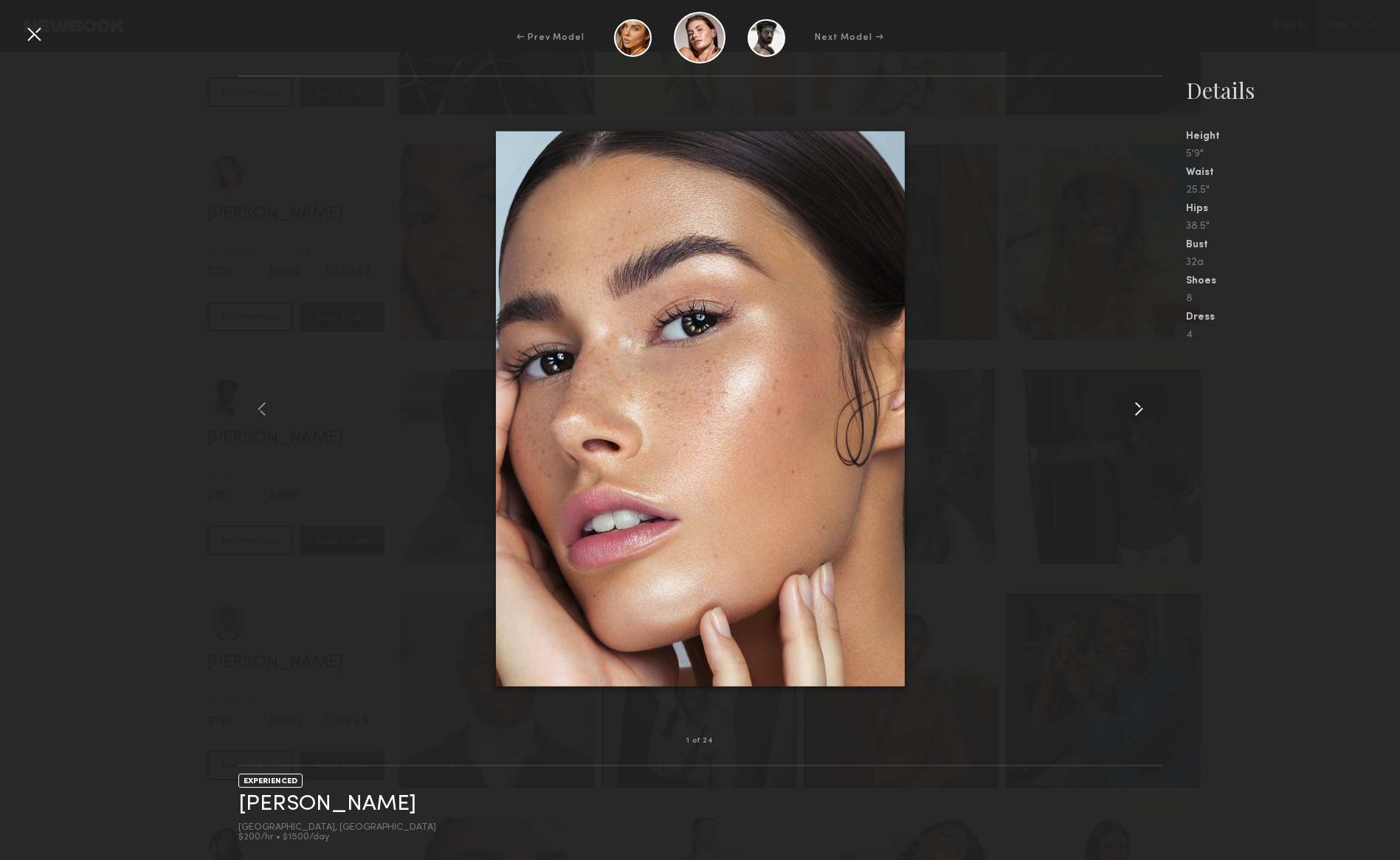
click at [1139, 415] on common-icon at bounding box center [1138, 409] width 24 height 24
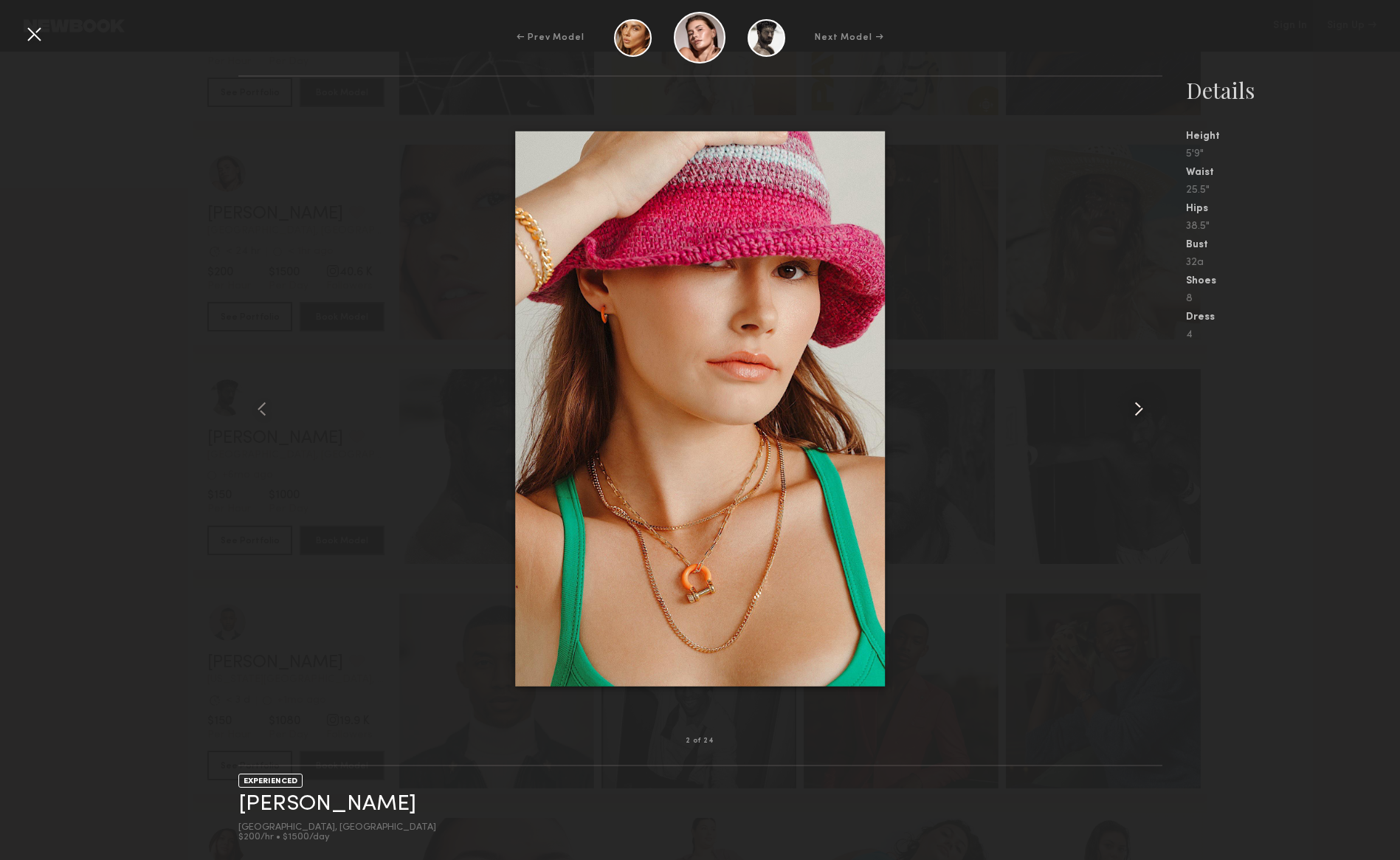
click at [1139, 415] on common-icon at bounding box center [1138, 409] width 24 height 24
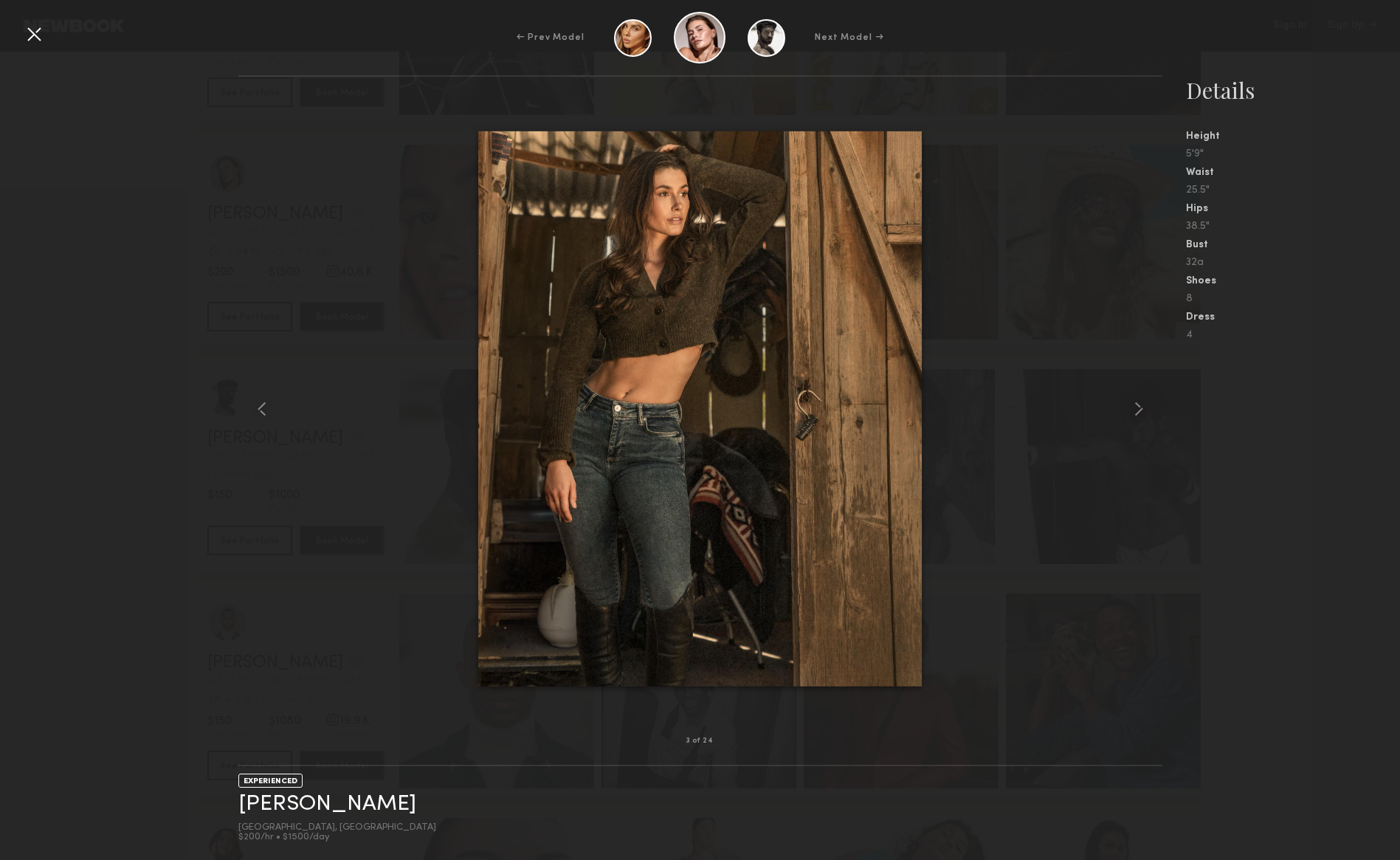
click at [194, 2] on div "← Prev Model Next Model → 3 of 24 EXPERIENCED Chelsey M. Newport Beach, CA $200…" at bounding box center [700, 430] width 1400 height 860
click at [20, 36] on div "← Prev Model Next Model →" at bounding box center [700, 37] width 1400 height 52
click at [25, 36] on div at bounding box center [34, 34] width 24 height 24
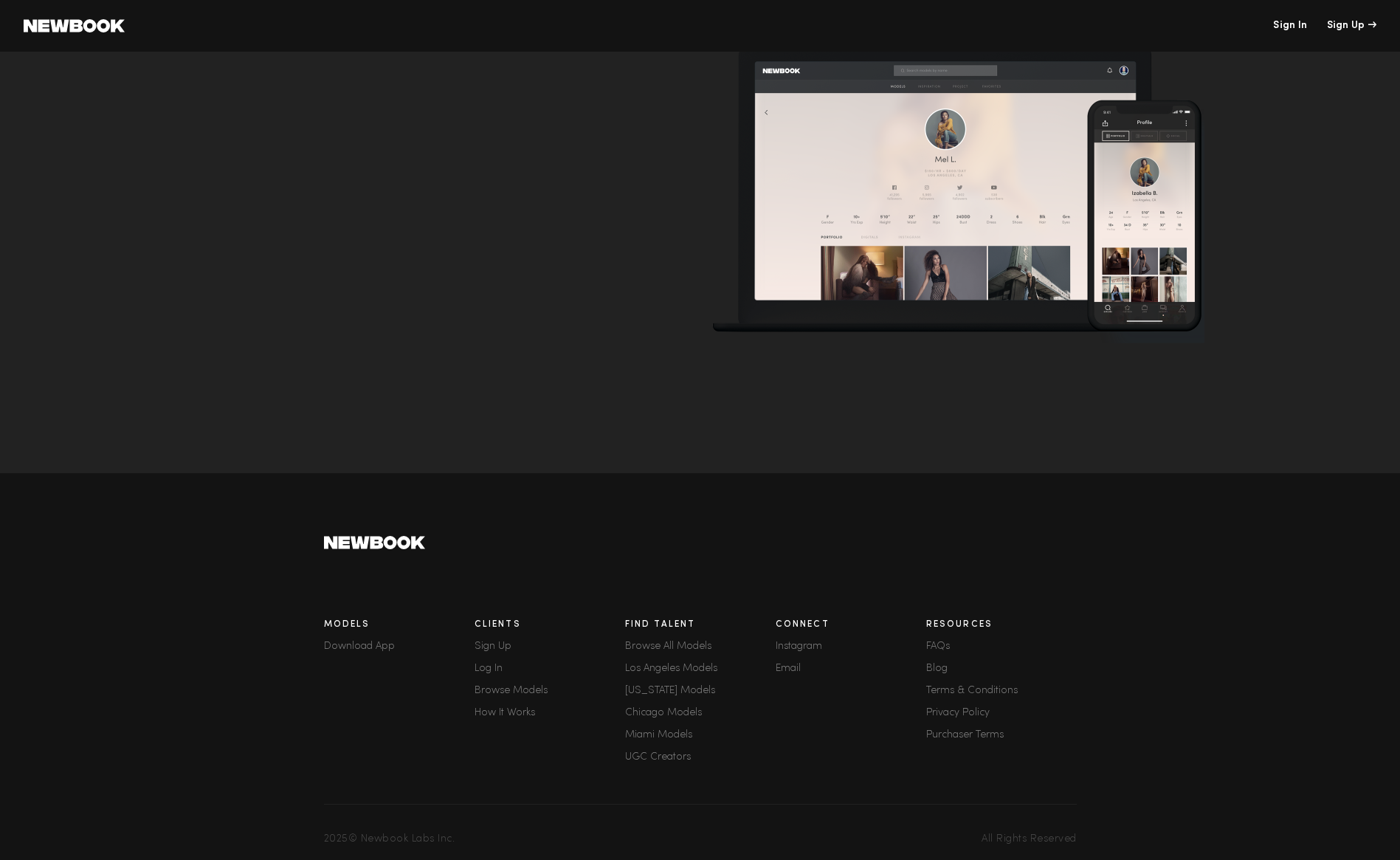
scroll to position [25, 0]
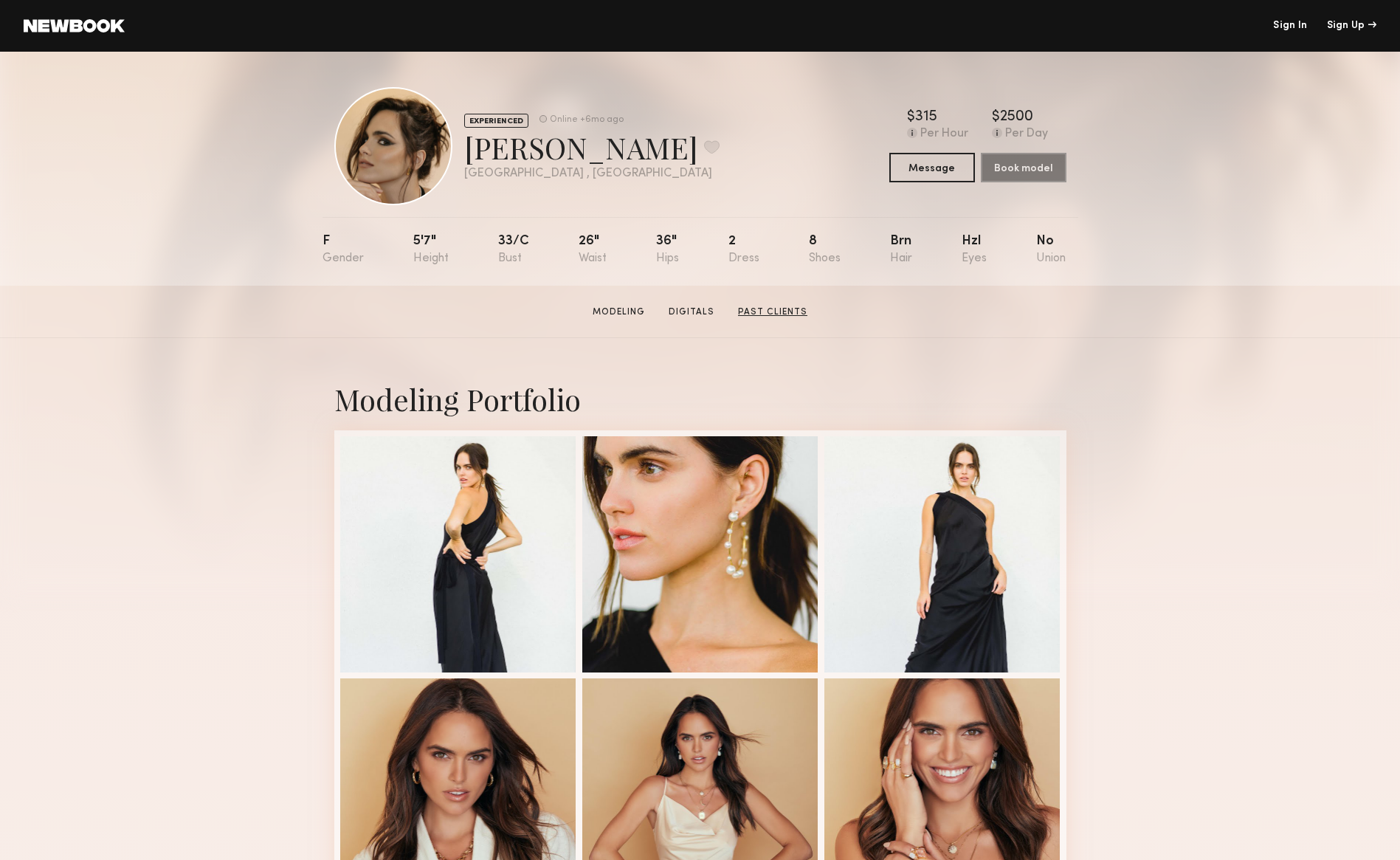
click at [773, 306] on link "Past Clients" at bounding box center [773, 312] width 81 height 13
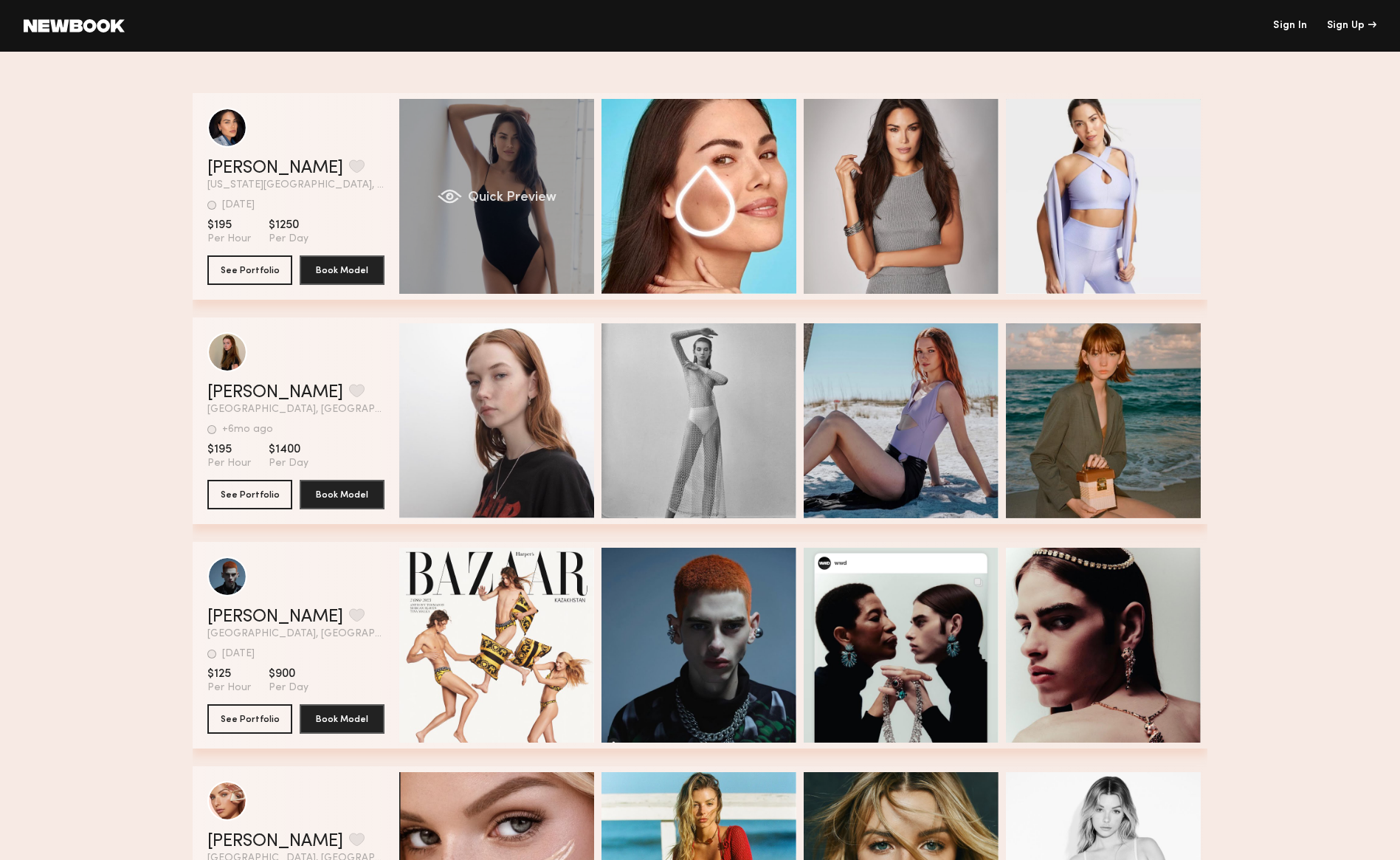
click at [533, 221] on div "Quick Preview" at bounding box center [496, 196] width 194 height 195
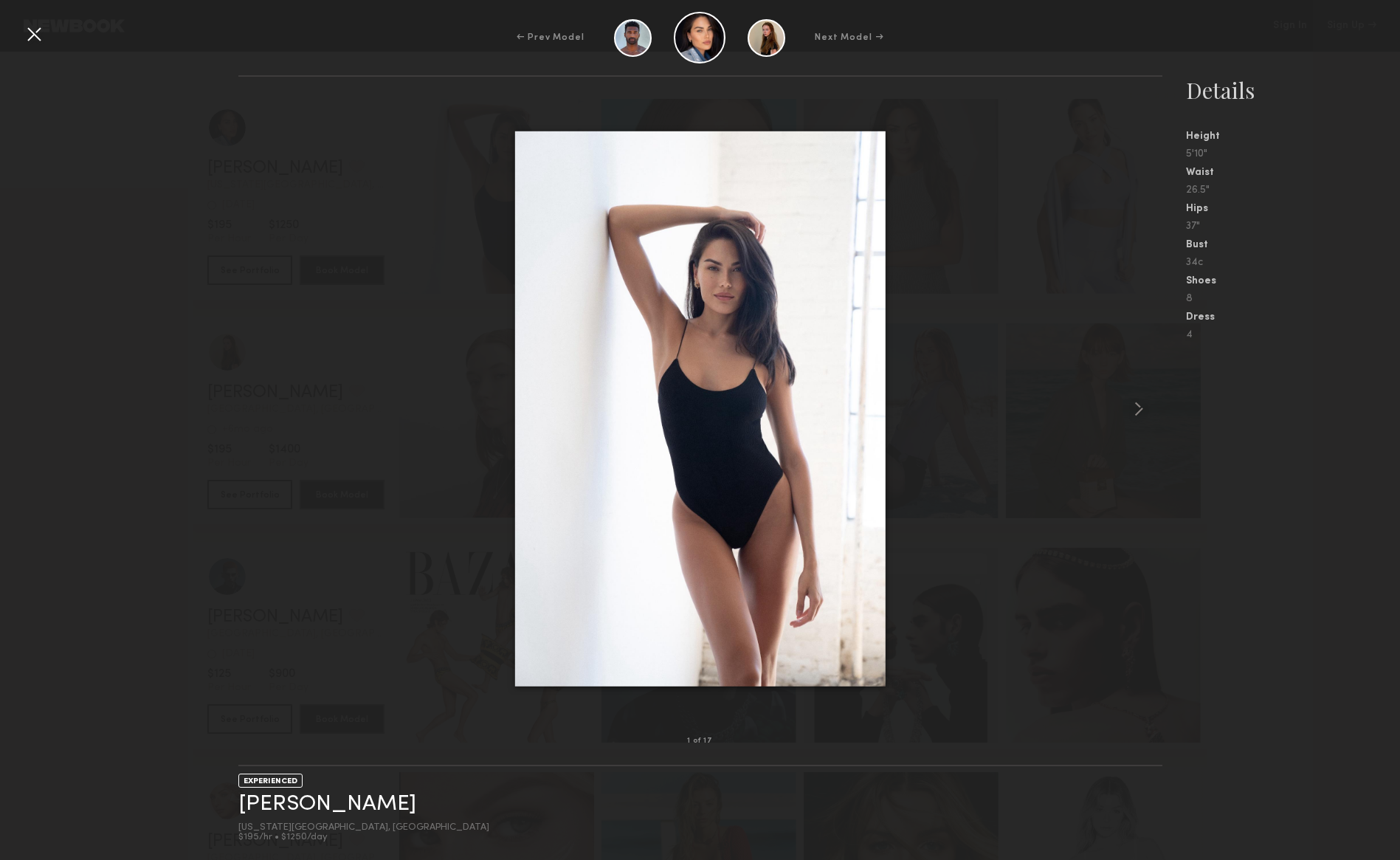
click at [42, 34] on div at bounding box center [34, 34] width 24 height 24
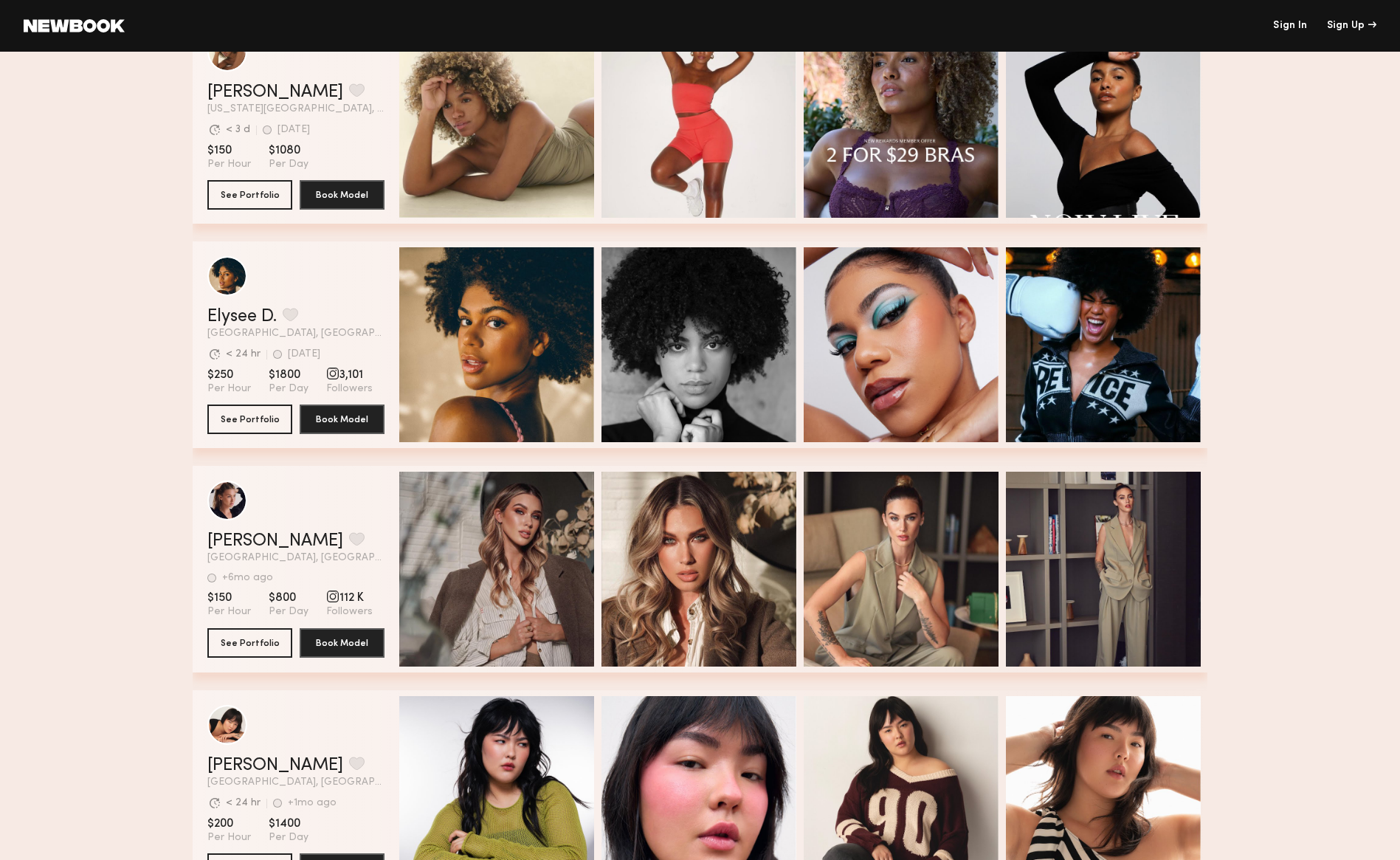
scroll to position [4855, 0]
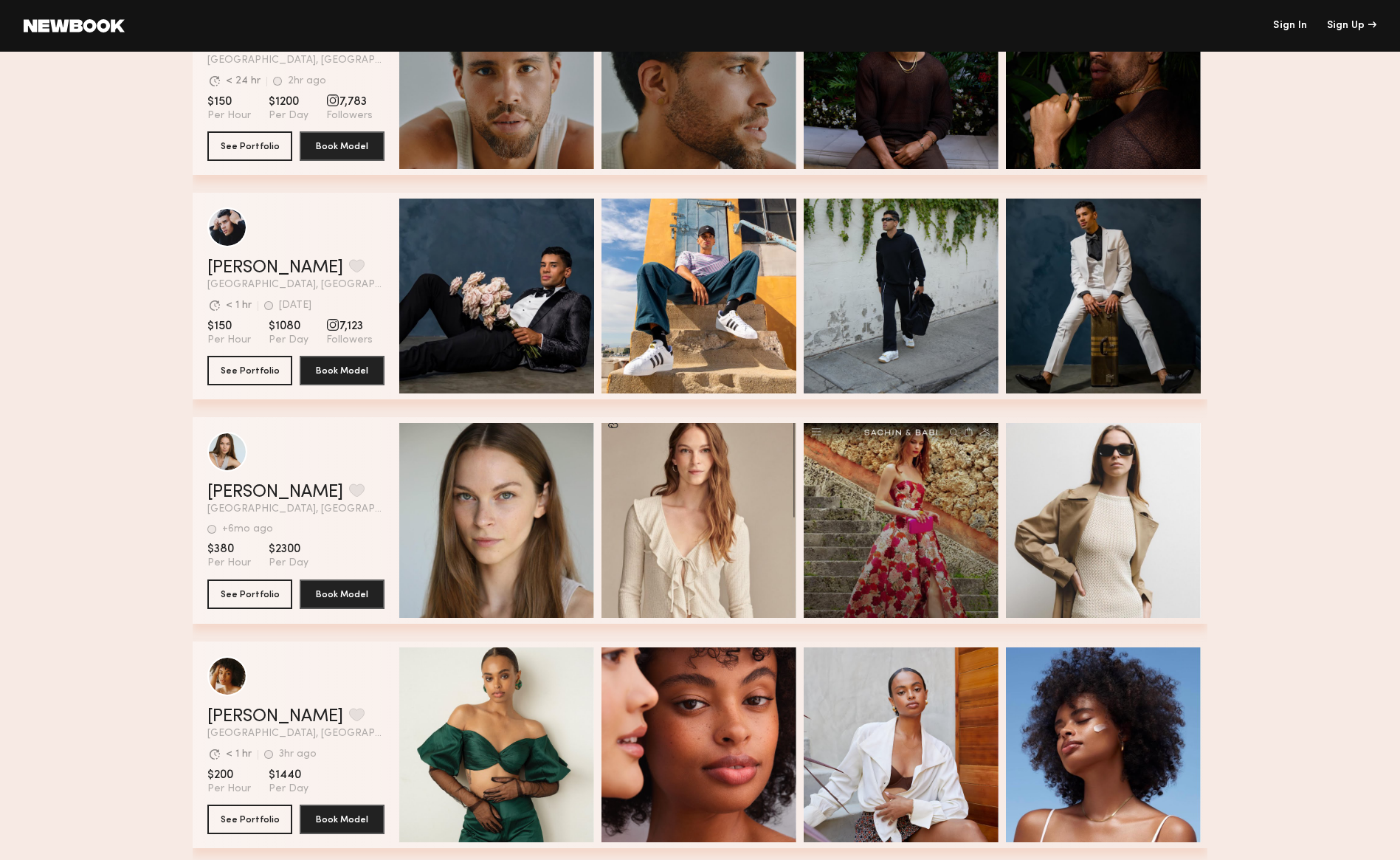
scroll to position [3983, 0]
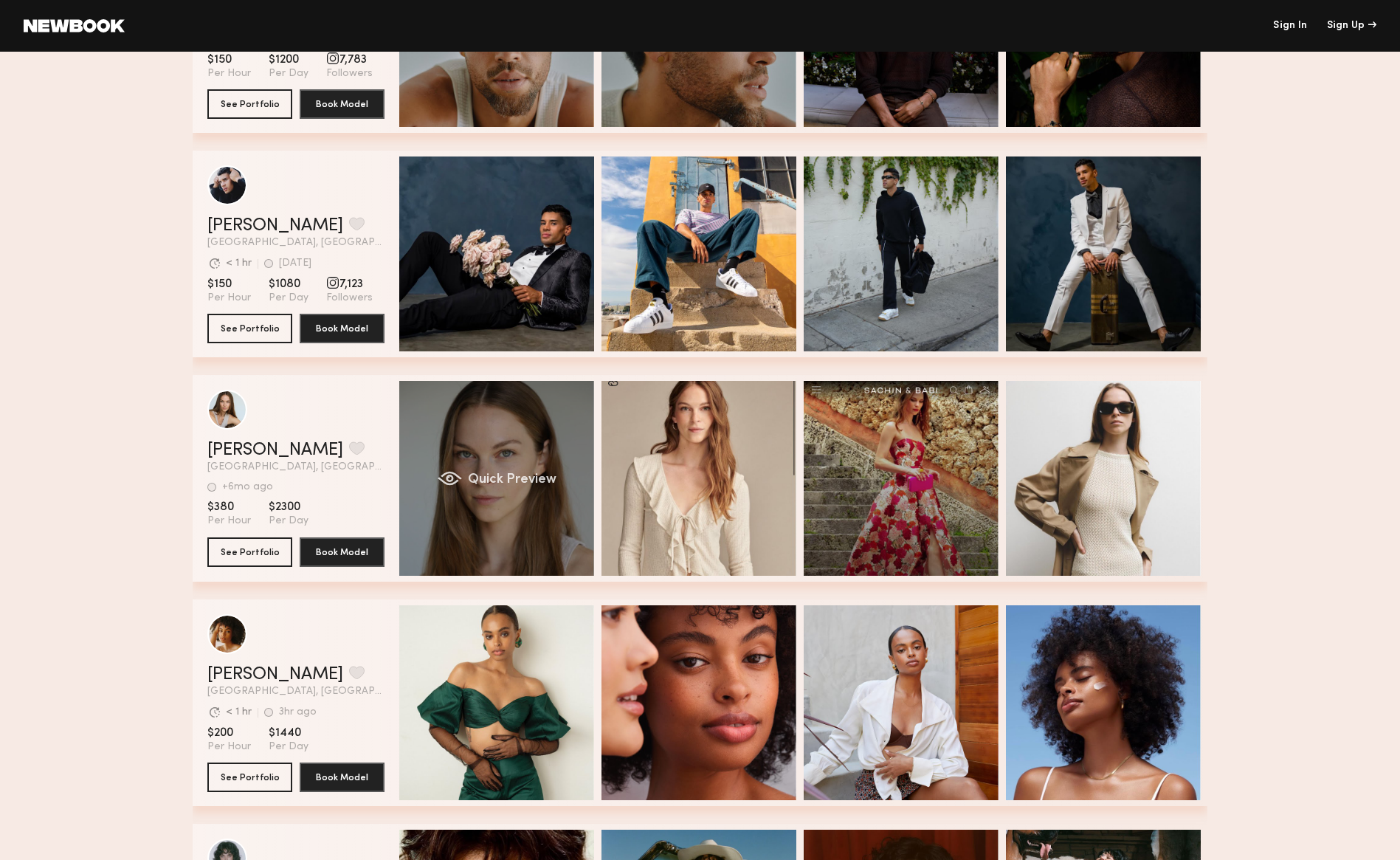
click at [535, 456] on div "Quick Preview" at bounding box center [496, 479] width 194 height 195
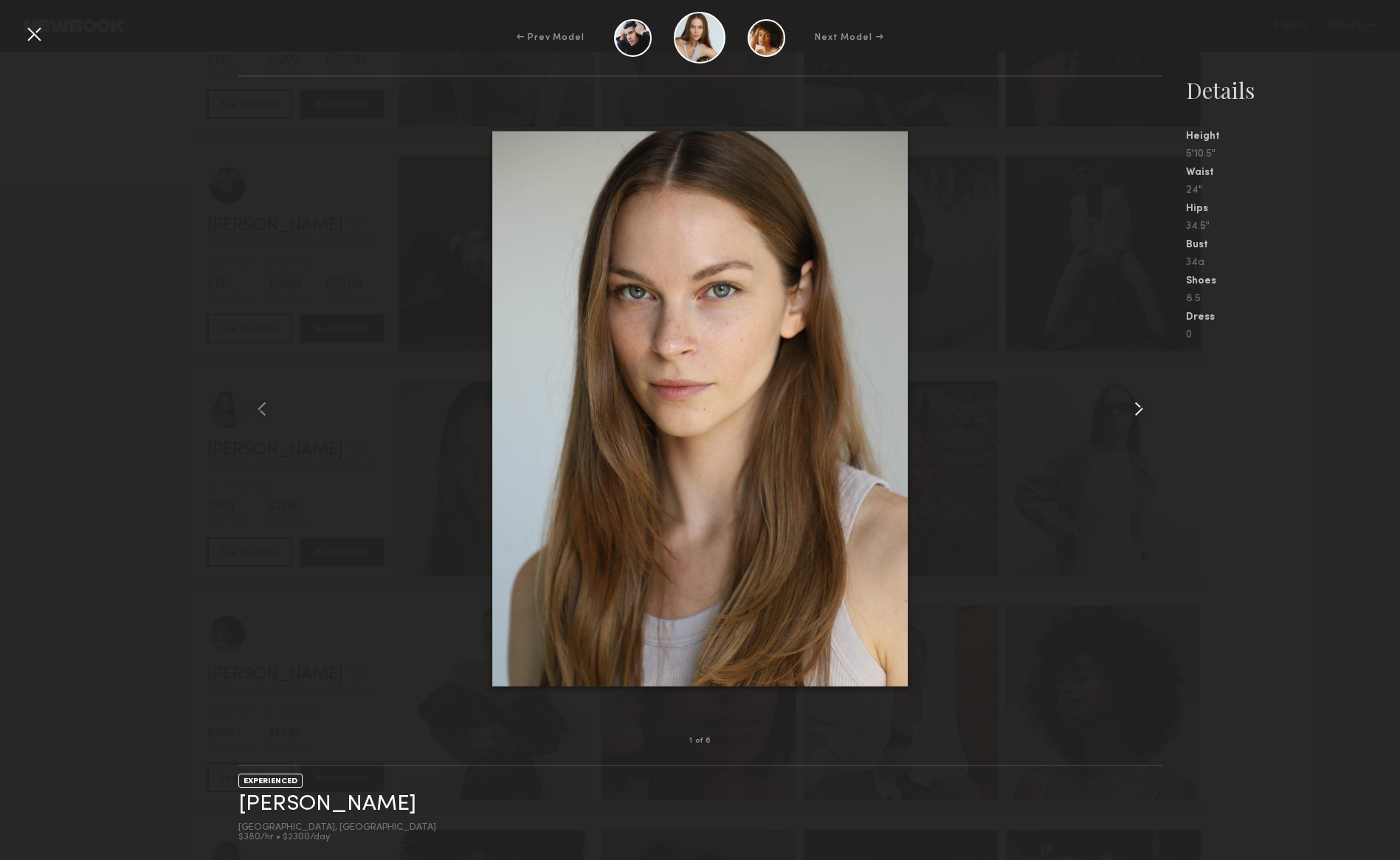
click at [1141, 408] on common-icon at bounding box center [1138, 409] width 24 height 24
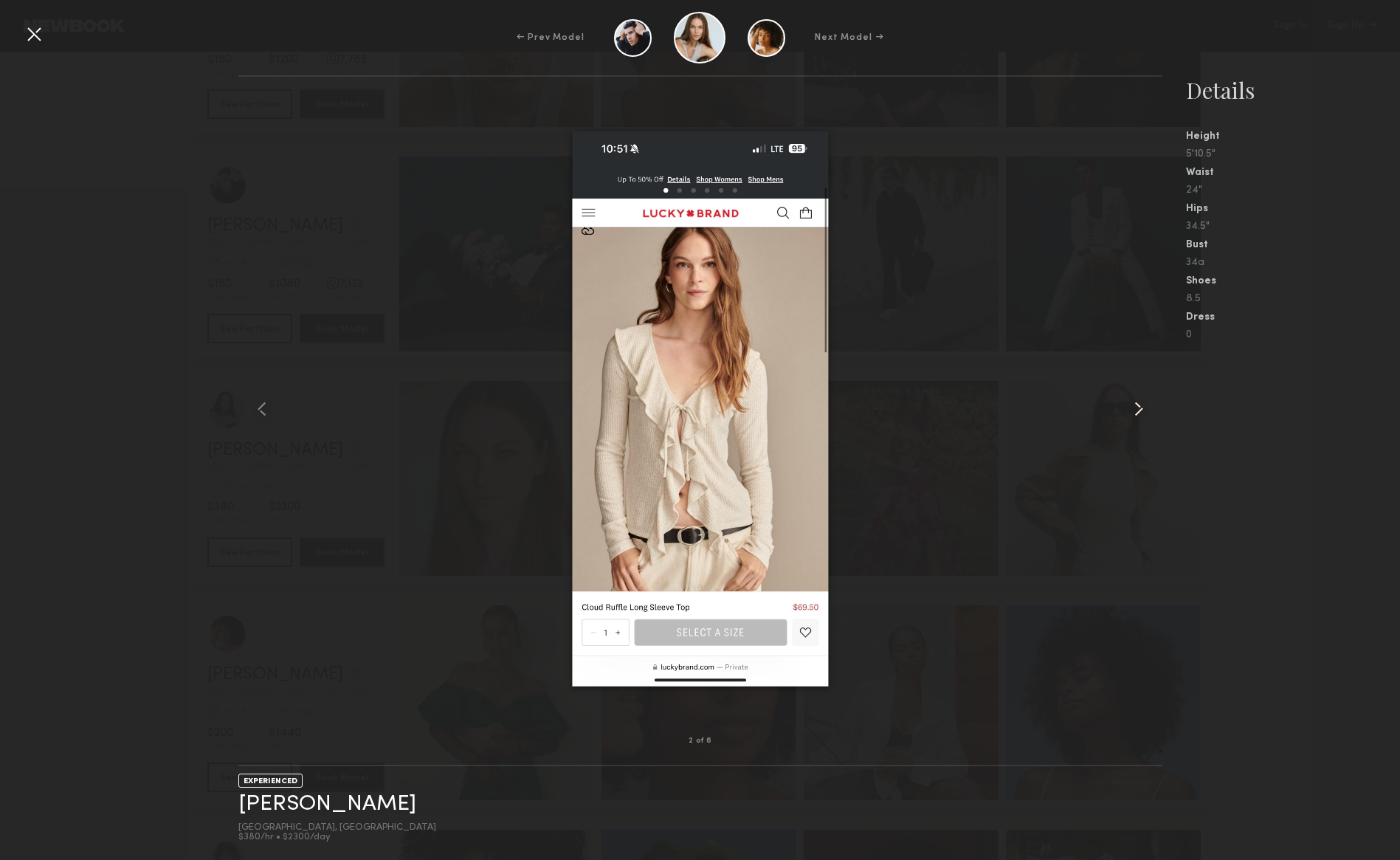
click at [1141, 408] on common-icon at bounding box center [1138, 409] width 24 height 24
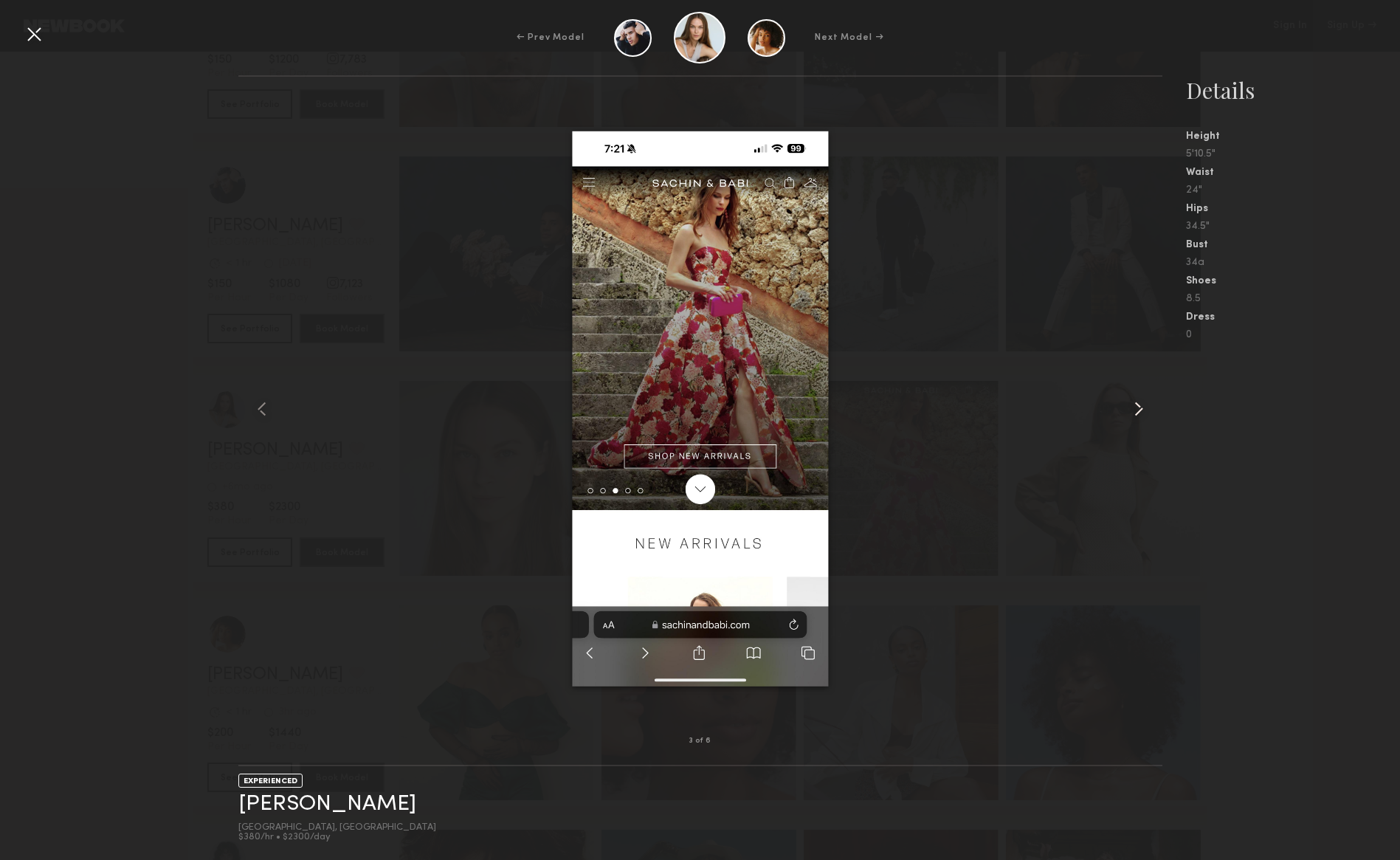
click at [1141, 408] on common-icon at bounding box center [1138, 409] width 24 height 24
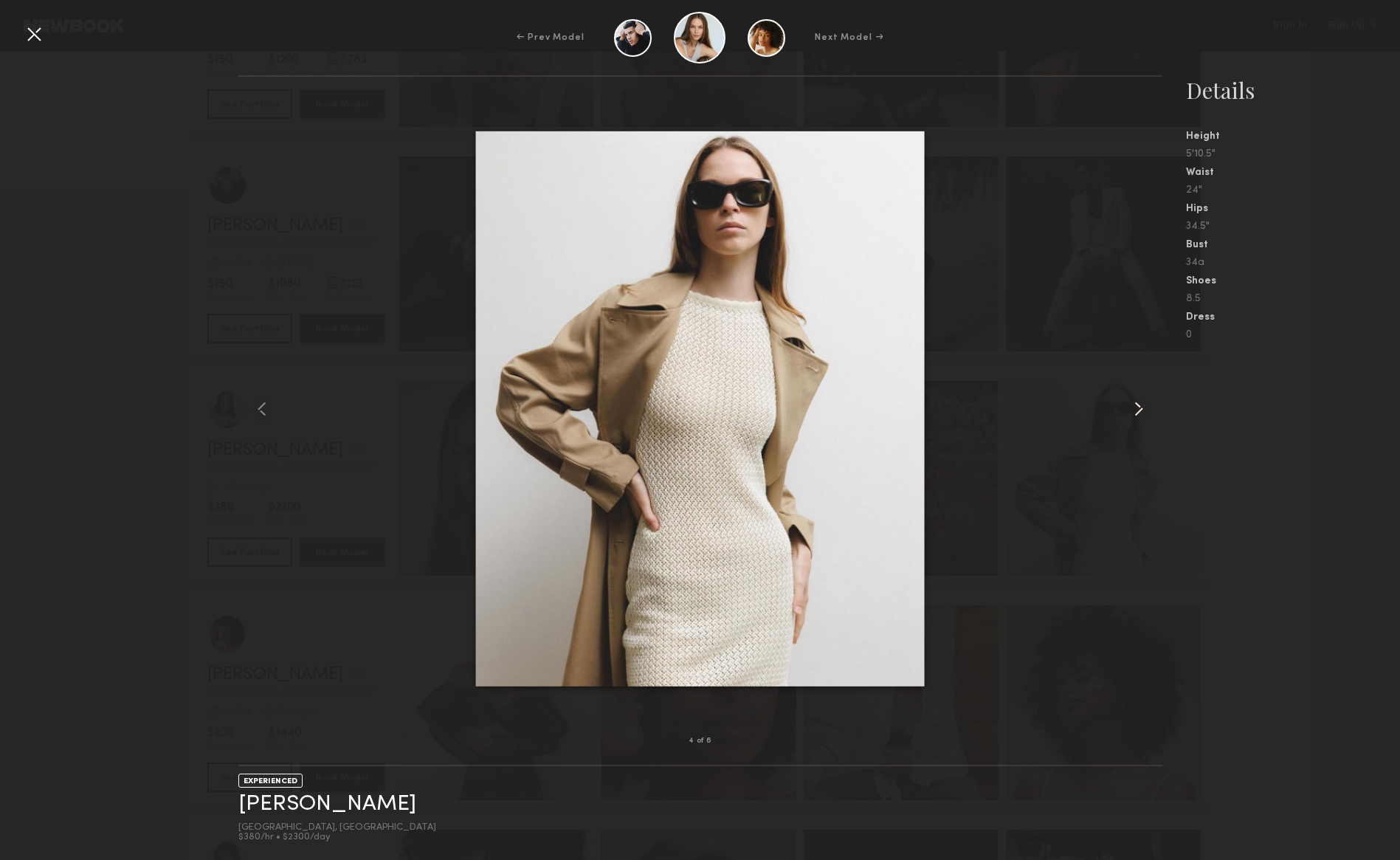
click at [1141, 408] on common-icon at bounding box center [1138, 409] width 24 height 24
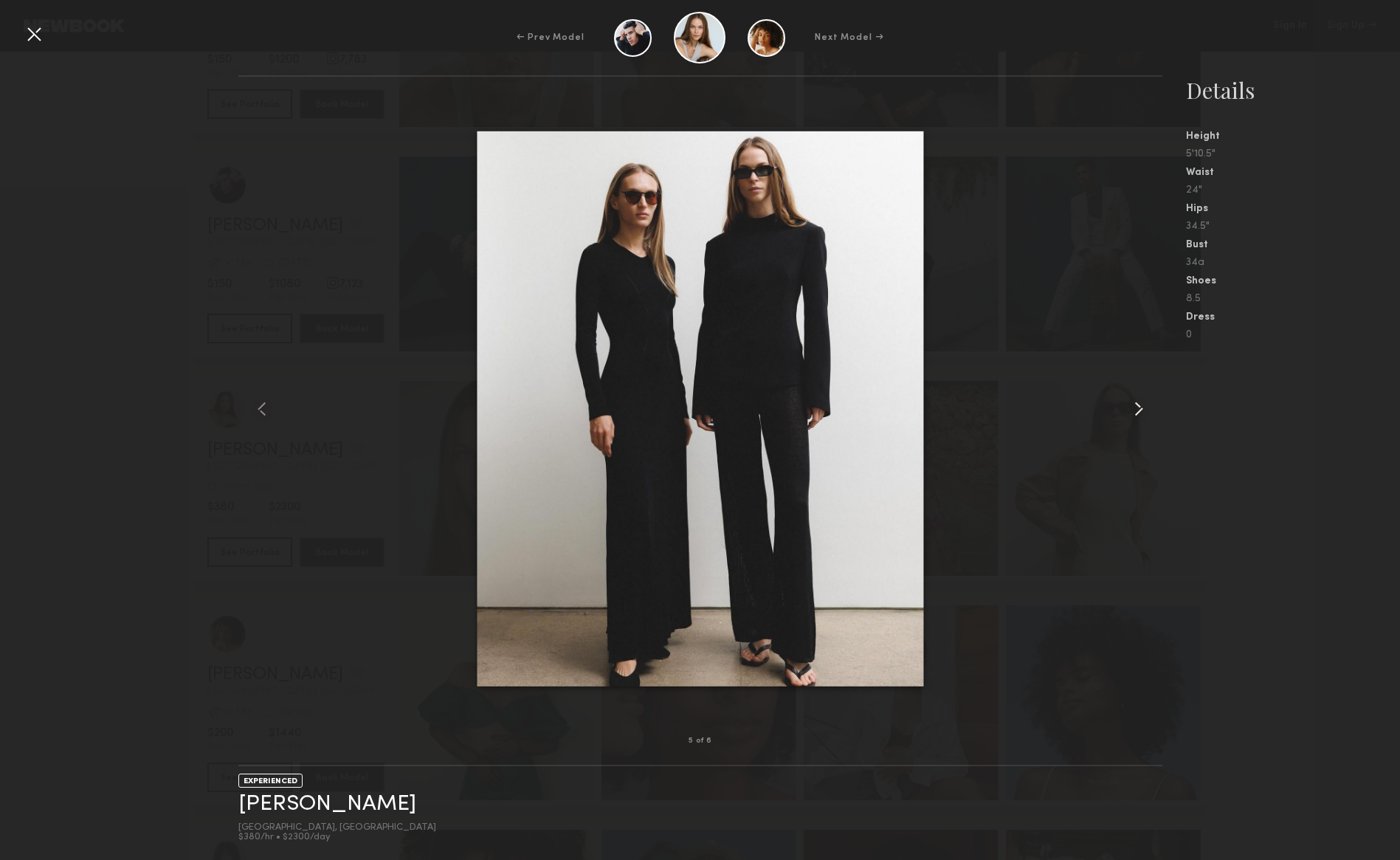
click at [1141, 408] on common-icon at bounding box center [1138, 409] width 24 height 24
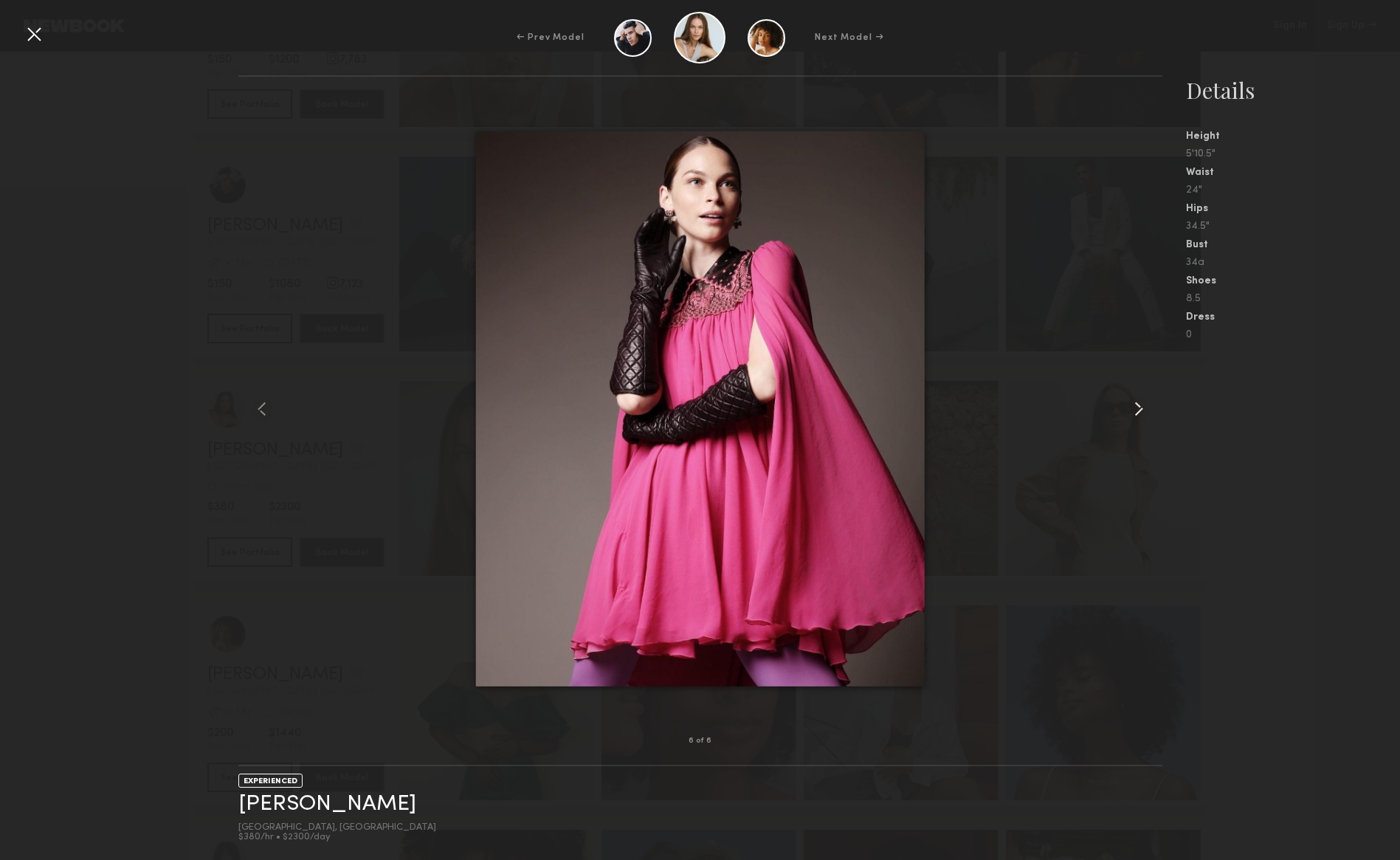
click at [1141, 408] on common-icon at bounding box center [1138, 409] width 24 height 24
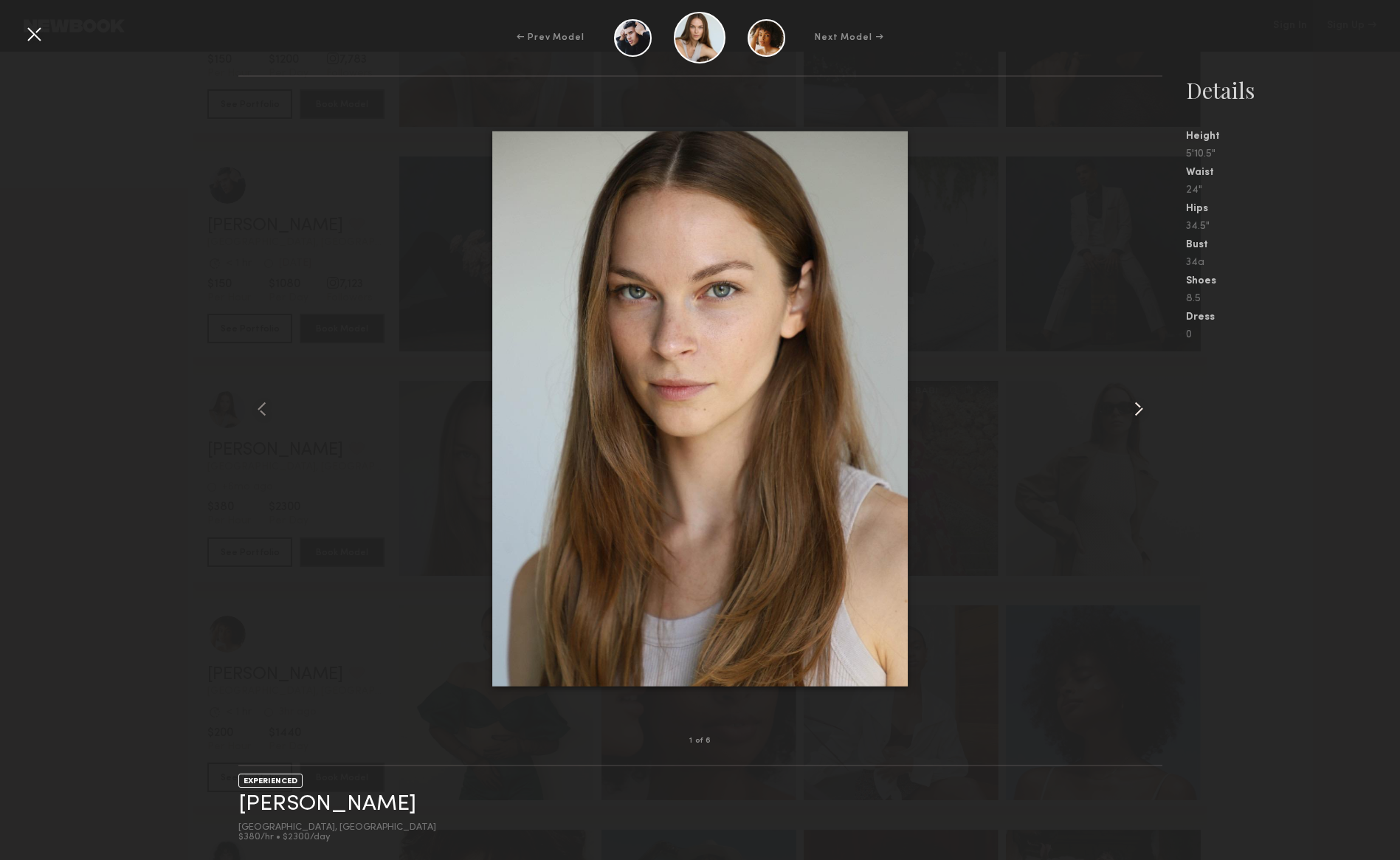
click at [1141, 408] on common-icon at bounding box center [1138, 409] width 24 height 24
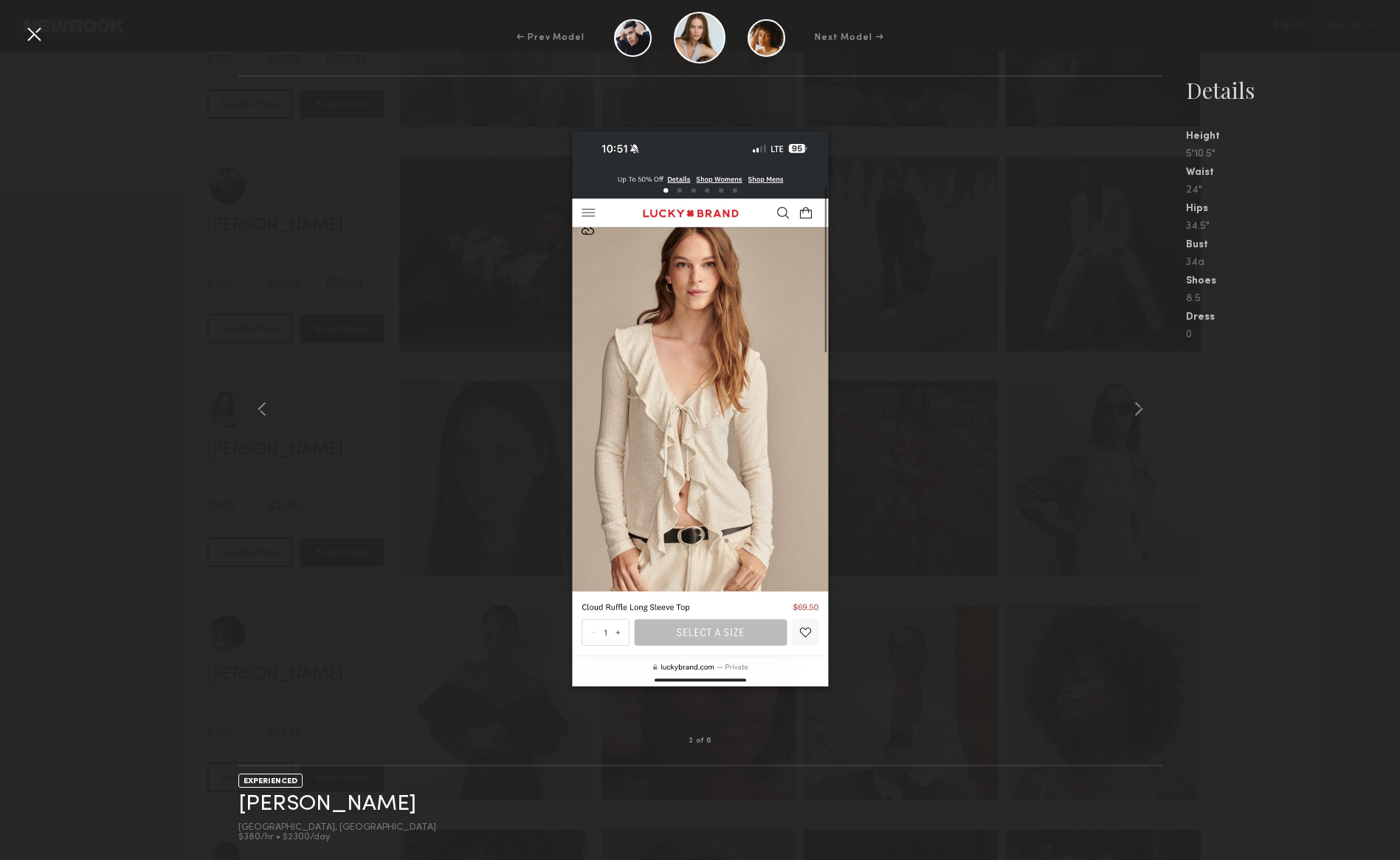
click at [38, 29] on div "← Prev Model Next Model → 2 of 6 EXPERIENCED Breck G. Los Angeles, CA $380/hr •…" at bounding box center [700, 430] width 1400 height 860
click at [36, 30] on div at bounding box center [34, 34] width 24 height 24
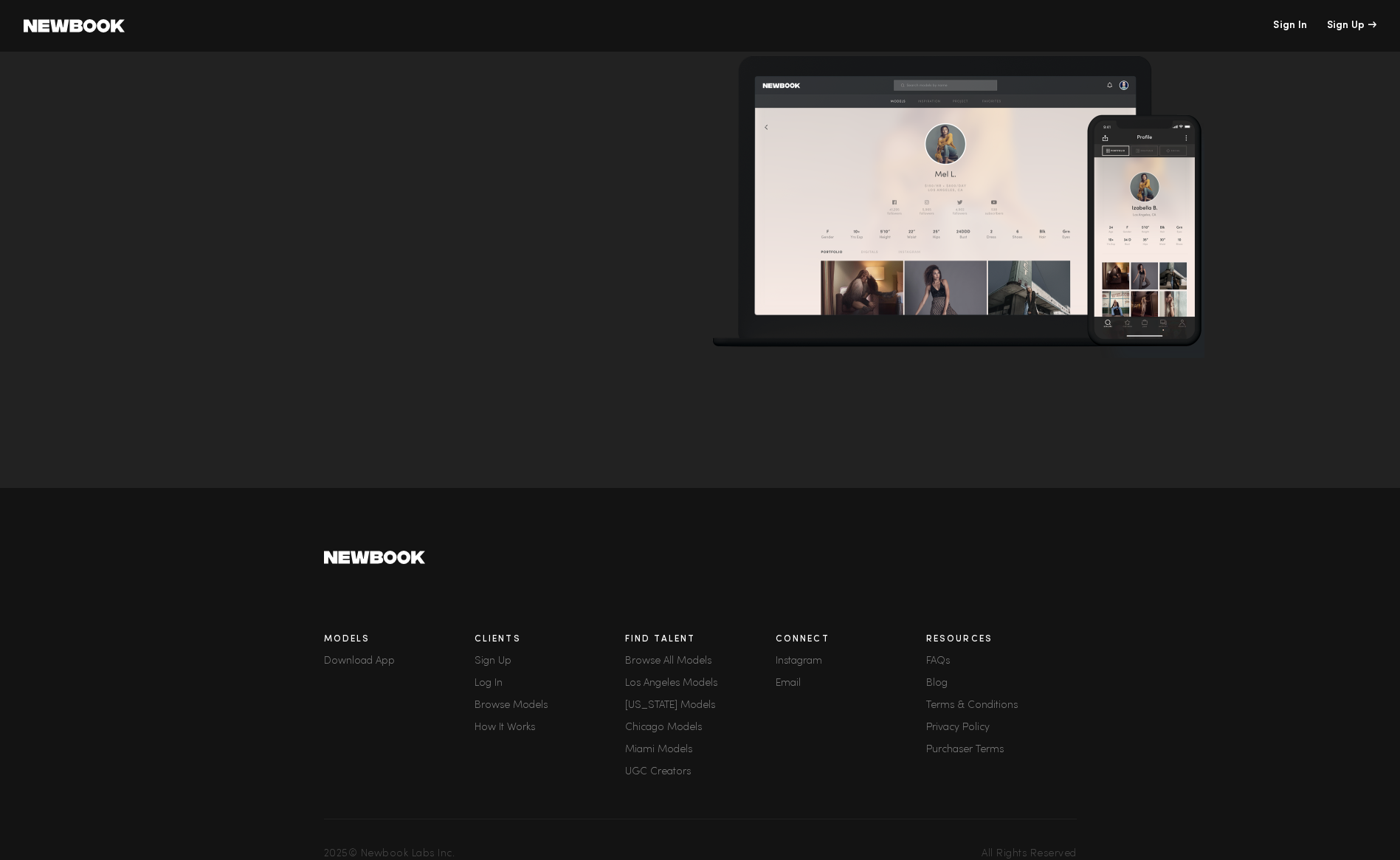
scroll to position [25, 0]
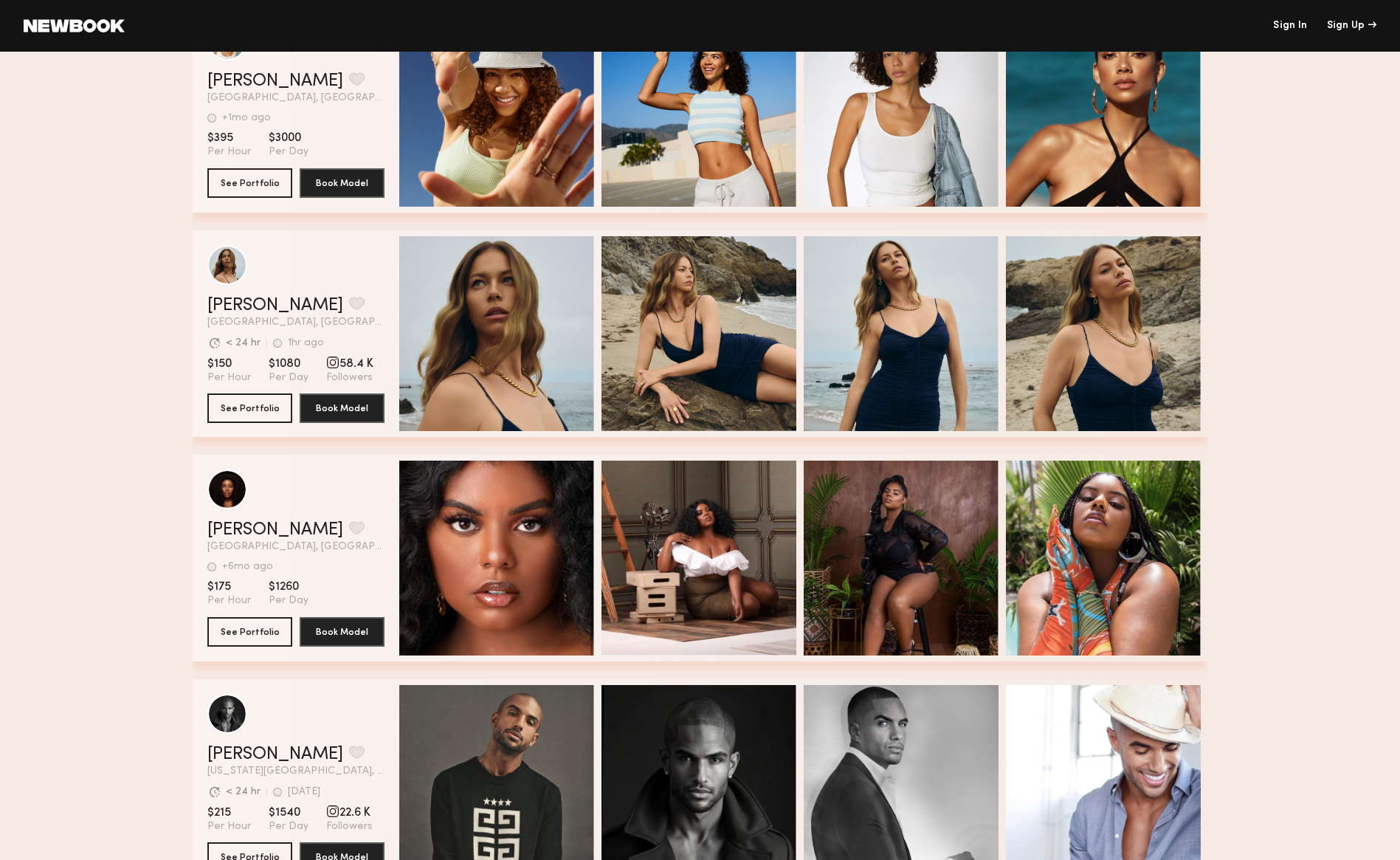
scroll to position [5075, 0]
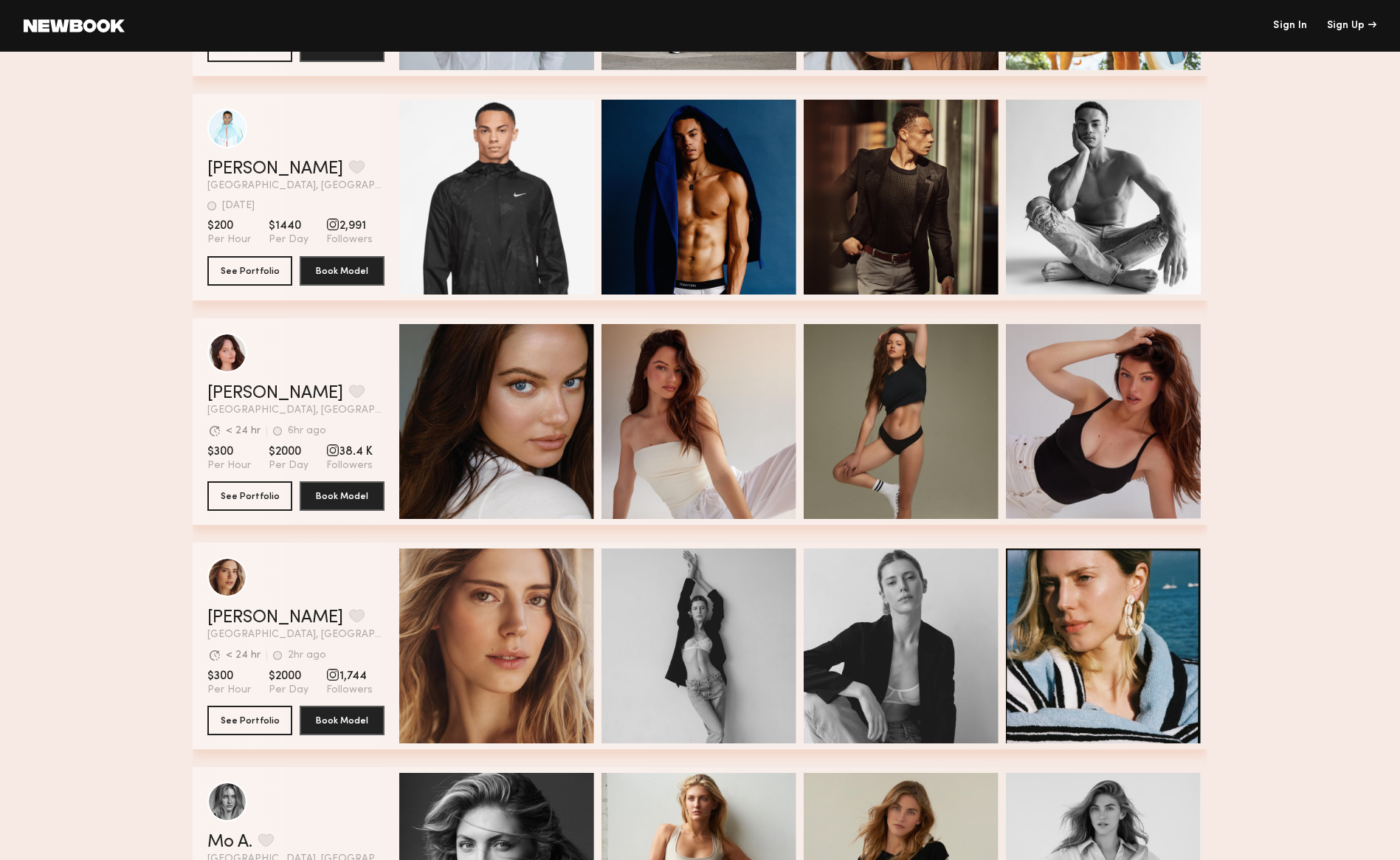
scroll to position [2524, 0]
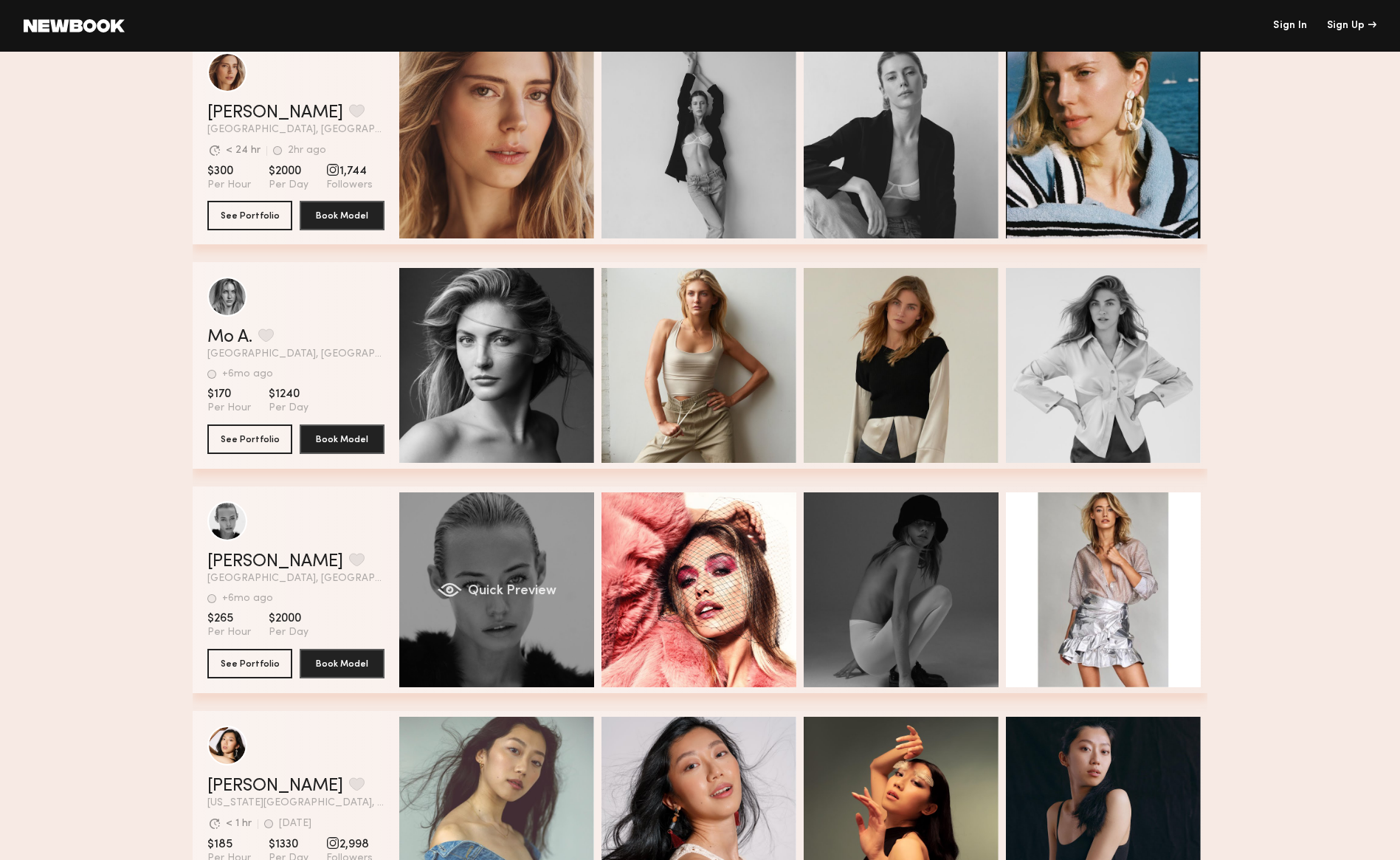
click at [472, 567] on div "Quick Preview" at bounding box center [496, 590] width 194 height 195
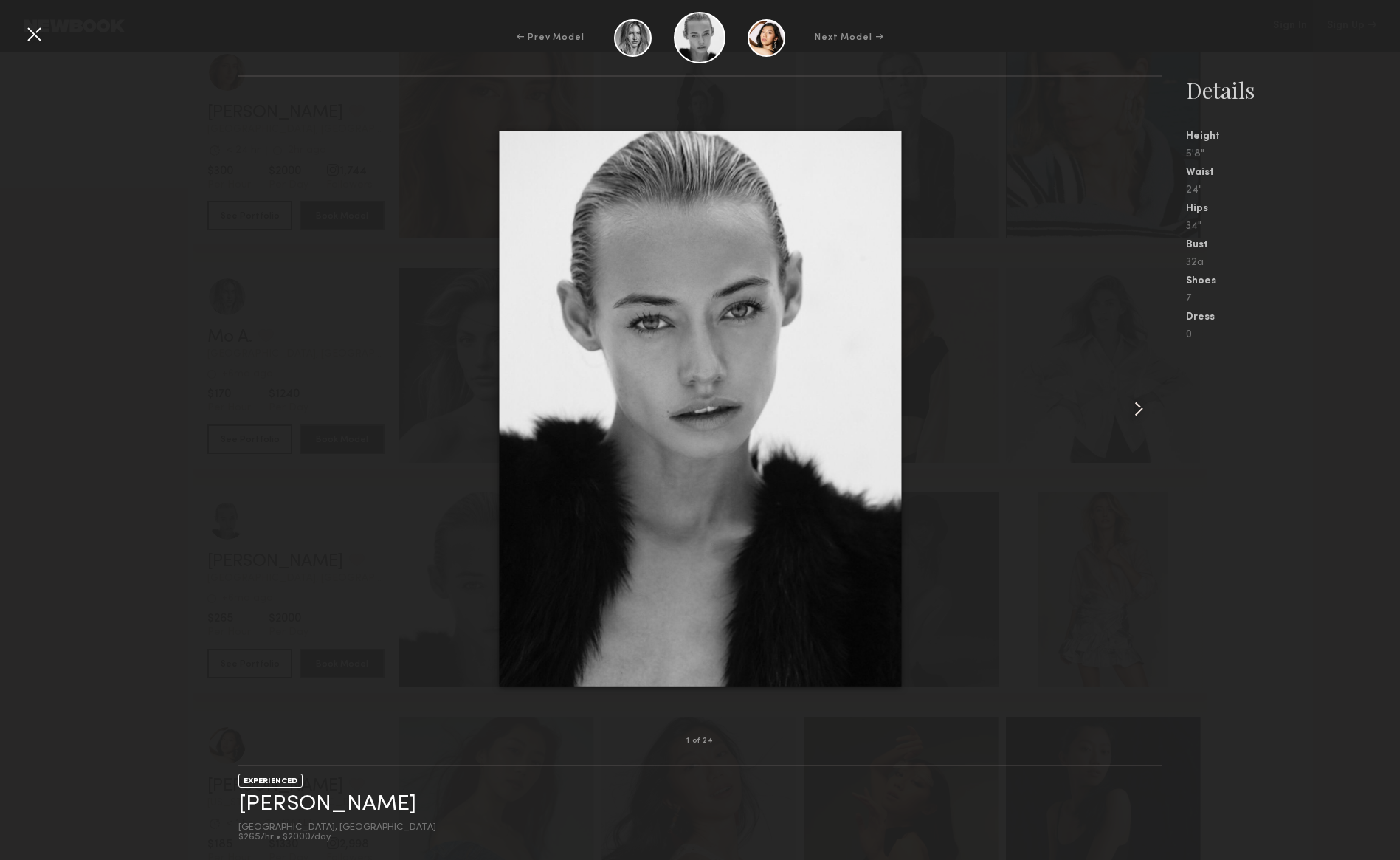
click at [1141, 401] on common-icon at bounding box center [1138, 409] width 24 height 24
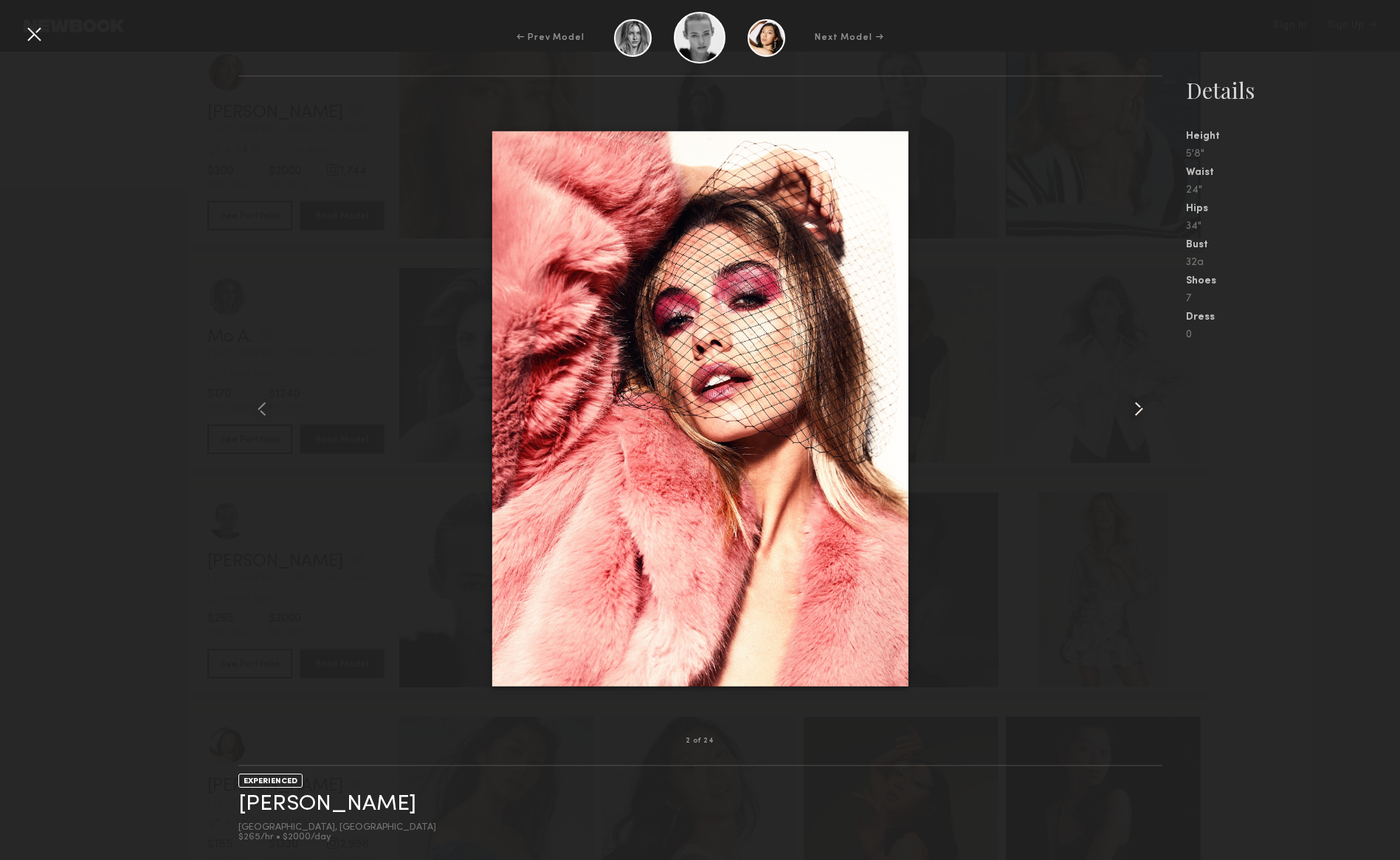
click at [1141, 401] on common-icon at bounding box center [1138, 409] width 24 height 24
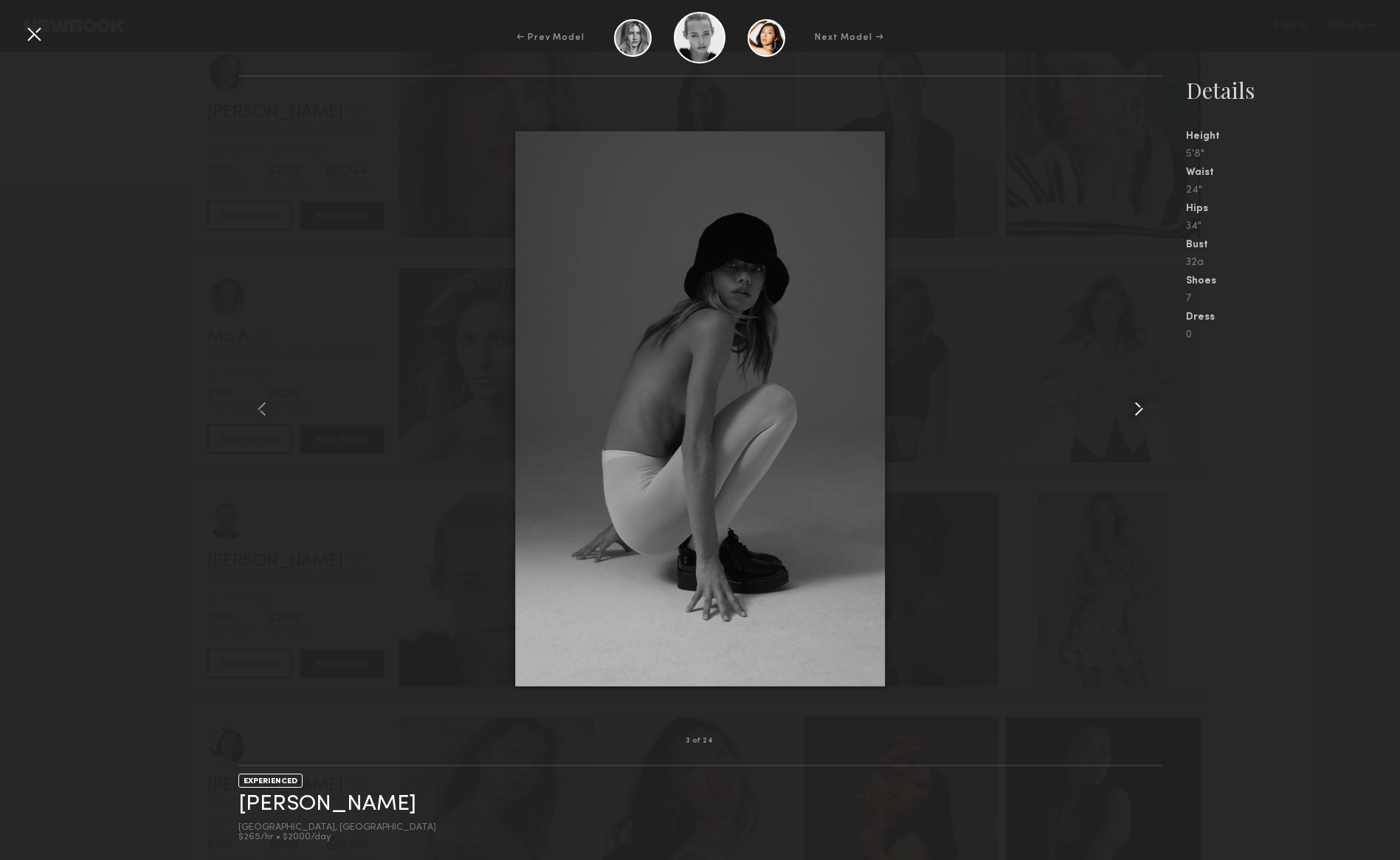
click at [1141, 401] on common-icon at bounding box center [1138, 409] width 24 height 24
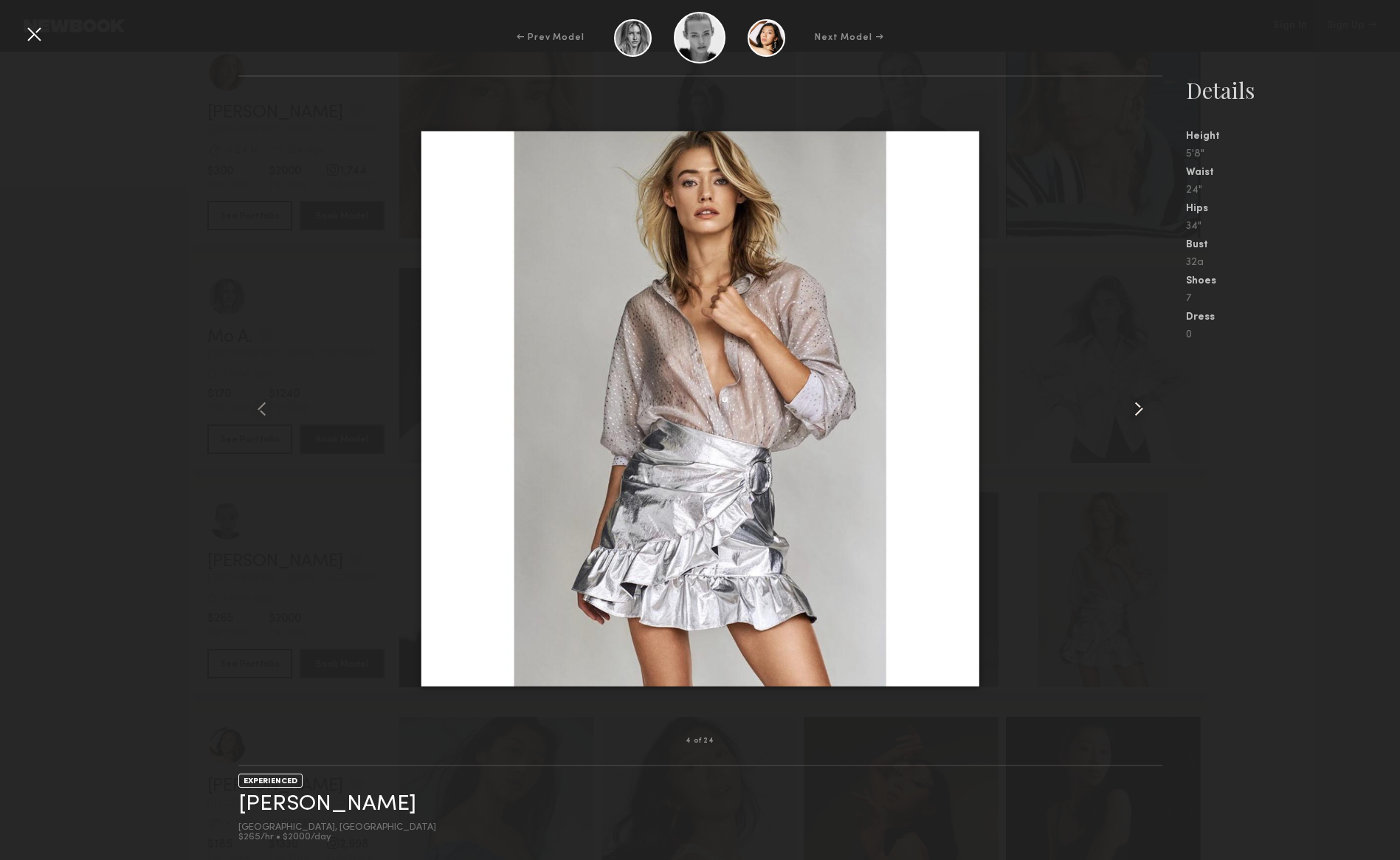
click at [1141, 401] on common-icon at bounding box center [1138, 409] width 24 height 24
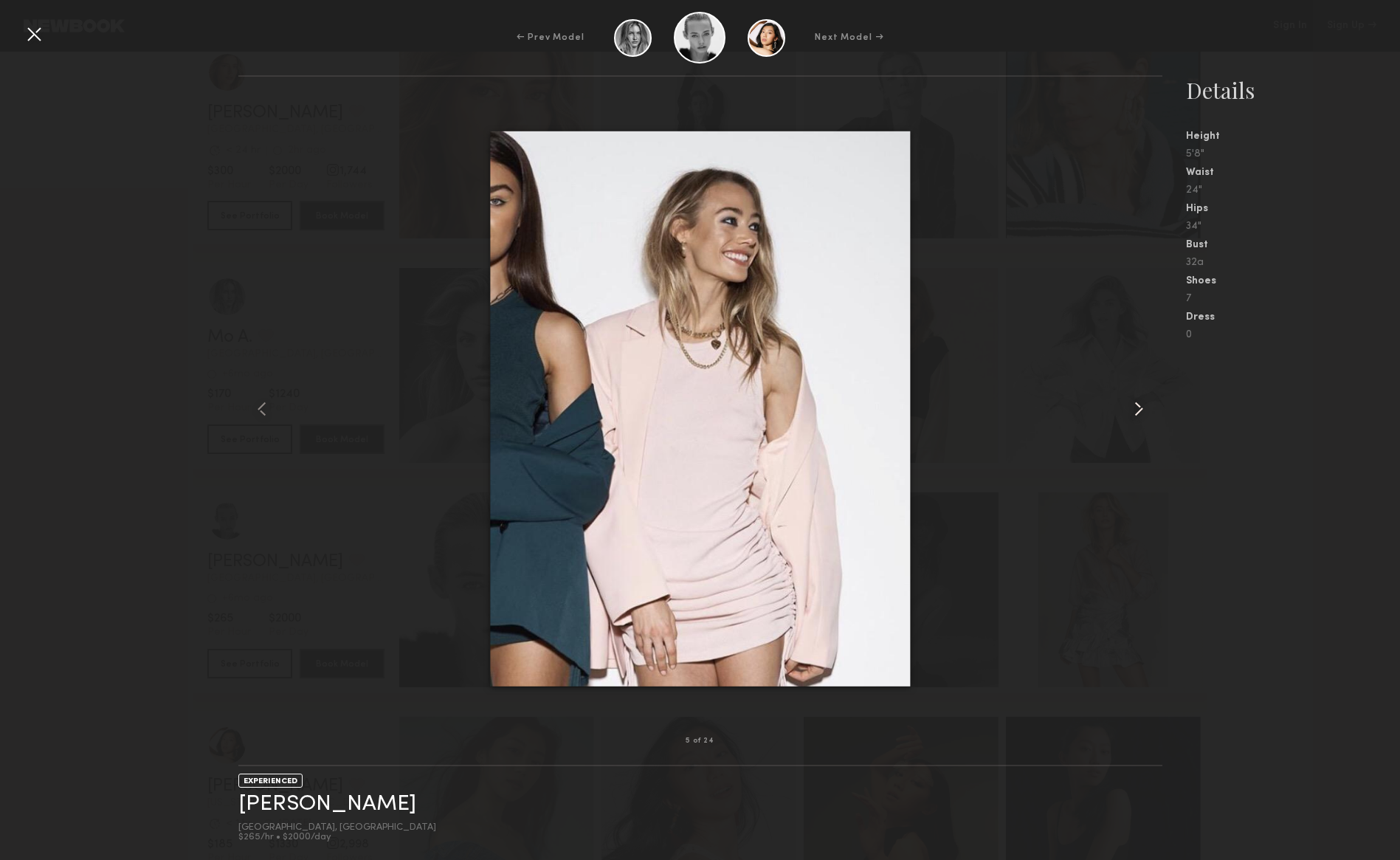
click at [1141, 401] on common-icon at bounding box center [1138, 409] width 24 height 24
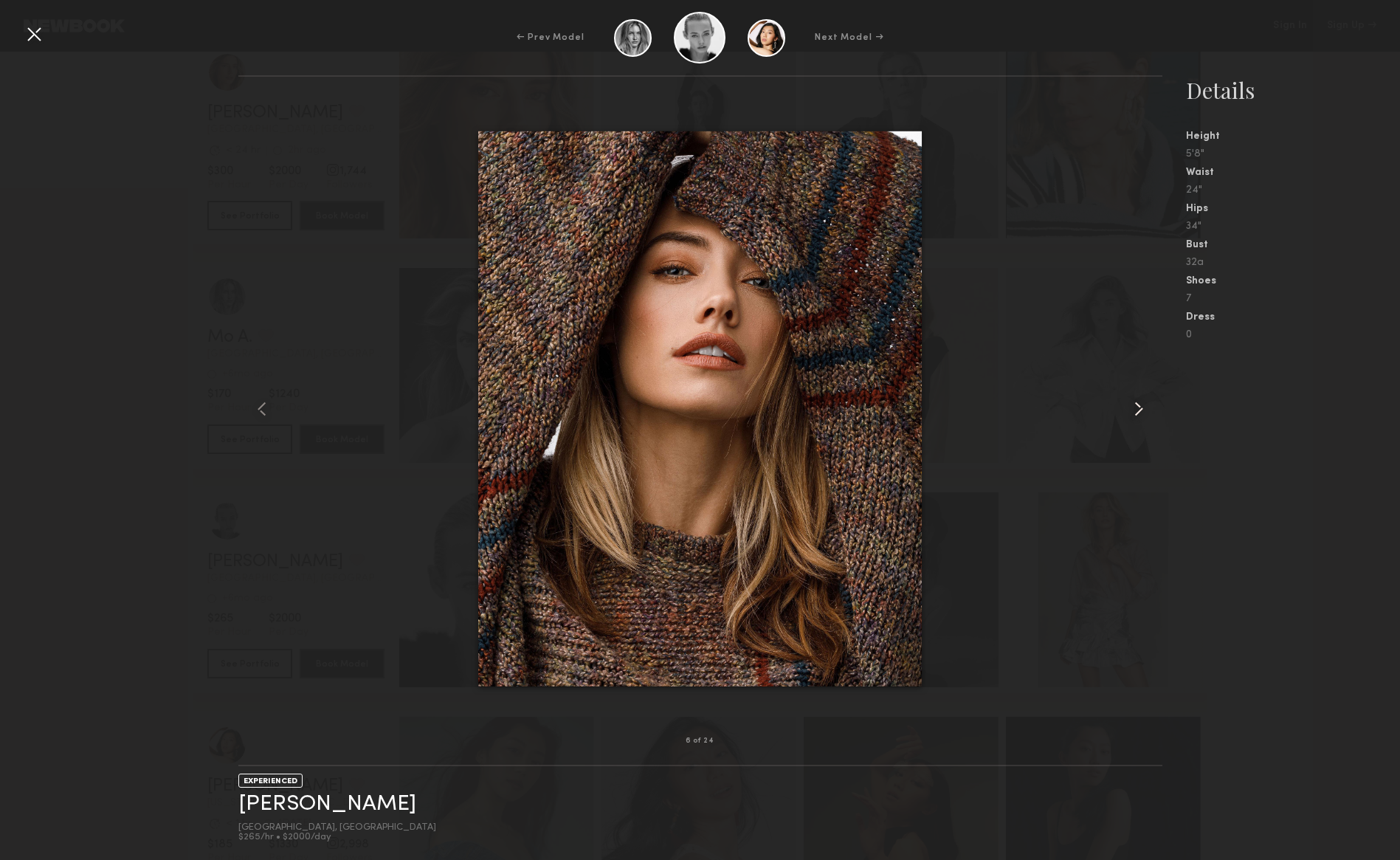
click at [1141, 401] on common-icon at bounding box center [1138, 409] width 24 height 24
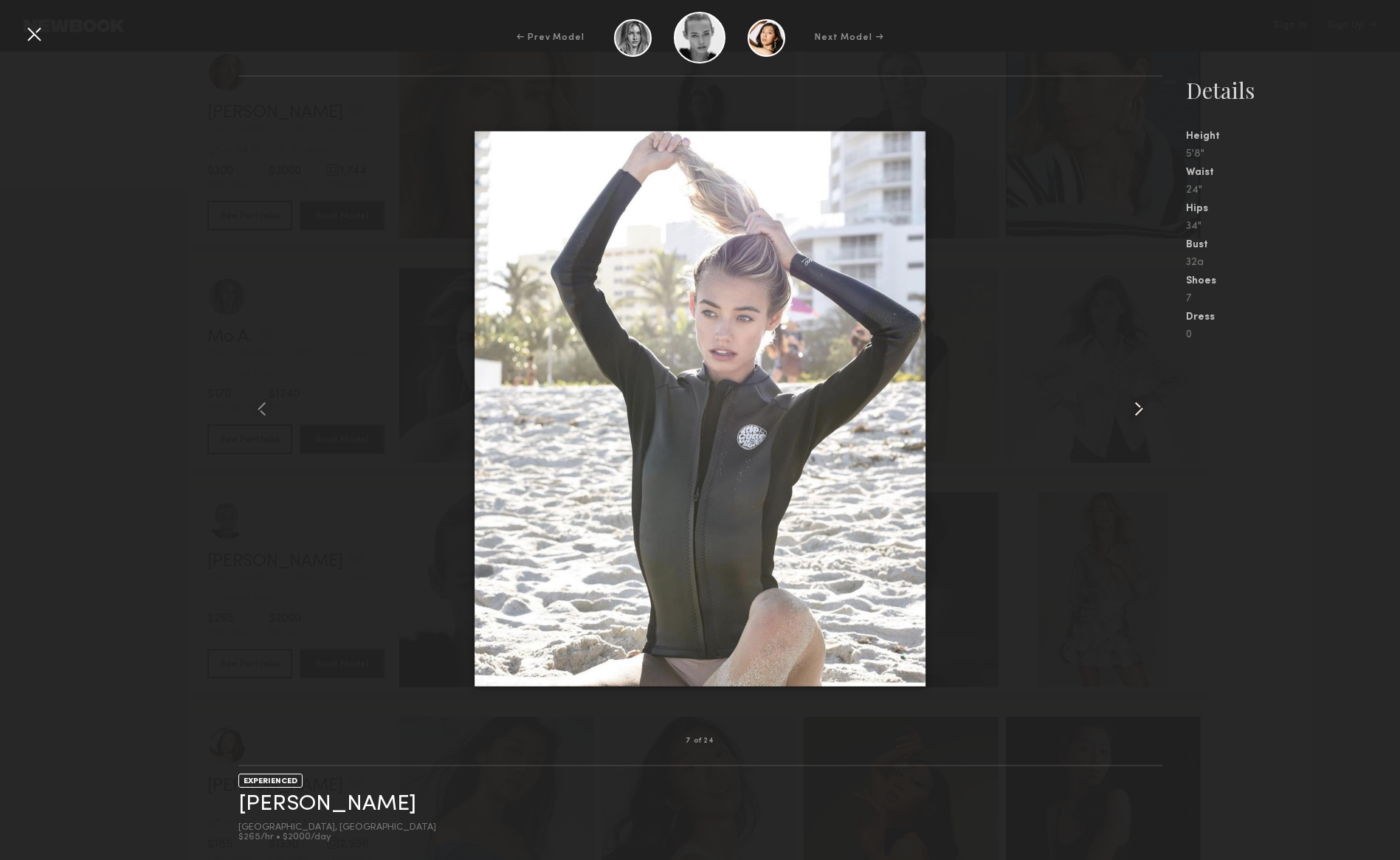
click at [1141, 401] on common-icon at bounding box center [1138, 409] width 24 height 24
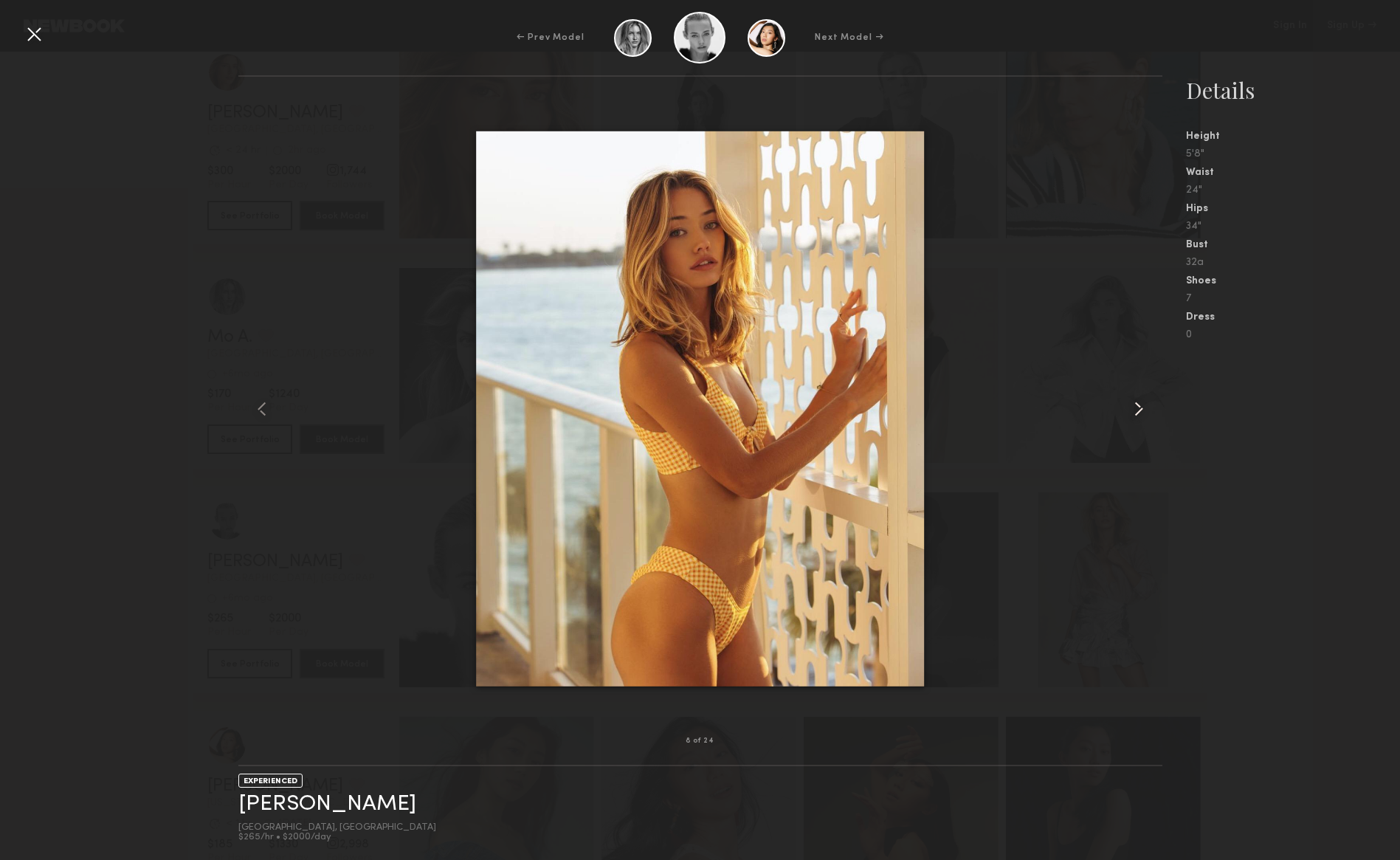
click at [1141, 401] on common-icon at bounding box center [1138, 409] width 24 height 24
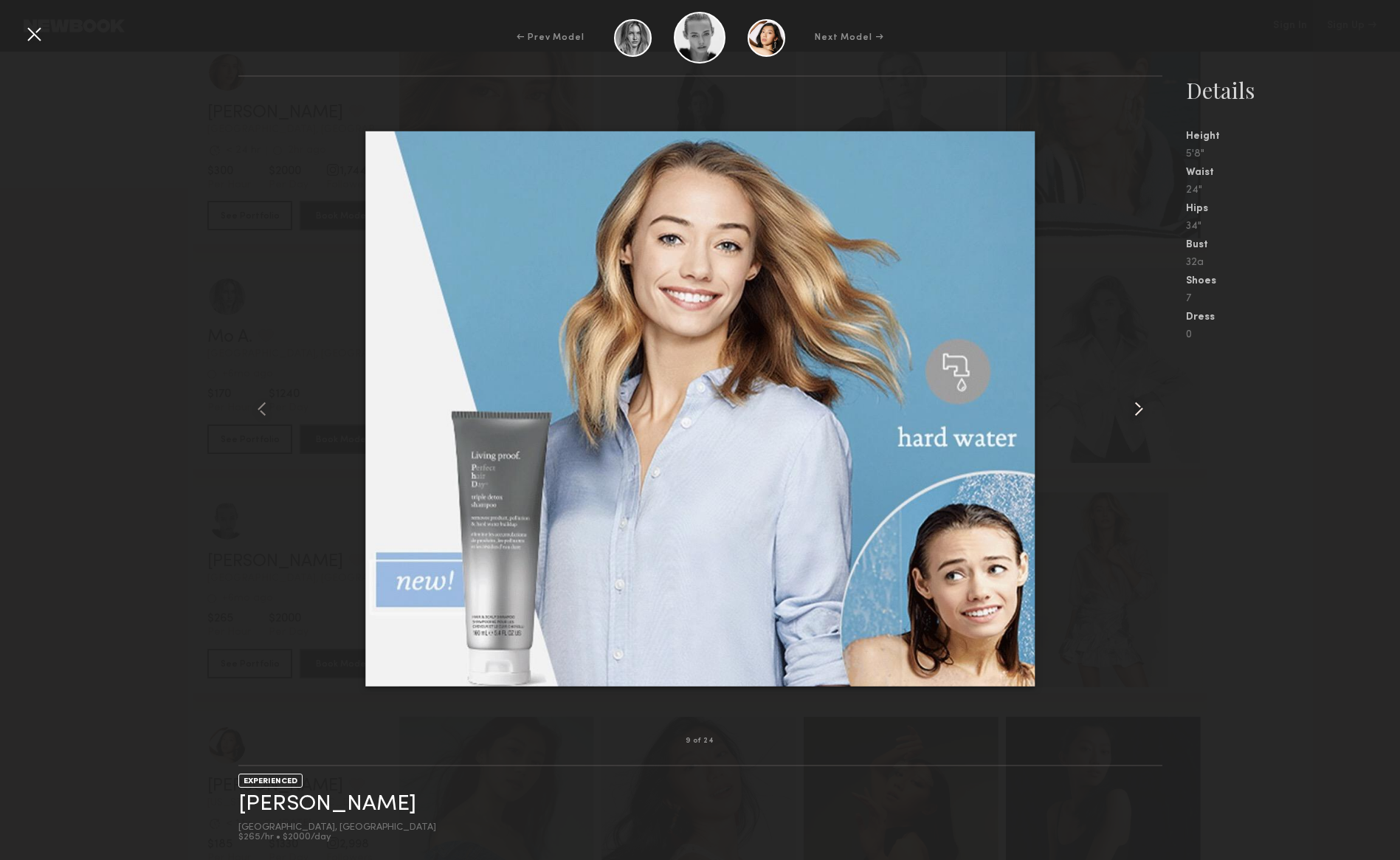
click at [1141, 401] on common-icon at bounding box center [1138, 409] width 24 height 24
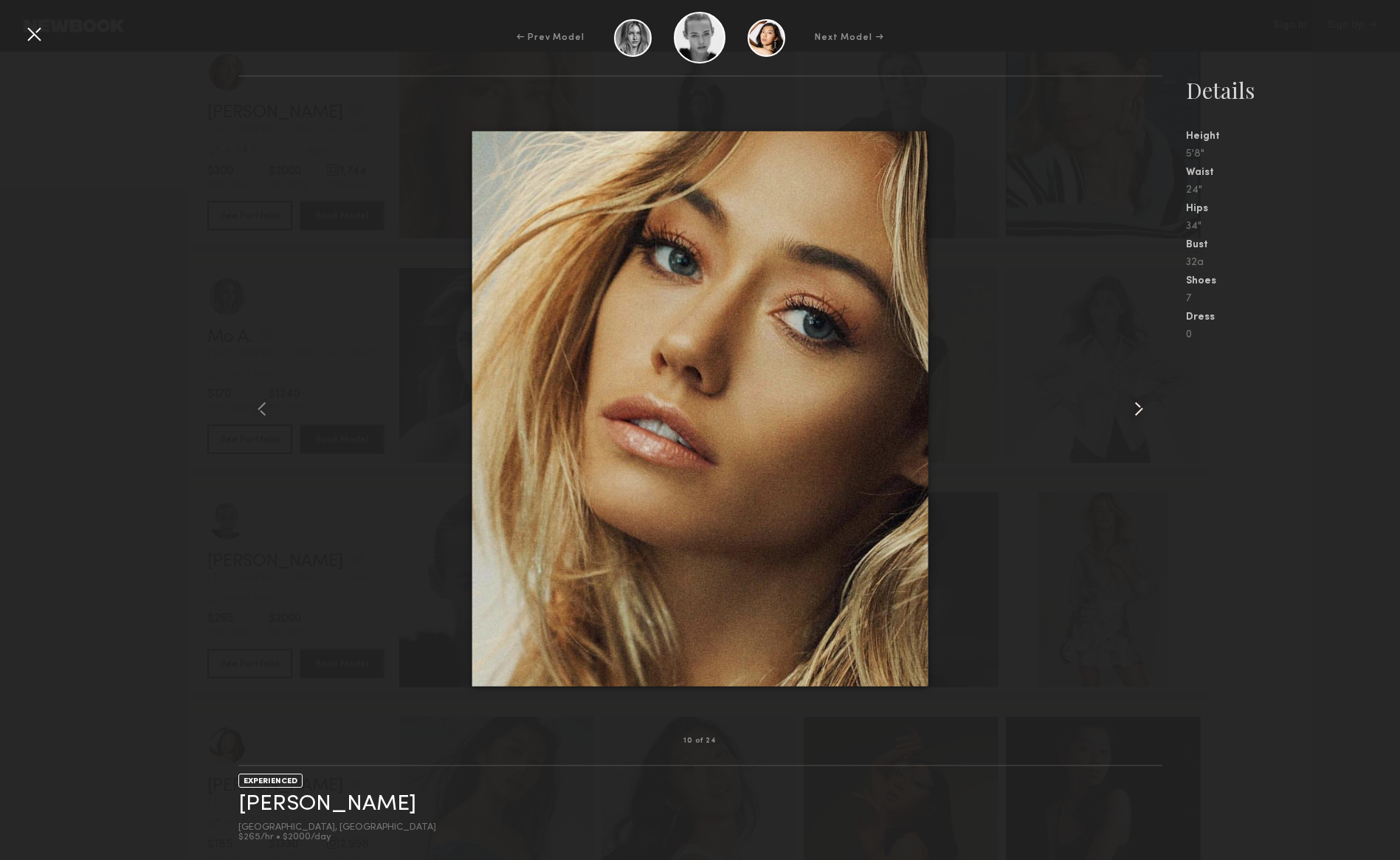
click at [1141, 401] on common-icon at bounding box center [1138, 409] width 24 height 24
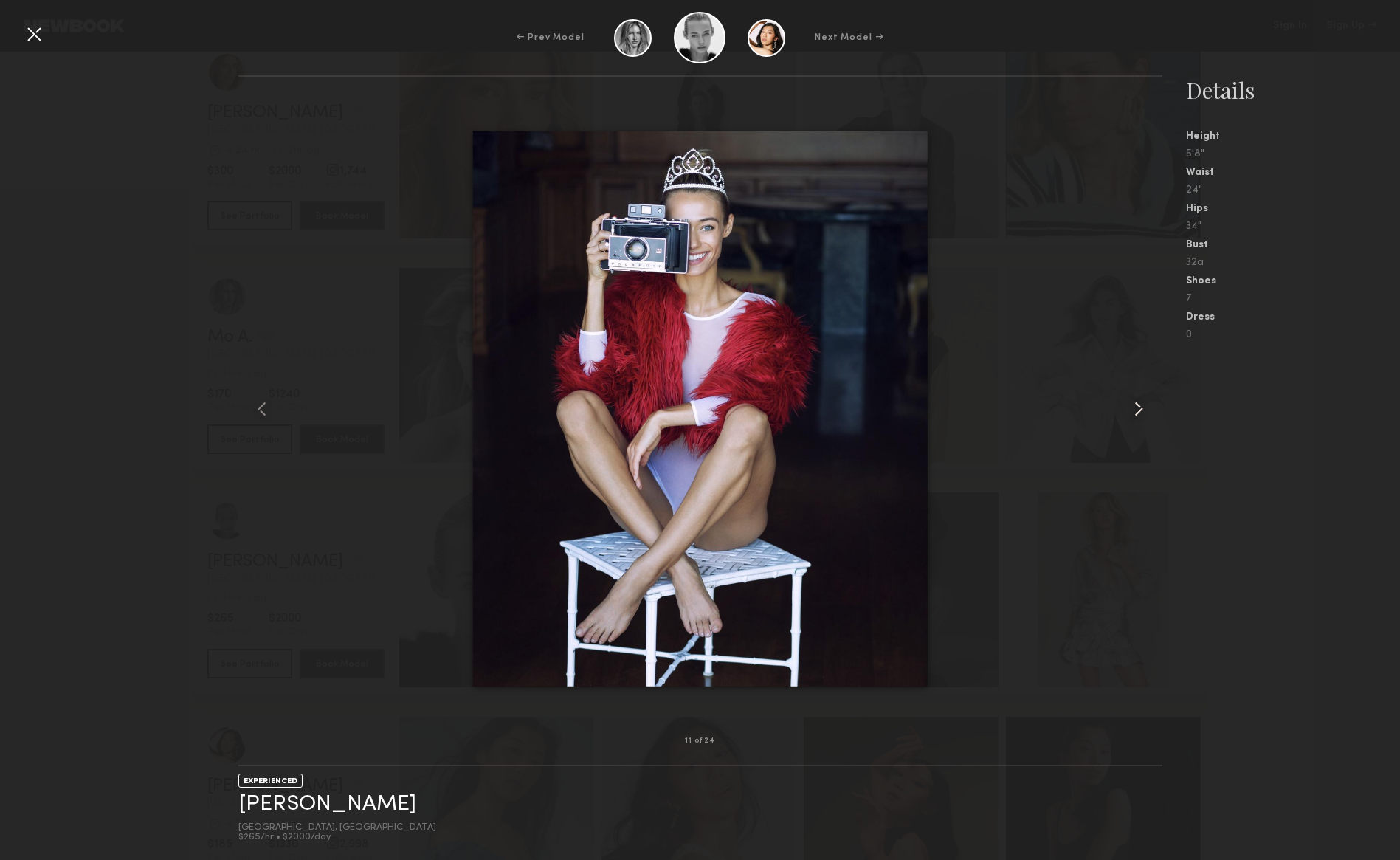
click at [1141, 401] on common-icon at bounding box center [1138, 409] width 24 height 24
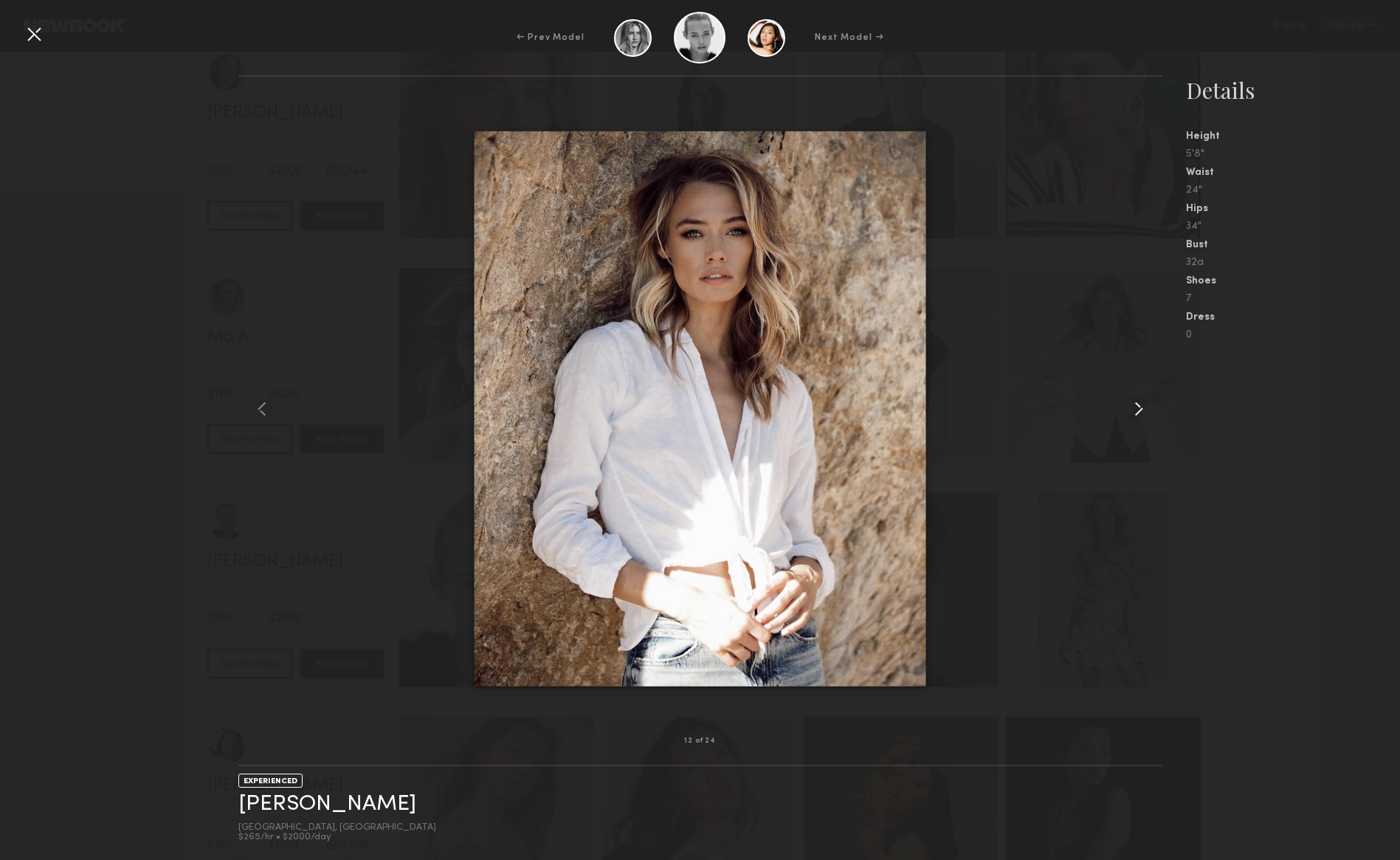
click at [1141, 401] on common-icon at bounding box center [1138, 409] width 24 height 24
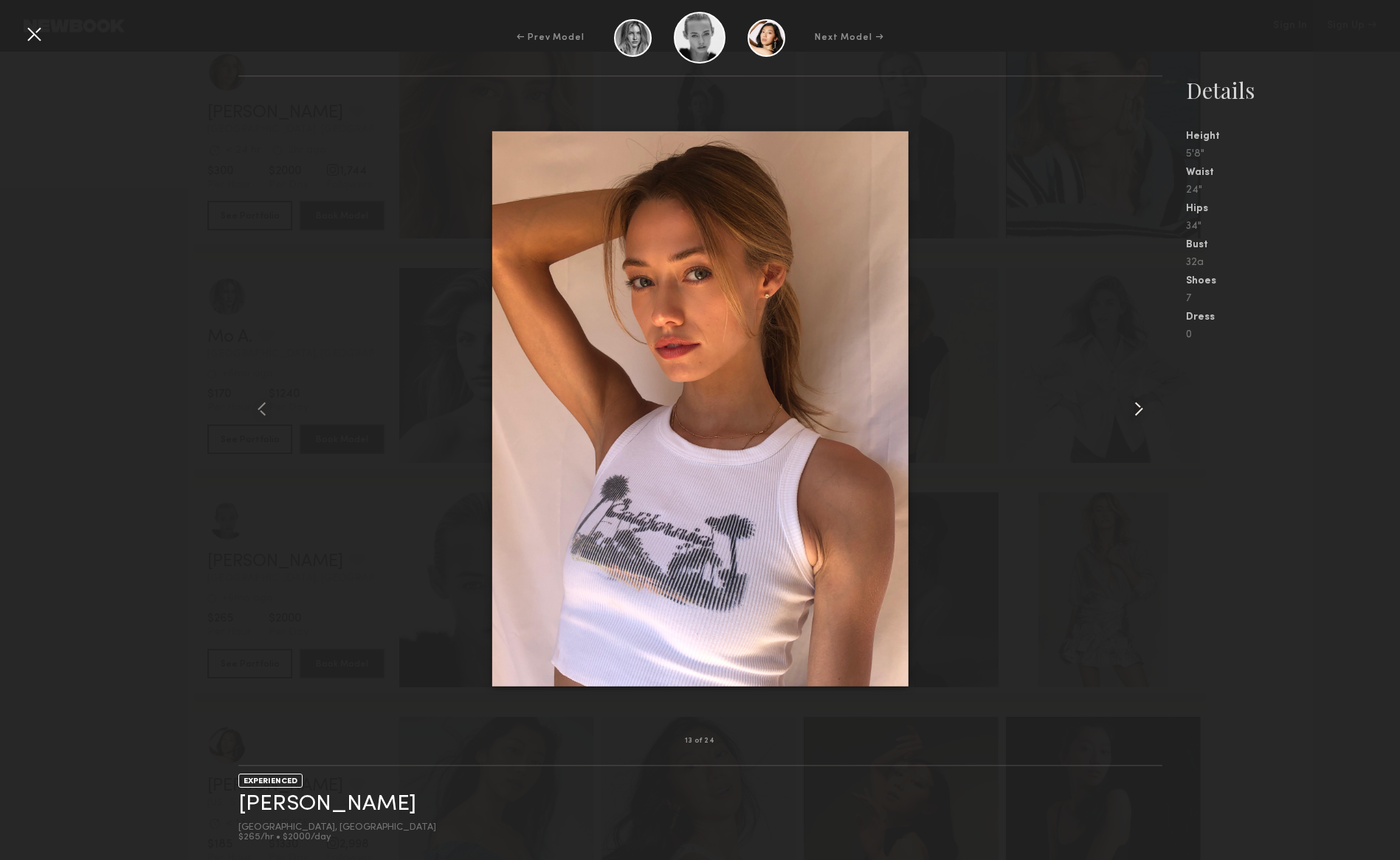
click at [1141, 401] on common-icon at bounding box center [1138, 409] width 24 height 24
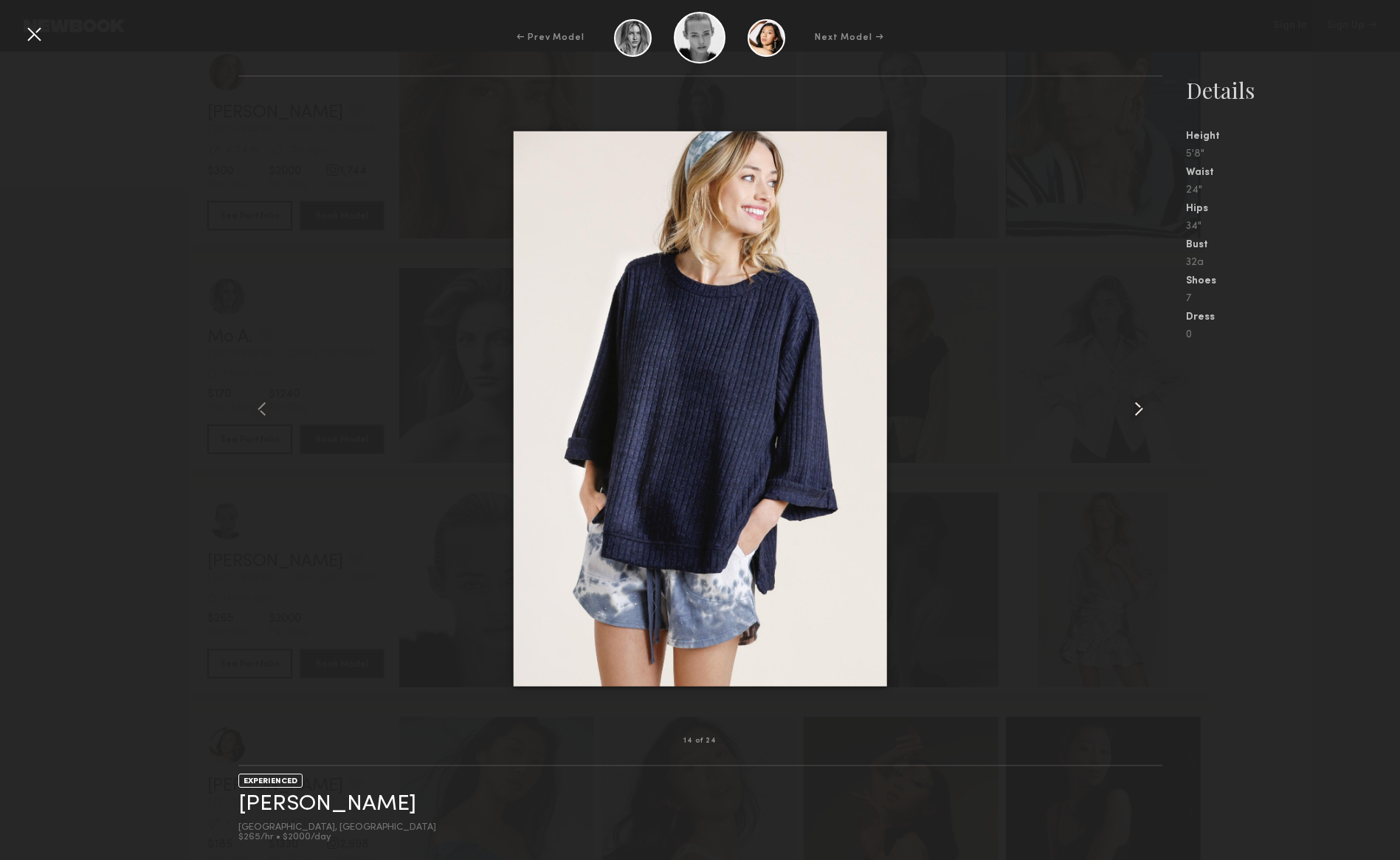
click at [1141, 401] on common-icon at bounding box center [1138, 409] width 24 height 24
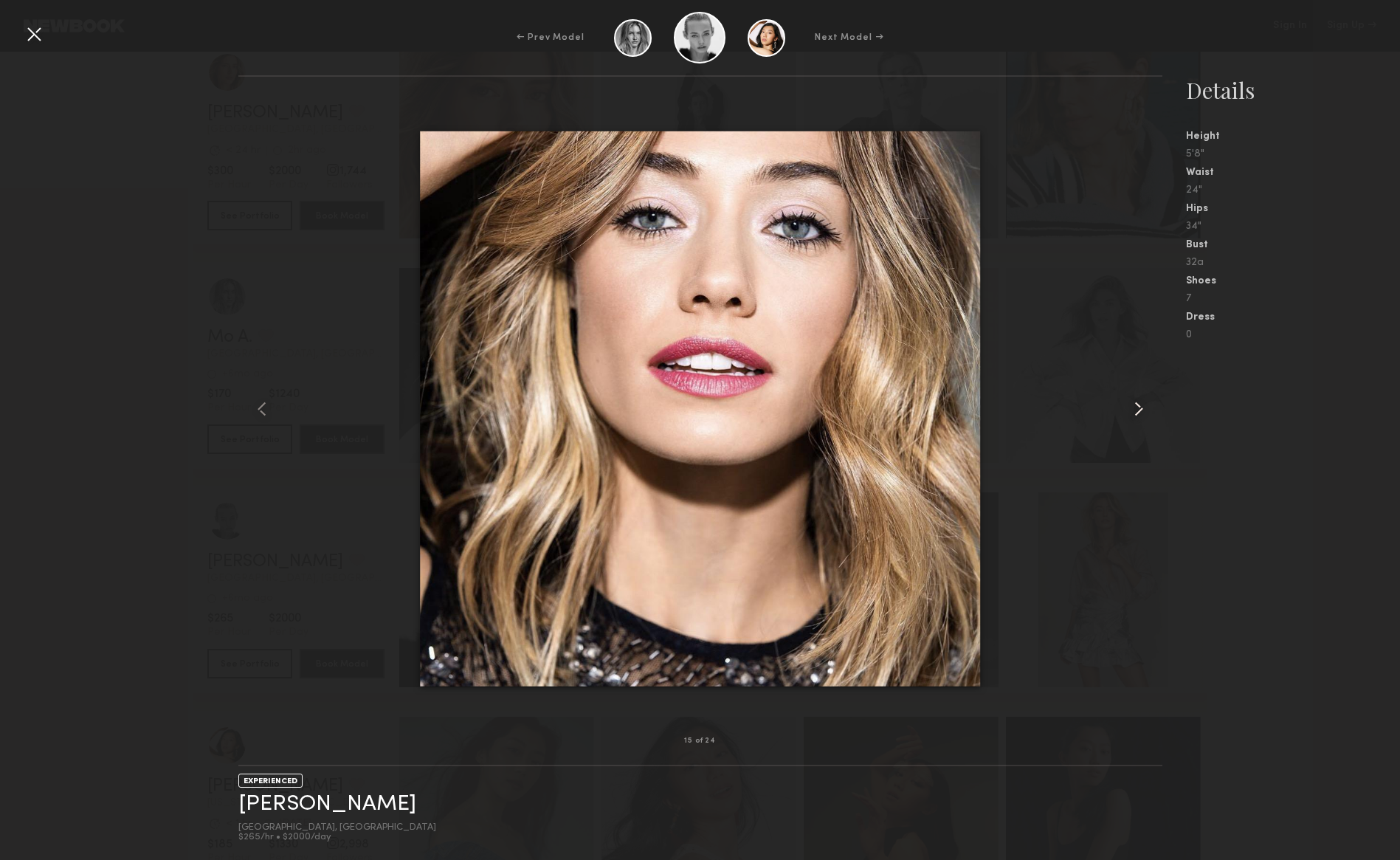
click at [1141, 401] on common-icon at bounding box center [1138, 409] width 24 height 24
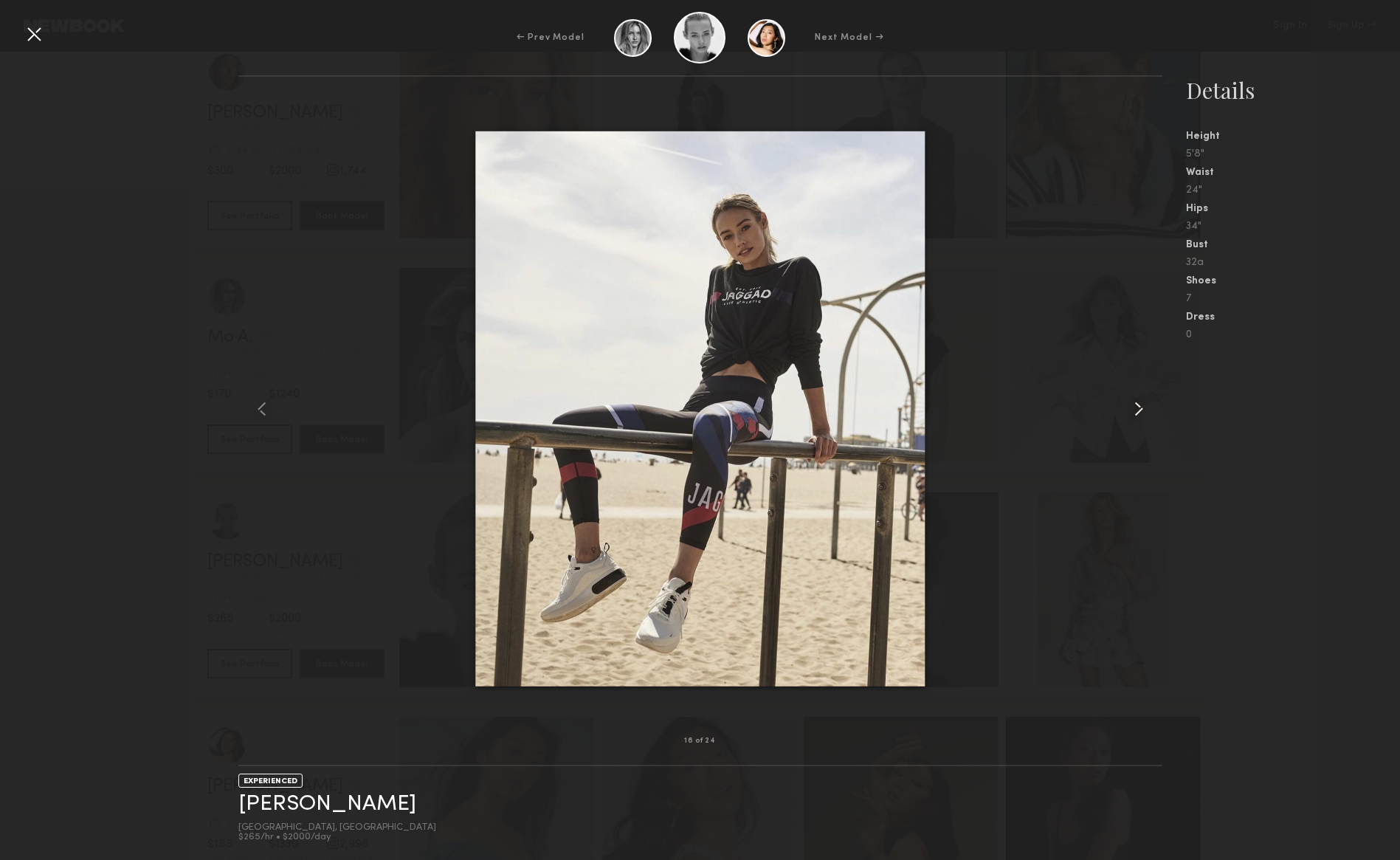
click at [1141, 401] on common-icon at bounding box center [1138, 409] width 24 height 24
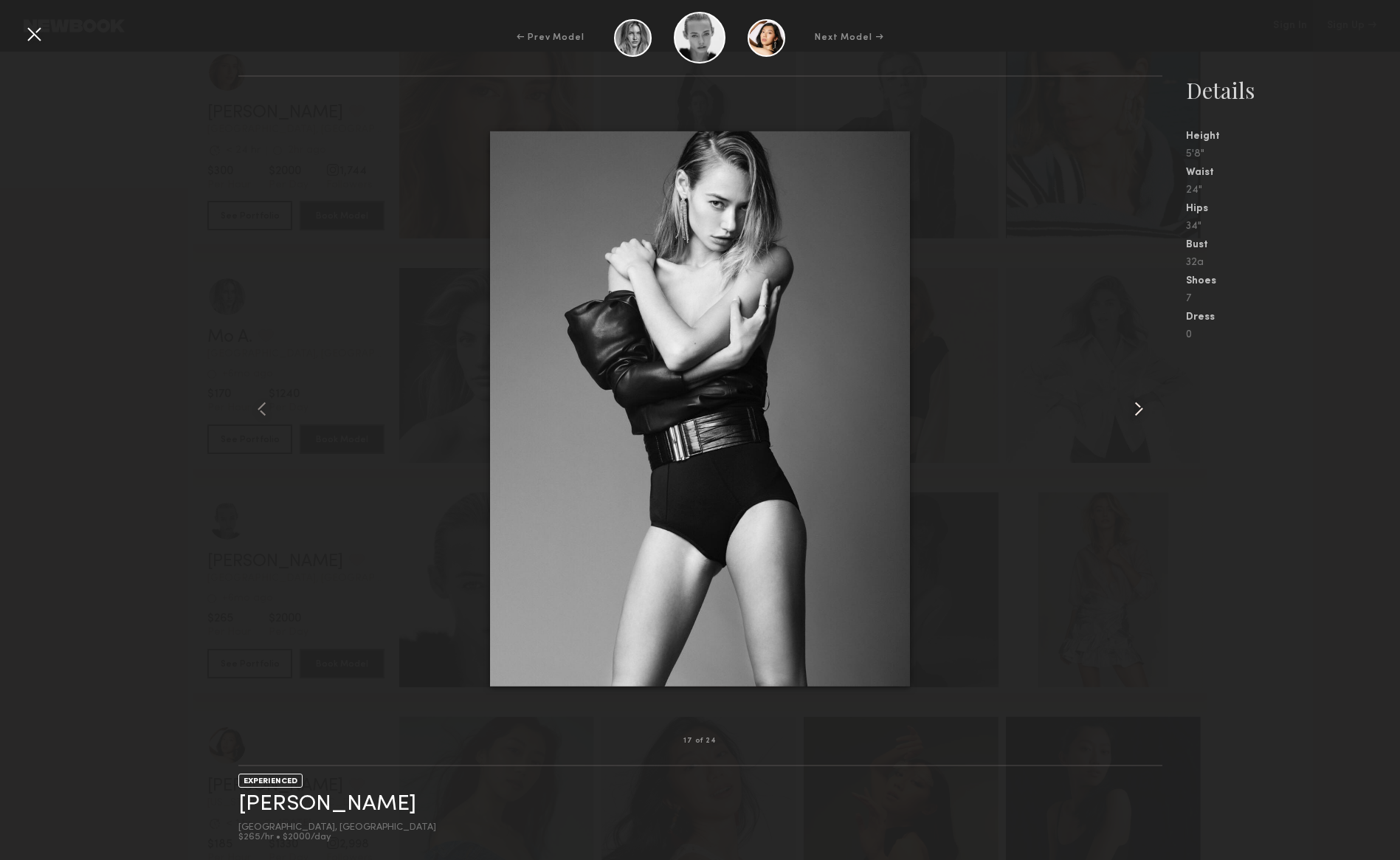
click at [1141, 401] on common-icon at bounding box center [1138, 409] width 24 height 24
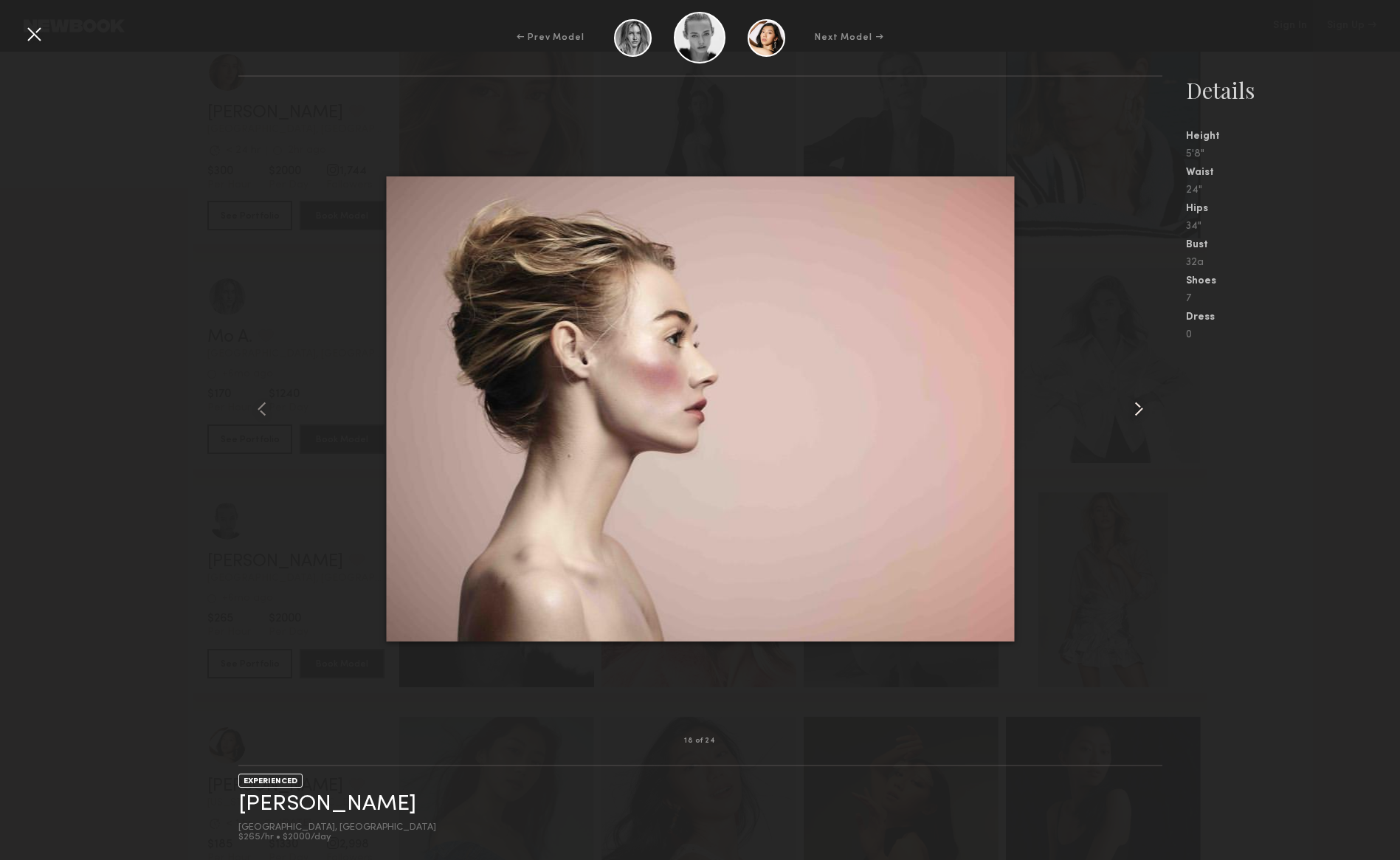
click at [1141, 401] on common-icon at bounding box center [1138, 409] width 24 height 24
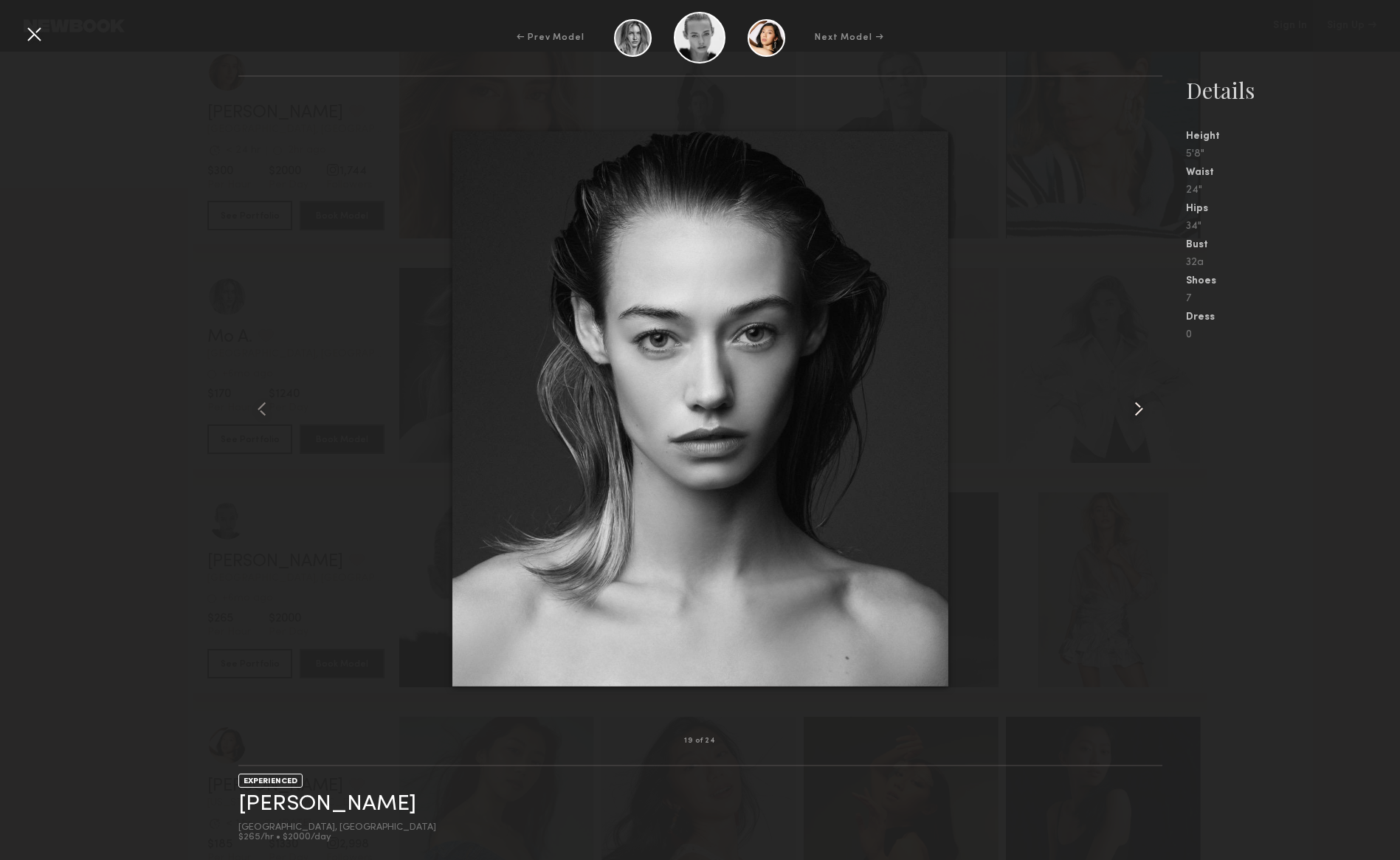
click at [1141, 401] on common-icon at bounding box center [1138, 409] width 24 height 24
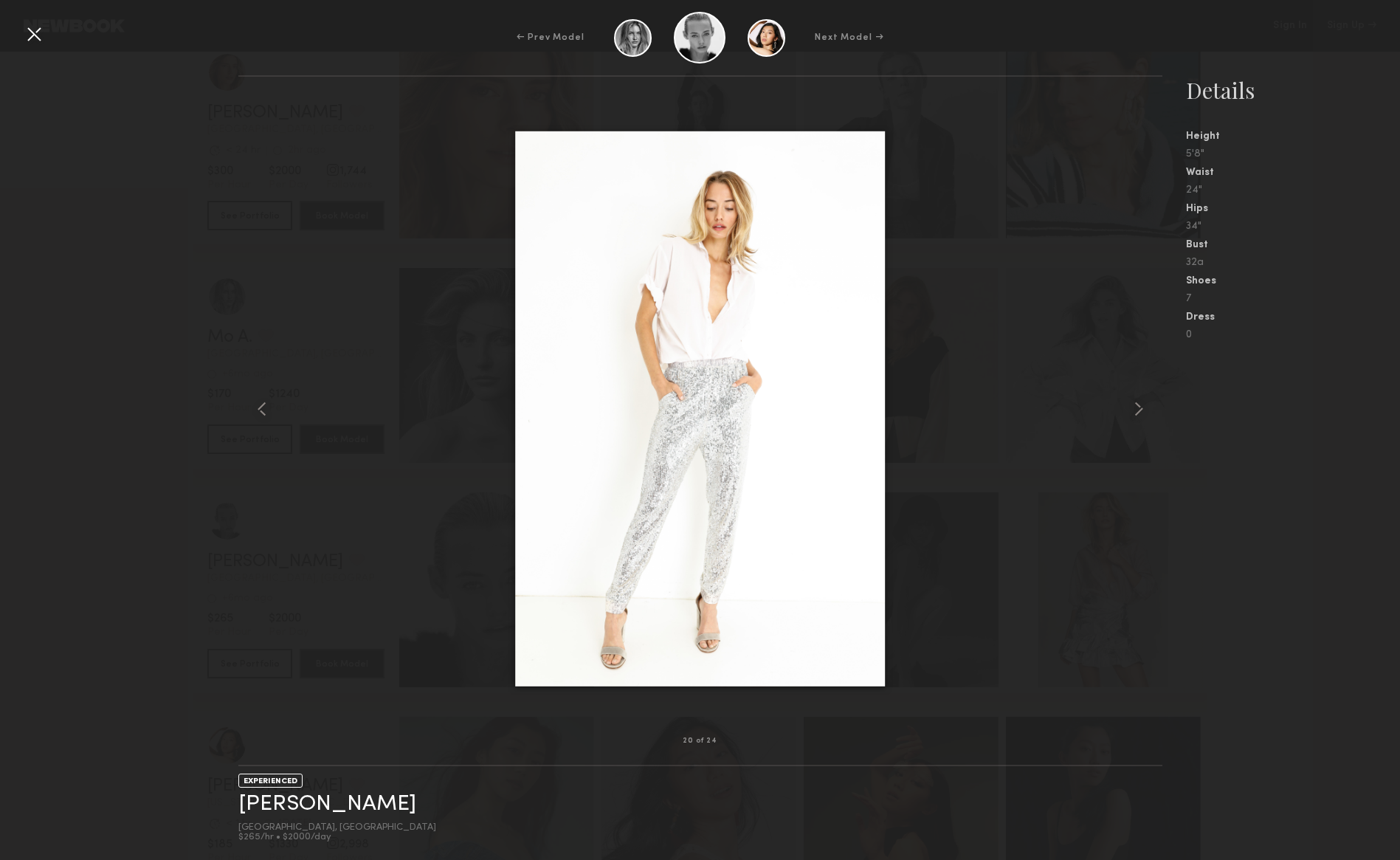
click at [36, 33] on div at bounding box center [34, 34] width 24 height 24
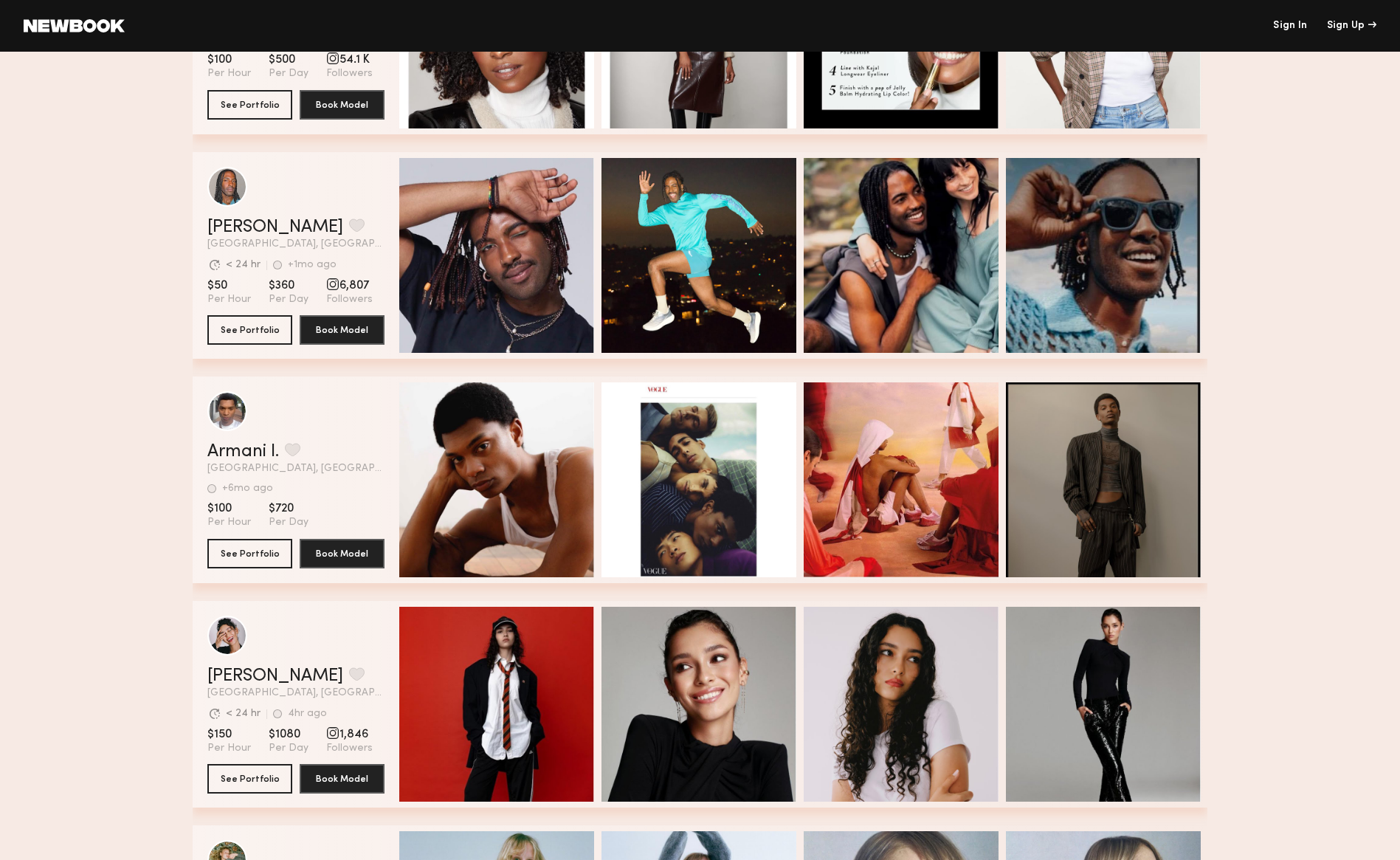
scroll to position [4942, 0]
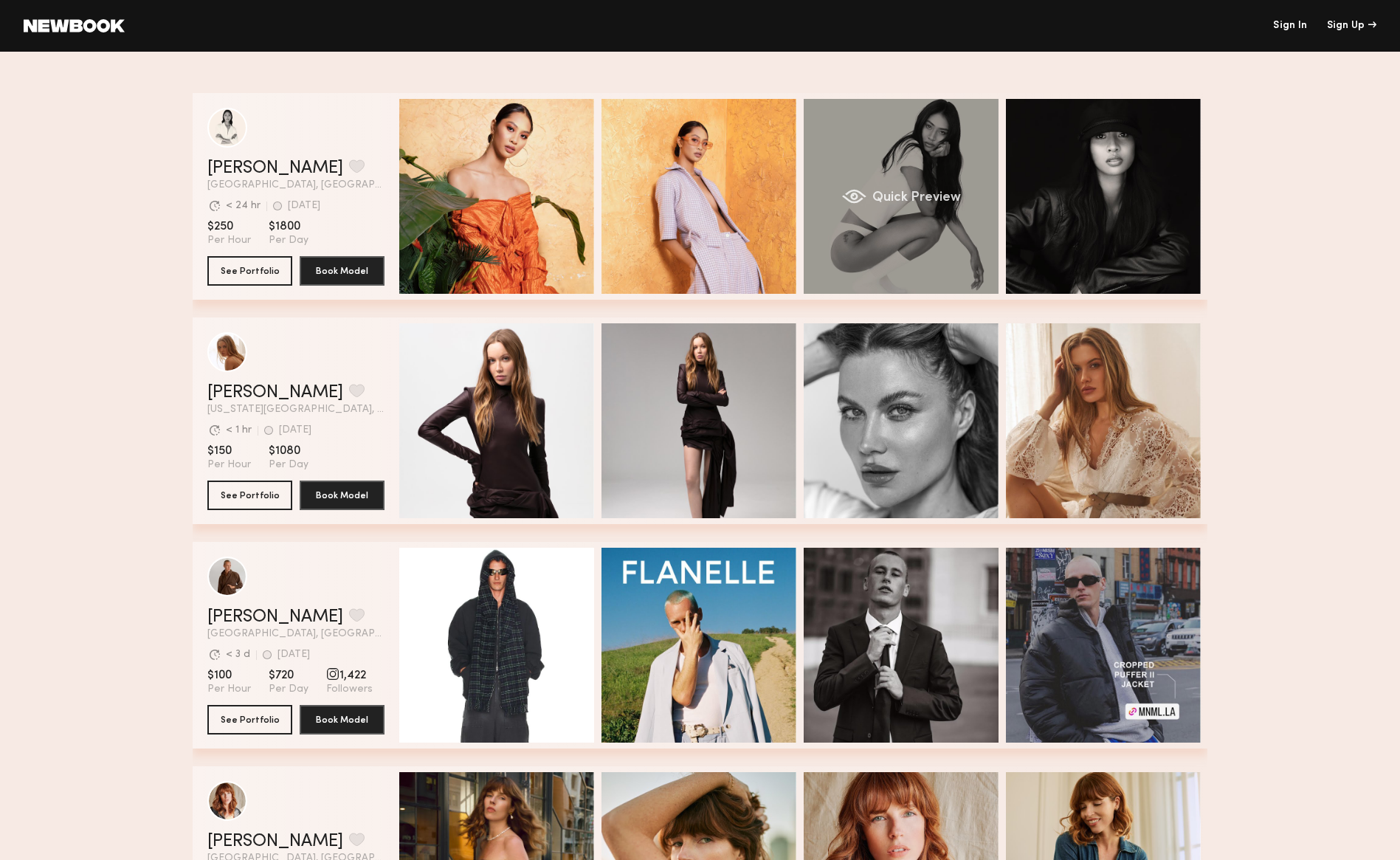
scroll to position [3, 0]
